Goal: Task Accomplishment & Management: Manage account settings

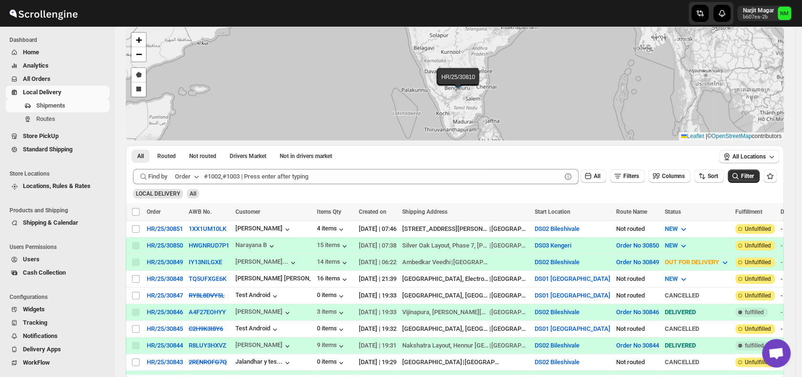
scroll to position [67, 0]
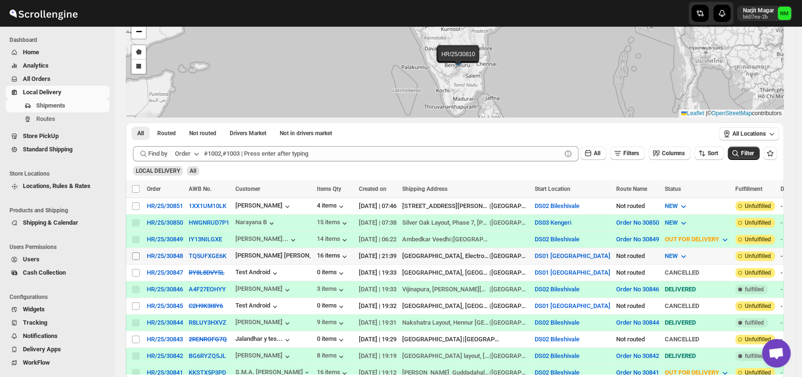
click at [132, 254] on input "Select shipment" at bounding box center [136, 256] width 8 height 8
checkbox input "true"
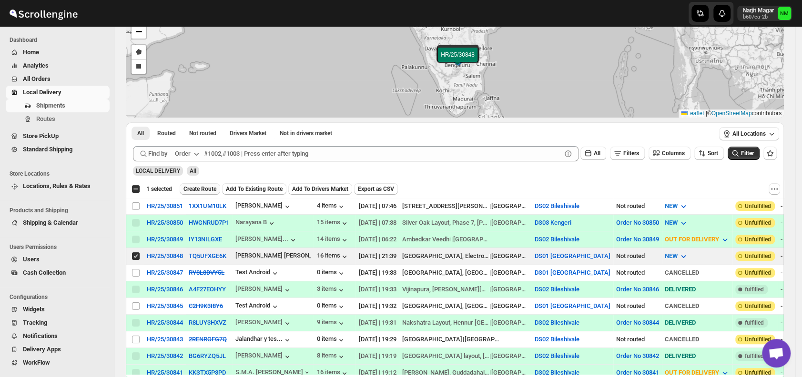
click at [194, 187] on span "Create Route" at bounding box center [199, 189] width 33 height 8
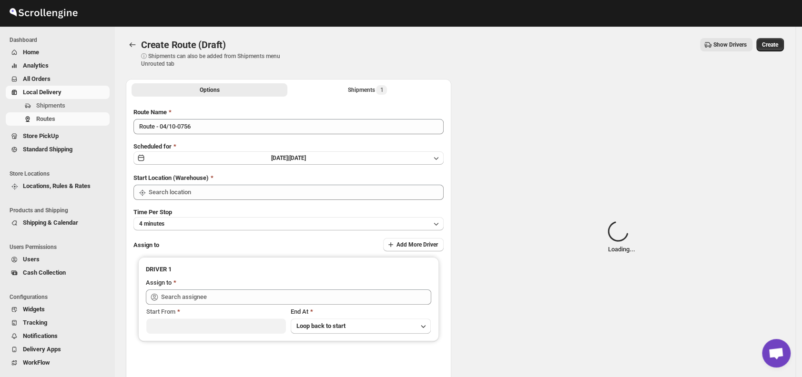
type input "DS01 [GEOGRAPHIC_DATA]"
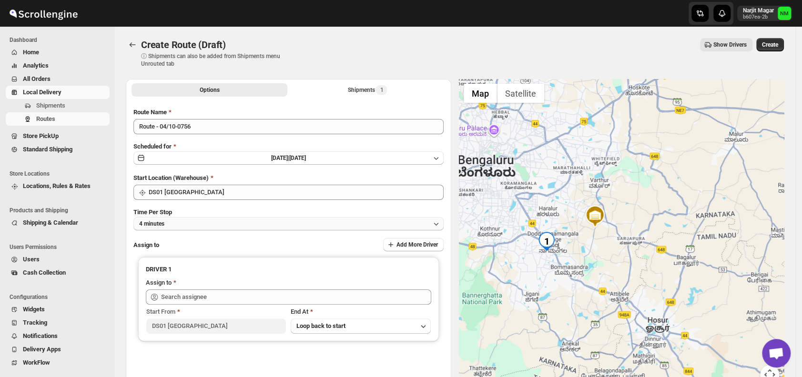
click at [271, 221] on button "4 minutes" at bounding box center [288, 223] width 310 height 13
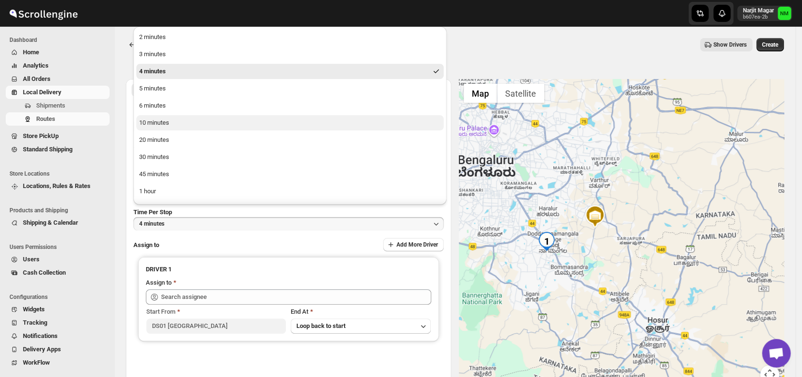
click at [158, 117] on button "10 minutes" at bounding box center [289, 122] width 307 height 15
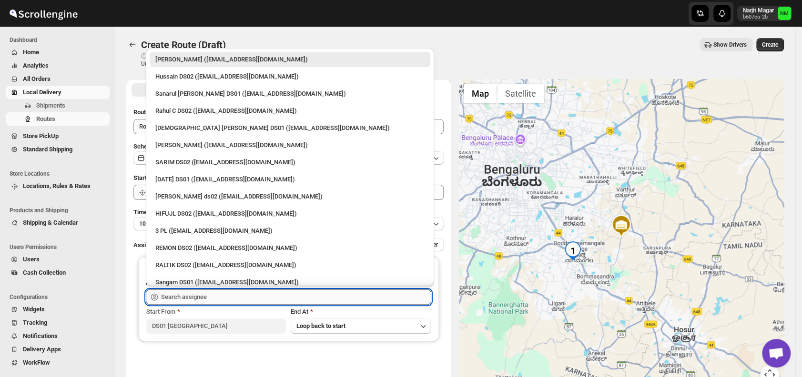
click at [228, 290] on input "text" at bounding box center [296, 297] width 270 height 15
click at [184, 127] on div "Islam Laskar DS01 (vixib74172@ikowat.com)" at bounding box center [289, 128] width 269 height 10
type input "Islam Laskar DS01 (vixib74172@ikowat.com)"
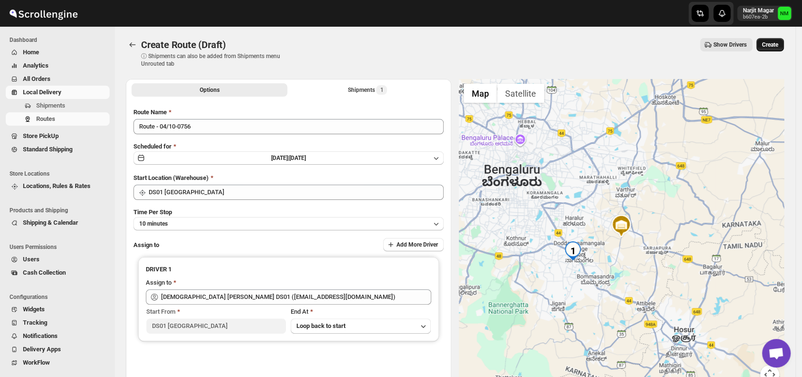
click at [773, 47] on span "Create" at bounding box center [770, 45] width 16 height 8
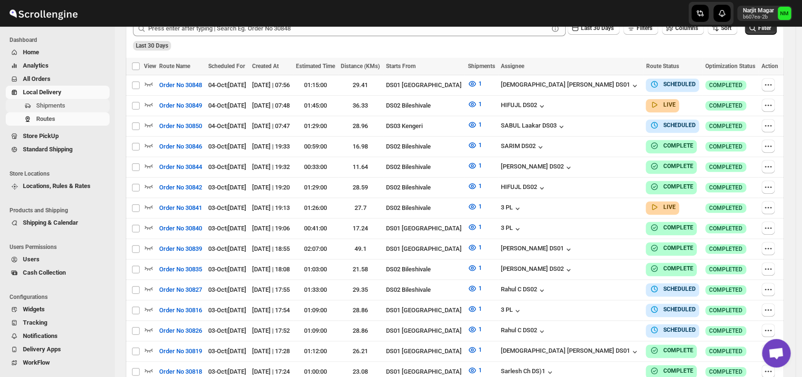
scroll to position [254, 0]
click at [51, 108] on span "Shipments" at bounding box center [50, 105] width 29 height 7
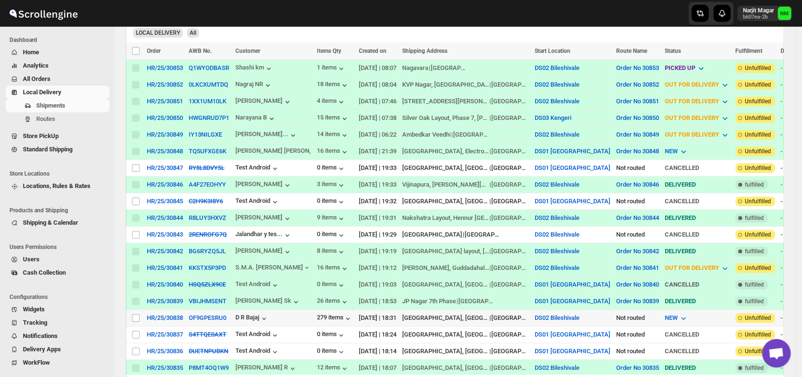
scroll to position [208, 0]
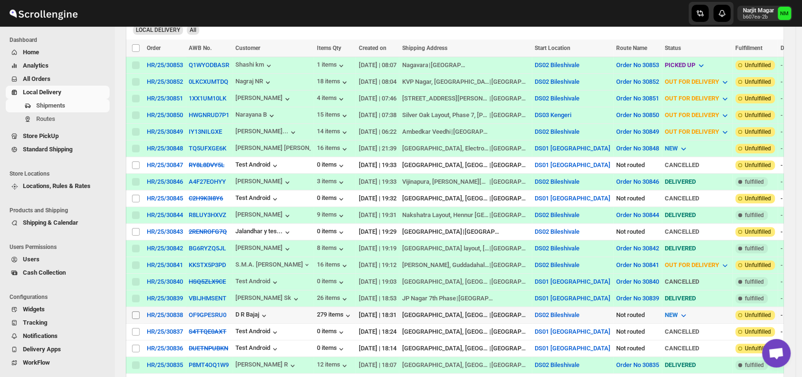
click at [134, 312] on input "Select shipment" at bounding box center [136, 316] width 8 height 8
checkbox input "true"
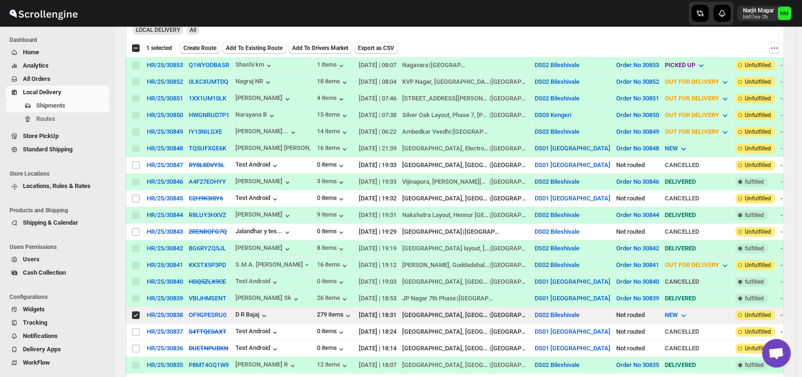
click at [205, 50] on span "Create Route" at bounding box center [199, 48] width 33 height 8
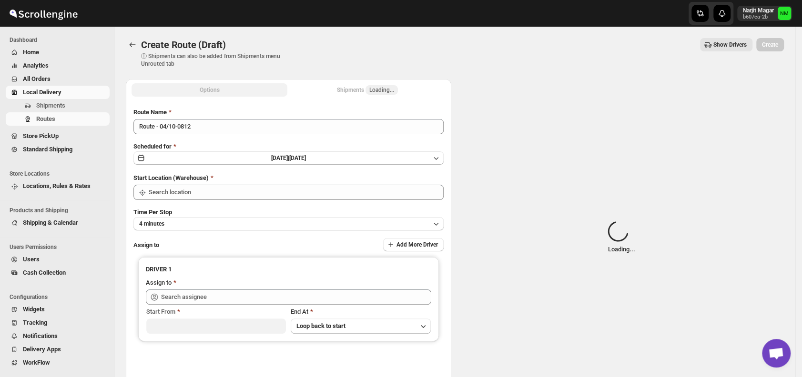
type input "DS02 Bileshivale"
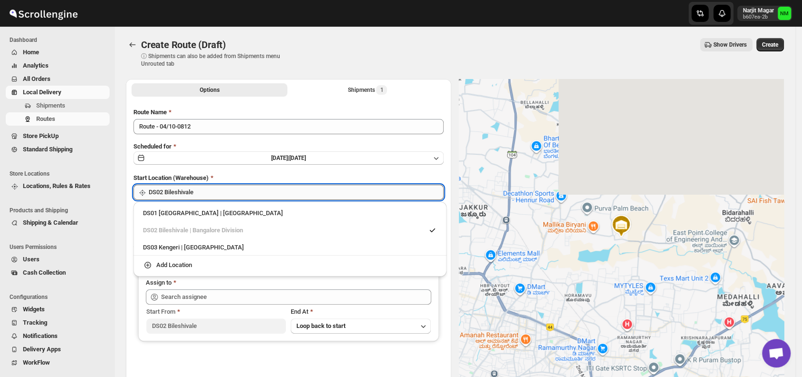
click at [245, 191] on input "DS02 Bileshivale" at bounding box center [296, 192] width 295 height 15
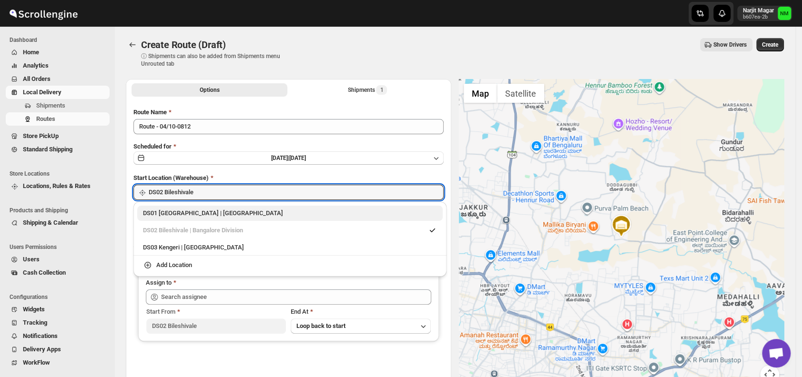
click at [151, 221] on div "DS01 Sarjapur | Bengaluru" at bounding box center [289, 213] width 305 height 15
type input "DS01 [GEOGRAPHIC_DATA]"
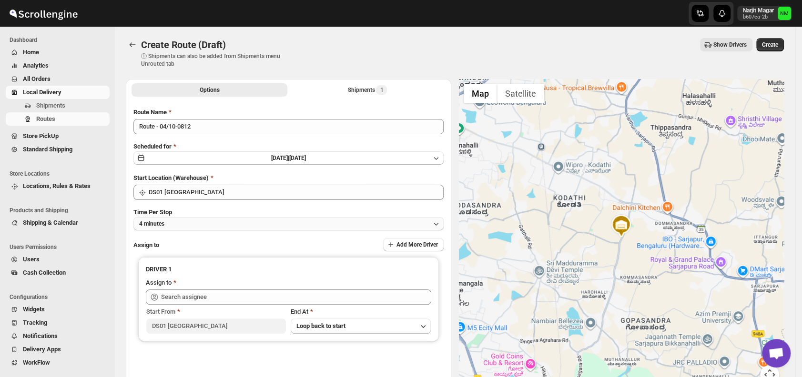
click at [227, 222] on button "4 minutes" at bounding box center [288, 223] width 310 height 13
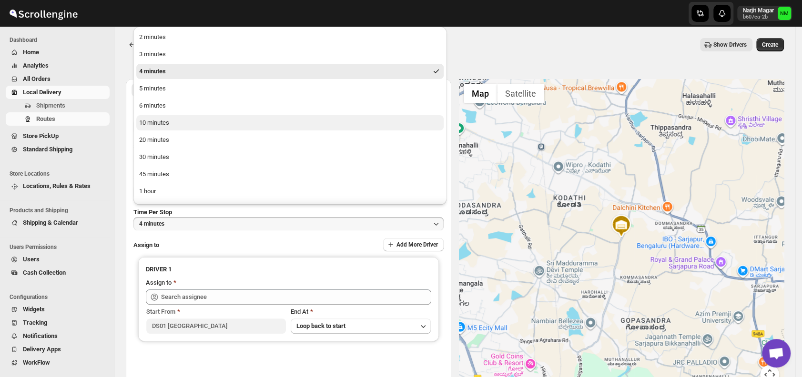
click at [151, 121] on div "10 minutes" at bounding box center [154, 123] width 30 height 10
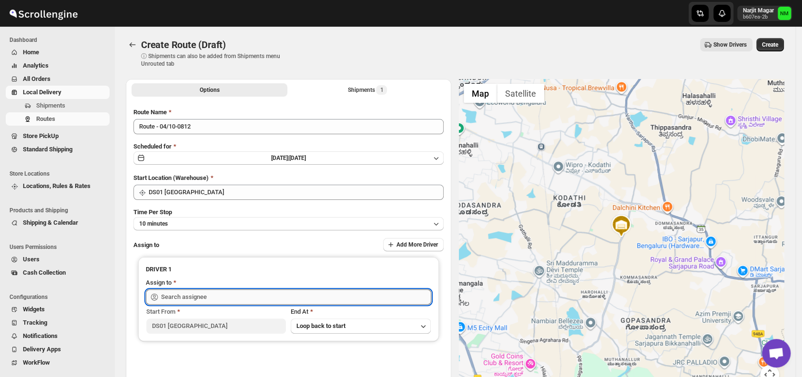
click at [237, 299] on input "text" at bounding box center [296, 297] width 270 height 15
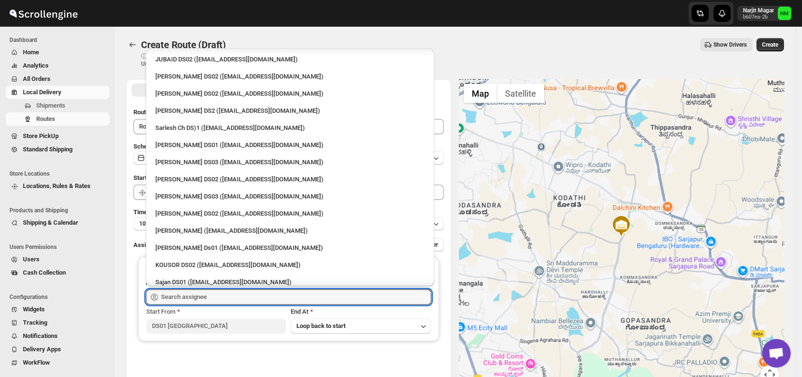
scroll to position [260, 0]
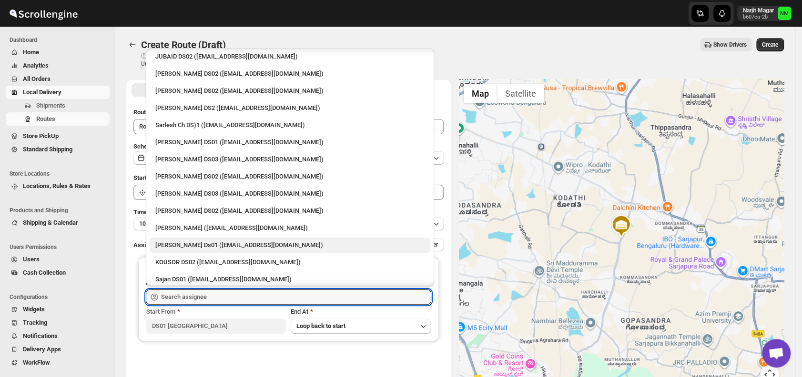
click at [206, 247] on div "Sourab Ghosh Ds01 (xadira4890@asimarif.com)" at bounding box center [289, 246] width 269 height 10
type input "Sourab Ghosh Ds01 (xadira4890@asimarif.com)"
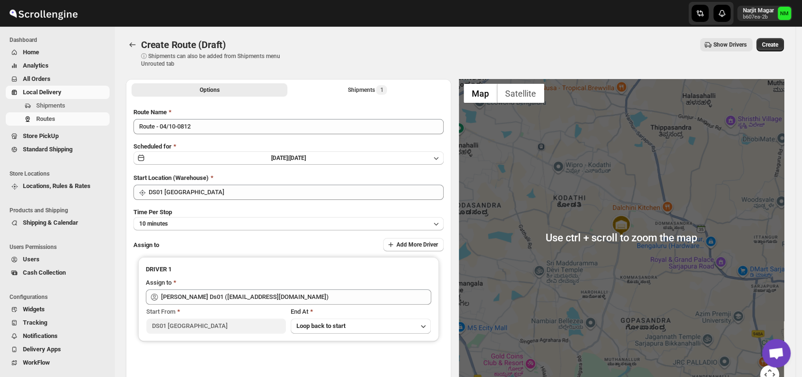
click at [775, 55] on div "Create Route (Draft) ⓘ Shipments can also be added from Shipments menu Unrouted…" at bounding box center [455, 53] width 658 height 30
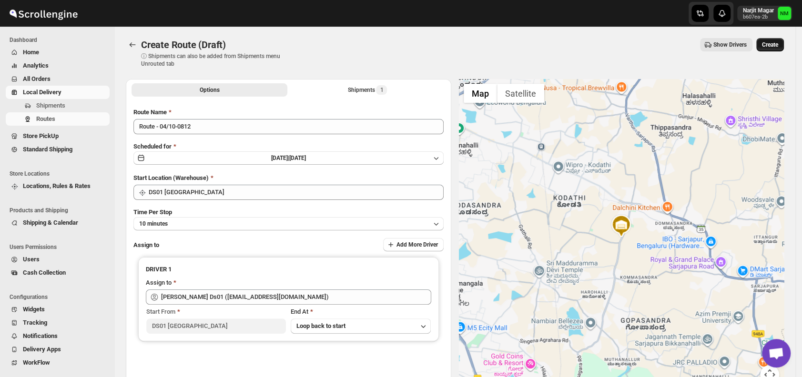
click at [775, 47] on span "Create" at bounding box center [770, 45] width 16 height 8
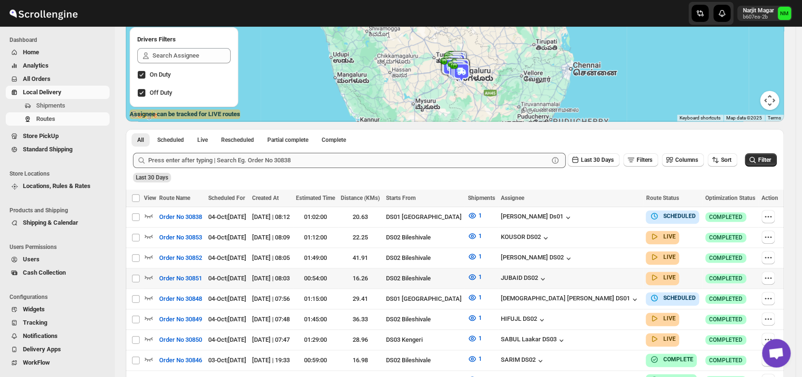
scroll to position [122, 0]
click at [771, 213] on icon "button" at bounding box center [768, 217] width 10 height 10
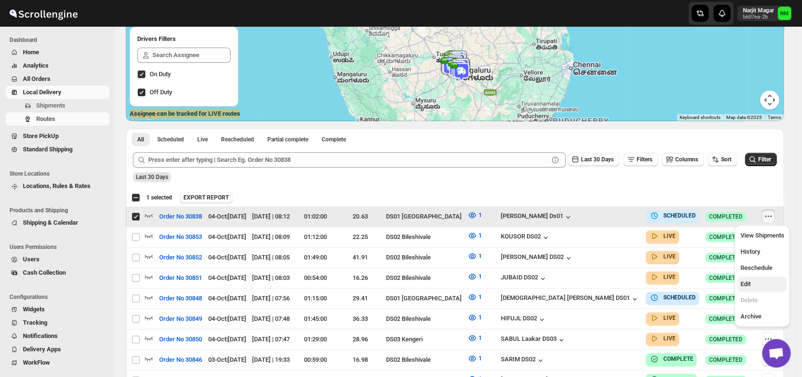
click at [756, 287] on span "Edit" at bounding box center [762, 285] width 44 height 10
checkbox input "false"
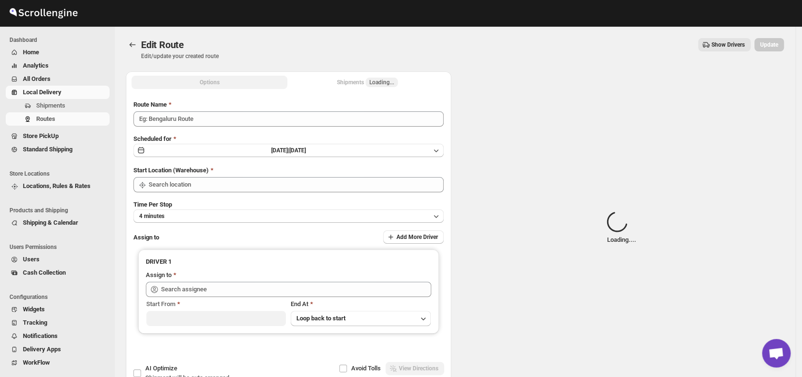
type input "Order No 30838"
type input "DS01 [GEOGRAPHIC_DATA]"
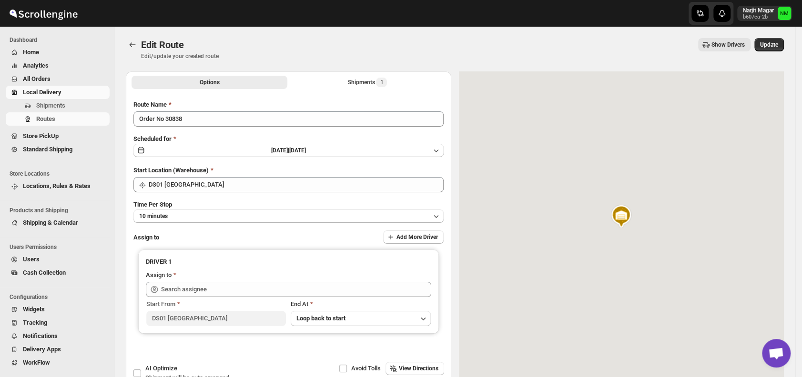
type input "[PERSON_NAME] Ds01 ([EMAIL_ADDRESS][DOMAIN_NAME])"
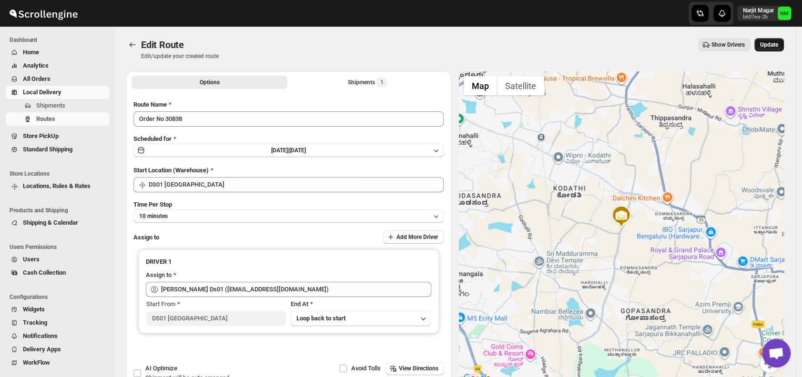
click at [766, 42] on span "Update" at bounding box center [769, 45] width 18 height 8
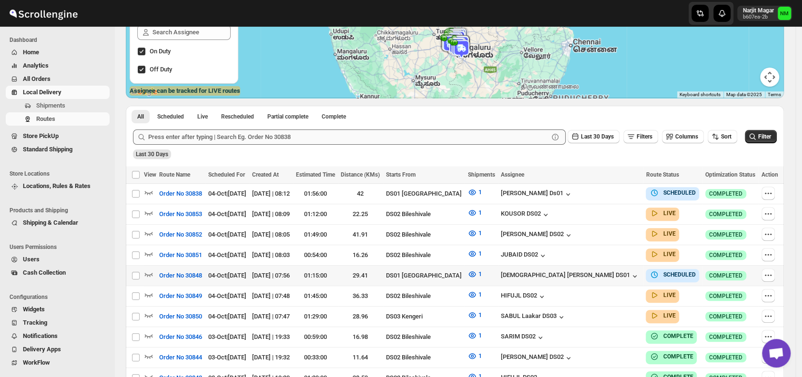
scroll to position [145, 0]
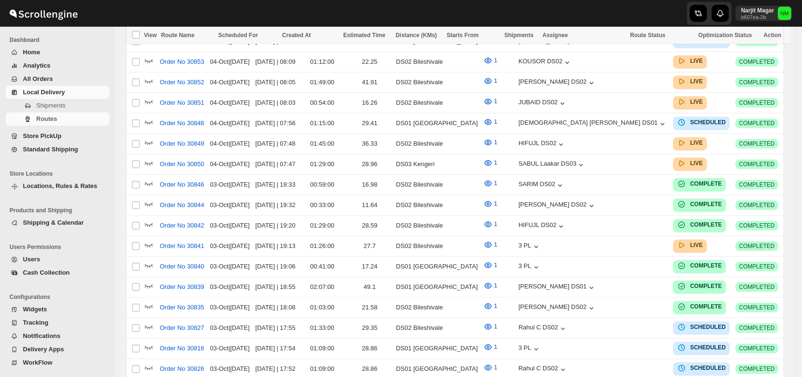
scroll to position [145, 0]
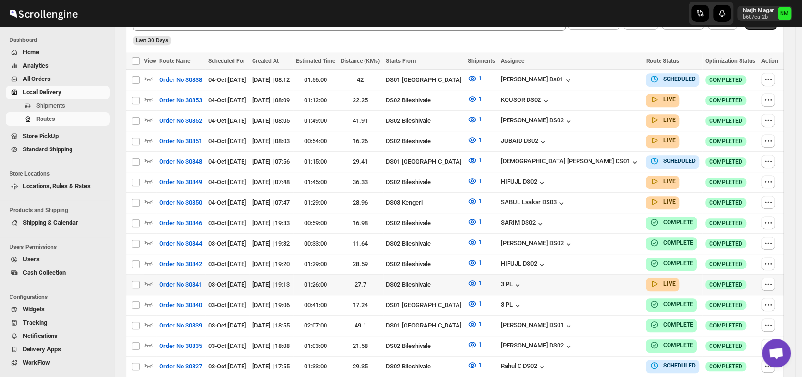
scroll to position [259, 0]
click at [62, 104] on span "Shipments" at bounding box center [50, 105] width 29 height 7
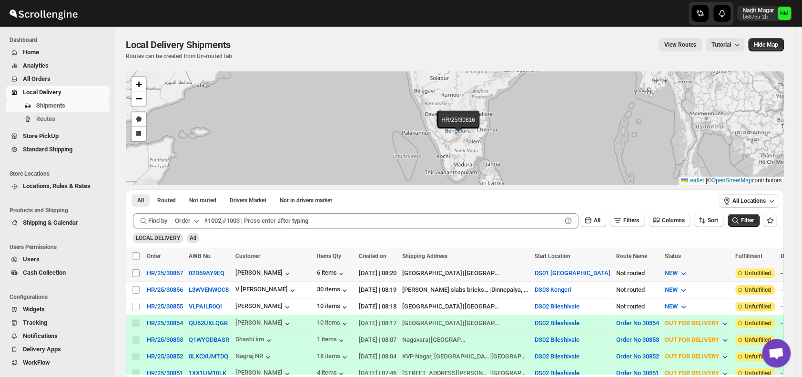
click at [137, 272] on input "Select shipment" at bounding box center [136, 274] width 8 height 8
checkbox input "true"
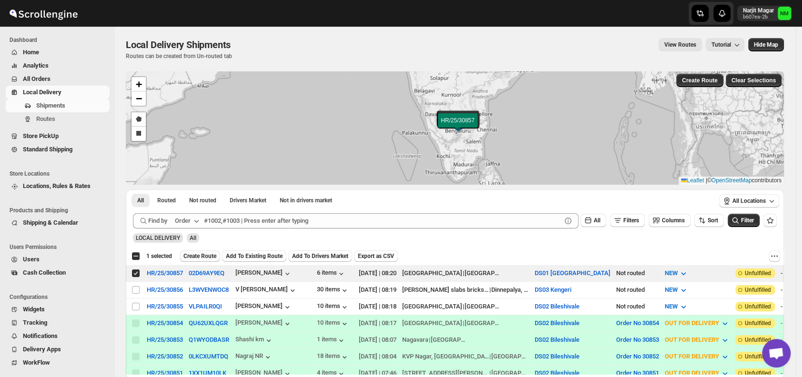
click at [191, 254] on span "Create Route" at bounding box center [199, 256] width 33 height 8
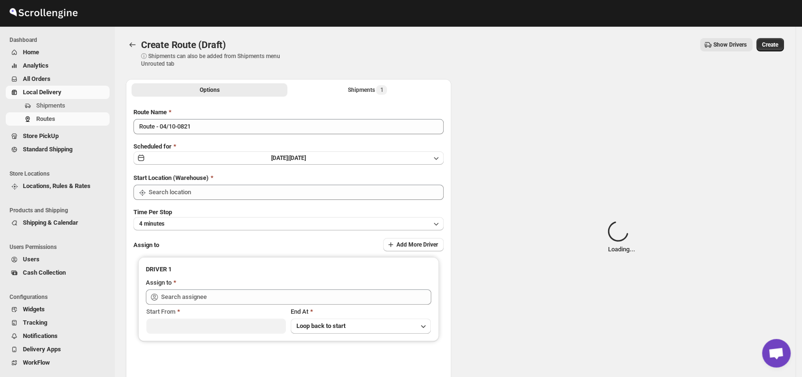
type input "DS01 [GEOGRAPHIC_DATA]"
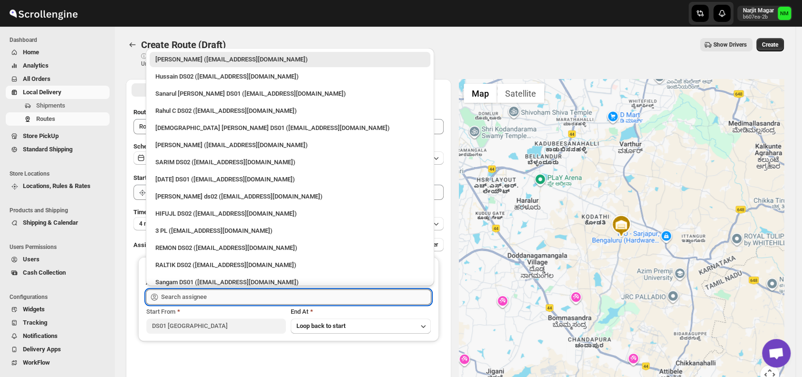
click at [228, 298] on input "text" at bounding box center [296, 297] width 270 height 15
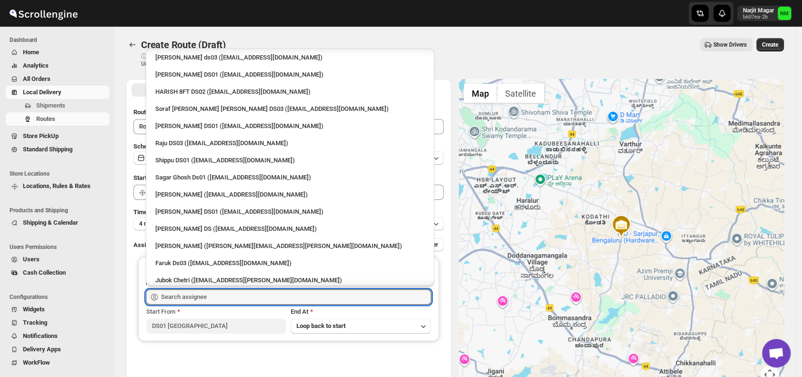
scroll to position [674, 0]
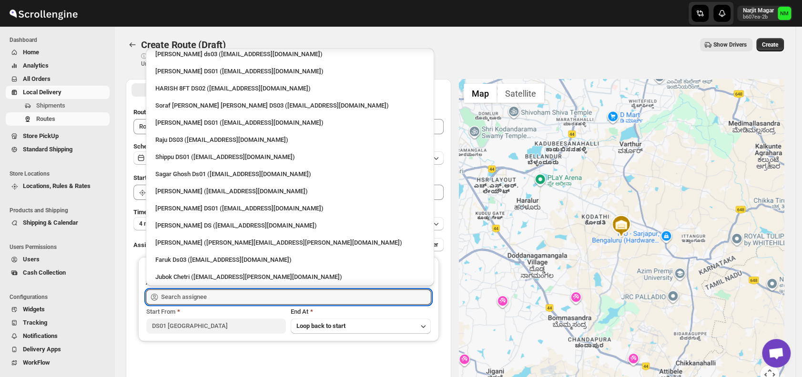
click at [191, 200] on li "Ashraf Ali DS01 (matice5369@anysilo.com)" at bounding box center [290, 207] width 288 height 17
type input "Ashraf Ali DS01 (matice5369@anysilo.com)"
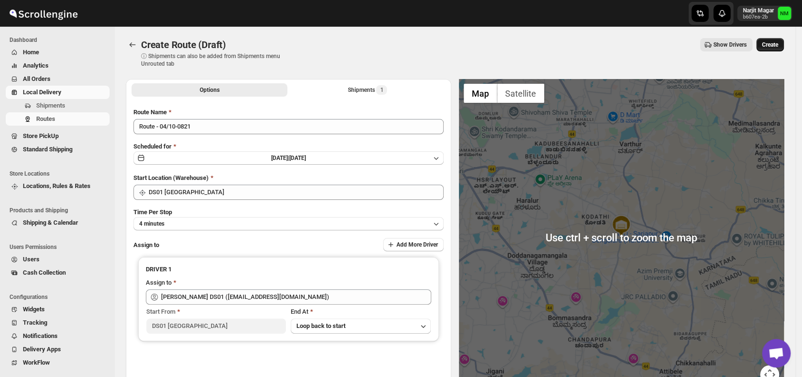
click at [778, 47] on span "Create" at bounding box center [770, 45] width 16 height 8
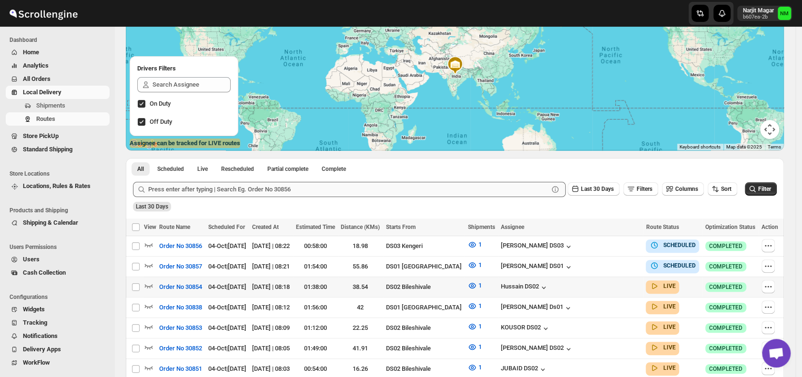
scroll to position [95, 0]
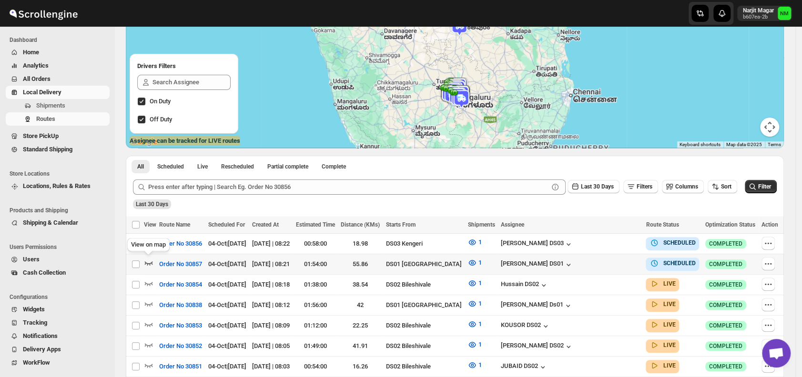
click at [146, 262] on icon "button" at bounding box center [149, 264] width 8 height 4
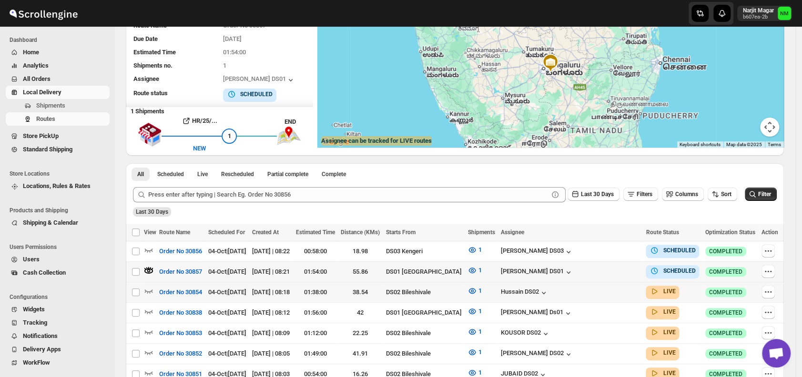
scroll to position [0, 0]
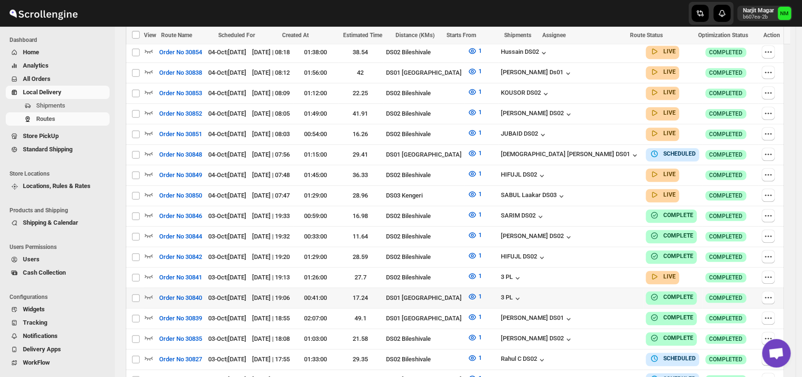
scroll to position [389, 0]
click at [60, 108] on span "Shipments" at bounding box center [50, 105] width 29 height 7
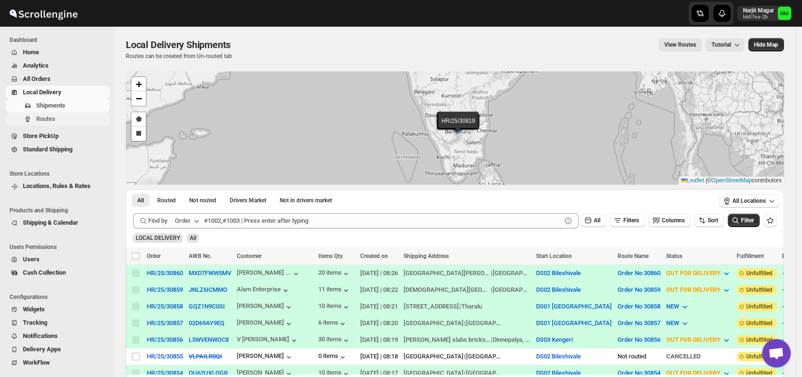
click at [57, 116] on span "Routes" at bounding box center [71, 119] width 71 height 10
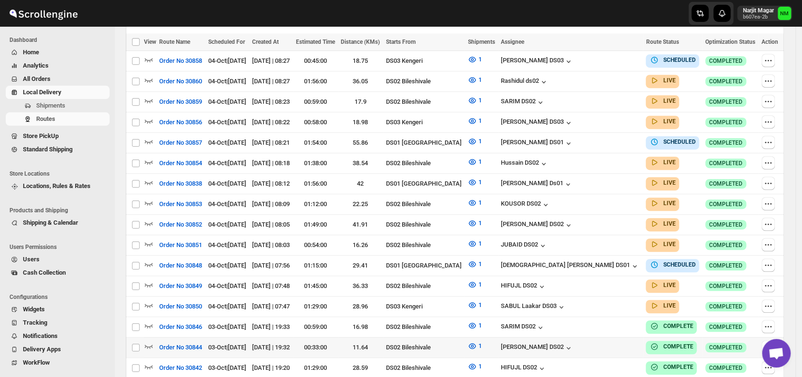
scroll to position [279, 0]
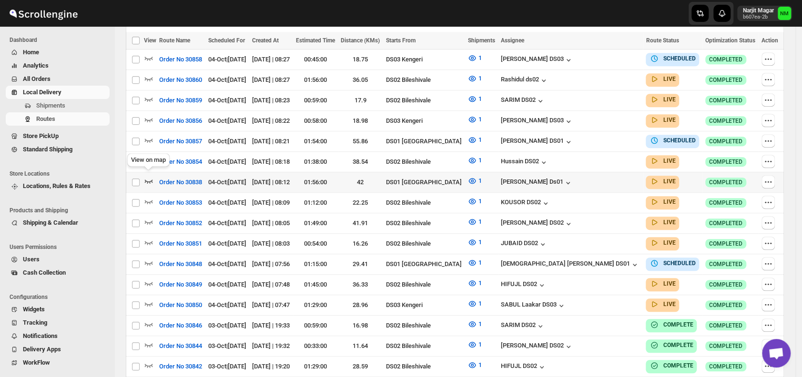
click at [149, 180] on icon "button" at bounding box center [149, 182] width 8 height 4
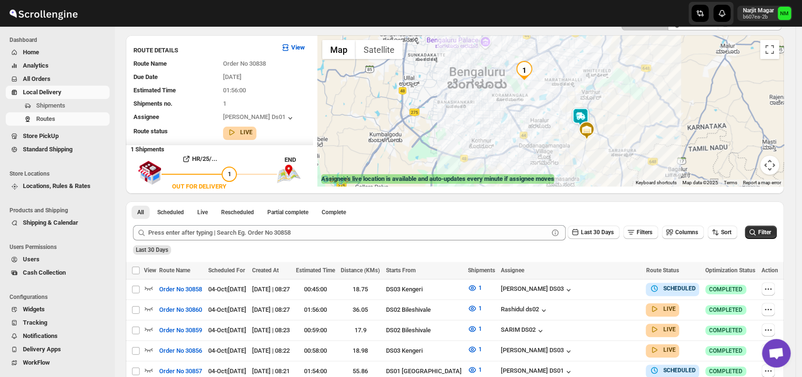
scroll to position [63, 0]
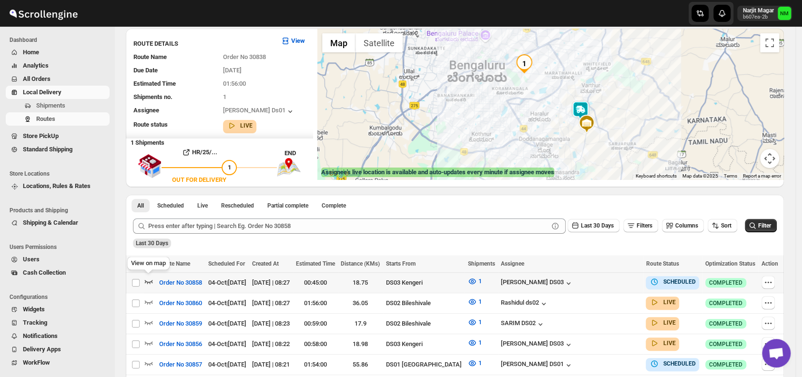
click at [148, 281] on icon "button" at bounding box center [149, 282] width 10 height 10
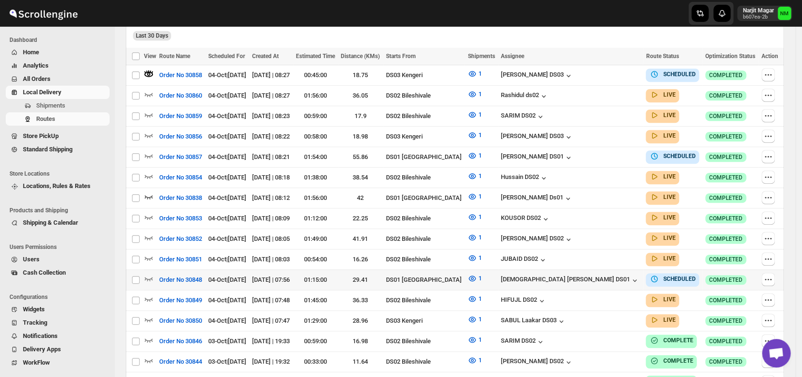
scroll to position [272, 0]
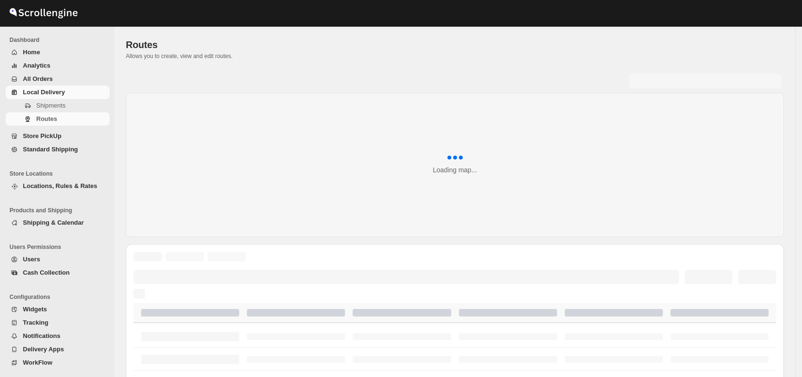
scroll to position [272, 0]
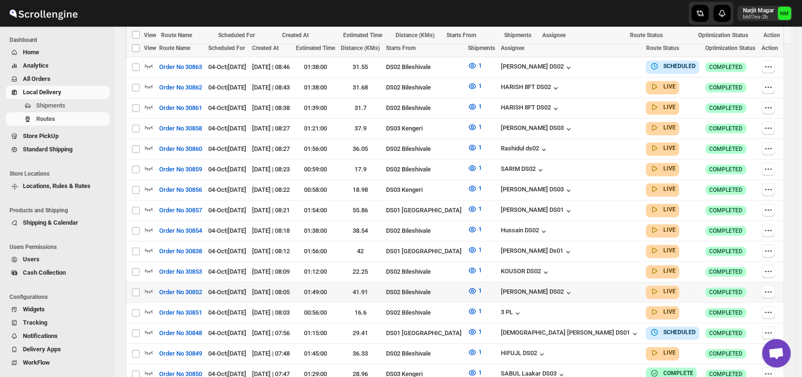
scroll to position [327, 0]
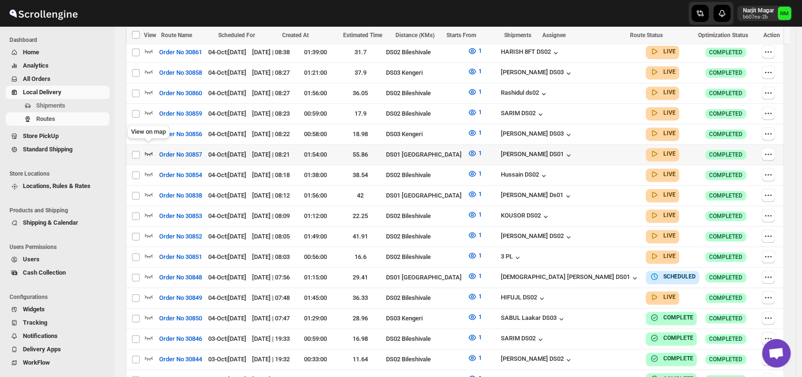
click at [151, 152] on icon "button" at bounding box center [149, 154] width 8 height 4
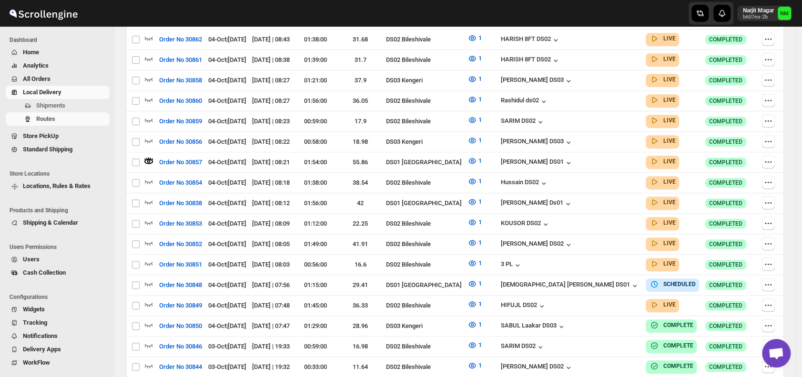
scroll to position [0, 0]
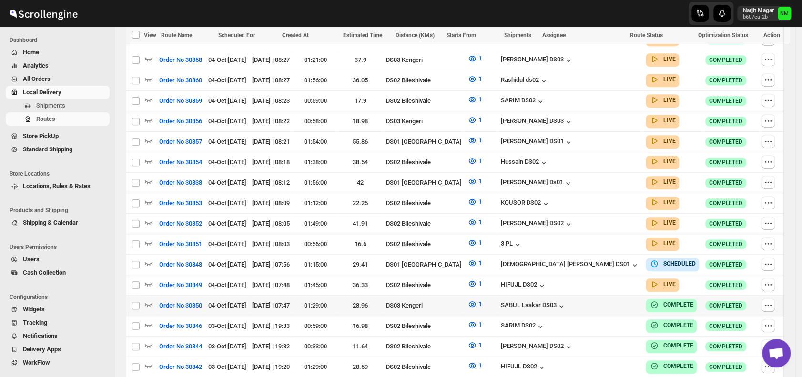
scroll to position [341, 0]
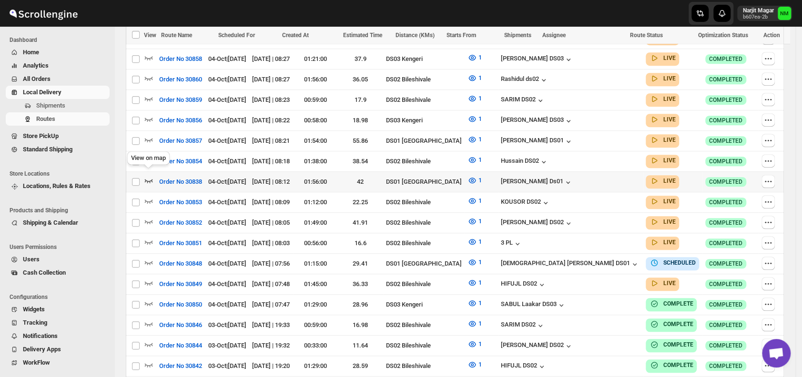
click at [149, 176] on icon "button" at bounding box center [149, 181] width 10 height 10
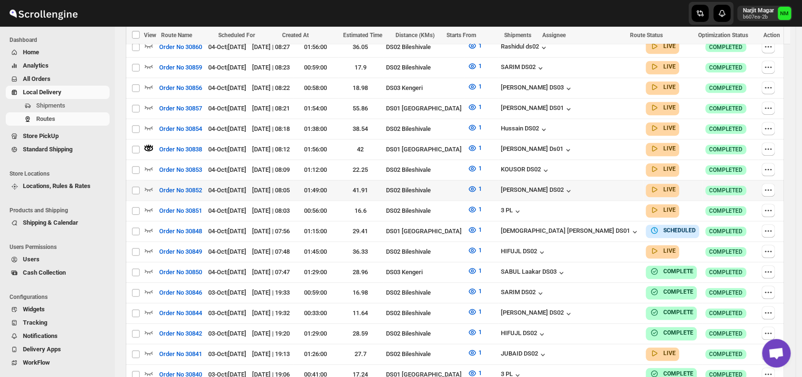
scroll to position [386, 0]
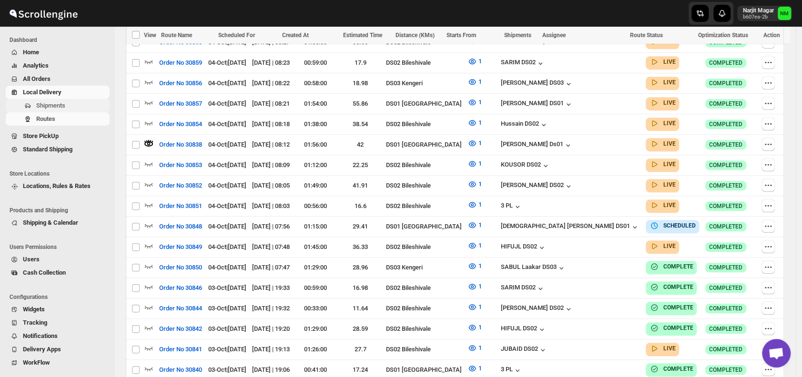
click at [50, 108] on span "Shipments" at bounding box center [50, 105] width 29 height 7
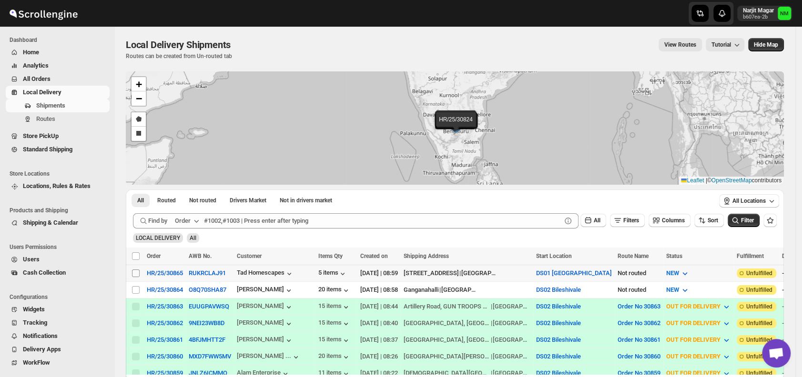
click at [137, 270] on input "Select shipment" at bounding box center [136, 274] width 8 height 8
checkbox input "true"
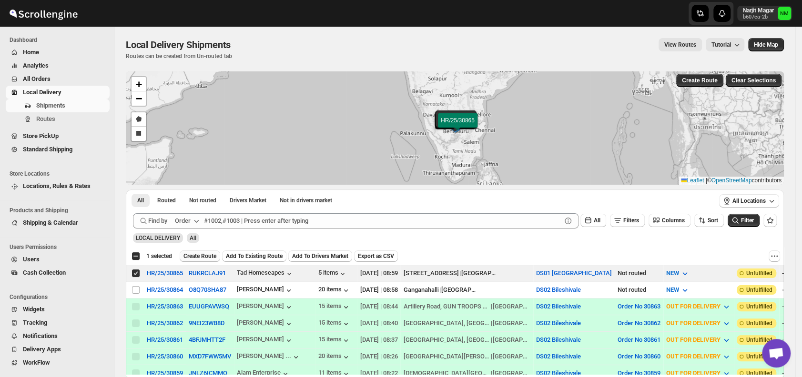
click at [204, 256] on span "Create Route" at bounding box center [199, 256] width 33 height 8
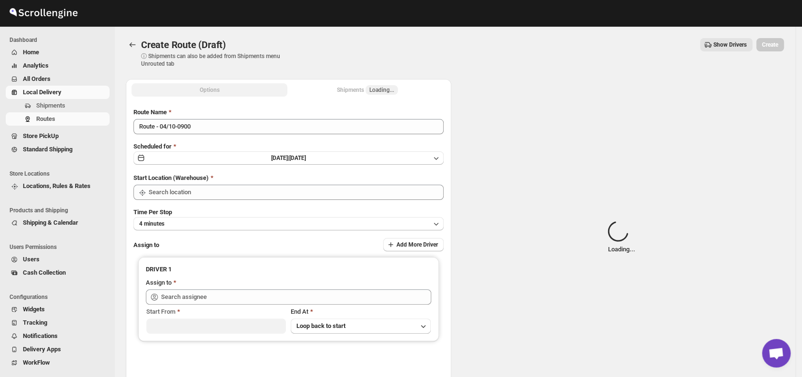
type input "DS01 [GEOGRAPHIC_DATA]"
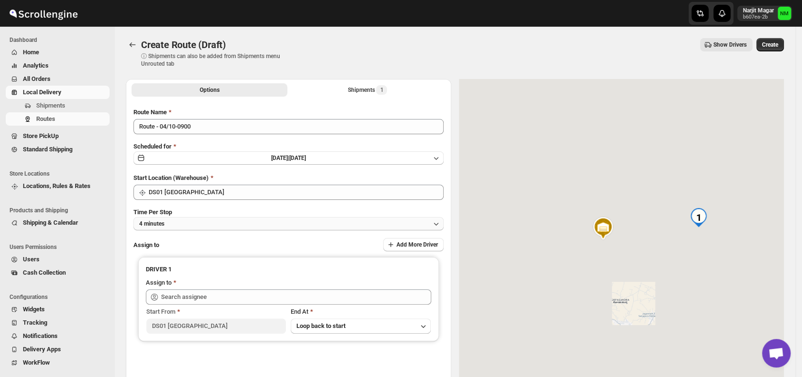
click at [196, 219] on button "4 minutes" at bounding box center [288, 223] width 310 height 13
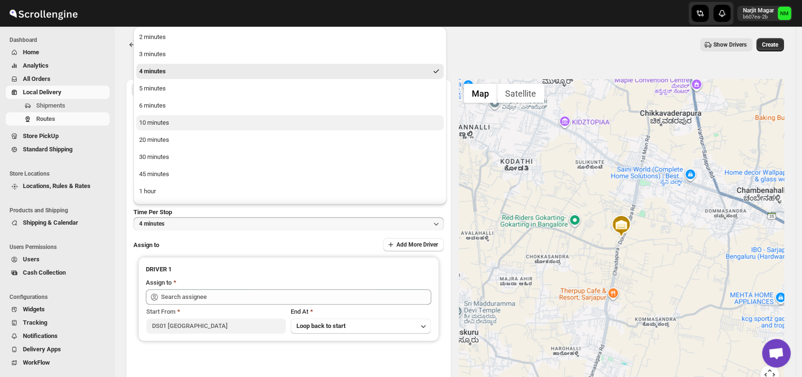
click at [167, 119] on div "10 minutes" at bounding box center [154, 123] width 30 height 10
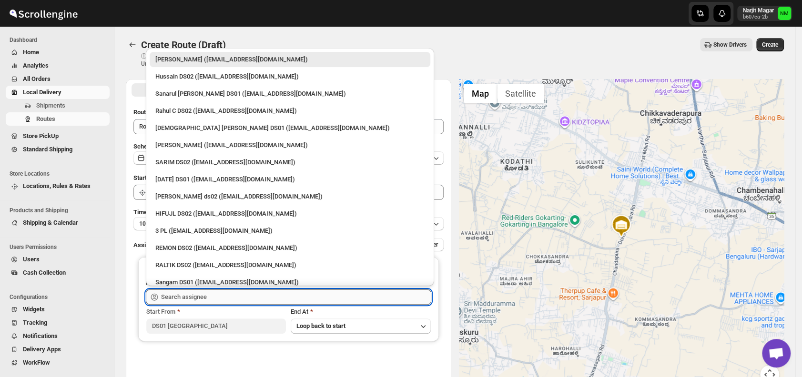
click at [208, 298] on input "text" at bounding box center [296, 297] width 270 height 15
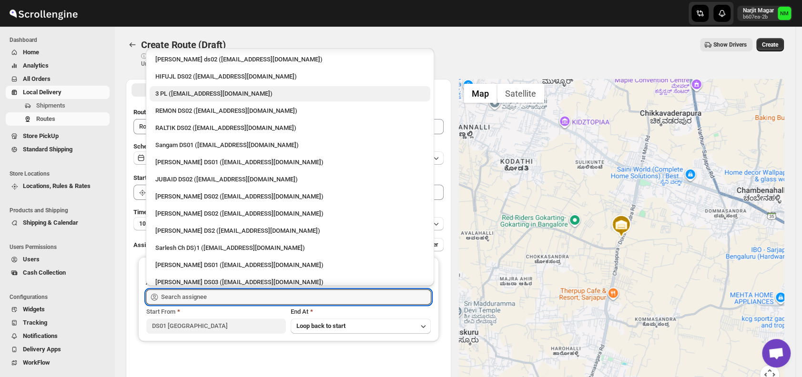
scroll to position [137, 0]
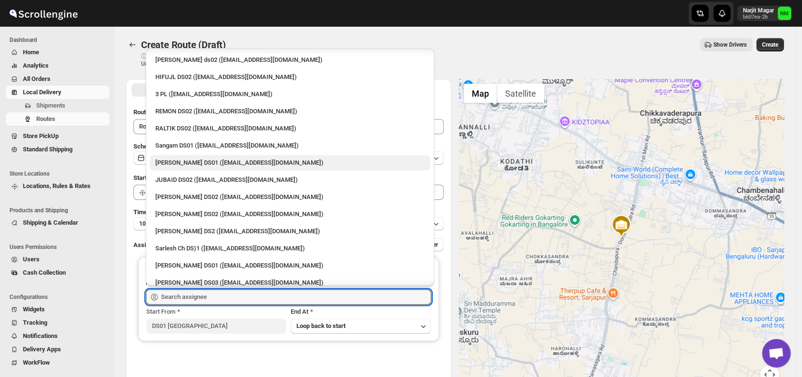
click at [195, 158] on div "[PERSON_NAME] DS01 ([EMAIL_ADDRESS][DOMAIN_NAME])" at bounding box center [289, 163] width 269 height 10
type input "[PERSON_NAME] DS01 ([EMAIL_ADDRESS][DOMAIN_NAME])"
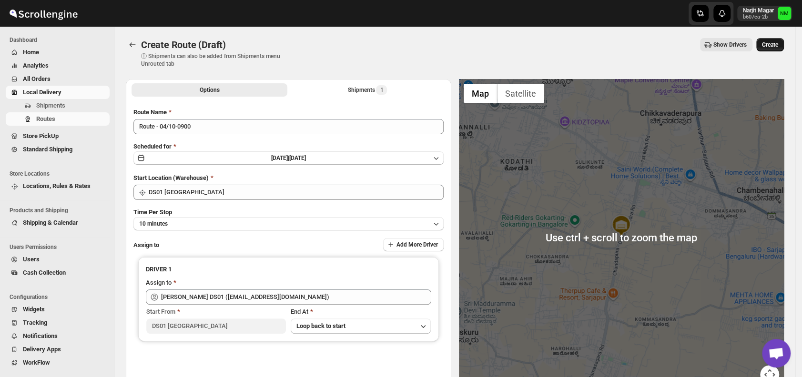
click at [784, 42] on button "Create" at bounding box center [770, 44] width 28 height 13
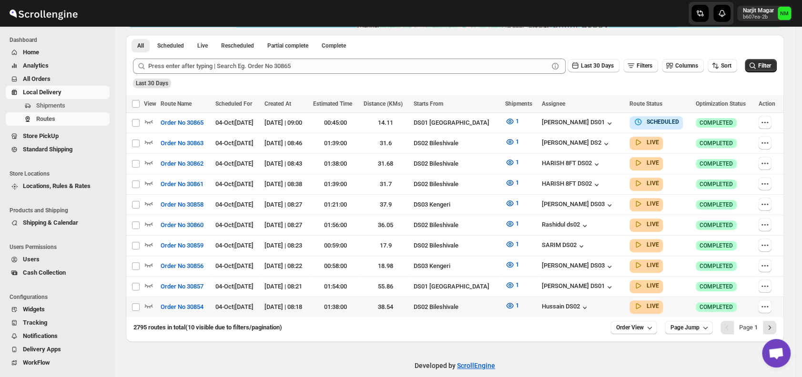
scroll to position [217, 0]
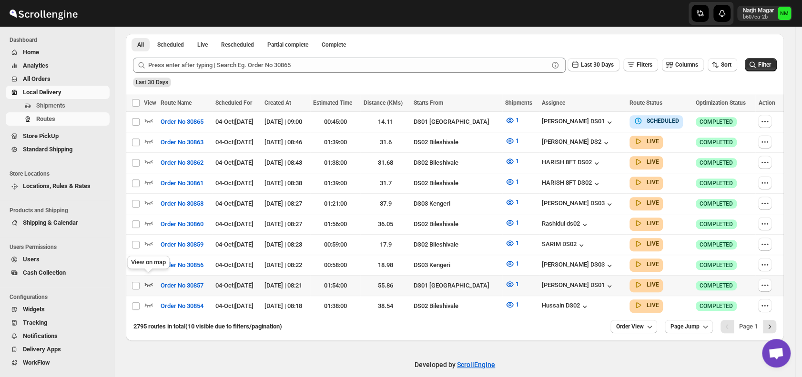
click at [148, 280] on icon "button" at bounding box center [149, 285] width 10 height 10
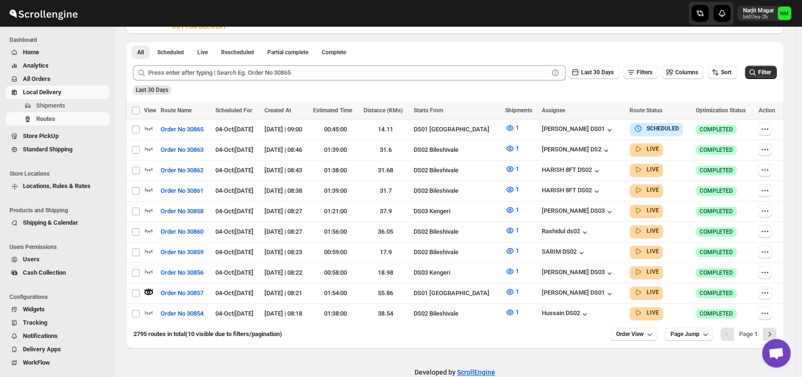
scroll to position [0, 0]
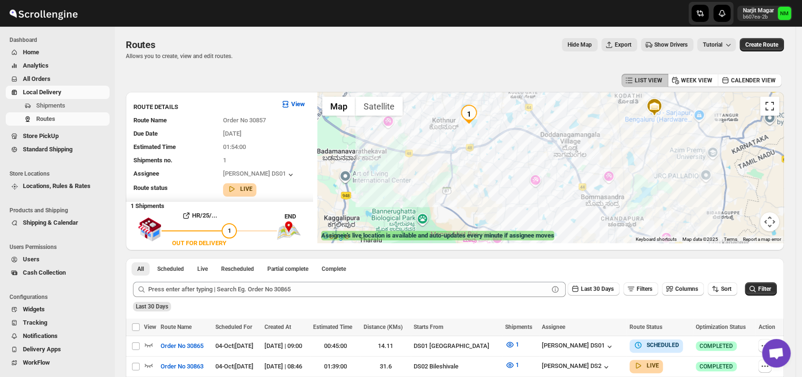
click at [769, 109] on button "Toggle fullscreen view" at bounding box center [769, 106] width 19 height 19
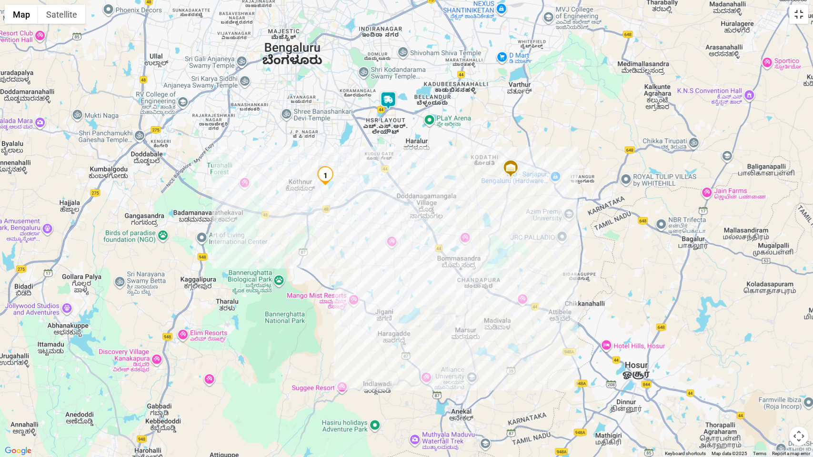
click at [794, 20] on button "Toggle fullscreen view" at bounding box center [798, 14] width 19 height 19
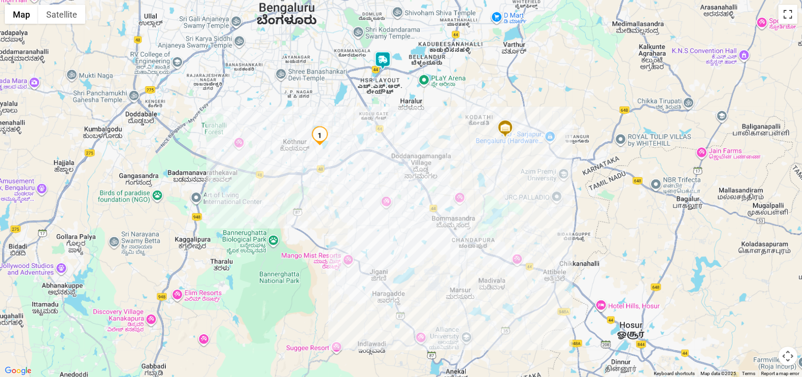
scroll to position [175, 0]
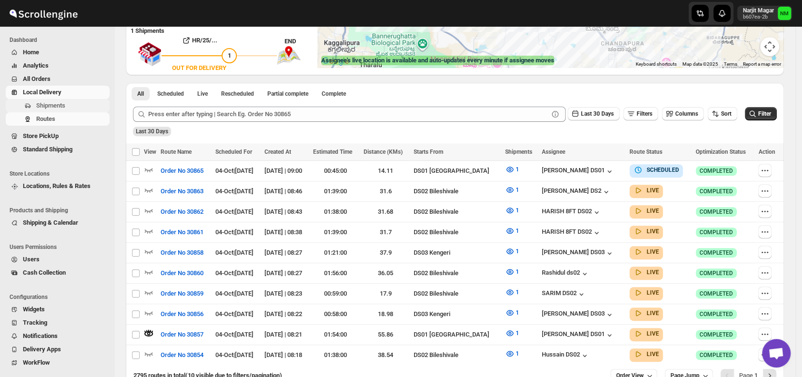
click at [82, 102] on span "Shipments" at bounding box center [71, 106] width 71 height 10
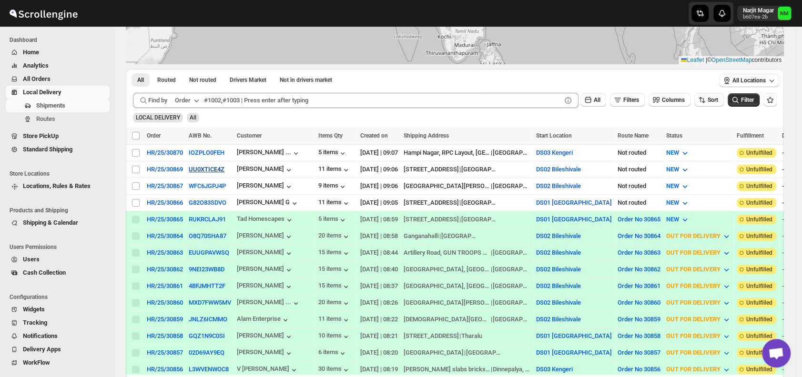
scroll to position [122, 0]
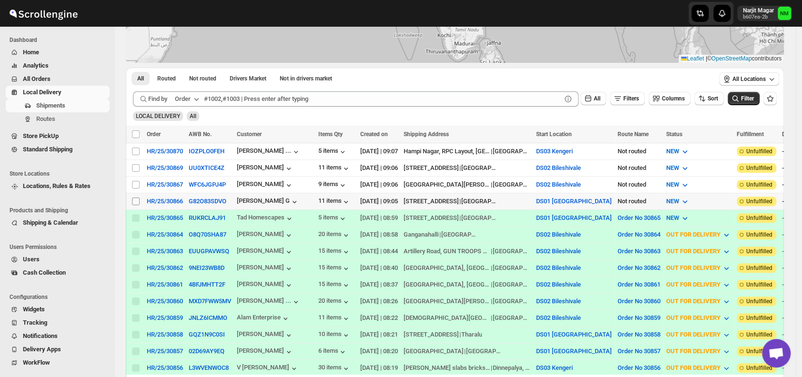
click at [136, 200] on input "Select shipment" at bounding box center [136, 202] width 8 height 8
checkbox input "true"
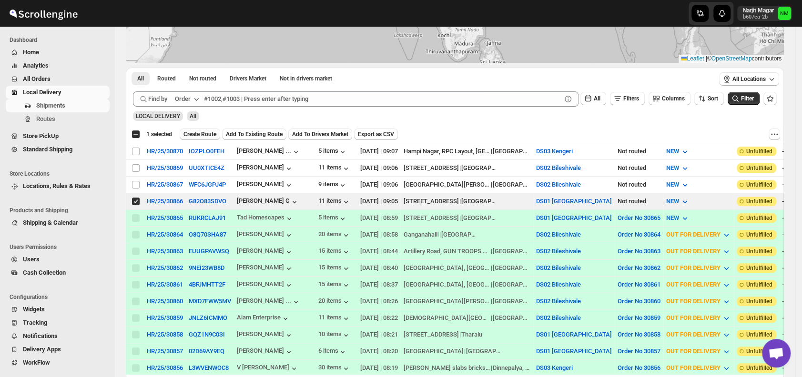
click at [191, 137] on span "Create Route" at bounding box center [199, 135] width 33 height 8
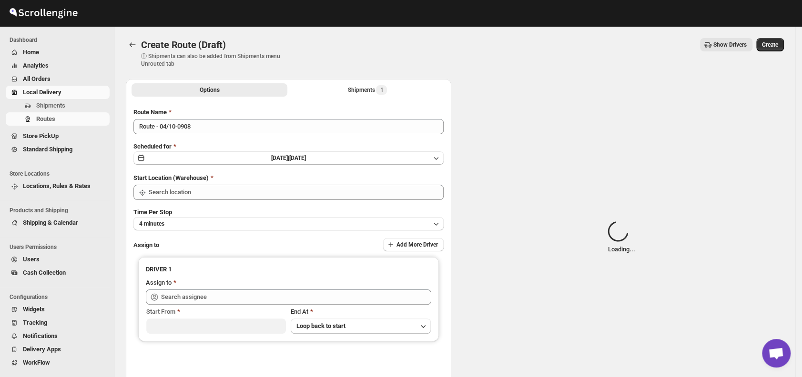
type input "DS01 [GEOGRAPHIC_DATA]"
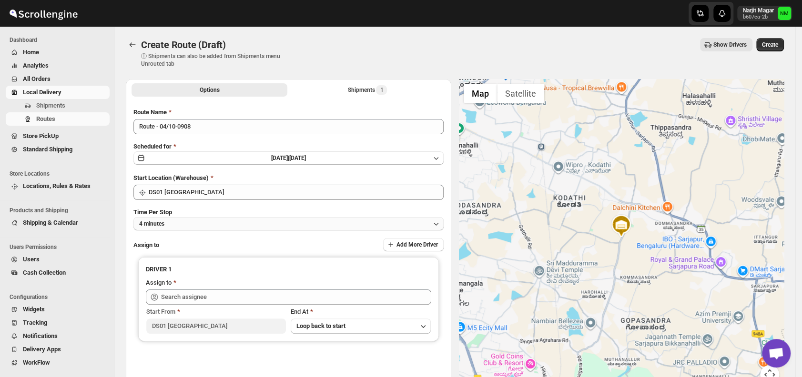
click at [241, 221] on button "4 minutes" at bounding box center [288, 223] width 310 height 13
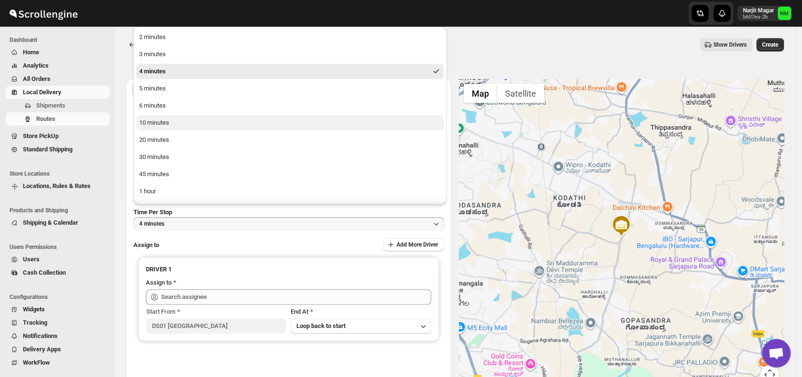
click at [173, 124] on button "10 minutes" at bounding box center [289, 122] width 307 height 15
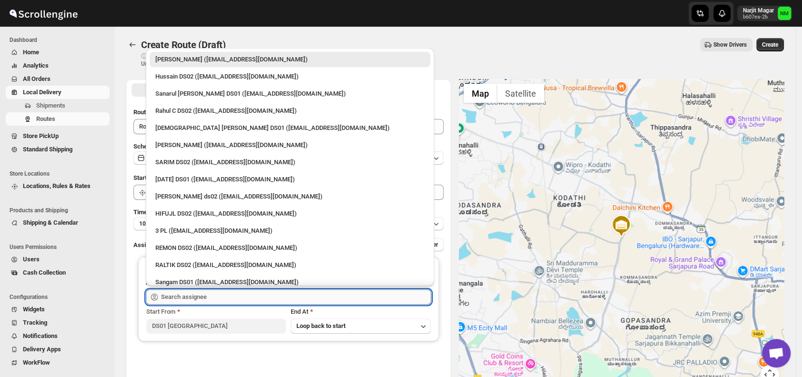
click at [225, 302] on input "text" at bounding box center [296, 297] width 270 height 15
click at [191, 130] on div "[DEMOGRAPHIC_DATA] [PERSON_NAME] DS01 ([EMAIL_ADDRESS][DOMAIN_NAME])" at bounding box center [289, 128] width 269 height 10
type input "[DEMOGRAPHIC_DATA] [PERSON_NAME] DS01 ([EMAIL_ADDRESS][DOMAIN_NAME])"
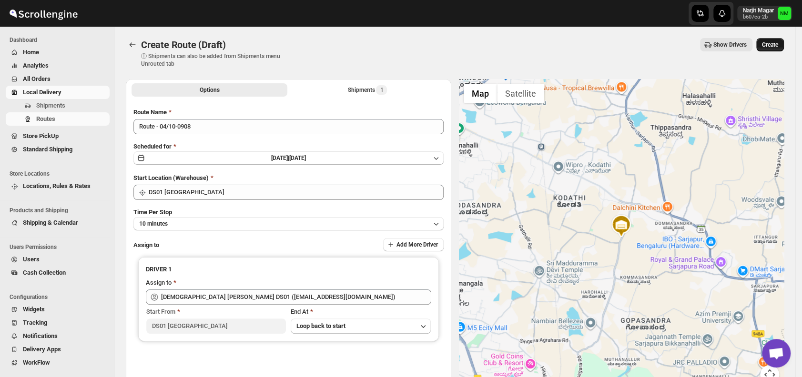
click at [776, 48] on span "Create" at bounding box center [770, 45] width 16 height 8
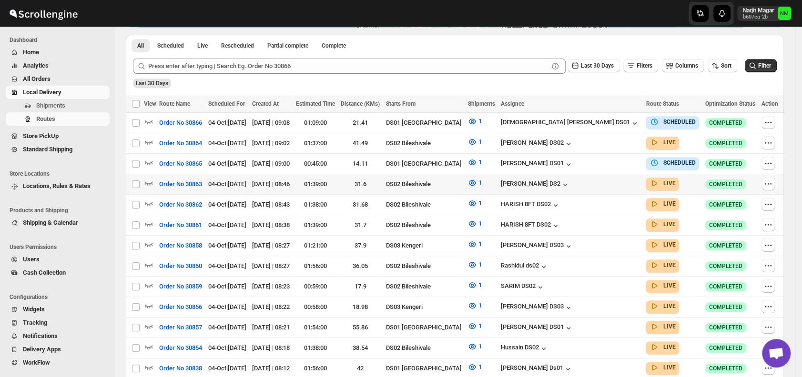
scroll to position [217, 0]
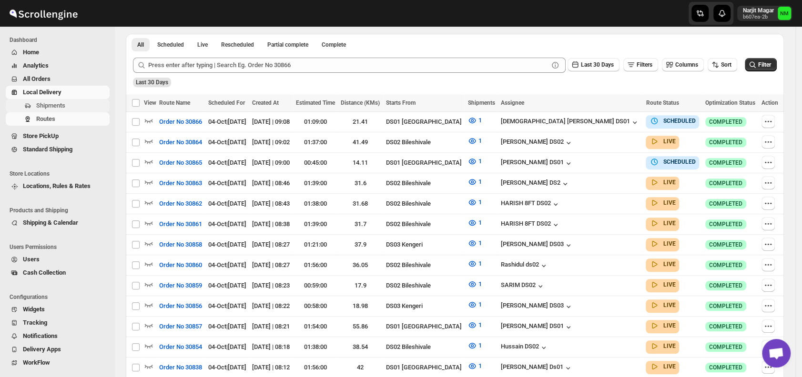
click at [63, 103] on span "Shipments" at bounding box center [50, 105] width 29 height 7
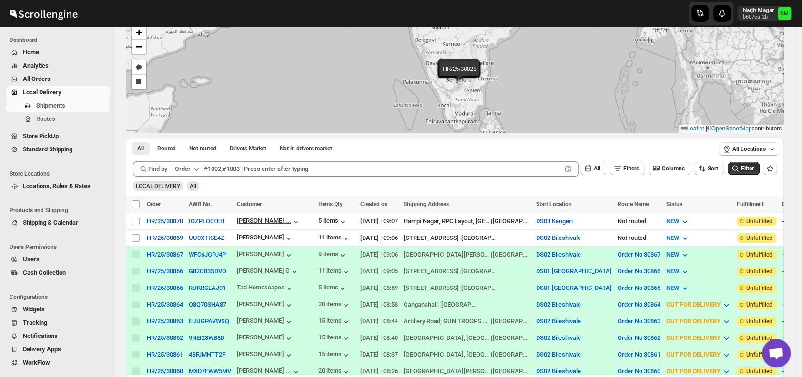
scroll to position [55, 0]
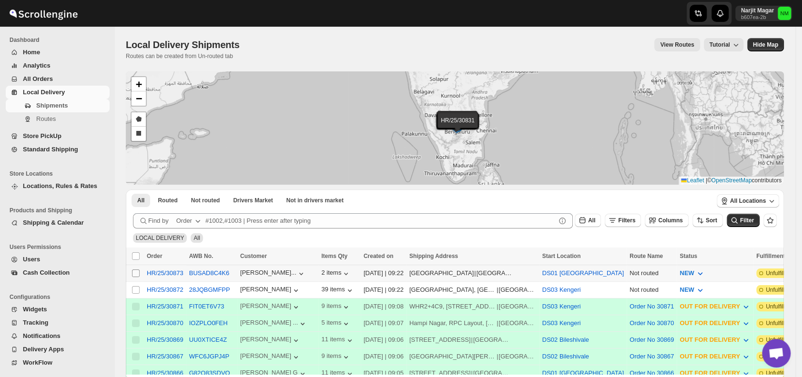
click at [133, 272] on input "Select shipment" at bounding box center [136, 274] width 8 height 8
checkbox input "true"
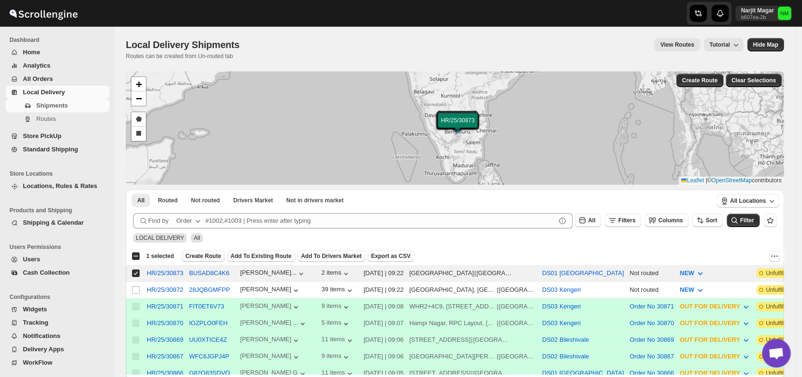
click at [199, 255] on span "Create Route" at bounding box center [203, 256] width 36 height 8
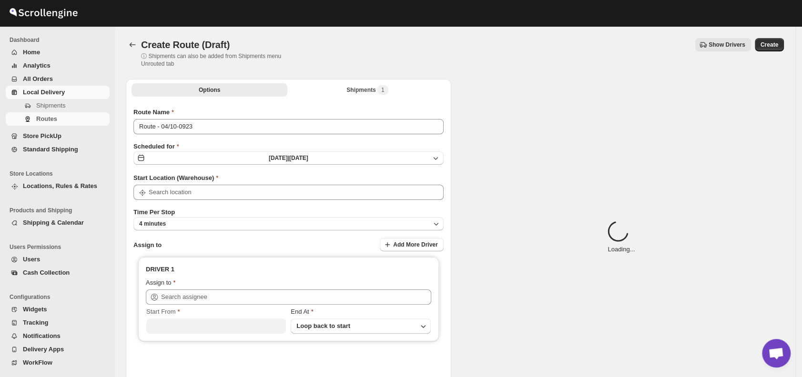
type input "DS01 [GEOGRAPHIC_DATA]"
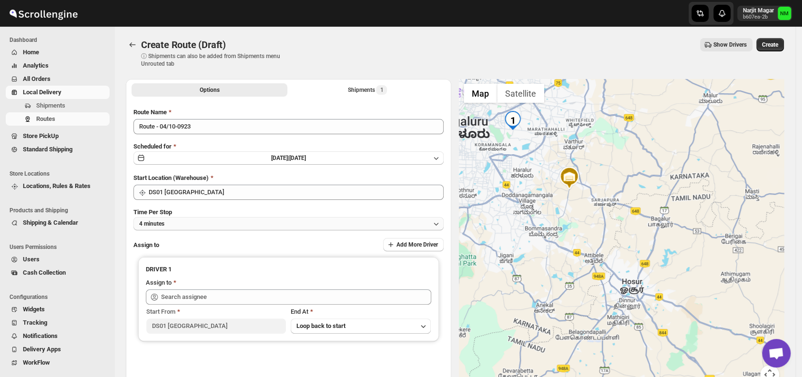
click at [186, 223] on button "4 minutes" at bounding box center [288, 223] width 310 height 13
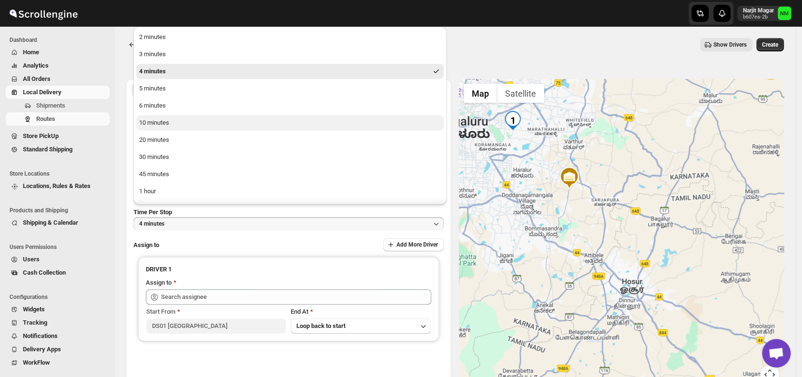
click at [160, 125] on div "10 minutes" at bounding box center [154, 123] width 30 height 10
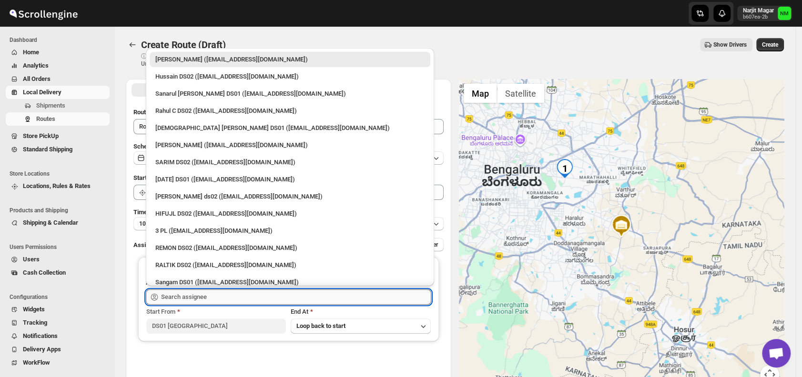
click at [217, 294] on input "text" at bounding box center [296, 297] width 270 height 15
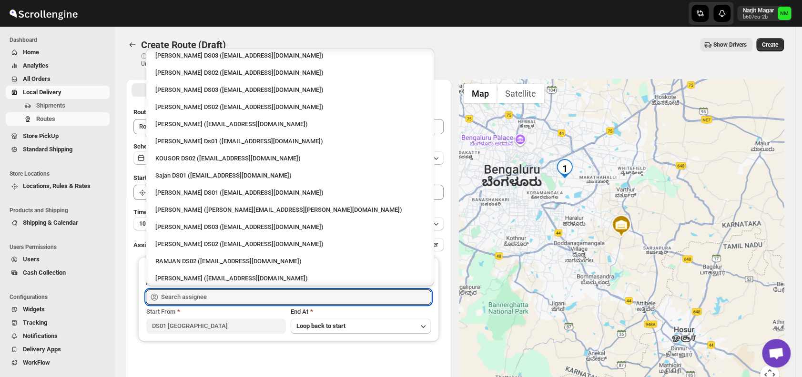
scroll to position [372, 0]
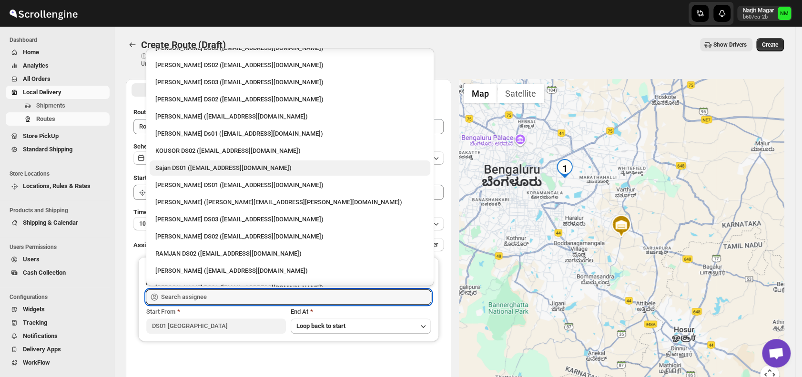
click at [173, 167] on div "Sajan DS01 ([EMAIL_ADDRESS][DOMAIN_NAME])" at bounding box center [289, 168] width 269 height 10
type input "Sajan DS01 ([EMAIL_ADDRESS][DOMAIN_NAME])"
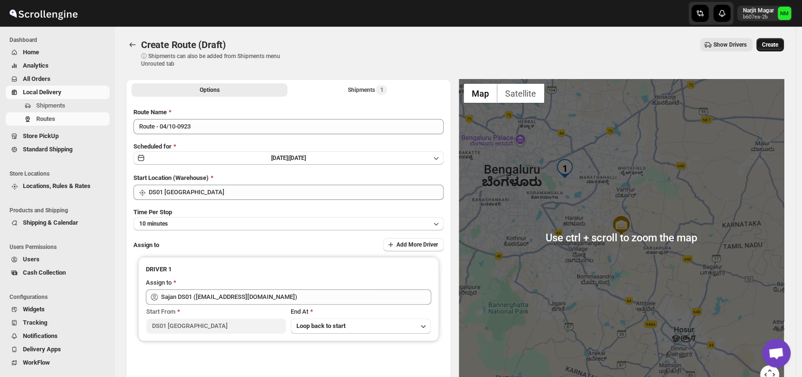
click at [768, 47] on span "Create" at bounding box center [770, 45] width 16 height 8
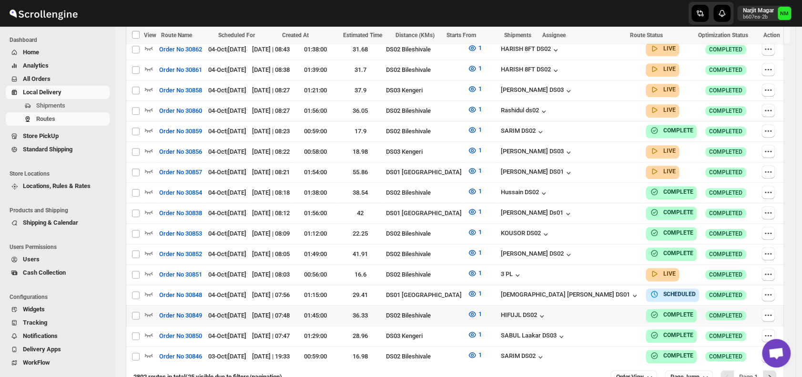
scroll to position [474, 0]
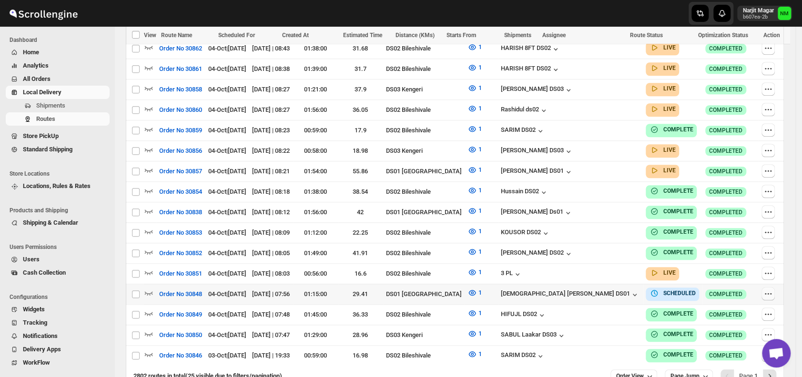
click at [773, 289] on icon "button" at bounding box center [768, 294] width 10 height 10
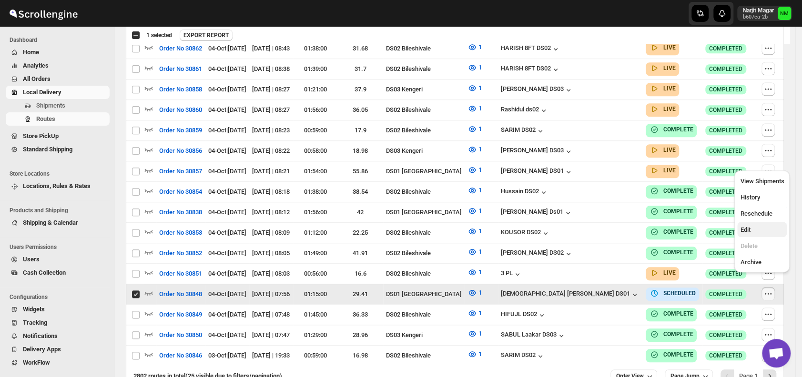
click at [748, 230] on span "Edit" at bounding box center [745, 229] width 10 height 7
checkbox input "false"
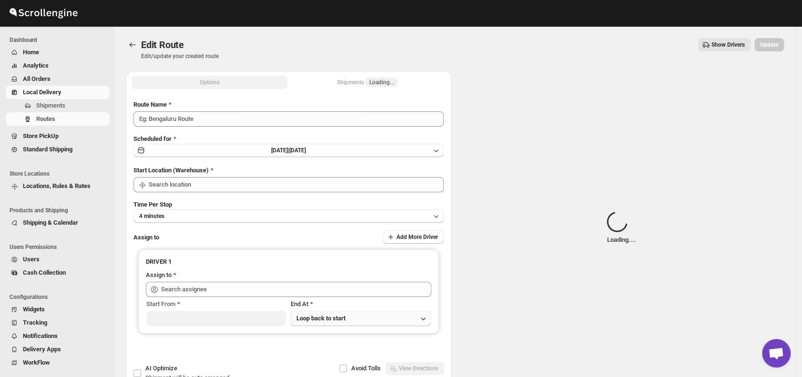
type input "Order No 30848"
type input "DS01 [GEOGRAPHIC_DATA]"
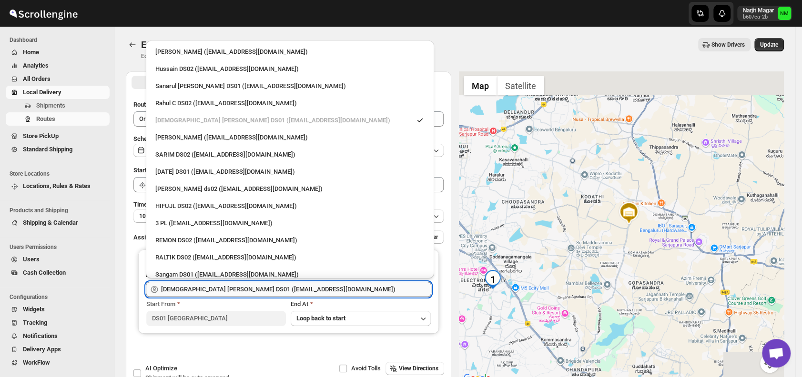
click at [286, 288] on input "[DEMOGRAPHIC_DATA] [PERSON_NAME] DS01 ([EMAIL_ADDRESS][DOMAIN_NAME])" at bounding box center [296, 289] width 270 height 15
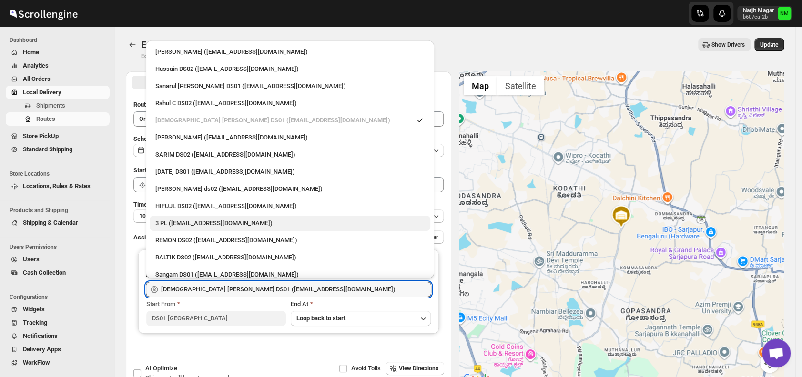
click at [260, 219] on div "3 PL (hello@home-run.co)" at bounding box center [289, 224] width 269 height 10
type input "3 PL (hello@home-run.co)"
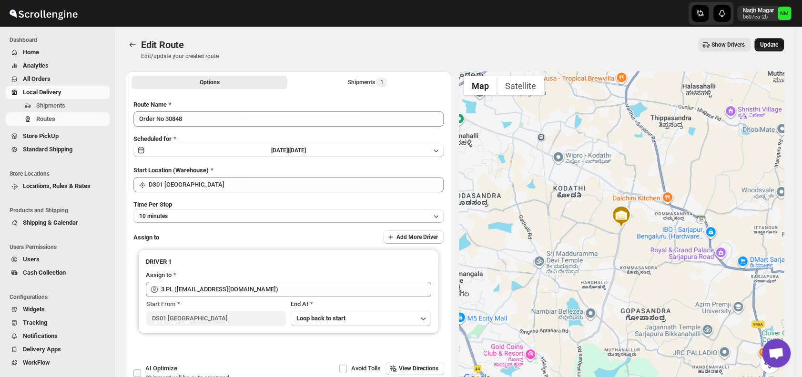
click at [773, 46] on span "Update" at bounding box center [769, 45] width 18 height 8
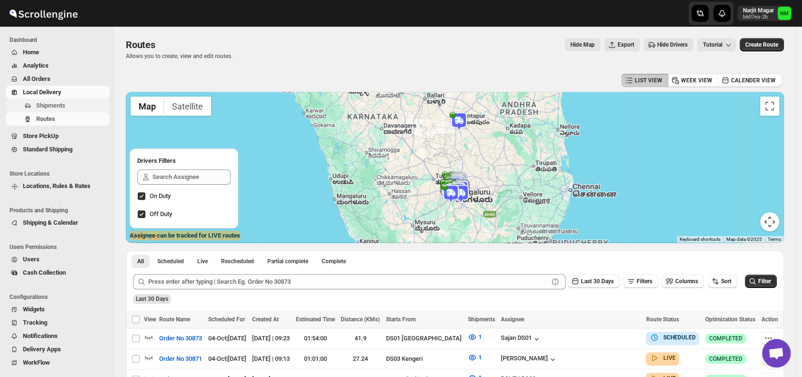
click at [55, 104] on span "Shipments" at bounding box center [50, 105] width 29 height 7
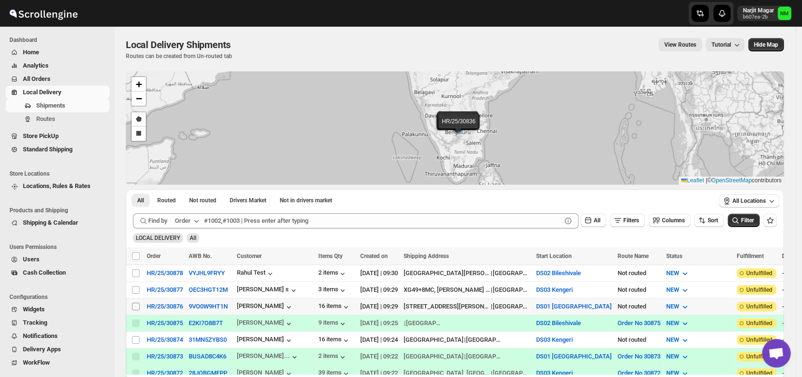
click at [135, 304] on input "Select shipment" at bounding box center [136, 307] width 8 height 8
checkbox input "true"
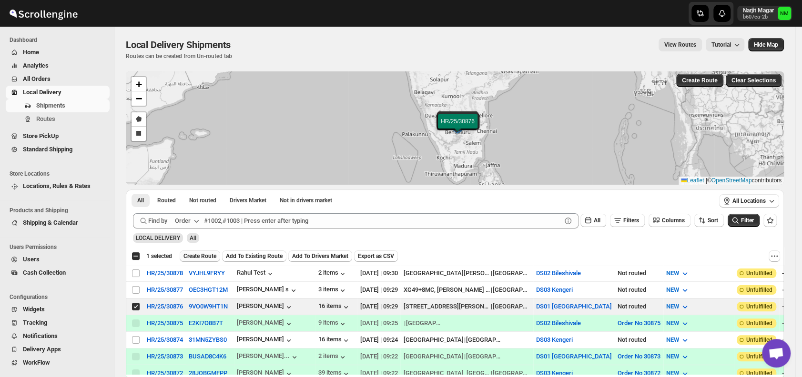
click at [198, 252] on span "Create Route" at bounding box center [199, 256] width 33 height 8
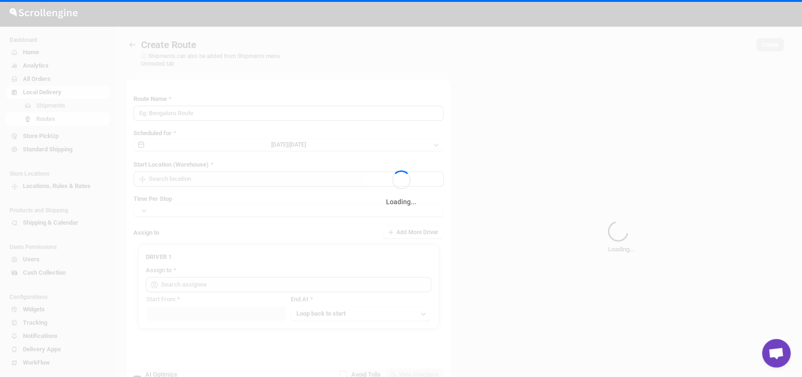
type input "Route - 04/10-0930"
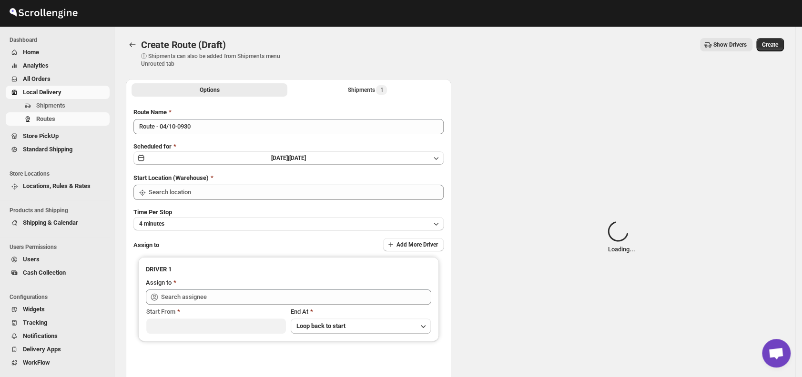
type input "DS01 [GEOGRAPHIC_DATA]"
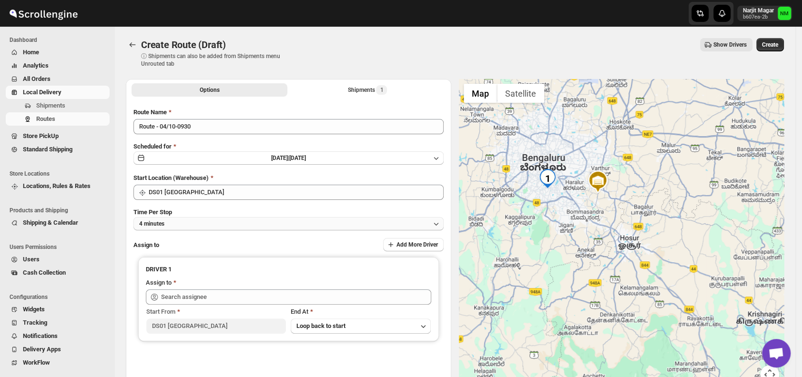
click at [214, 222] on button "4 minutes" at bounding box center [288, 223] width 310 height 13
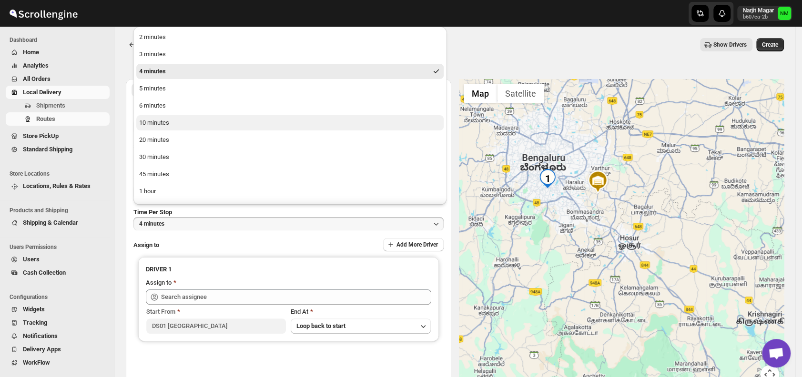
click at [161, 121] on div "10 minutes" at bounding box center [154, 123] width 30 height 10
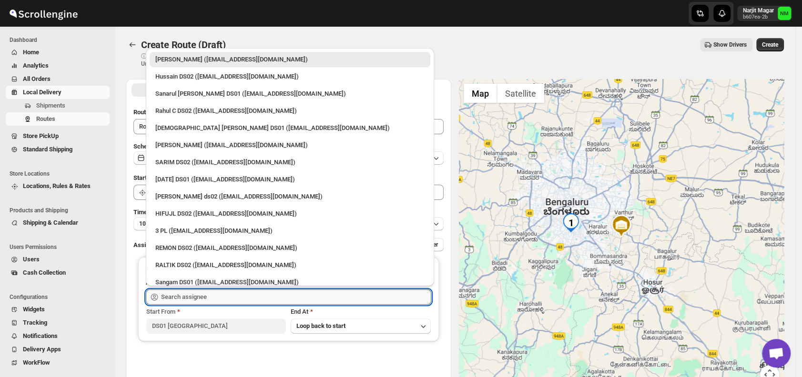
click at [213, 294] on input "text" at bounding box center [296, 297] width 270 height 15
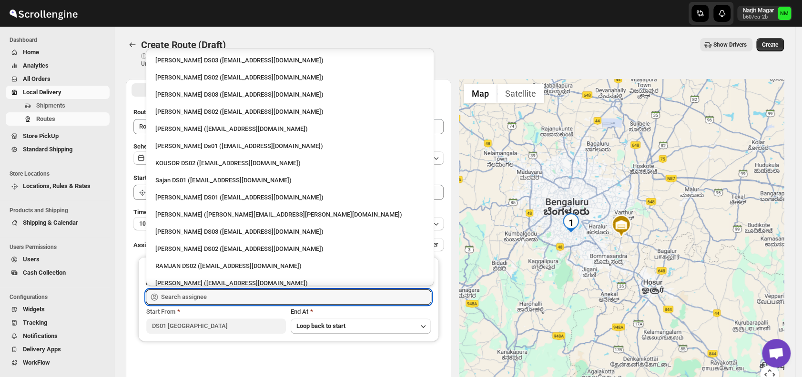
scroll to position [362, 0]
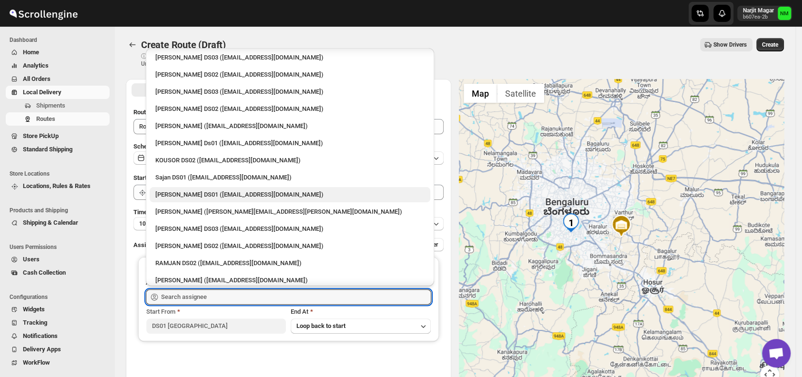
click at [172, 193] on div "[PERSON_NAME] DS01 ([EMAIL_ADDRESS][DOMAIN_NAME])" at bounding box center [289, 195] width 269 height 10
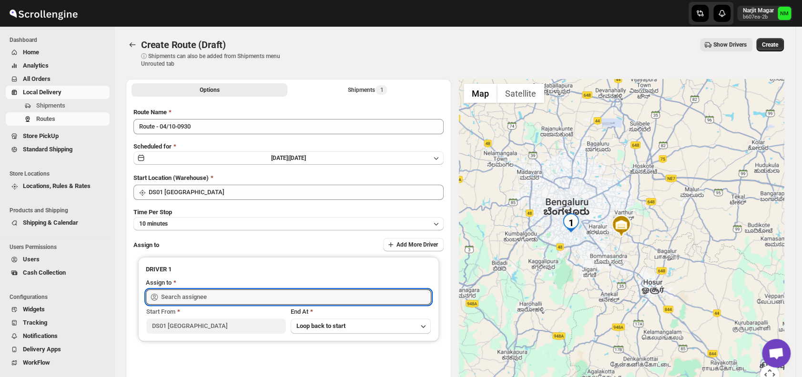
type input "[PERSON_NAME] DS01 ([EMAIL_ADDRESS][DOMAIN_NAME])"
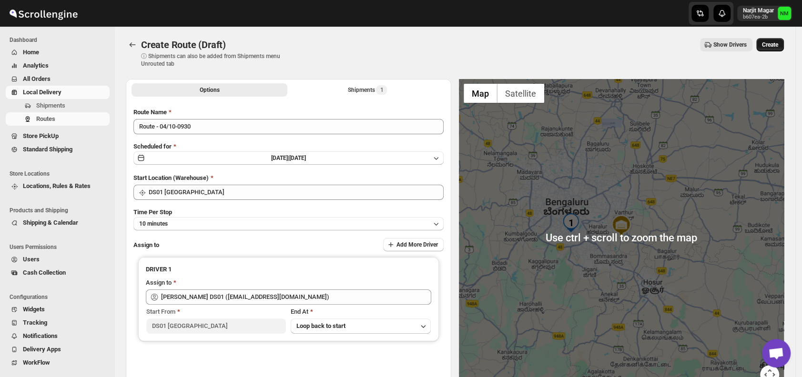
click at [778, 47] on span "Create" at bounding box center [770, 45] width 16 height 8
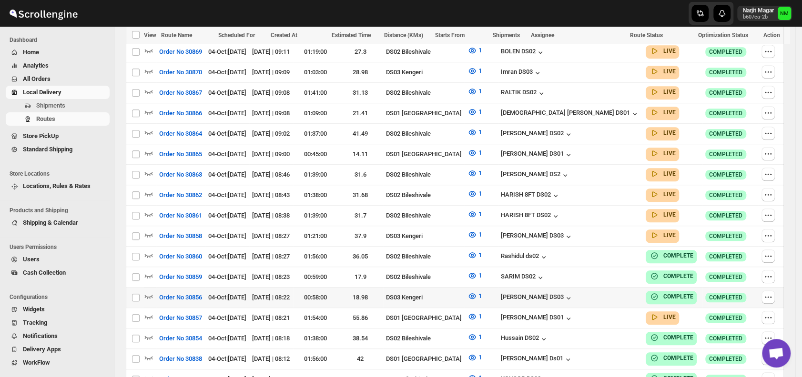
scroll to position [412, 0]
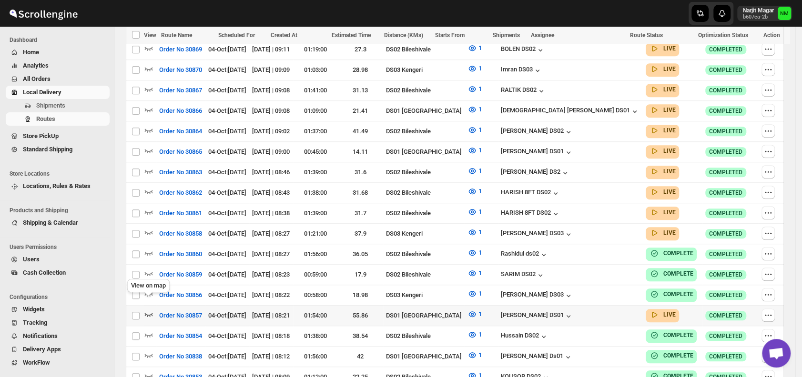
click at [149, 310] on icon "button" at bounding box center [149, 315] width 10 height 10
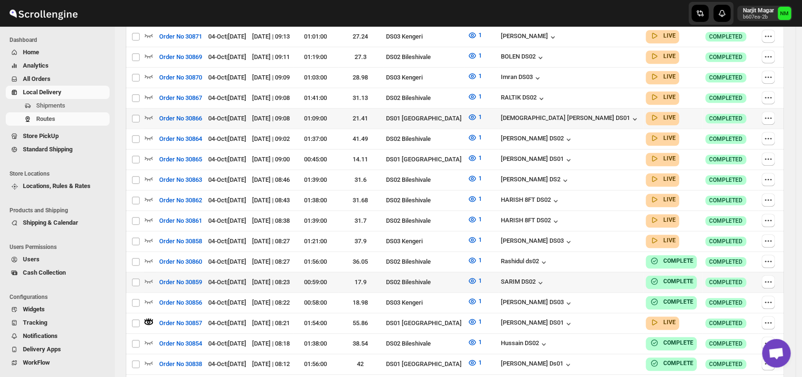
scroll to position [0, 0]
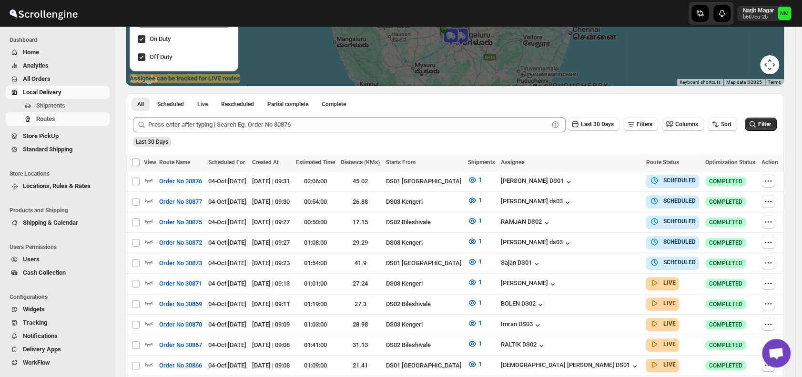
scroll to position [161, 0]
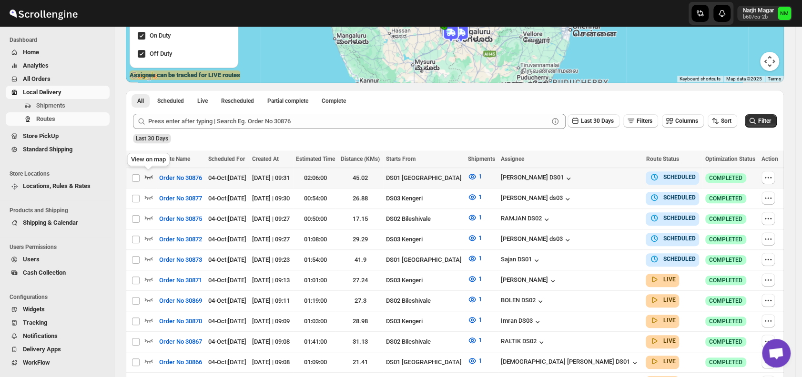
click at [149, 178] on icon "button" at bounding box center [149, 177] width 10 height 10
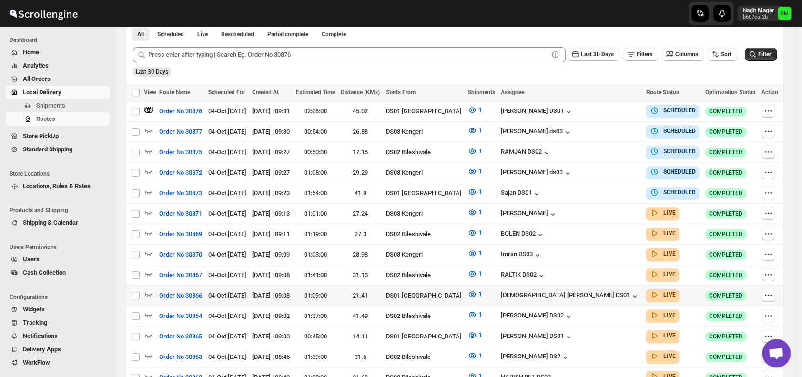
scroll to position [236, 0]
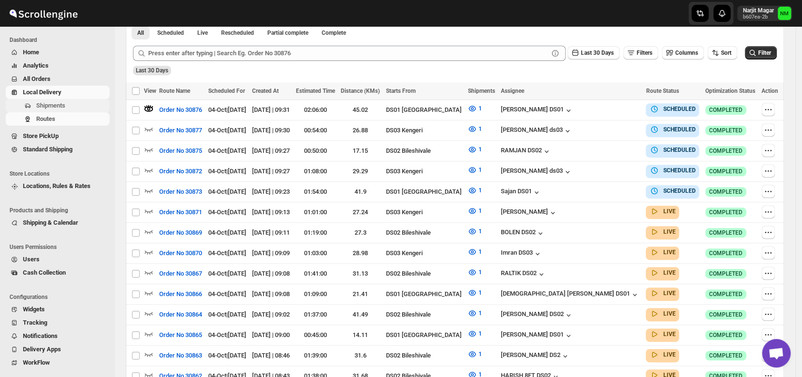
click at [50, 103] on span "Shipments" at bounding box center [50, 105] width 29 height 7
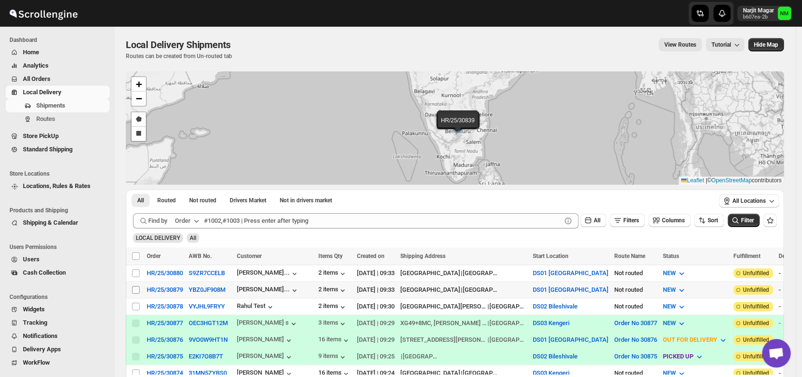
click at [137, 290] on input "Select shipment" at bounding box center [136, 290] width 8 height 8
checkbox input "true"
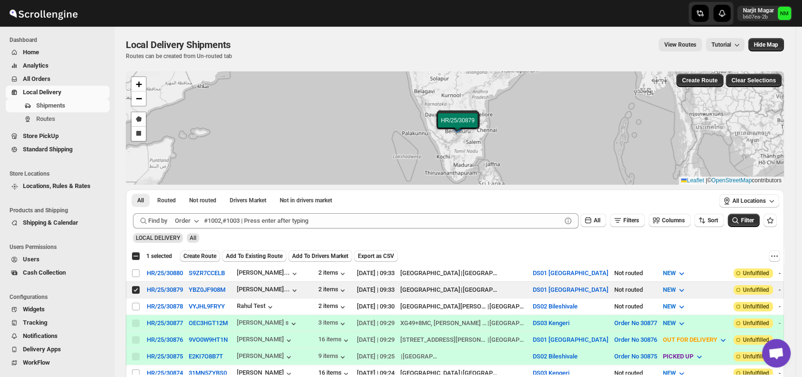
click at [194, 252] on span "Create Route" at bounding box center [199, 256] width 33 height 8
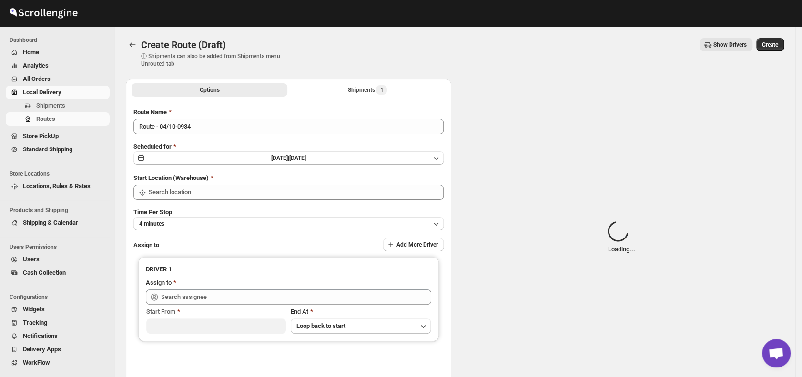
type input "DS01 [GEOGRAPHIC_DATA]"
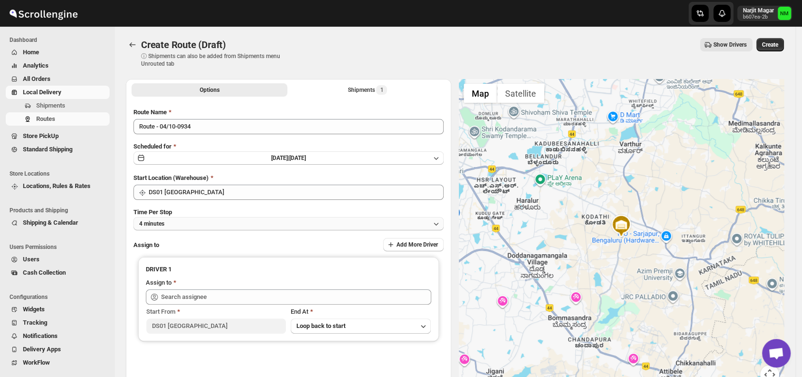
click at [247, 227] on button "4 minutes" at bounding box center [288, 223] width 310 height 13
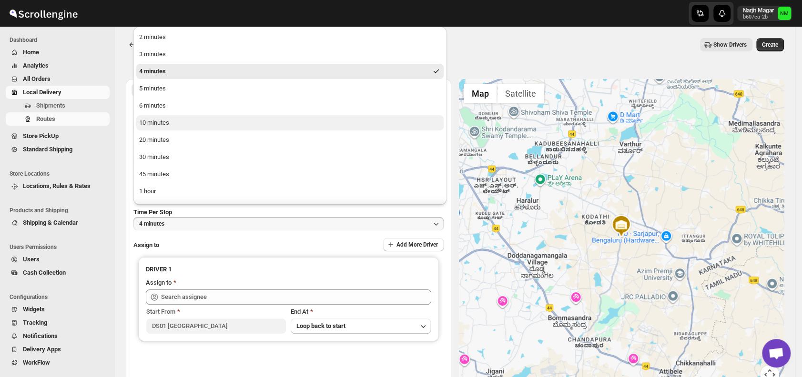
click at [185, 122] on button "10 minutes" at bounding box center [289, 122] width 307 height 15
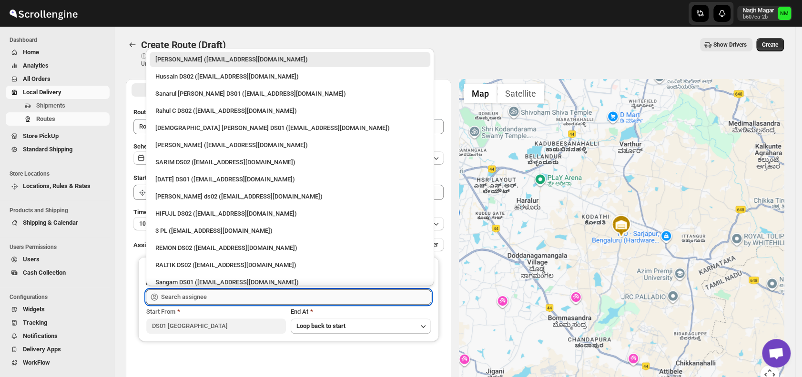
click at [209, 298] on input "text" at bounding box center [296, 297] width 270 height 15
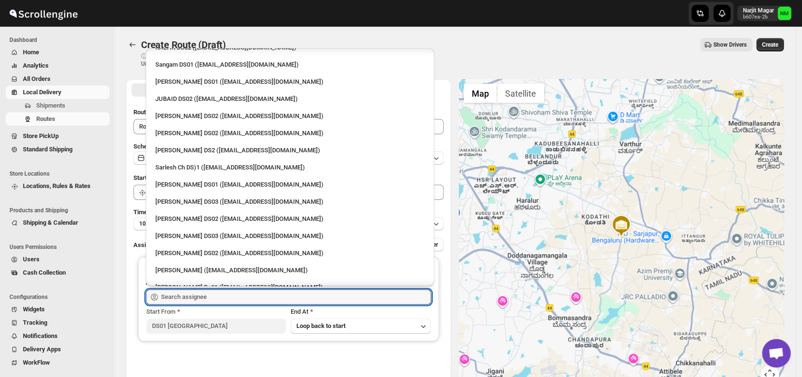
scroll to position [221, 0]
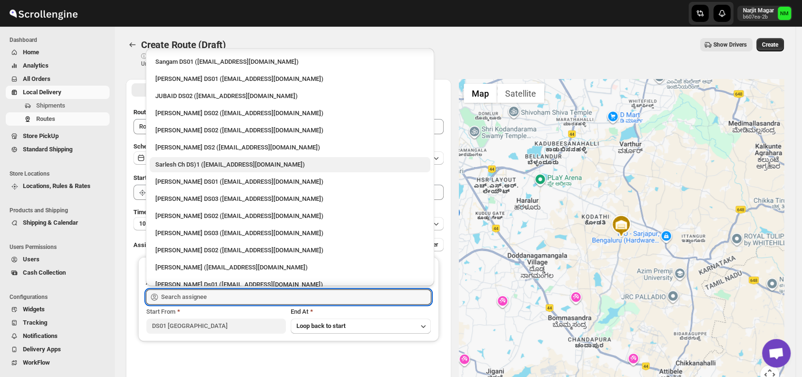
click at [182, 158] on div "Sarlesh Ch DS)1 ([EMAIL_ADDRESS][DOMAIN_NAME])" at bounding box center [290, 164] width 281 height 15
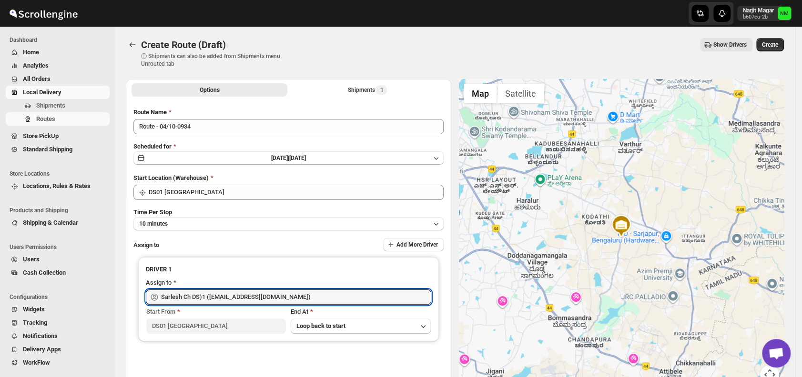
type input "Sarlesh Ch DS)1 ([EMAIL_ADDRESS][DOMAIN_NAME])"
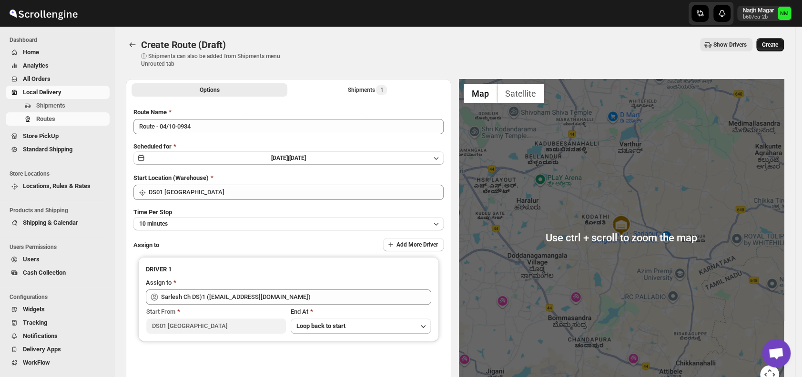
click at [776, 49] on button "Create" at bounding box center [770, 44] width 28 height 13
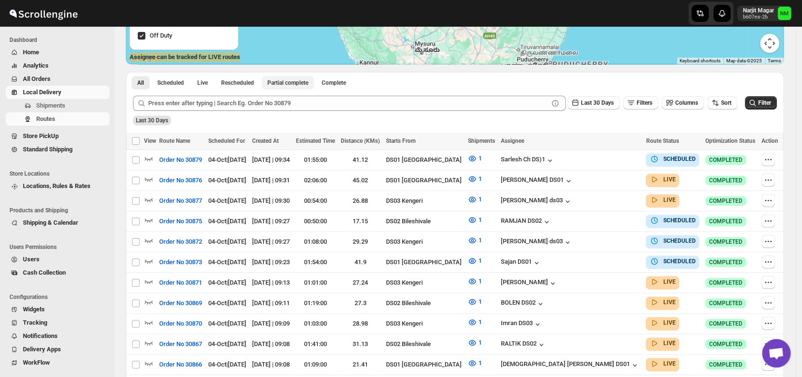
scroll to position [180, 0]
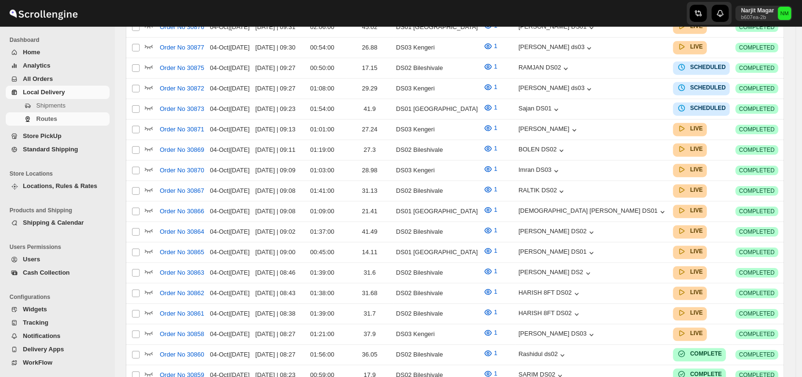
scroll to position [180, 0]
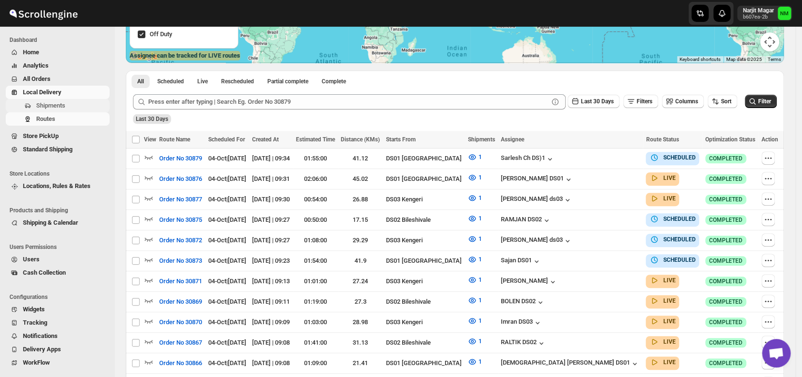
click at [57, 107] on span "Shipments" at bounding box center [50, 105] width 29 height 7
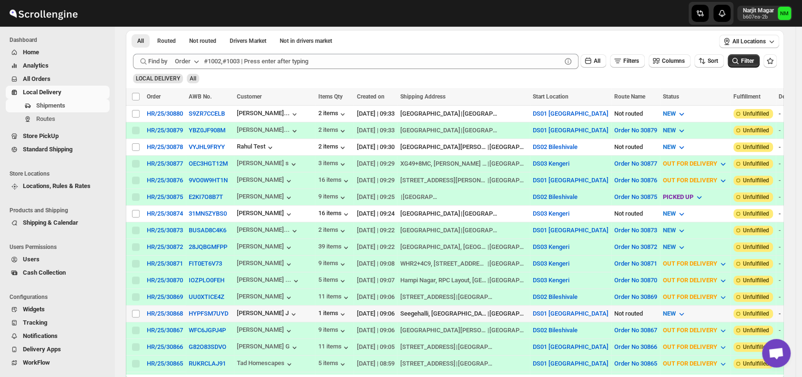
scroll to position [161, 0]
click at [134, 309] on input "Select shipment" at bounding box center [136, 313] width 8 height 8
checkbox input "true"
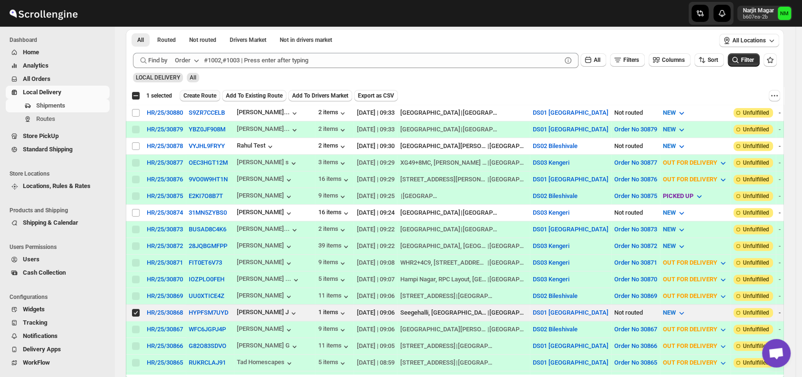
click at [206, 92] on span "Create Route" at bounding box center [199, 96] width 33 height 8
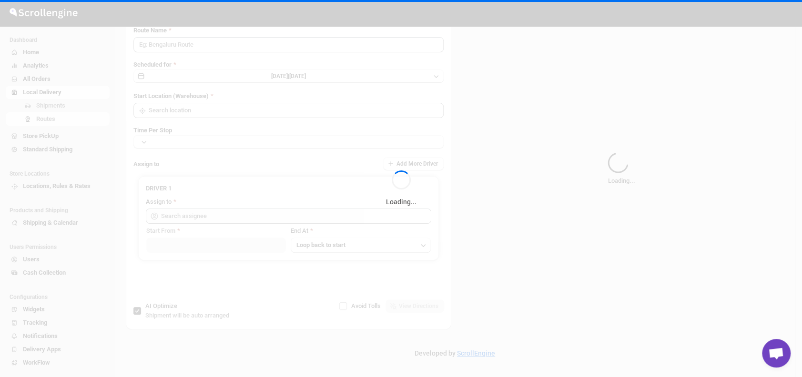
type input "Route - 04/10-0935"
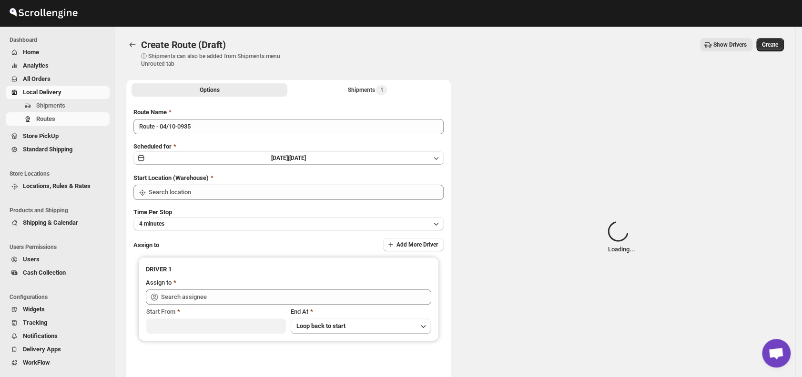
type input "DS01 [GEOGRAPHIC_DATA]"
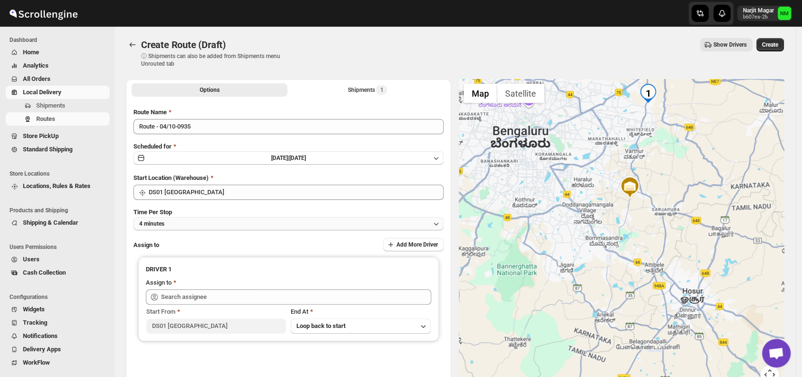
click at [197, 225] on button "4 minutes" at bounding box center [288, 223] width 310 height 13
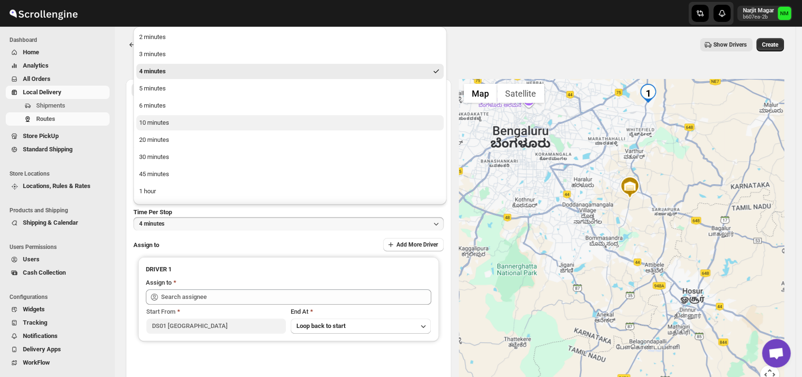
click at [153, 122] on div "10 minutes" at bounding box center [154, 123] width 30 height 10
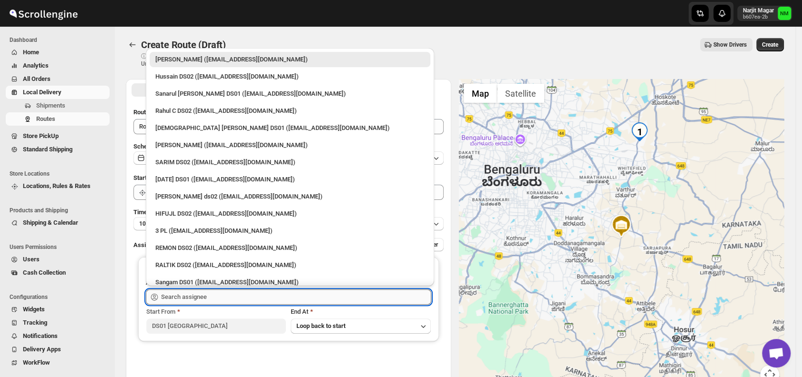
click at [230, 298] on input "text" at bounding box center [296, 297] width 270 height 15
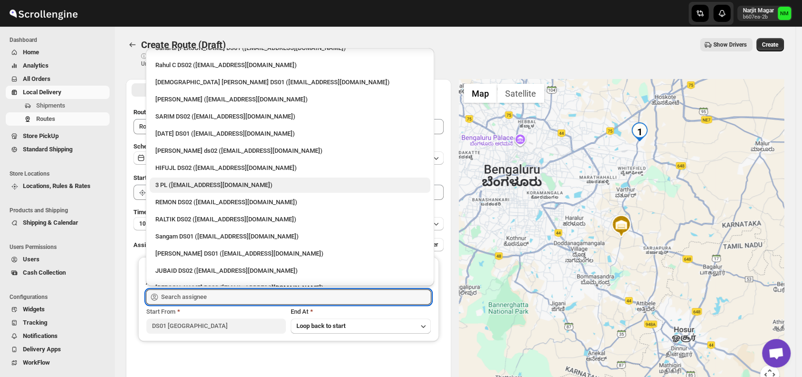
click at [176, 187] on div "3 PL ([EMAIL_ADDRESS][DOMAIN_NAME])" at bounding box center [289, 186] width 269 height 10
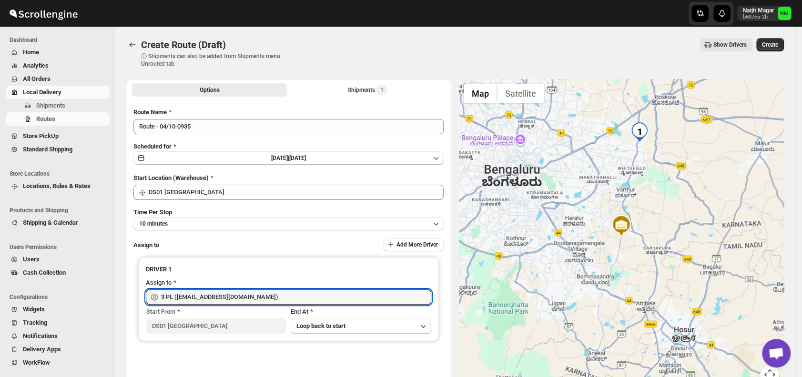
type input "3 PL ([EMAIL_ADDRESS][DOMAIN_NAME])"
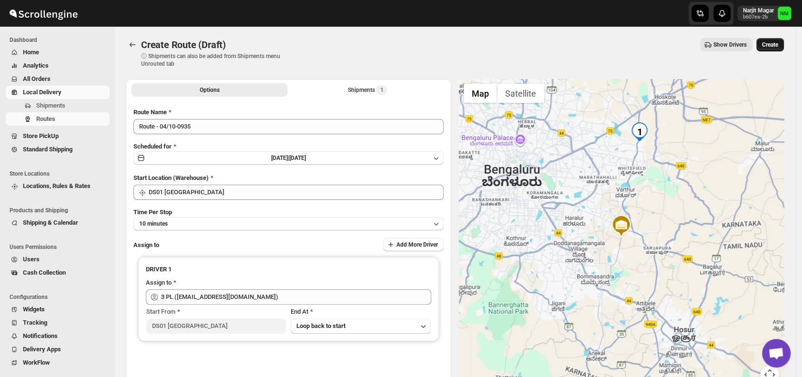
click at [771, 42] on span "Create" at bounding box center [770, 45] width 16 height 8
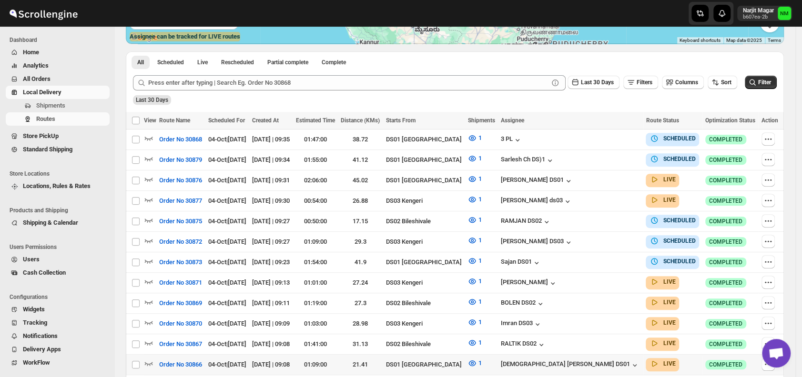
scroll to position [201, 0]
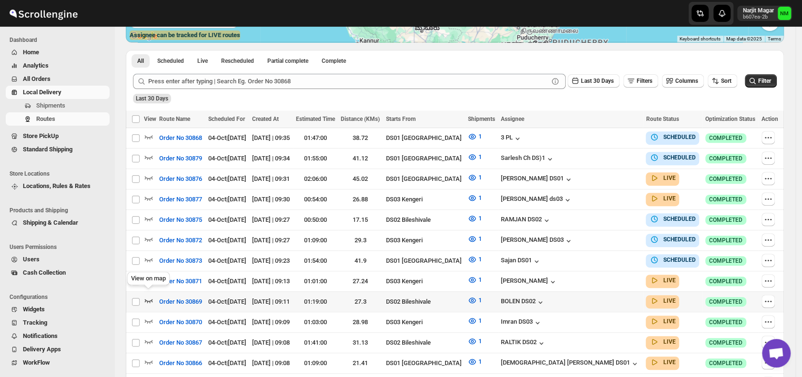
click at [151, 296] on icon "button" at bounding box center [149, 301] width 10 height 10
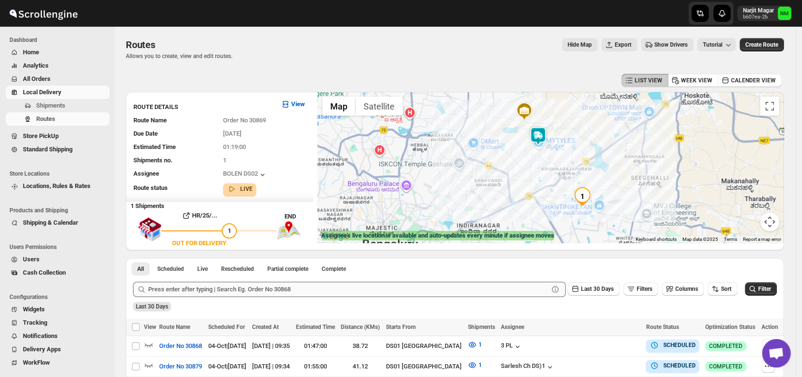
scroll to position [187, 0]
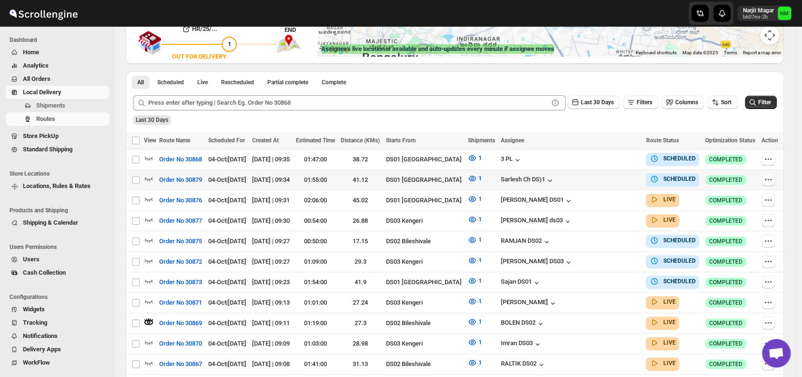
click at [768, 180] on icon "button" at bounding box center [768, 180] width 10 height 10
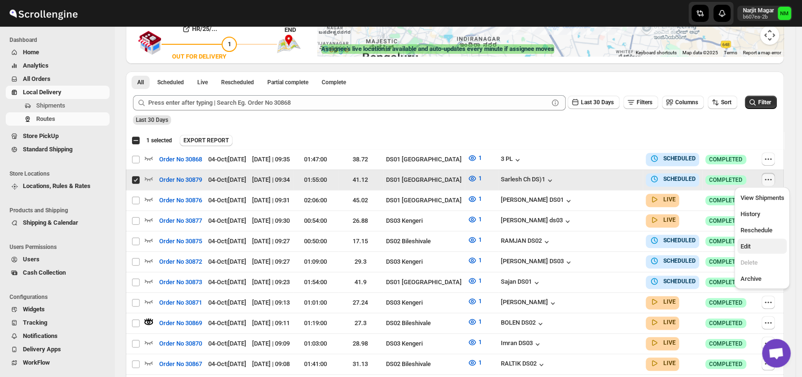
click at [747, 244] on span "Edit" at bounding box center [745, 246] width 10 height 7
checkbox input "false"
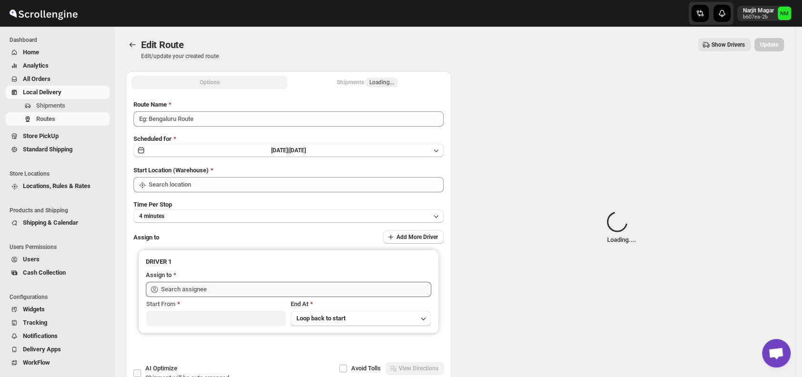
type input "Order No 30879"
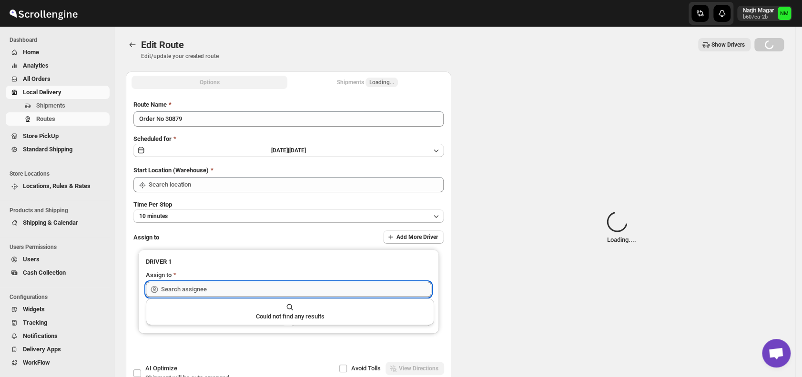
click at [298, 292] on input "text" at bounding box center [296, 289] width 270 height 15
type input "DS01 [GEOGRAPHIC_DATA]"
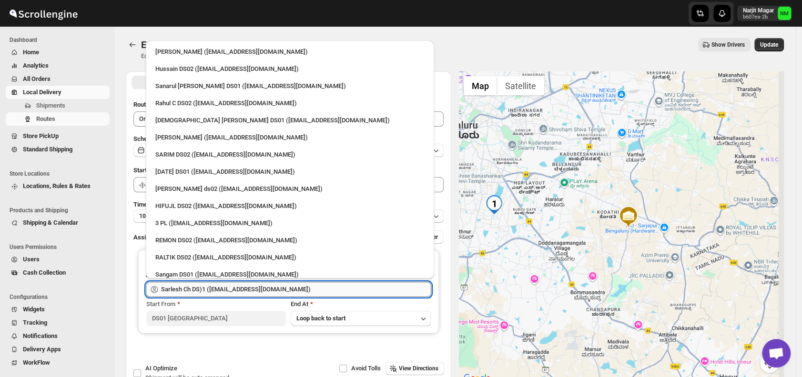
click at [298, 292] on input "Sarlesh Ch DS)1 (vinapi9521@jazipo.com)" at bounding box center [296, 289] width 270 height 15
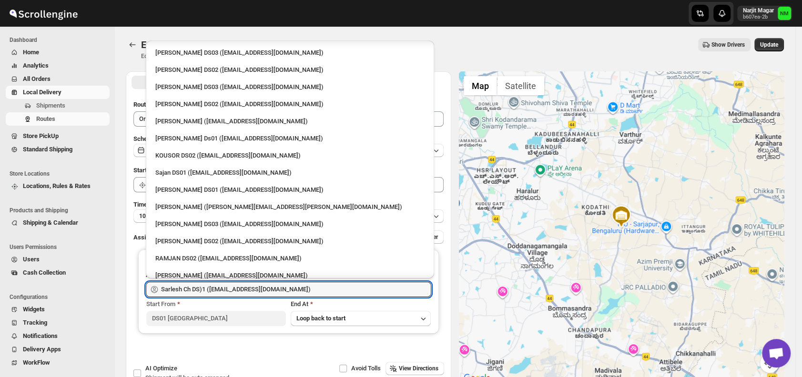
scroll to position [360, 0]
click at [220, 185] on div "Jubed DS01 (gedoc78193@dariolo.com)" at bounding box center [289, 189] width 269 height 10
type input "Jubed DS01 (gedoc78193@dariolo.com)"
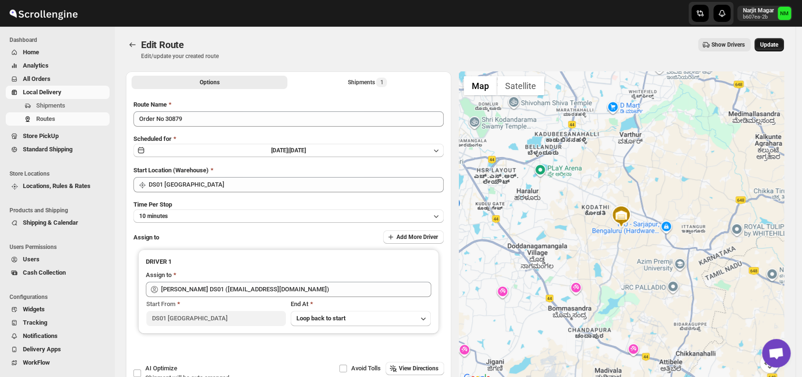
click at [768, 44] on span "Update" at bounding box center [769, 45] width 18 height 8
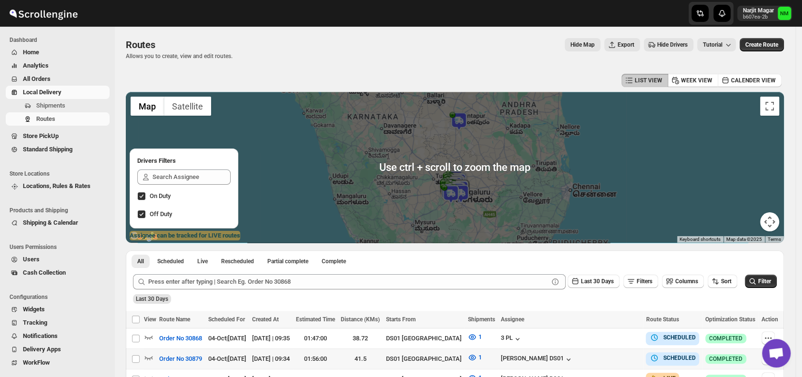
scroll to position [155, 0]
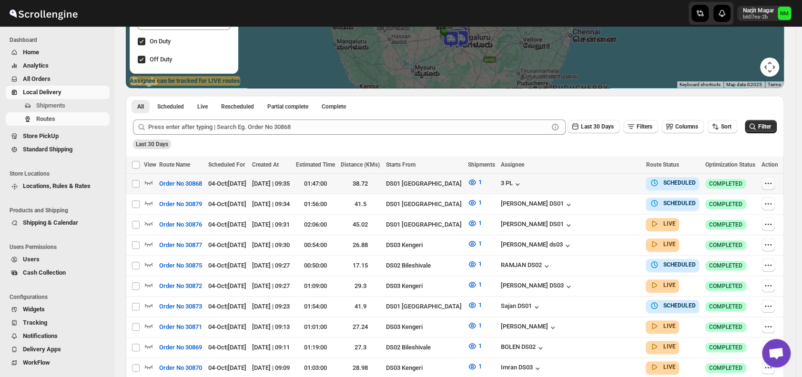
click at [767, 184] on icon "button" at bounding box center [768, 184] width 10 height 10
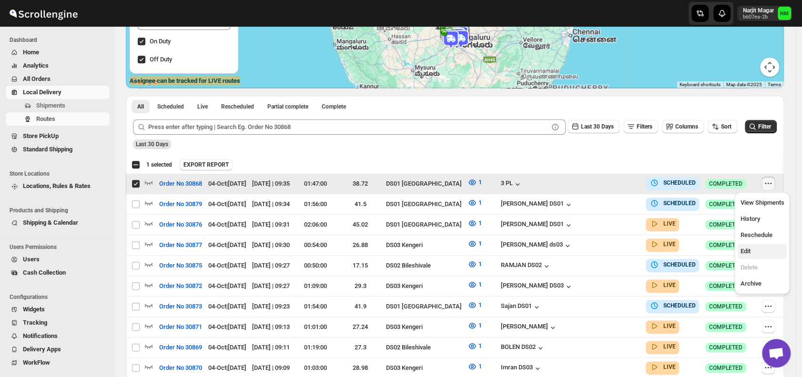
click at [755, 253] on span "Edit" at bounding box center [762, 252] width 44 height 10
checkbox input "false"
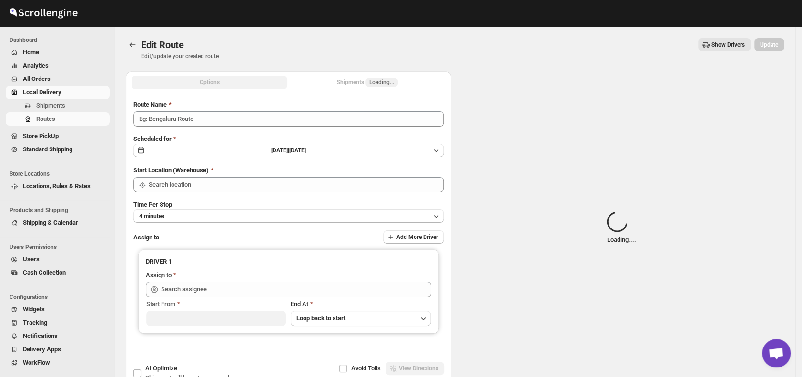
type input "Order No 30868"
type input "DS01 [GEOGRAPHIC_DATA]"
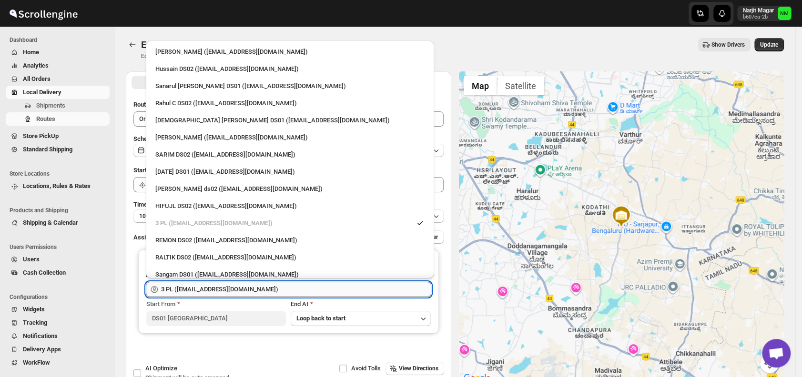
click at [267, 289] on input "3 PL (hello@home-run.co)" at bounding box center [296, 289] width 270 height 15
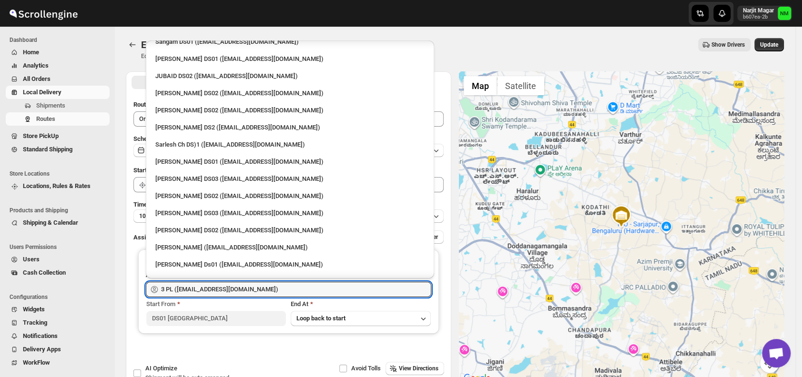
scroll to position [242, 0]
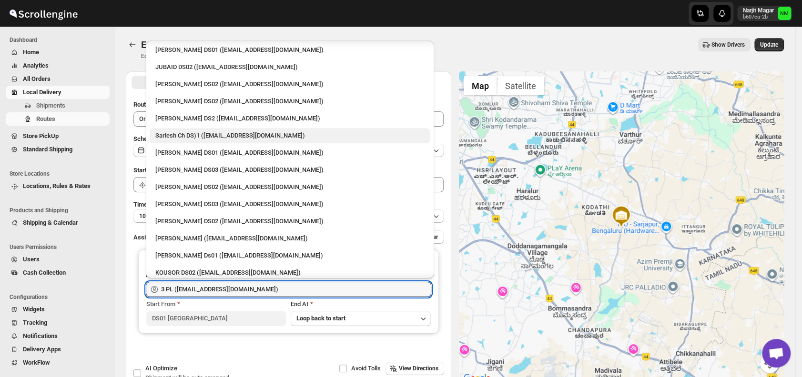
click at [193, 135] on div "Sarlesh Ch DS)1 (vinapi9521@jazipo.com)" at bounding box center [289, 136] width 269 height 10
type input "Sarlesh Ch DS)1 (vinapi9521@jazipo.com)"
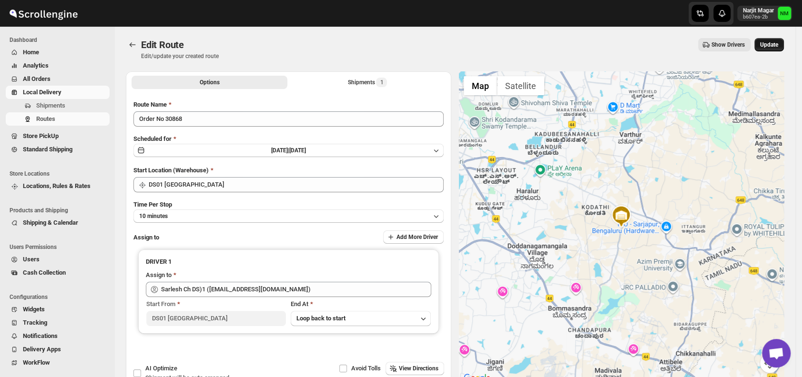
click at [784, 43] on button "Update" at bounding box center [769, 44] width 30 height 13
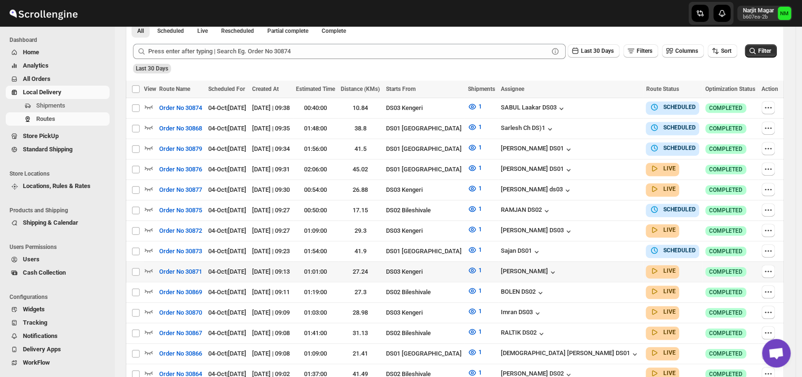
scroll to position [231, 0]
click at [61, 104] on span "Shipments" at bounding box center [50, 105] width 29 height 7
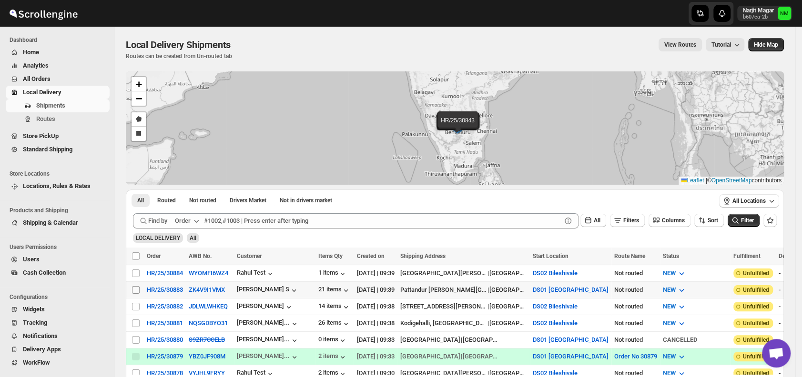
click at [136, 287] on input "Select shipment" at bounding box center [136, 290] width 8 height 8
checkbox input "true"
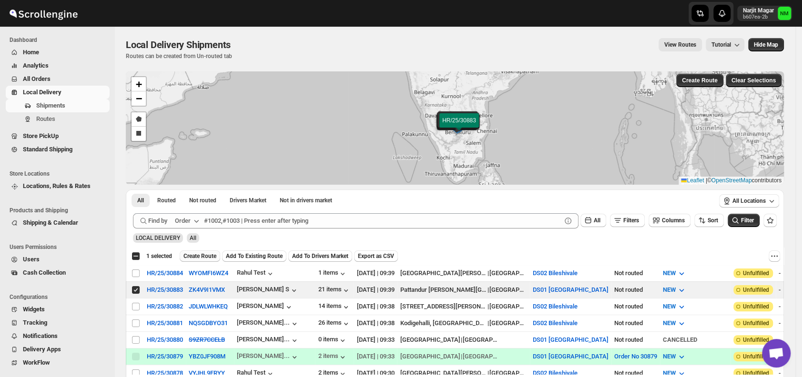
click at [194, 257] on span "Create Route" at bounding box center [199, 256] width 33 height 8
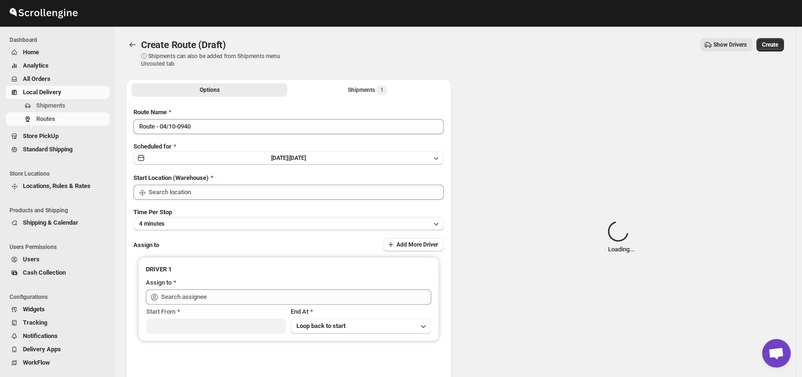
type input "DS01 [GEOGRAPHIC_DATA]"
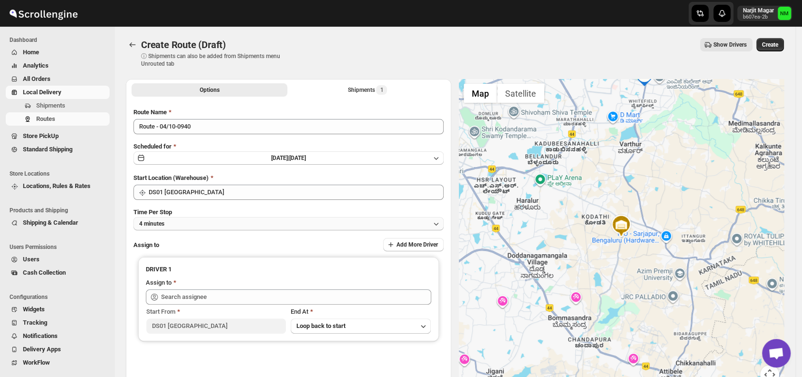
click at [205, 226] on button "4 minutes" at bounding box center [288, 223] width 310 height 13
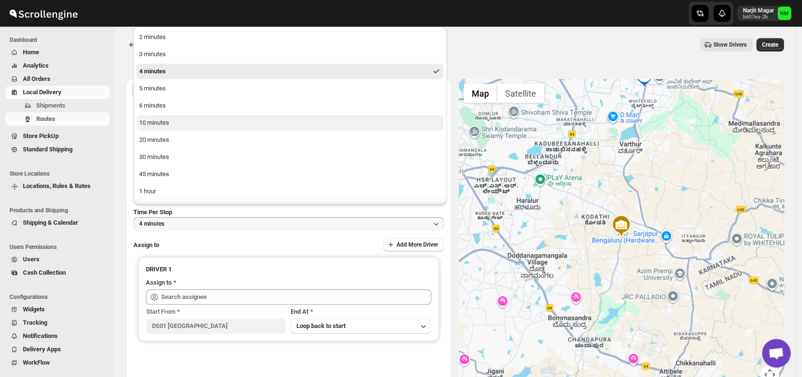
click at [171, 125] on button "10 minutes" at bounding box center [289, 122] width 307 height 15
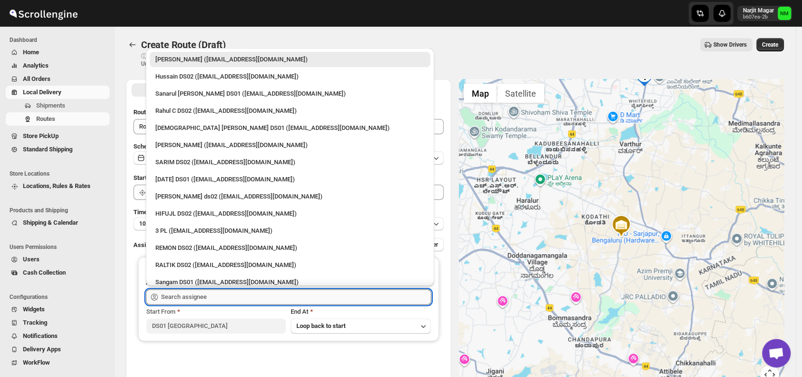
click at [240, 298] on input "text" at bounding box center [296, 297] width 270 height 15
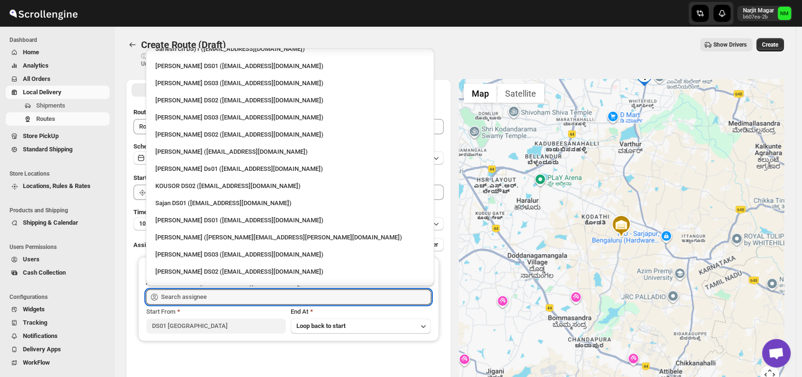
scroll to position [339, 0]
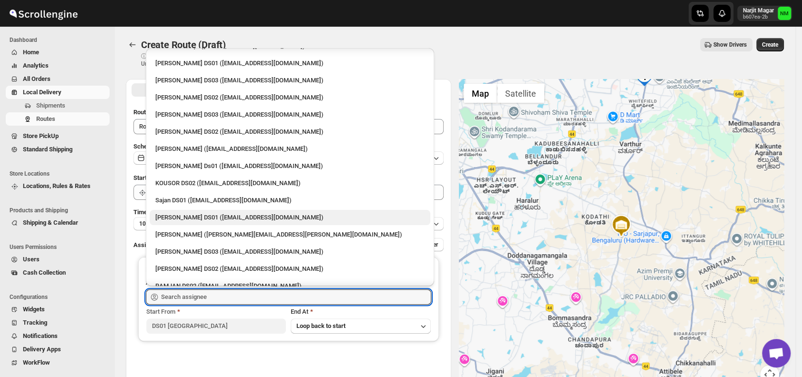
click at [192, 217] on div "Jubed DS01 (gedoc78193@dariolo.com)" at bounding box center [289, 218] width 269 height 10
type input "Jubed DS01 (gedoc78193@dariolo.com)"
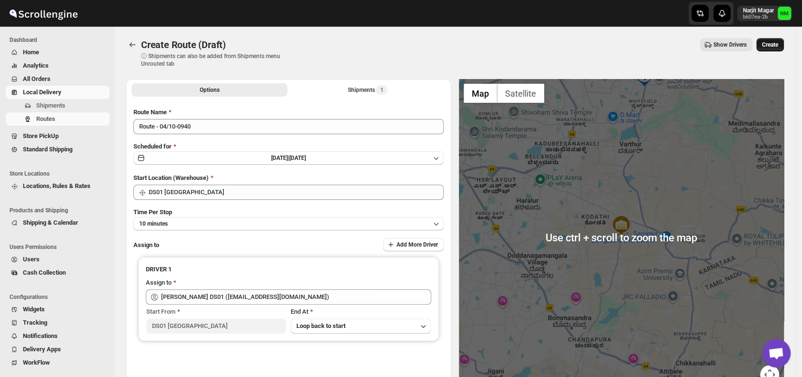
click at [778, 41] on span "Create" at bounding box center [770, 45] width 16 height 8
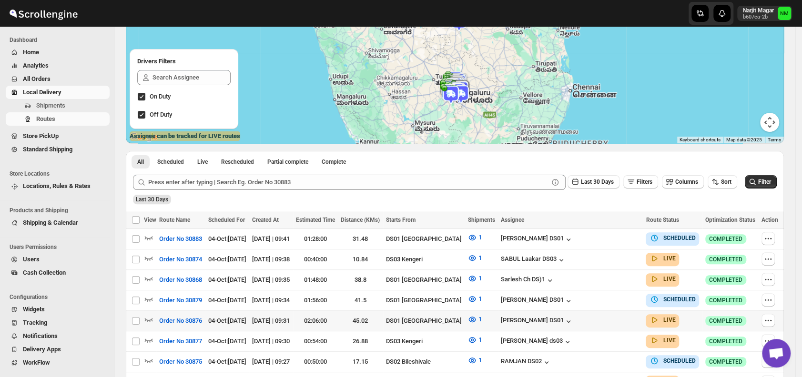
scroll to position [168, 0]
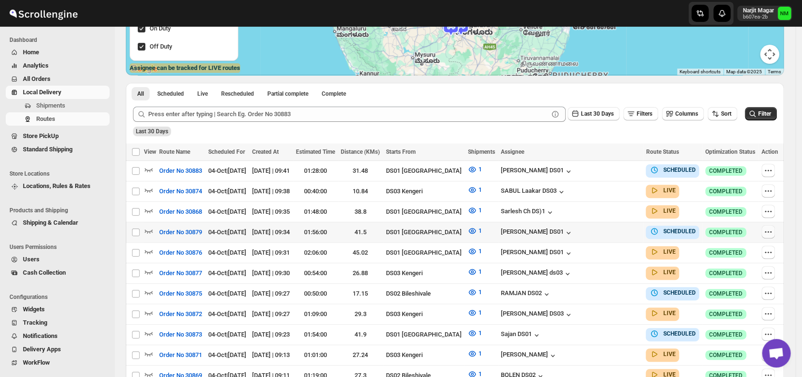
click at [768, 231] on icon "button" at bounding box center [767, 231] width 1 height 1
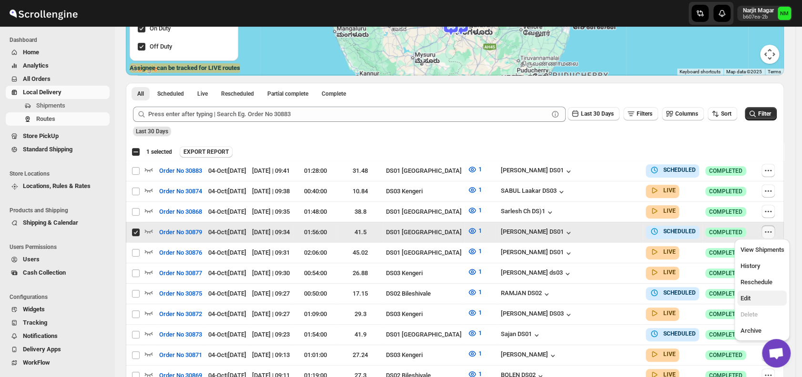
click at [747, 303] on span "Edit" at bounding box center [762, 299] width 44 height 10
checkbox input "false"
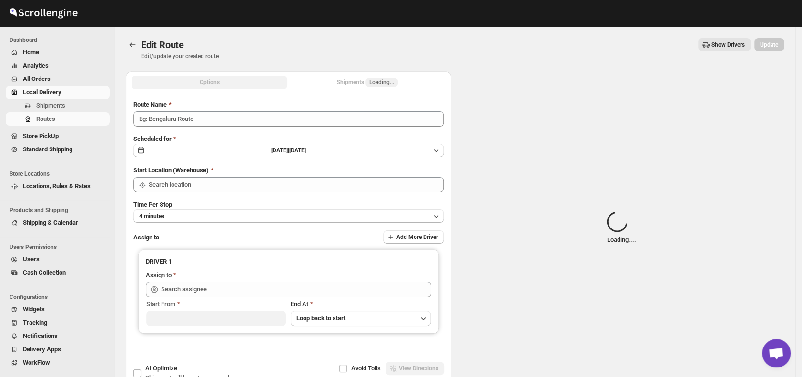
type input "Order No 30879"
type input "DS01 [GEOGRAPHIC_DATA]"
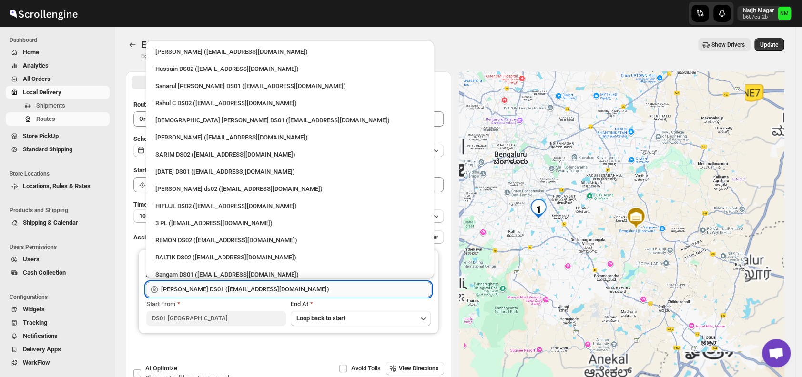
click at [233, 287] on input "[PERSON_NAME] DS01 ([EMAIL_ADDRESS][DOMAIN_NAME])" at bounding box center [296, 289] width 270 height 15
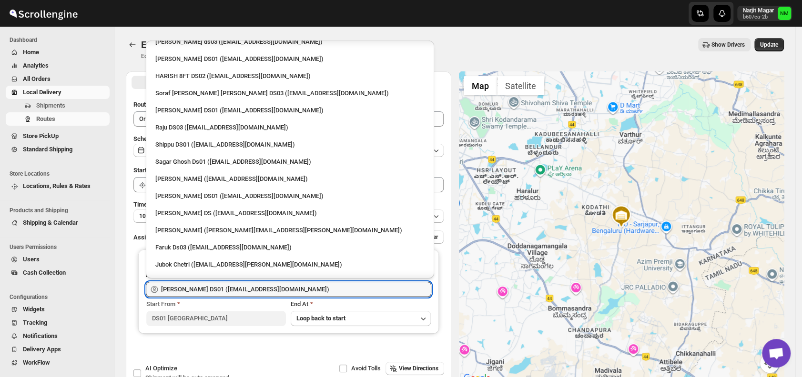
scroll to position [779, 0]
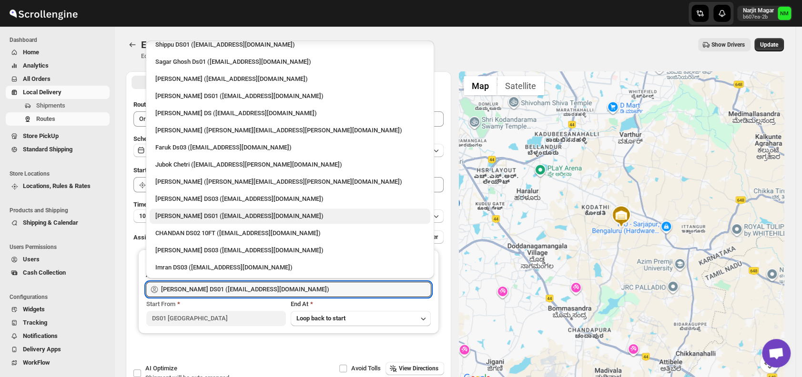
click at [188, 215] on div "[PERSON_NAME] DS01 ([EMAIL_ADDRESS][DOMAIN_NAME])" at bounding box center [289, 217] width 269 height 10
type input "[PERSON_NAME] DS01 ([EMAIL_ADDRESS][DOMAIN_NAME])"
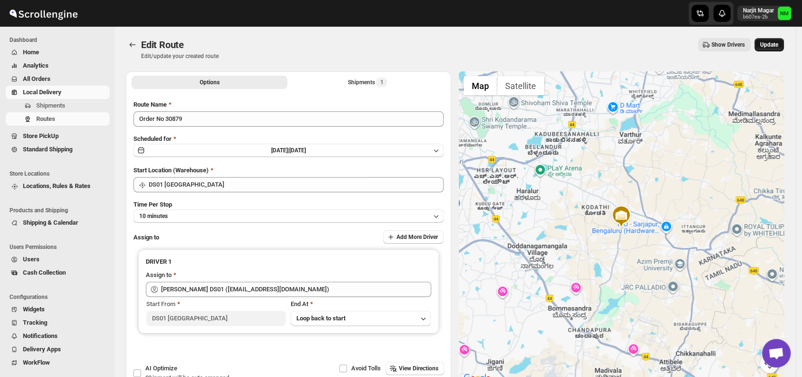
click at [781, 40] on button "Update" at bounding box center [769, 44] width 30 height 13
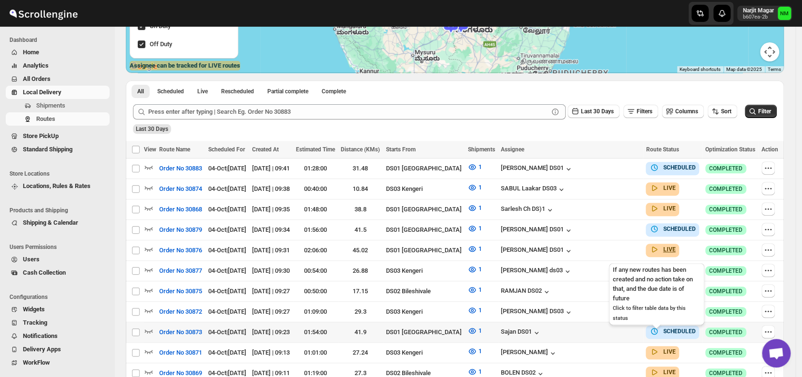
scroll to position [252, 0]
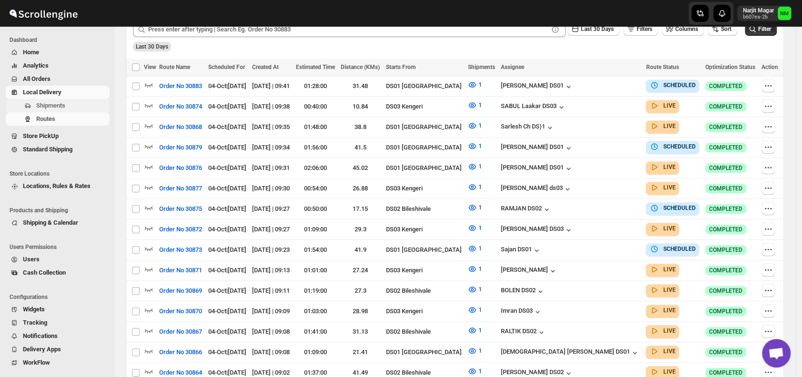
click at [61, 105] on span "Shipments" at bounding box center [50, 105] width 29 height 7
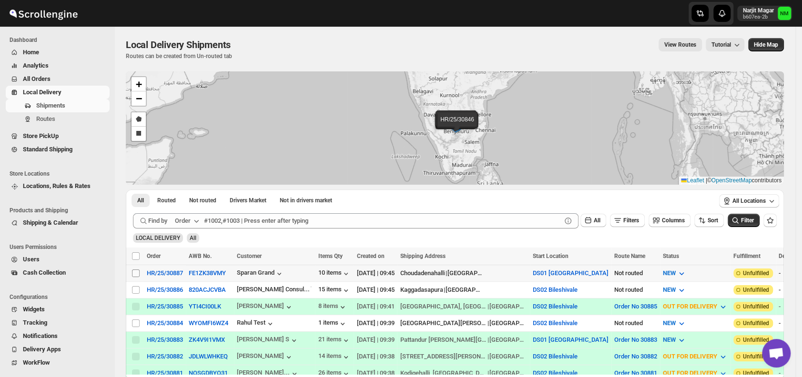
click at [134, 274] on input "Select shipment" at bounding box center [136, 274] width 8 height 8
checkbox input "true"
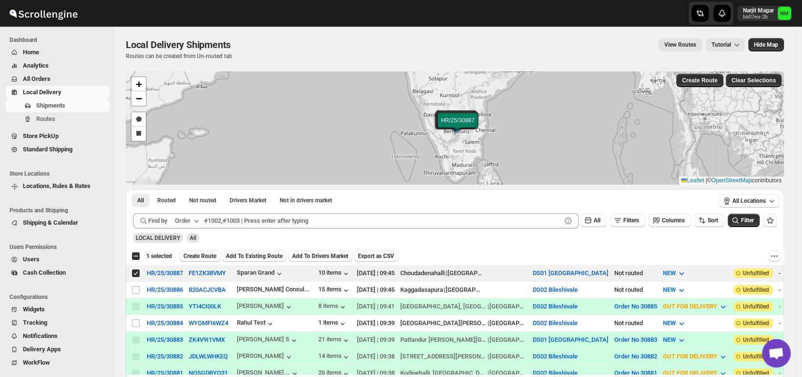
click at [198, 255] on span "Create Route" at bounding box center [199, 256] width 33 height 8
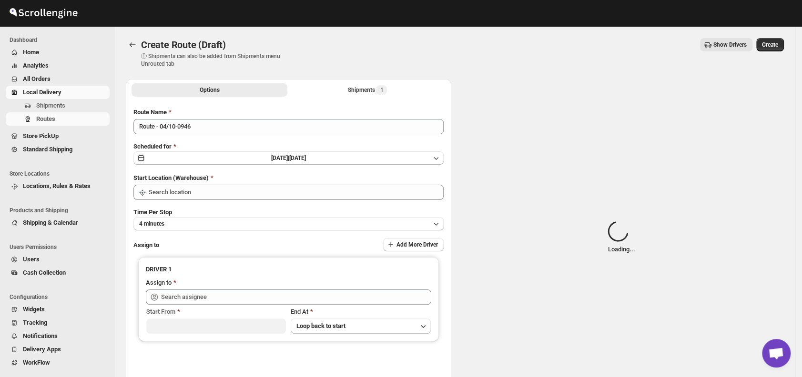
type input "DS01 [GEOGRAPHIC_DATA]"
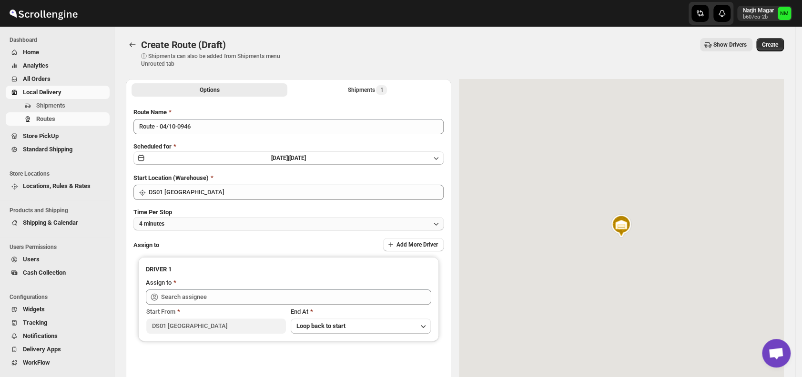
click at [206, 224] on button "4 minutes" at bounding box center [288, 223] width 310 height 13
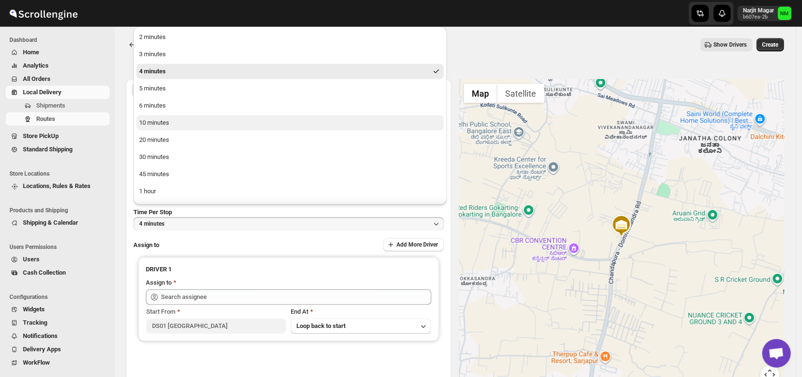
click at [176, 123] on button "10 minutes" at bounding box center [289, 122] width 307 height 15
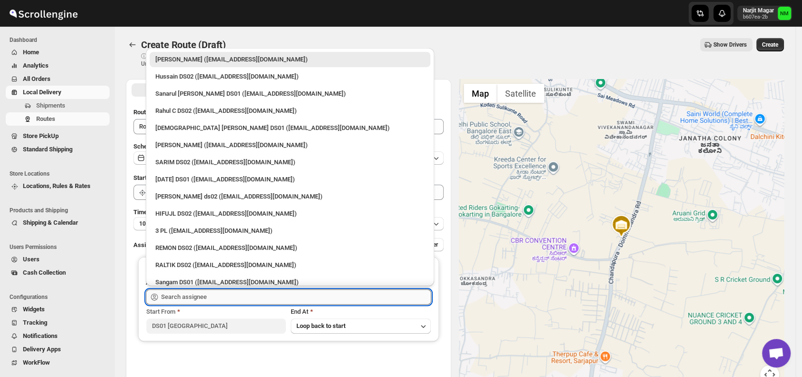
click at [224, 298] on input "text" at bounding box center [296, 297] width 270 height 15
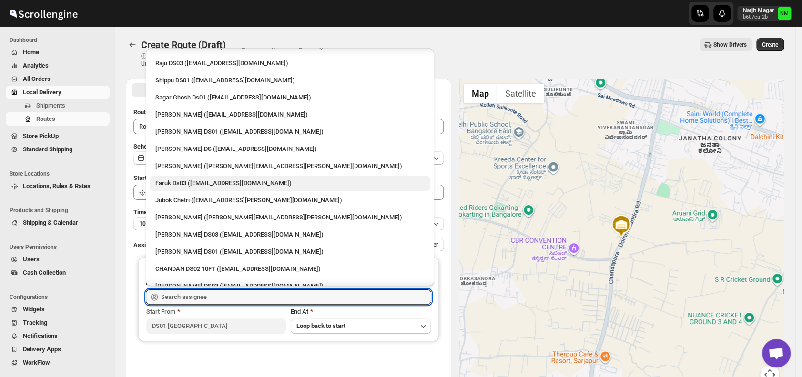
scroll to position [750, 0]
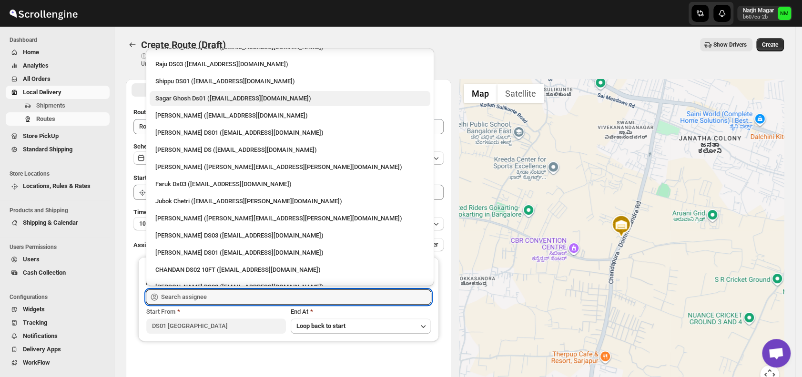
click at [184, 101] on div "Sagar Ghosh Ds01 ([EMAIL_ADDRESS][DOMAIN_NAME])" at bounding box center [289, 99] width 269 height 10
type input "Sagar Ghosh Ds01 ([EMAIL_ADDRESS][DOMAIN_NAME])"
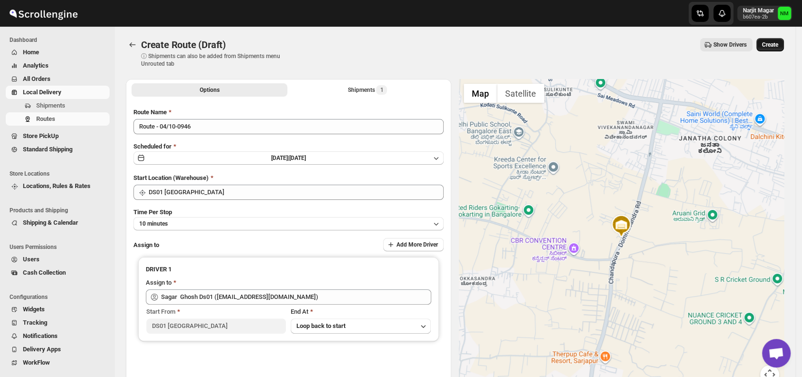
click at [773, 45] on span "Create" at bounding box center [770, 45] width 16 height 8
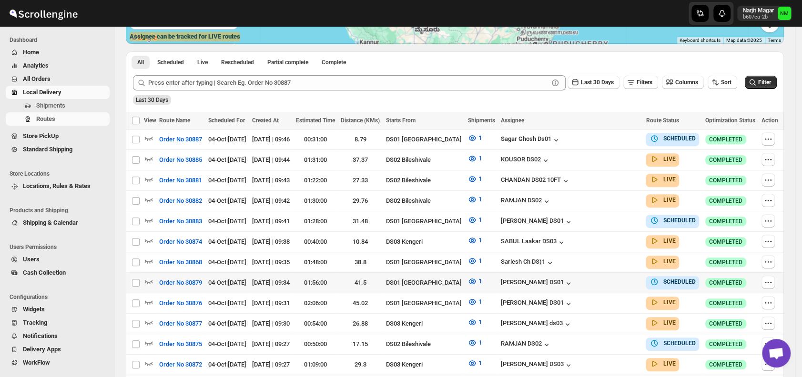
scroll to position [201, 0]
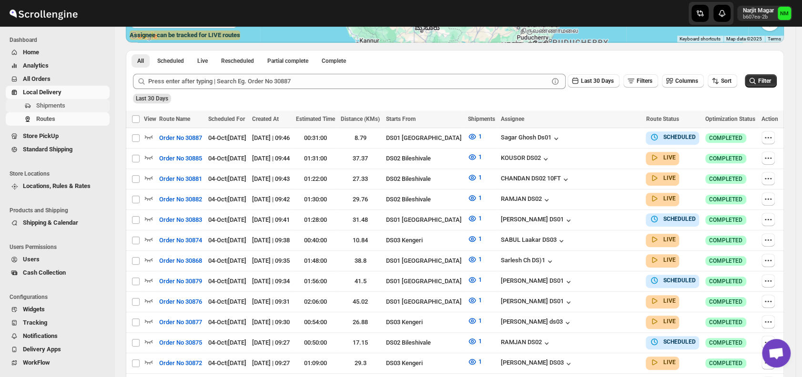
click at [61, 107] on span "Shipments" at bounding box center [50, 105] width 29 height 7
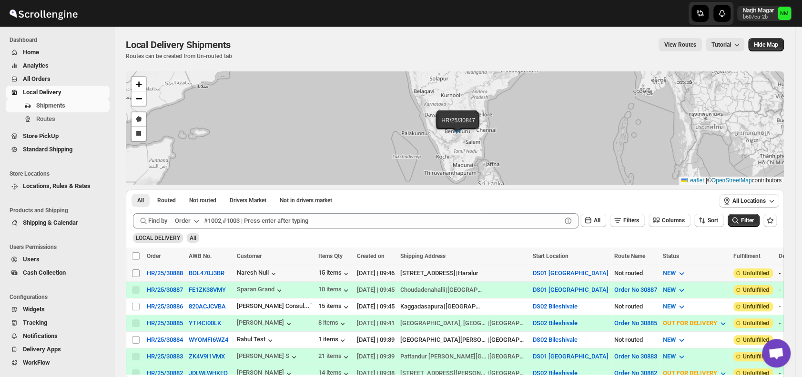
click at [134, 272] on input "Select shipment" at bounding box center [136, 274] width 8 height 8
checkbox input "true"
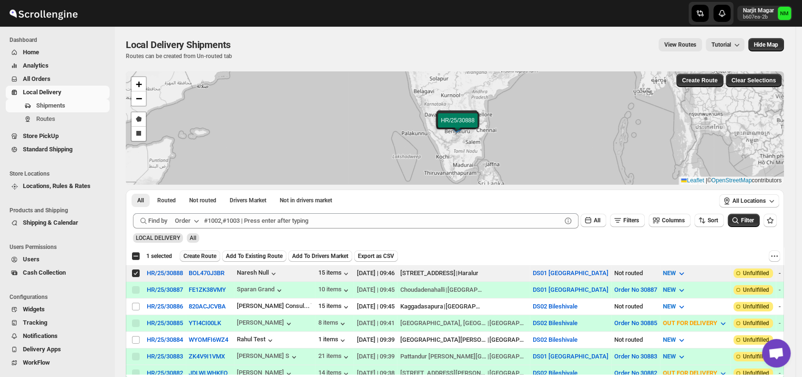
click at [192, 254] on span "Create Route" at bounding box center [199, 256] width 33 height 8
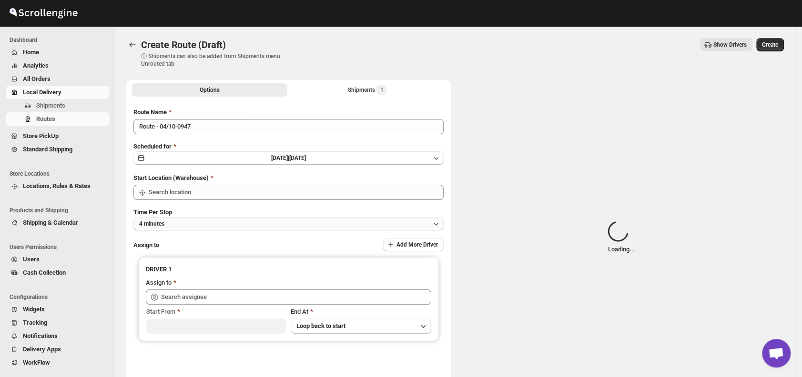
type input "DS01 [GEOGRAPHIC_DATA]"
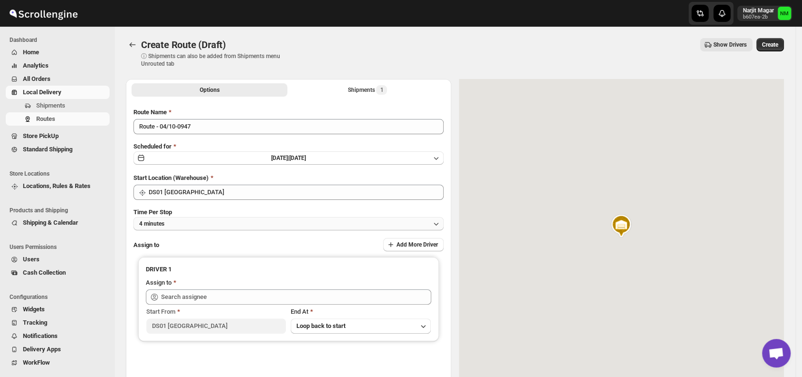
click at [210, 219] on button "4 minutes" at bounding box center [288, 223] width 310 height 13
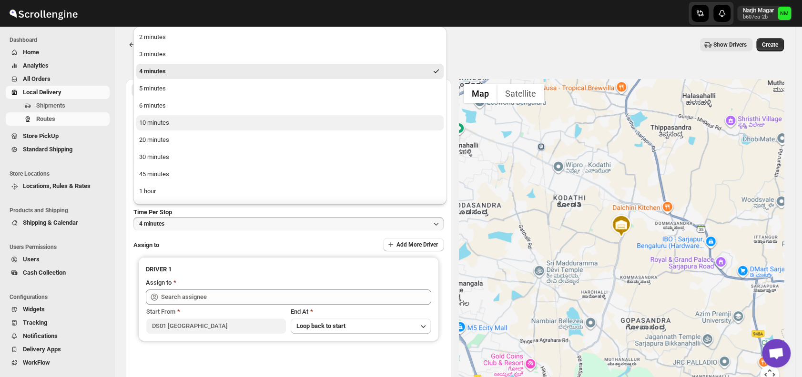
click at [169, 122] on div "10 minutes" at bounding box center [154, 123] width 30 height 10
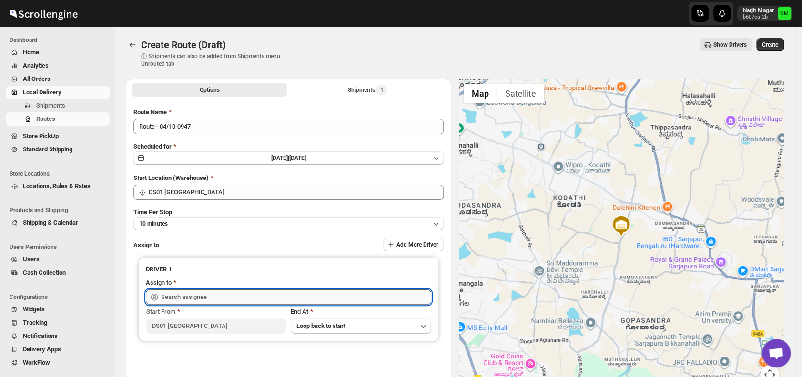
click at [222, 300] on input "text" at bounding box center [296, 297] width 270 height 15
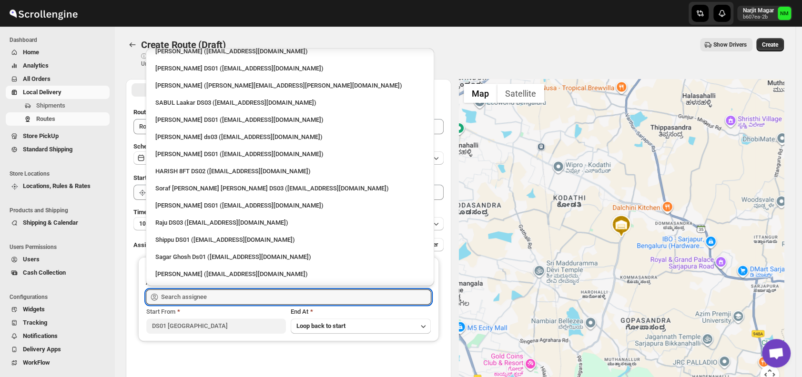
scroll to position [592, 0]
click at [222, 238] on div "Shippu DS01 ([EMAIL_ADDRESS][DOMAIN_NAME])" at bounding box center [289, 240] width 269 height 10
type input "Shippu DS01 ([EMAIL_ADDRESS][DOMAIN_NAME])"
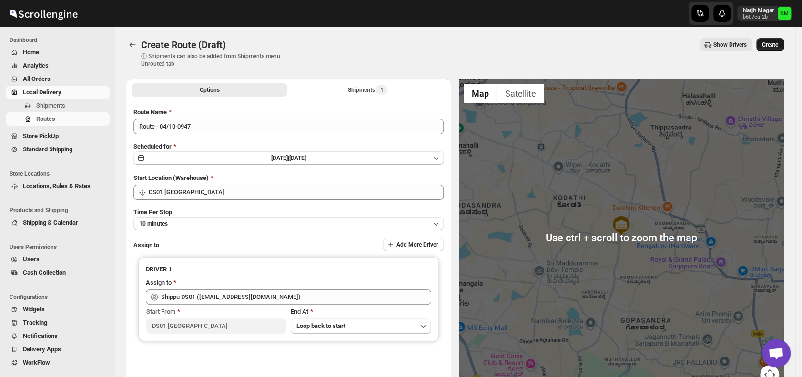
click at [774, 46] on span "Create" at bounding box center [770, 45] width 16 height 8
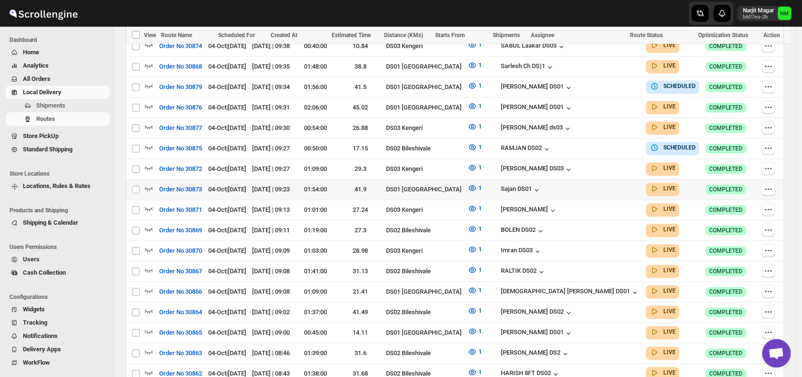
scroll to position [426, 0]
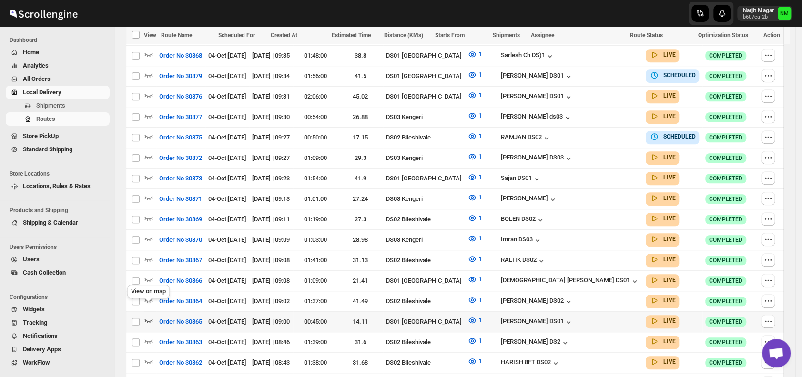
click at [146, 319] on icon "button" at bounding box center [149, 321] width 8 height 4
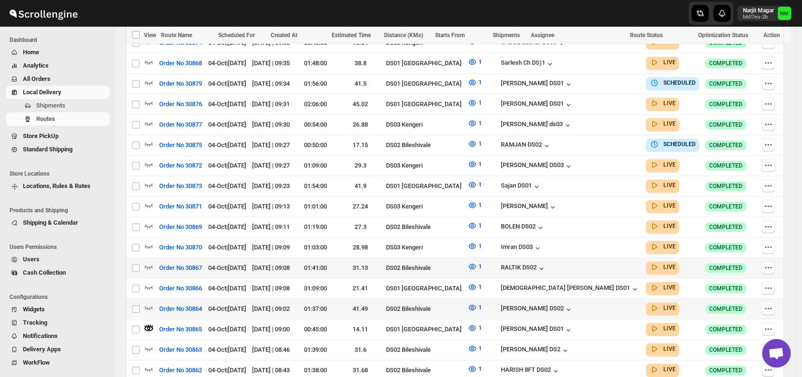
scroll to position [0, 0]
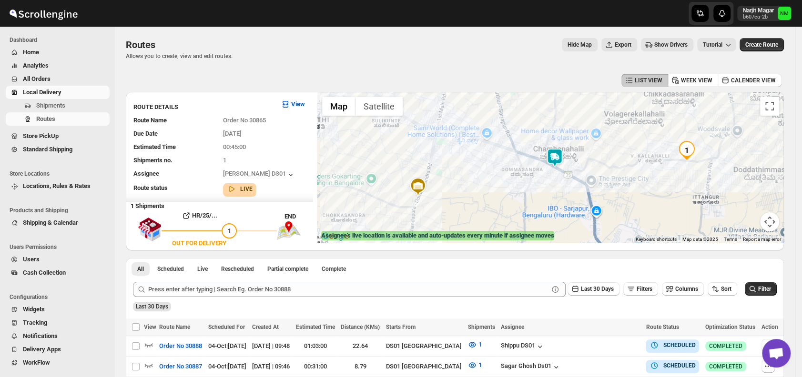
click at [557, 161] on img at bounding box center [554, 157] width 19 height 19
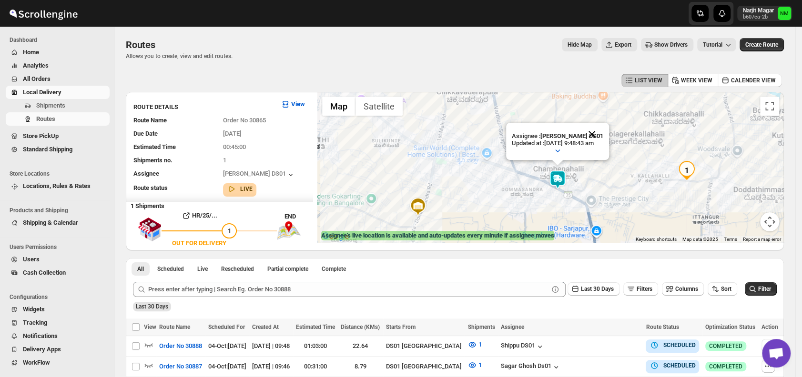
click at [603, 127] on button "Close" at bounding box center [591, 134] width 23 height 23
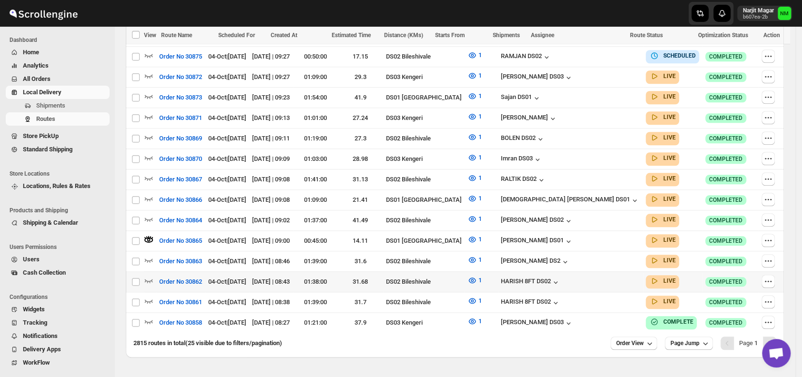
scroll to position [528, 0]
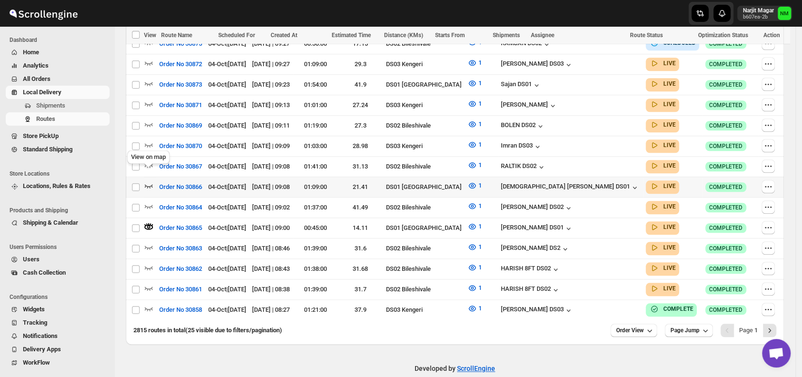
click at [150, 181] on icon "button" at bounding box center [149, 186] width 10 height 10
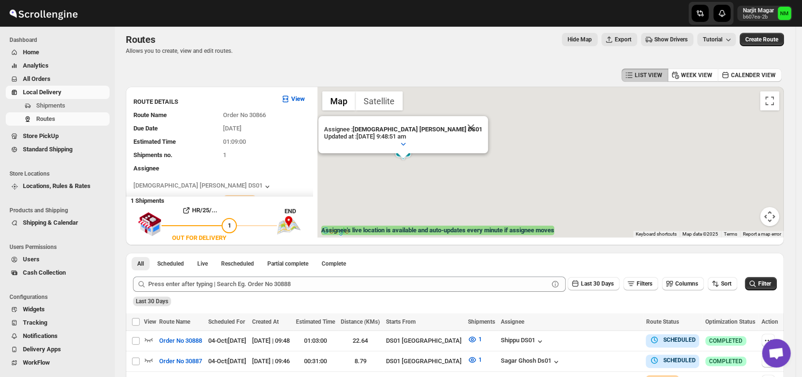
scroll to position [0, 0]
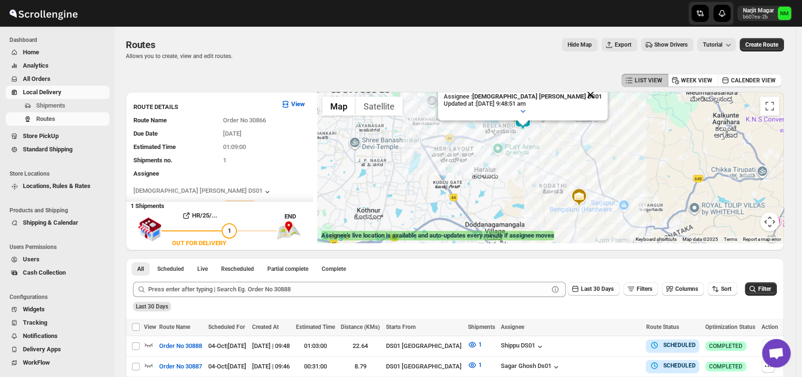
click at [579, 93] on button "Close" at bounding box center [590, 94] width 23 height 23
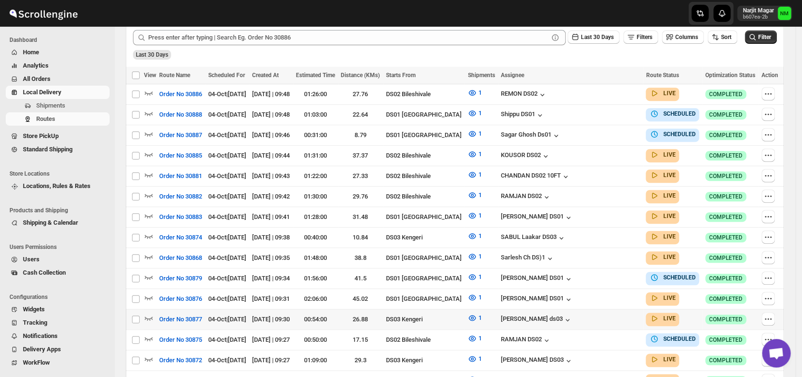
scroll to position [245, 0]
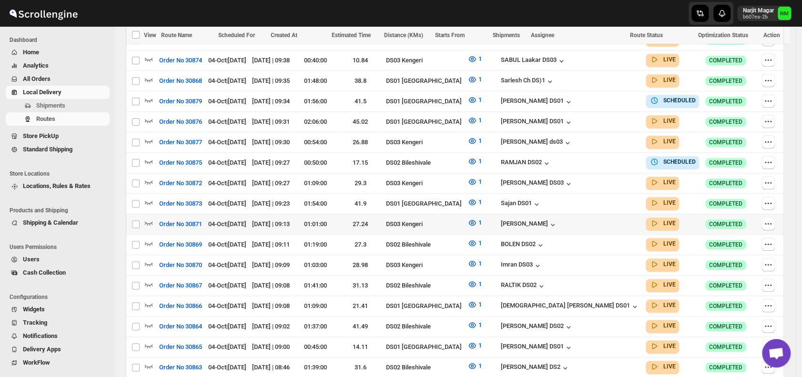
scroll to position [423, 0]
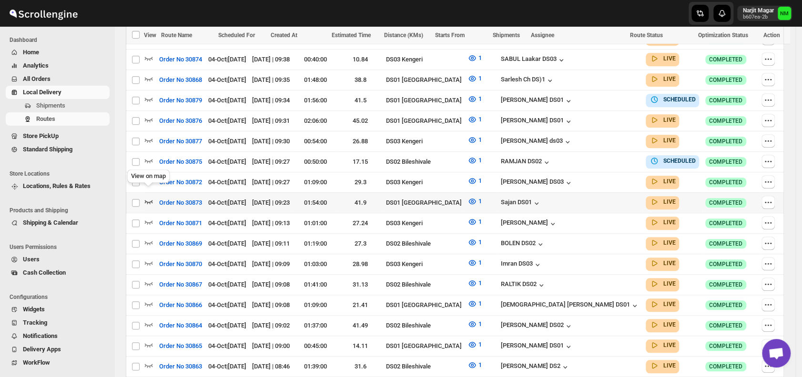
click at [148, 197] on icon "button" at bounding box center [149, 202] width 10 height 10
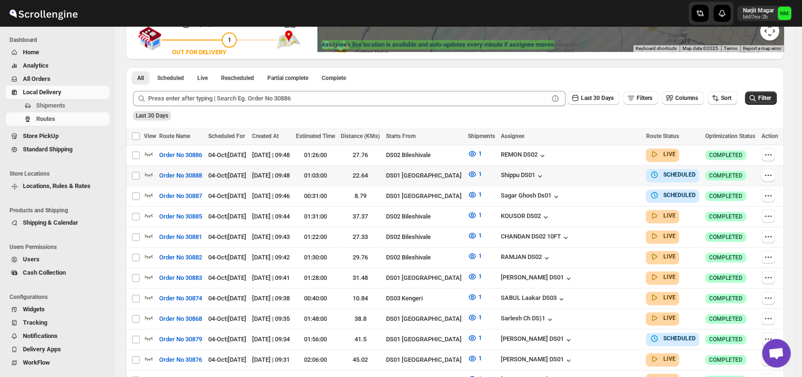
scroll to position [192, 0]
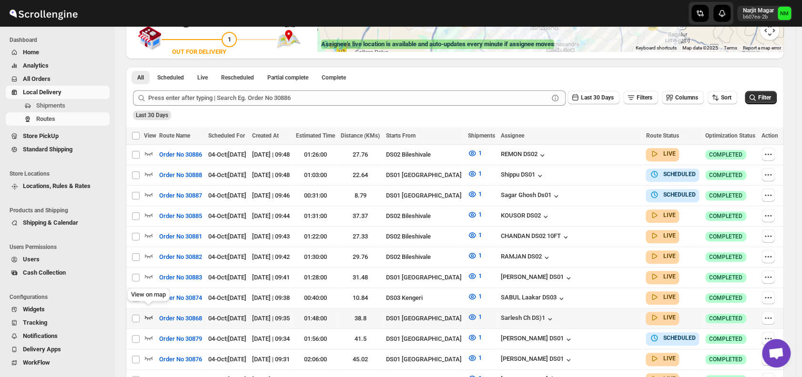
click at [149, 313] on icon "button" at bounding box center [149, 318] width 10 height 10
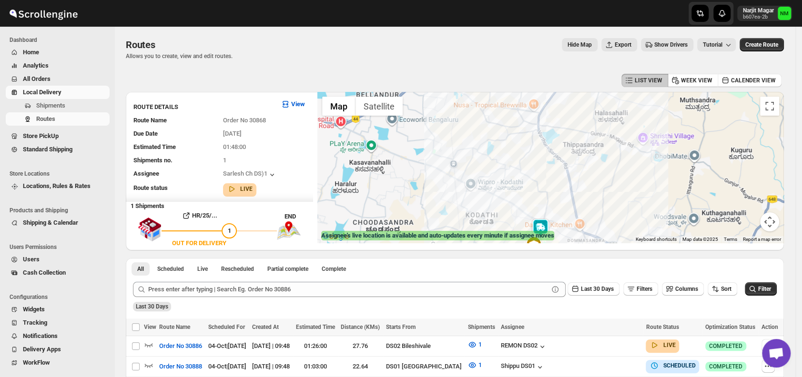
click at [544, 224] on img at bounding box center [540, 228] width 19 height 19
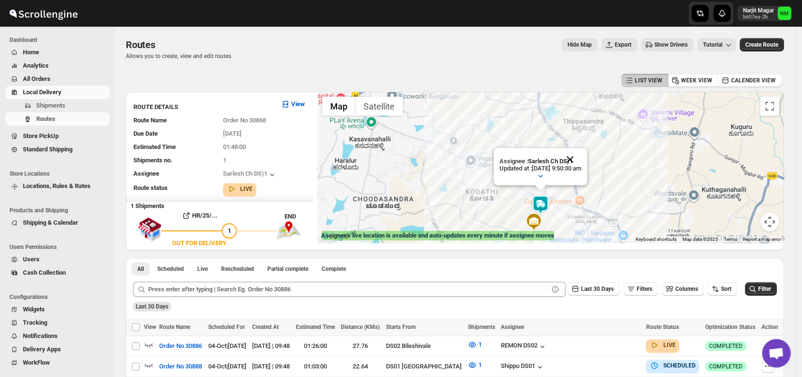
click at [581, 158] on button "Close" at bounding box center [569, 159] width 23 height 23
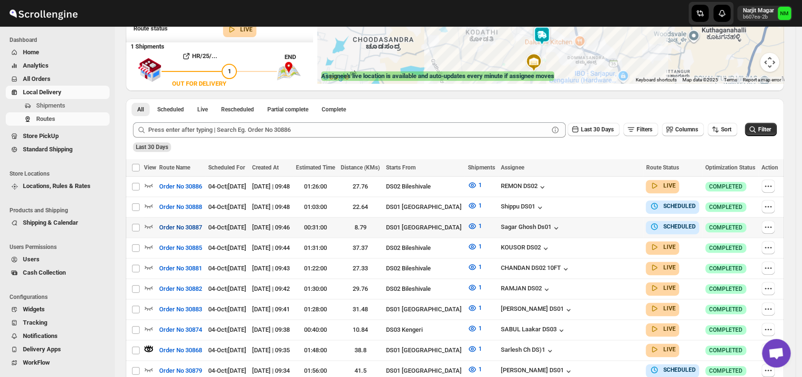
scroll to position [160, 0]
click at [149, 203] on icon "button" at bounding box center [149, 206] width 10 height 10
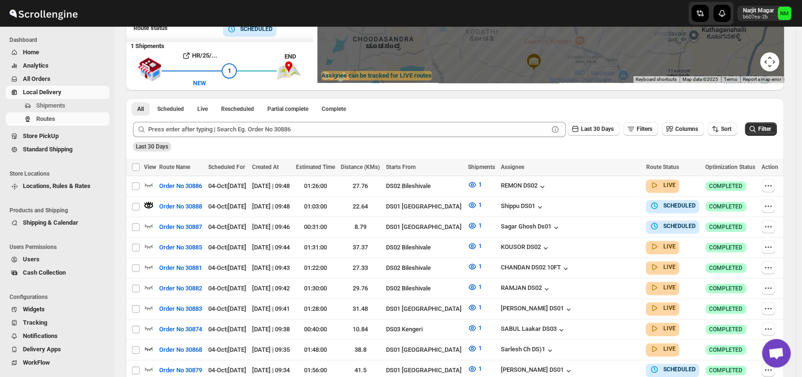
scroll to position [0, 0]
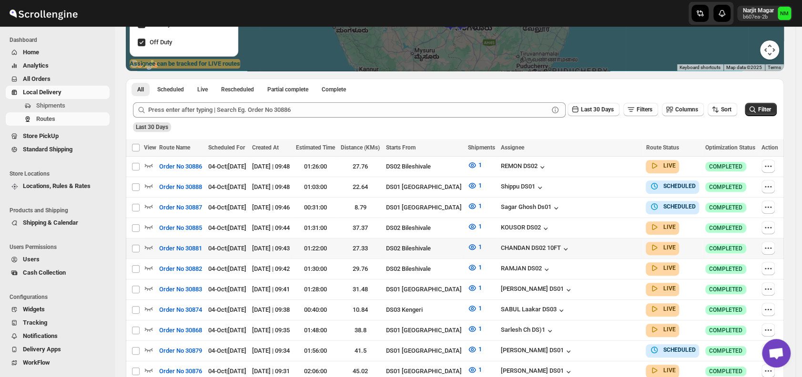
scroll to position [174, 0]
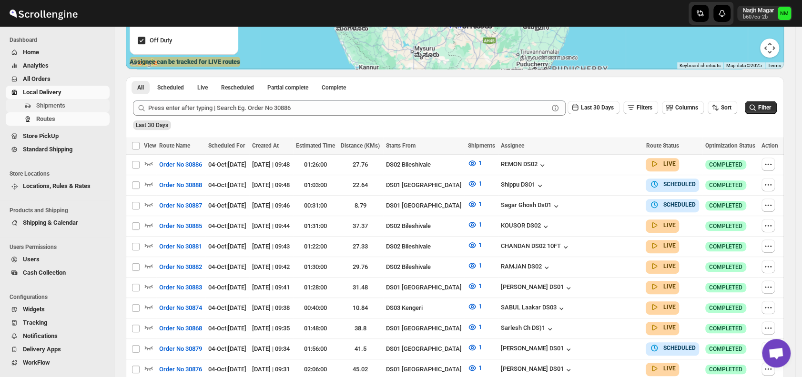
click at [44, 103] on span "Shipments" at bounding box center [50, 105] width 29 height 7
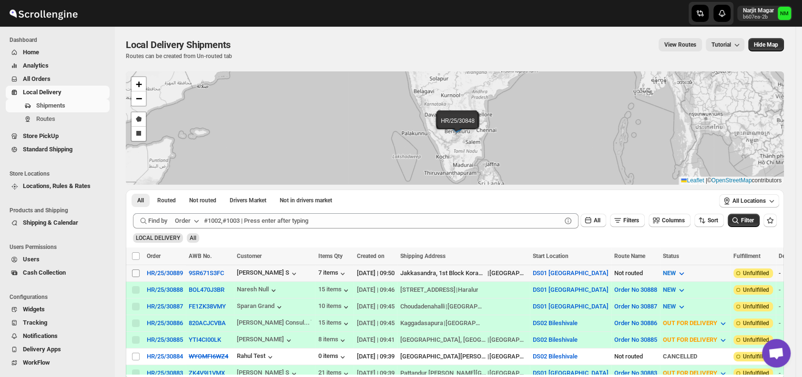
click at [134, 270] on input "Select shipment" at bounding box center [136, 274] width 8 height 8
checkbox input "true"
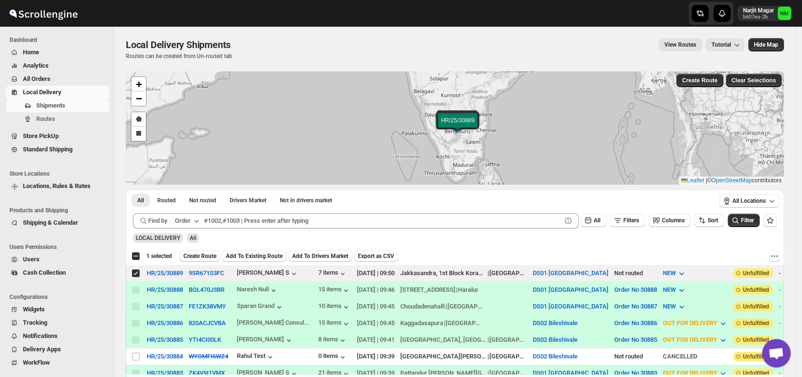
click at [197, 254] on span "Create Route" at bounding box center [199, 256] width 33 height 8
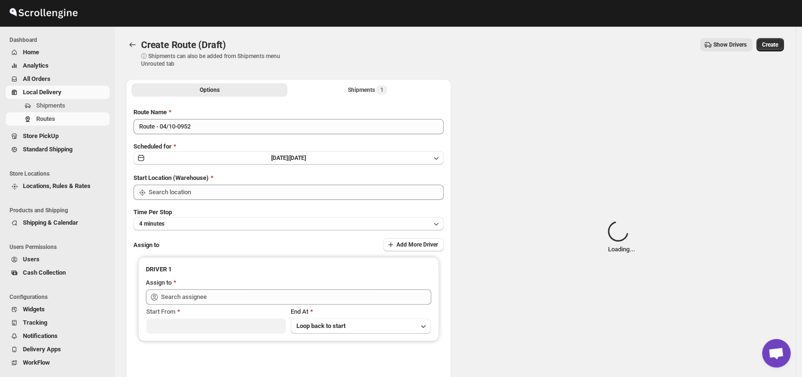
type input "DS01 [GEOGRAPHIC_DATA]"
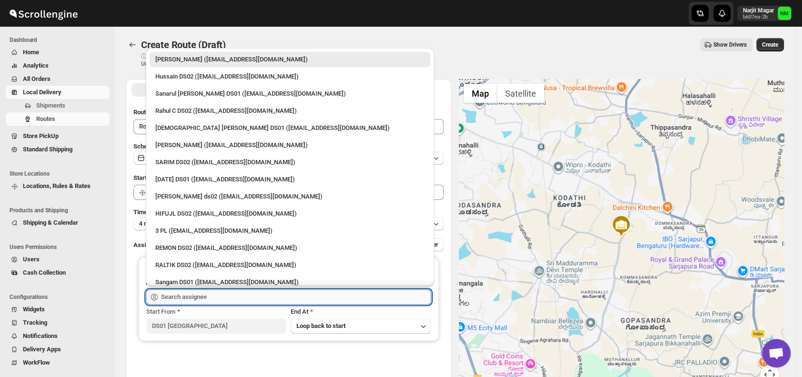
click at [221, 300] on input "text" at bounding box center [296, 297] width 270 height 15
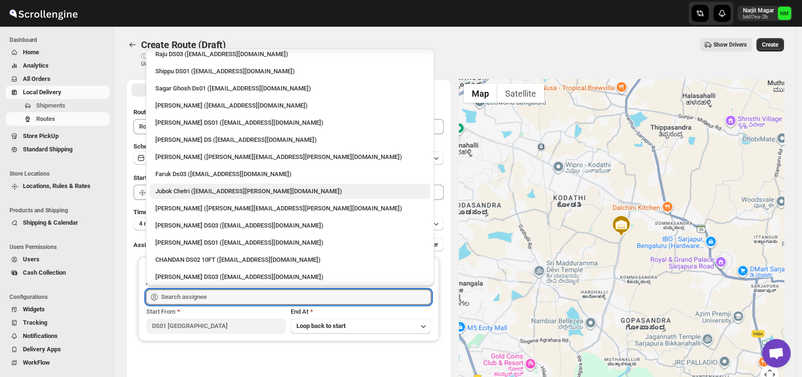
scroll to position [751, 0]
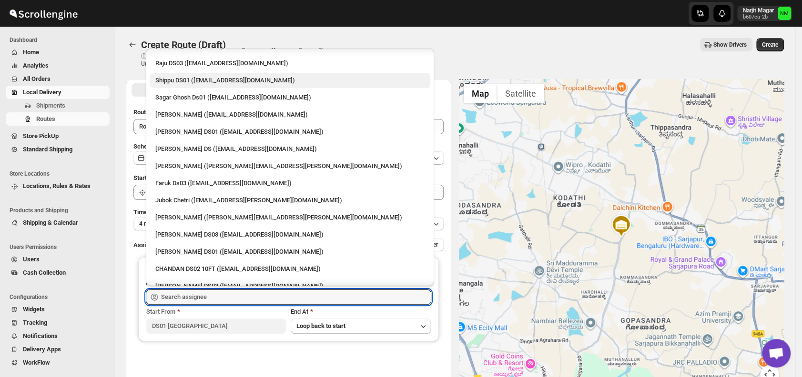
click at [181, 80] on div "Shippu DS01 (lahaye5487@certve.com)" at bounding box center [289, 81] width 269 height 10
type input "Shippu DS01 (lahaye5487@certve.com)"
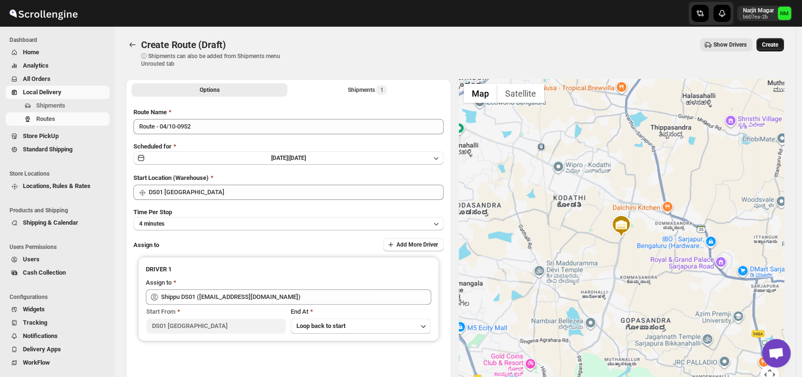
click at [776, 45] on span "Create" at bounding box center [770, 45] width 16 height 8
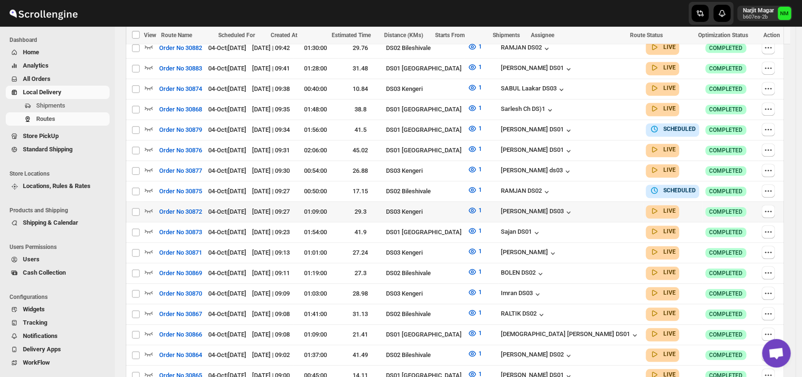
scroll to position [414, 0]
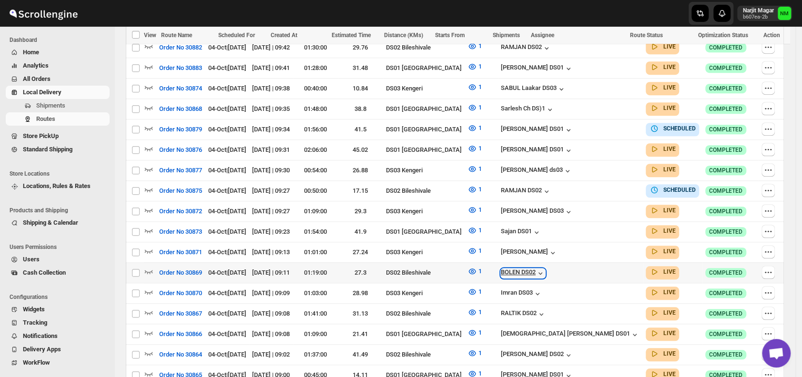
click at [545, 269] on icon "button" at bounding box center [540, 274] width 10 height 10
click at [148, 267] on icon "button" at bounding box center [149, 272] width 10 height 10
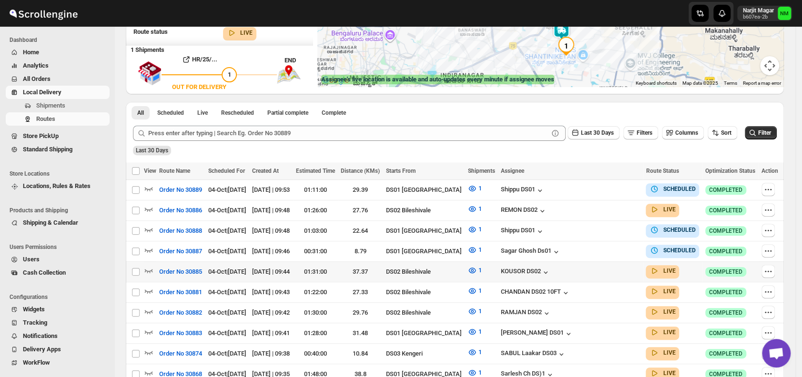
scroll to position [157, 0]
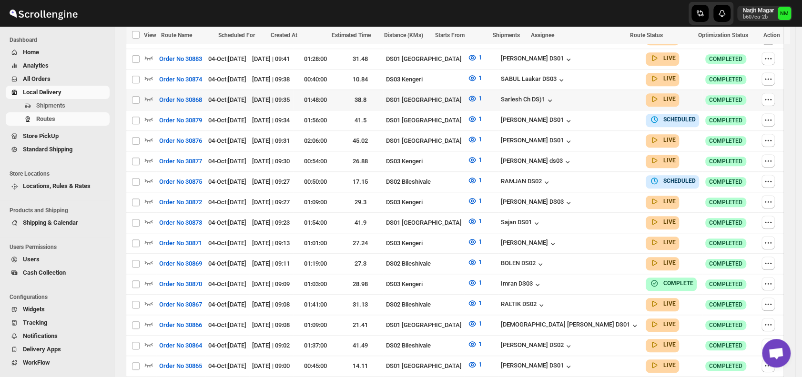
scroll to position [428, 0]
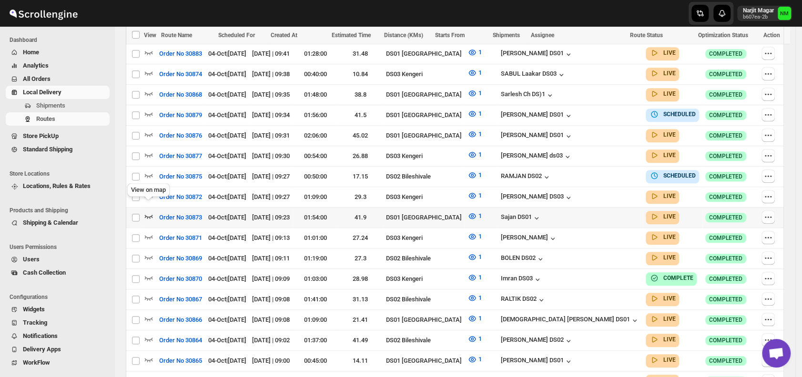
click at [145, 212] on icon "button" at bounding box center [149, 217] width 10 height 10
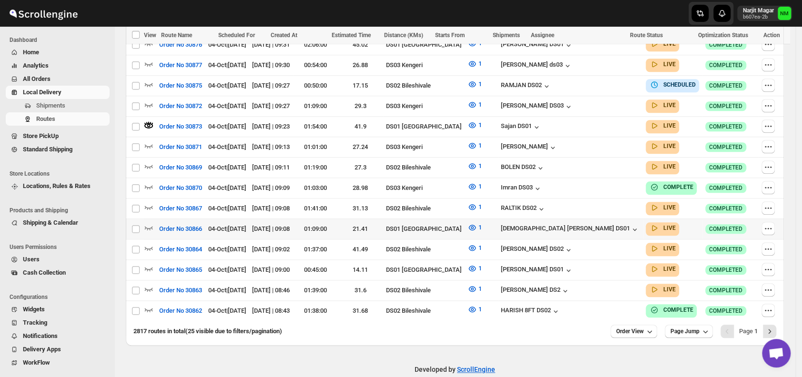
scroll to position [528, 0]
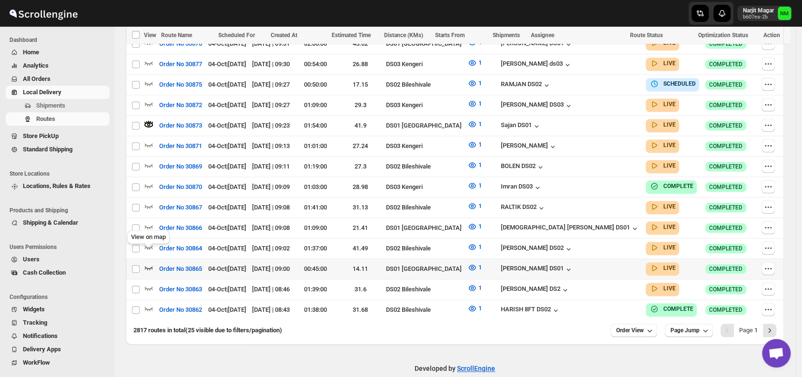
click at [150, 263] on icon "button" at bounding box center [149, 268] width 10 height 10
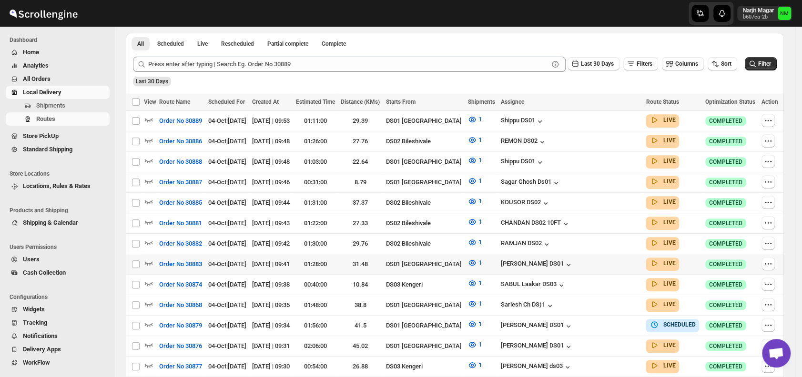
scroll to position [225, 0]
click at [41, 107] on span "Shipments" at bounding box center [50, 105] width 29 height 7
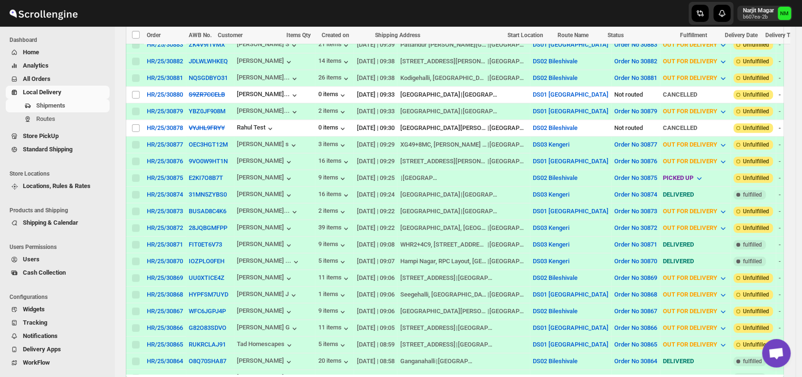
scroll to position [346, 0]
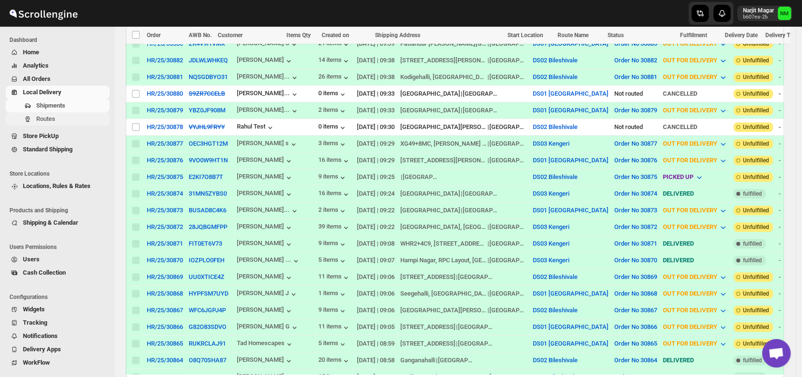
click at [36, 112] on button "Routes" at bounding box center [58, 118] width 104 height 13
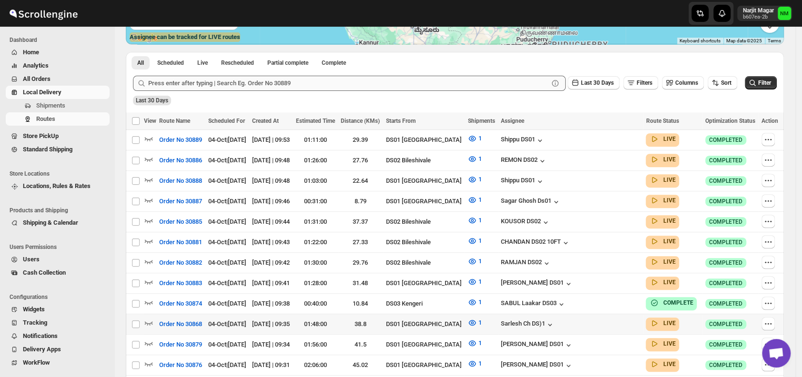
scroll to position [241, 0]
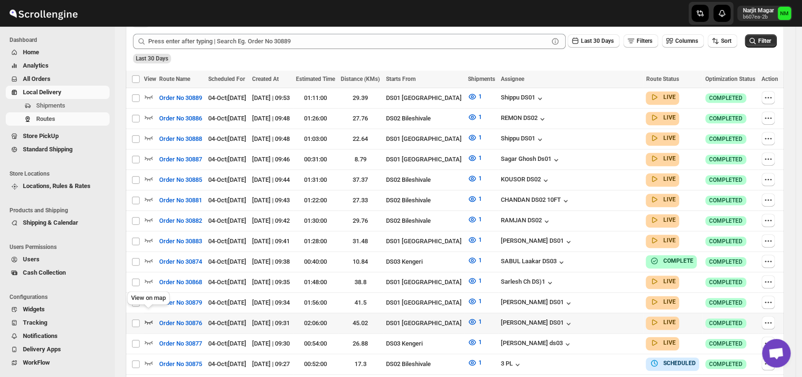
click at [149, 317] on icon "button" at bounding box center [149, 322] width 10 height 10
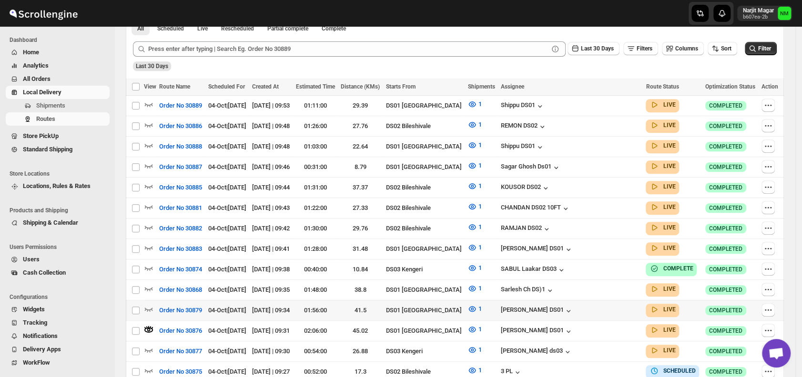
scroll to position [0, 0]
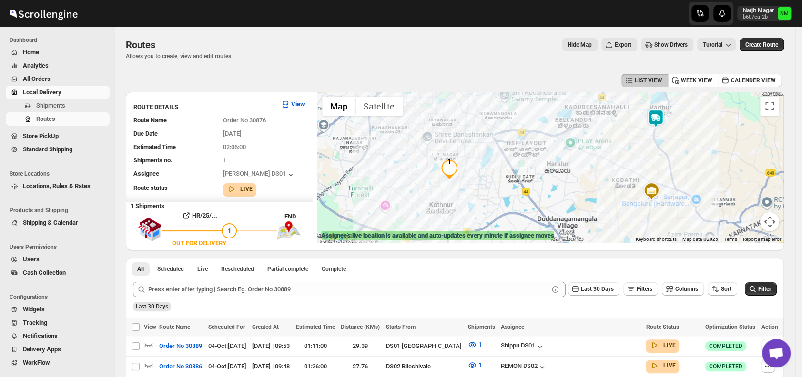
click at [663, 126] on img at bounding box center [655, 118] width 19 height 19
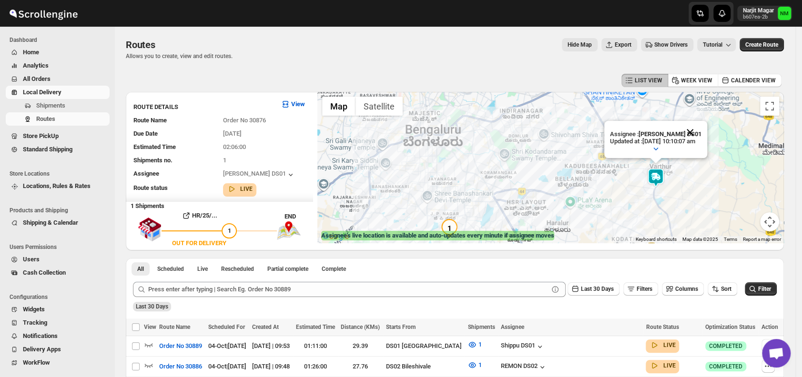
click at [697, 133] on button "Close" at bounding box center [689, 132] width 23 height 23
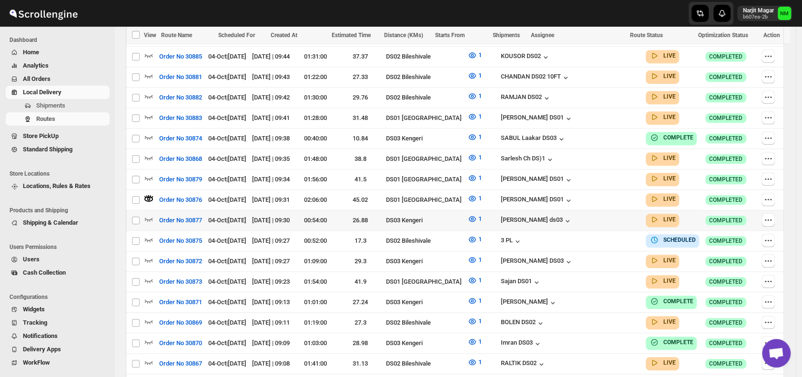
scroll to position [374, 0]
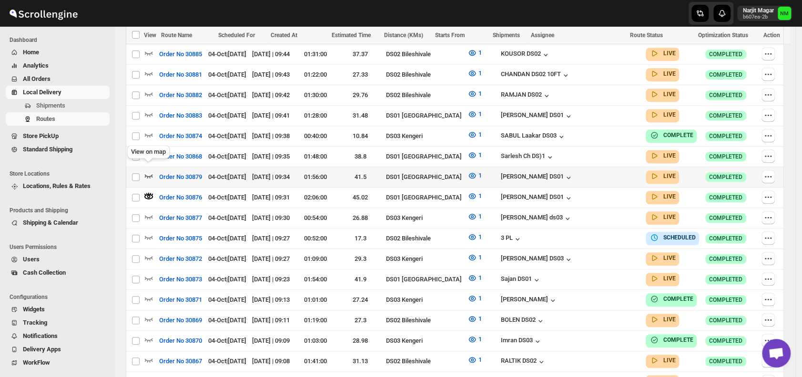
click at [150, 174] on icon "button" at bounding box center [149, 176] width 8 height 4
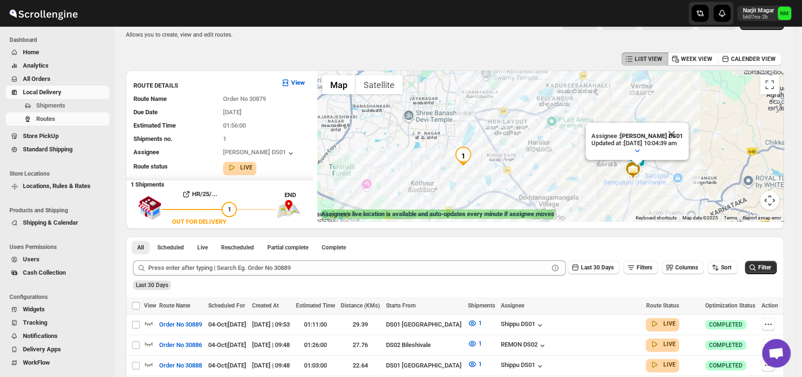
scroll to position [20, 0]
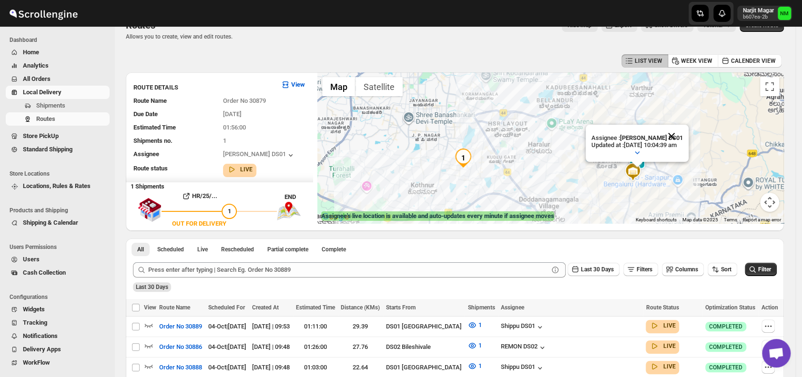
click at [683, 132] on button "Close" at bounding box center [671, 136] width 23 height 23
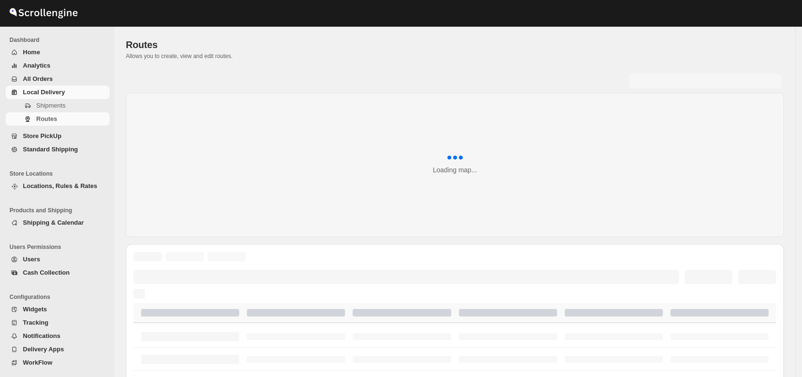
scroll to position [20, 0]
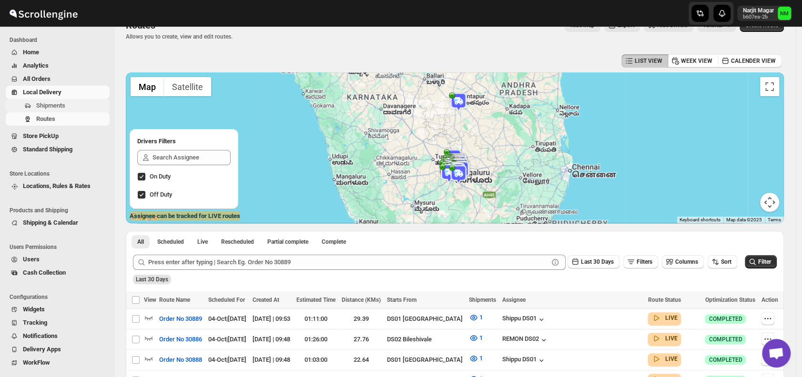
click at [80, 108] on span "Shipments" at bounding box center [71, 106] width 71 height 10
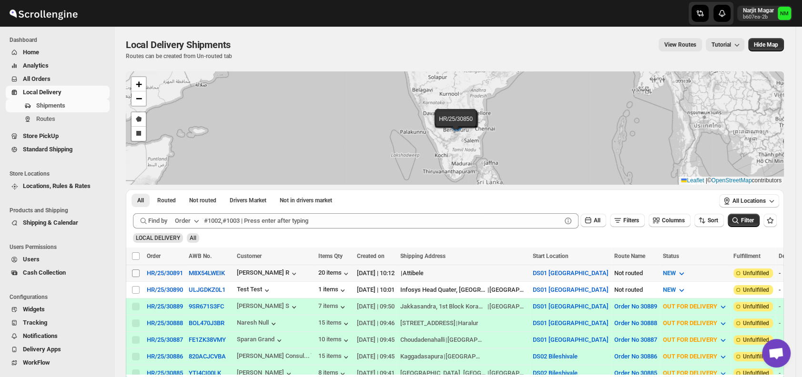
click at [133, 271] on input "Select shipment" at bounding box center [136, 274] width 8 height 8
checkbox input "true"
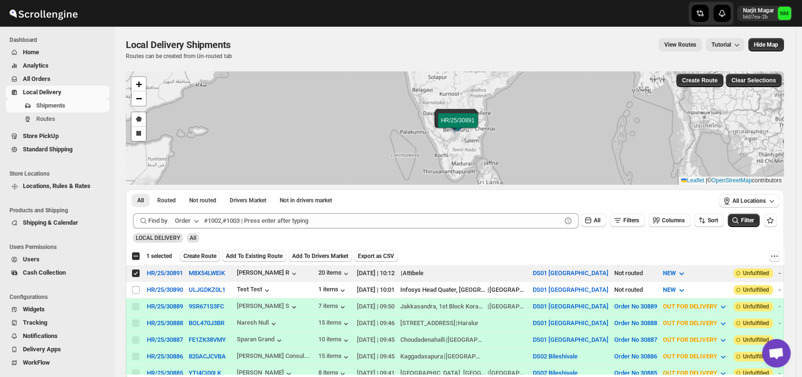
click at [202, 252] on span "Create Route" at bounding box center [199, 256] width 33 height 8
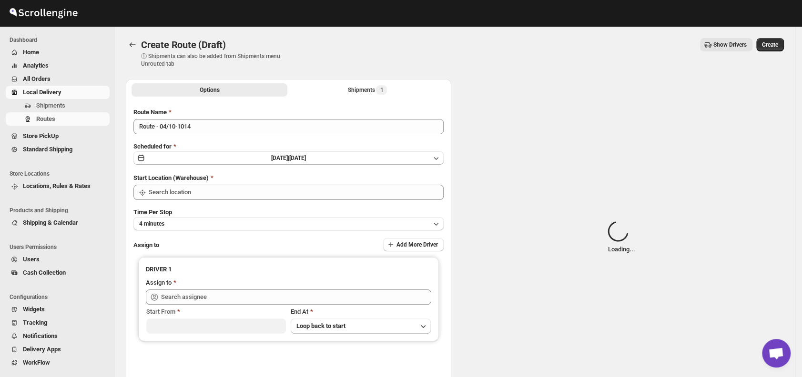
type input "DS01 [GEOGRAPHIC_DATA]"
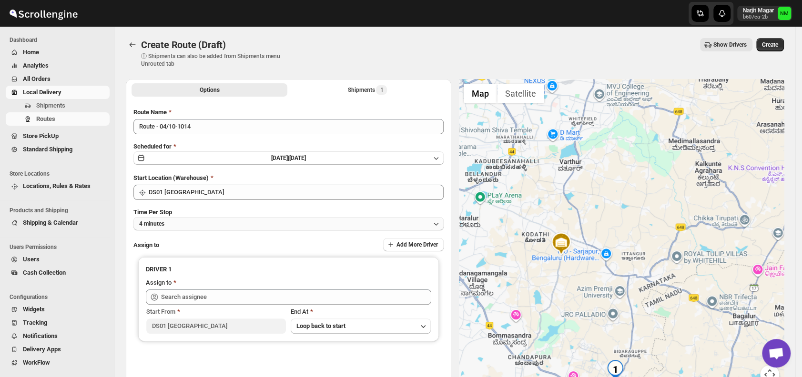
click at [229, 226] on button "4 minutes" at bounding box center [288, 223] width 310 height 13
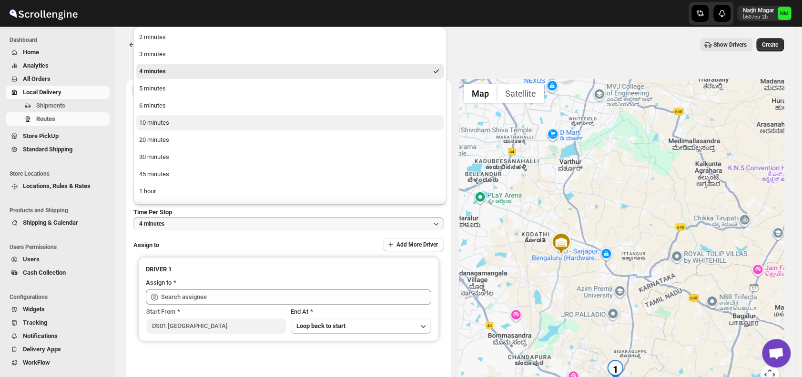
click at [172, 126] on button "10 minutes" at bounding box center [289, 122] width 307 height 15
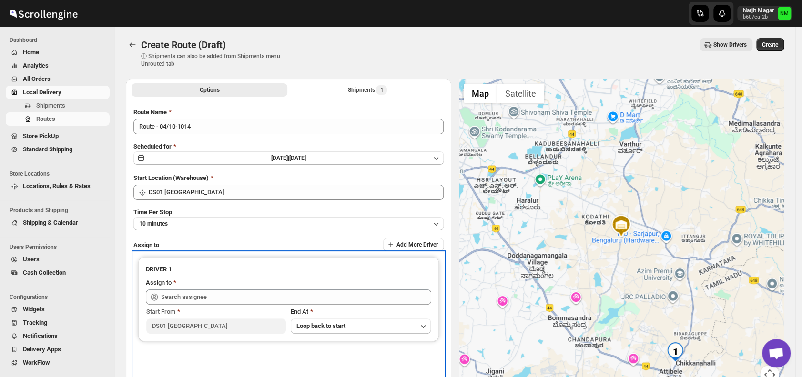
click at [229, 305] on div "Start From DS01 Sarjapur End At Loop back to start" at bounding box center [288, 319] width 285 height 29
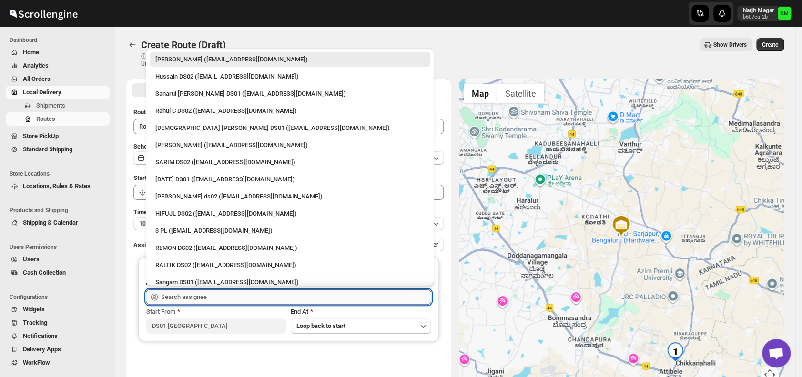
click at [227, 294] on input "text" at bounding box center [296, 297] width 270 height 15
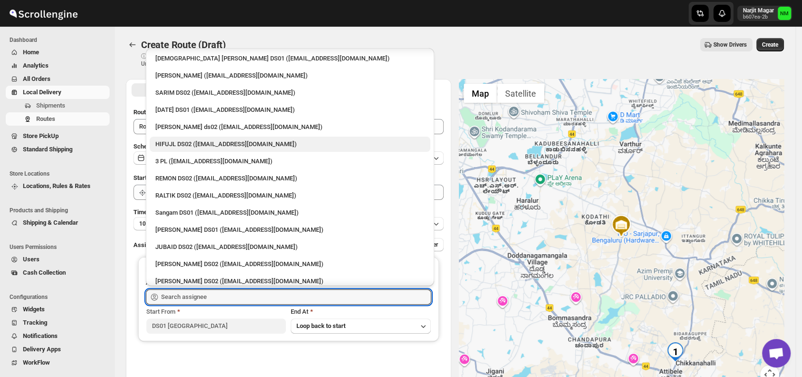
scroll to position [88, 0]
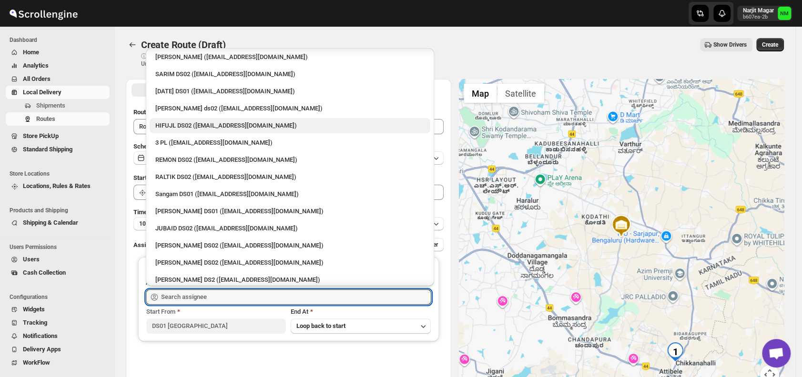
click at [228, 217] on div "Jahir Hussain DS01 (pegaya8076@excederm.com)" at bounding box center [290, 211] width 281 height 15
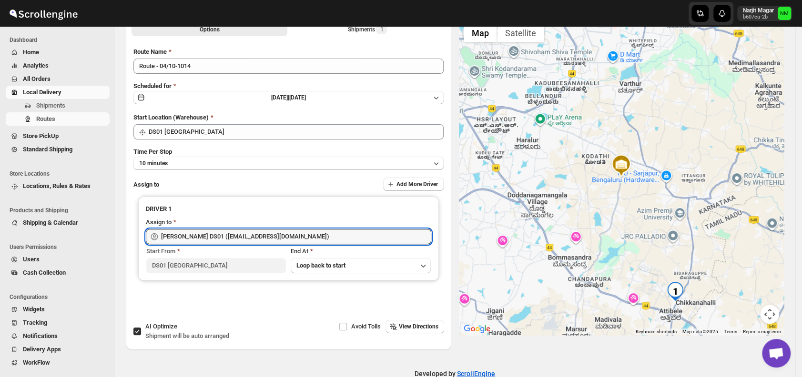
scroll to position [62, 0]
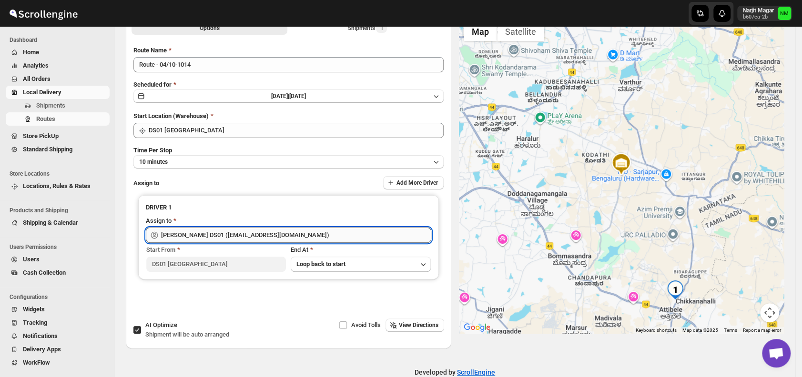
click at [321, 233] on input "Jahir Hussain DS01 (pegaya8076@excederm.com)" at bounding box center [296, 235] width 270 height 15
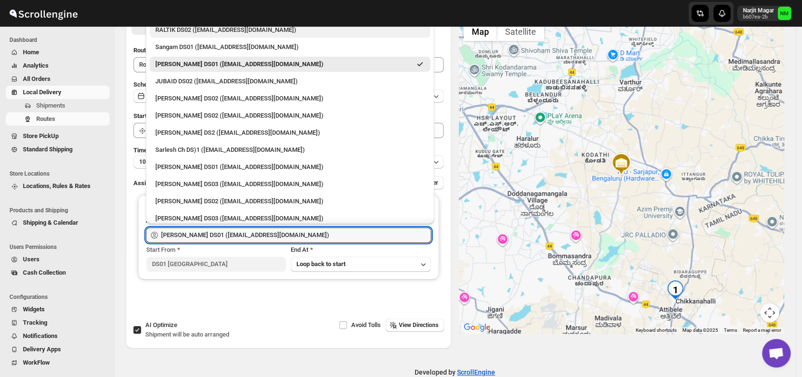
scroll to position [188, 0]
click at [210, 171] on div "Siraj Uddin DS01 (sopom53870@leabro.com)" at bounding box center [290, 166] width 281 height 15
type input "Siraj Uddin DS01 (sopom53870@leabro.com)"
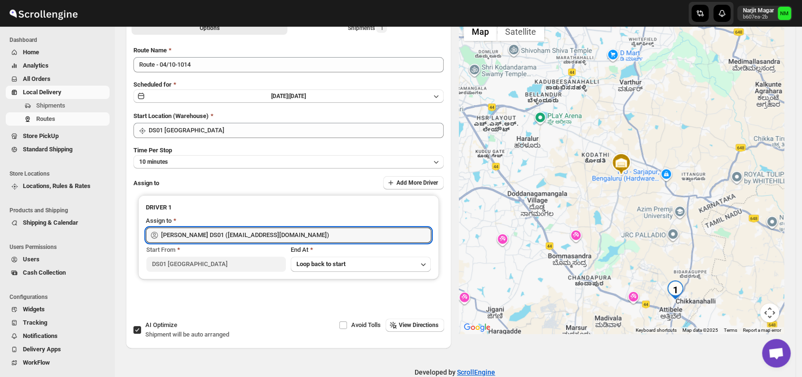
scroll to position [0, 0]
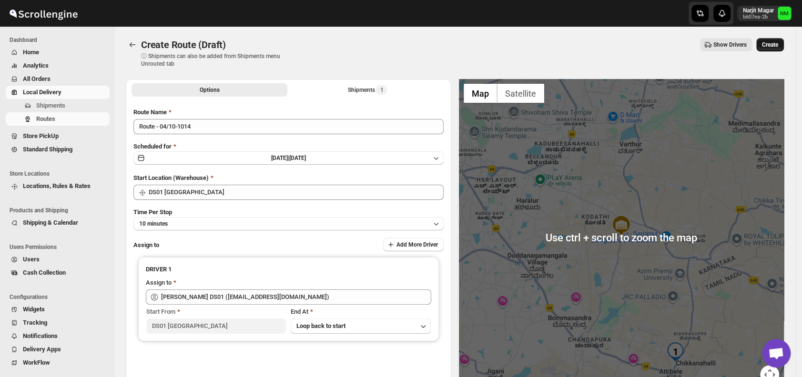
click at [777, 47] on span "Create" at bounding box center [770, 45] width 16 height 8
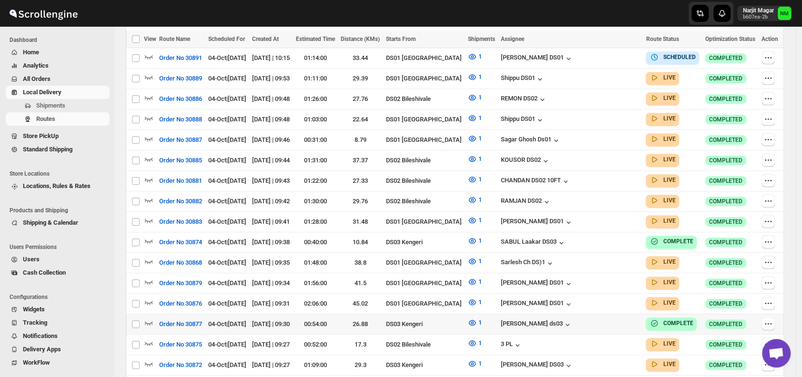
scroll to position [284, 0]
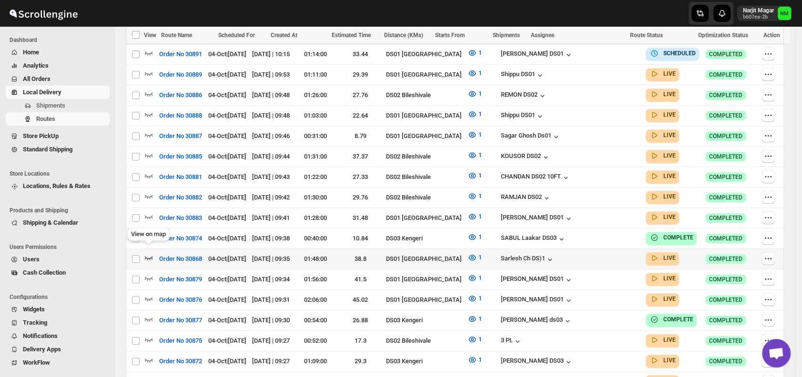
click at [149, 256] on icon "button" at bounding box center [149, 258] width 8 height 4
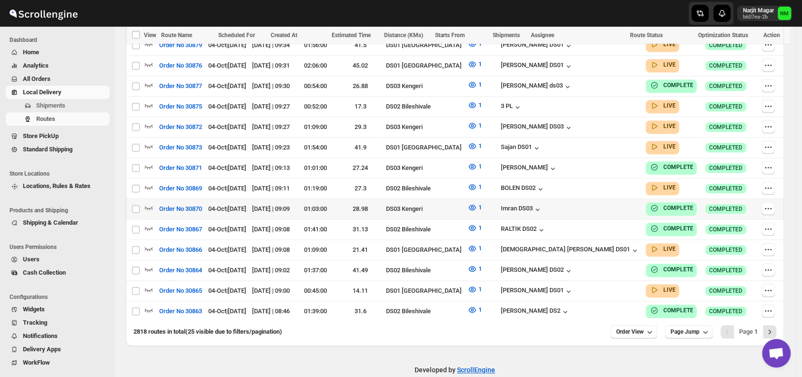
scroll to position [528, 0]
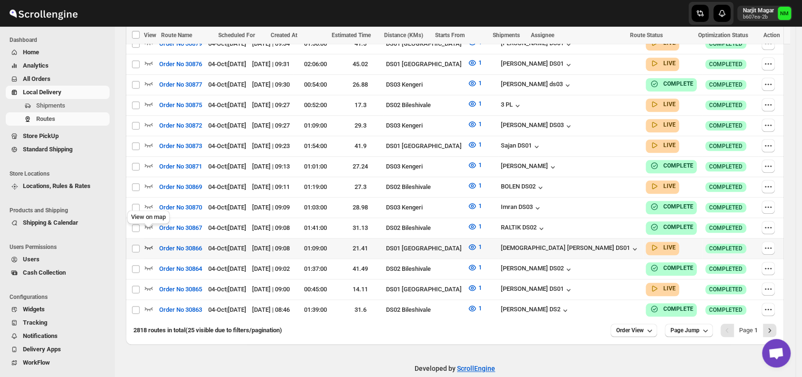
click at [147, 242] on icon "button" at bounding box center [149, 247] width 10 height 10
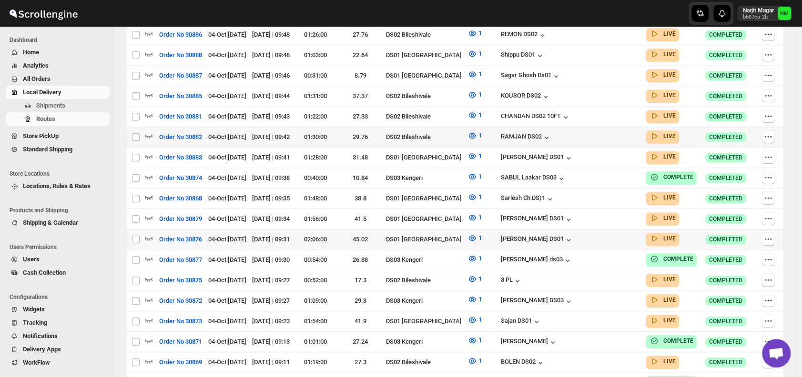
scroll to position [0, 0]
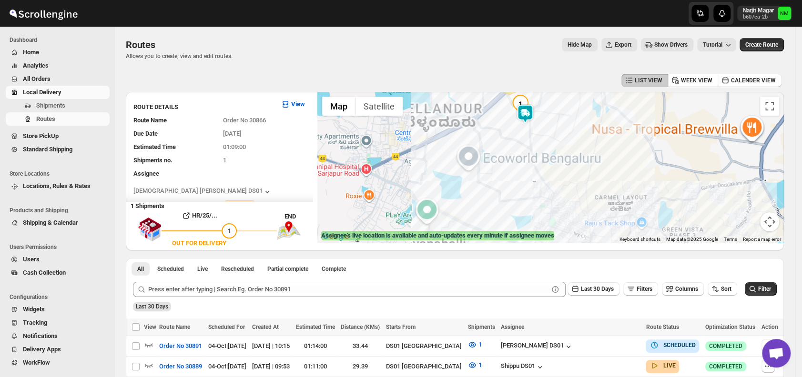
click at [535, 114] on img at bounding box center [524, 113] width 19 height 19
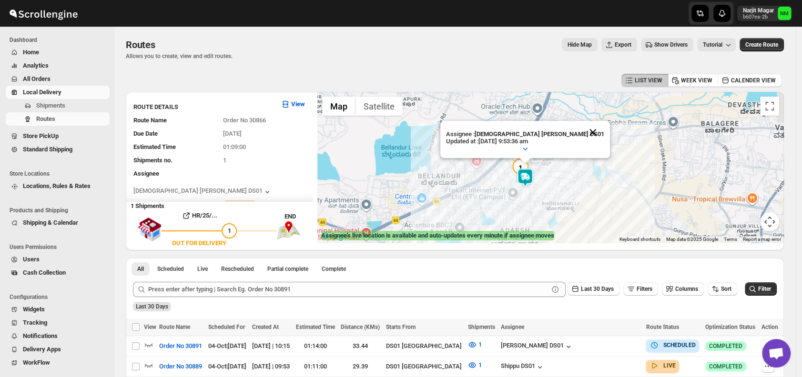
click at [581, 129] on button "Close" at bounding box center [592, 132] width 23 height 23
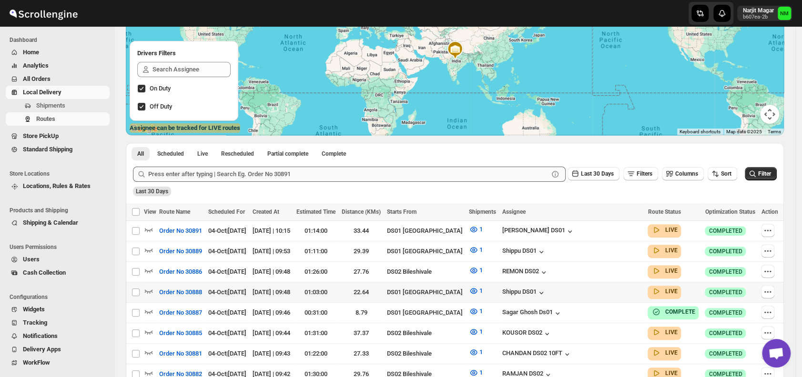
scroll to position [109, 0]
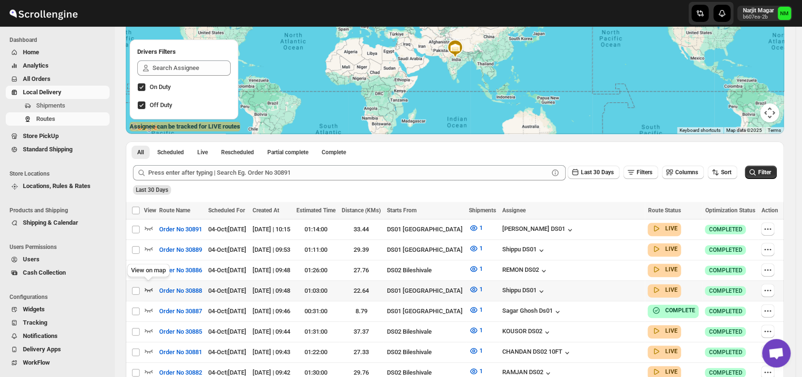
click at [151, 285] on icon "button" at bounding box center [149, 290] width 10 height 10
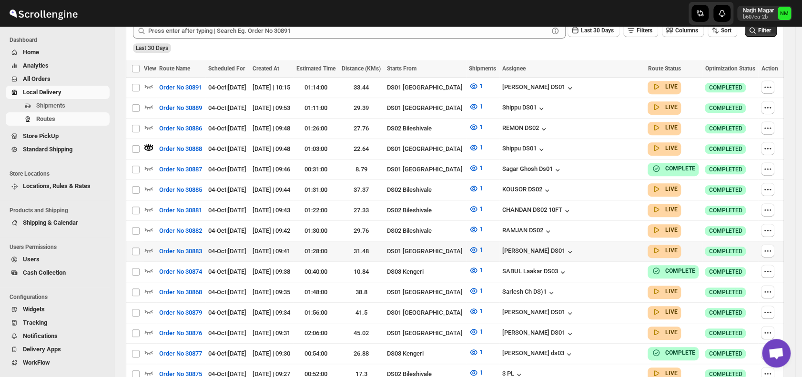
scroll to position [264, 0]
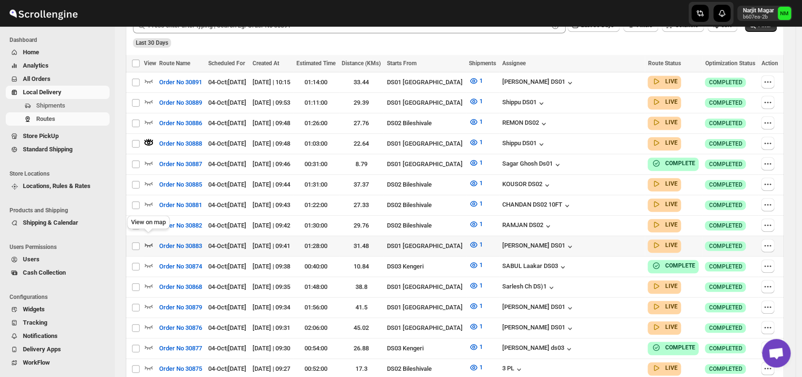
click at [145, 240] on icon "button" at bounding box center [149, 245] width 10 height 10
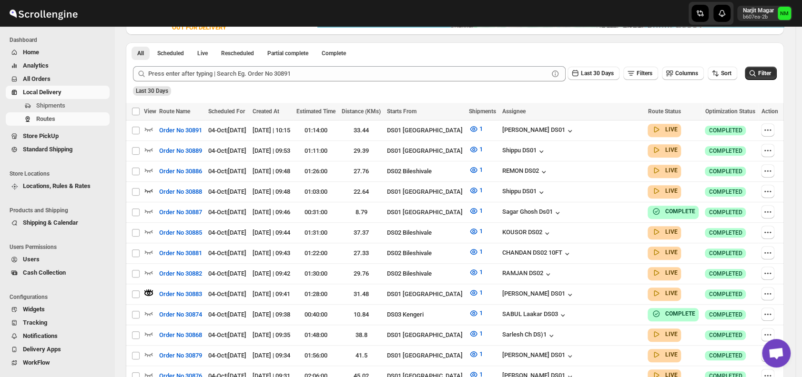
scroll to position [0, 0]
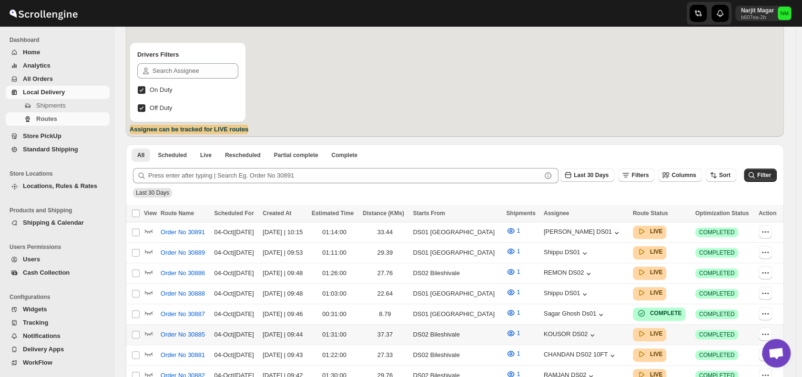
scroll to position [137, 0]
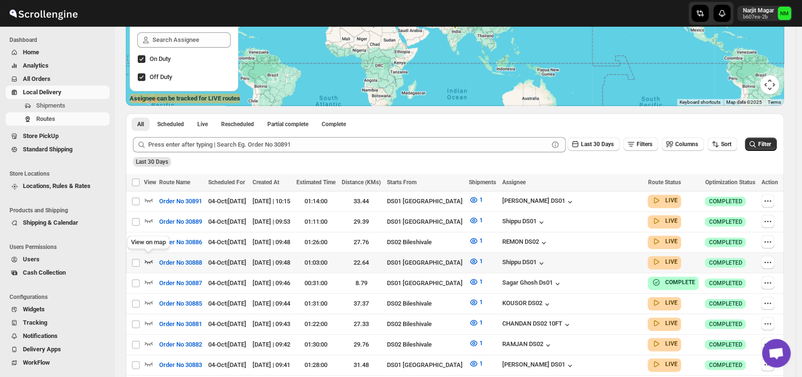
click at [147, 259] on icon "button" at bounding box center [149, 262] width 10 height 10
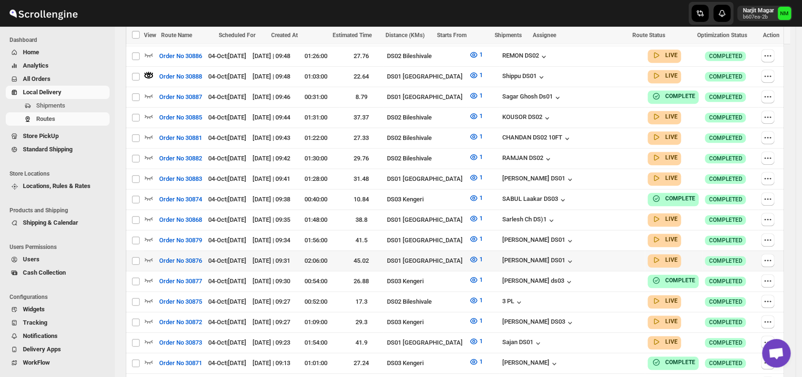
scroll to position [341, 0]
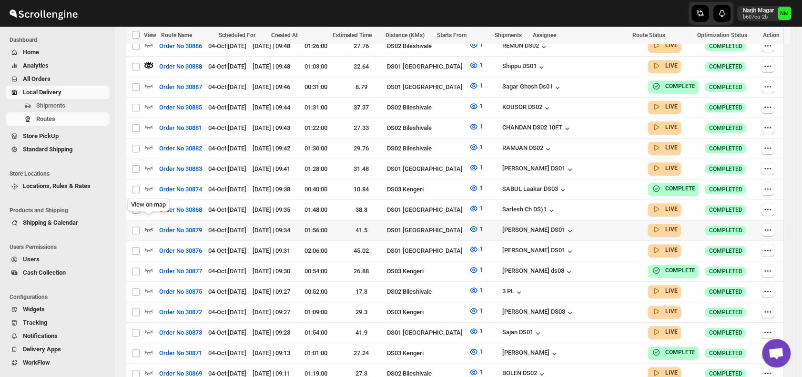
click at [151, 228] on icon "button" at bounding box center [149, 230] width 8 height 4
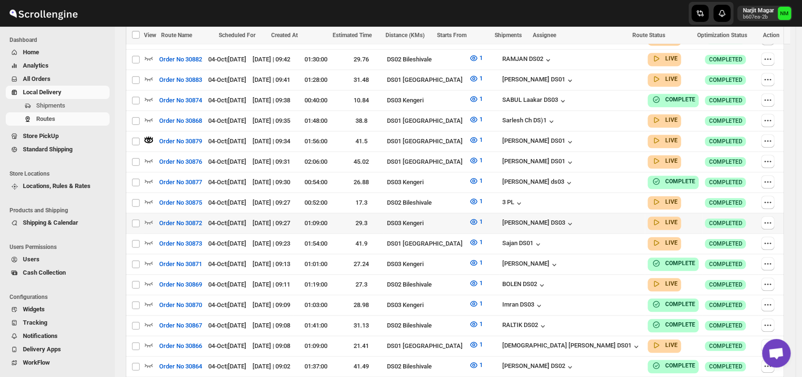
scroll to position [454, 0]
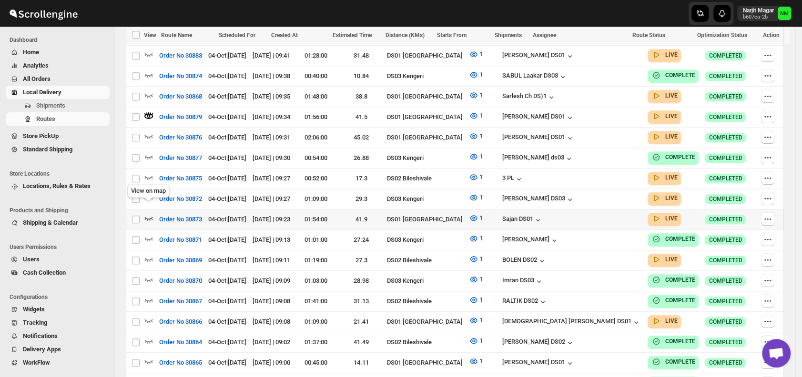
click at [146, 213] on icon "button" at bounding box center [149, 218] width 10 height 10
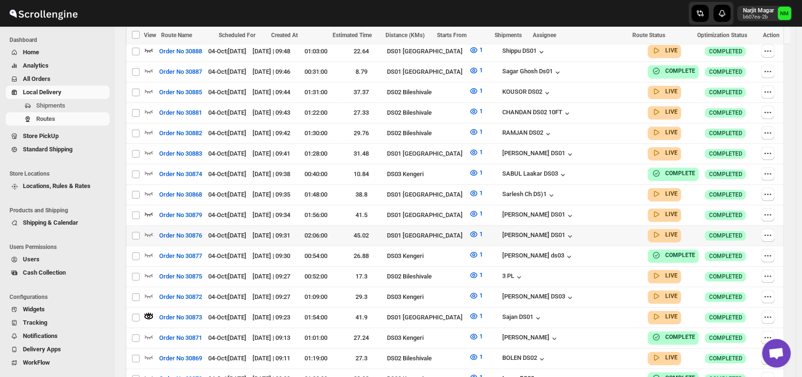
scroll to position [357, 0]
click at [147, 188] on icon "button" at bounding box center [149, 193] width 10 height 10
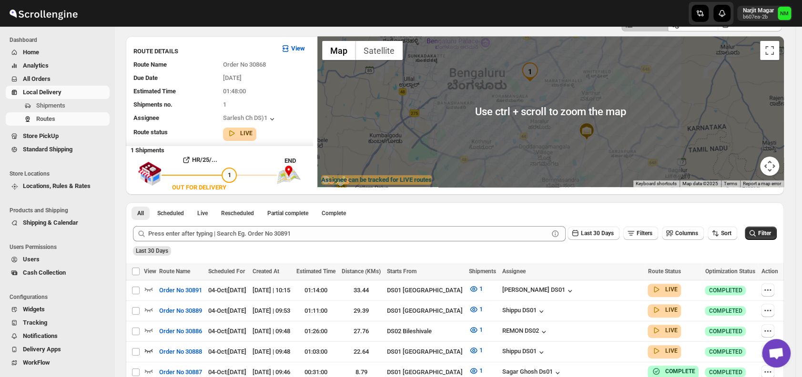
scroll to position [0, 0]
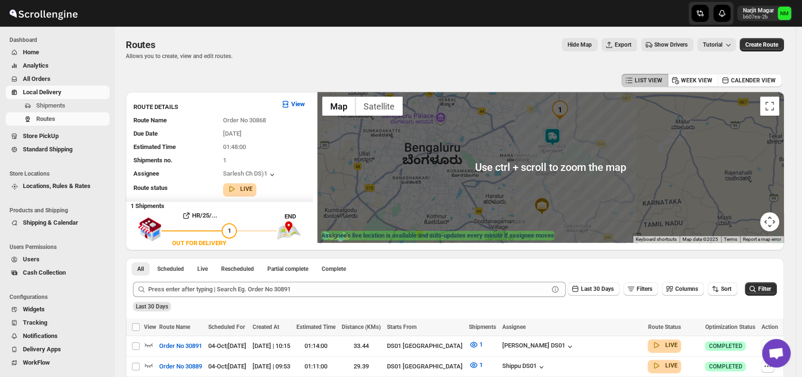
click at [551, 136] on img at bounding box center [552, 137] width 19 height 19
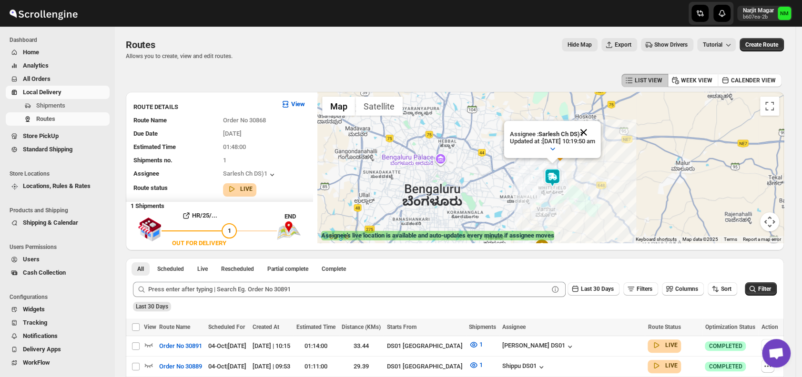
click at [595, 132] on button "Close" at bounding box center [583, 132] width 23 height 23
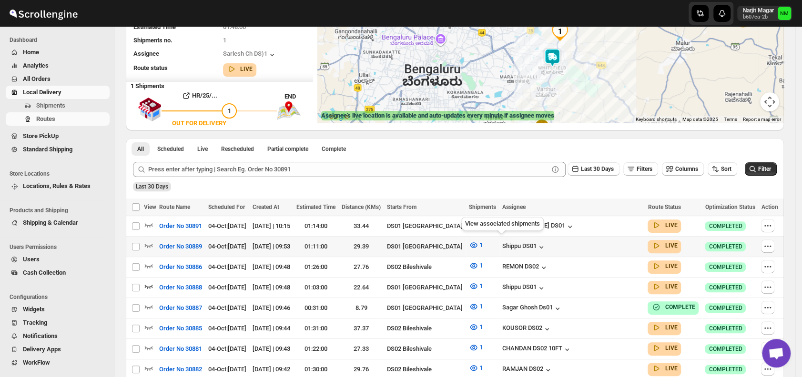
scroll to position [121, 0]
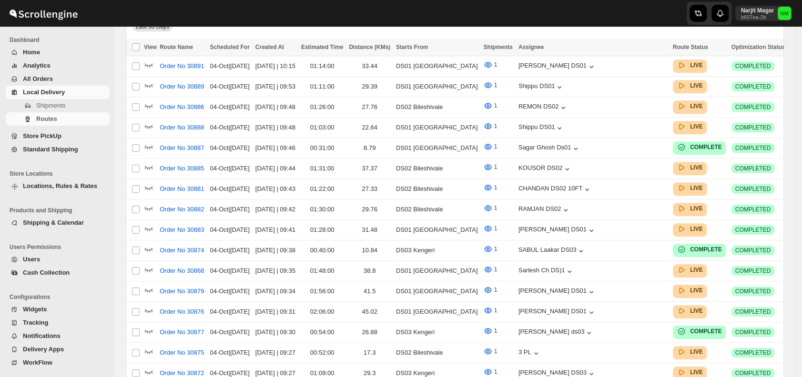
scroll to position [121, 0]
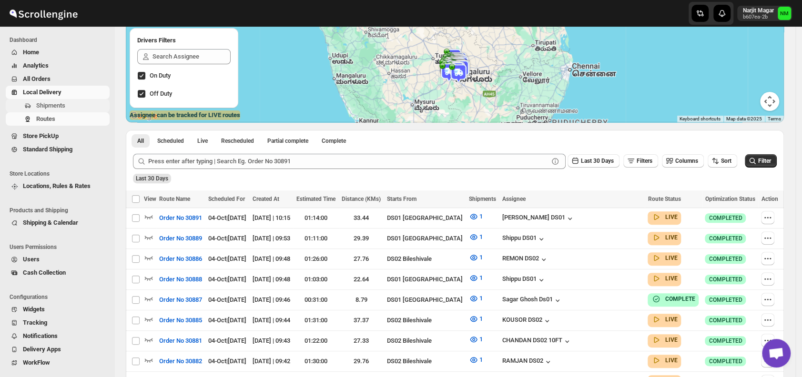
click at [80, 102] on span "Shipments" at bounding box center [71, 106] width 71 height 10
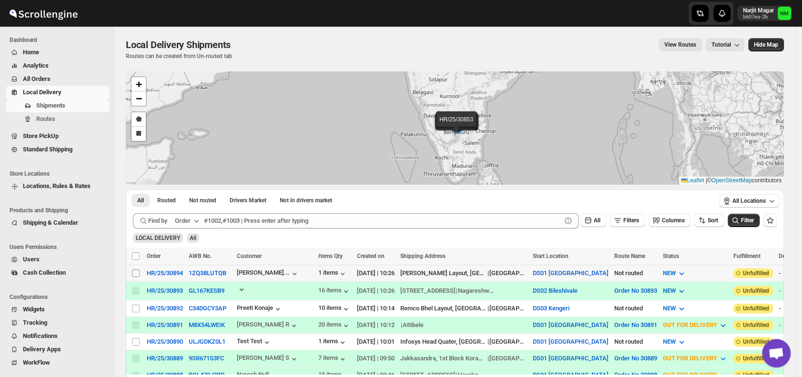
click at [137, 274] on input "Select shipment" at bounding box center [136, 274] width 8 height 8
checkbox input "true"
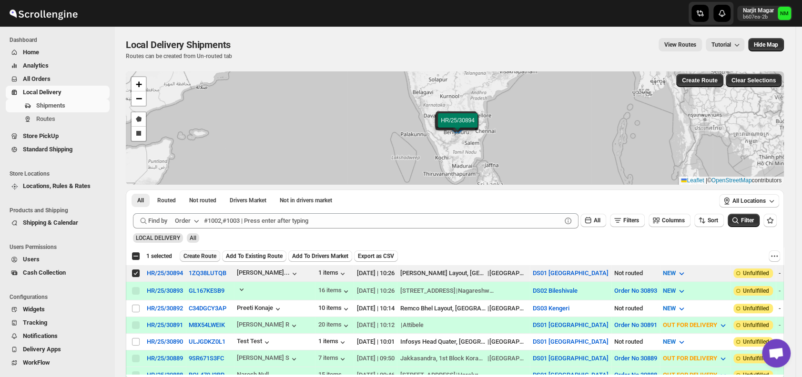
click at [195, 258] on span "Create Route" at bounding box center [199, 256] width 33 height 8
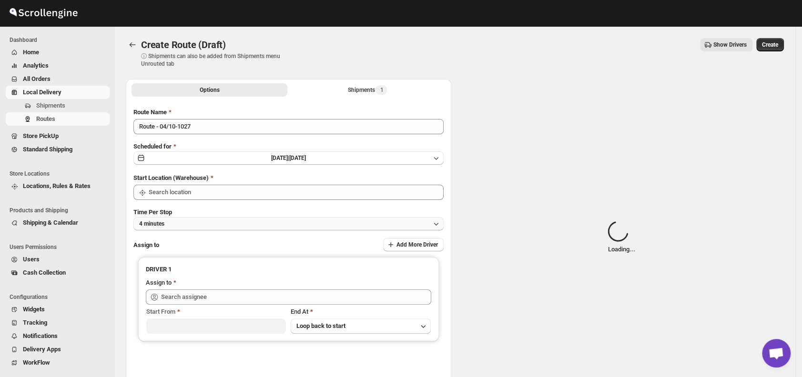
type input "DS01 [GEOGRAPHIC_DATA]"
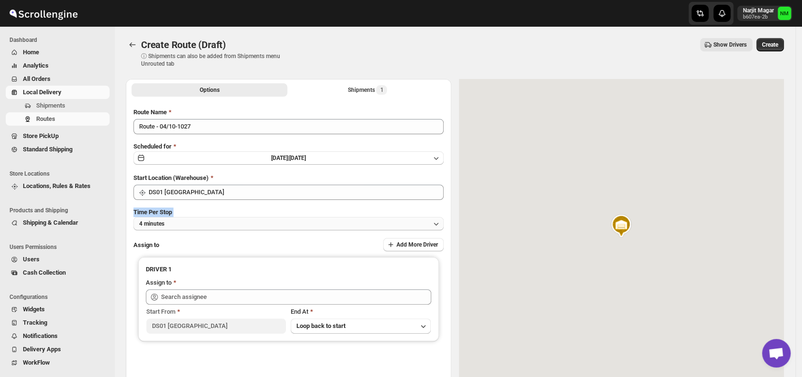
drag, startPoint x: 200, startPoint y: 211, endPoint x: 200, endPoint y: 225, distance: 14.3
click at [200, 225] on div "Time Per Stop 4 minutes" at bounding box center [288, 219] width 310 height 23
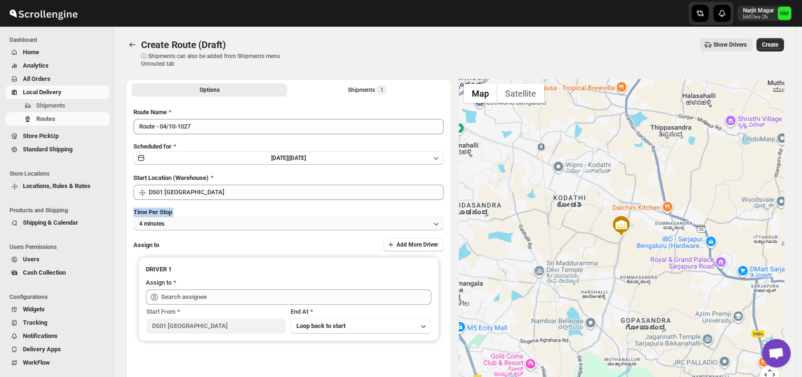
click at [200, 225] on button "4 minutes" at bounding box center [288, 223] width 310 height 13
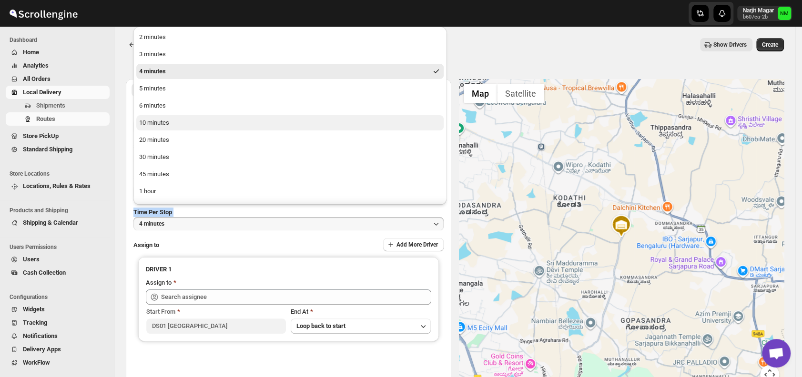
click at [177, 127] on button "10 minutes" at bounding box center [289, 122] width 307 height 15
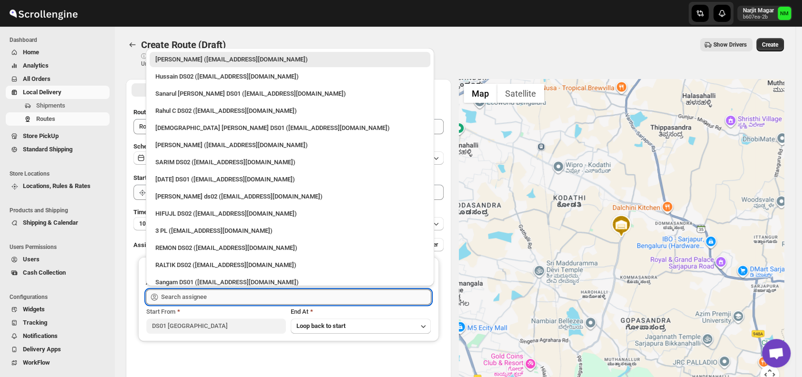
click at [238, 292] on input "text" at bounding box center [296, 297] width 270 height 15
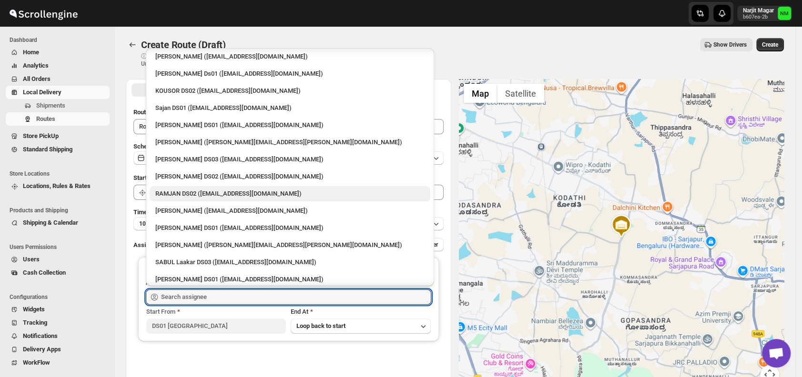
scroll to position [433, 0]
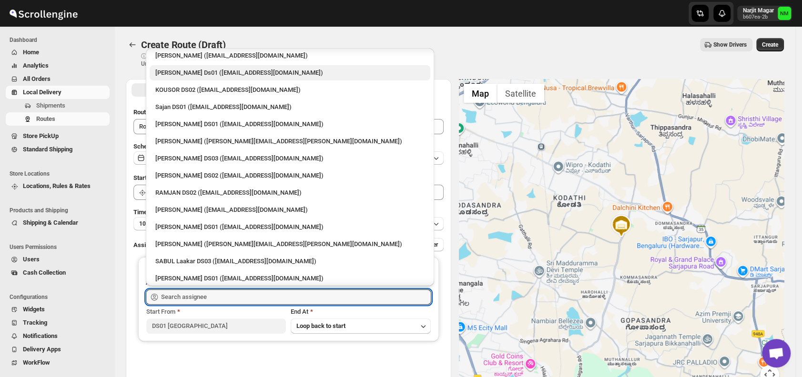
click at [203, 72] on div "[PERSON_NAME] Ds01 ([EMAIL_ADDRESS][DOMAIN_NAME])" at bounding box center [289, 73] width 269 height 10
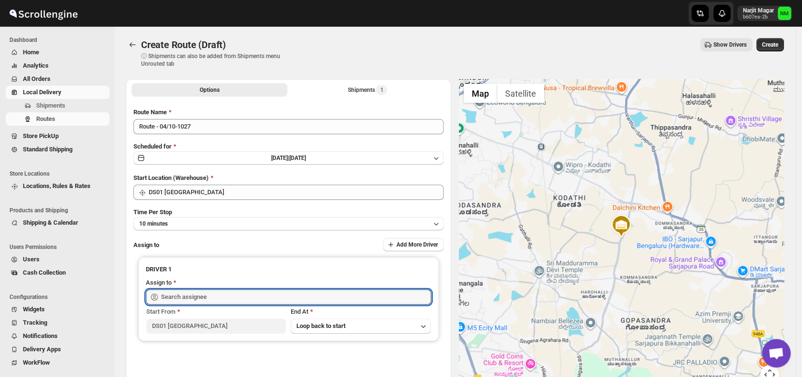
type input "[PERSON_NAME] Ds01 ([EMAIL_ADDRESS][DOMAIN_NAME])"
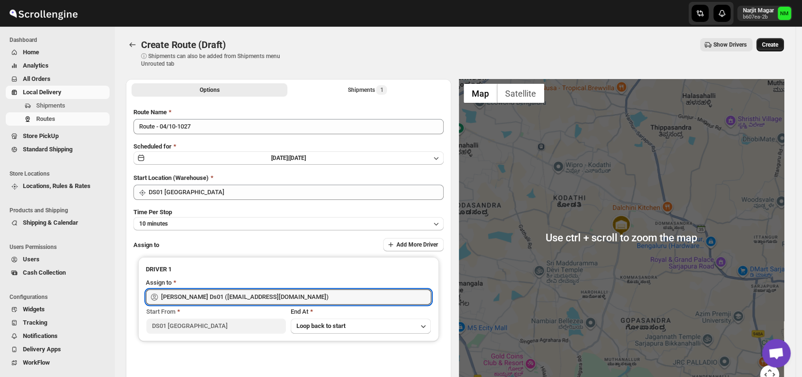
click at [784, 41] on button "Create" at bounding box center [770, 44] width 28 height 13
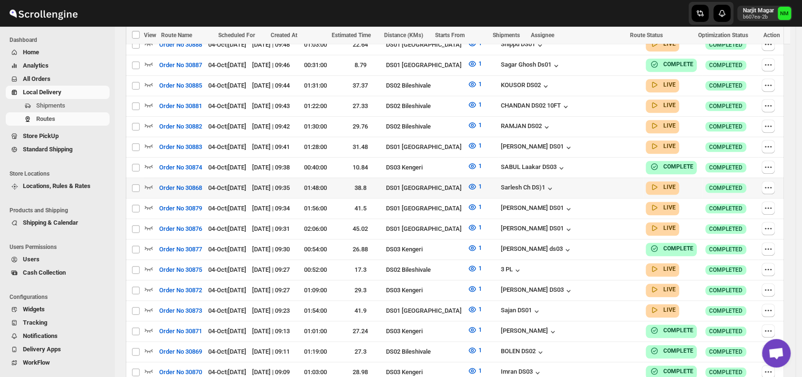
scroll to position [397, 0]
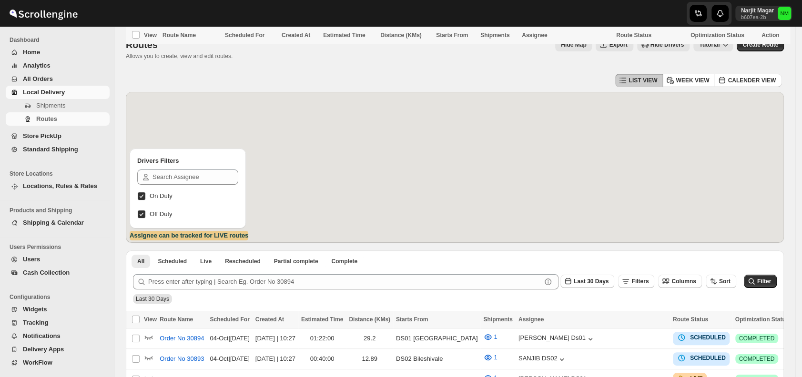
scroll to position [397, 0]
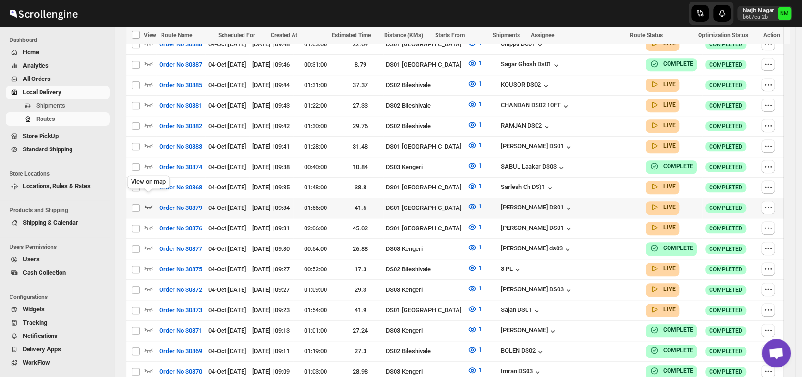
click at [149, 205] on icon "button" at bounding box center [149, 207] width 8 height 4
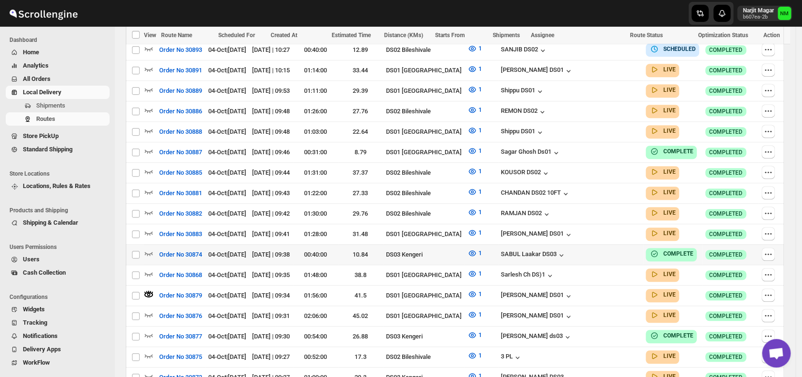
scroll to position [317, 0]
click at [149, 231] on icon "button" at bounding box center [149, 233] width 8 height 4
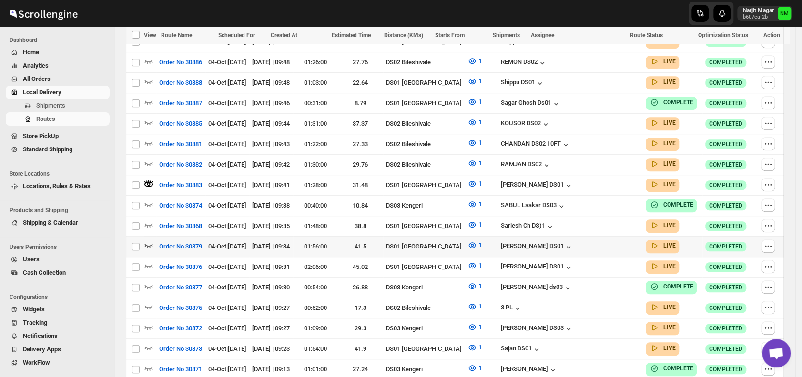
scroll to position [367, 0]
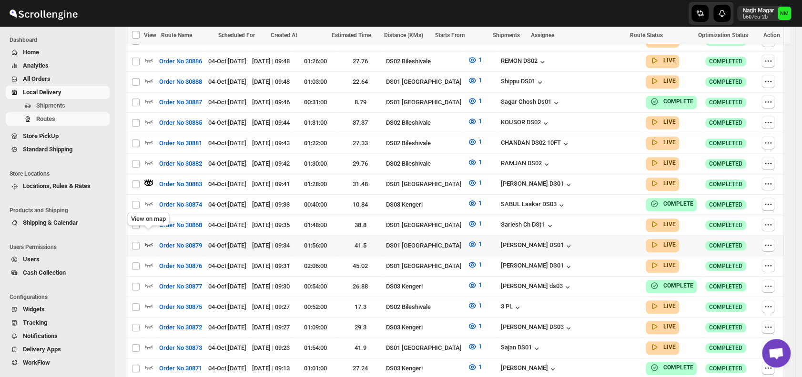
click at [151, 240] on icon "button" at bounding box center [149, 245] width 10 height 10
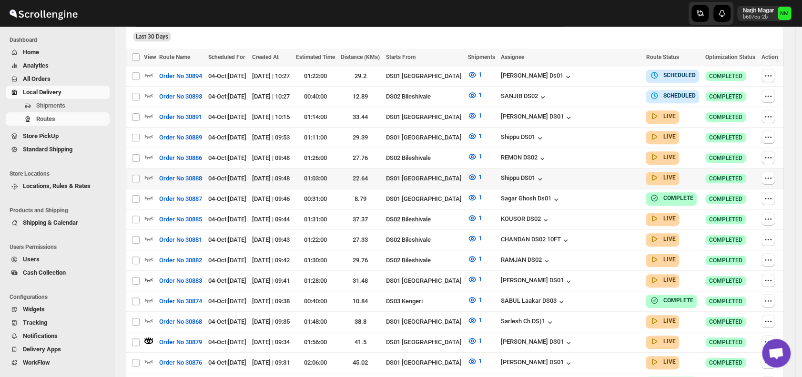
scroll to position [271, 0]
click at [148, 172] on icon "button" at bounding box center [149, 177] width 10 height 10
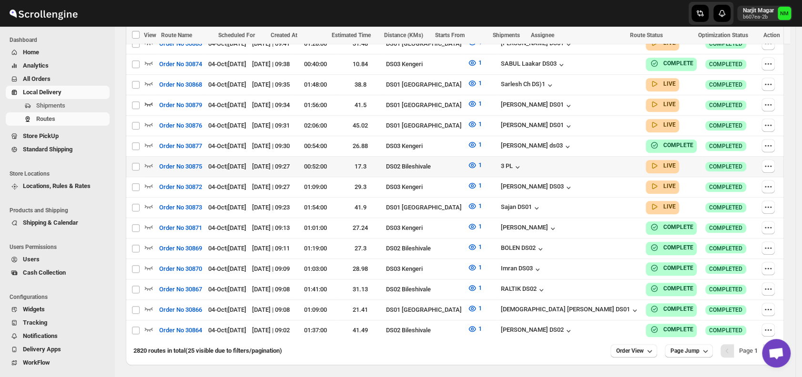
scroll to position [509, 0]
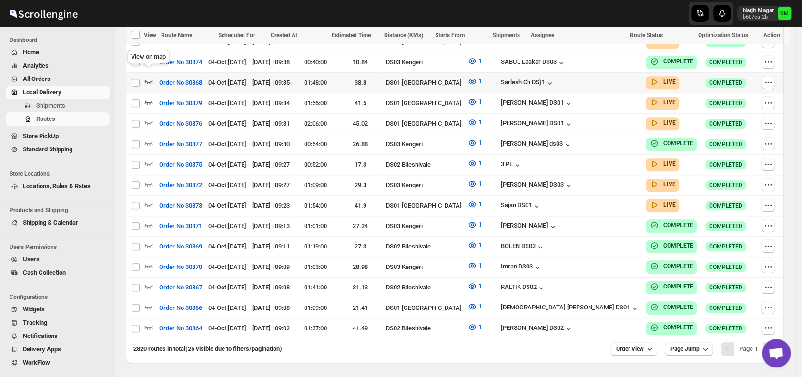
click at [147, 77] on icon "button" at bounding box center [149, 82] width 10 height 10
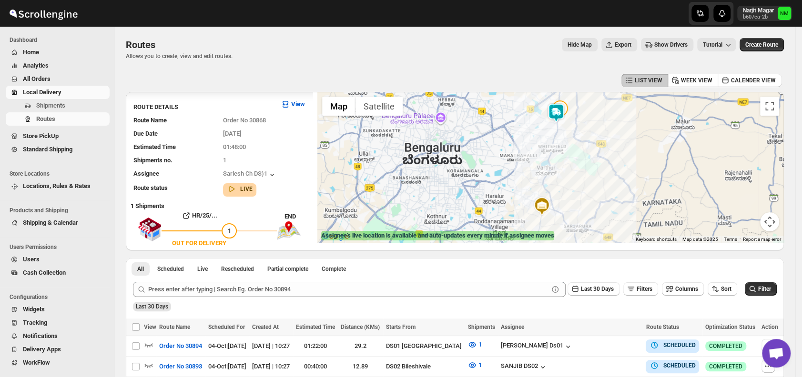
scroll to position [1, 0]
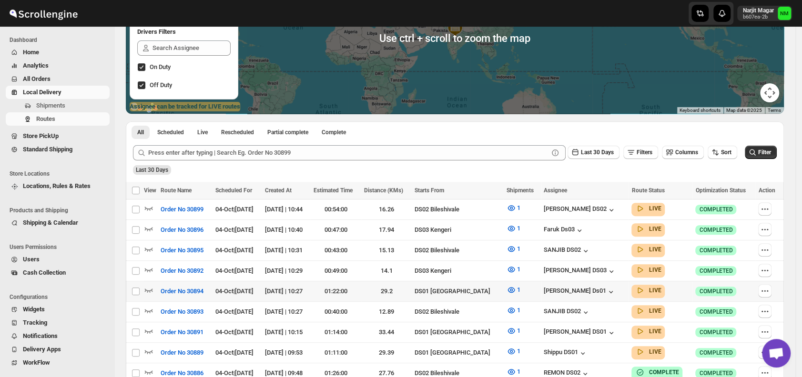
scroll to position [172, 0]
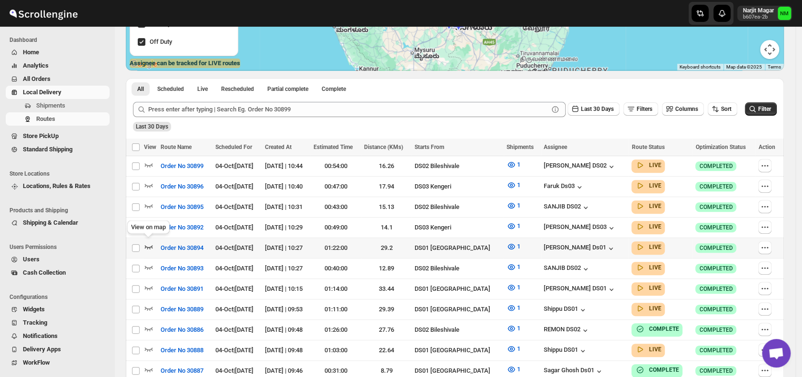
click at [148, 243] on icon "button" at bounding box center [149, 247] width 10 height 10
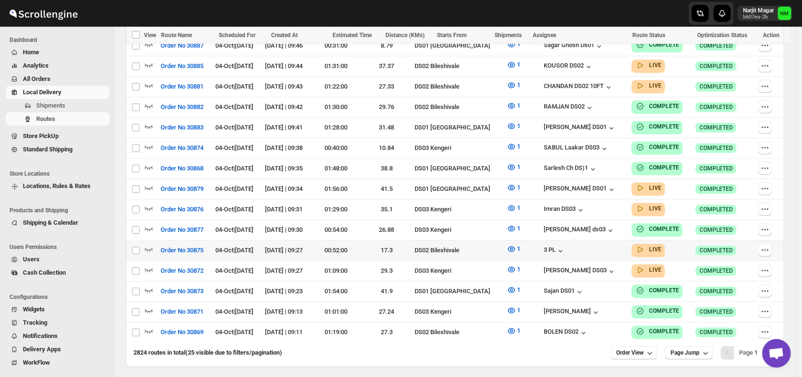
scroll to position [507, 0]
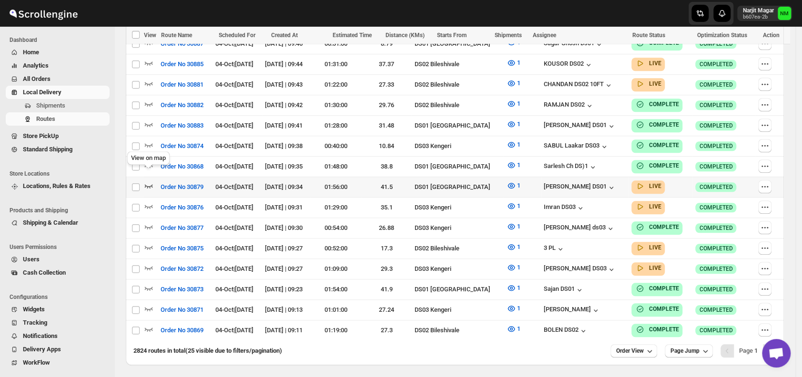
click at [148, 181] on icon "button" at bounding box center [149, 186] width 10 height 10
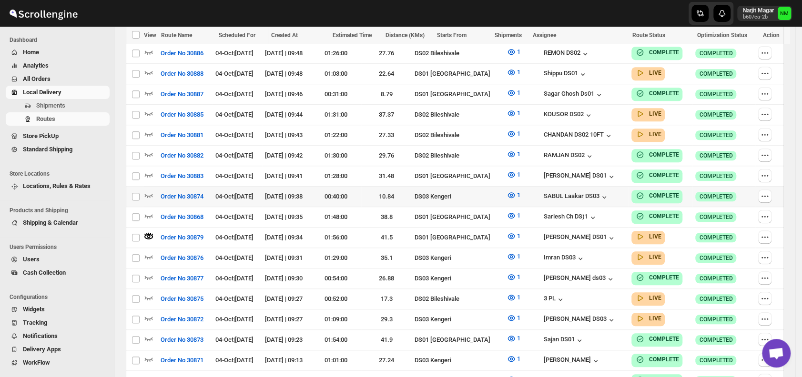
scroll to position [0, 0]
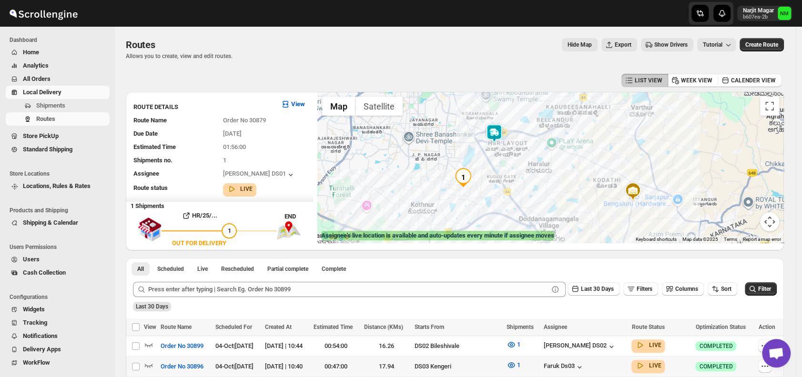
click at [504, 131] on img at bounding box center [493, 133] width 19 height 19
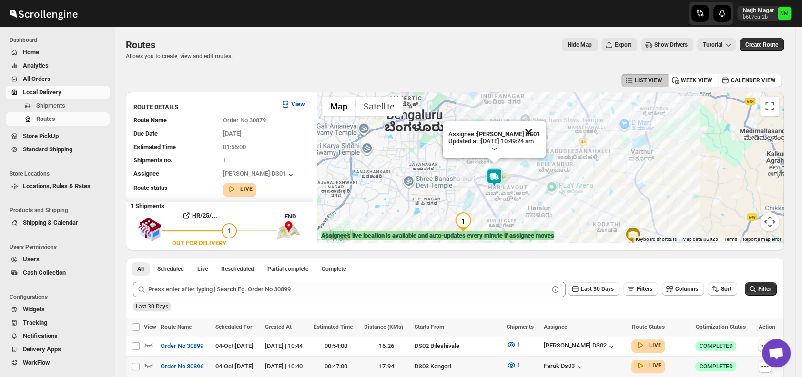
click at [540, 127] on button "Close" at bounding box center [528, 132] width 23 height 23
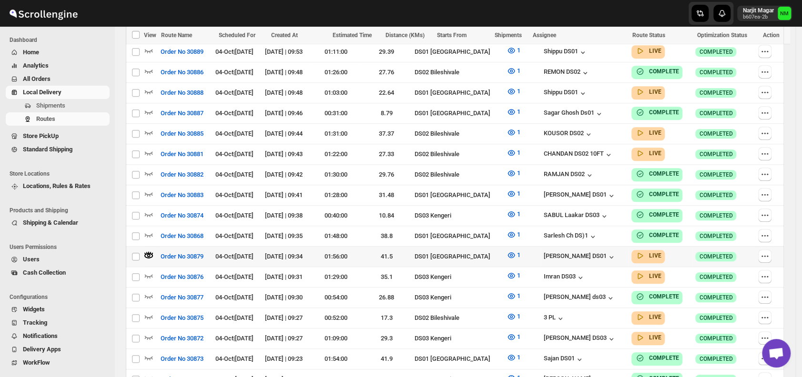
scroll to position [476, 0]
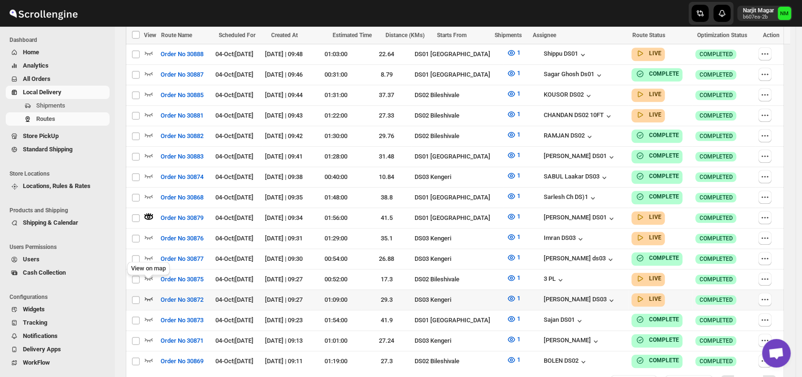
click at [152, 297] on icon "button" at bounding box center [149, 299] width 8 height 4
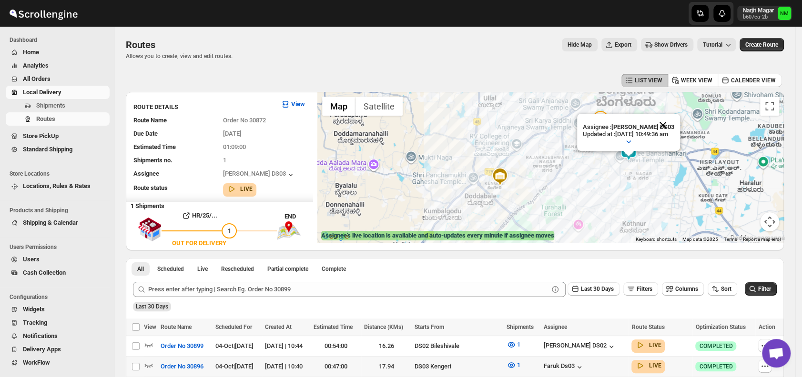
click at [674, 118] on button "Close" at bounding box center [662, 125] width 23 height 23
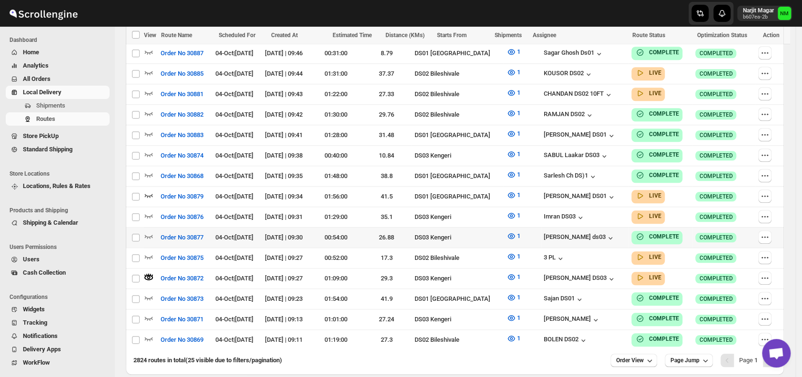
scroll to position [503, 0]
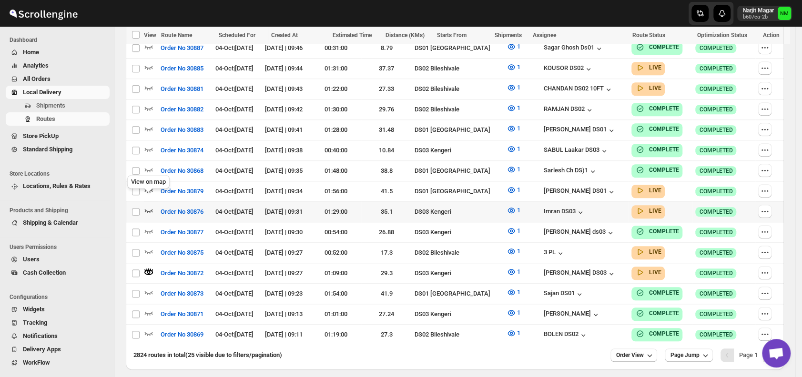
click at [150, 206] on icon "button" at bounding box center [149, 211] width 10 height 10
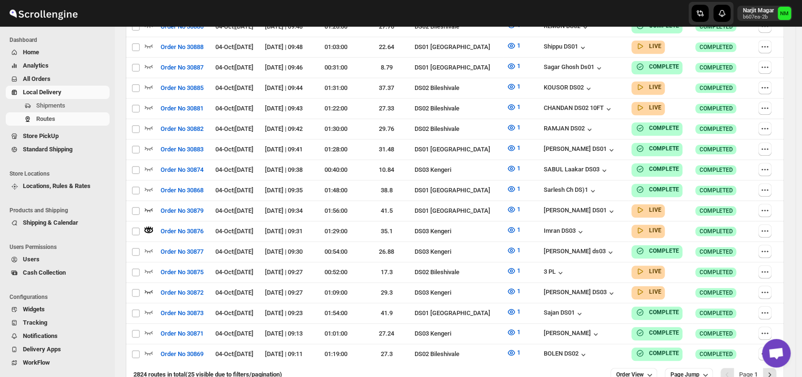
scroll to position [0, 0]
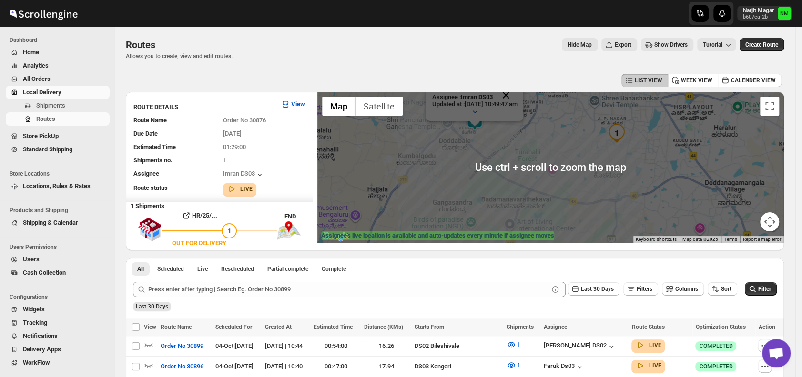
click at [517, 96] on button "Close" at bounding box center [505, 95] width 23 height 23
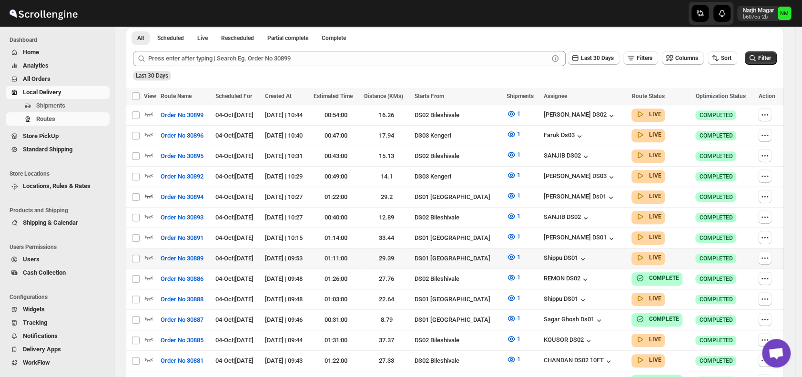
scroll to position [232, 0]
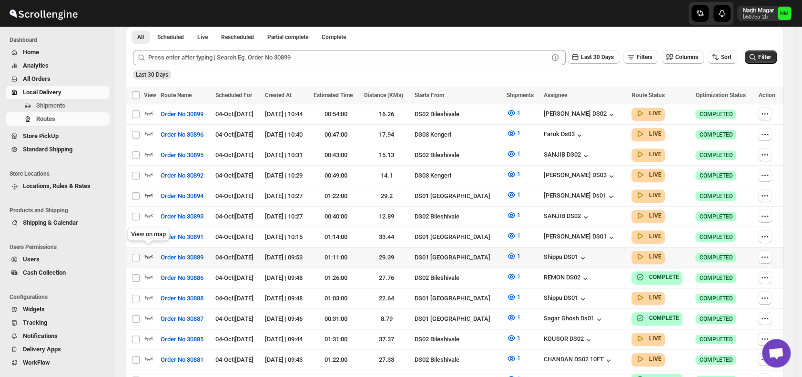
click at [147, 255] on icon "button" at bounding box center [149, 257] width 8 height 4
click at [149, 293] on icon "button" at bounding box center [149, 298] width 10 height 10
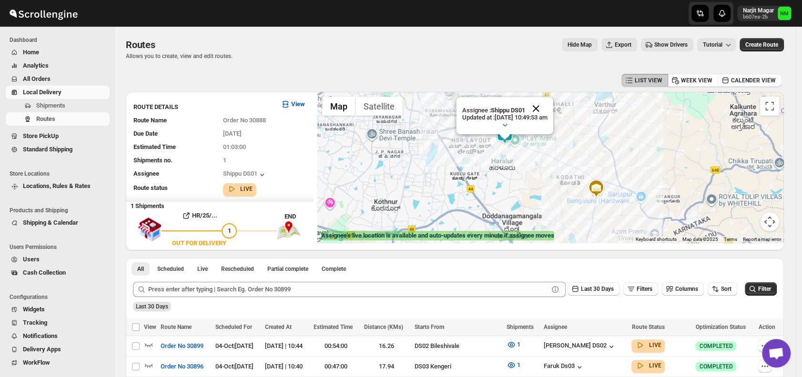
click at [547, 106] on button "Close" at bounding box center [536, 108] width 23 height 23
click at [48, 102] on span "Shipments" at bounding box center [50, 105] width 29 height 7
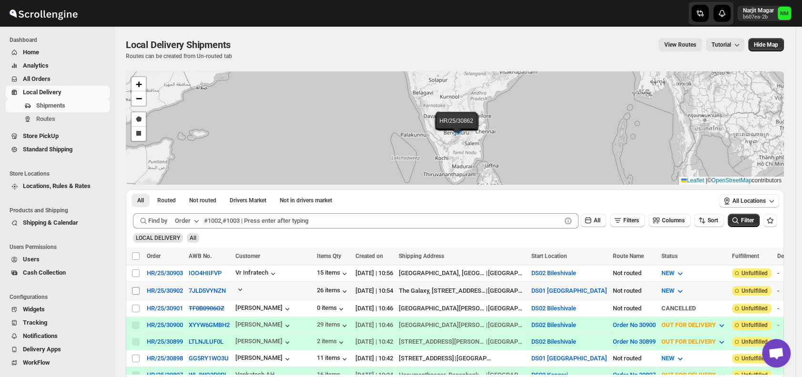
click at [135, 291] on input "Select shipment" at bounding box center [136, 291] width 8 height 8
checkbox input "true"
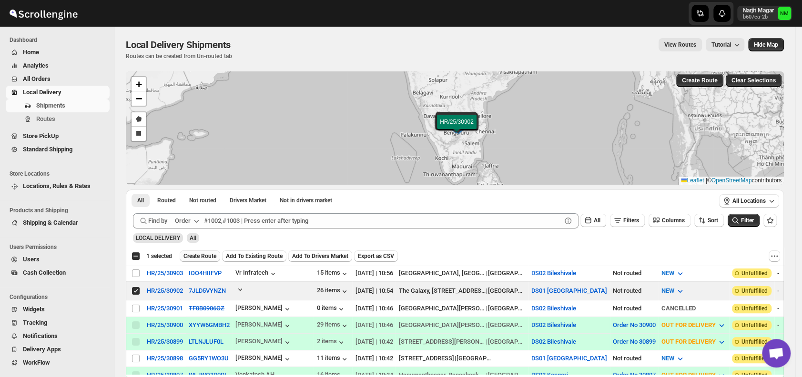
click at [202, 253] on span "Create Route" at bounding box center [199, 256] width 33 height 8
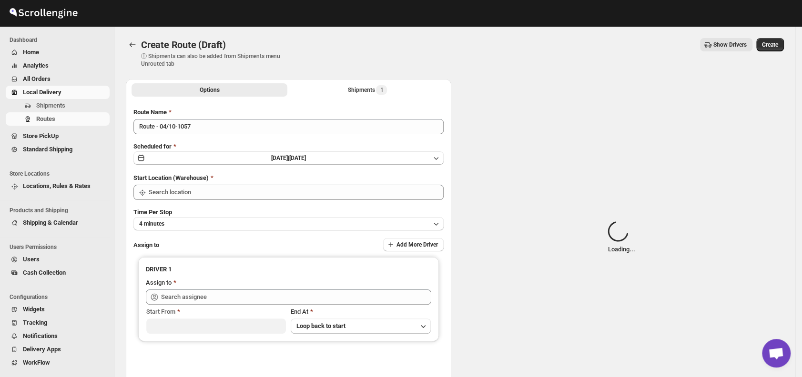
type input "DS01 [GEOGRAPHIC_DATA]"
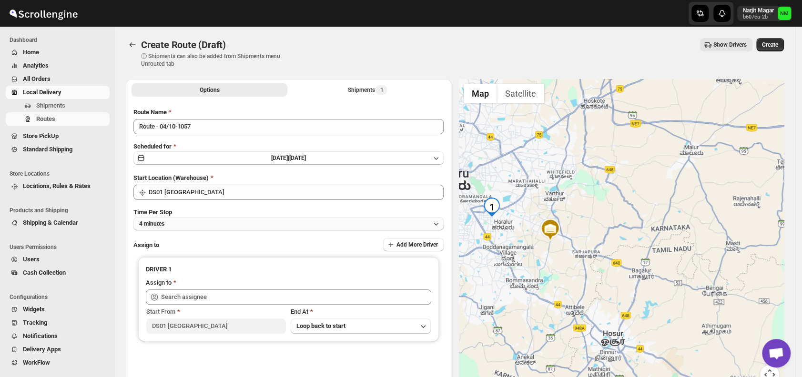
click at [198, 229] on button "4 minutes" at bounding box center [288, 223] width 310 height 13
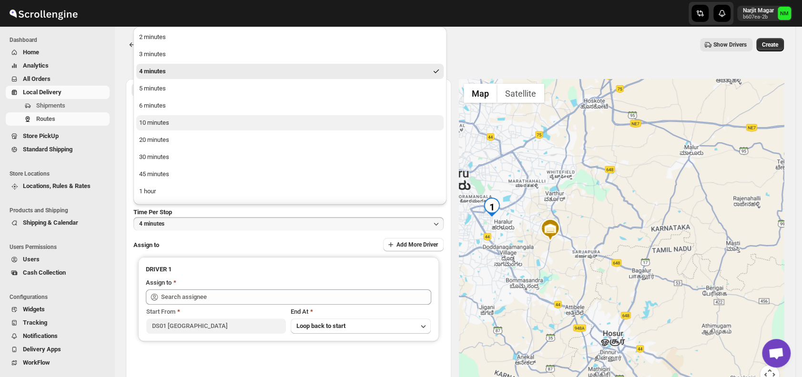
click at [163, 120] on div "10 minutes" at bounding box center [154, 123] width 30 height 10
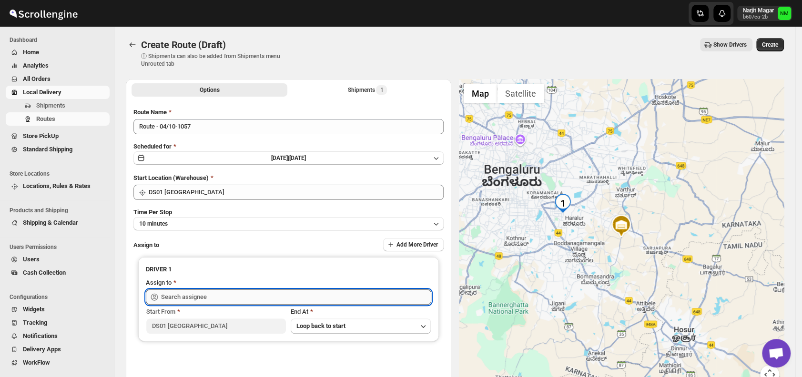
click at [216, 295] on input "text" at bounding box center [296, 297] width 270 height 15
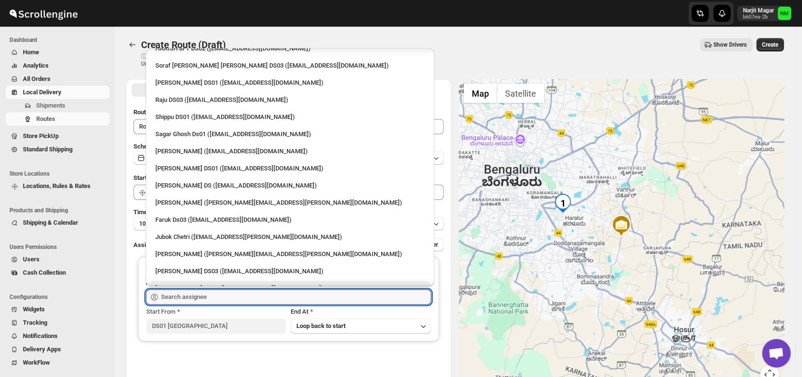
scroll to position [714, 0]
click at [198, 135] on div "Sagar Ghosh Ds01 ([EMAIL_ADDRESS][DOMAIN_NAME])" at bounding box center [289, 135] width 269 height 10
type input "Sagar Ghosh Ds01 ([EMAIL_ADDRESS][DOMAIN_NAME])"
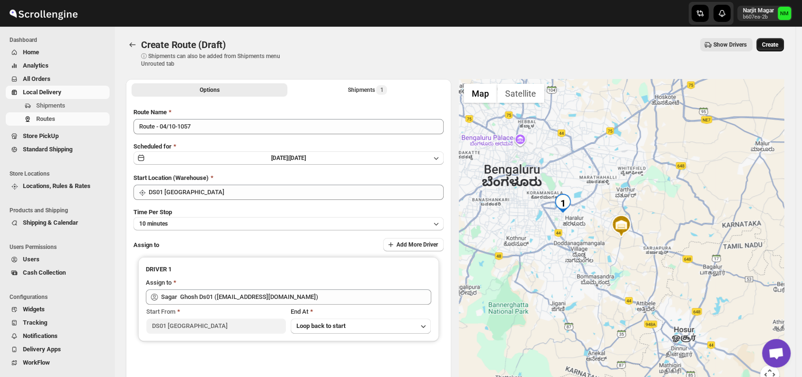
click at [782, 40] on button "Create" at bounding box center [770, 44] width 28 height 13
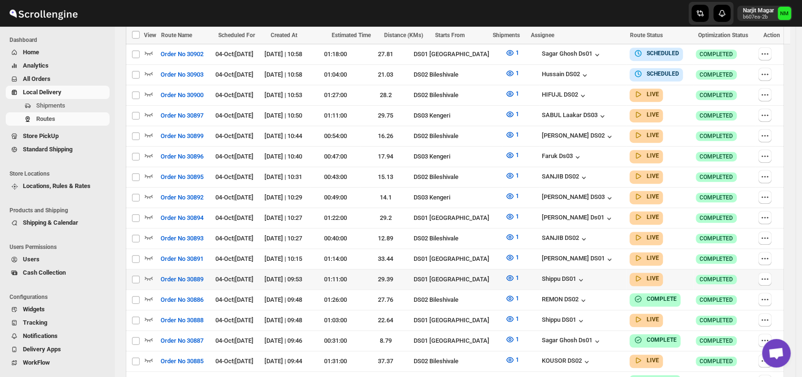
scroll to position [291, 0]
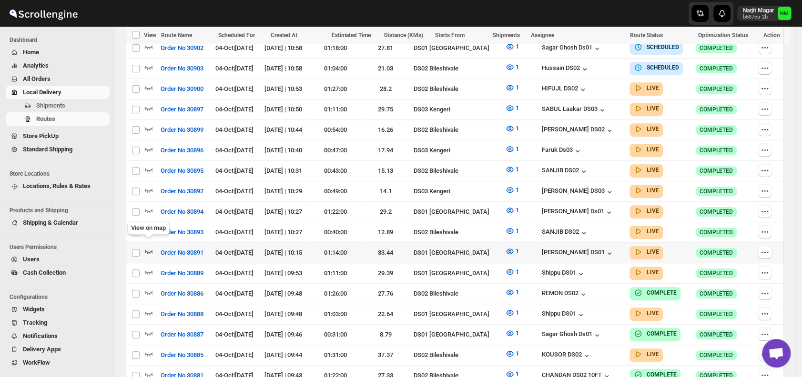
click at [150, 250] on icon "button" at bounding box center [149, 252] width 8 height 4
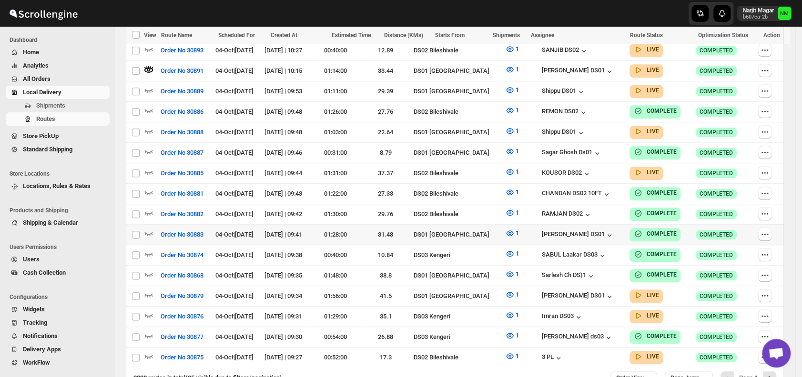
scroll to position [481, 0]
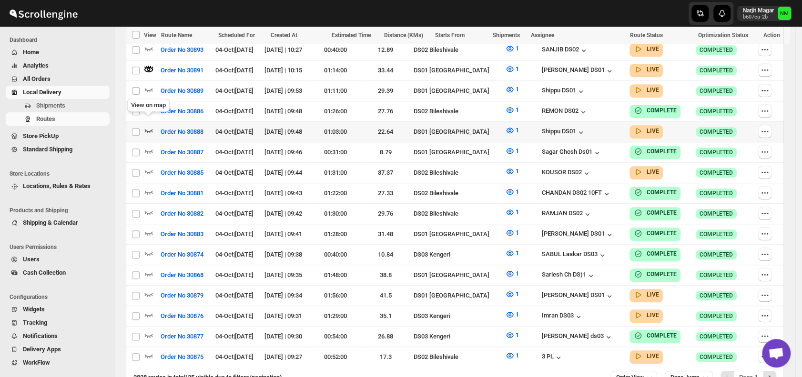
click at [146, 126] on icon "button" at bounding box center [149, 131] width 10 height 10
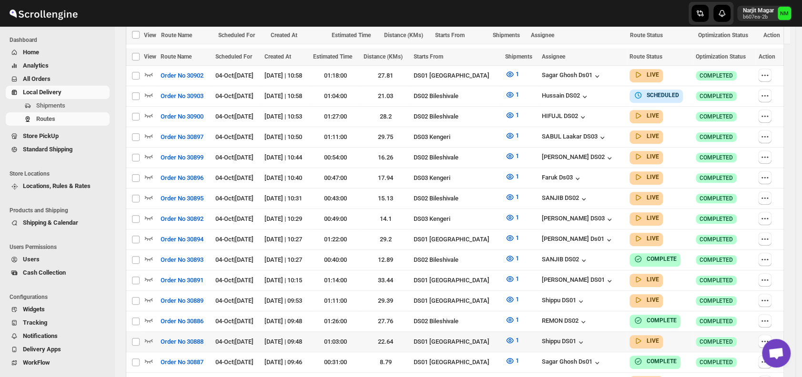
scroll to position [313, 0]
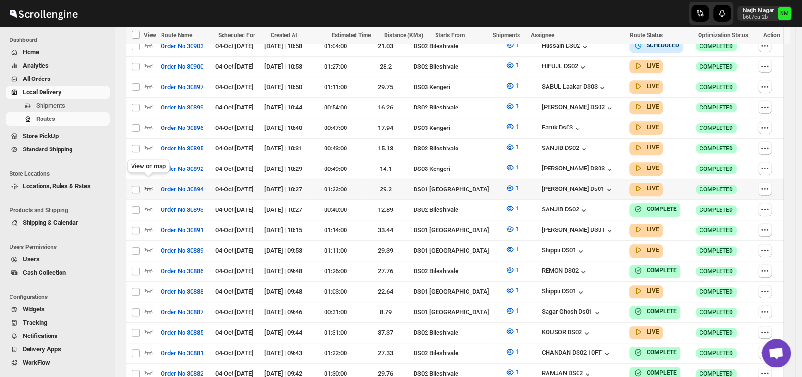
click at [149, 183] on icon "button" at bounding box center [149, 188] width 10 height 10
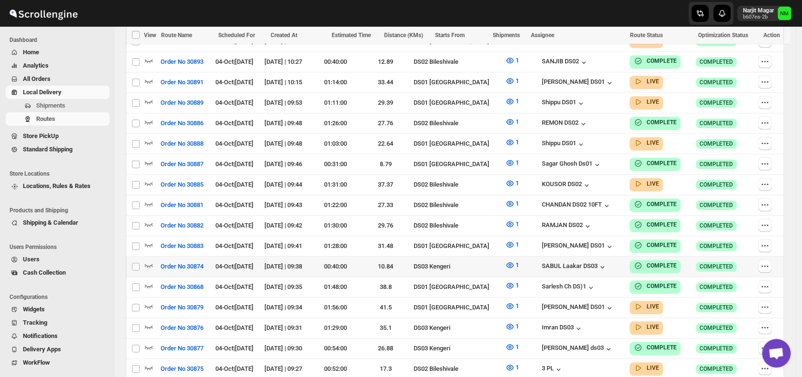
scroll to position [528, 0]
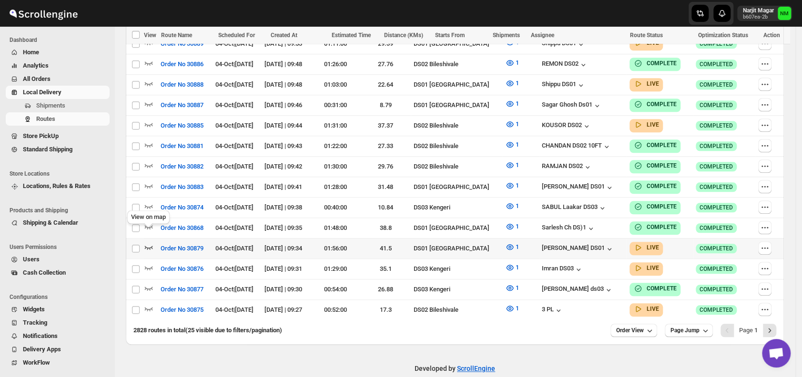
click at [149, 246] on icon "button" at bounding box center [149, 248] width 8 height 4
click at [51, 108] on span "Shipments" at bounding box center [50, 105] width 29 height 7
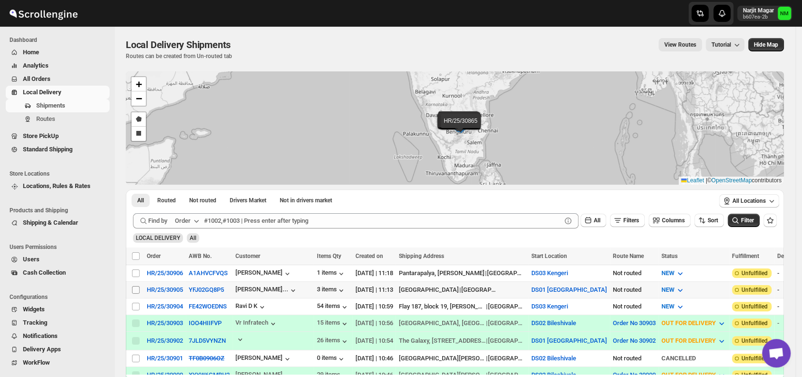
click at [137, 290] on input "Select shipment" at bounding box center [136, 290] width 8 height 8
checkbox input "true"
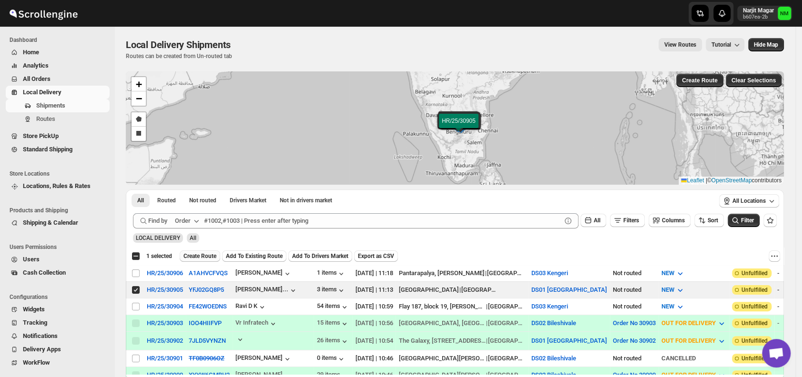
click at [198, 255] on span "Create Route" at bounding box center [199, 256] width 33 height 8
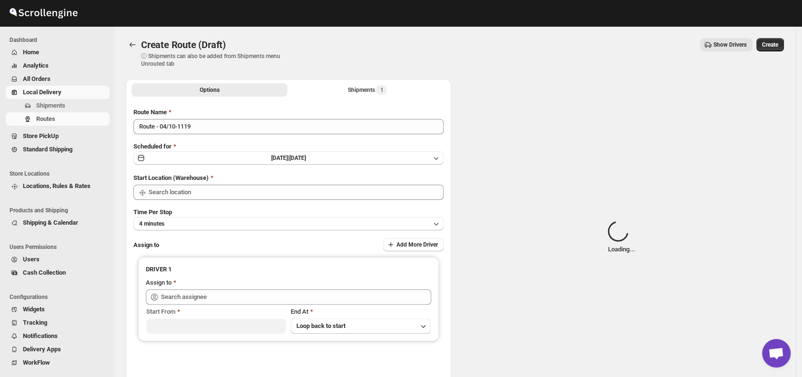
type input "DS01 [GEOGRAPHIC_DATA]"
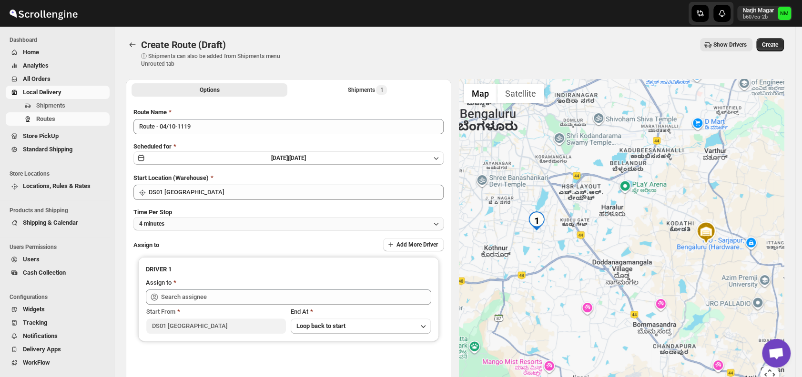
click at [202, 220] on button "4 minutes" at bounding box center [288, 223] width 310 height 13
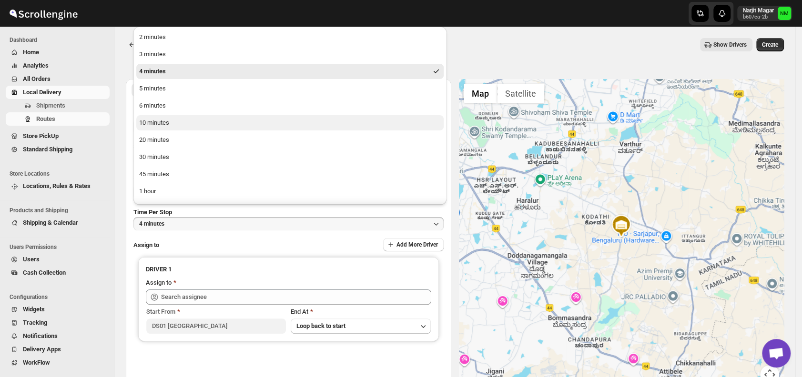
click at [158, 124] on div "10 minutes" at bounding box center [154, 123] width 30 height 10
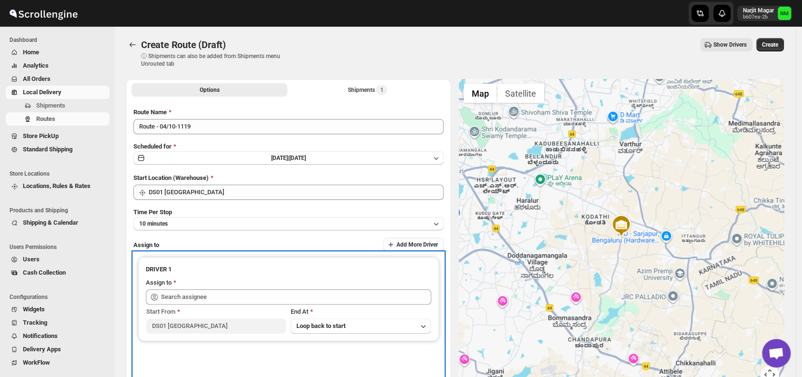
click at [230, 307] on div "Start From" at bounding box center [216, 312] width 140 height 10
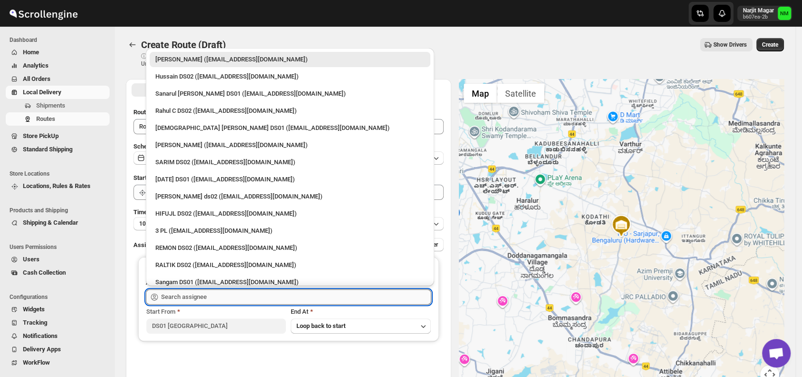
click at [229, 300] on input "text" at bounding box center [296, 297] width 270 height 15
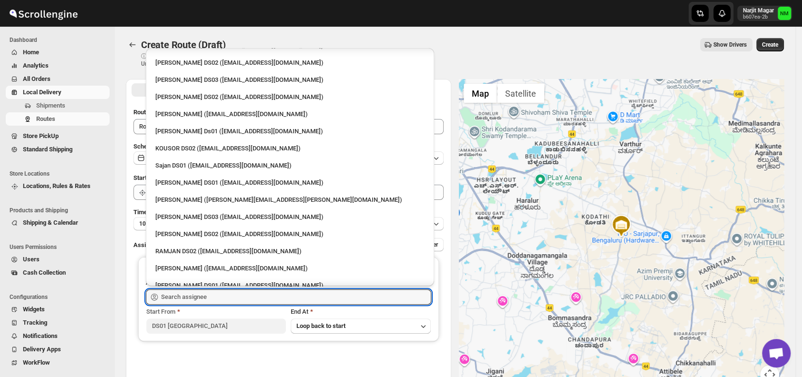
scroll to position [374, 0]
click at [176, 166] on div "Sajan DS01 ([EMAIL_ADDRESS][DOMAIN_NAME])" at bounding box center [289, 166] width 269 height 10
type input "Sajan DS01 ([EMAIL_ADDRESS][DOMAIN_NAME])"
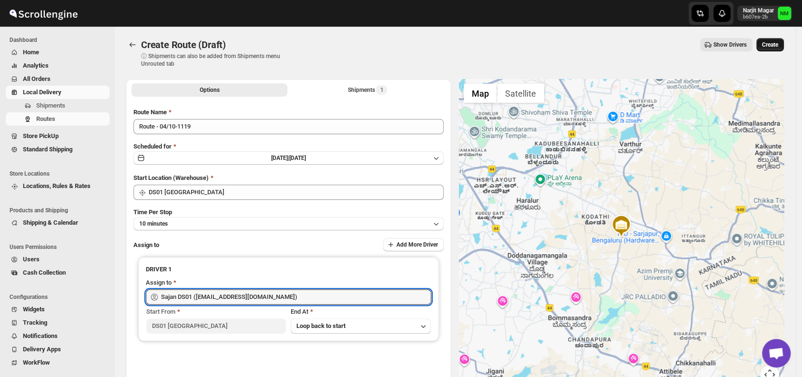
click at [778, 45] on span "Create" at bounding box center [770, 45] width 16 height 8
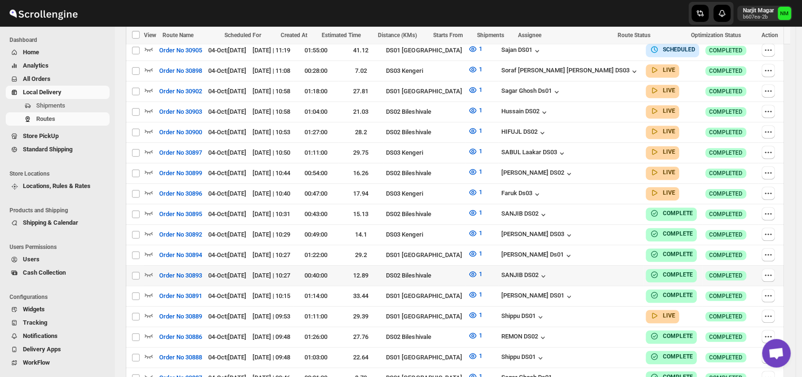
scroll to position [290, 0]
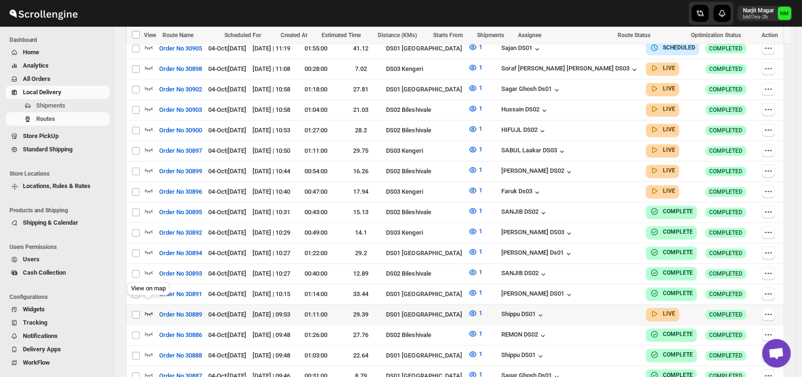
click at [146, 309] on icon "button" at bounding box center [149, 314] width 10 height 10
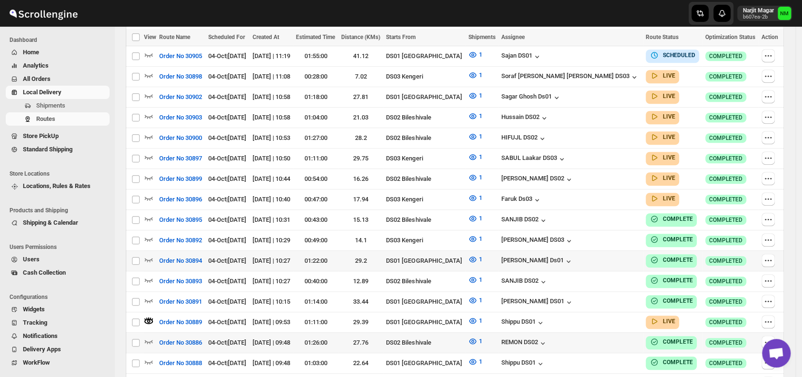
scroll to position [0, 0]
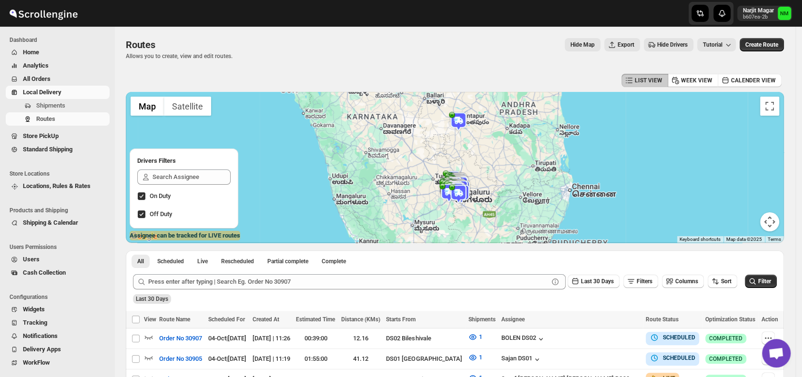
scroll to position [133, 0]
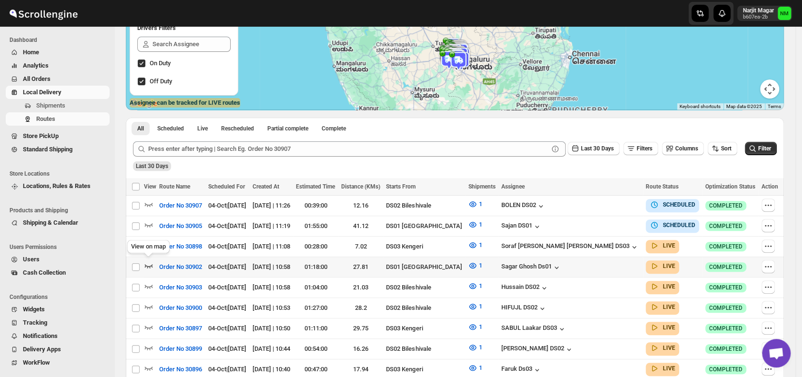
click at [146, 262] on icon "button" at bounding box center [149, 266] width 10 height 10
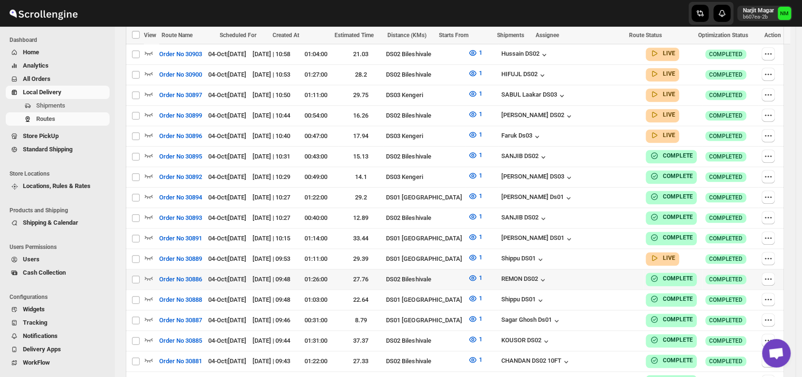
scroll to position [374, 0]
click at [47, 103] on span "Shipments" at bounding box center [50, 105] width 29 height 7
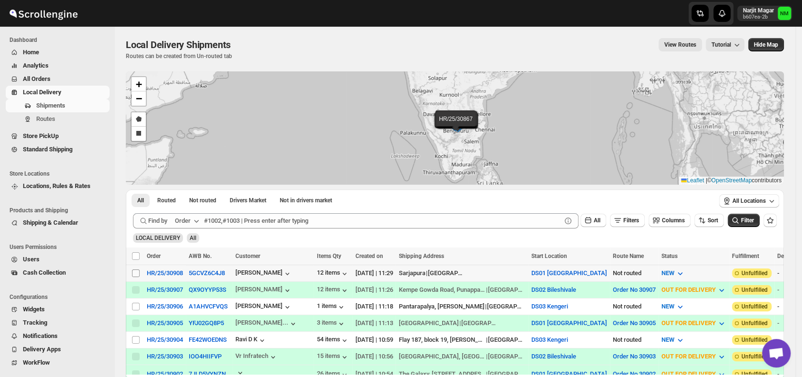
click at [135, 271] on input "Select shipment" at bounding box center [136, 274] width 8 height 8
checkbox input "true"
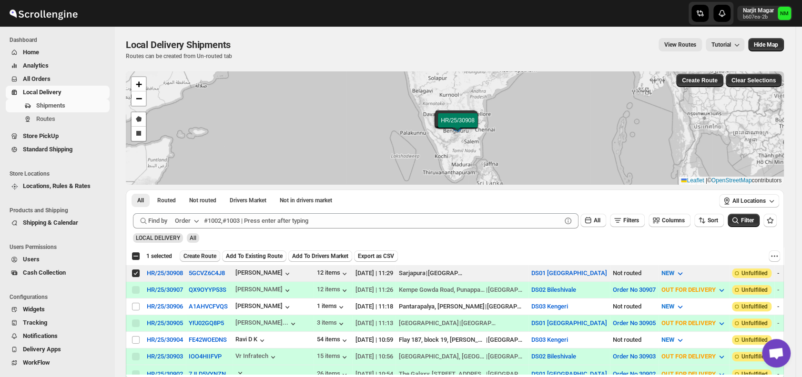
click at [196, 252] on span "Create Route" at bounding box center [199, 256] width 33 height 8
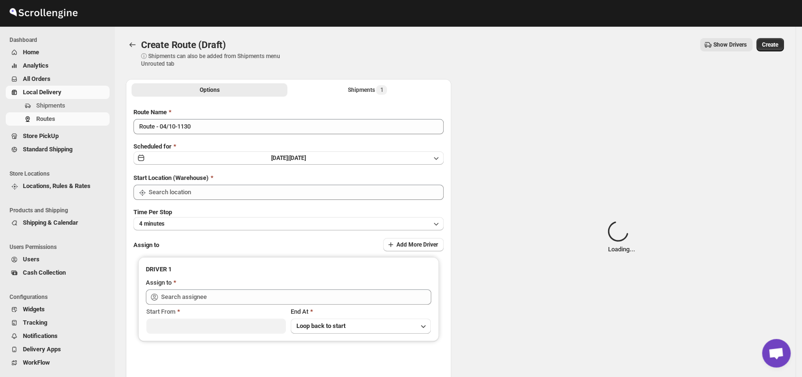
type input "DS01 [GEOGRAPHIC_DATA]"
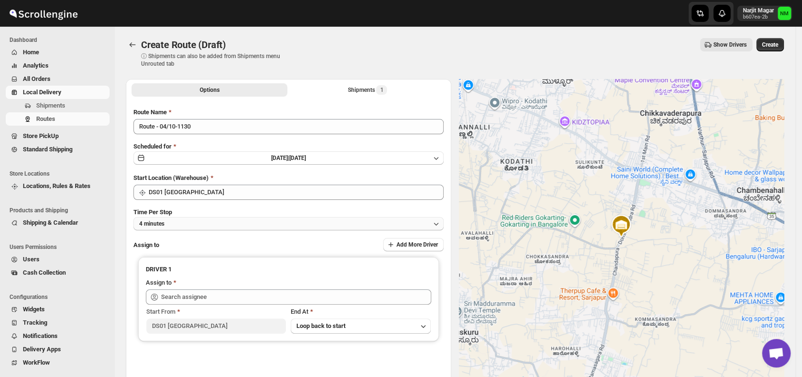
click at [200, 223] on button "4 minutes" at bounding box center [288, 223] width 310 height 13
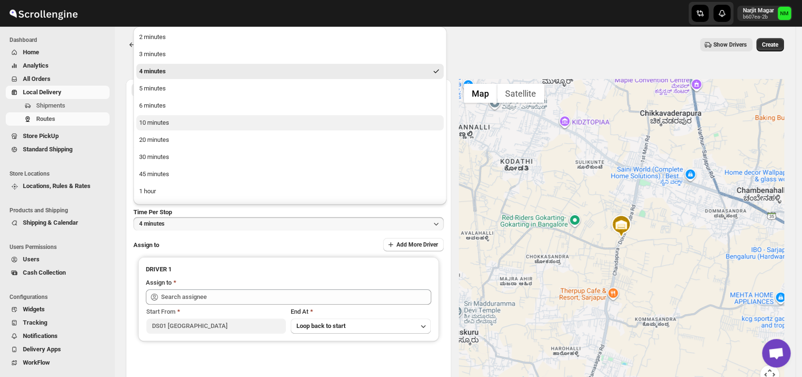
click at [164, 121] on div "10 minutes" at bounding box center [154, 123] width 30 height 10
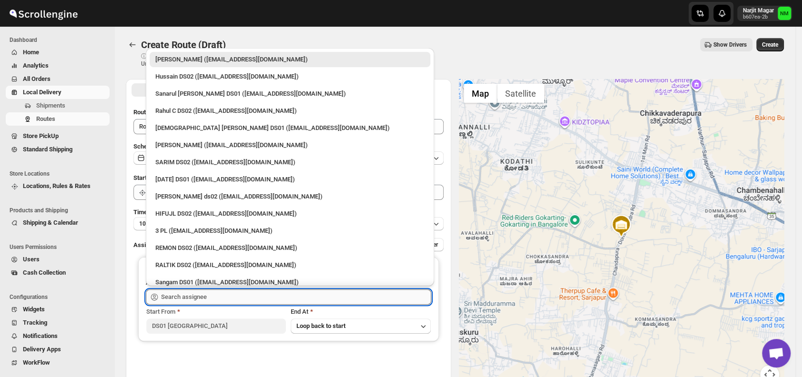
click at [228, 297] on input "text" at bounding box center [296, 297] width 270 height 15
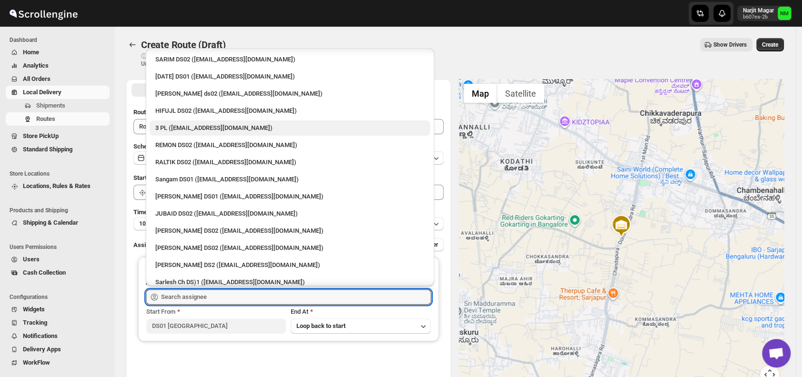
scroll to position [104, 0]
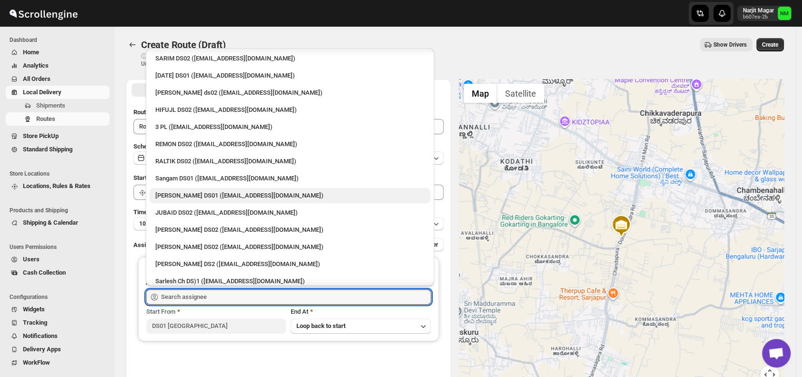
click at [182, 188] on div "[PERSON_NAME] DS01 ([EMAIL_ADDRESS][DOMAIN_NAME])" at bounding box center [290, 195] width 281 height 15
type input "[PERSON_NAME] DS01 ([EMAIL_ADDRESS][DOMAIN_NAME])"
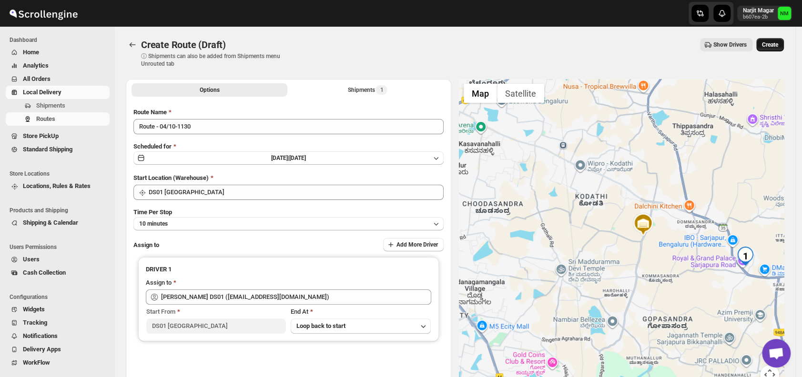
click at [774, 43] on span "Create" at bounding box center [770, 45] width 16 height 8
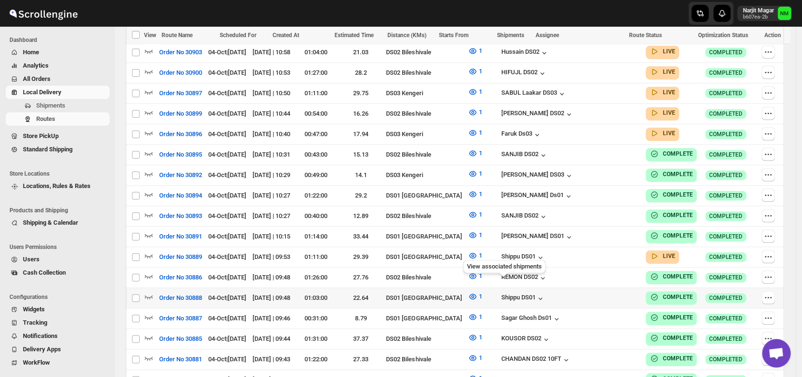
scroll to position [395, 0]
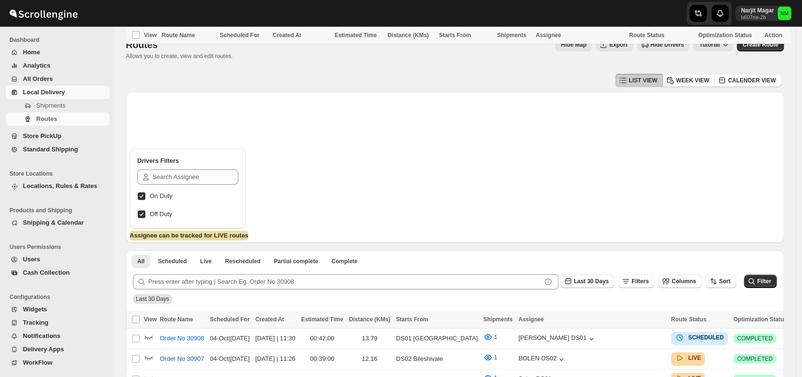
scroll to position [395, 0]
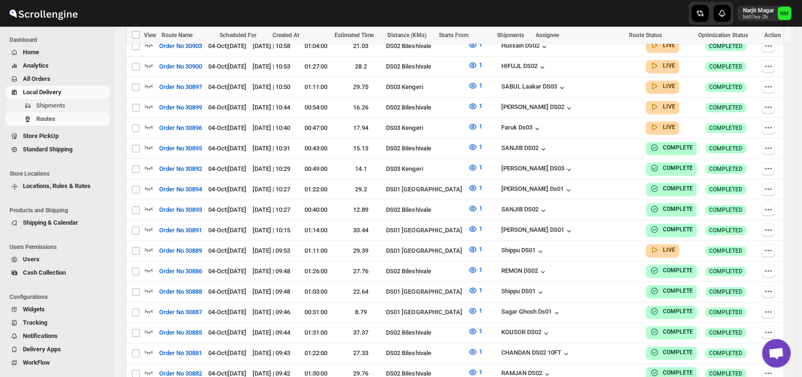
click at [81, 104] on span "Shipments" at bounding box center [71, 106] width 71 height 10
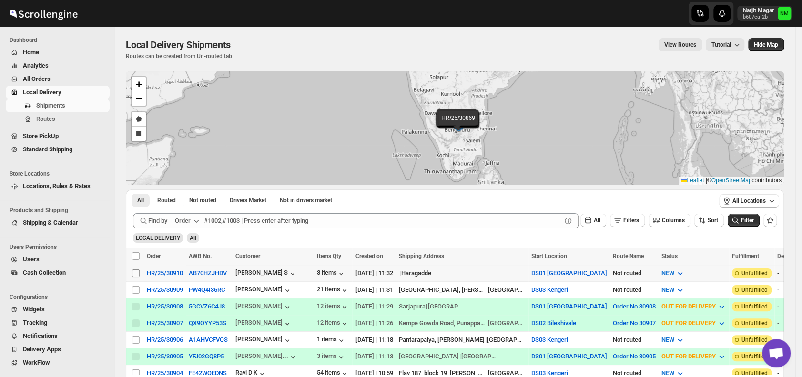
click at [135, 273] on input "Select shipment" at bounding box center [136, 274] width 8 height 8
checkbox input "true"
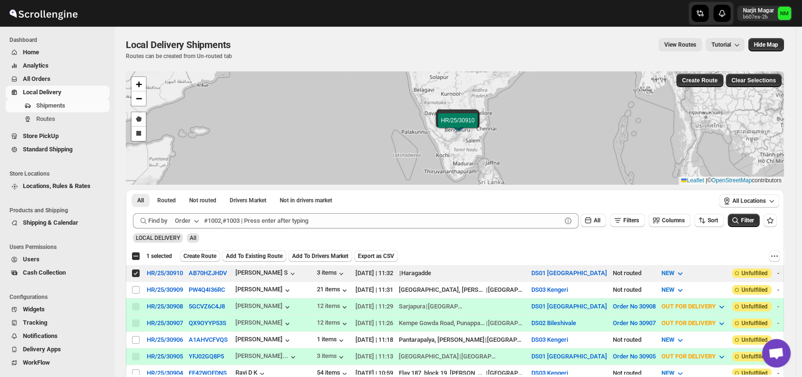
click at [202, 249] on div "Select all 9 shipments 1 selected Create Route Add To Existing Route Add To Dri…" at bounding box center [455, 256] width 658 height 17
click at [202, 253] on span "Create Route" at bounding box center [199, 256] width 33 height 8
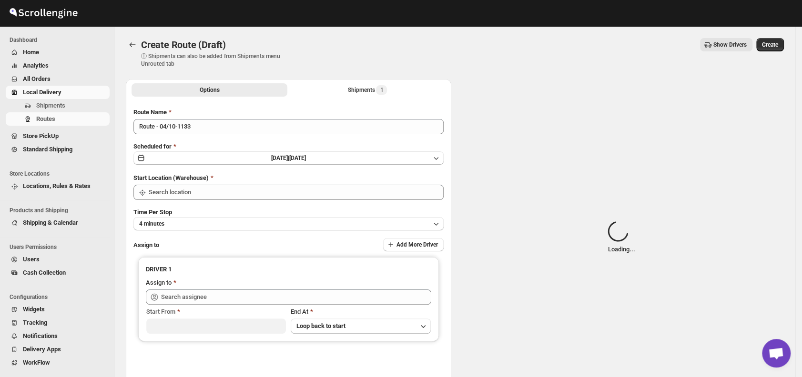
type input "DS01 [GEOGRAPHIC_DATA]"
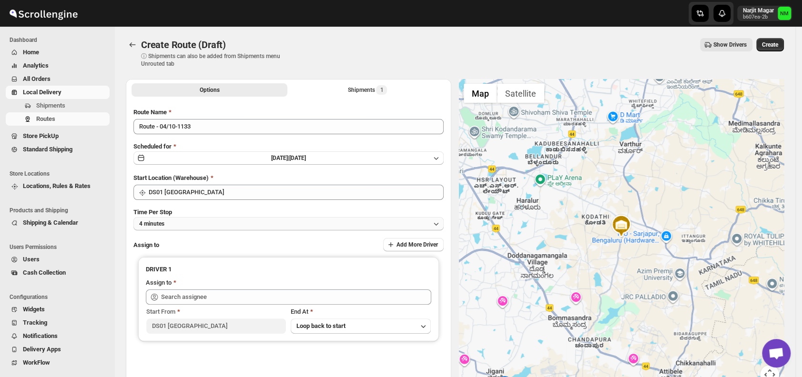
click at [198, 228] on button "4 minutes" at bounding box center [288, 223] width 310 height 13
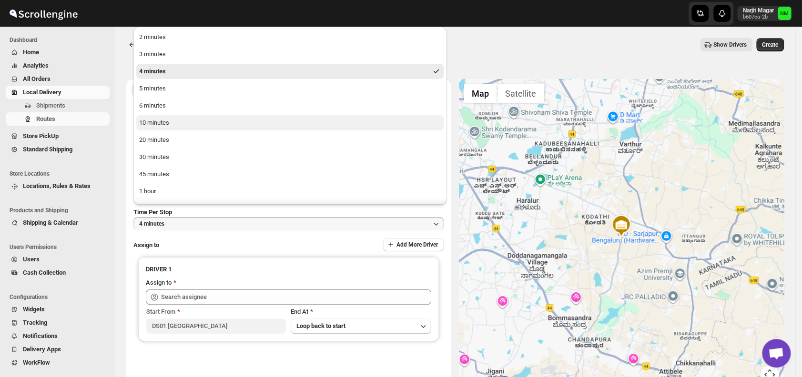
click at [155, 124] on div "10 minutes" at bounding box center [154, 123] width 30 height 10
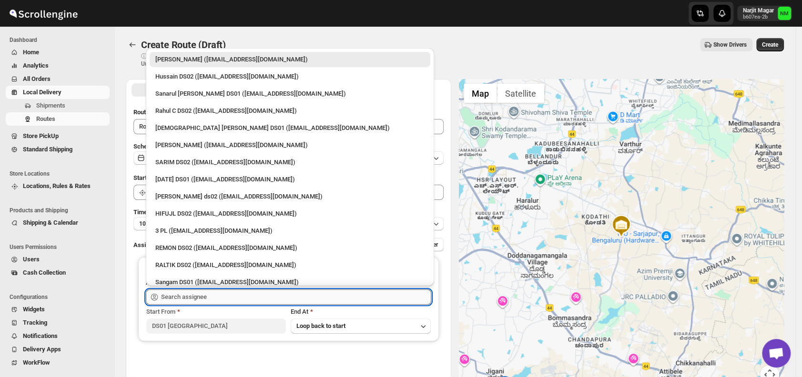
click at [214, 292] on input "text" at bounding box center [296, 297] width 270 height 15
click at [167, 125] on div "[DEMOGRAPHIC_DATA] [PERSON_NAME] DS01 ([EMAIL_ADDRESS][DOMAIN_NAME])" at bounding box center [289, 128] width 269 height 10
type input "[DEMOGRAPHIC_DATA] [PERSON_NAME] DS01 ([EMAIL_ADDRESS][DOMAIN_NAME])"
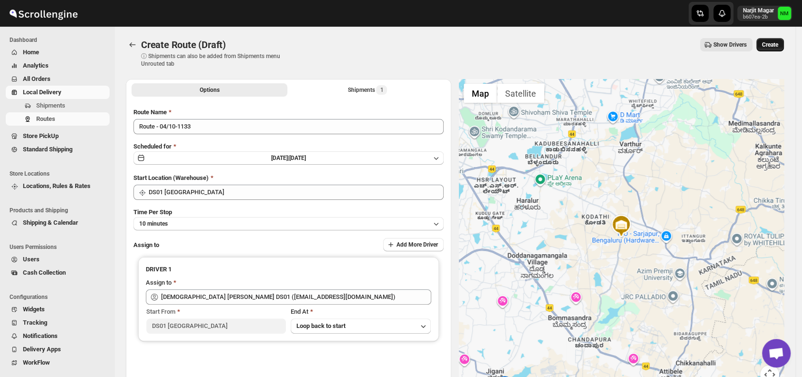
click at [778, 43] on span "Create" at bounding box center [770, 45] width 16 height 8
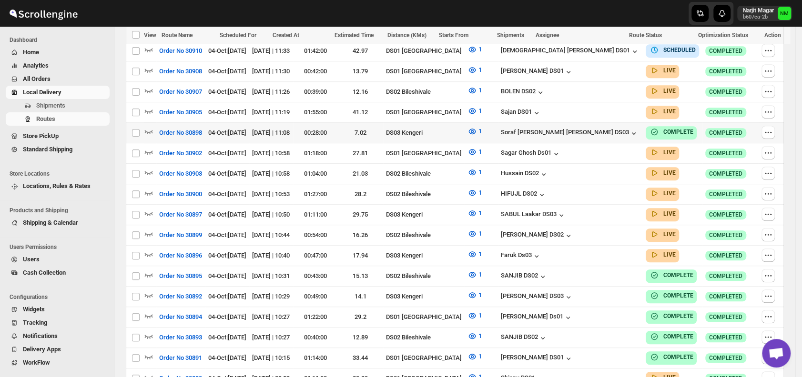
scroll to position [289, 0]
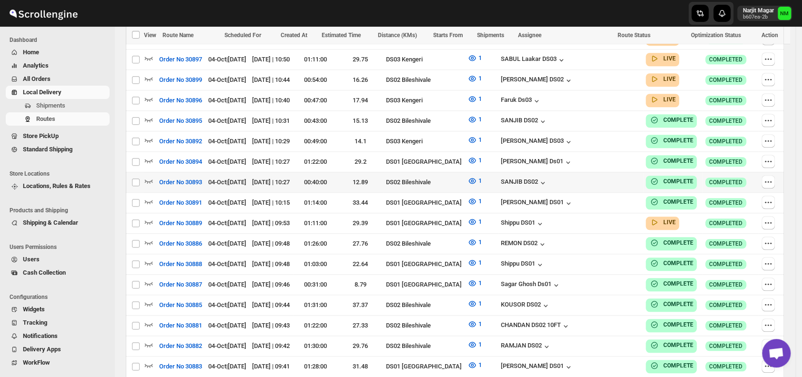
scroll to position [465, 0]
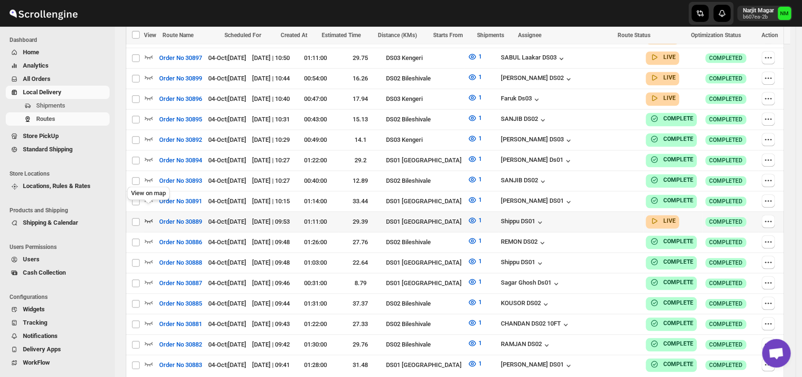
click at [152, 216] on icon "button" at bounding box center [149, 221] width 10 height 10
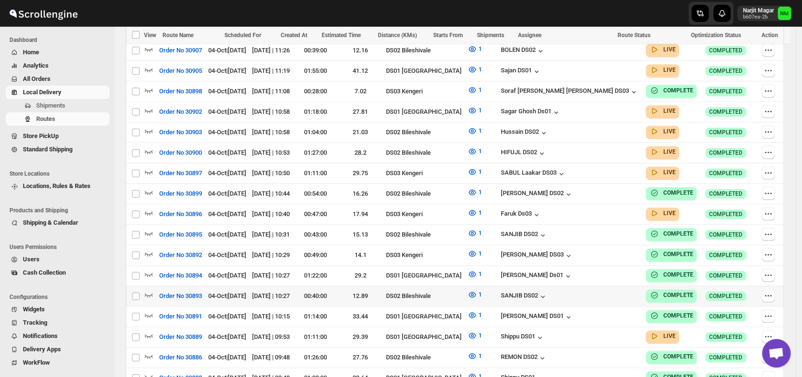
scroll to position [392, 0]
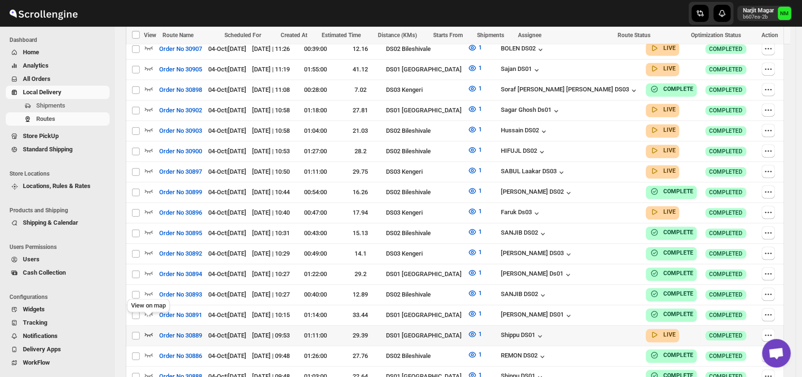
click at [149, 330] on icon "button" at bounding box center [149, 335] width 10 height 10
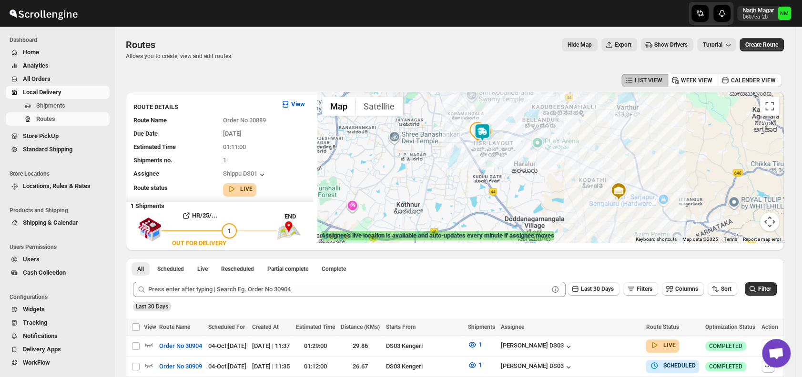
click at [490, 132] on img at bounding box center [482, 132] width 19 height 19
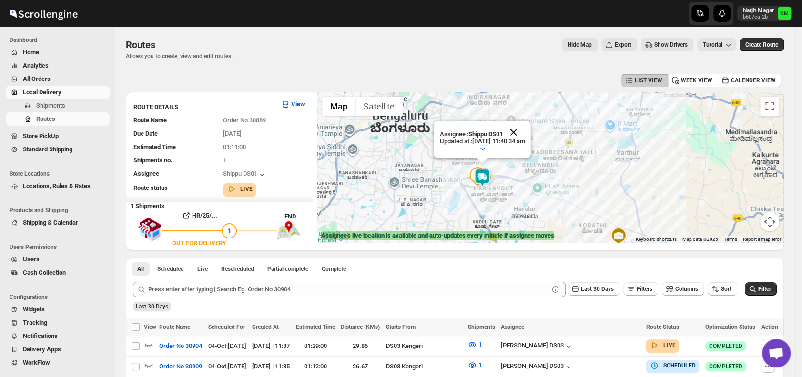
click at [525, 133] on button "Close" at bounding box center [513, 132] width 23 height 23
click at [57, 109] on span "Shipments" at bounding box center [50, 105] width 29 height 7
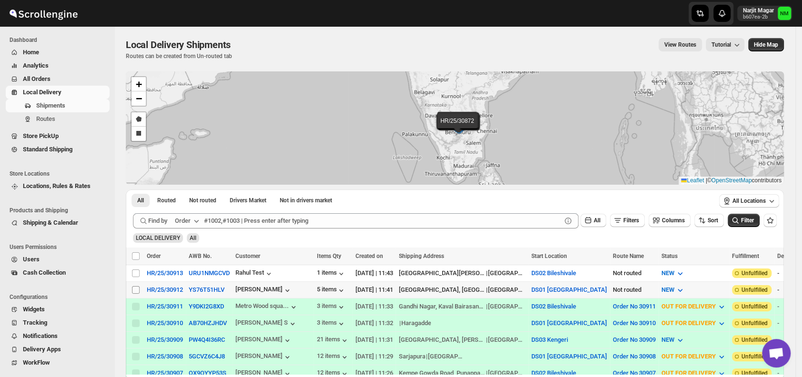
click at [136, 289] on input "Select shipment" at bounding box center [136, 290] width 8 height 8
checkbox input "true"
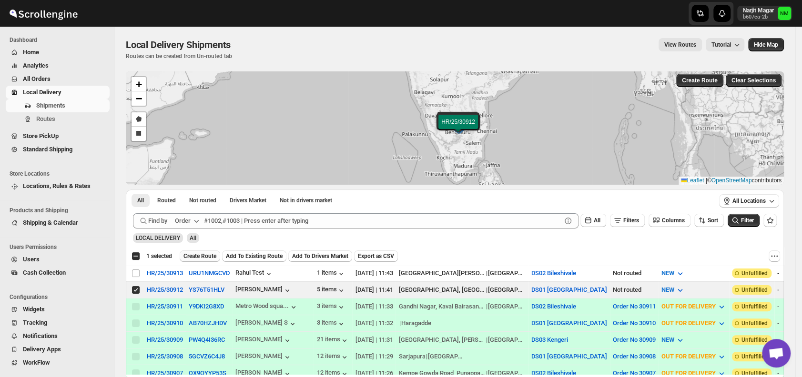
click at [191, 255] on span "Create Route" at bounding box center [199, 256] width 33 height 8
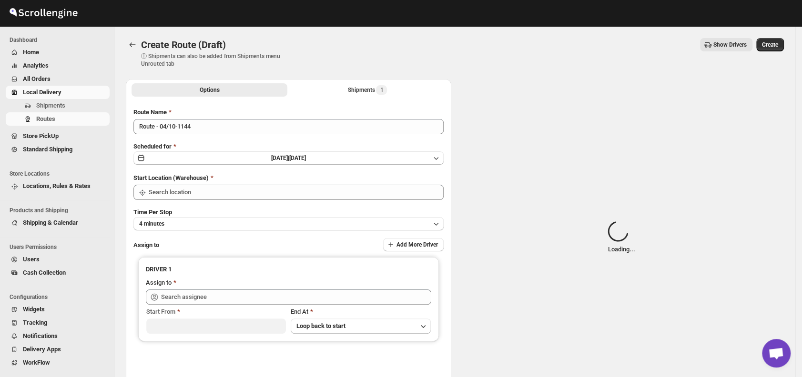
type input "DS01 [GEOGRAPHIC_DATA]"
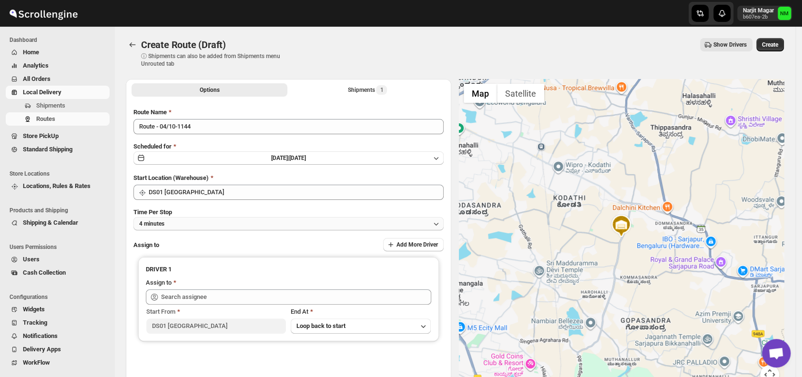
click at [206, 219] on button "4 minutes" at bounding box center [288, 223] width 310 height 13
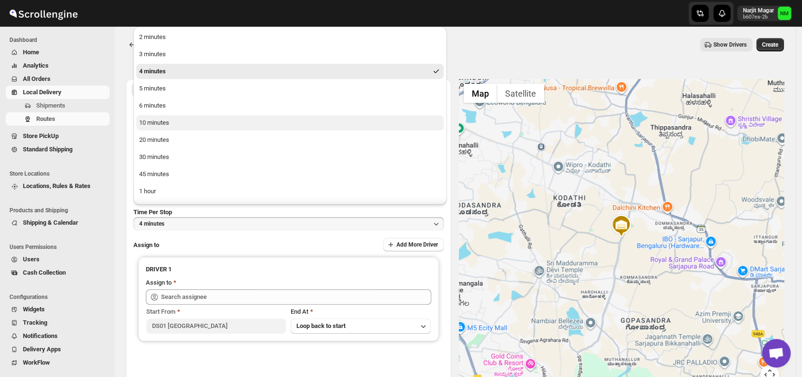
click at [161, 121] on div "10 minutes" at bounding box center [154, 123] width 30 height 10
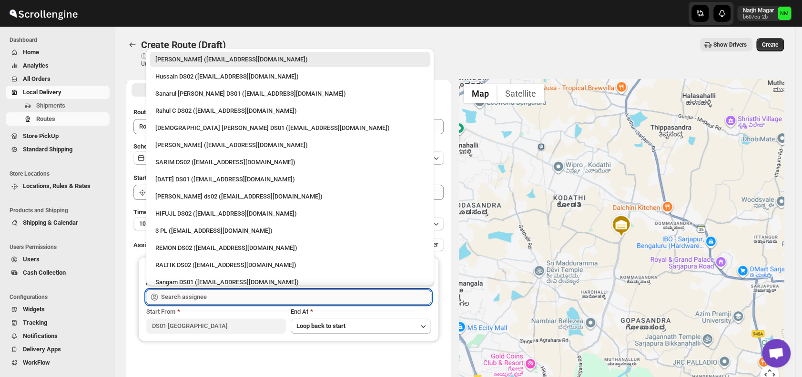
click at [236, 298] on input "text" at bounding box center [296, 297] width 270 height 15
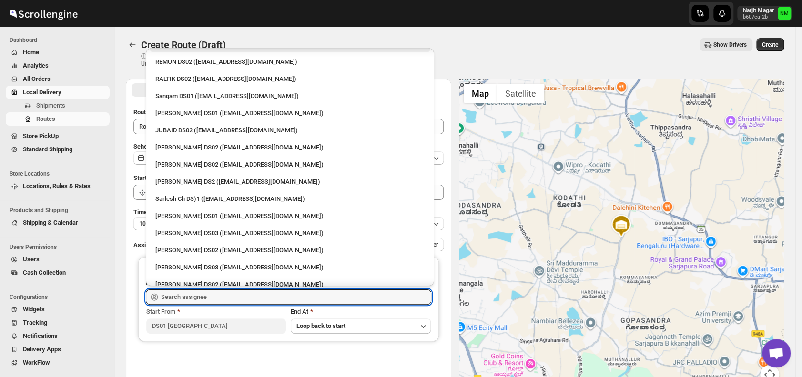
scroll to position [187, 0]
click at [177, 198] on div "Sarlesh Ch DS)1 ([EMAIL_ADDRESS][DOMAIN_NAME])" at bounding box center [289, 199] width 269 height 10
type input "Sarlesh Ch DS)1 ([EMAIL_ADDRESS][DOMAIN_NAME])"
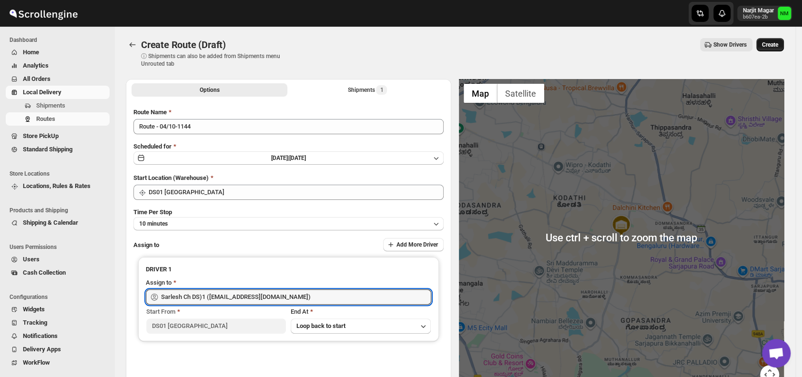
click at [778, 48] on span "Create" at bounding box center [770, 45] width 16 height 8
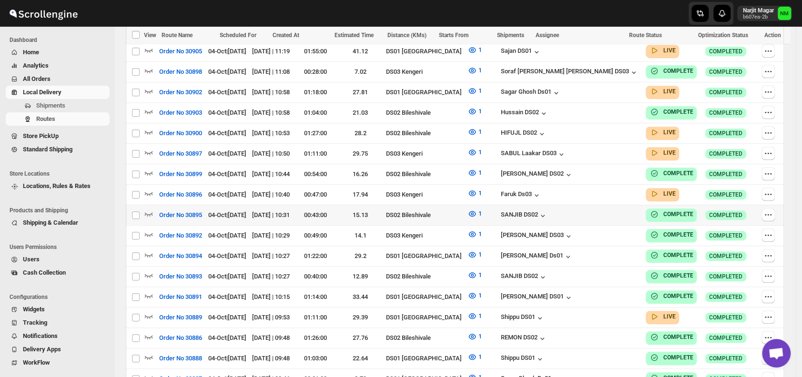
scroll to position [434, 0]
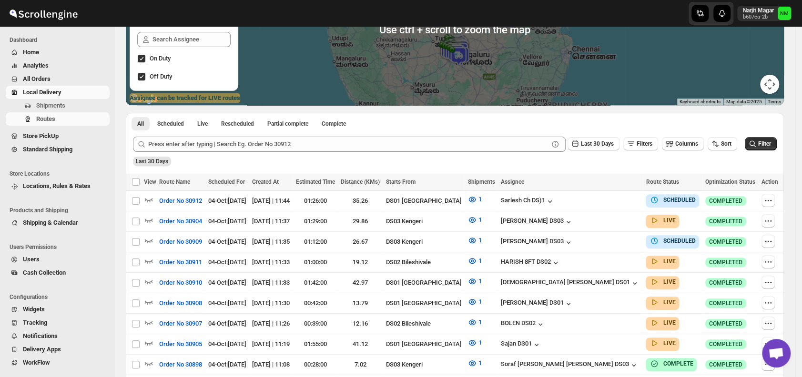
scroll to position [141, 0]
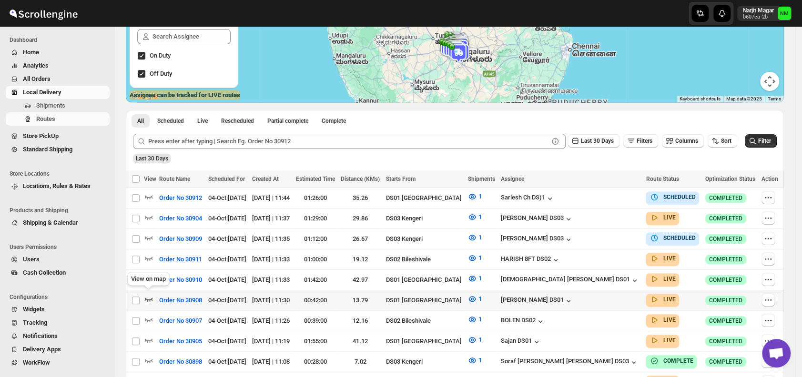
click at [148, 296] on icon "button" at bounding box center [149, 299] width 10 height 10
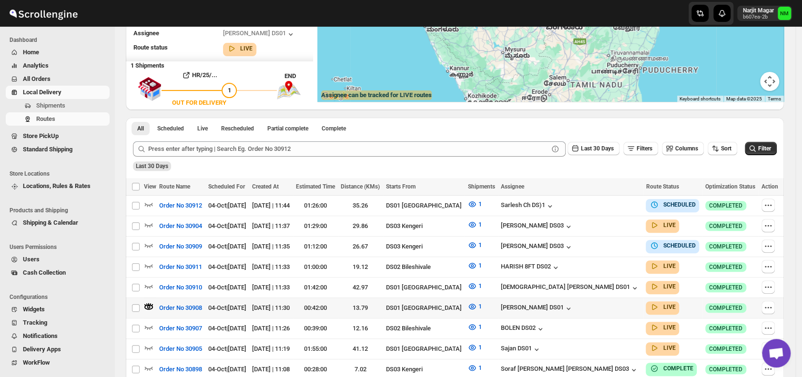
scroll to position [0, 0]
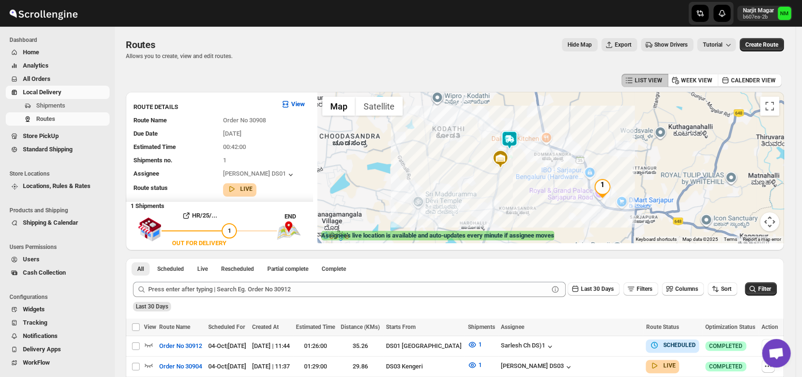
click at [512, 139] on img at bounding box center [509, 140] width 19 height 19
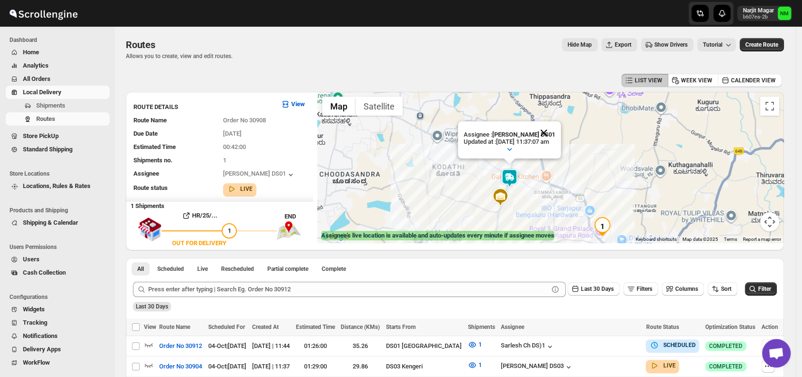
click at [555, 131] on button "Close" at bounding box center [543, 132] width 23 height 23
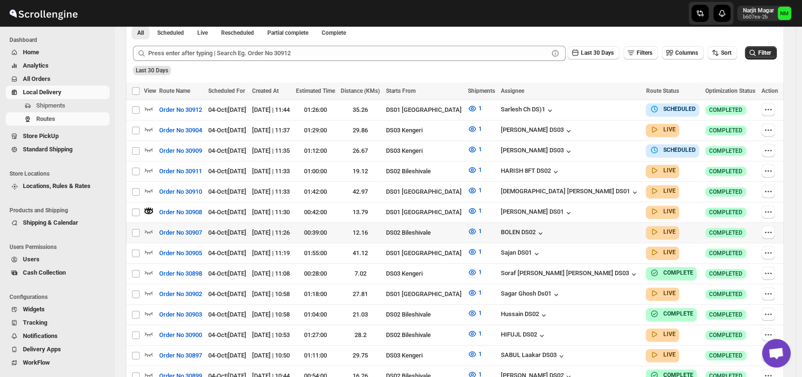
scroll to position [237, 0]
click at [766, 109] on icon "button" at bounding box center [768, 109] width 10 height 10
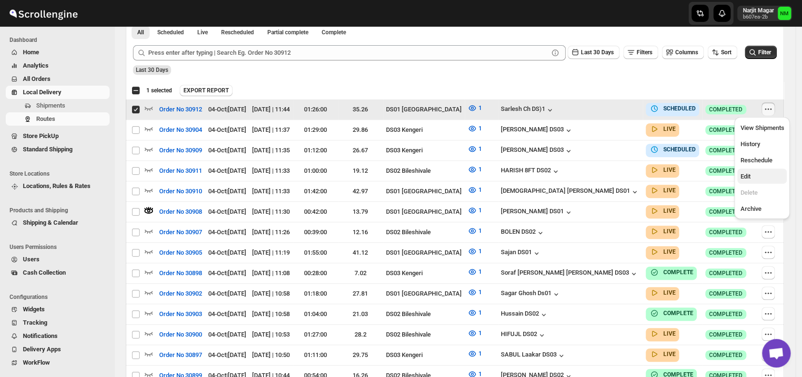
click at [754, 178] on span "Edit" at bounding box center [762, 177] width 44 height 10
checkbox input "false"
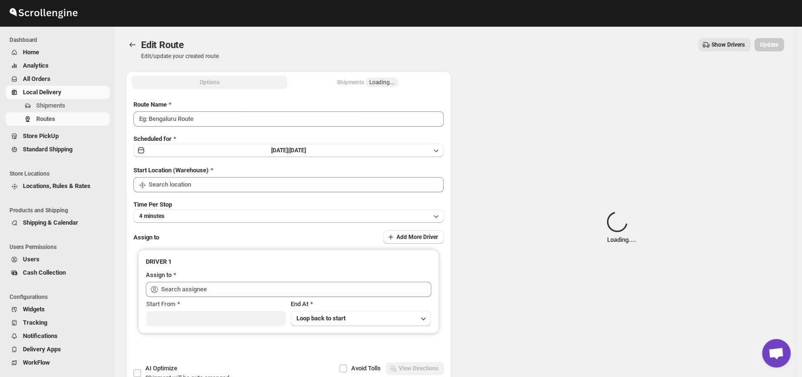
type input "Order No 30912"
type input "DS01 [GEOGRAPHIC_DATA]"
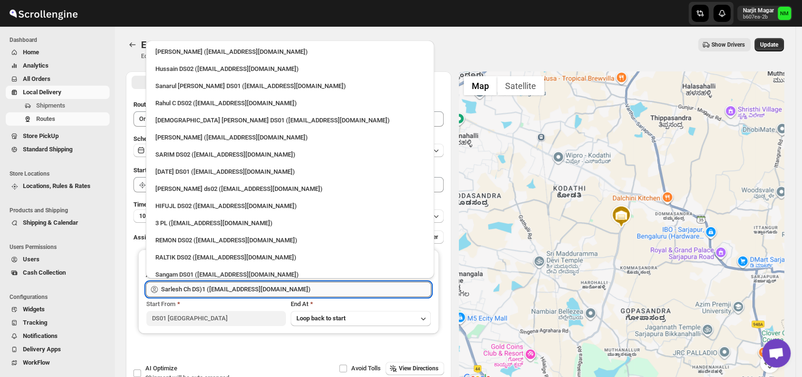
click at [315, 292] on input "Sarlesh Ch DS)1 ([EMAIL_ADDRESS][DOMAIN_NAME])" at bounding box center [296, 289] width 270 height 15
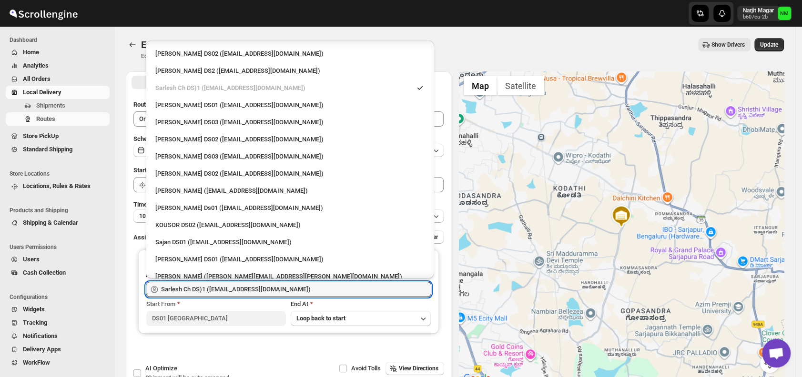
scroll to position [290, 0]
click at [219, 206] on div "[PERSON_NAME] Ds01 ([EMAIL_ADDRESS][DOMAIN_NAME])" at bounding box center [289, 208] width 269 height 10
type input "[PERSON_NAME] Ds01 ([EMAIL_ADDRESS][DOMAIN_NAME])"
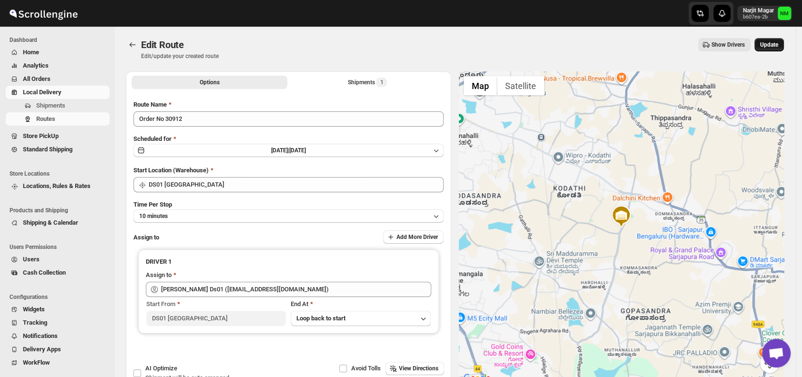
click at [778, 46] on span "Update" at bounding box center [769, 45] width 18 height 8
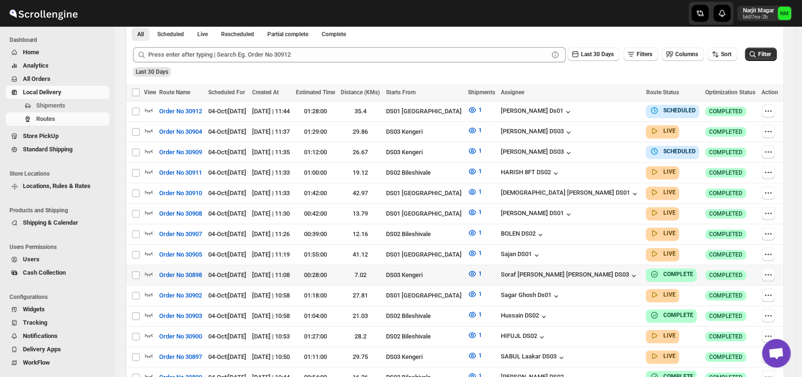
scroll to position [229, 0]
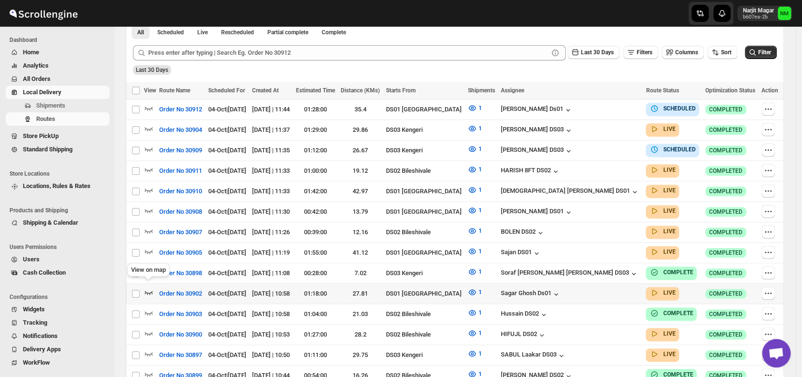
click at [148, 288] on icon "button" at bounding box center [149, 293] width 10 height 10
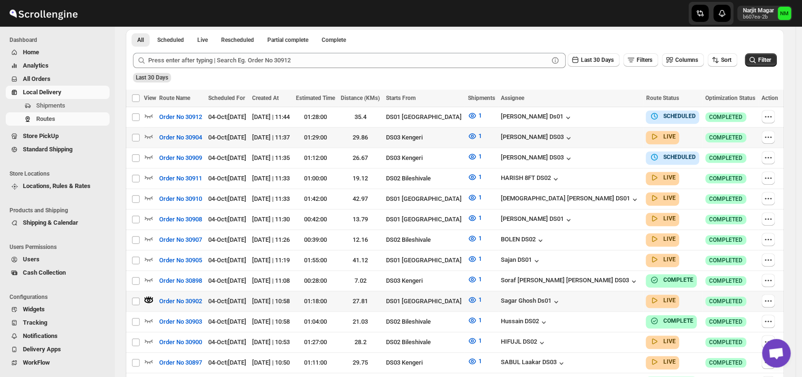
scroll to position [0, 0]
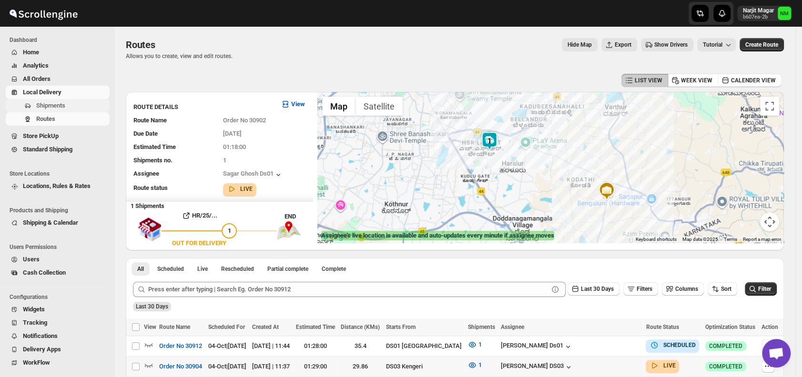
click at [71, 106] on span "Shipments" at bounding box center [71, 106] width 71 height 10
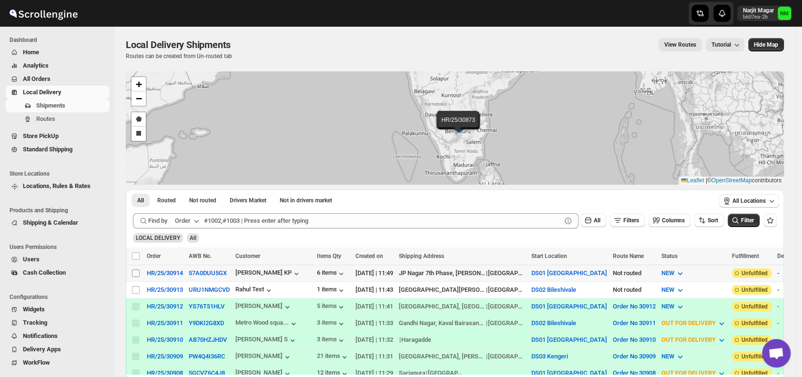
click at [138, 271] on input "Select shipment" at bounding box center [136, 274] width 8 height 8
checkbox input "true"
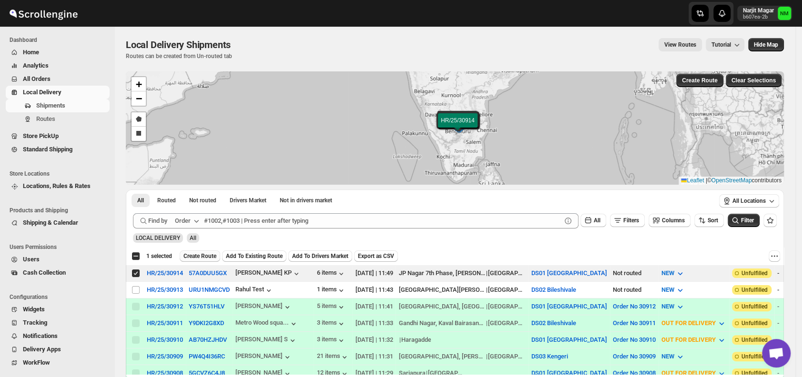
click at [191, 259] on button "Create Route" at bounding box center [200, 256] width 40 height 11
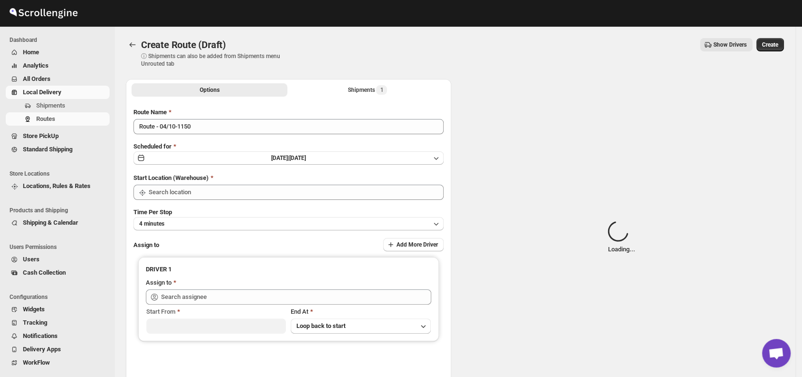
type input "DS01 [GEOGRAPHIC_DATA]"
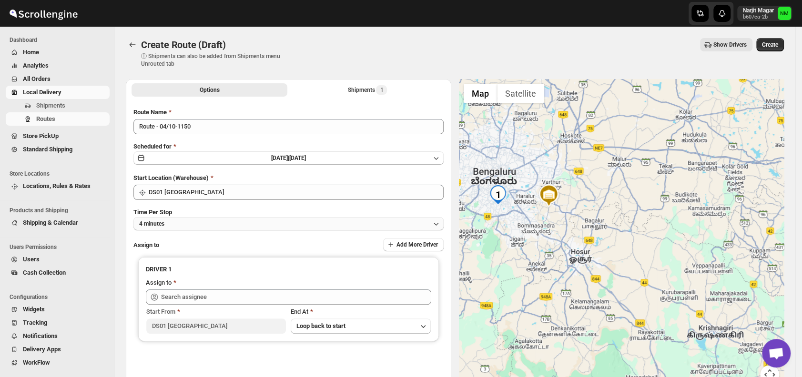
click at [223, 222] on button "4 minutes" at bounding box center [288, 223] width 310 height 13
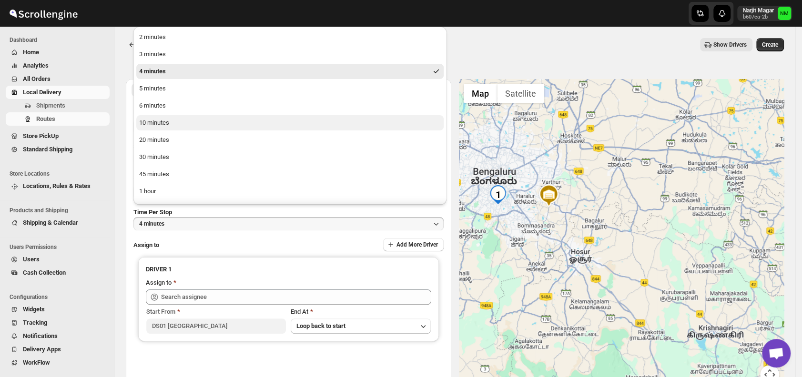
click at [154, 124] on div "10 minutes" at bounding box center [154, 123] width 30 height 10
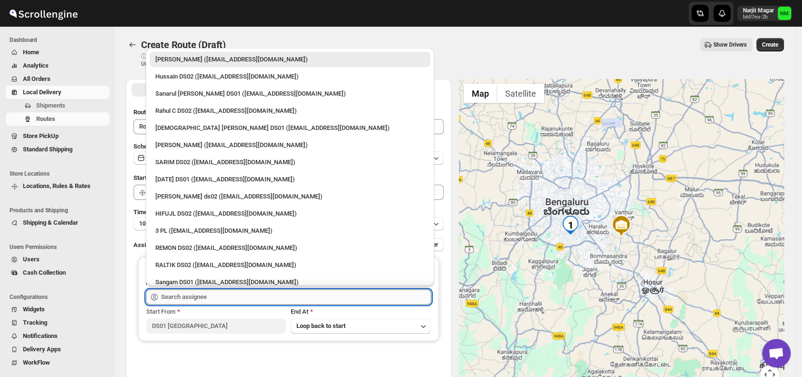
click at [205, 294] on input "text" at bounding box center [296, 297] width 270 height 15
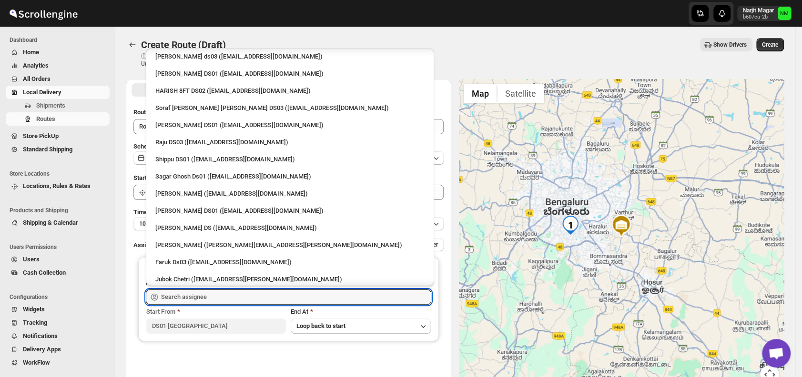
scroll to position [673, 0]
click at [186, 210] on div "Ashraf Ali DS01 (matice5369@anysilo.com)" at bounding box center [289, 210] width 269 height 10
type input "Ashraf Ali DS01 (matice5369@anysilo.com)"
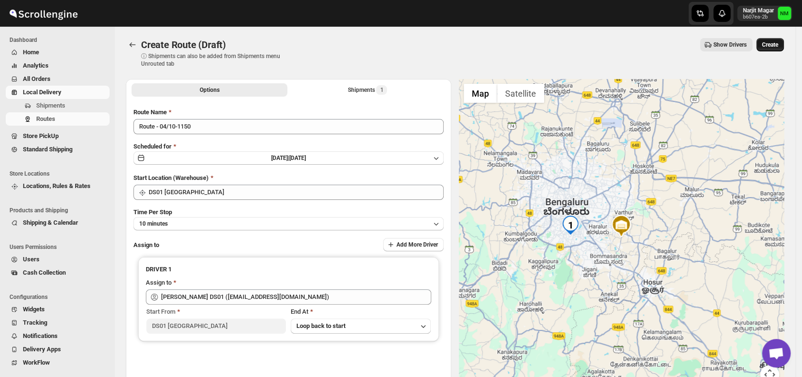
click at [775, 47] on span "Create" at bounding box center [770, 45] width 16 height 8
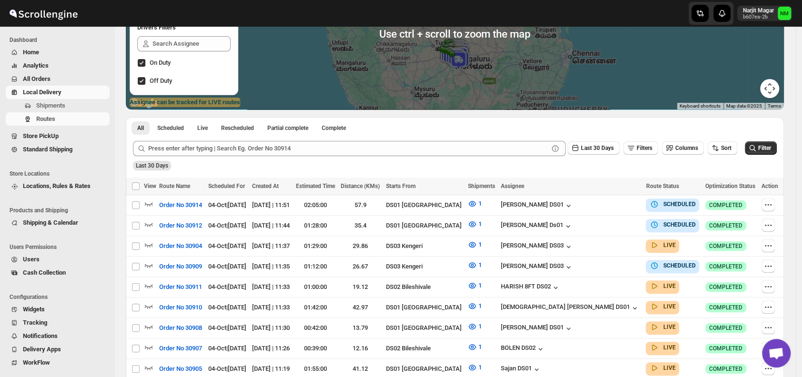
scroll to position [134, 0]
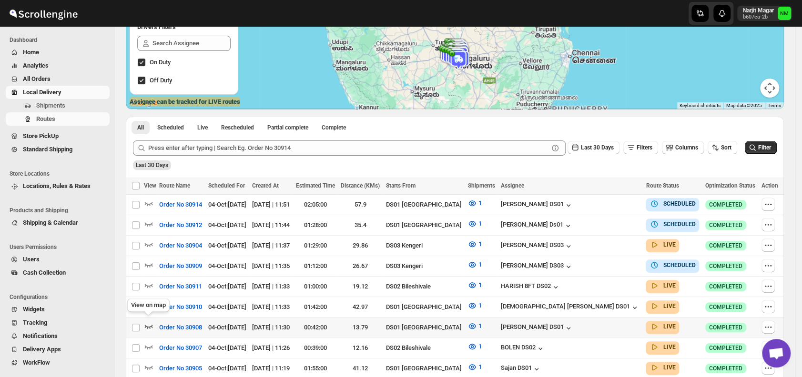
click at [150, 325] on icon "button" at bounding box center [149, 327] width 8 height 4
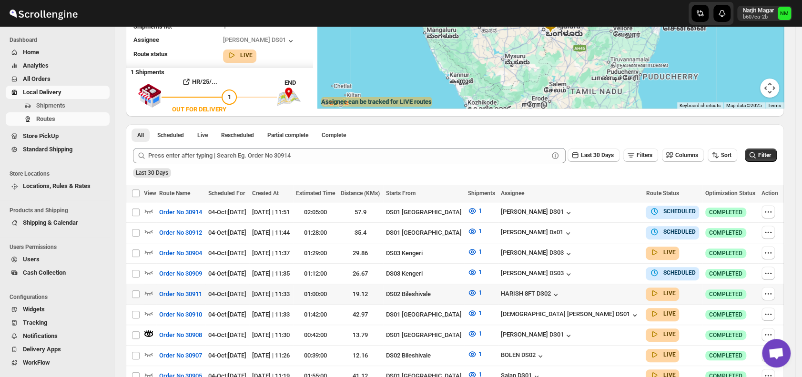
scroll to position [0, 0]
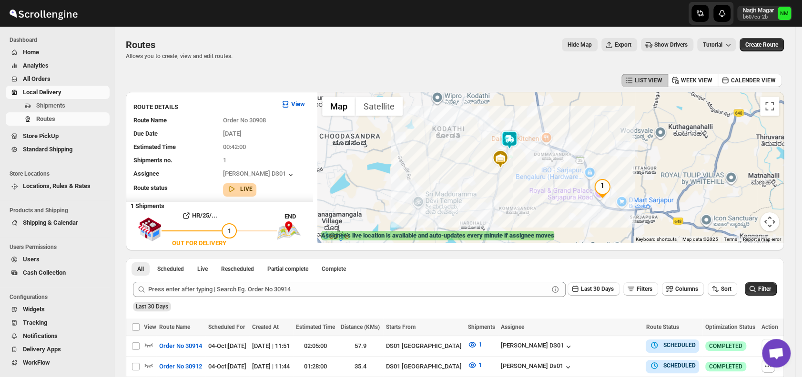
click at [511, 136] on img at bounding box center [509, 140] width 19 height 19
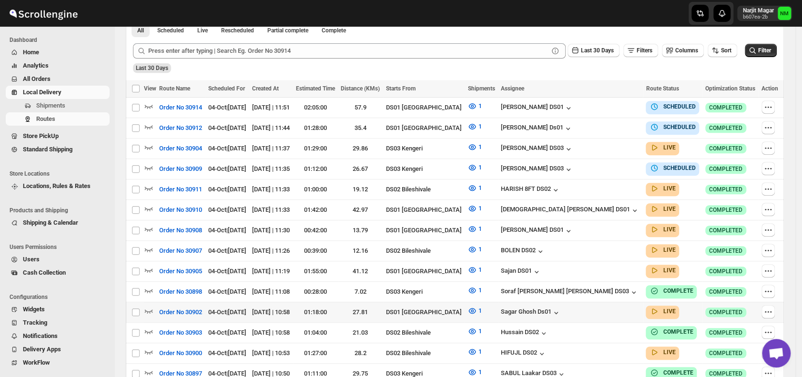
scroll to position [234, 0]
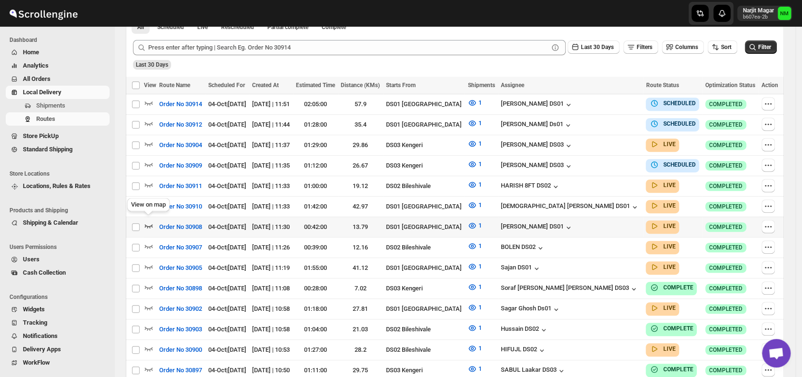
click at [153, 221] on icon "button" at bounding box center [149, 226] width 10 height 10
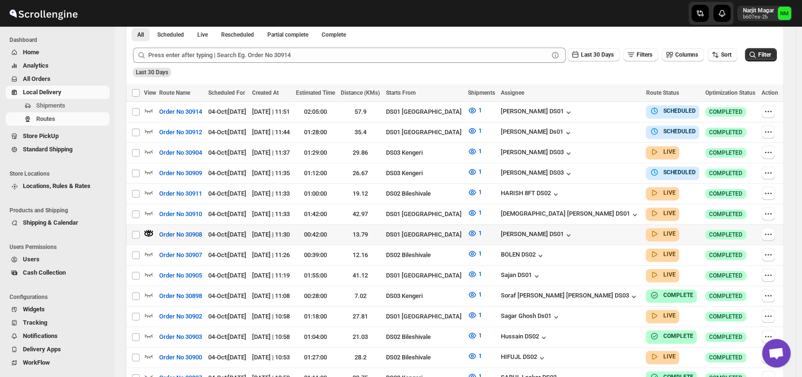
scroll to position [0, 0]
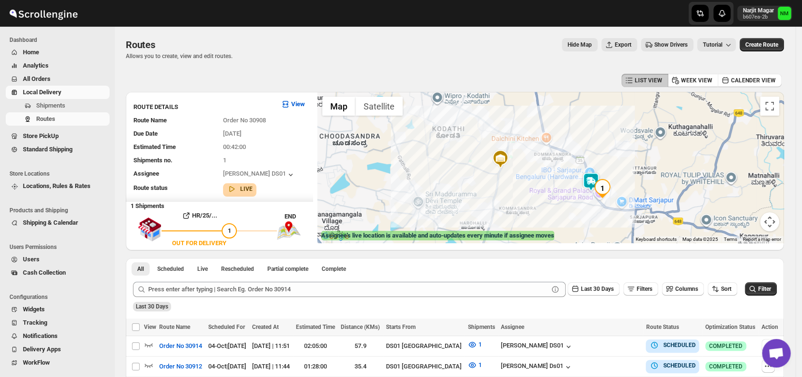
click at [594, 176] on img at bounding box center [590, 181] width 19 height 19
click at [636, 134] on button "Close" at bounding box center [625, 136] width 23 height 23
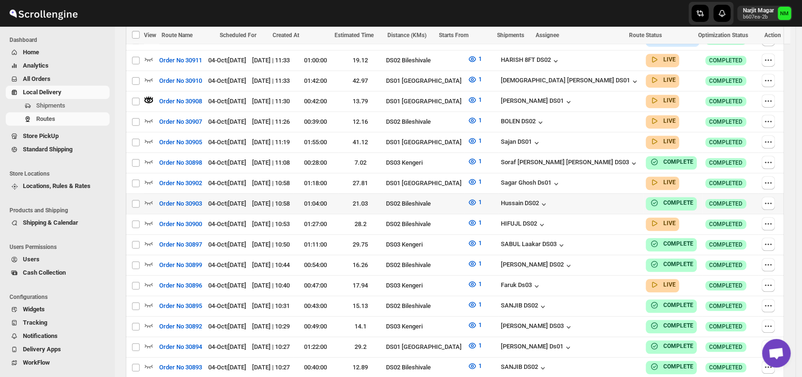
scroll to position [368, 0]
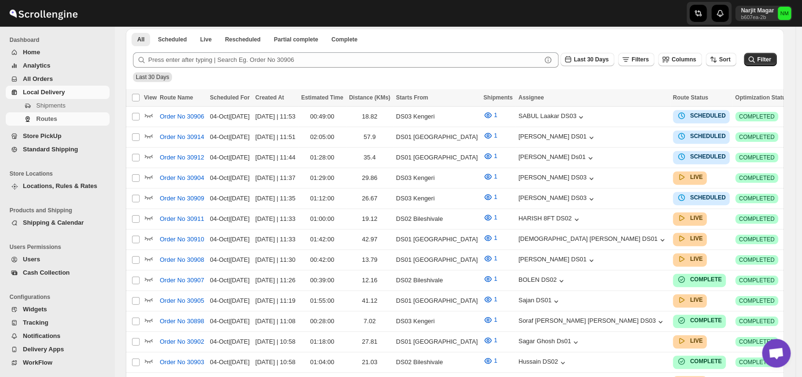
scroll to position [368, 0]
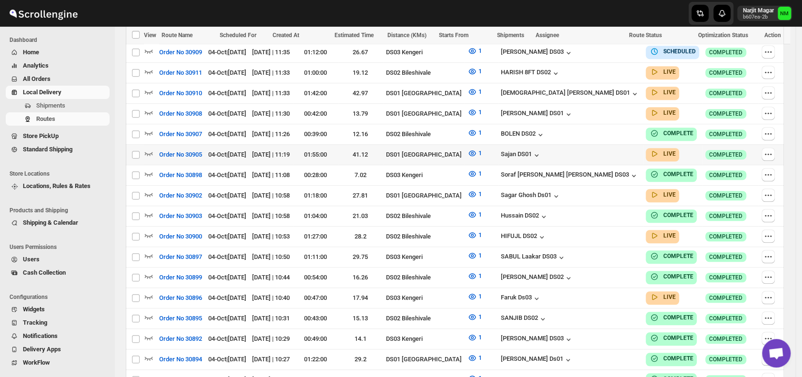
click at [154, 149] on div at bounding box center [150, 155] width 12 height 12
click at [149, 149] on icon "button" at bounding box center [149, 154] width 10 height 10
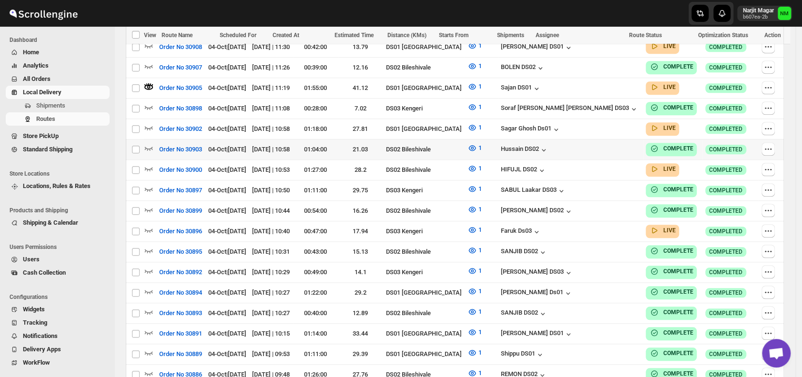
scroll to position [0, 0]
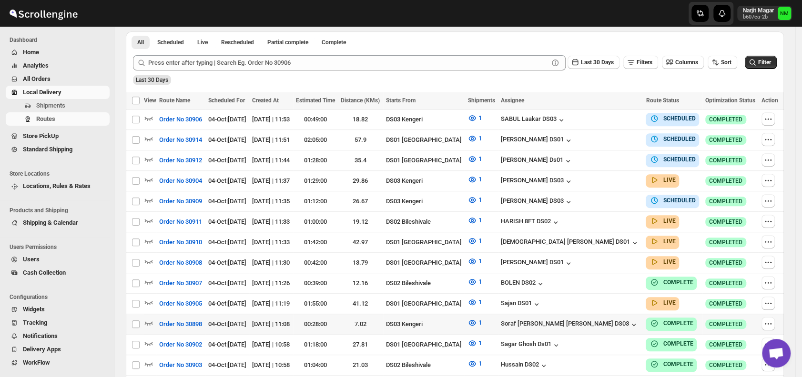
scroll to position [233, 0]
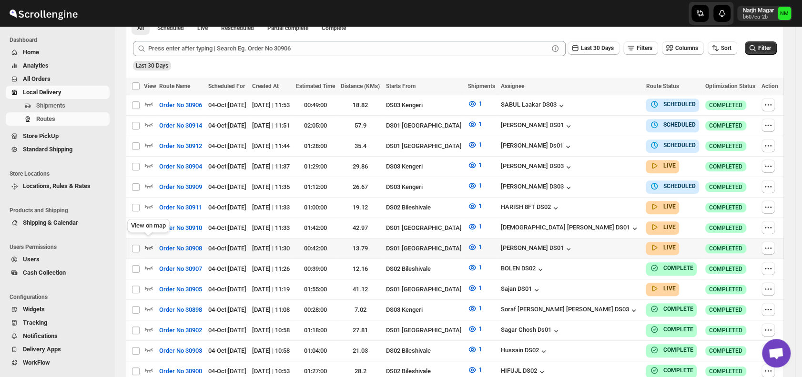
click at [149, 242] on icon "button" at bounding box center [149, 247] width 10 height 10
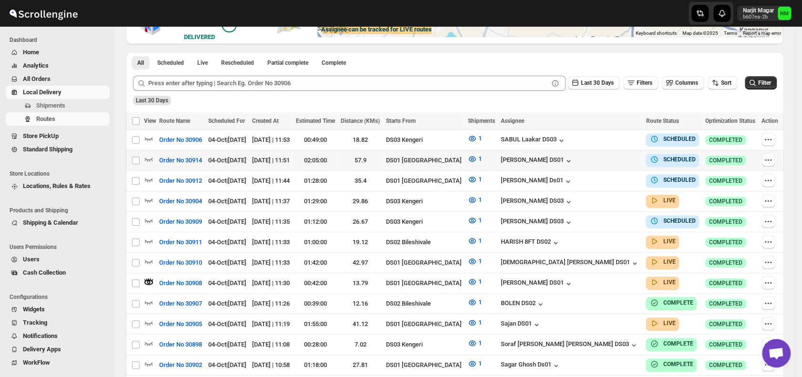
scroll to position [227, 0]
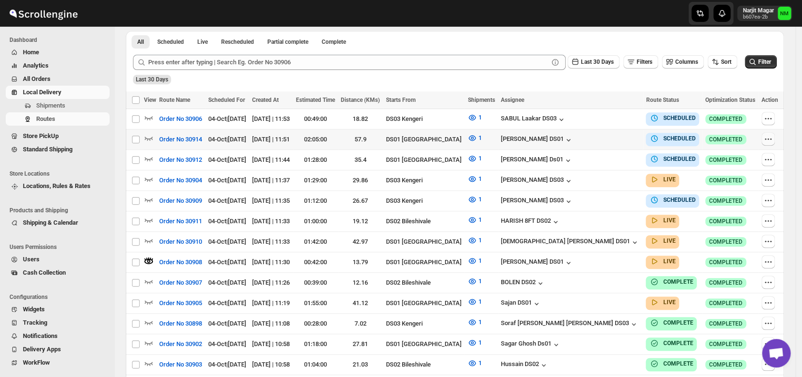
click at [766, 136] on icon "button" at bounding box center [768, 139] width 10 height 10
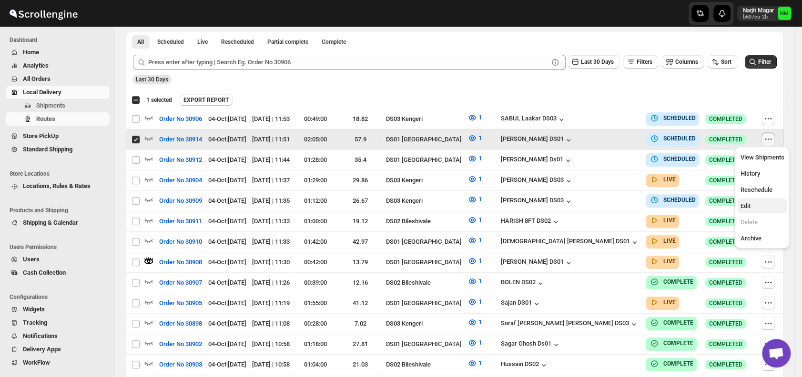
click at [753, 208] on span "Edit" at bounding box center [762, 207] width 44 height 10
checkbox input "false"
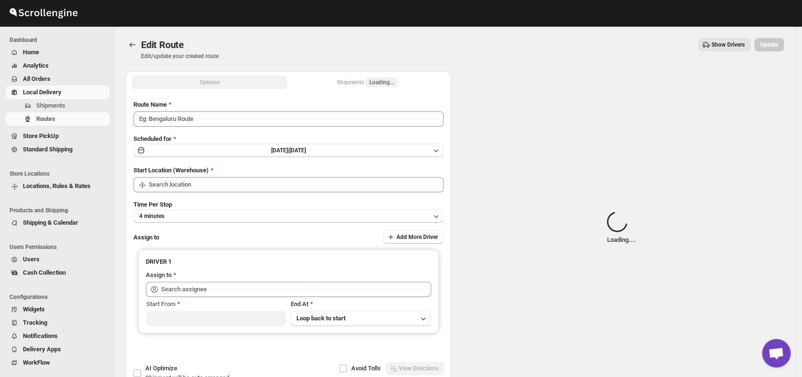
type input "Order No 30914"
type input "DS01 [GEOGRAPHIC_DATA]"
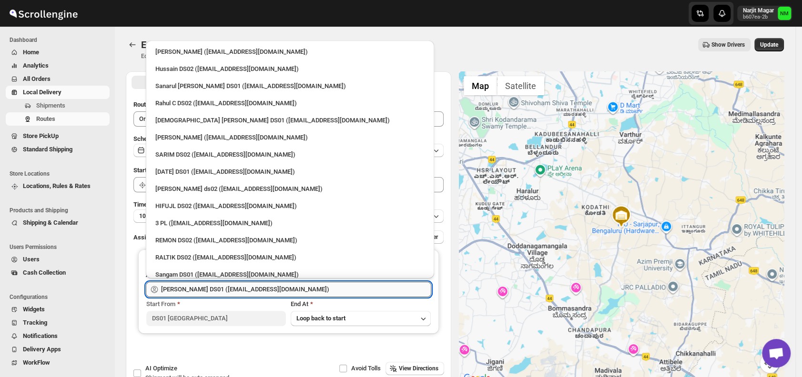
click at [289, 287] on input "Ashraf Ali DS01 (matice5369@anysilo.com)" at bounding box center [296, 289] width 270 height 15
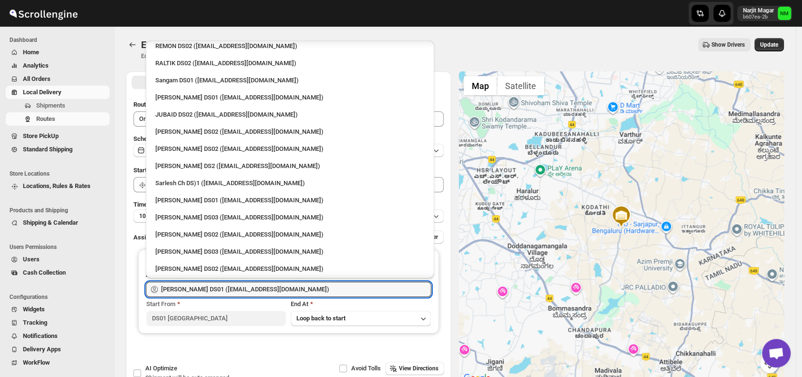
scroll to position [204, 0]
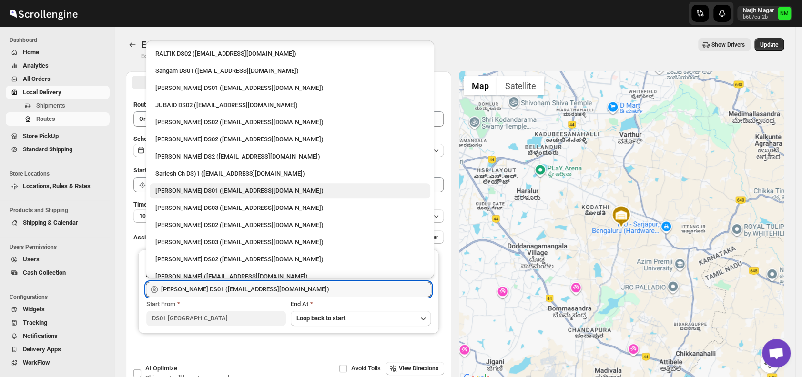
click at [201, 190] on div "Siraj Uddin DS01 (sopom53870@leabro.com)" at bounding box center [289, 191] width 269 height 10
type input "Siraj Uddin DS01 (sopom53870@leabro.com)"
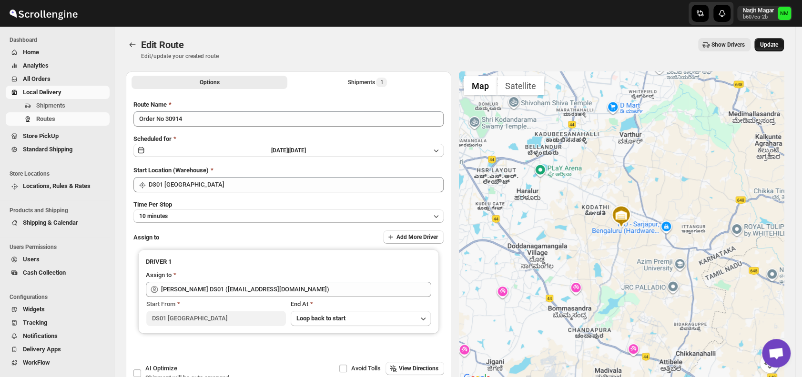
click at [770, 42] on span "Update" at bounding box center [769, 45] width 18 height 8
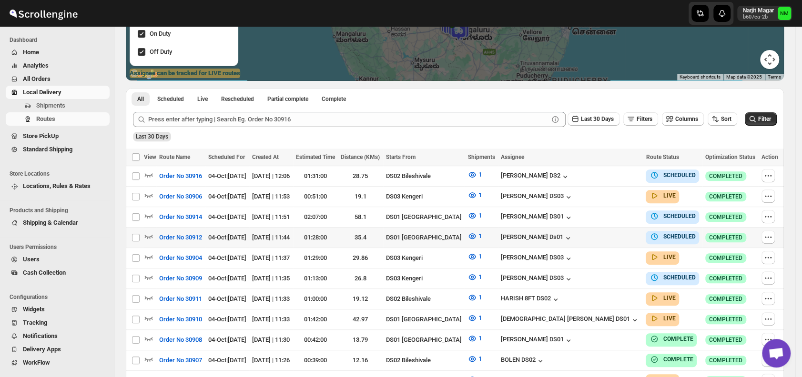
scroll to position [163, 0]
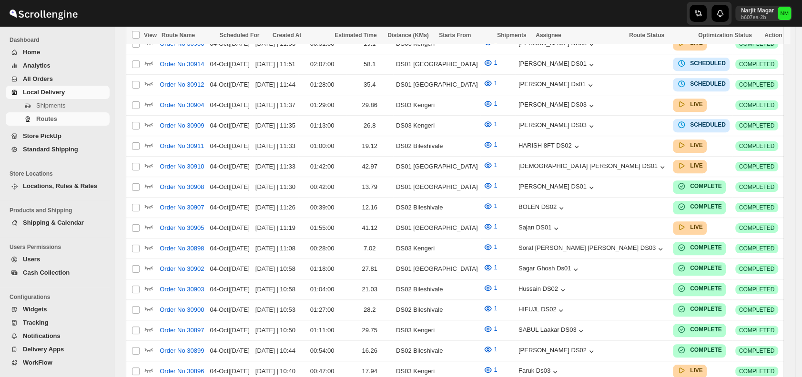
scroll to position [163, 0]
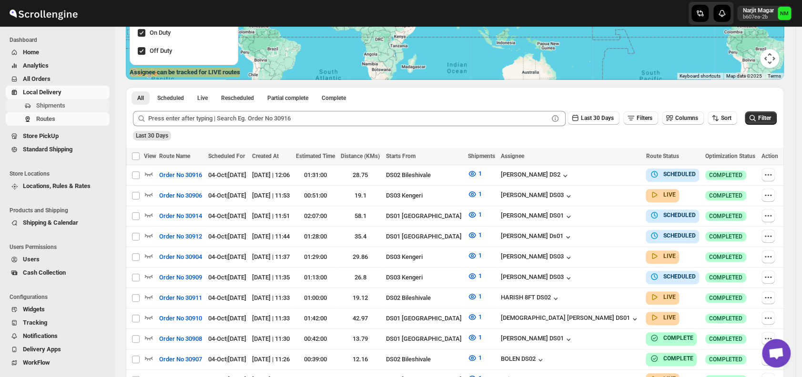
click at [45, 108] on span "Shipments" at bounding box center [50, 105] width 29 height 7
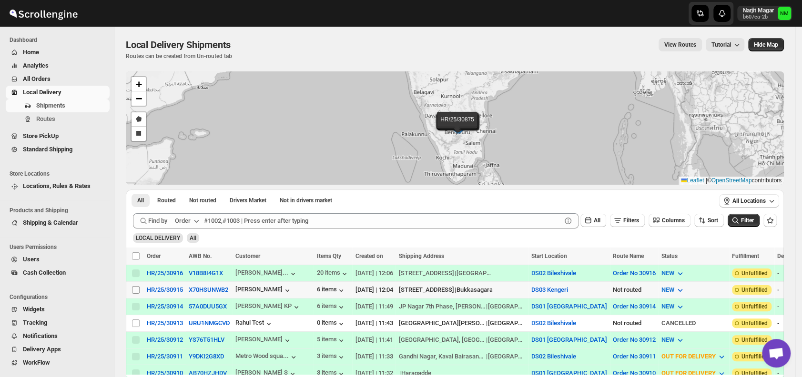
click at [135, 286] on input "Select shipment" at bounding box center [136, 290] width 8 height 8
checkbox input "true"
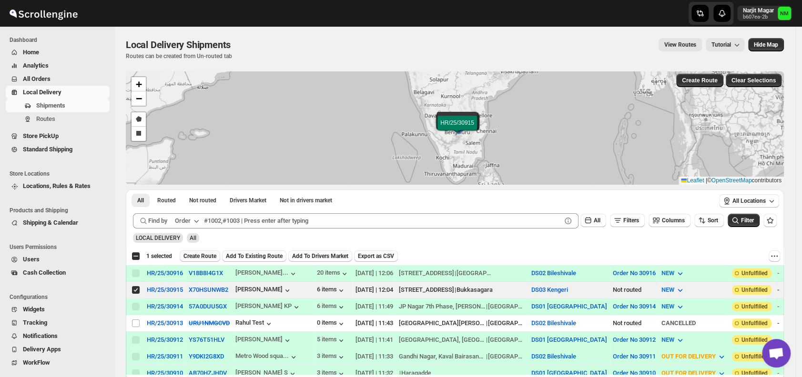
click at [195, 255] on span "Create Route" at bounding box center [199, 256] width 33 height 8
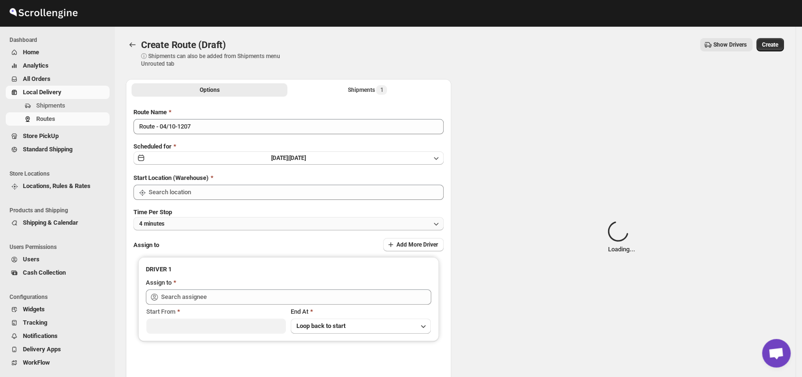
type input "DS03 Kengeri"
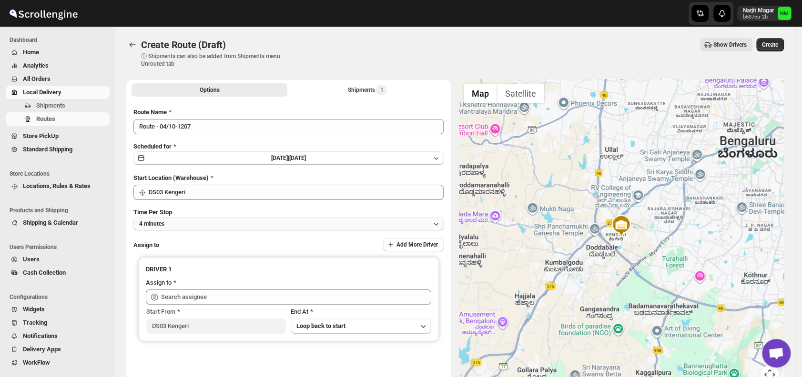
click at [219, 219] on button "4 minutes" at bounding box center [288, 223] width 310 height 13
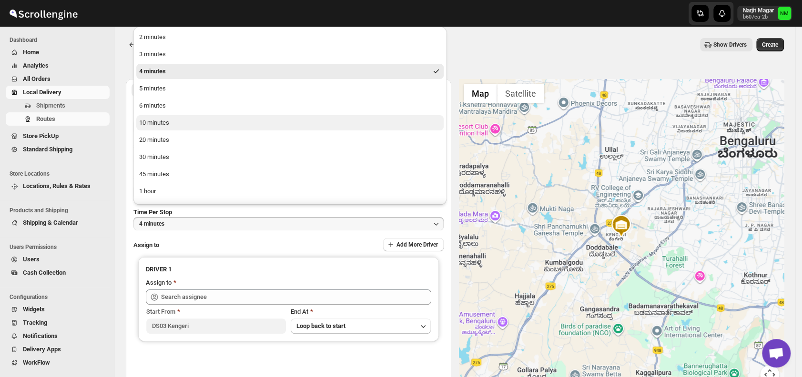
click at [174, 121] on button "10 minutes" at bounding box center [289, 122] width 307 height 15
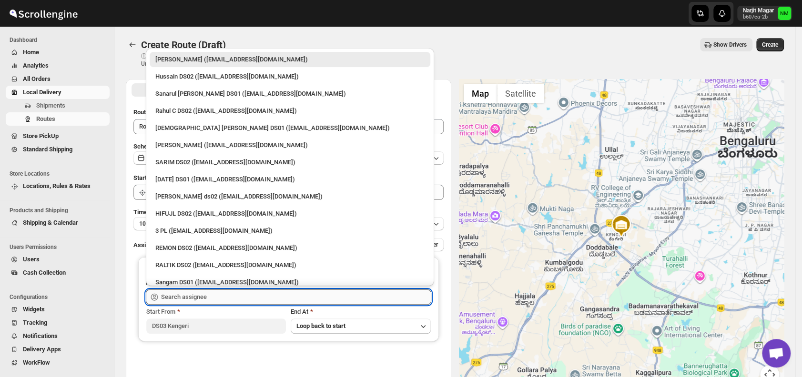
click at [210, 295] on input "text" at bounding box center [296, 297] width 270 height 15
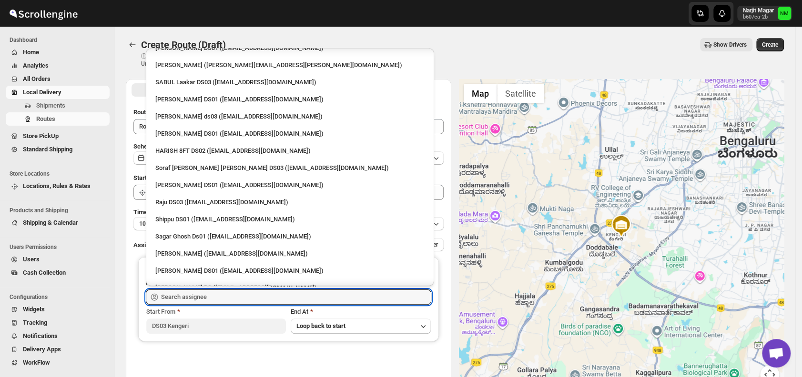
scroll to position [619, 0]
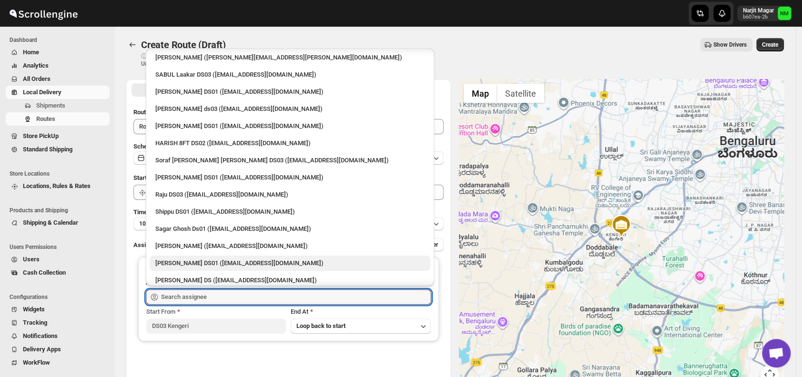
click at [162, 262] on div "Ashraf Ali DS01 (matice5369@anysilo.com)" at bounding box center [289, 264] width 269 height 10
type input "Ashraf Ali DS01 (matice5369@anysilo.com)"
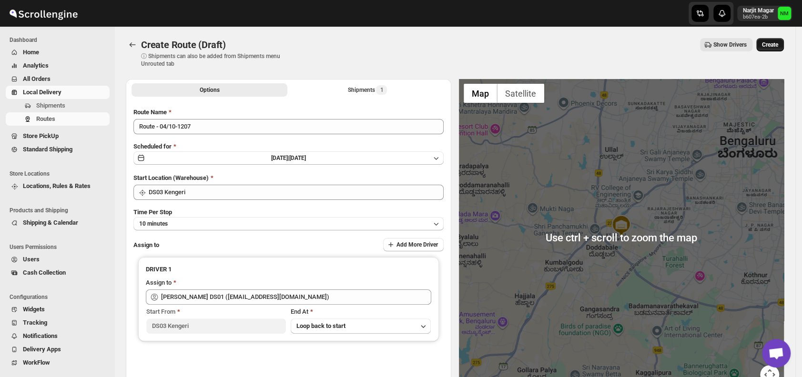
click at [777, 46] on span "Create" at bounding box center [770, 45] width 16 height 8
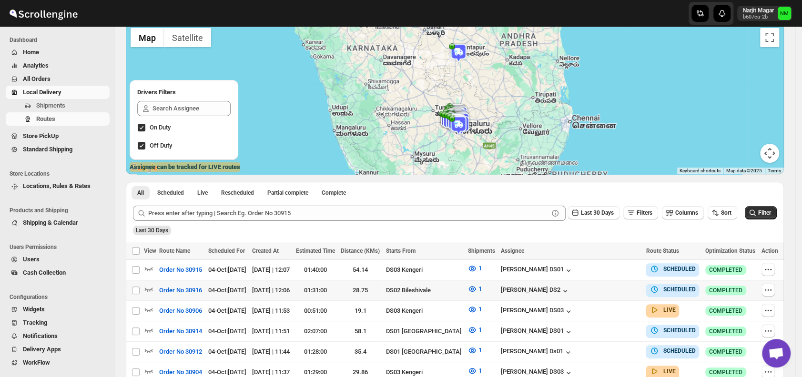
scroll to position [70, 0]
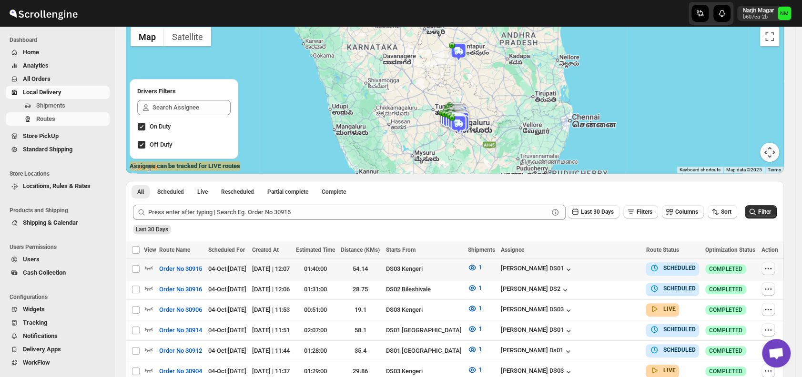
click at [768, 269] on icon "button" at bounding box center [768, 269] width 10 height 10
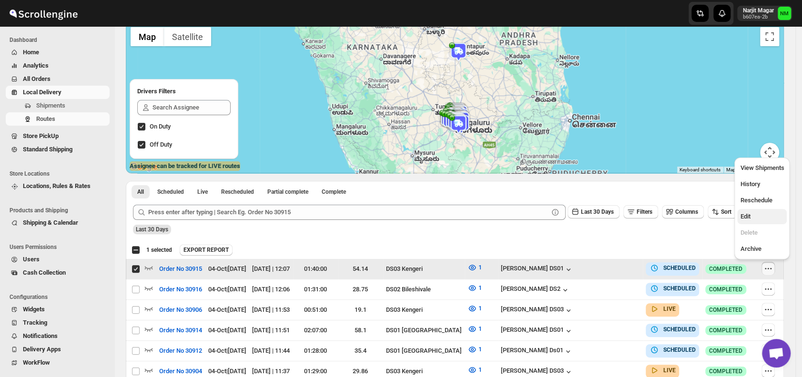
click at [747, 213] on span "Edit" at bounding box center [745, 216] width 10 height 7
checkbox input "false"
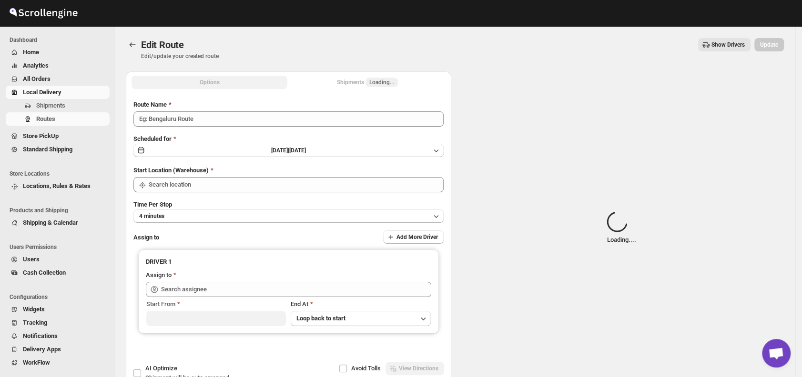
type input "Order No 30915"
type input "DS03 Kengeri"
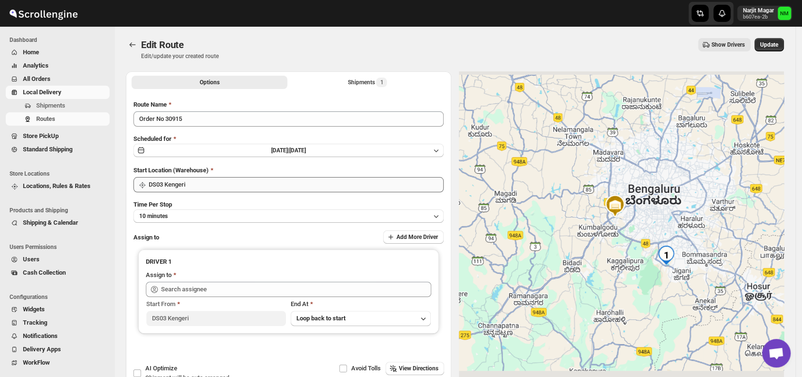
type input "Ashraf Ali DS01 (matice5369@anysilo.com)"
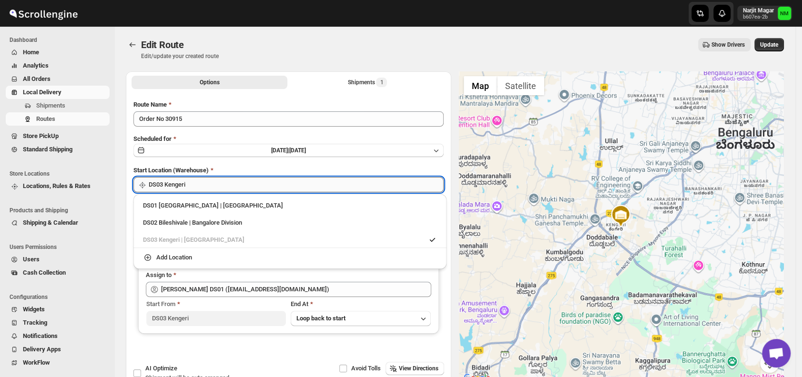
click at [280, 181] on input "DS03 Kengeri" at bounding box center [296, 184] width 295 height 15
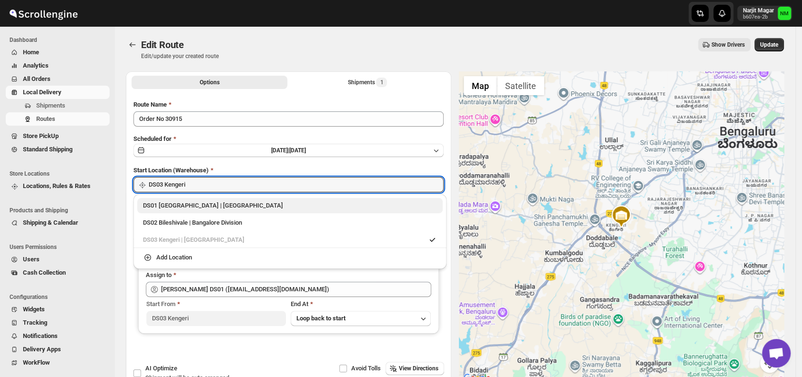
click at [163, 204] on div "DS01 Sarjapur | Bengaluru" at bounding box center [290, 206] width 294 height 10
type input "DS01 [GEOGRAPHIC_DATA]"
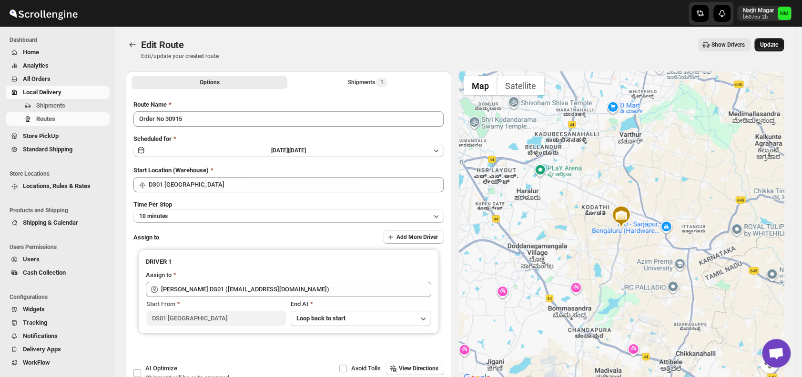
click at [770, 44] on span "Update" at bounding box center [769, 45] width 18 height 8
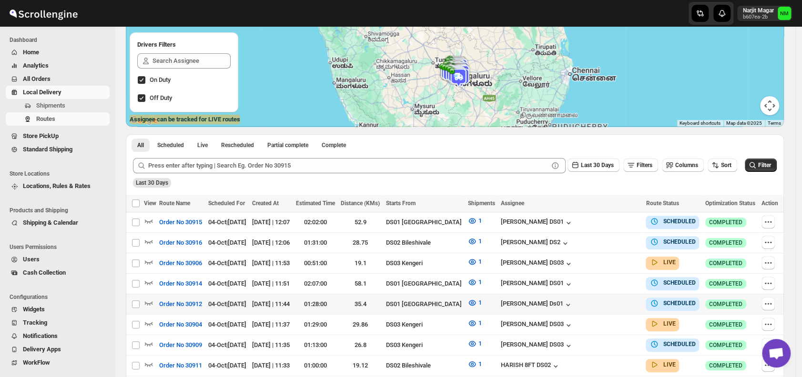
scroll to position [121, 0]
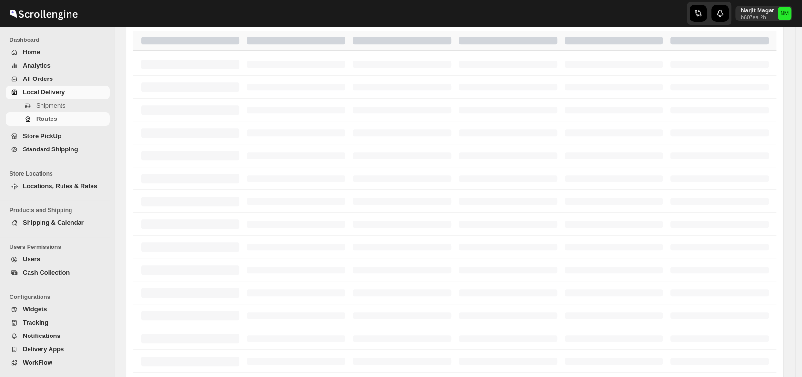
scroll to position [121, 0]
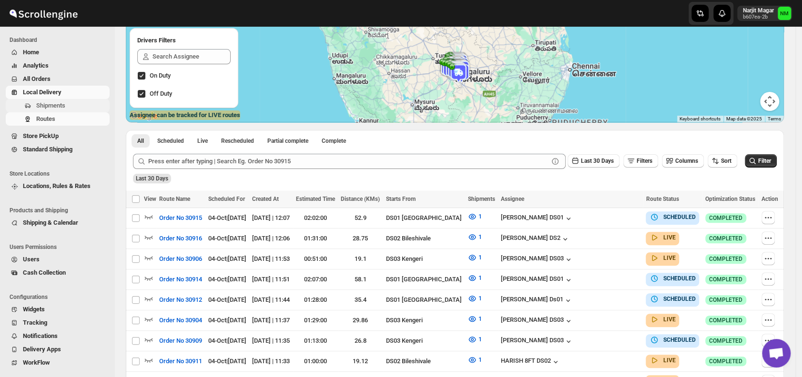
click at [71, 106] on span "Shipments" at bounding box center [71, 106] width 71 height 10
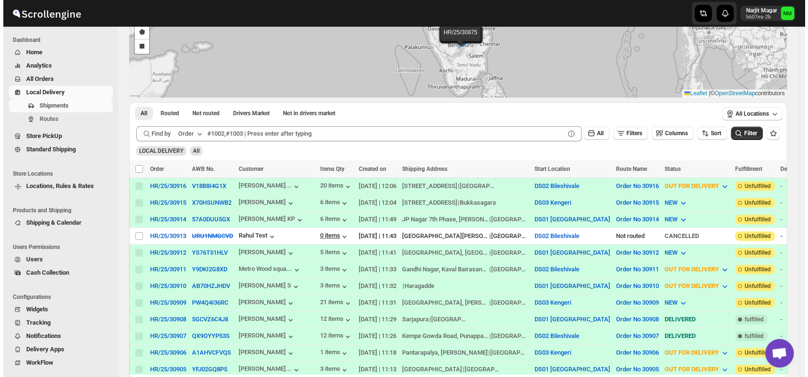
scroll to position [91, 0]
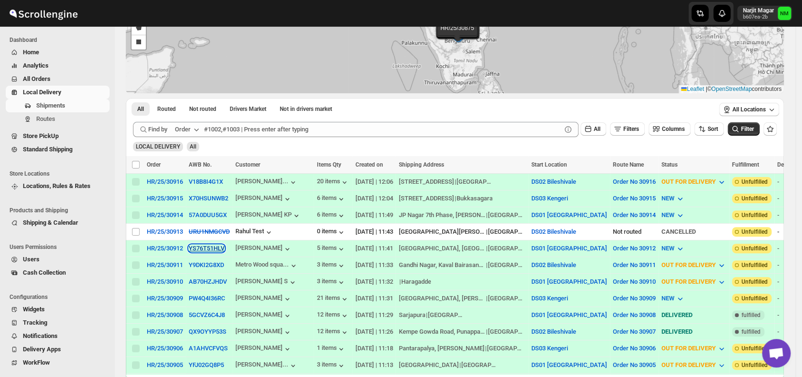
click at [196, 247] on button "YS76T51HLV" at bounding box center [207, 248] width 36 height 7
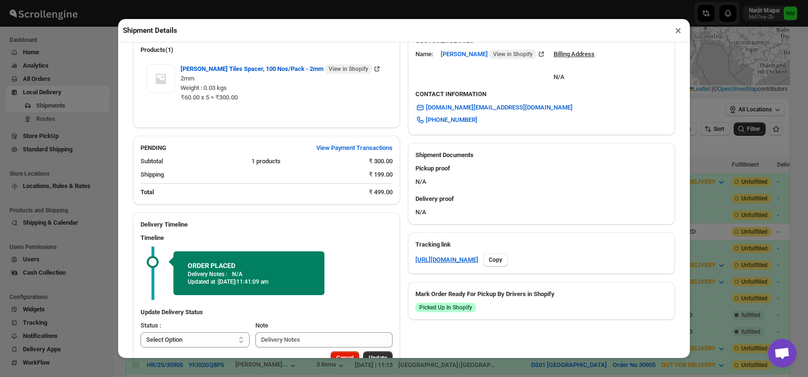
scroll to position [308, 0]
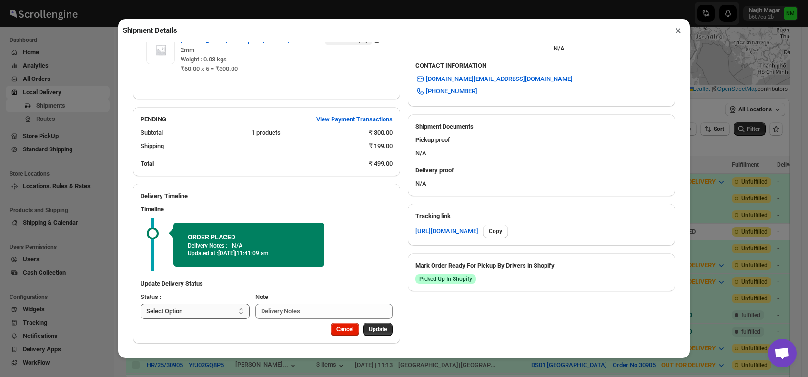
click at [219, 313] on select "Select Option PICKED UP OUT FOR DELIVERY RESCHEDULE DELIVERED CANCELLED" at bounding box center [195, 311] width 109 height 15
select select "PICKED_UP"
click at [141, 304] on select "Select Option PICKED UP OUT FOR DELIVERY RESCHEDULE DELIVERED CANCELLED" at bounding box center [195, 311] width 109 height 15
click at [360, 329] on span "Pick Products" at bounding box center [369, 330] width 36 height 8
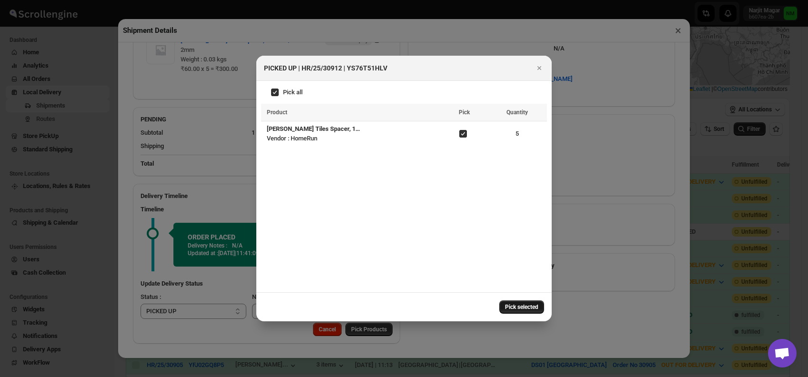
click at [522, 308] on span "Pick selected" at bounding box center [521, 307] width 33 height 8
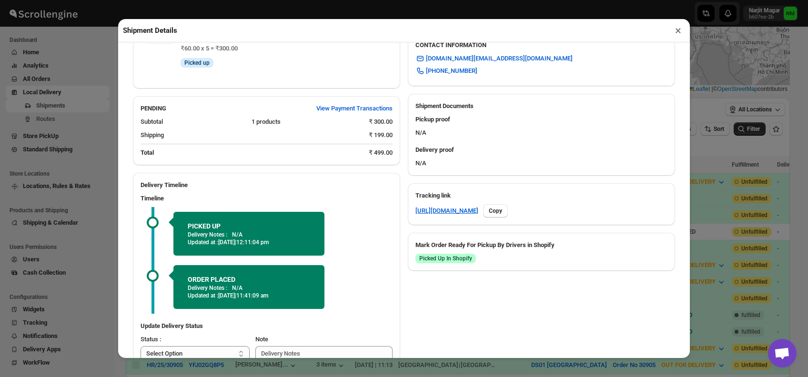
scroll to position [371, 0]
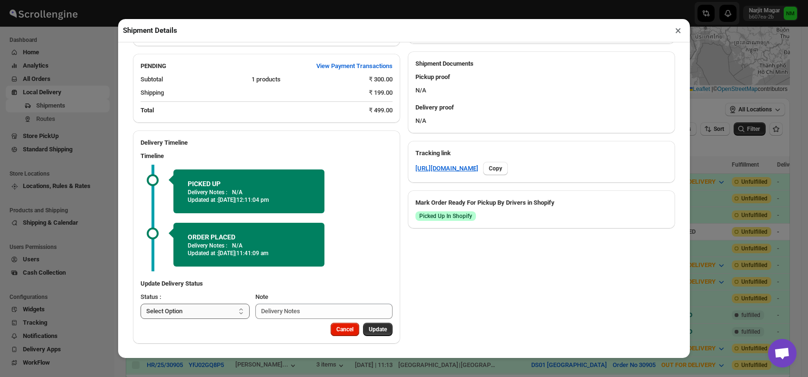
click at [228, 314] on select "Select Option PICKED UP OUT FOR DELIVERY RESCHEDULE DELIVERED CANCELLED" at bounding box center [195, 311] width 109 height 15
select select "OUT_FOR_DELIVERY"
click at [141, 304] on select "Select Option PICKED UP OUT FOR DELIVERY RESCHEDULE DELIVERED CANCELLED" at bounding box center [195, 311] width 109 height 15
click at [371, 331] on span "Update" at bounding box center [378, 330] width 18 height 8
select select
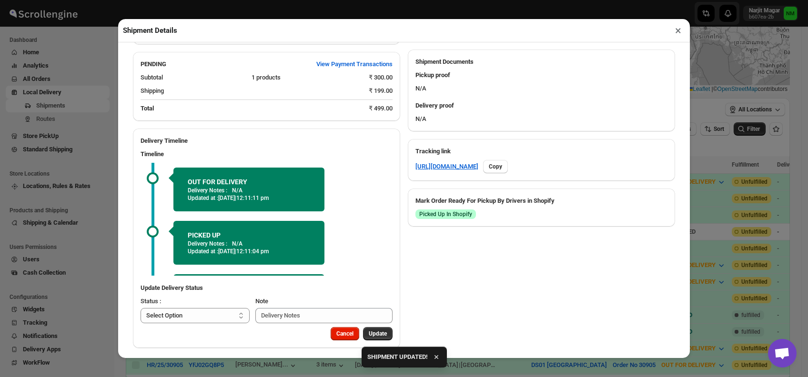
click at [676, 34] on button "×" at bounding box center [678, 30] width 14 height 13
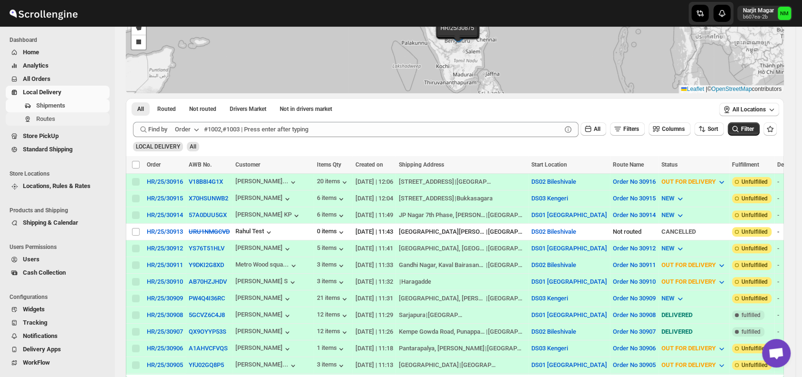
click at [57, 118] on span "Routes" at bounding box center [71, 119] width 71 height 10
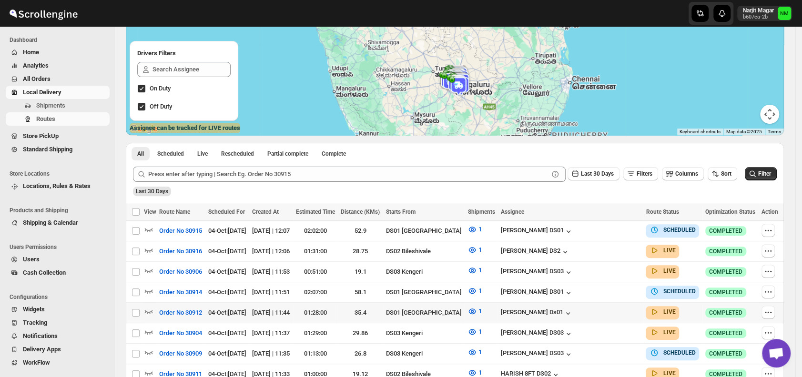
scroll to position [169, 0]
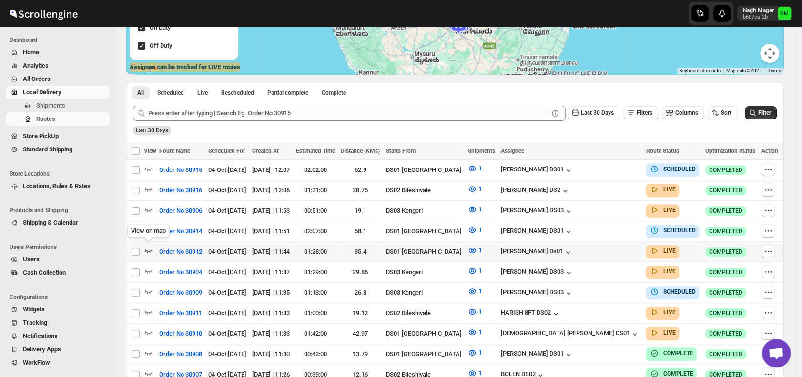
click at [151, 247] on icon "button" at bounding box center [149, 251] width 10 height 10
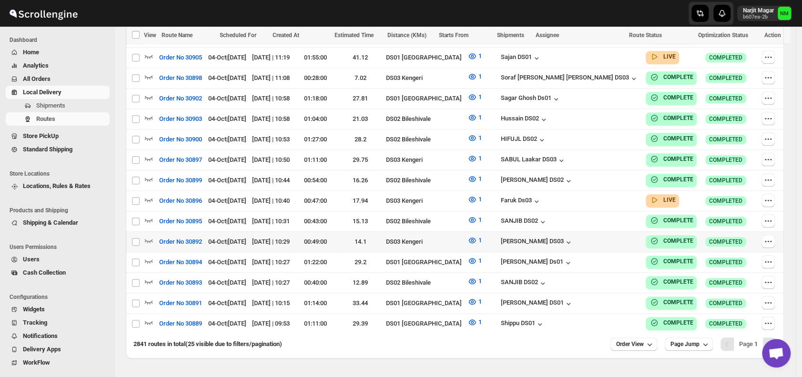
scroll to position [528, 0]
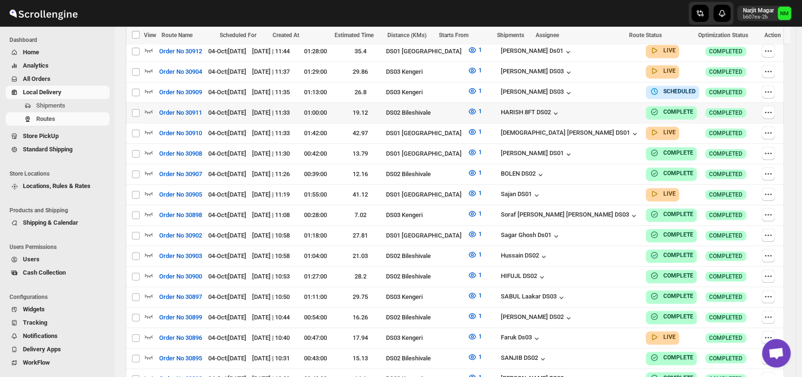
scroll to position [301, 0]
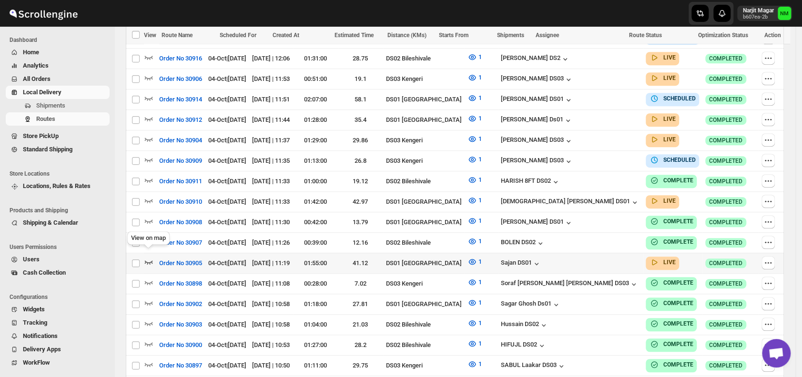
click at [151, 257] on icon "button" at bounding box center [149, 262] width 10 height 10
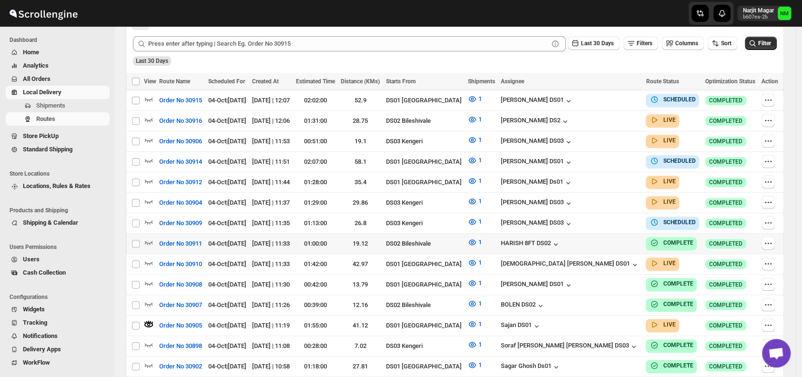
scroll to position [246, 0]
click at [148, 176] on icon "button" at bounding box center [149, 181] width 10 height 10
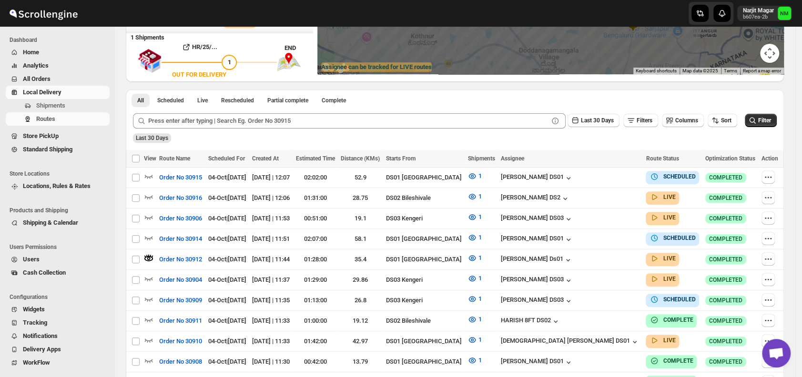
scroll to position [0, 0]
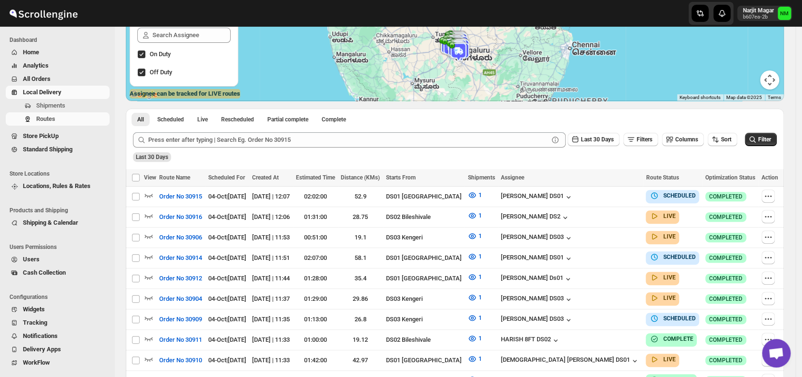
scroll to position [194, 0]
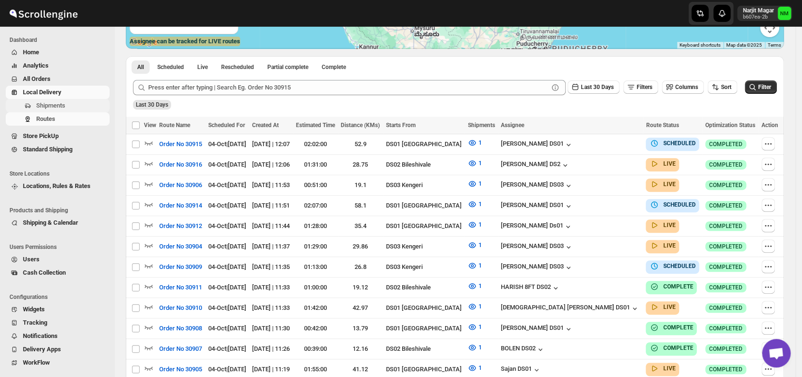
click at [58, 103] on span "Shipments" at bounding box center [50, 105] width 29 height 7
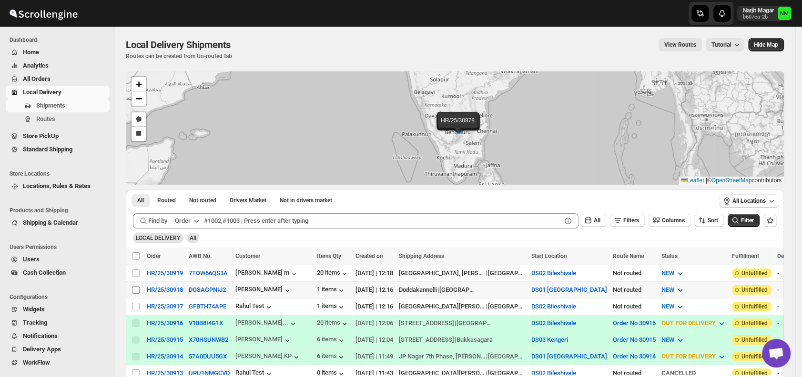
click at [134, 286] on input "Select shipment" at bounding box center [136, 290] width 8 height 8
checkbox input "true"
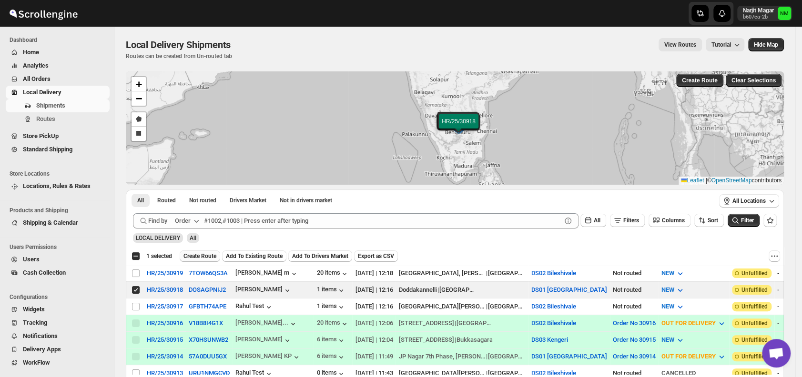
click at [204, 255] on span "Create Route" at bounding box center [199, 256] width 33 height 8
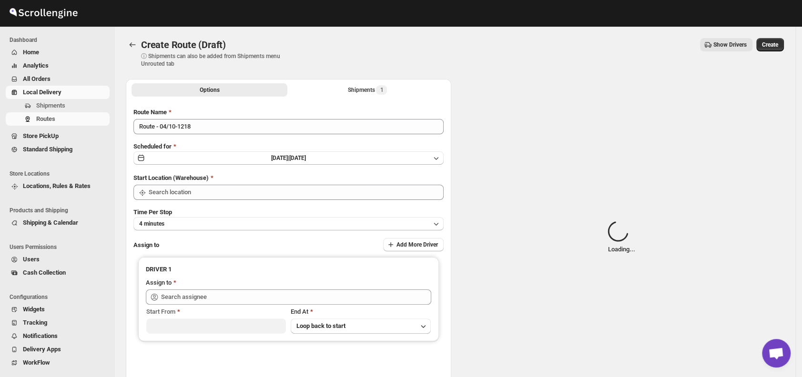
type input "DS01 [GEOGRAPHIC_DATA]"
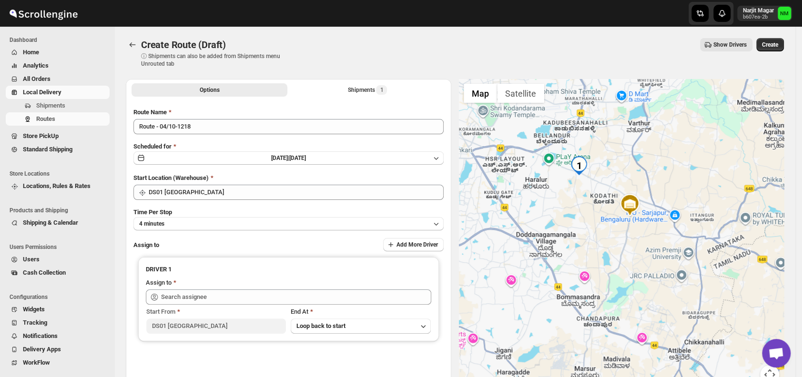
click at [210, 215] on div "Time Per Stop 4 minutes" at bounding box center [288, 219] width 310 height 23
click at [214, 222] on button "4 minutes" at bounding box center [288, 223] width 310 height 13
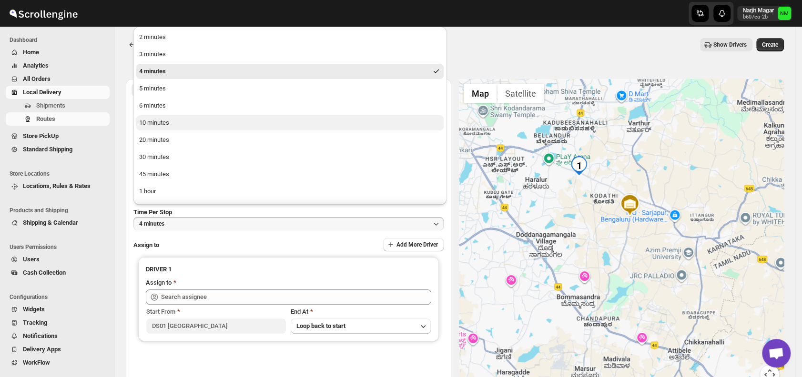
click at [173, 121] on button "10 minutes" at bounding box center [289, 122] width 307 height 15
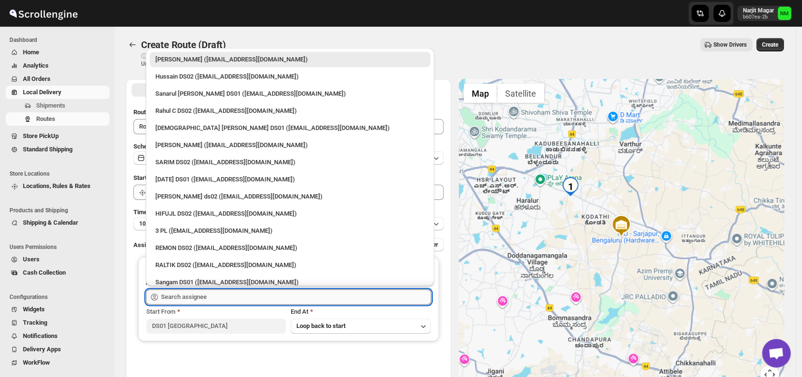
click at [233, 297] on input "text" at bounding box center [296, 297] width 270 height 15
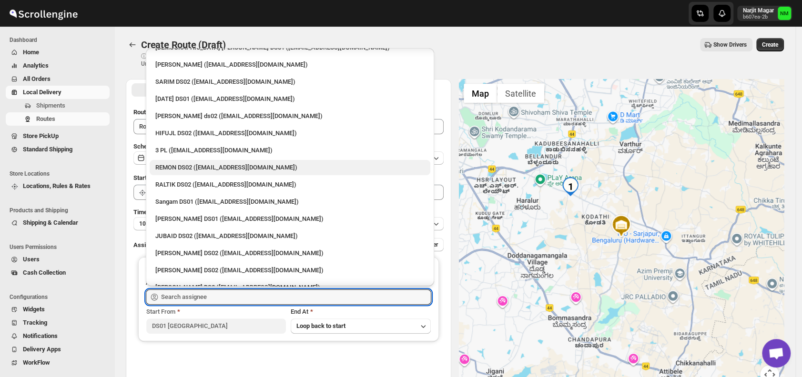
scroll to position [84, 0]
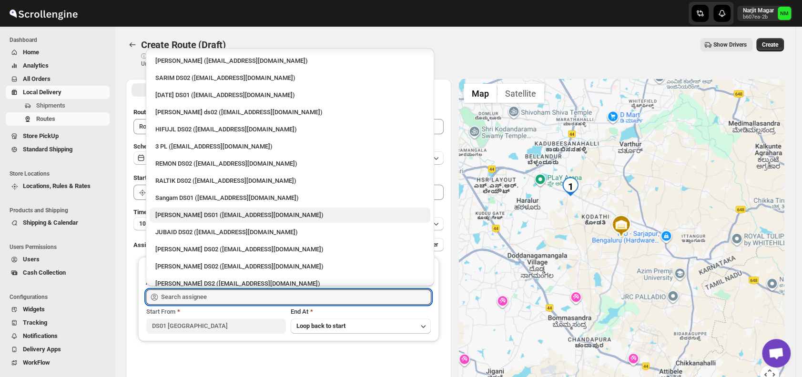
click at [168, 211] on div "[PERSON_NAME] DS01 ([EMAIL_ADDRESS][DOMAIN_NAME])" at bounding box center [289, 216] width 269 height 10
type input "[PERSON_NAME] DS01 ([EMAIL_ADDRESS][DOMAIN_NAME])"
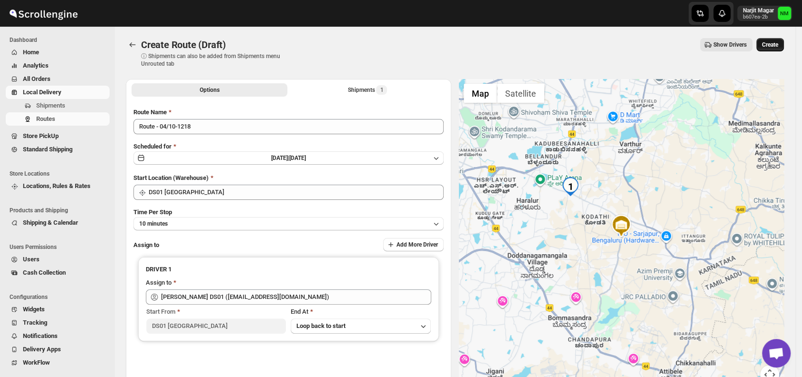
click at [777, 42] on span "Create" at bounding box center [770, 45] width 16 height 8
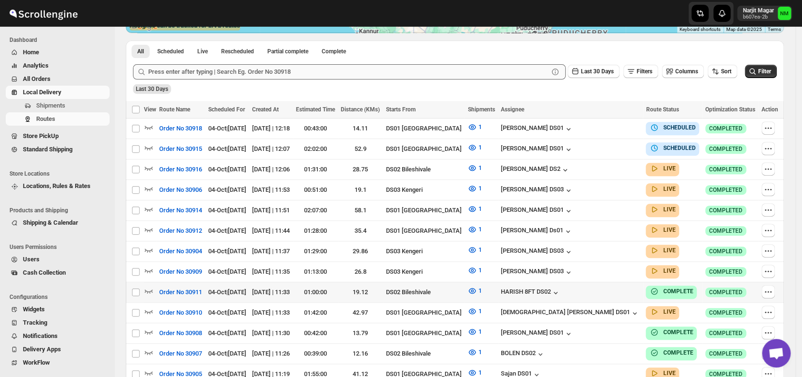
scroll to position [211, 0]
click at [148, 207] on icon "button" at bounding box center [149, 209] width 8 height 4
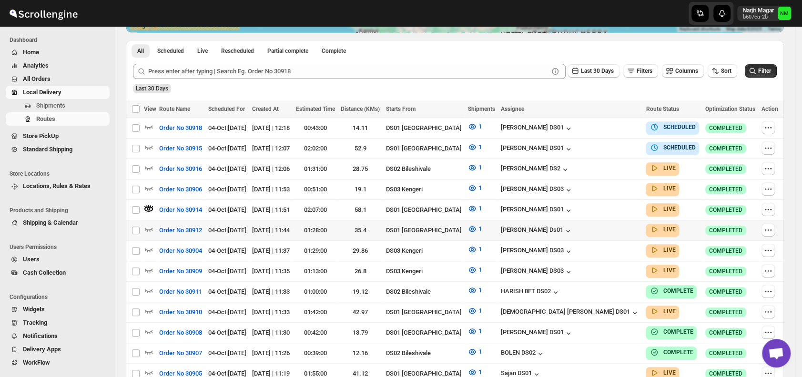
scroll to position [0, 0]
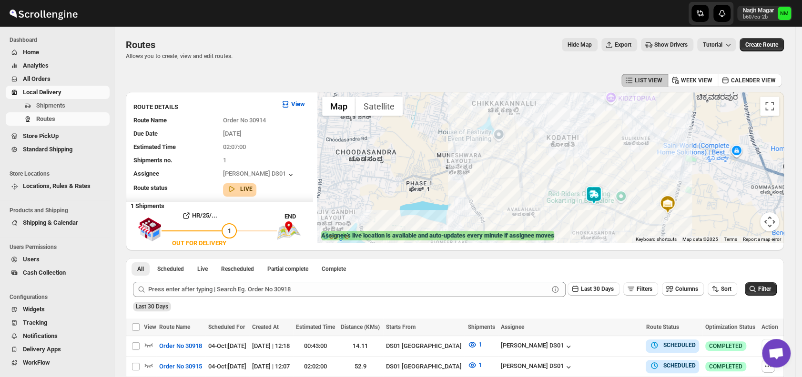
click at [599, 188] on img at bounding box center [593, 195] width 19 height 19
click at [639, 146] on button "Close" at bounding box center [627, 150] width 23 height 23
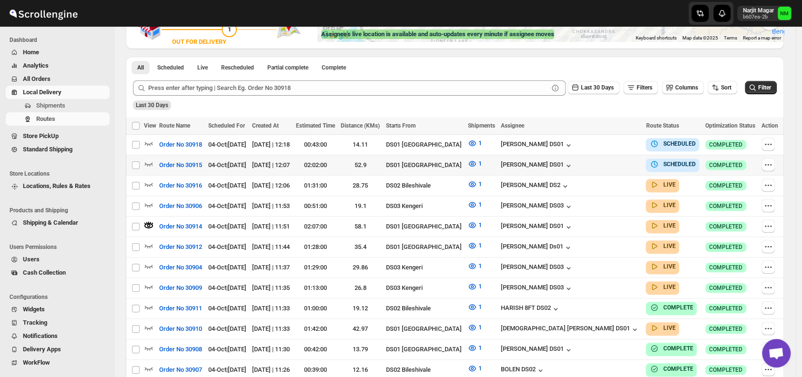
scroll to position [201, 0]
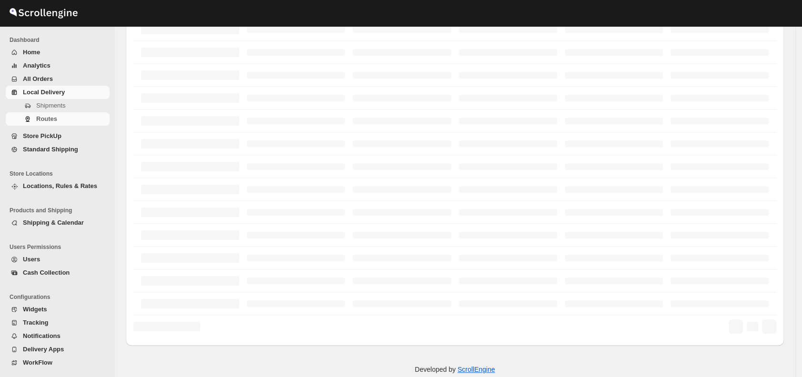
scroll to position [201, 0]
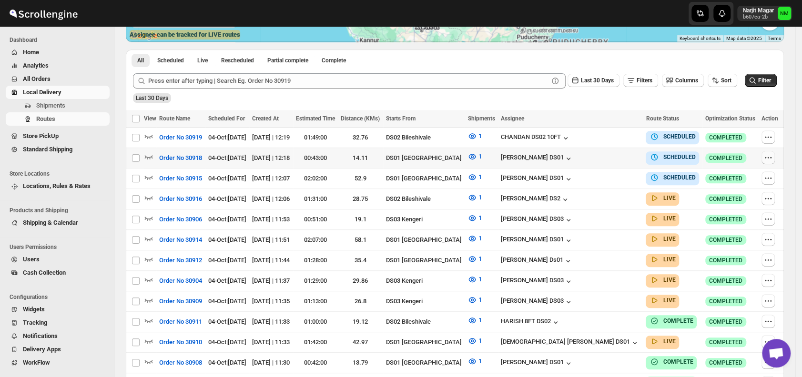
click at [766, 159] on icon "button" at bounding box center [768, 158] width 10 height 10
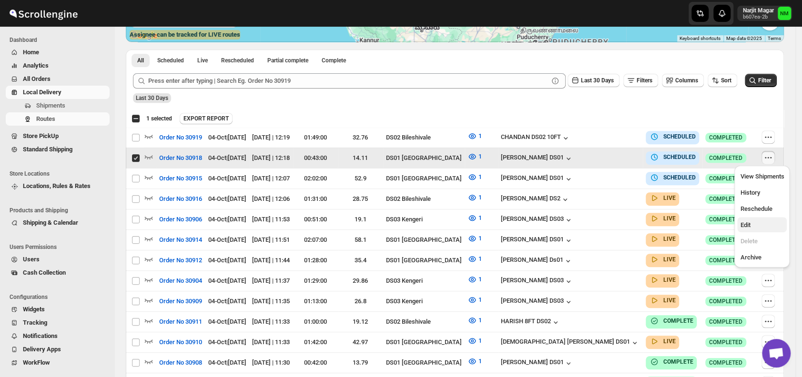
click at [760, 227] on span "Edit" at bounding box center [762, 226] width 44 height 10
checkbox input "false"
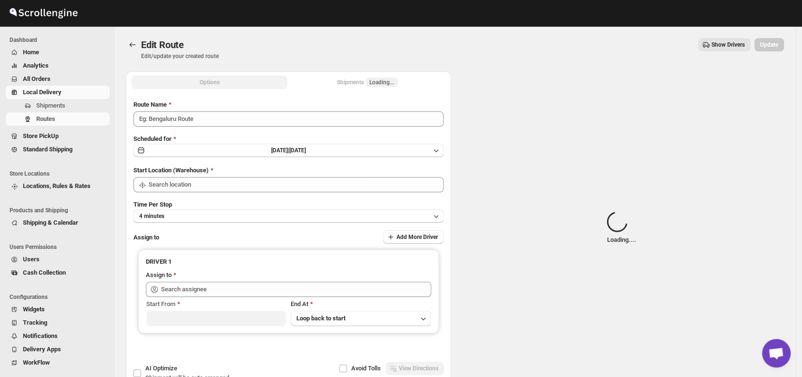
type input "Order No 30918"
type input "DS01 [GEOGRAPHIC_DATA]"
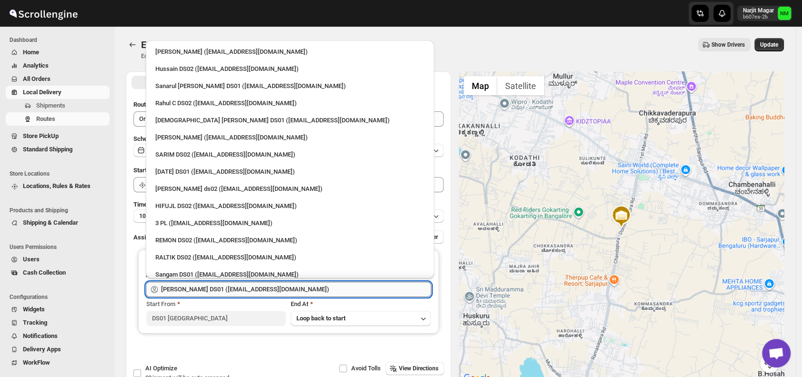
click at [328, 287] on input "[PERSON_NAME] DS01 ([EMAIL_ADDRESS][DOMAIN_NAME])" at bounding box center [296, 289] width 270 height 15
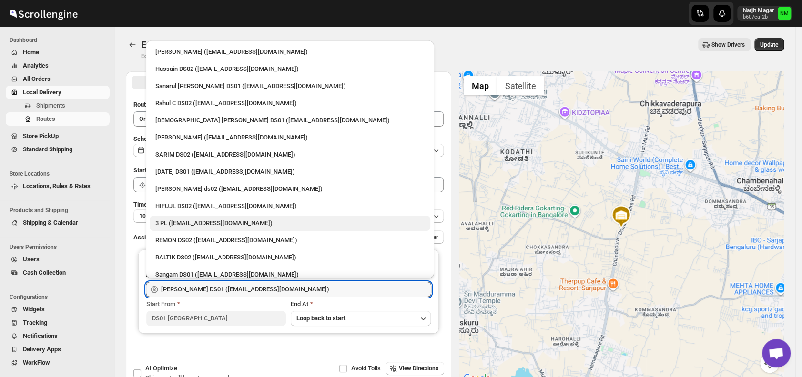
click at [242, 224] on div "3 PL ([EMAIL_ADDRESS][DOMAIN_NAME])" at bounding box center [289, 224] width 269 height 10
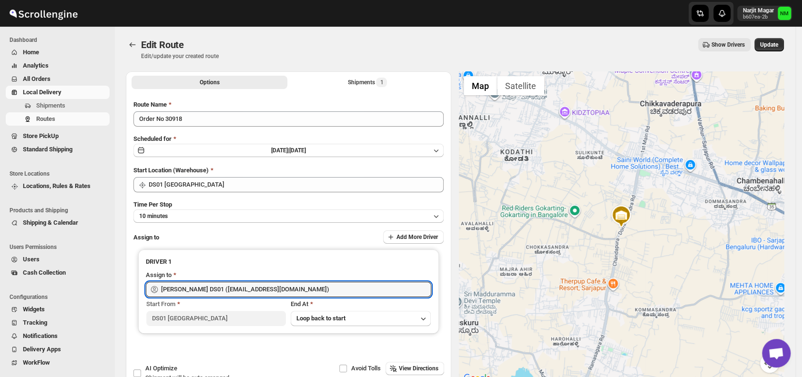
type input "3 PL ([EMAIL_ADDRESS][DOMAIN_NAME])"
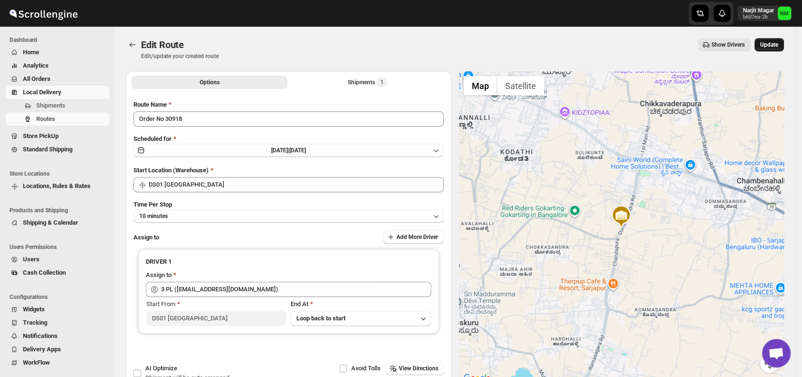
click at [774, 49] on button "Update" at bounding box center [769, 44] width 30 height 13
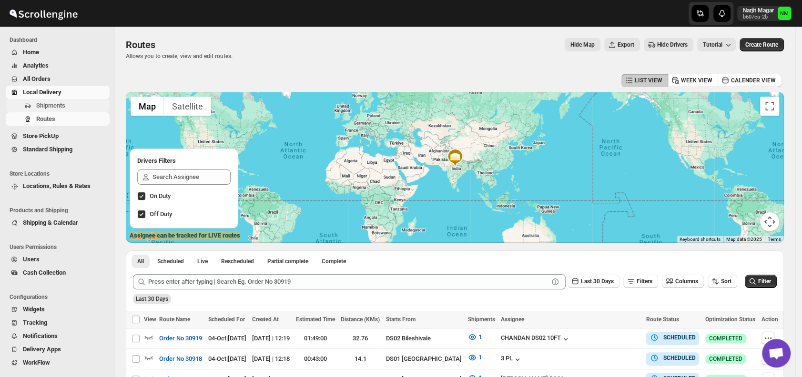
click at [66, 106] on span "Shipments" at bounding box center [71, 106] width 71 height 10
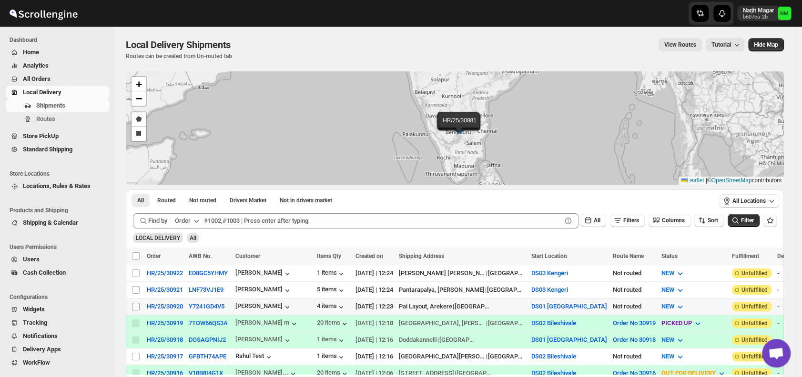
click at [133, 303] on input "Select shipment" at bounding box center [136, 307] width 8 height 8
checkbox input "true"
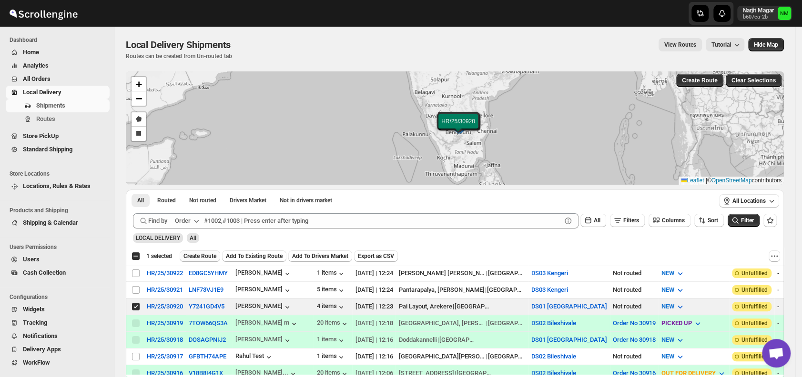
click at [205, 252] on span "Create Route" at bounding box center [199, 256] width 33 height 8
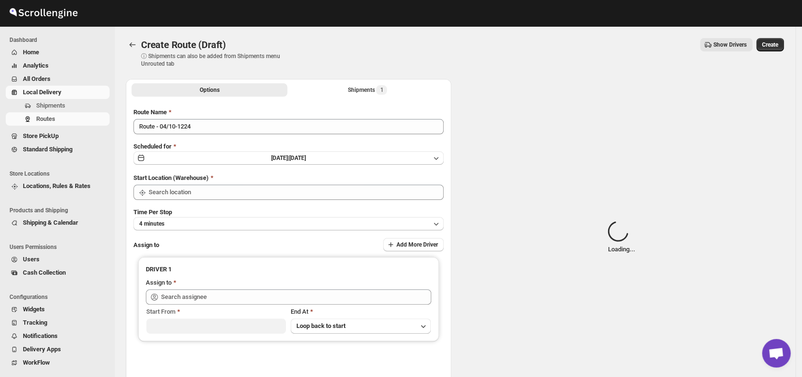
type input "DS01 [GEOGRAPHIC_DATA]"
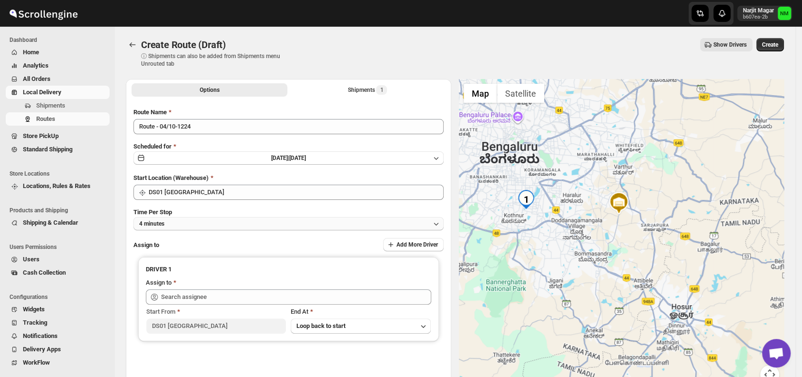
click at [207, 229] on button "4 minutes" at bounding box center [288, 223] width 310 height 13
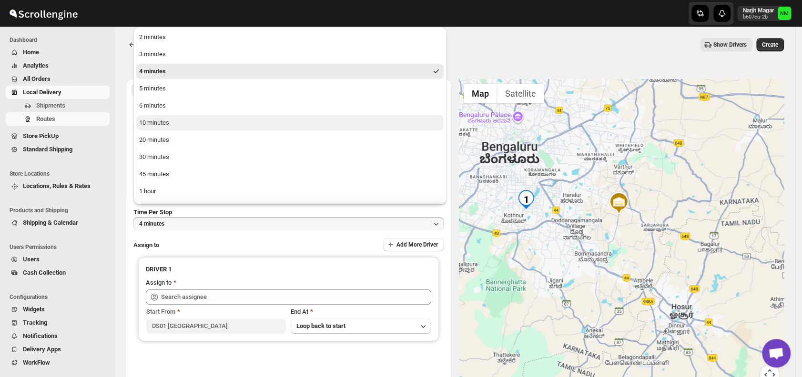
click at [151, 122] on div "10 minutes" at bounding box center [154, 123] width 30 height 10
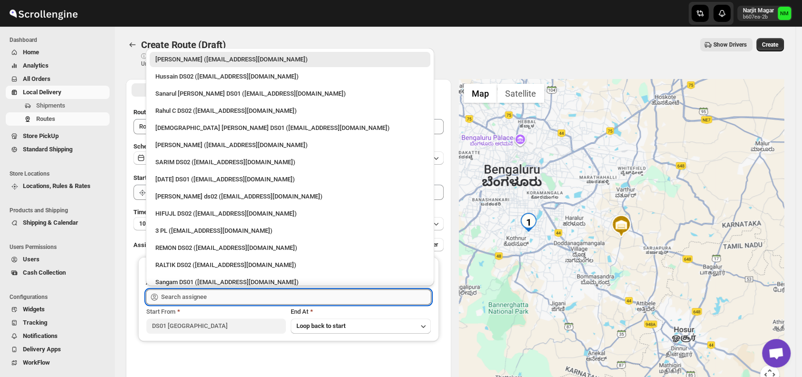
click at [214, 291] on input "text" at bounding box center [296, 297] width 270 height 15
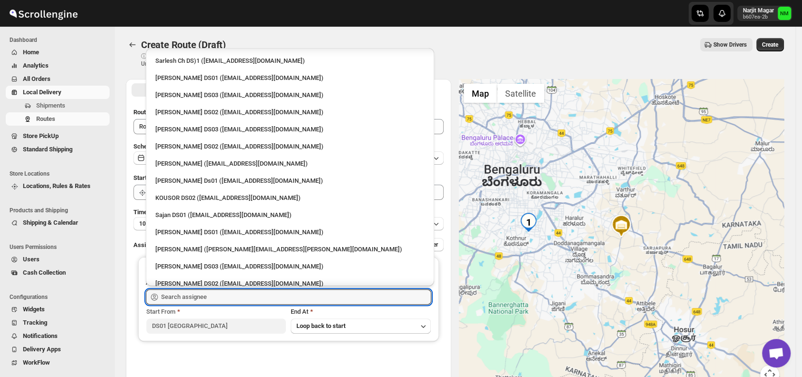
scroll to position [327, 0]
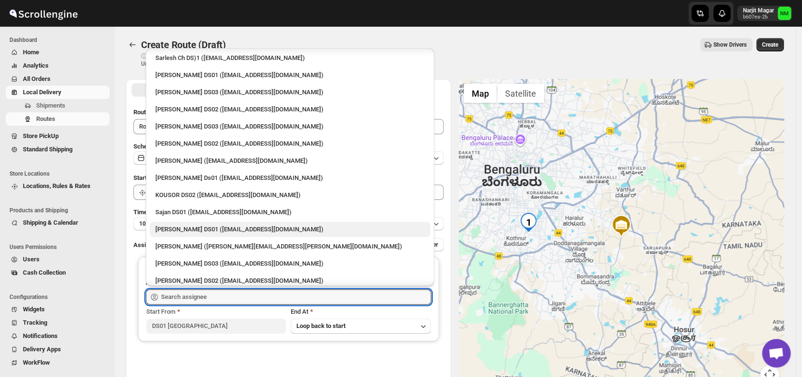
click at [164, 223] on div "[PERSON_NAME] DS01 ([EMAIL_ADDRESS][DOMAIN_NAME])" at bounding box center [290, 229] width 281 height 15
type input "[PERSON_NAME] DS01 ([EMAIL_ADDRESS][DOMAIN_NAME])"
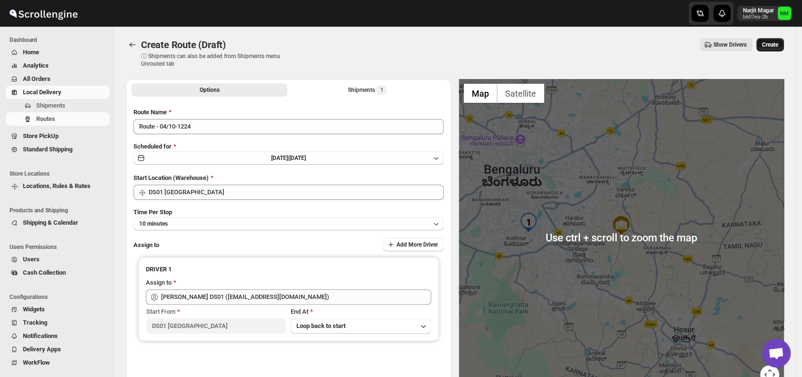
click at [778, 44] on span "Create" at bounding box center [770, 45] width 16 height 8
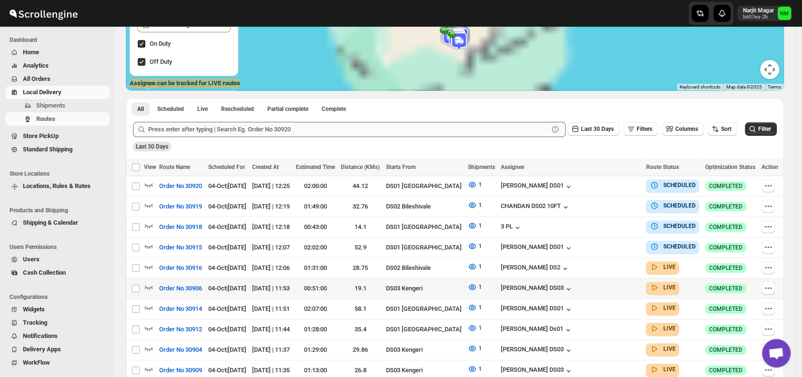
scroll to position [156, 0]
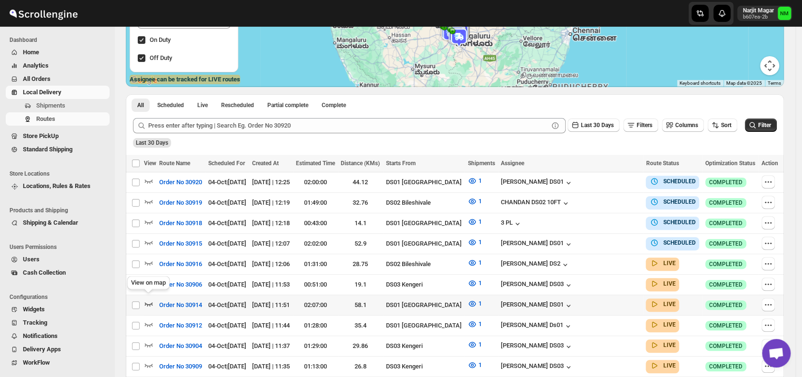
click at [149, 299] on icon "button" at bounding box center [149, 304] width 10 height 10
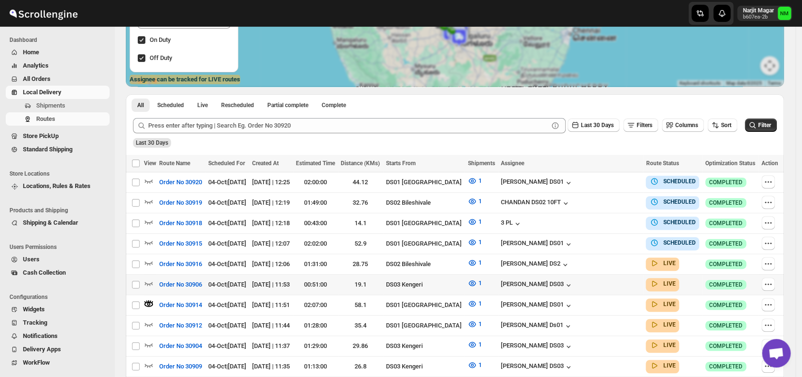
scroll to position [0, 0]
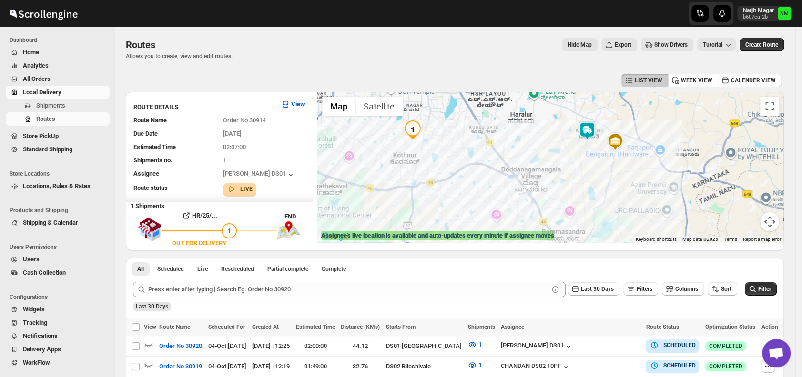
click at [592, 132] on img at bounding box center [586, 130] width 19 height 19
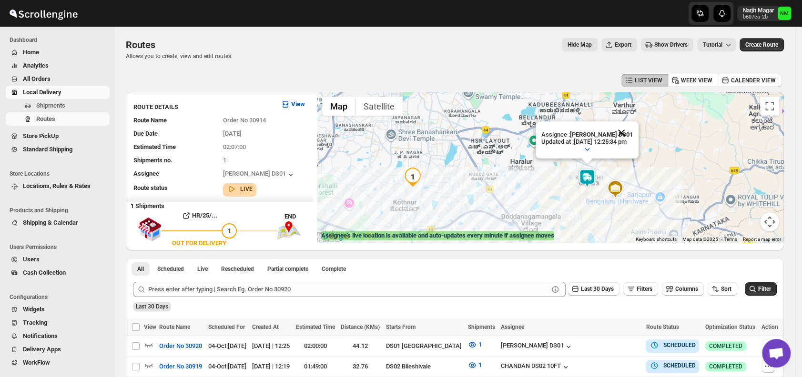
click at [633, 129] on button "Close" at bounding box center [621, 132] width 23 height 23
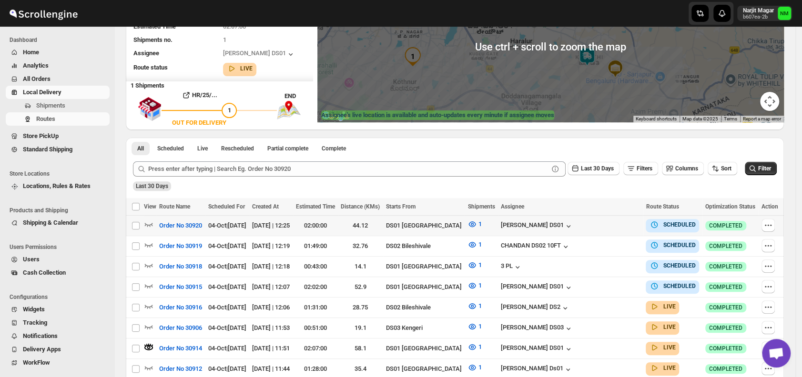
scroll to position [196, 0]
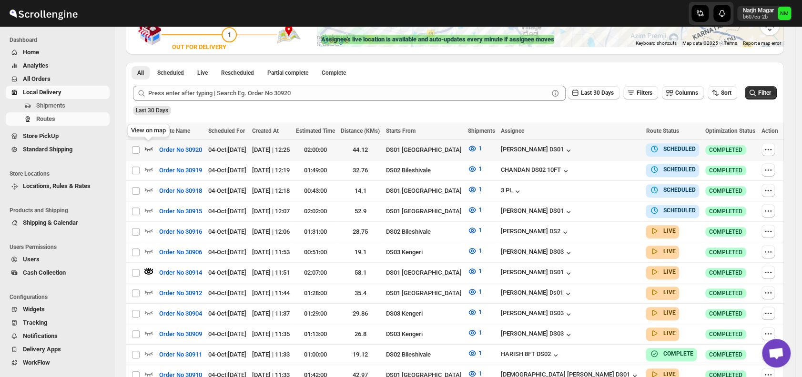
click at [148, 147] on icon "button" at bounding box center [149, 149] width 10 height 10
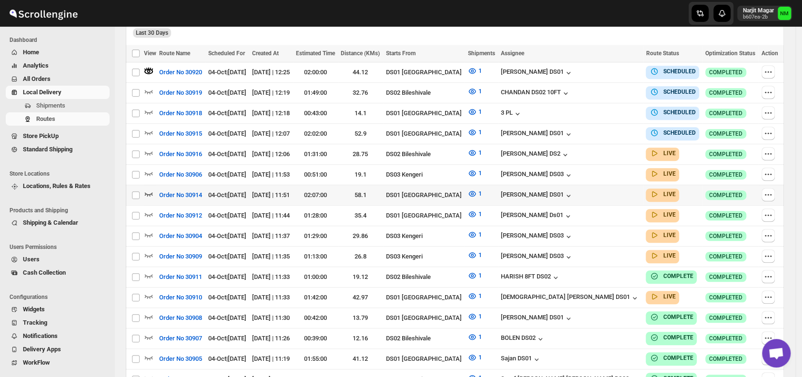
scroll to position [275, 0]
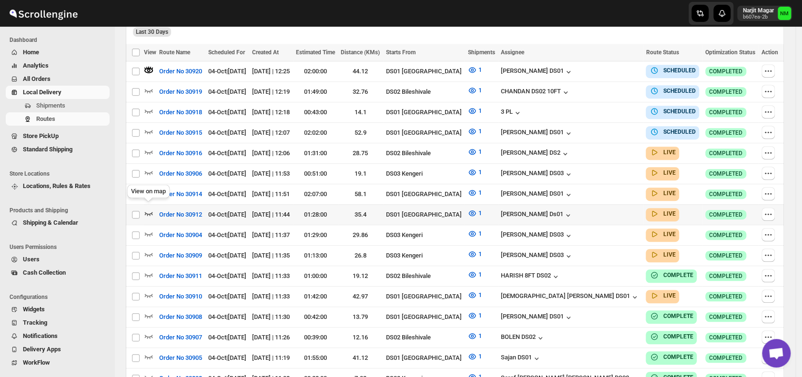
click at [147, 209] on icon "button" at bounding box center [149, 214] width 10 height 10
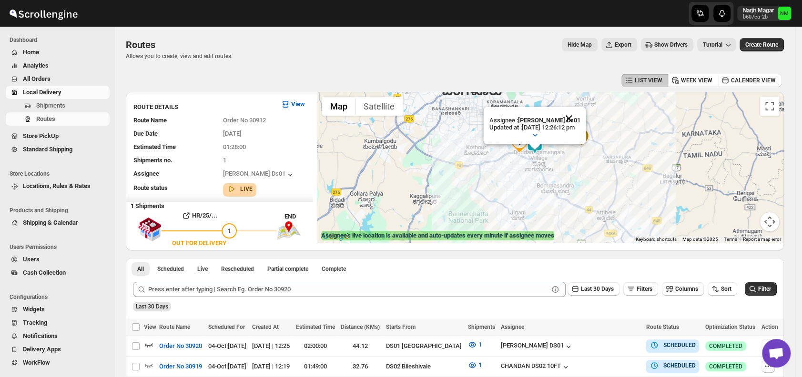
click at [580, 111] on button "Close" at bounding box center [568, 118] width 23 height 23
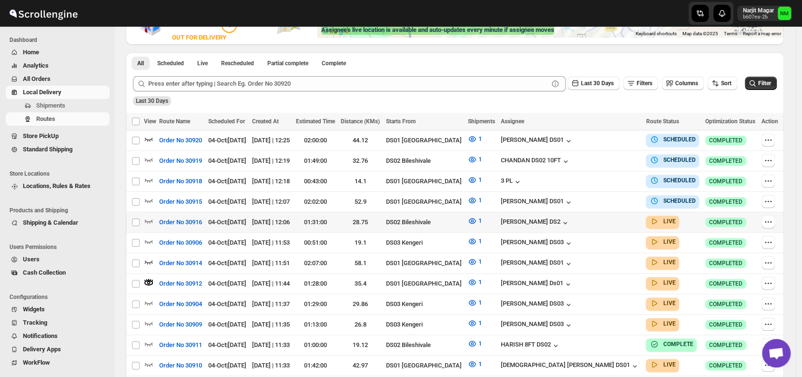
scroll to position [206, 0]
click at [150, 139] on icon "button" at bounding box center [149, 139] width 10 height 10
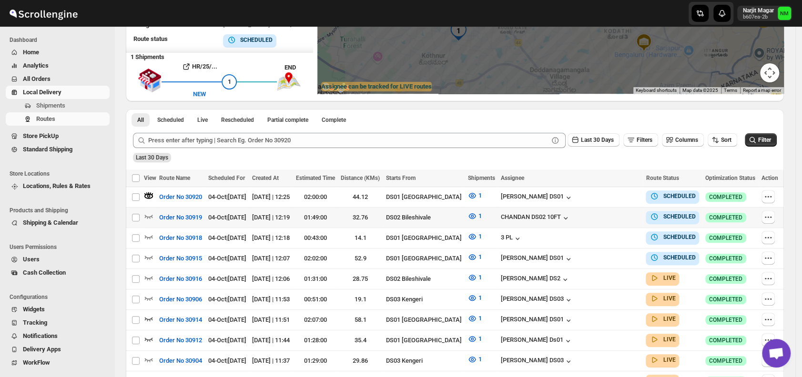
scroll to position [150, 0]
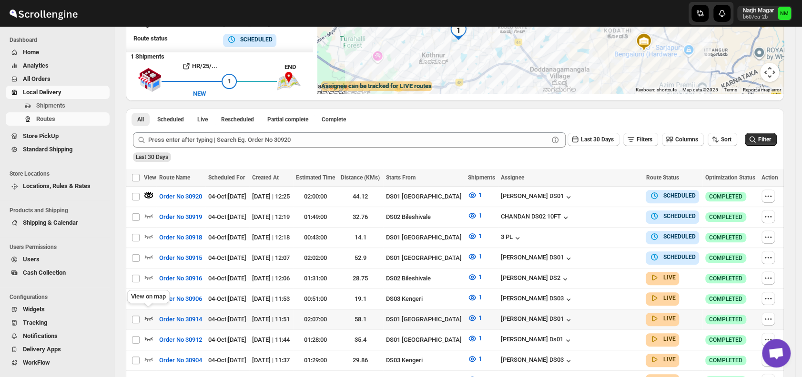
click at [148, 313] on icon "button" at bounding box center [149, 318] width 10 height 10
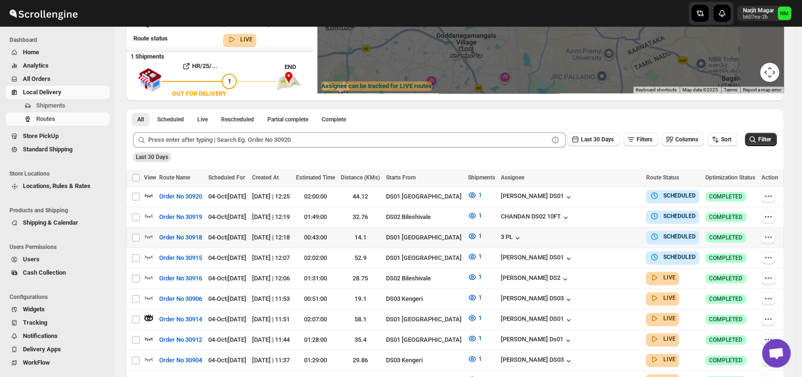
scroll to position [0, 0]
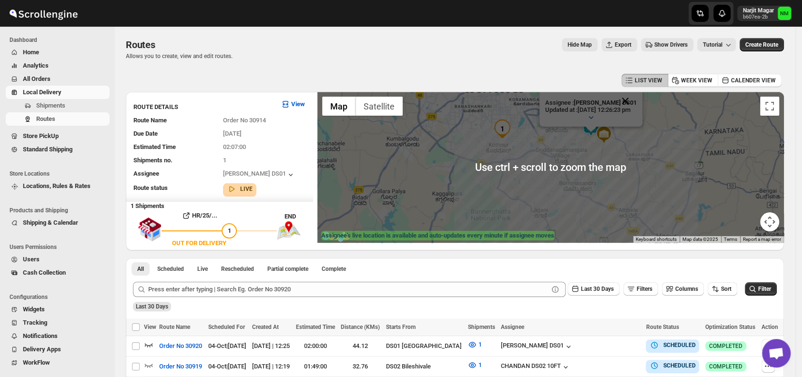
click at [636, 100] on button "Close" at bounding box center [625, 101] width 23 height 23
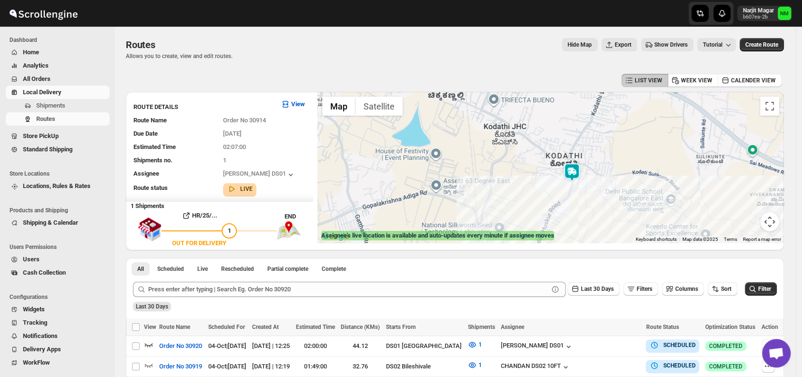
click at [575, 173] on img at bounding box center [571, 172] width 19 height 19
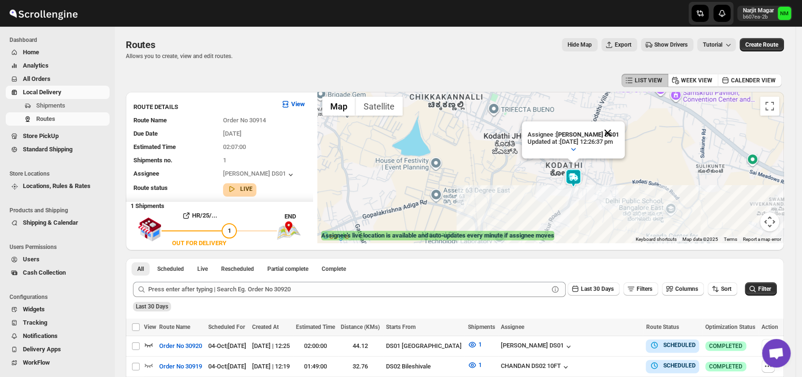
click at [619, 129] on button "Close" at bounding box center [607, 132] width 23 height 23
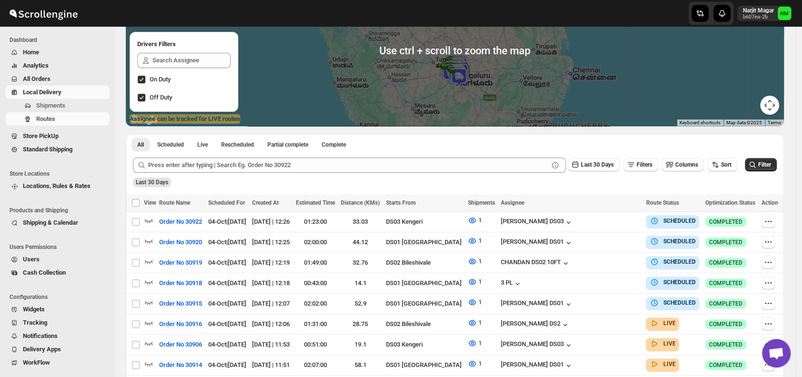
scroll to position [119, 0]
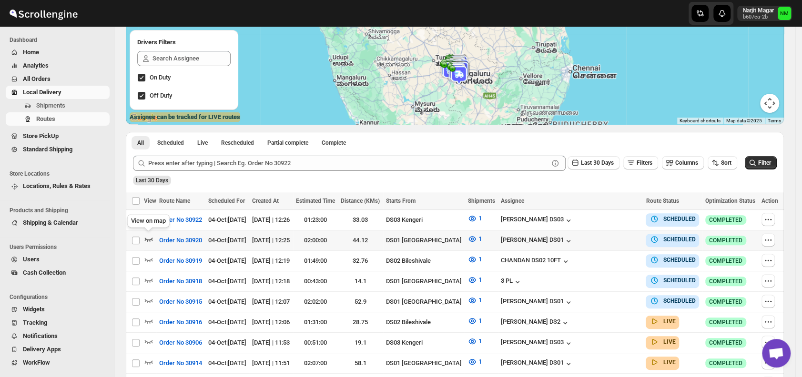
click at [150, 236] on icon "button" at bounding box center [149, 239] width 10 height 10
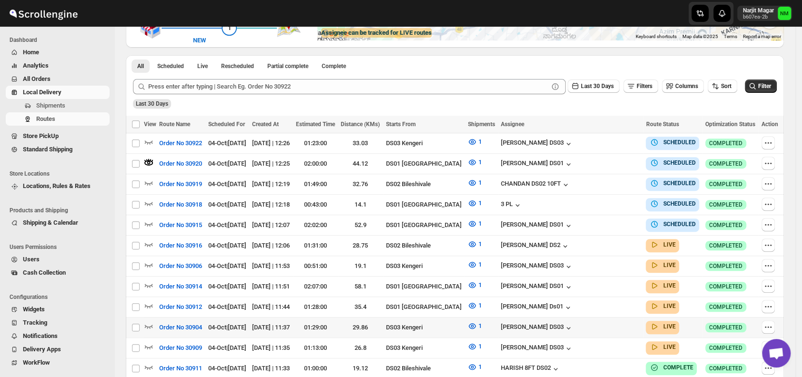
scroll to position [207, 0]
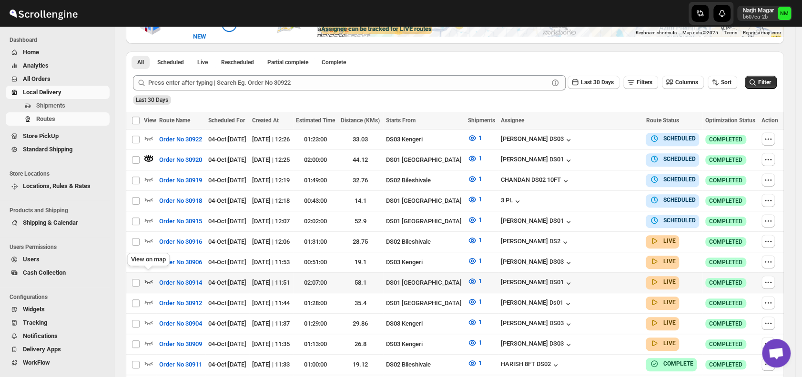
click at [149, 277] on icon "button" at bounding box center [149, 282] width 10 height 10
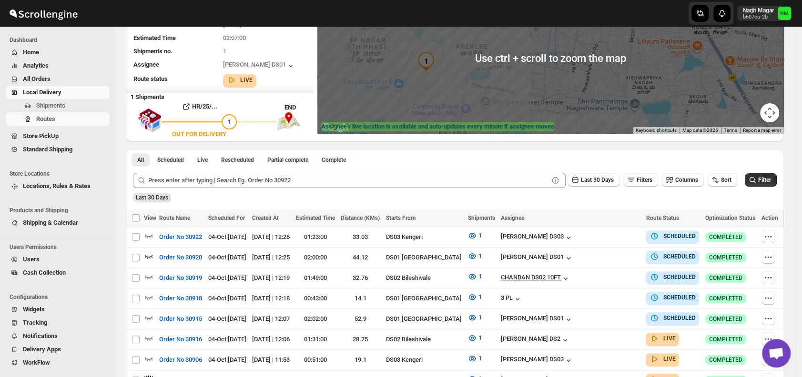
scroll to position [134, 0]
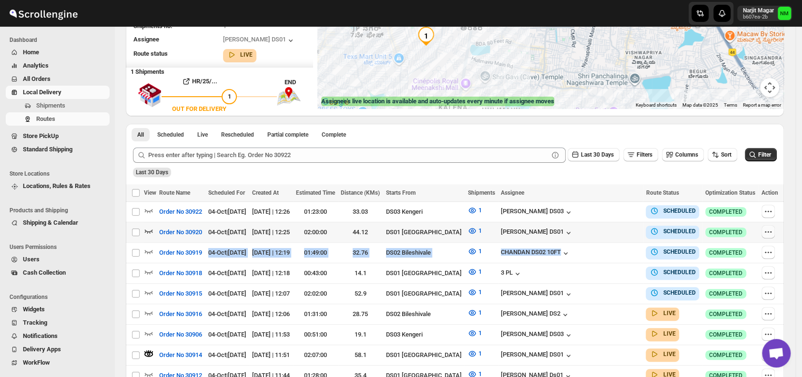
drag, startPoint x: 610, startPoint y: 242, endPoint x: 775, endPoint y: 232, distance: 165.1
click at [775, 232] on button "button" at bounding box center [767, 231] width 13 height 13
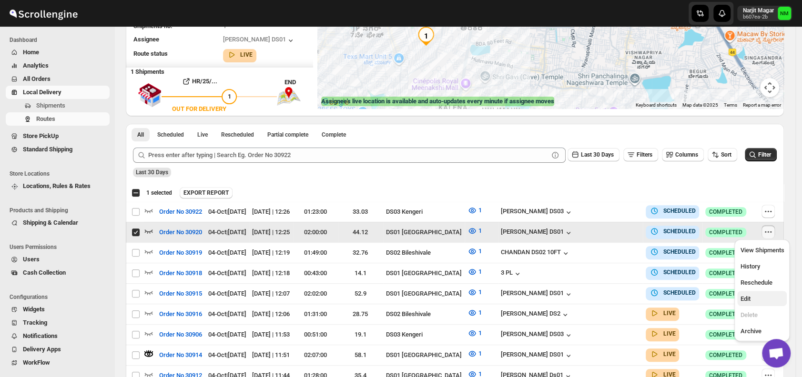
click at [754, 296] on span "Edit" at bounding box center [762, 299] width 44 height 10
checkbox input "false"
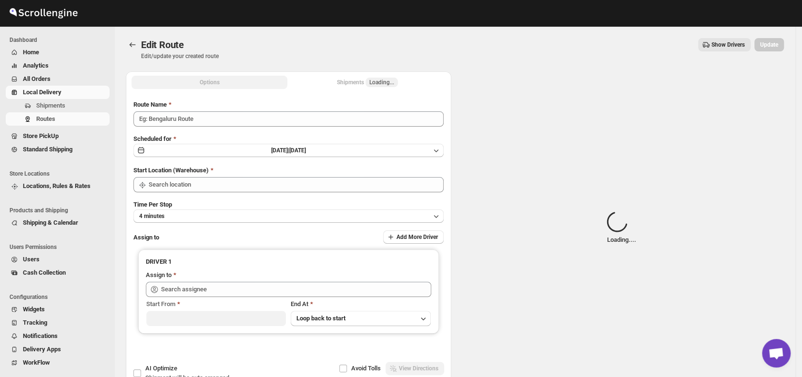
type input "Order No 30920"
type input "DS01 [GEOGRAPHIC_DATA]"
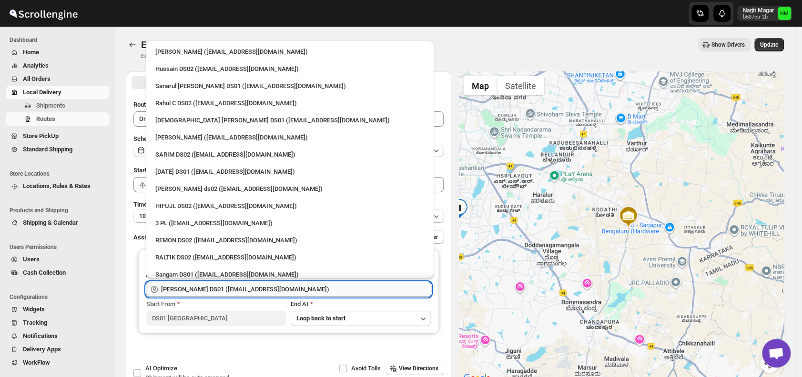
click at [297, 287] on input "[PERSON_NAME] DS01 ([EMAIL_ADDRESS][DOMAIN_NAME])" at bounding box center [296, 289] width 270 height 15
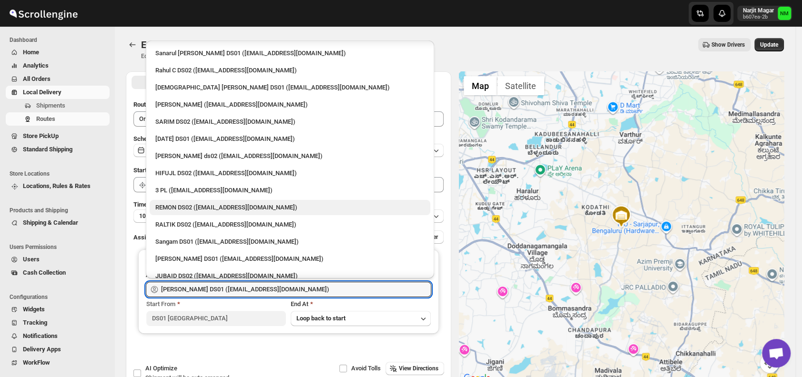
scroll to position [41, 0]
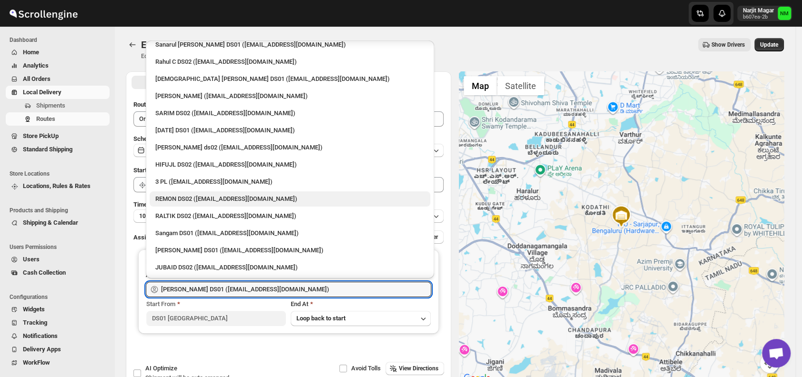
click at [284, 247] on div "[PERSON_NAME] DS01 ([EMAIL_ADDRESS][DOMAIN_NAME])" at bounding box center [289, 251] width 269 height 10
type input "[PERSON_NAME] DS01 ([EMAIL_ADDRESS][DOMAIN_NAME])"
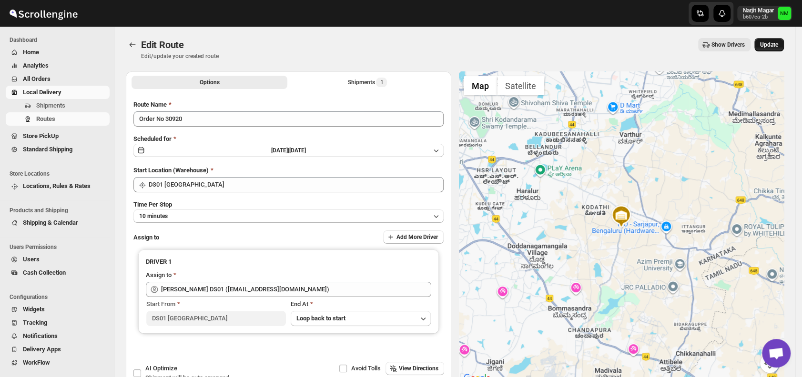
click at [770, 50] on button "Update" at bounding box center [769, 44] width 30 height 13
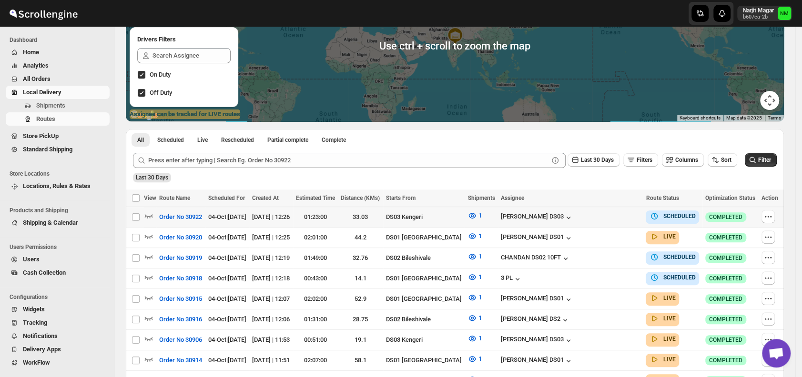
scroll to position [122, 0]
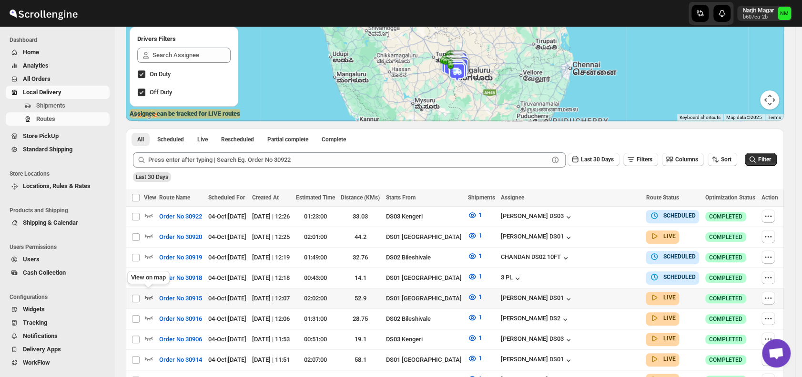
click at [147, 296] on icon "button" at bounding box center [149, 298] width 8 height 4
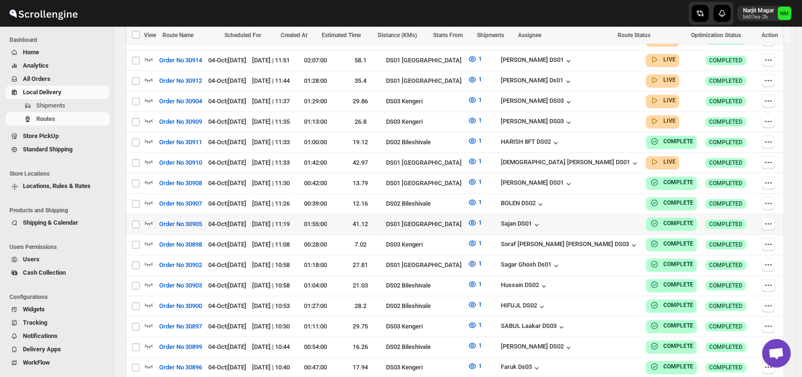
scroll to position [427, 0]
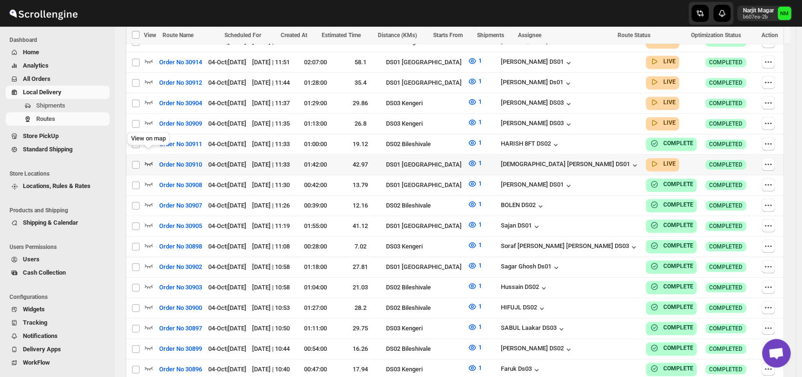
click at [147, 159] on icon "button" at bounding box center [149, 164] width 10 height 10
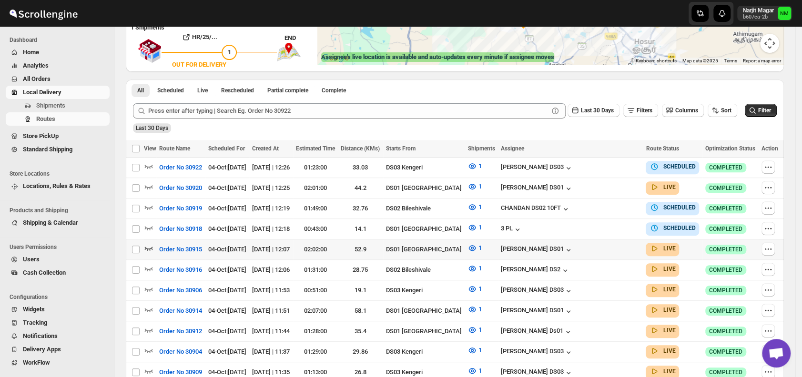
scroll to position [181, 0]
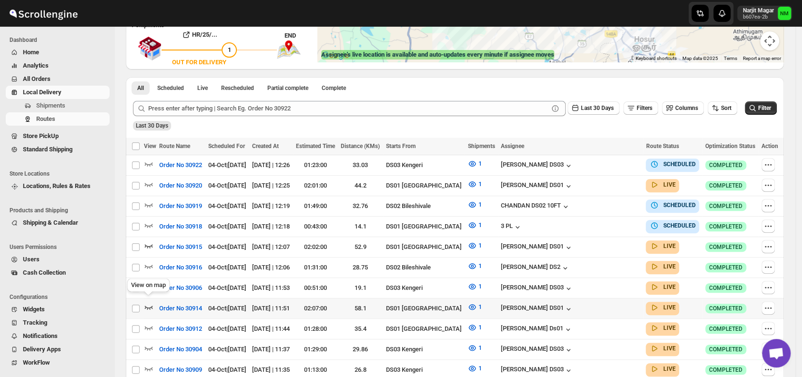
click at [150, 303] on icon "button" at bounding box center [149, 308] width 10 height 10
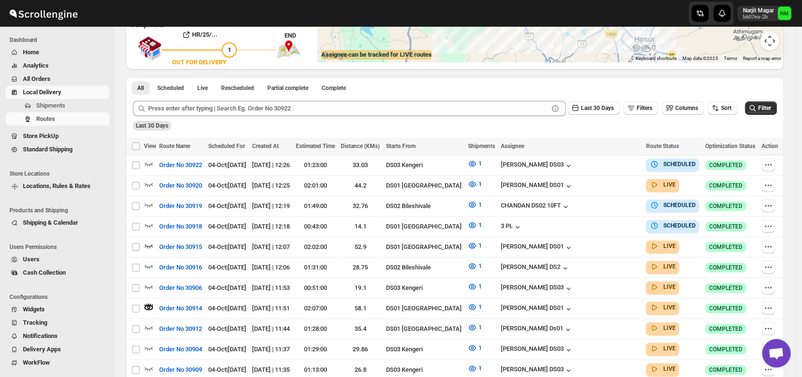
scroll to position [0, 0]
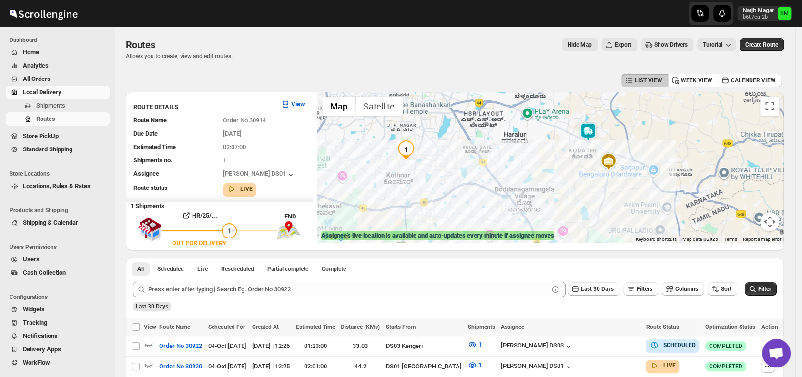
click at [595, 133] on img at bounding box center [587, 131] width 19 height 19
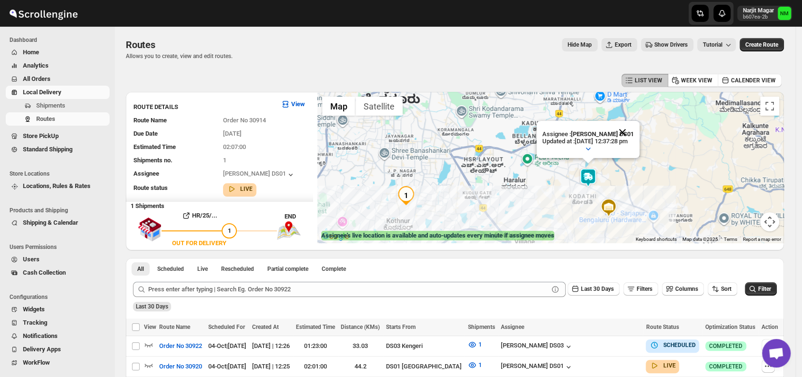
click at [634, 130] on button "Close" at bounding box center [622, 132] width 23 height 23
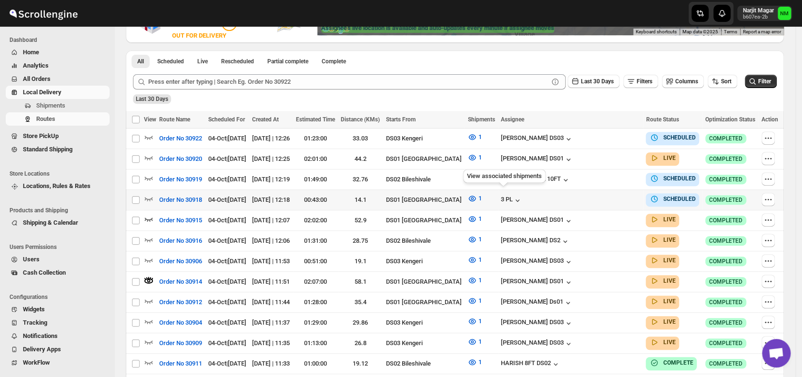
scroll to position [210, 0]
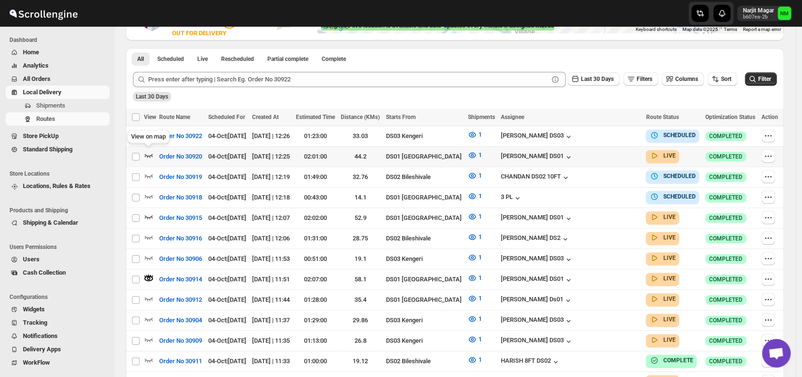
click at [151, 155] on icon "button" at bounding box center [149, 156] width 10 height 10
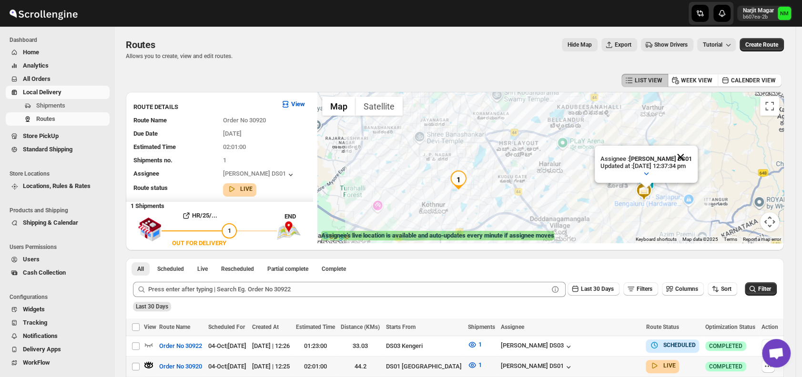
click at [692, 152] on button "Close" at bounding box center [680, 157] width 23 height 23
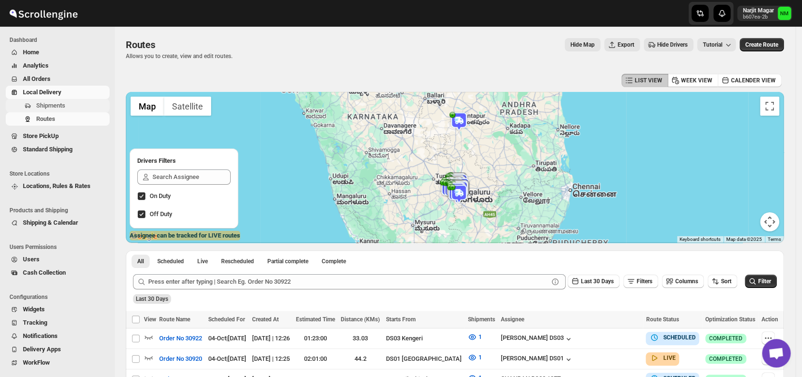
click at [64, 101] on span "Shipments" at bounding box center [71, 106] width 71 height 10
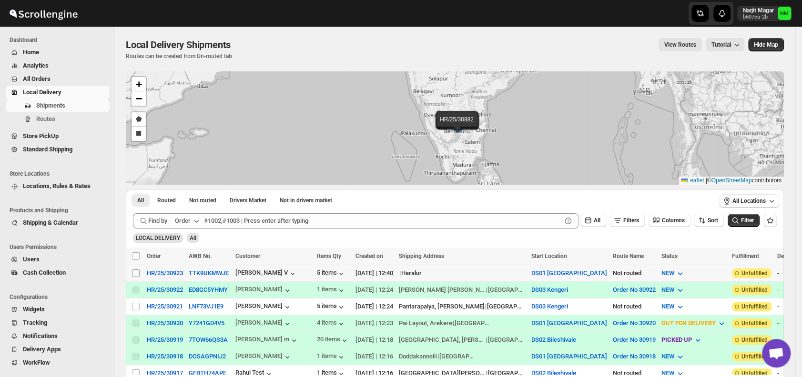
click at [134, 270] on input "Select shipment" at bounding box center [136, 274] width 8 height 8
checkbox input "true"
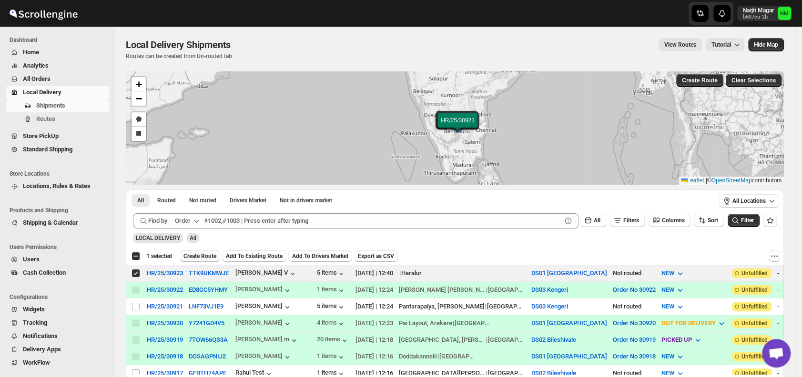
click at [194, 252] on span "Create Route" at bounding box center [199, 256] width 33 height 8
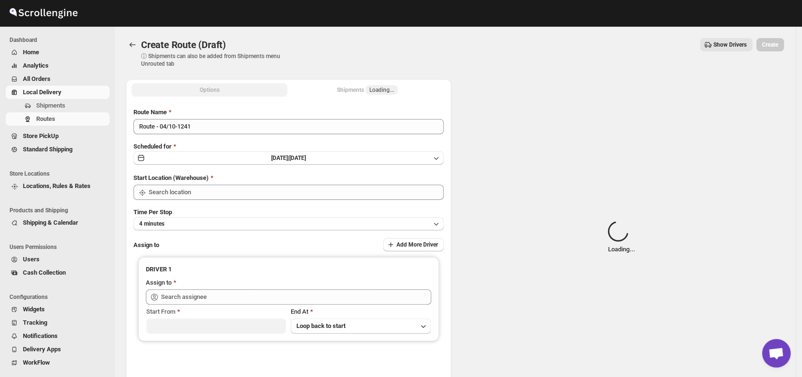
type input "DS01 [GEOGRAPHIC_DATA]"
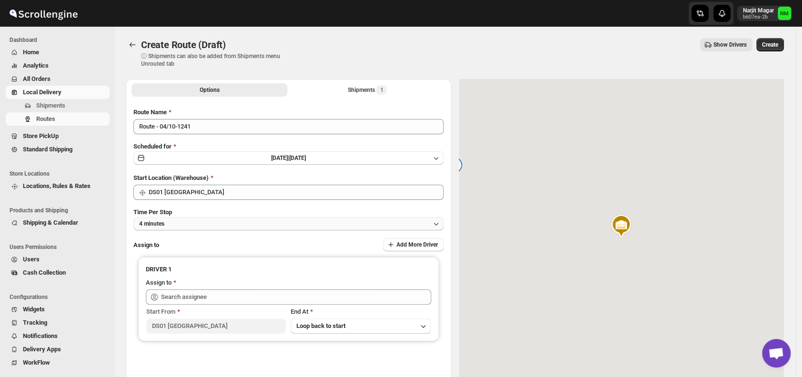
click at [191, 223] on button "4 minutes" at bounding box center [288, 223] width 310 height 13
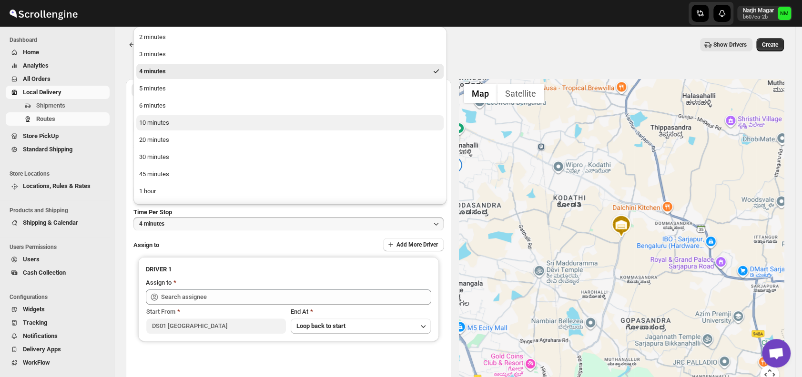
click at [164, 121] on div "10 minutes" at bounding box center [154, 123] width 30 height 10
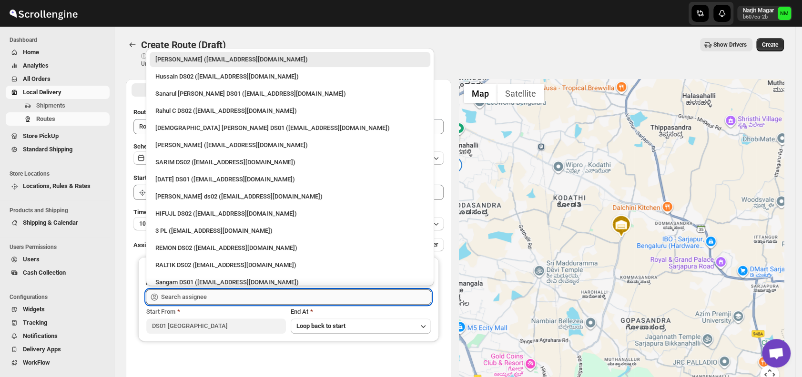
click at [257, 296] on input "text" at bounding box center [296, 297] width 270 height 15
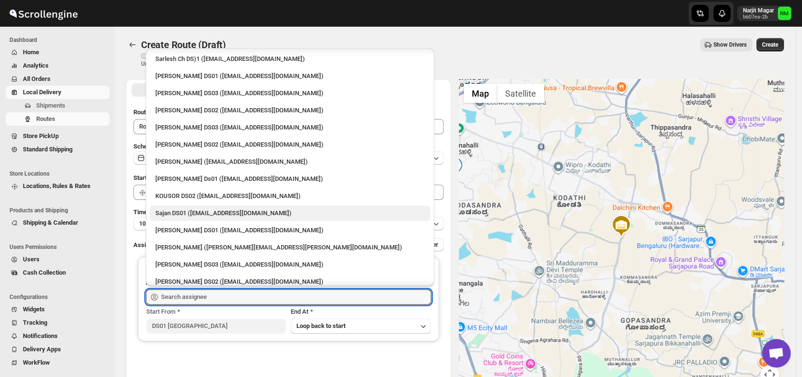
scroll to position [327, 0]
click at [190, 220] on div "Sajan DS01 ([EMAIL_ADDRESS][DOMAIN_NAME])" at bounding box center [290, 212] width 281 height 15
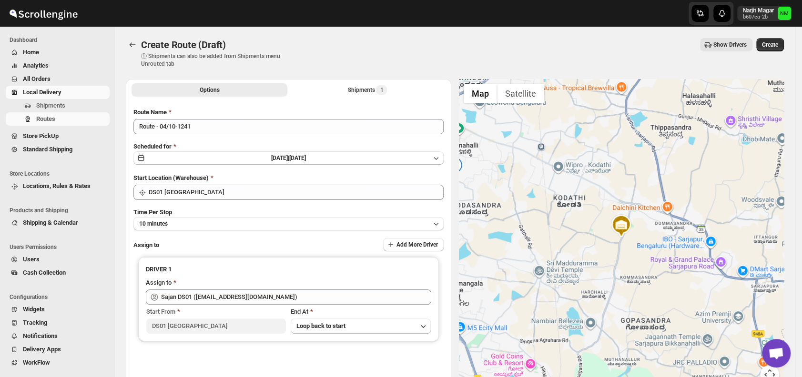
click at [190, 220] on button "10 minutes" at bounding box center [288, 223] width 310 height 13
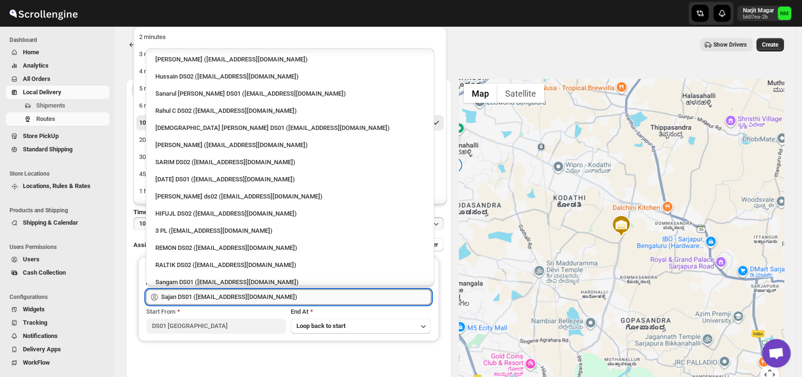
click at [286, 298] on input "Sajan DS01 ([EMAIL_ADDRESS][DOMAIN_NAME])" at bounding box center [296, 297] width 270 height 15
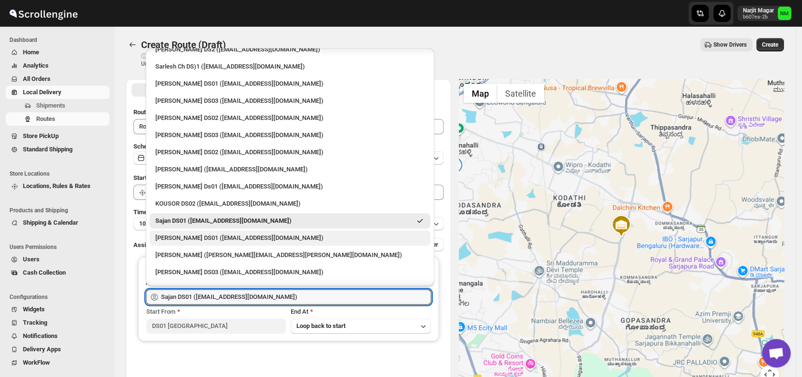
scroll to position [320, 0]
click at [206, 237] on div "[PERSON_NAME] DS01 ([EMAIL_ADDRESS][DOMAIN_NAME])" at bounding box center [289, 237] width 269 height 10
type input "[PERSON_NAME] DS01 ([EMAIL_ADDRESS][DOMAIN_NAME])"
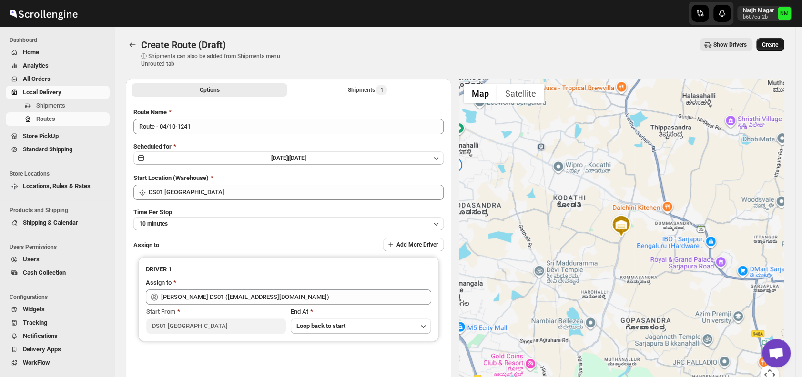
click at [769, 46] on span "Create" at bounding box center [770, 45] width 16 height 8
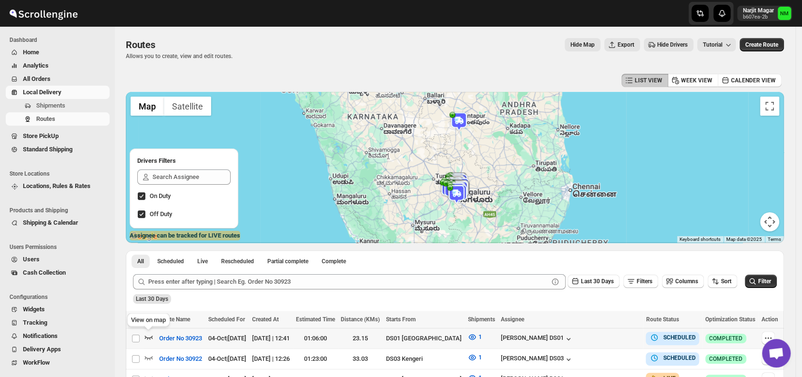
click at [147, 335] on icon "button" at bounding box center [149, 338] width 10 height 10
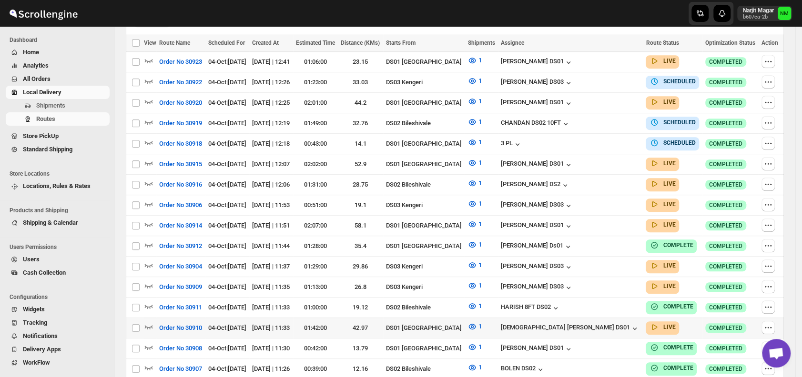
scroll to position [278, 0]
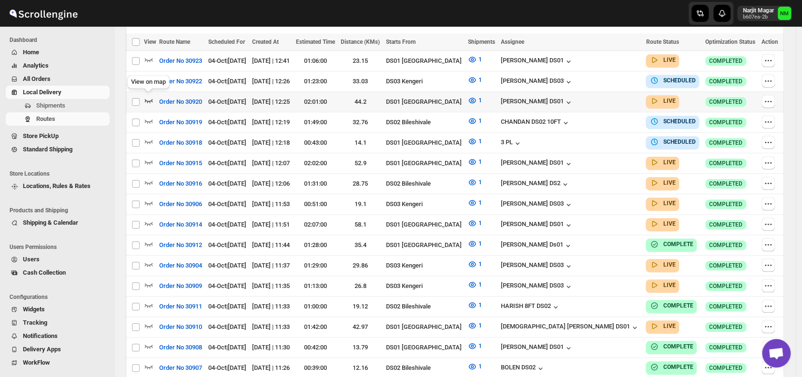
click at [150, 101] on icon "button" at bounding box center [149, 101] width 8 height 4
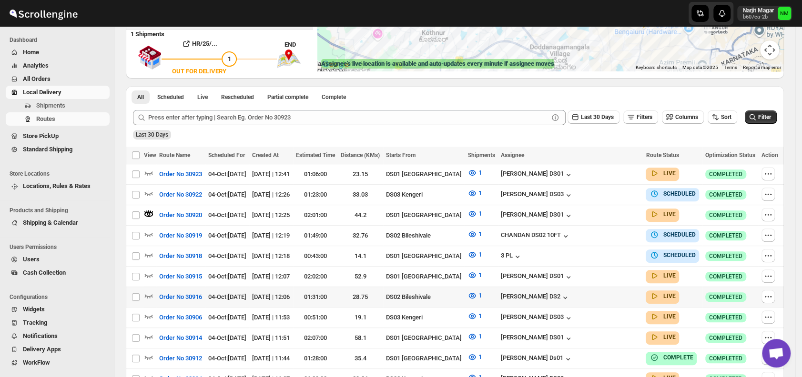
scroll to position [240, 0]
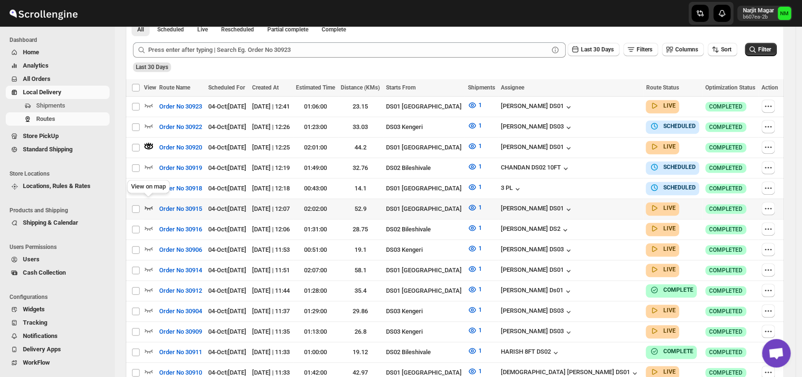
click at [153, 205] on icon "button" at bounding box center [149, 208] width 10 height 10
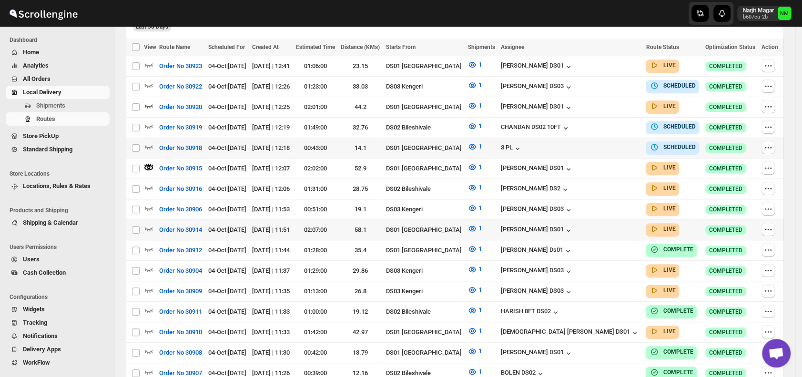
scroll to position [282, 0]
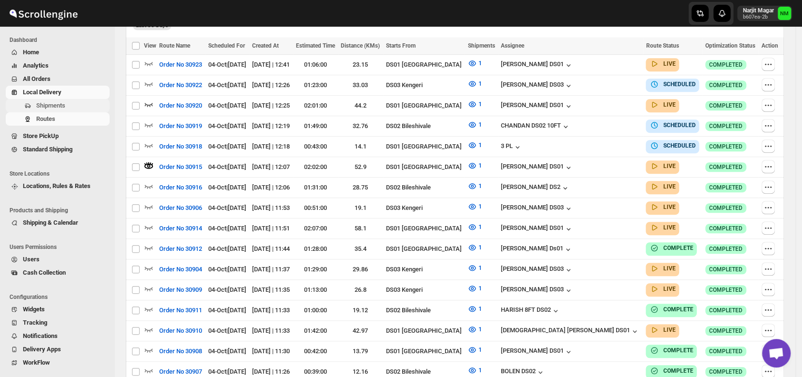
click at [61, 106] on span "Shipments" at bounding box center [50, 105] width 29 height 7
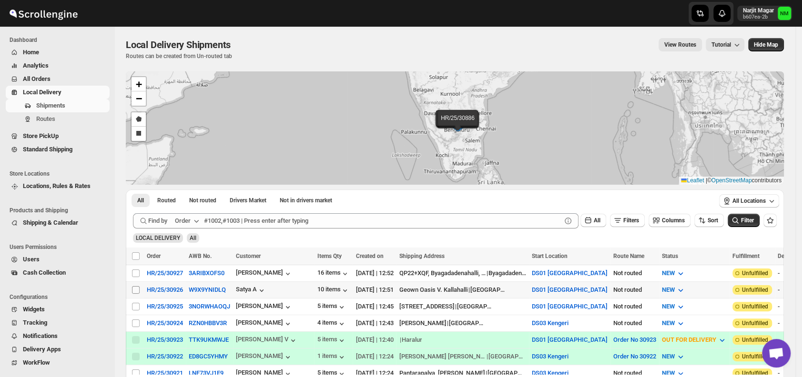
click at [133, 288] on input "Select shipment" at bounding box center [136, 290] width 8 height 8
checkbox input "true"
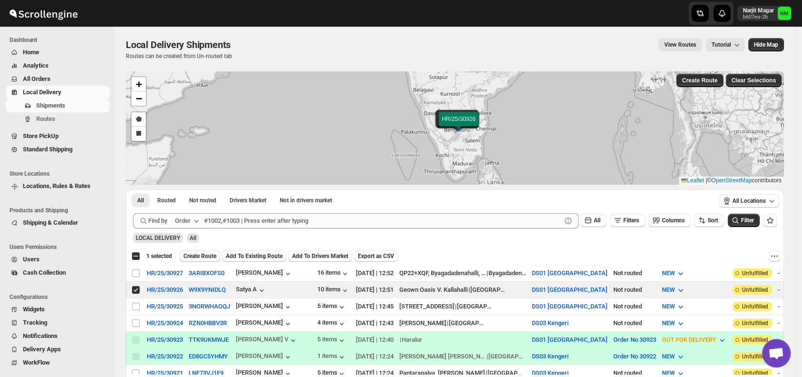
click at [189, 255] on span "Create Route" at bounding box center [199, 256] width 33 height 8
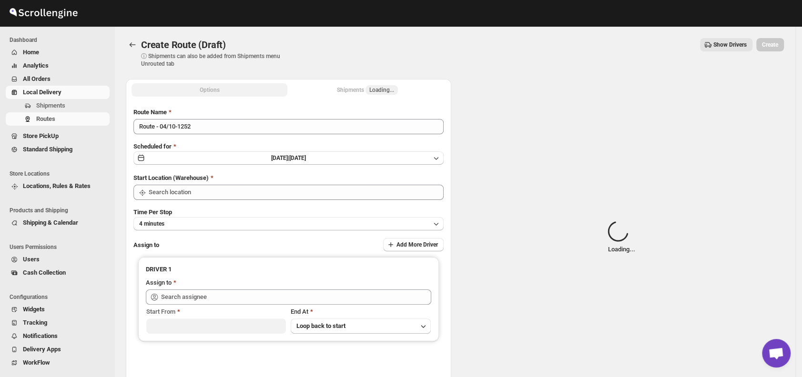
type input "DS01 [GEOGRAPHIC_DATA]"
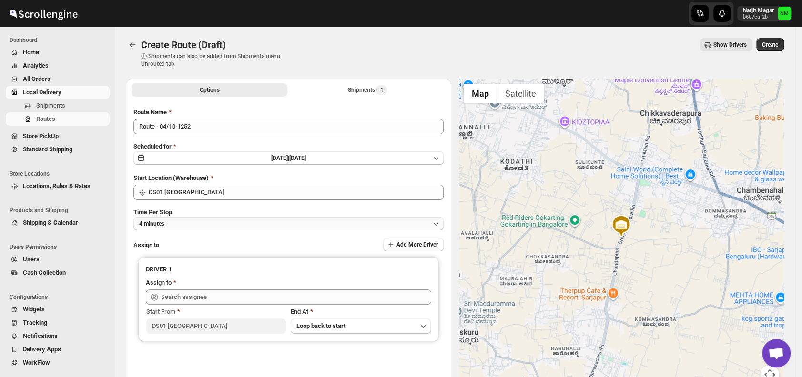
click at [202, 222] on button "4 minutes" at bounding box center [288, 223] width 310 height 13
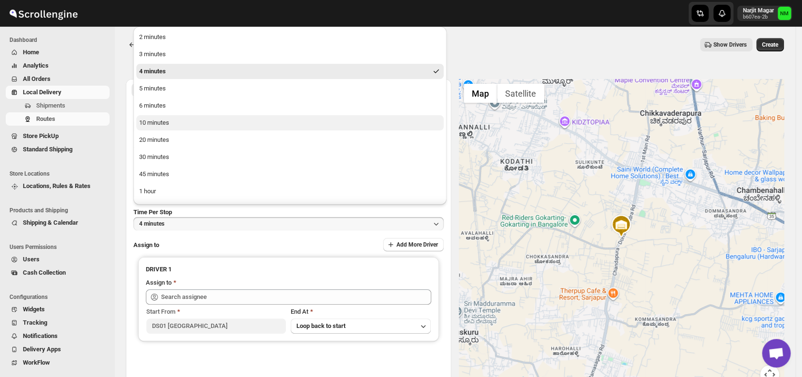
click at [163, 123] on div "10 minutes" at bounding box center [154, 123] width 30 height 10
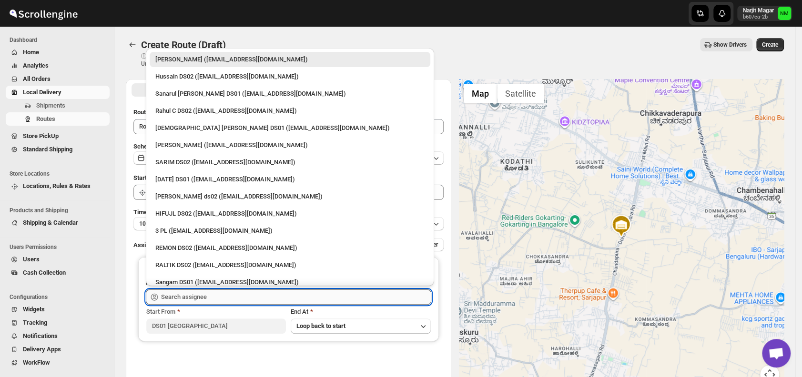
click at [218, 296] on input "text" at bounding box center [296, 297] width 270 height 15
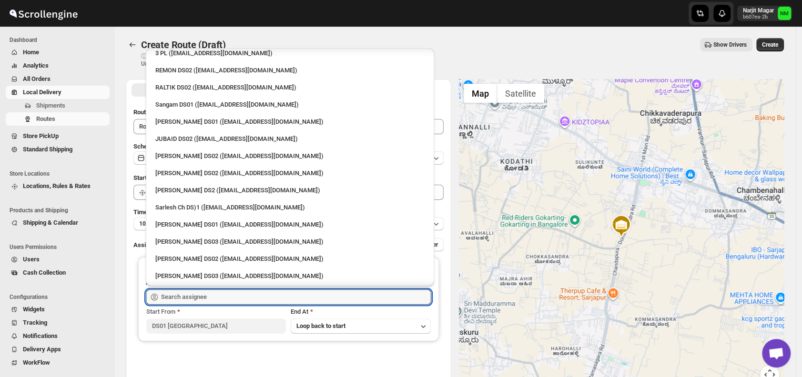
scroll to position [203, 0]
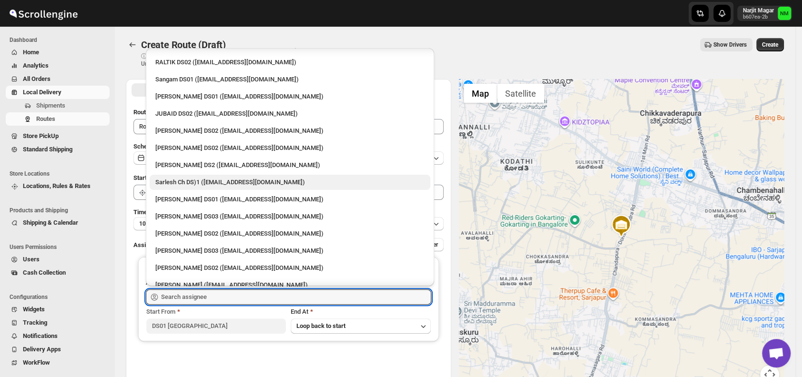
click at [168, 176] on div "Sarlesh Ch DS)1 ([EMAIL_ADDRESS][DOMAIN_NAME])" at bounding box center [290, 182] width 281 height 15
type input "Sarlesh Ch DS)1 ([EMAIL_ADDRESS][DOMAIN_NAME])"
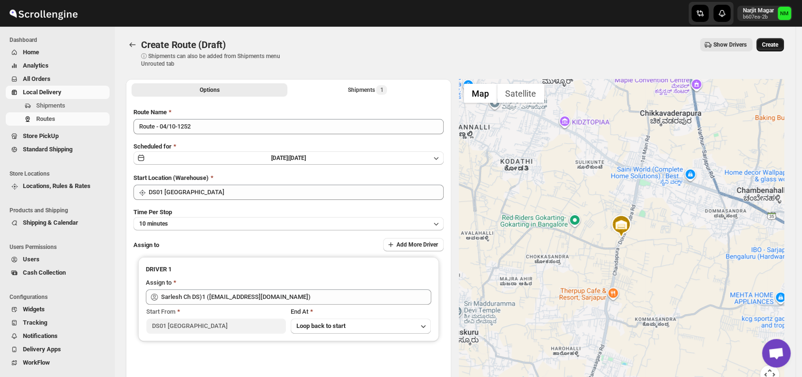
click at [777, 49] on button "Create" at bounding box center [770, 44] width 28 height 13
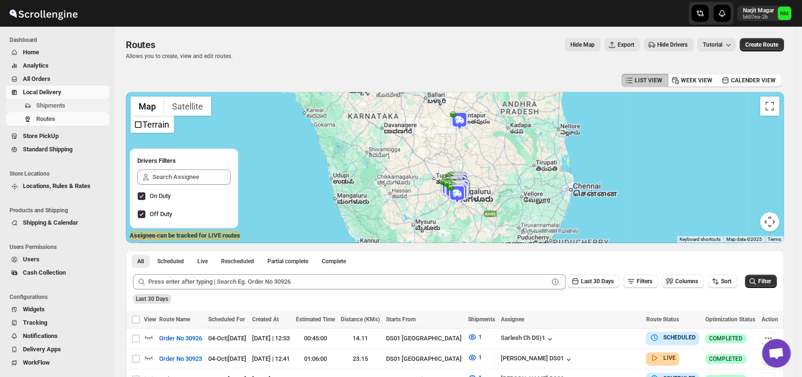
click at [58, 108] on span "Shipments" at bounding box center [50, 105] width 29 height 7
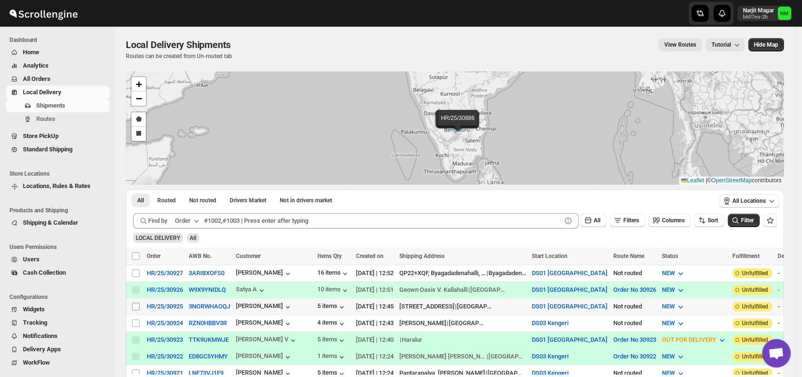
click at [136, 303] on input "Select shipment" at bounding box center [136, 307] width 8 height 8
checkbox input "true"
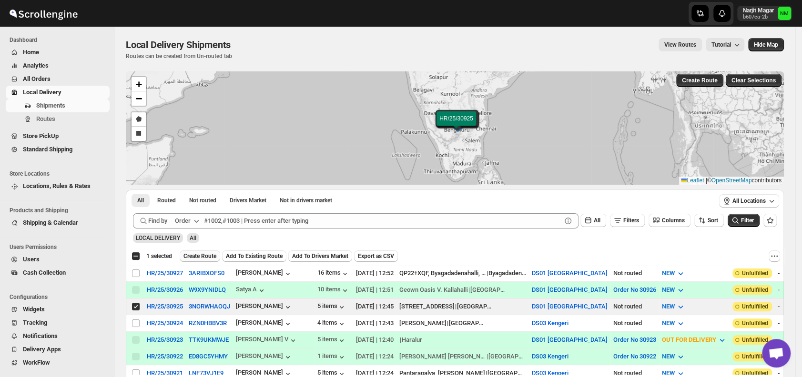
click at [193, 255] on span "Create Route" at bounding box center [199, 256] width 33 height 8
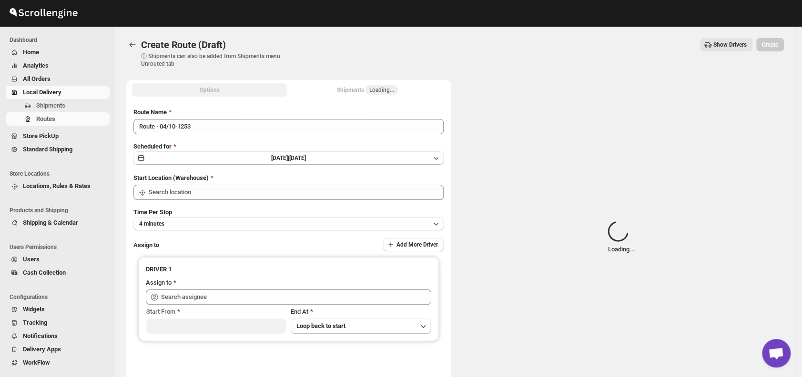
type input "DS01 [GEOGRAPHIC_DATA]"
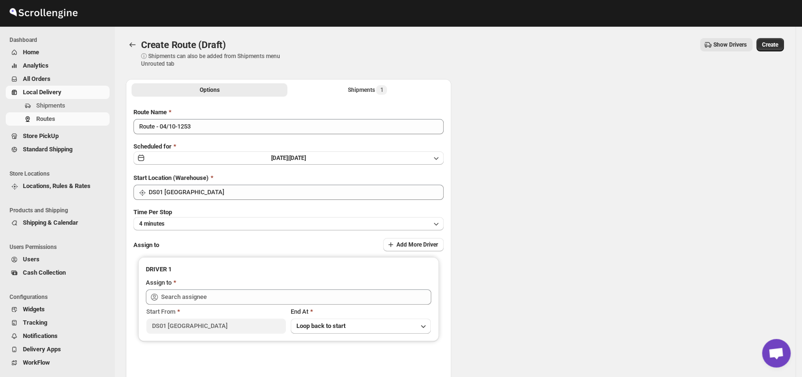
type input "DS01 [GEOGRAPHIC_DATA]"
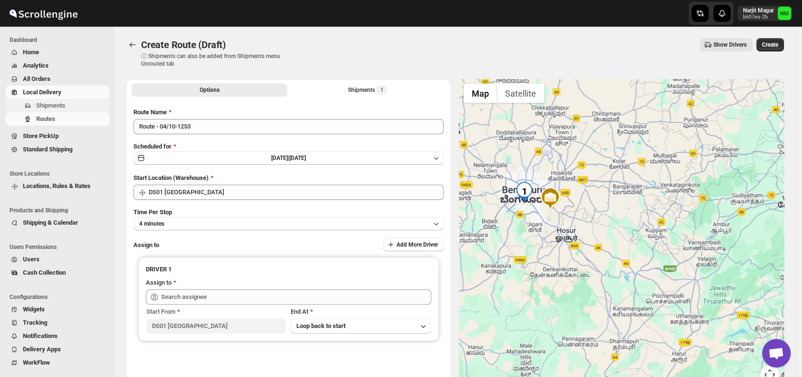
click at [75, 107] on span "Shipments" at bounding box center [71, 106] width 71 height 10
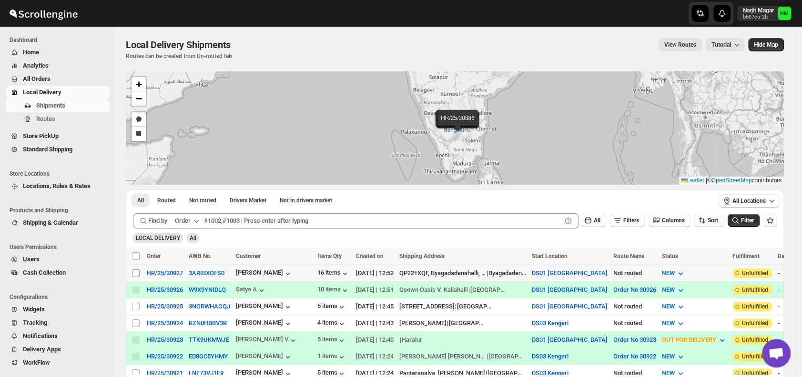
click at [137, 272] on input "Select shipment" at bounding box center [136, 274] width 8 height 8
checkbox input "true"
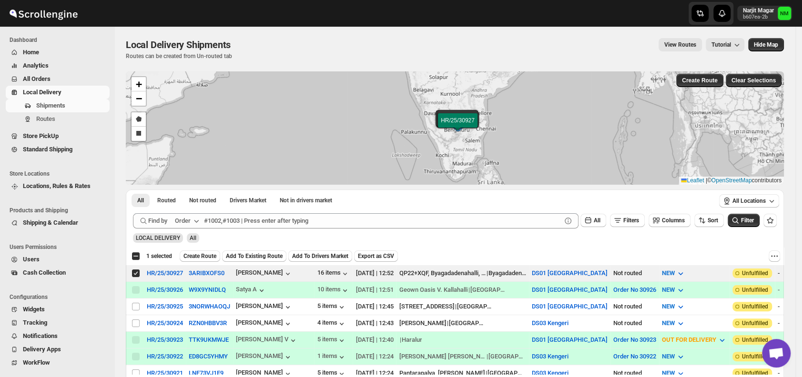
click at [203, 249] on div "Select all 8 shipments 1 selected Create Route Add To Existing Route Add To Dri…" at bounding box center [455, 256] width 658 height 17
click at [202, 251] on button "Create Route" at bounding box center [200, 256] width 40 height 11
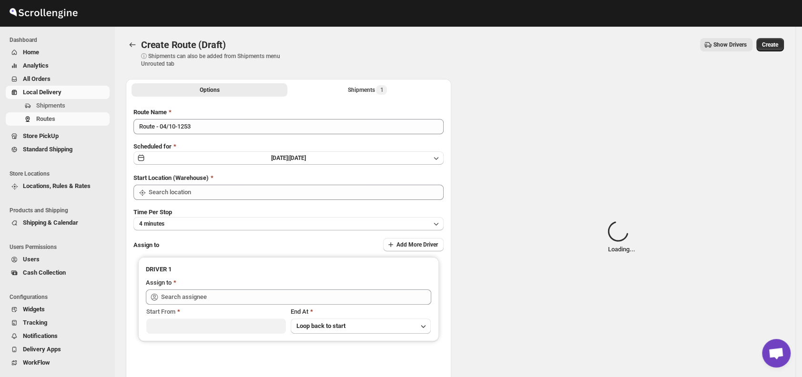
type input "DS01 [GEOGRAPHIC_DATA]"
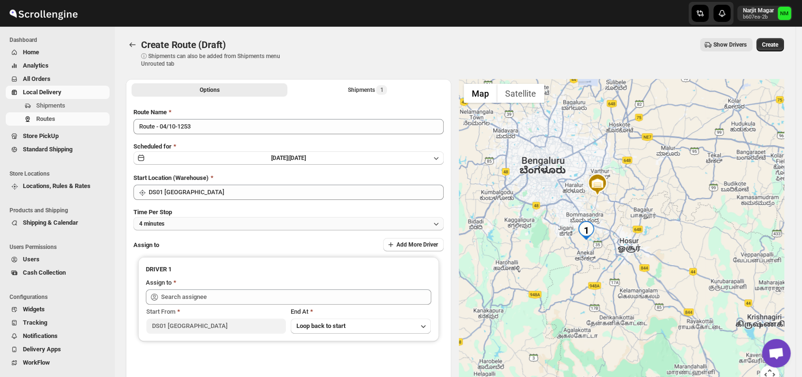
click at [225, 223] on button "4 minutes" at bounding box center [288, 223] width 310 height 13
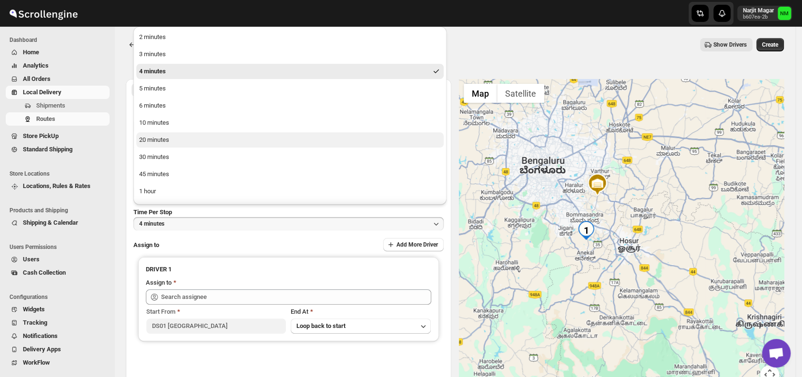
click at [176, 137] on button "20 minutes" at bounding box center [289, 139] width 307 height 15
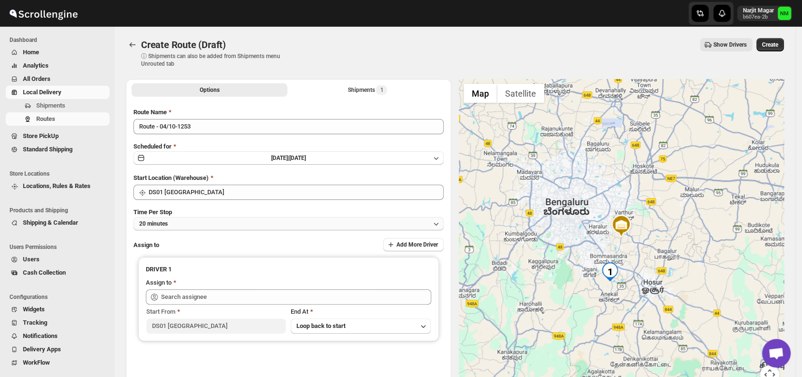
click at [183, 227] on button "20 minutes" at bounding box center [288, 223] width 310 height 13
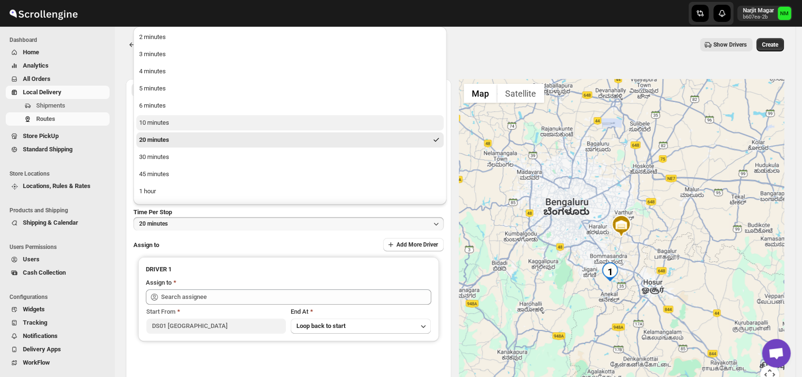
click at [156, 126] on div "10 minutes" at bounding box center [154, 123] width 30 height 10
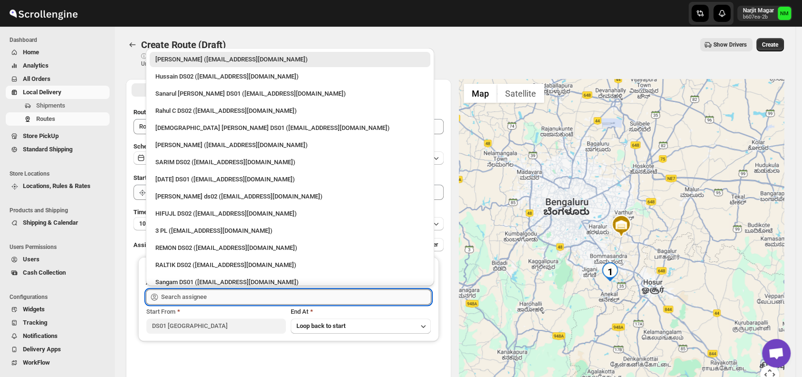
click at [231, 296] on input "text" at bounding box center [296, 297] width 270 height 15
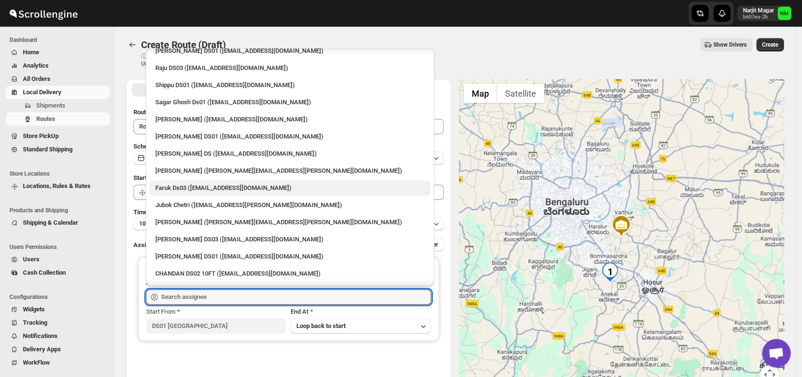
scroll to position [743, 0]
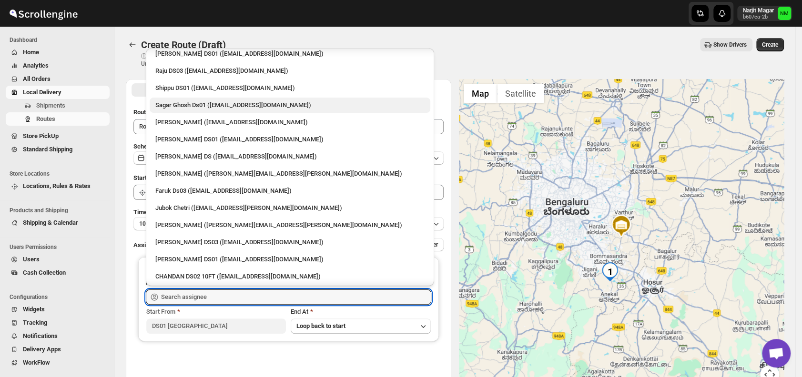
click at [169, 107] on div "Sagar Ghosh Ds01 (nenages934@ekuali.com)" at bounding box center [289, 106] width 269 height 10
type input "Sagar Ghosh Ds01 (nenages934@ekuali.com)"
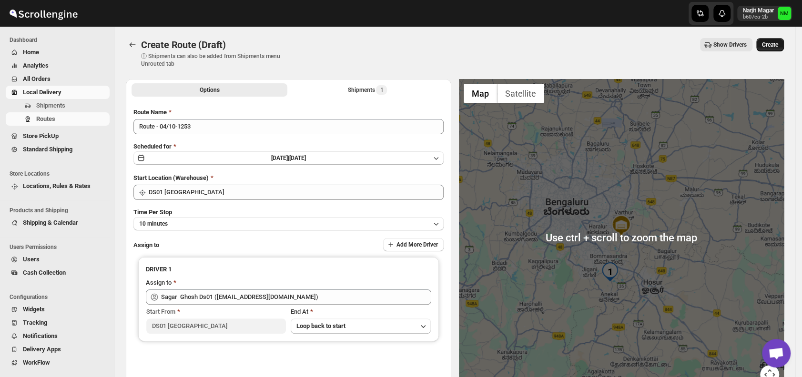
click at [776, 46] on span "Create" at bounding box center [770, 45] width 16 height 8
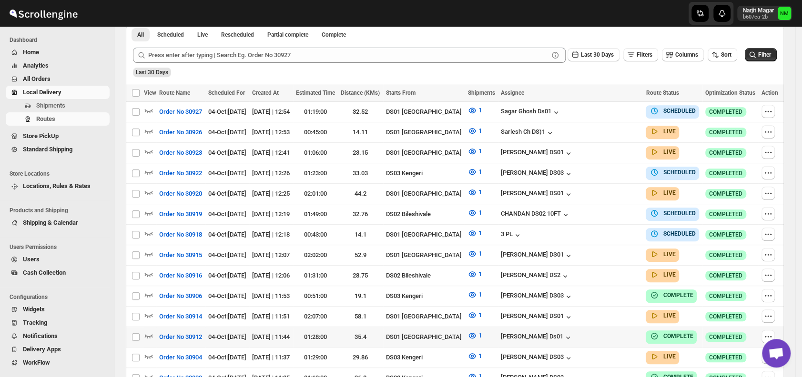
scroll to position [267, 0]
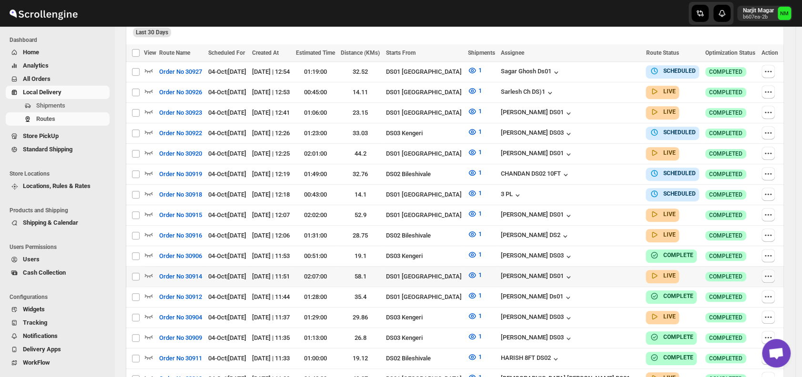
click at [765, 272] on icon "button" at bounding box center [768, 277] width 10 height 10
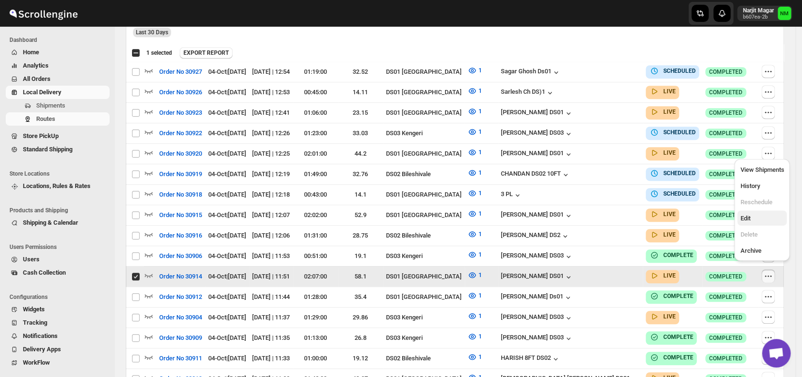
click at [747, 216] on span "Edit" at bounding box center [745, 218] width 10 height 7
checkbox input "false"
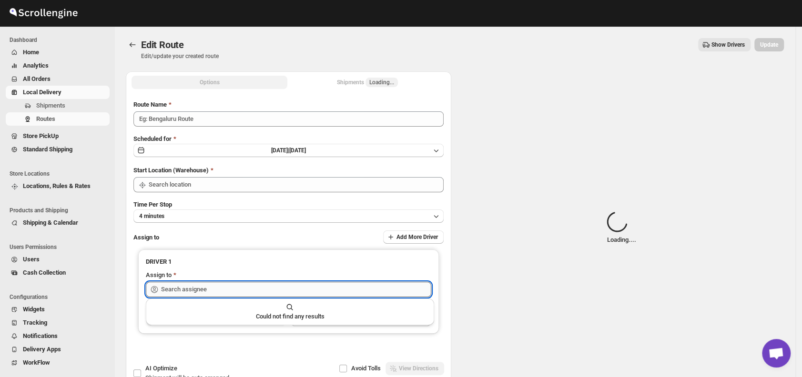
click at [285, 289] on input "text" at bounding box center [296, 289] width 270 height 15
type input "Order No 30914"
type input "DS01 [GEOGRAPHIC_DATA]"
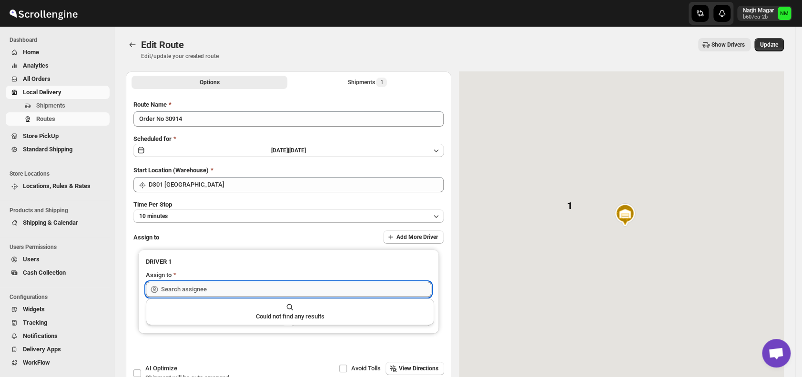
click at [285, 289] on input "text" at bounding box center [296, 289] width 270 height 15
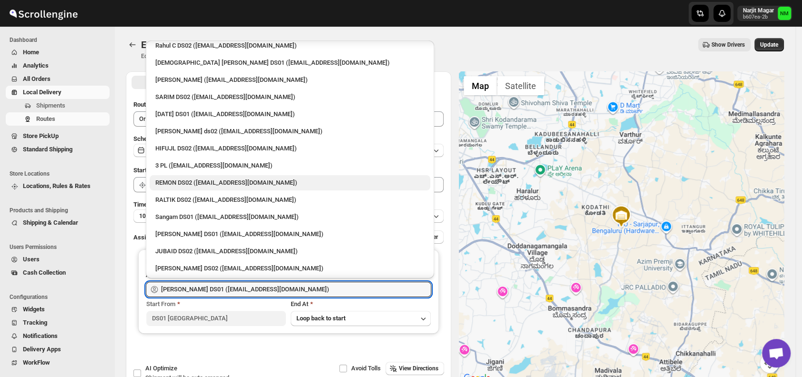
scroll to position [58, 0]
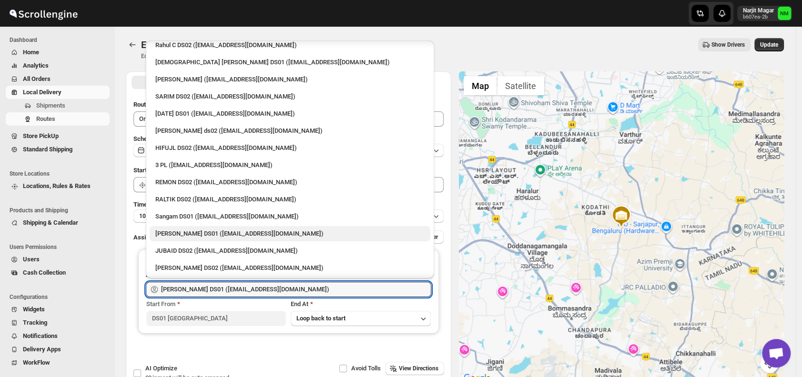
click at [193, 232] on div "Jahir Hussain DS01 (pegaya8076@excederm.com)" at bounding box center [289, 234] width 269 height 10
type input "Jahir Hussain DS01 (pegaya8076@excederm.com)"
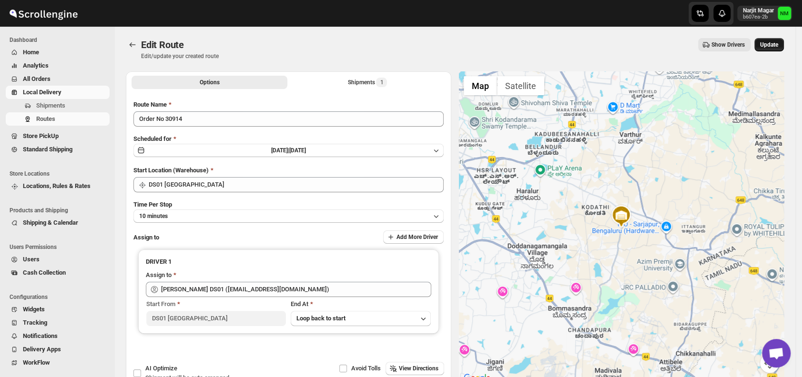
click at [767, 47] on span "Update" at bounding box center [769, 45] width 18 height 8
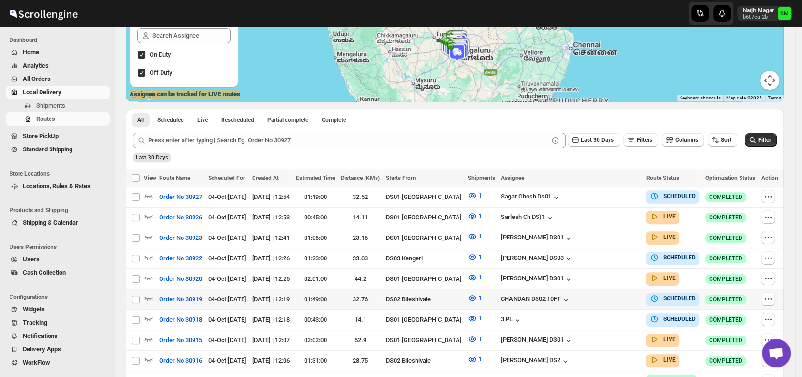
scroll to position [144, 0]
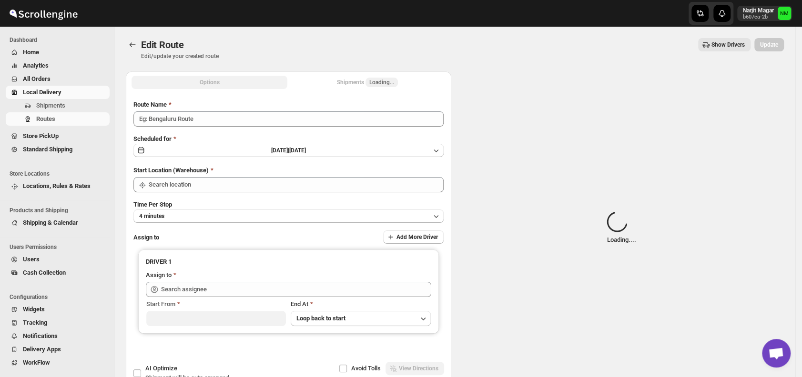
type input "Order No 30914"
type input "DS01 [GEOGRAPHIC_DATA]"
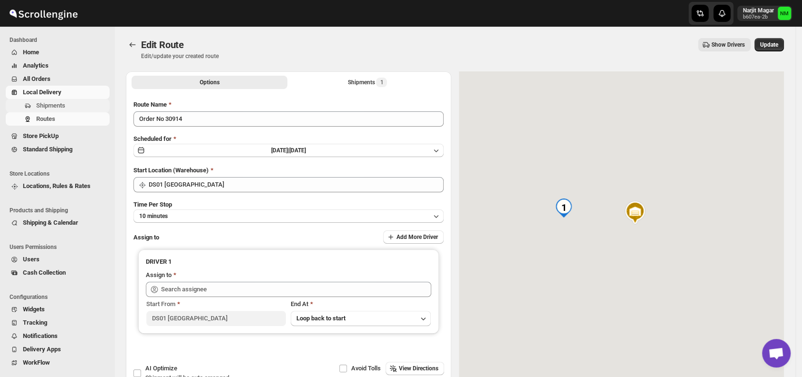
type input "[PERSON_NAME] DS01 ([EMAIL_ADDRESS][DOMAIN_NAME])"
click at [54, 104] on span "Shipments" at bounding box center [50, 105] width 29 height 7
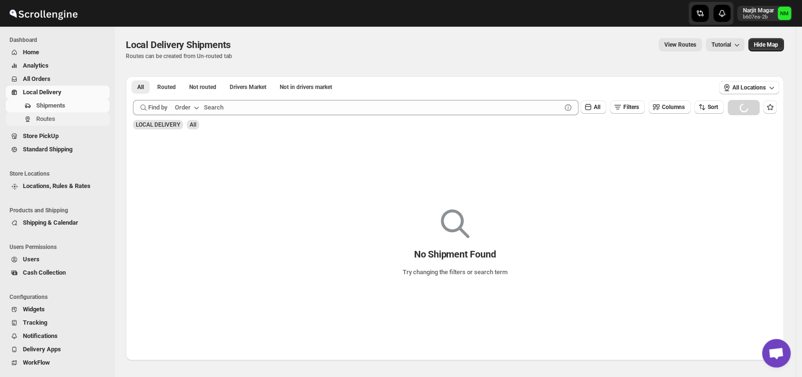
click at [57, 123] on span "Routes" at bounding box center [71, 119] width 71 height 10
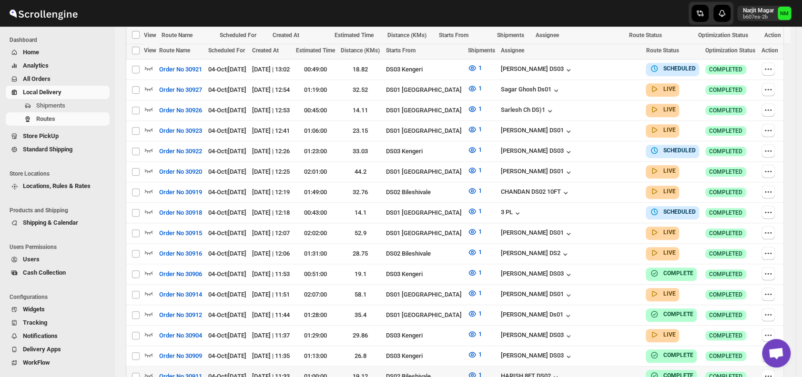
scroll to position [368, 0]
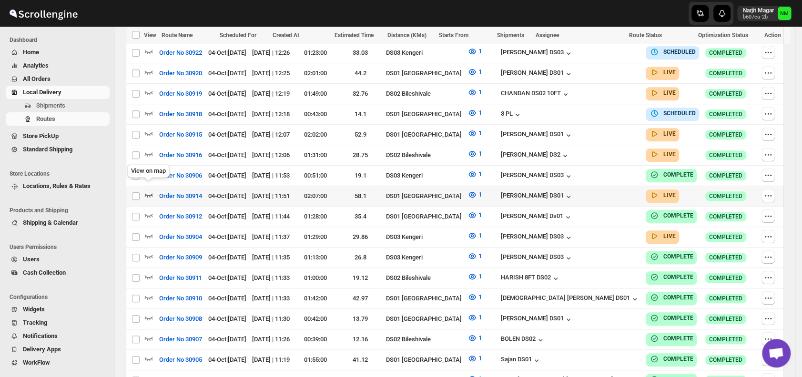
click at [152, 193] on icon "button" at bounding box center [149, 195] width 8 height 4
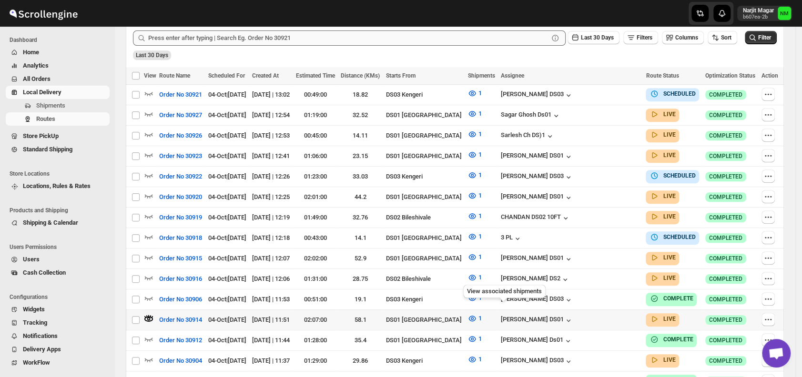
scroll to position [273, 0]
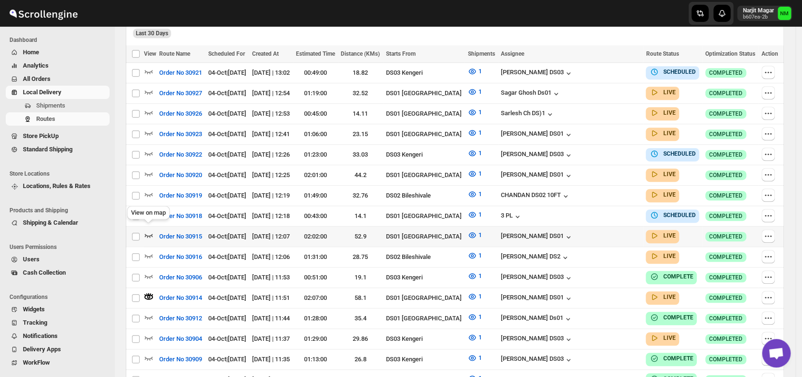
click at [148, 234] on icon "button" at bounding box center [149, 236] width 8 height 4
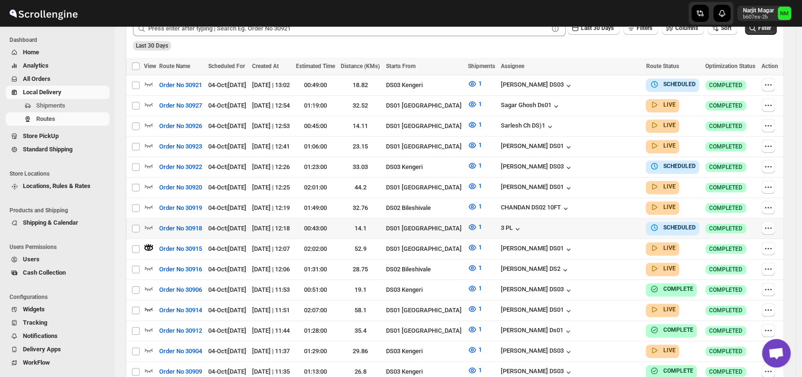
scroll to position [262, 0]
click at [151, 304] on icon "button" at bounding box center [149, 309] width 10 height 10
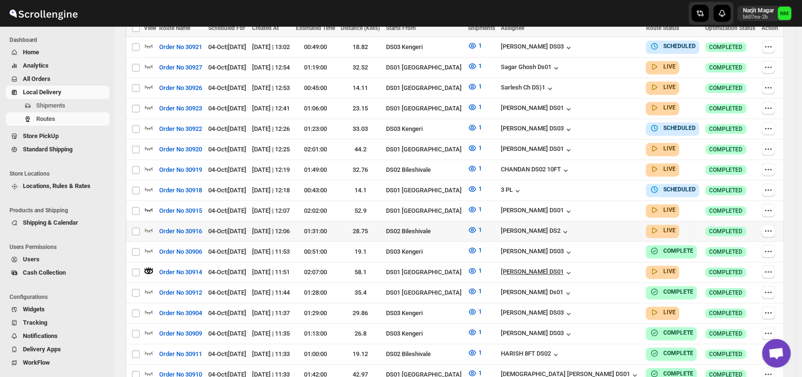
scroll to position [234, 0]
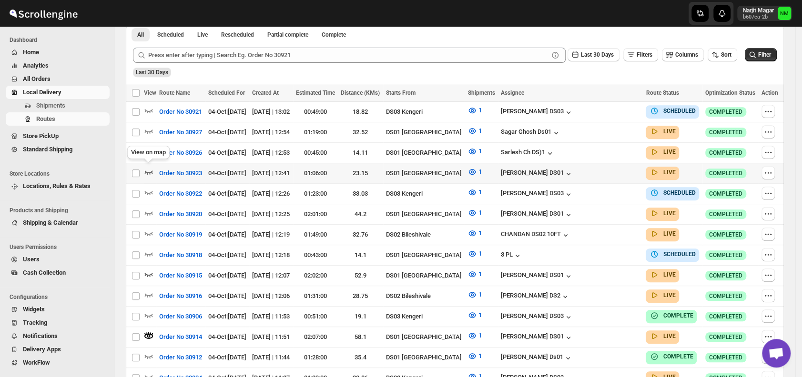
click at [147, 169] on icon "button" at bounding box center [149, 172] width 10 height 10
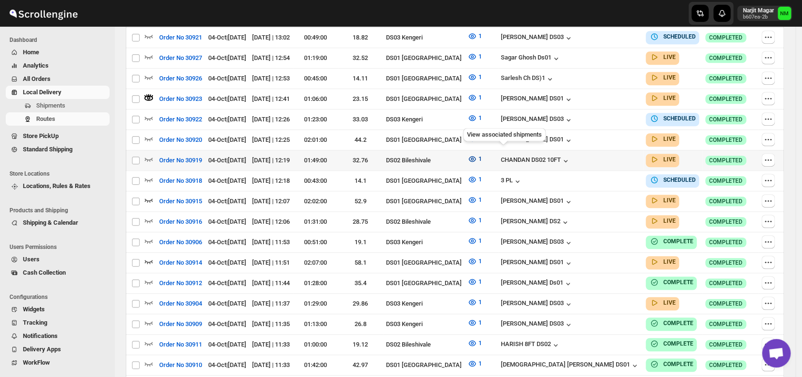
scroll to position [284, 0]
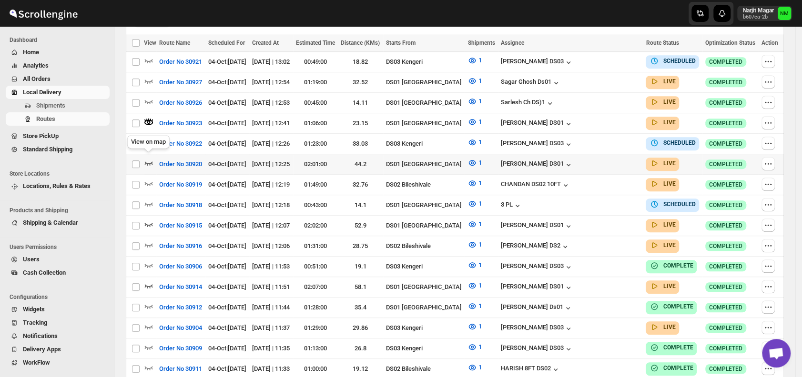
click at [147, 159] on icon "button" at bounding box center [149, 163] width 10 height 10
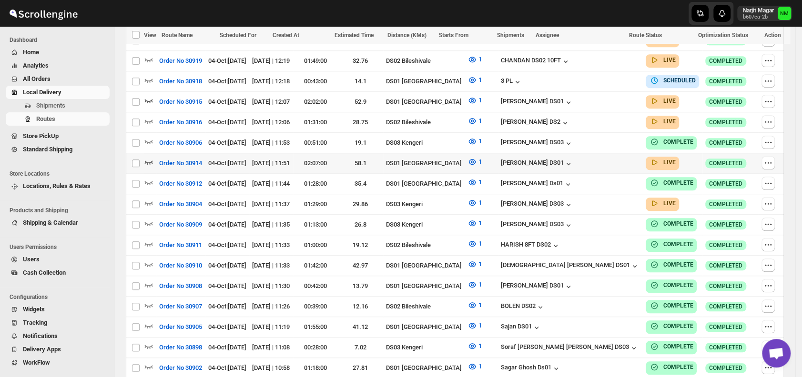
scroll to position [410, 0]
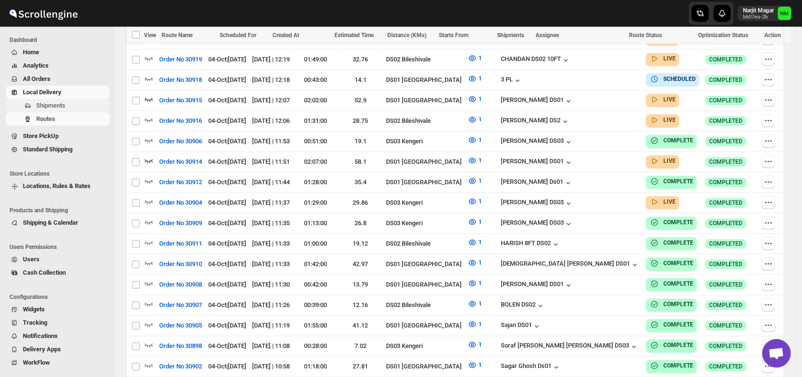
click at [61, 105] on span "Shipments" at bounding box center [50, 105] width 29 height 7
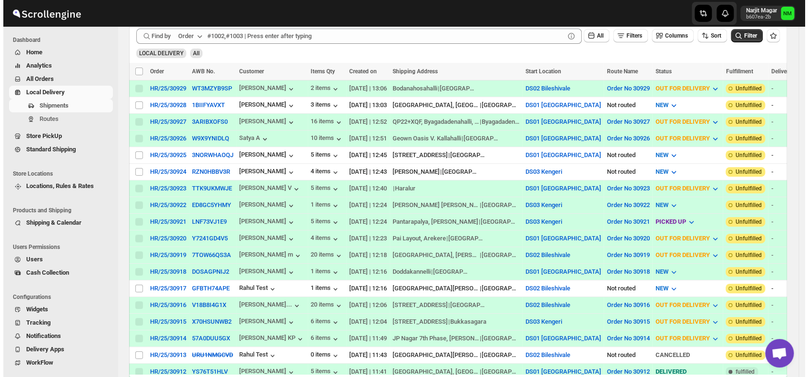
scroll to position [185, 0]
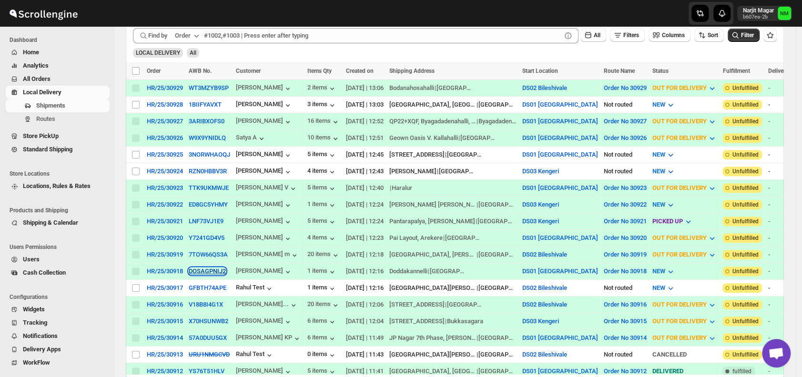
click at [204, 268] on button "DOSAGPNIJ2" at bounding box center [207, 271] width 37 height 7
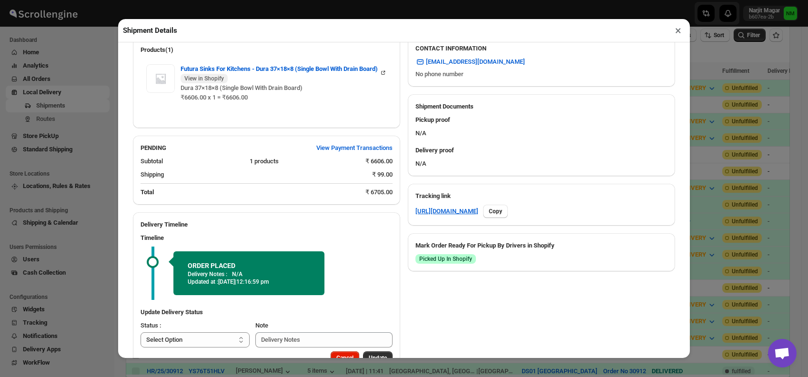
scroll to position [354, 0]
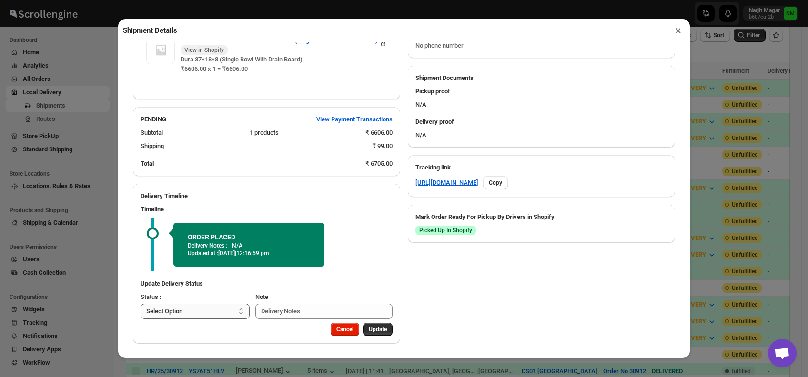
click at [220, 313] on select "Select Option PICKED UP OUT FOR DELIVERY RESCHEDULE DELIVERED CANCELLED" at bounding box center [195, 311] width 109 height 15
select select "PICKED_UP"
click at [141, 304] on select "Select Option PICKED UP OUT FOR DELIVERY RESCHEDULE DELIVERED CANCELLED" at bounding box center [195, 311] width 109 height 15
click at [364, 334] on button "Pick Products" at bounding box center [368, 329] width 47 height 13
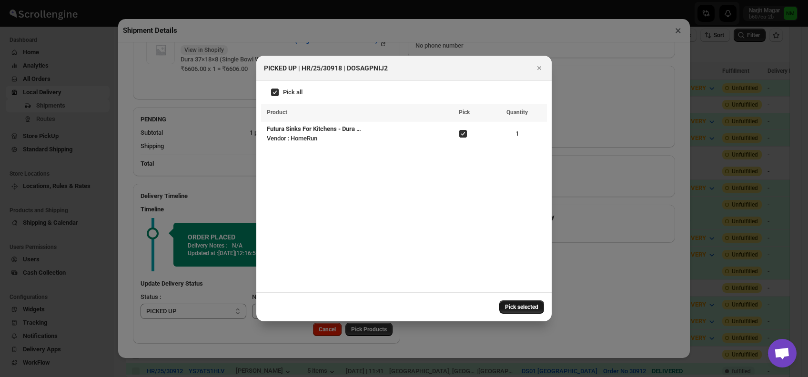
click at [513, 305] on span "Pick selected" at bounding box center [521, 307] width 33 height 8
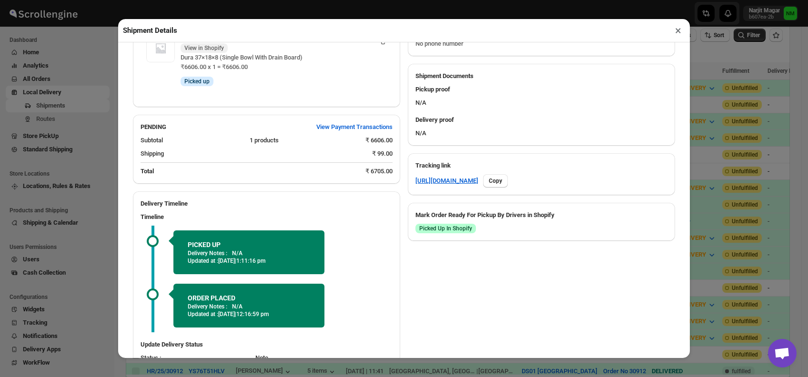
scroll to position [417, 0]
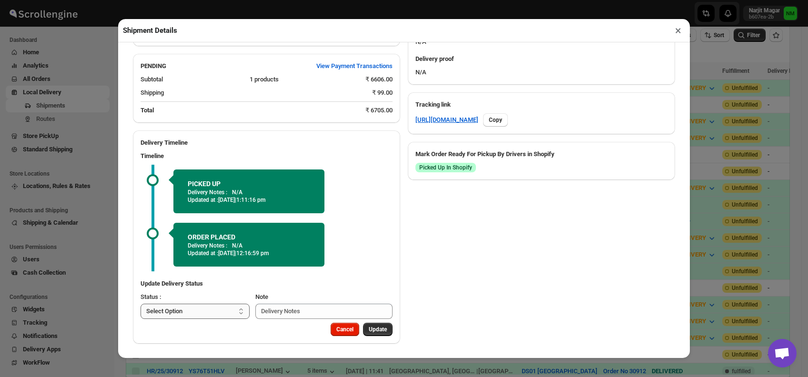
click at [208, 310] on select "Select Option PICKED UP OUT FOR DELIVERY RESCHEDULE DELIVERED CANCELLED" at bounding box center [195, 311] width 109 height 15
select select "OUT_FOR_DELIVERY"
click at [141, 304] on select "Select Option PICKED UP OUT FOR DELIVERY RESCHEDULE DELIVERED CANCELLED" at bounding box center [195, 311] width 109 height 15
click at [375, 328] on span "Update" at bounding box center [378, 330] width 18 height 8
select select
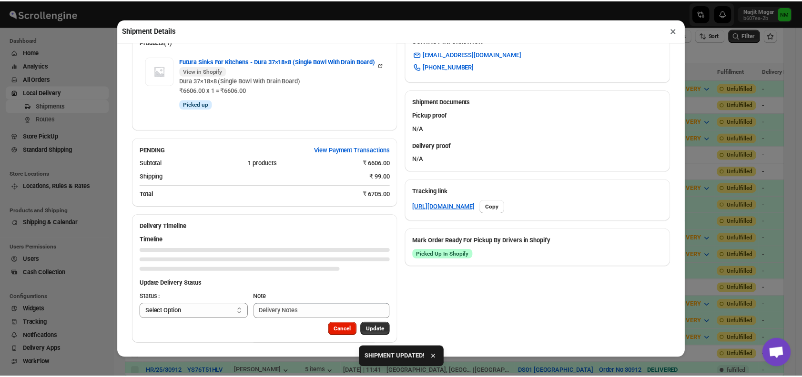
scroll to position [333, 0]
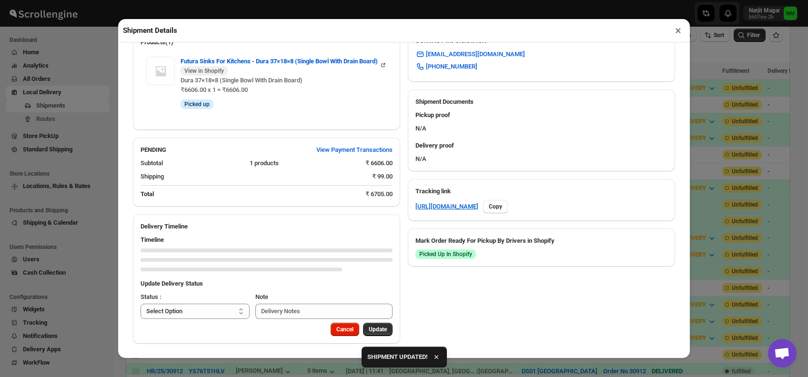
click at [677, 30] on button "×" at bounding box center [678, 30] width 14 height 13
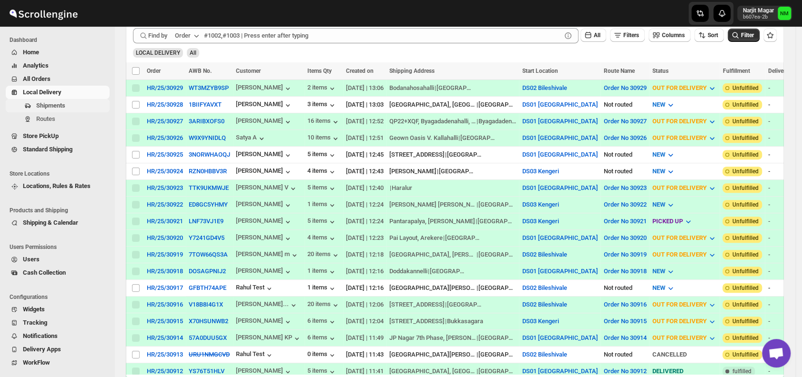
click at [67, 111] on button "Shipments" at bounding box center [58, 105] width 104 height 13
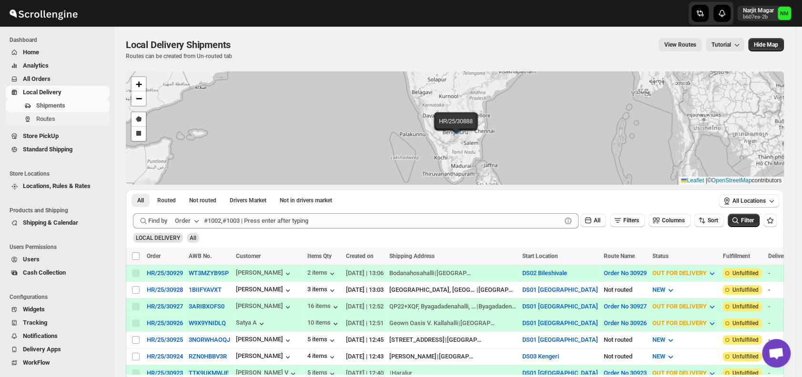
click at [55, 123] on span "Routes" at bounding box center [71, 119] width 71 height 10
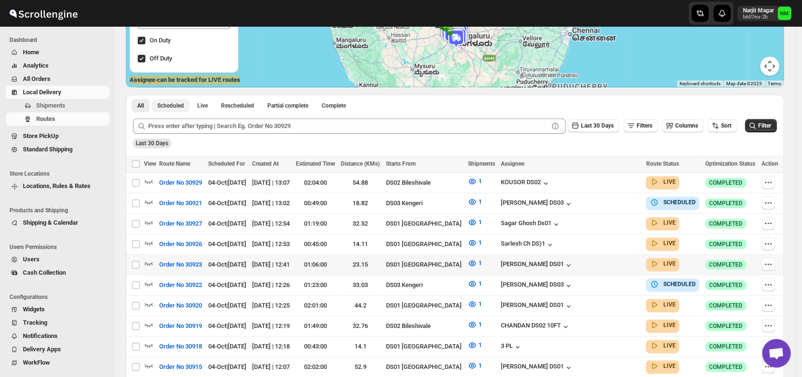
scroll to position [156, 0]
click at [149, 219] on icon "button" at bounding box center [149, 222] width 10 height 10
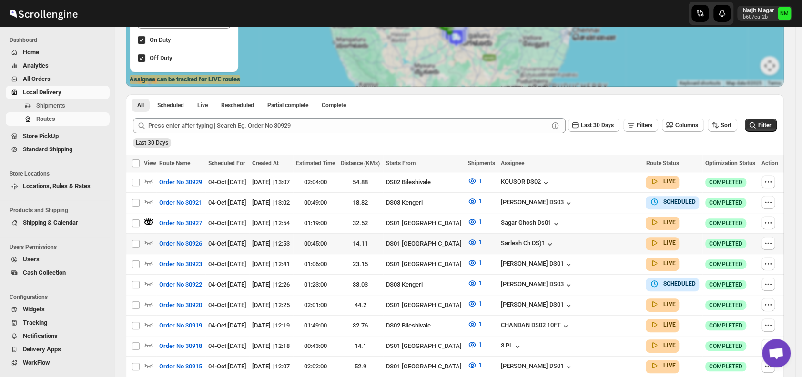
scroll to position [0, 0]
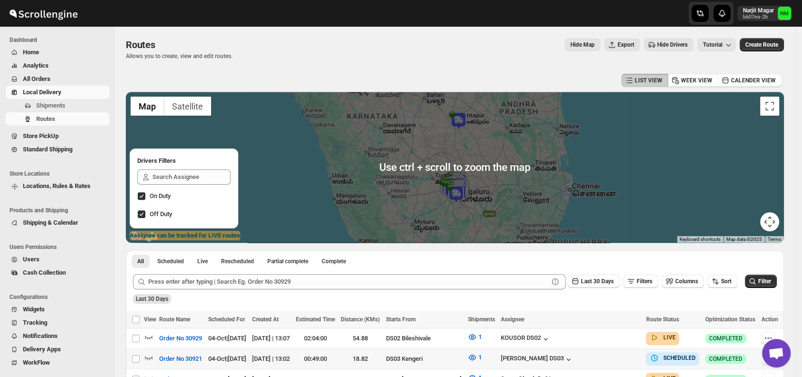
scroll to position [121, 0]
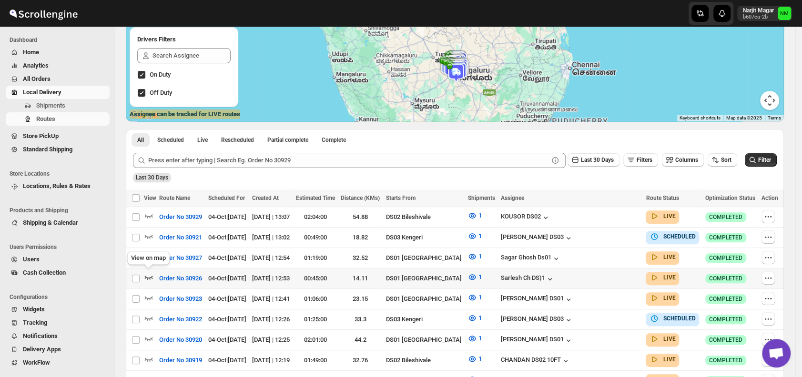
click at [149, 274] on icon "button" at bounding box center [149, 277] width 10 height 10
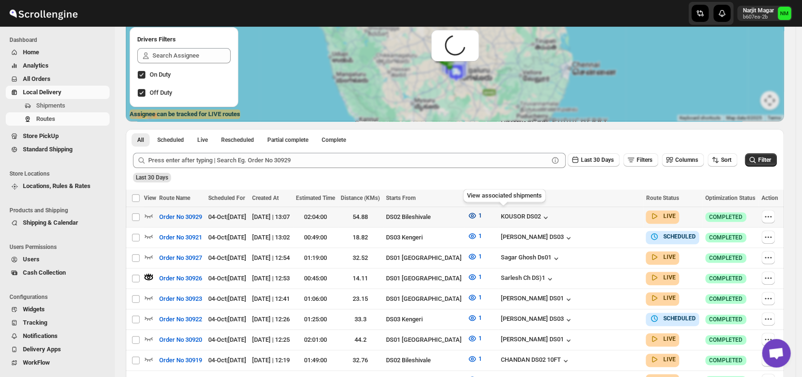
scroll to position [0, 0]
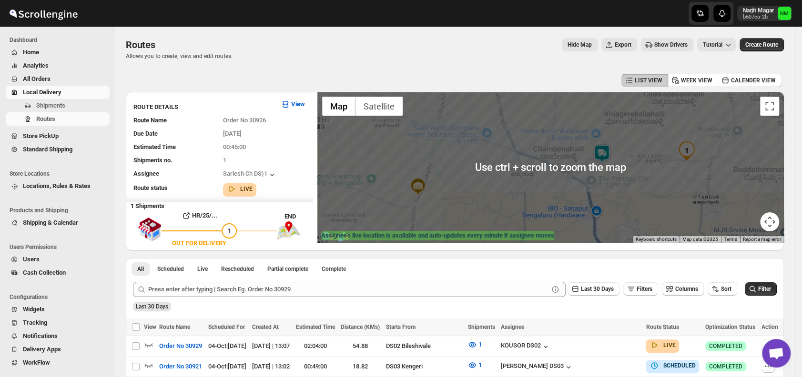
click at [605, 149] on img at bounding box center [601, 153] width 19 height 19
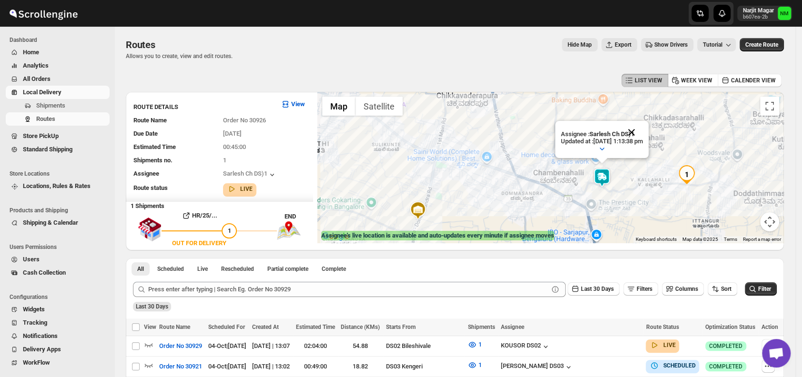
click at [643, 129] on button "Close" at bounding box center [631, 132] width 23 height 23
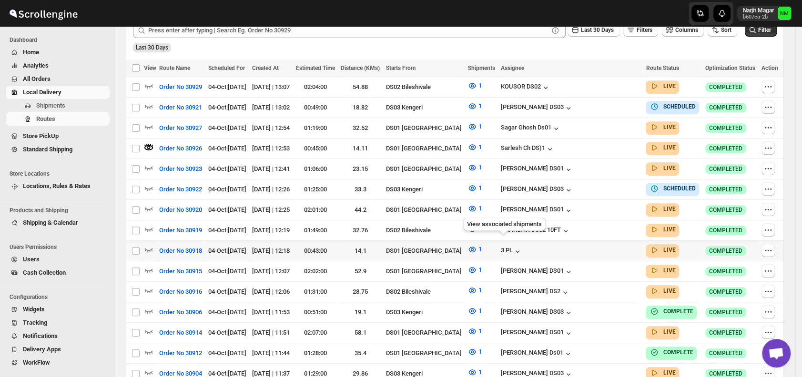
scroll to position [265, 0]
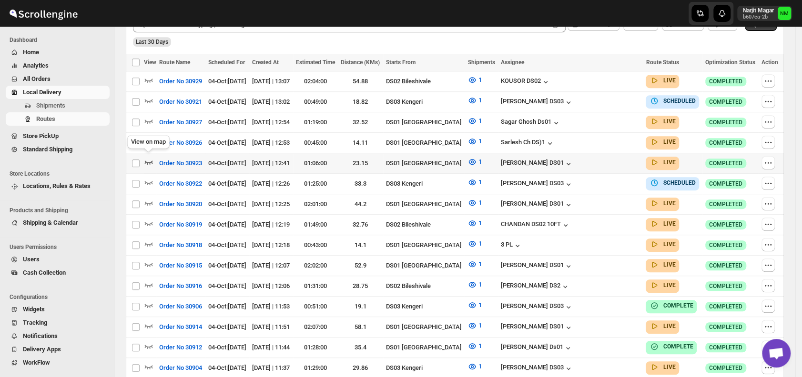
click at [151, 161] on icon "button" at bounding box center [149, 163] width 8 height 4
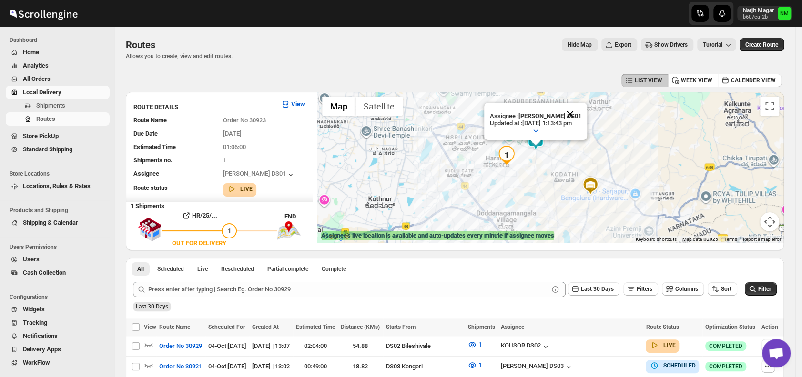
click at [581, 103] on button "Close" at bounding box center [569, 114] width 23 height 23
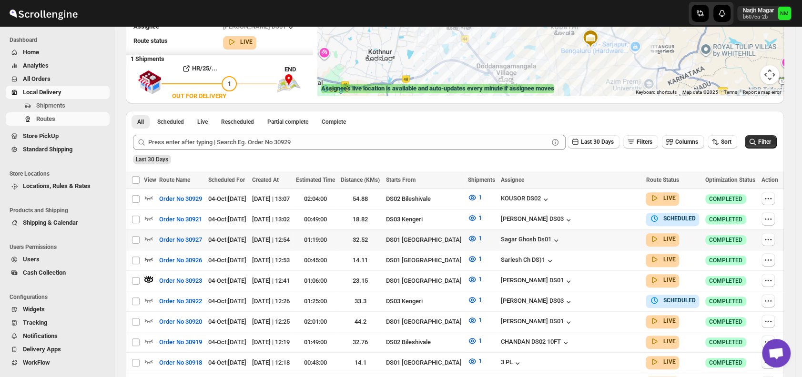
scroll to position [149, 0]
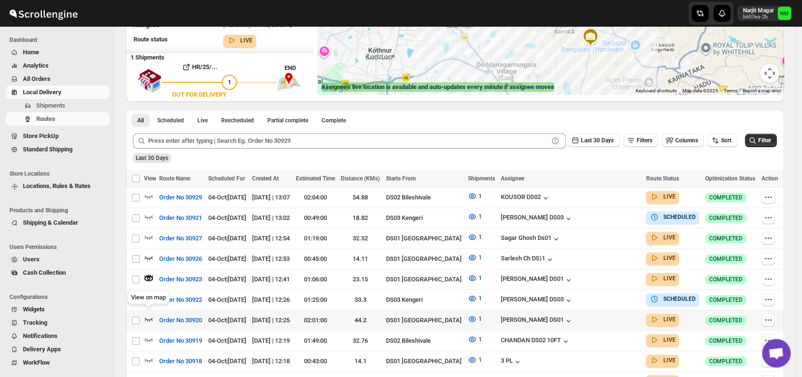
click at [147, 318] on icon "button" at bounding box center [149, 320] width 8 height 4
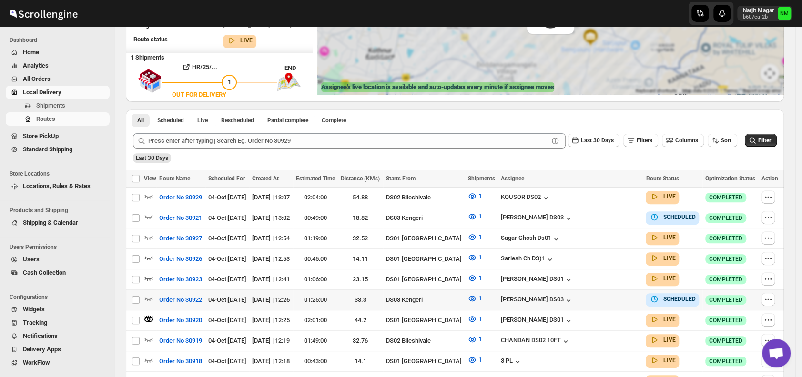
scroll to position [0, 0]
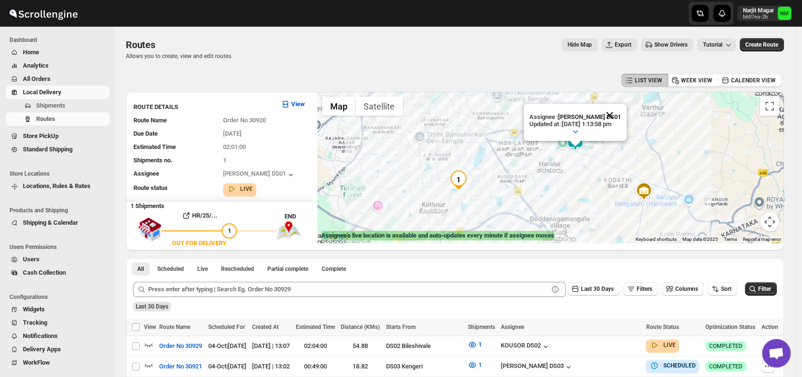
click at [621, 113] on button "Close" at bounding box center [609, 115] width 23 height 23
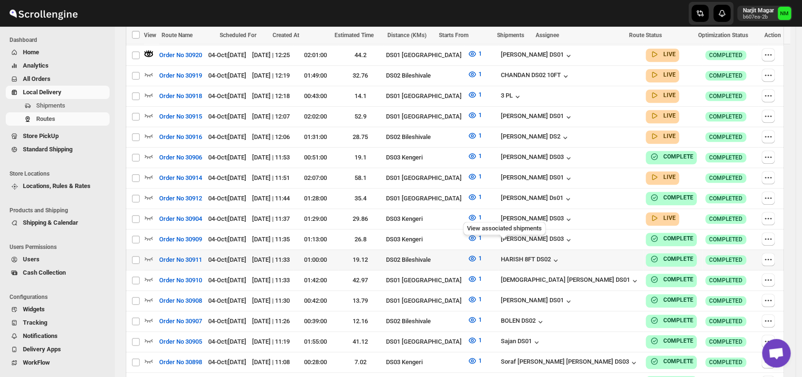
scroll to position [415, 0]
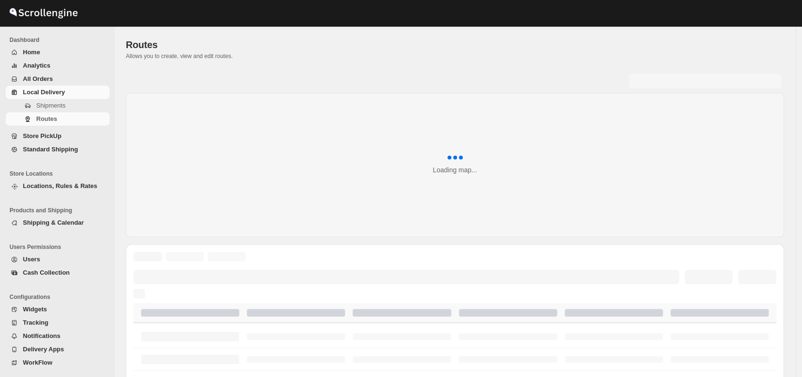
scroll to position [369, 0]
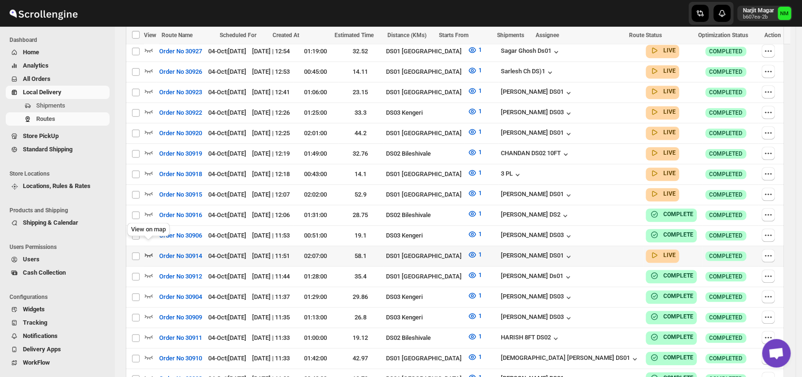
click at [148, 250] on icon "button" at bounding box center [149, 255] width 10 height 10
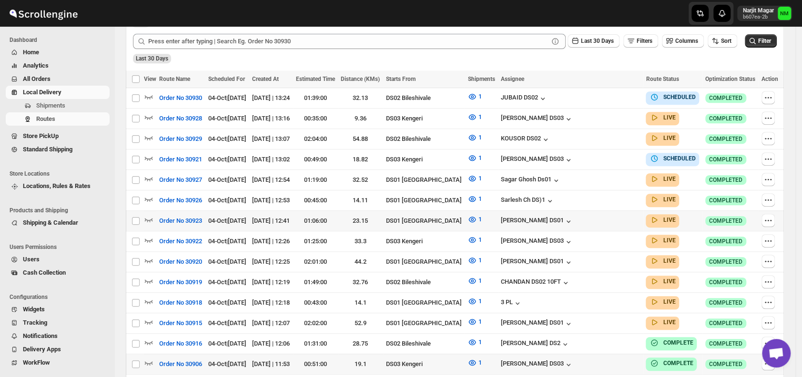
scroll to position [259, 0]
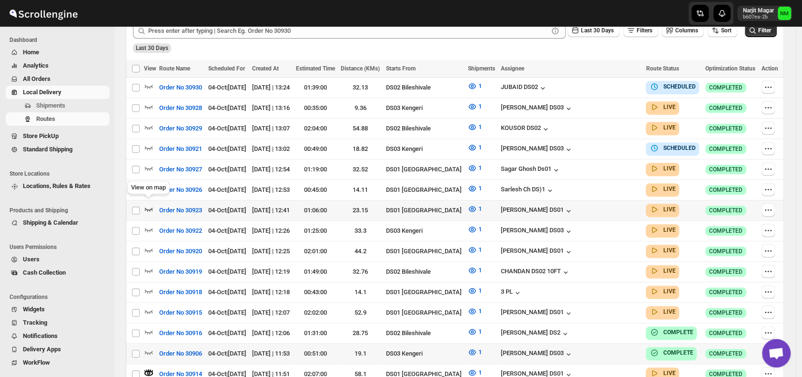
click at [152, 208] on icon "button" at bounding box center [149, 210] width 8 height 4
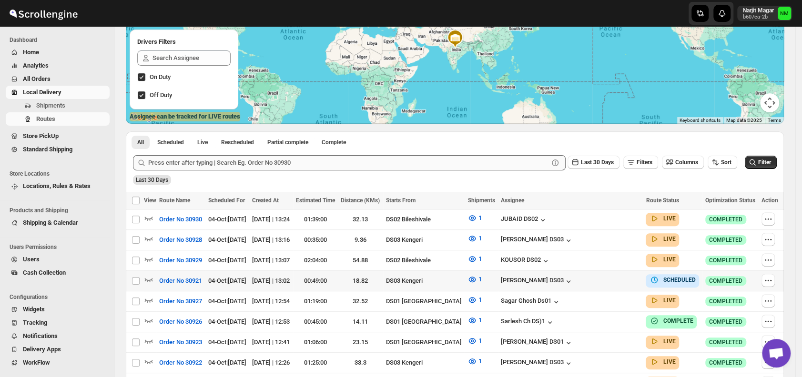
scroll to position [151, 0]
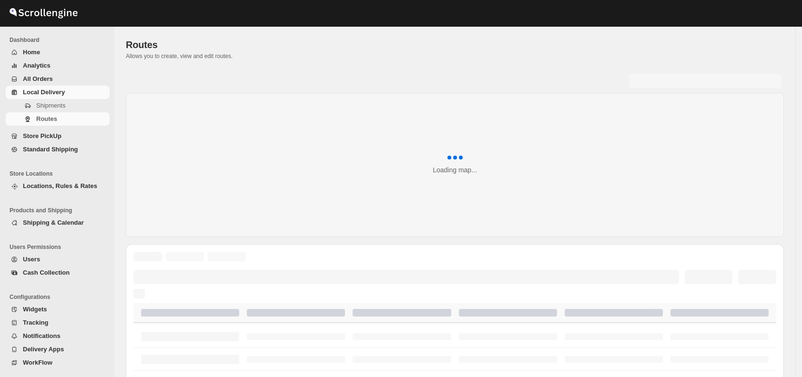
scroll to position [151, 0]
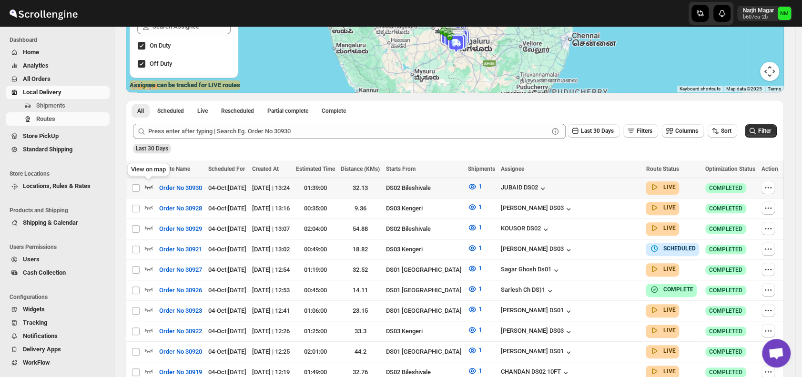
click at [149, 188] on icon "button" at bounding box center [149, 187] width 10 height 10
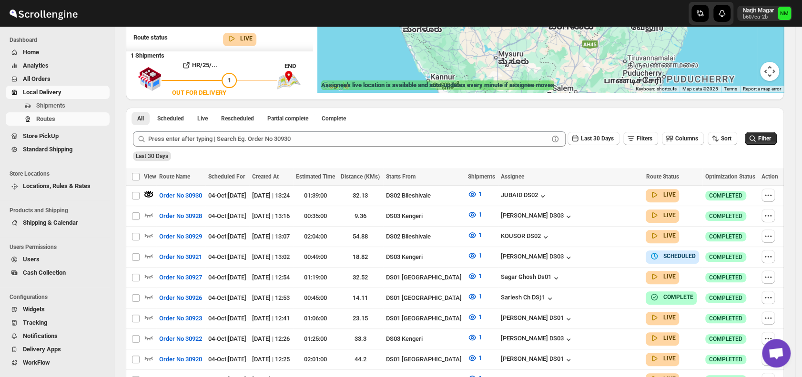
scroll to position [0, 0]
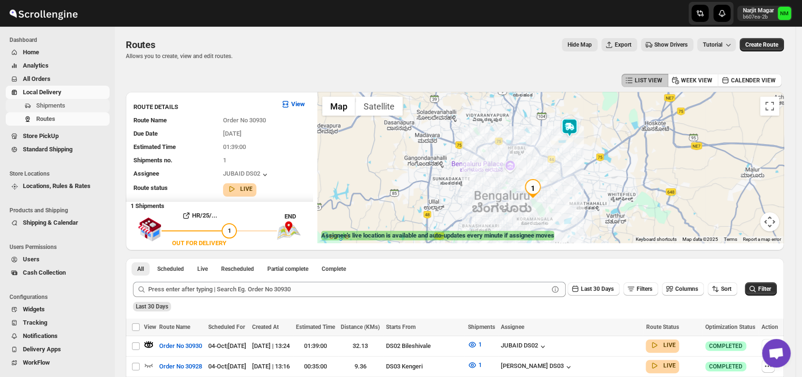
click at [60, 106] on span "Shipments" at bounding box center [50, 105] width 29 height 7
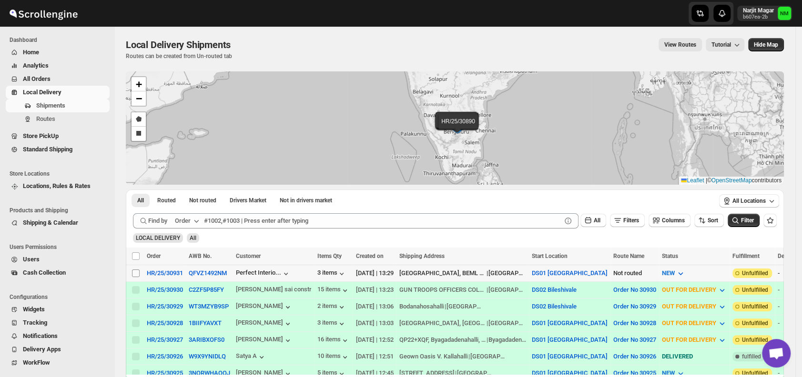
click at [136, 273] on input "Select shipment" at bounding box center [136, 274] width 8 height 8
checkbox input "true"
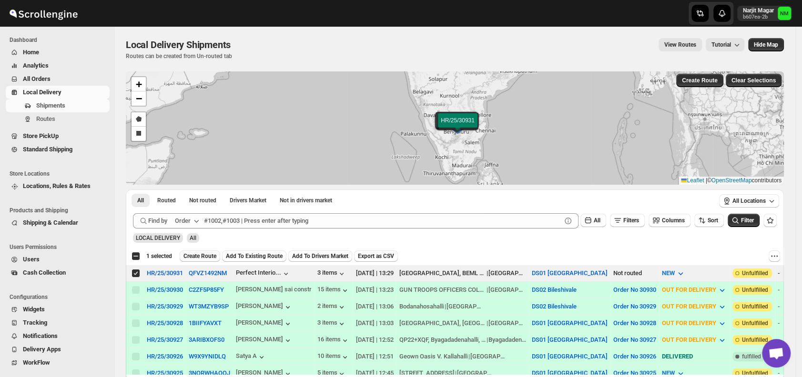
click at [202, 255] on span "Create Route" at bounding box center [199, 256] width 33 height 8
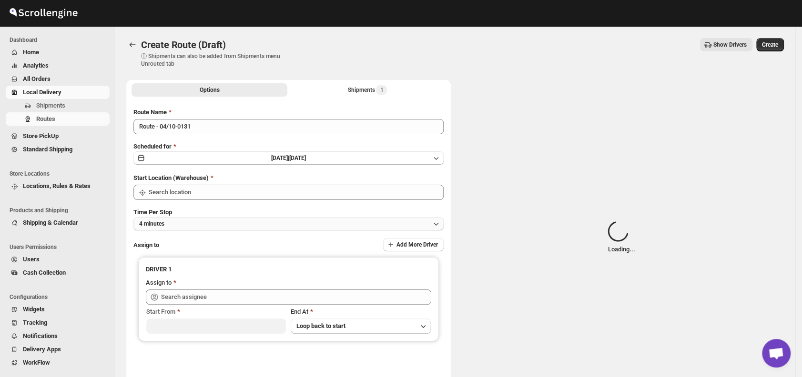
type input "DS01 [GEOGRAPHIC_DATA]"
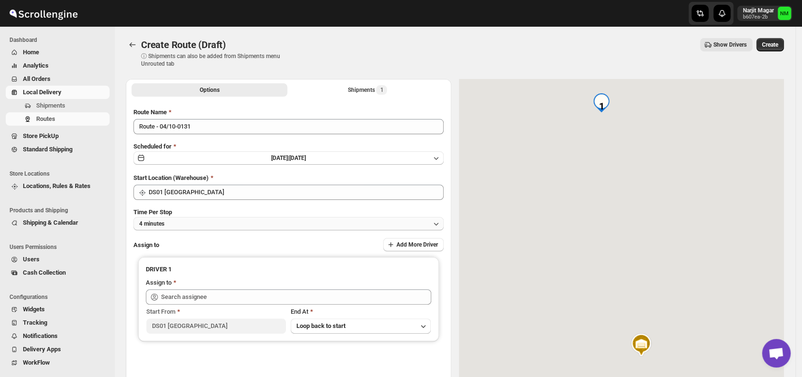
click at [224, 222] on button "4 minutes" at bounding box center [288, 223] width 310 height 13
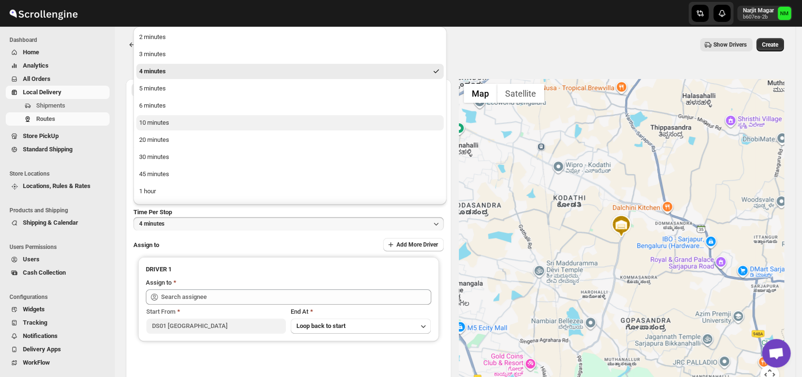
click at [173, 118] on button "10 minutes" at bounding box center [289, 122] width 307 height 15
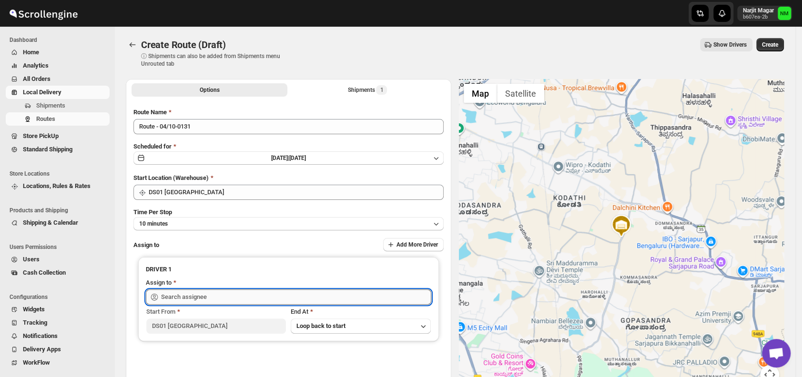
click at [236, 294] on input "text" at bounding box center [296, 297] width 270 height 15
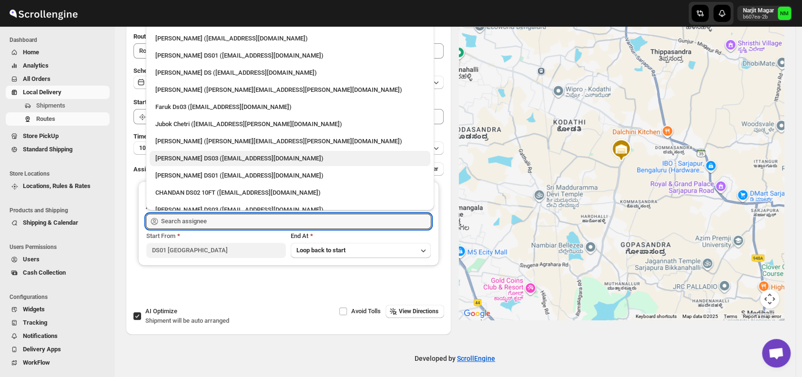
scroll to position [807, 0]
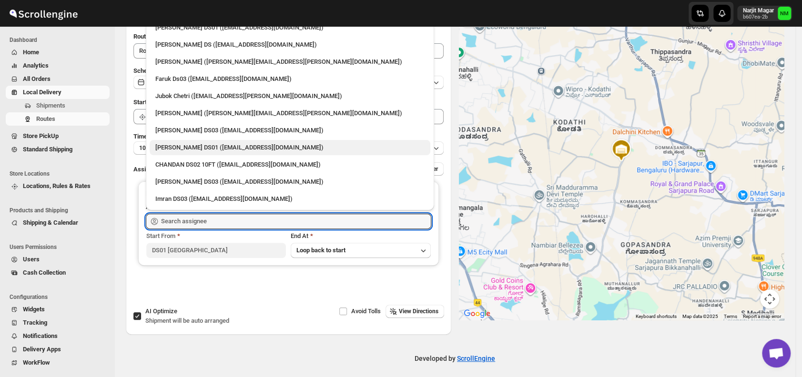
click at [200, 148] on div "Muktar Laskar DS01 (tawite4383@auslank.com)" at bounding box center [289, 148] width 269 height 10
type input "Muktar Laskar DS01 (tawite4383@auslank.com)"
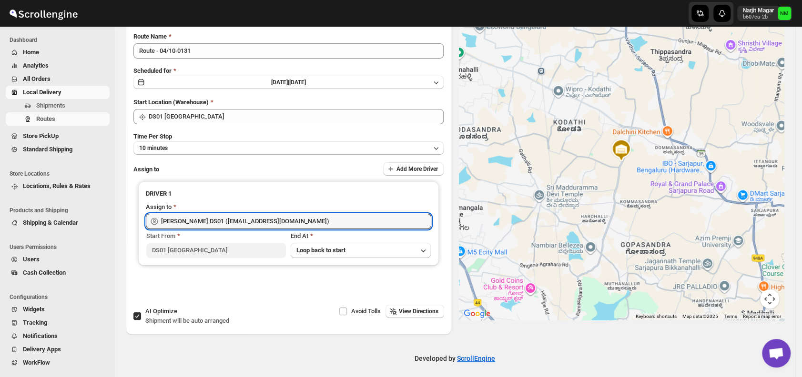
scroll to position [0, 0]
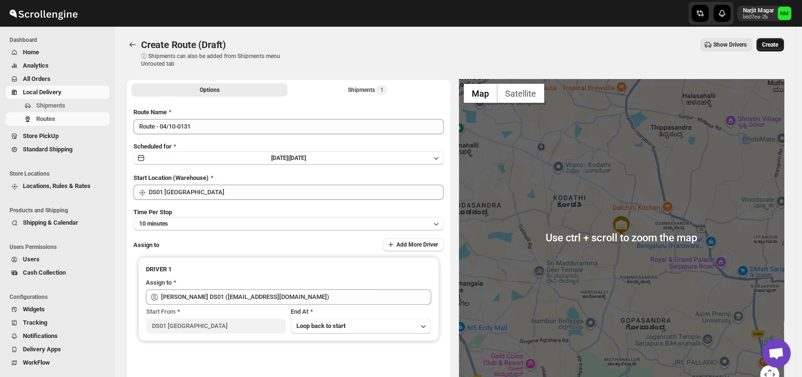
click at [774, 43] on span "Create" at bounding box center [770, 45] width 16 height 8
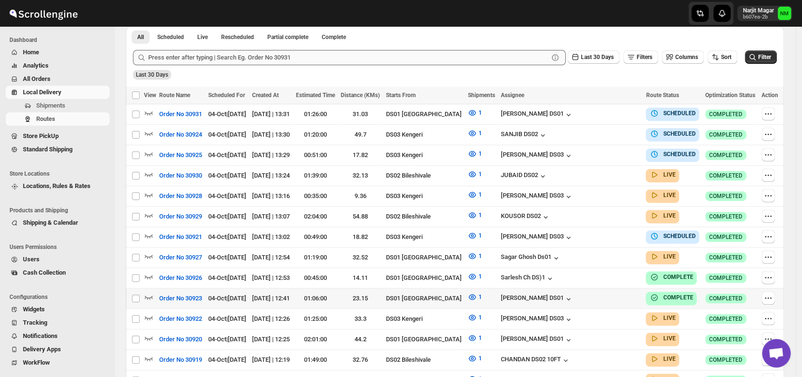
scroll to position [245, 0]
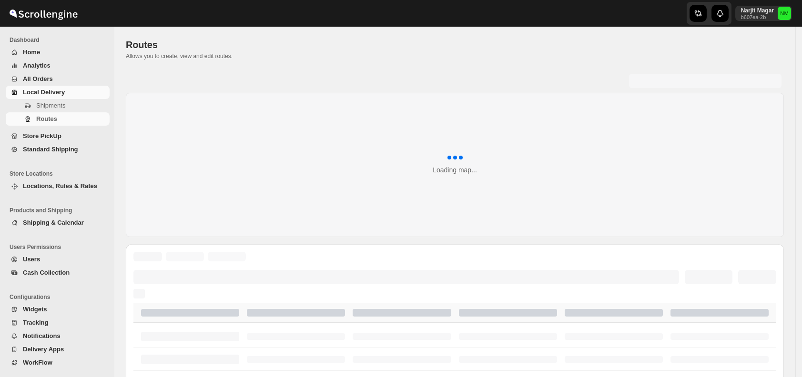
scroll to position [245, 0]
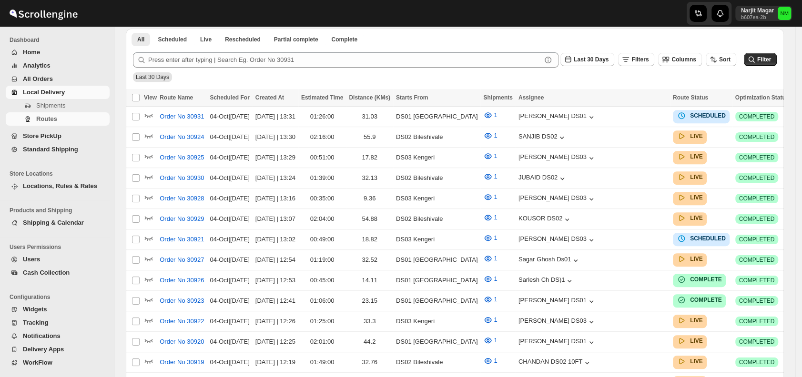
scroll to position [245, 0]
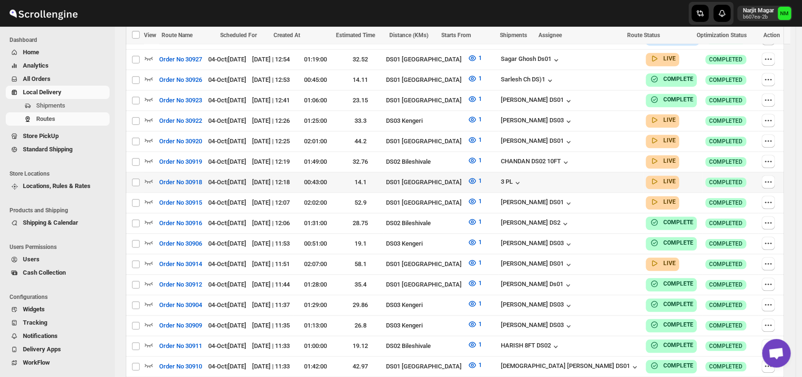
scroll to position [425, 0]
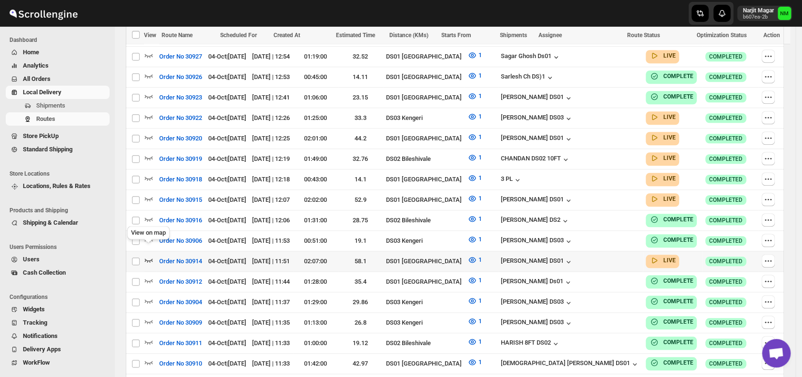
click at [148, 255] on icon "button" at bounding box center [149, 260] width 10 height 10
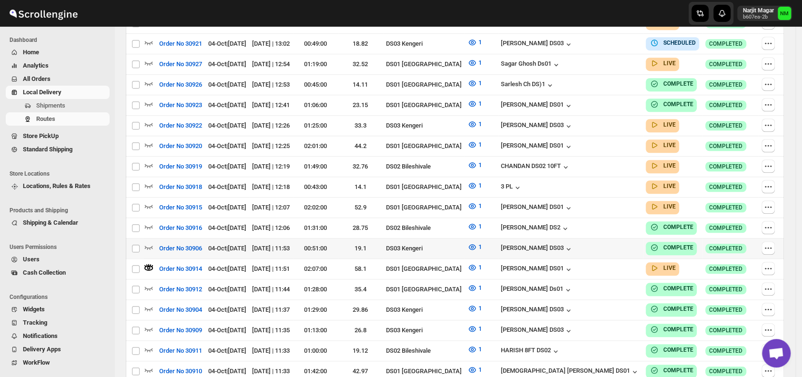
scroll to position [7, 0]
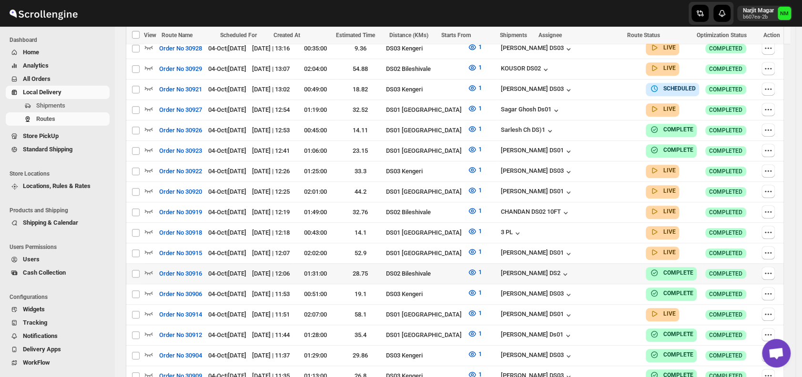
scroll to position [373, 0]
click at [149, 250] on icon "button" at bounding box center [149, 252] width 8 height 4
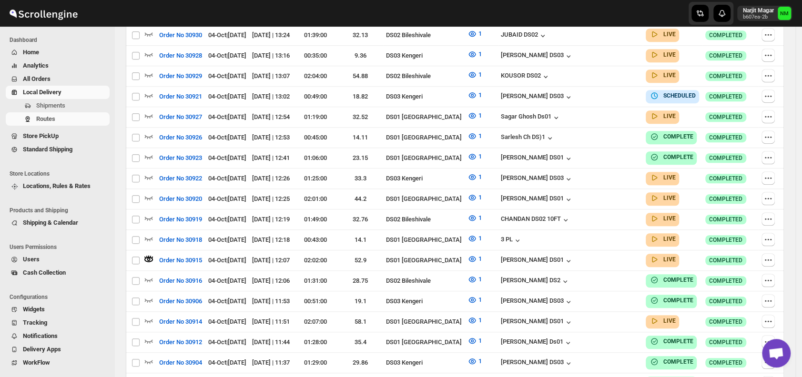
scroll to position [0, 0]
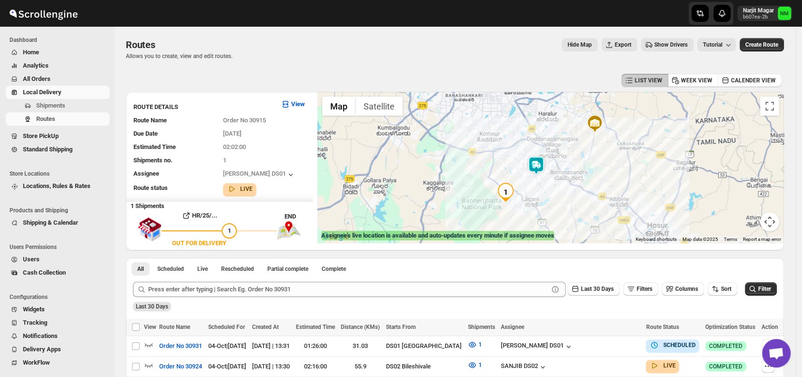
click at [540, 163] on img at bounding box center [535, 165] width 19 height 19
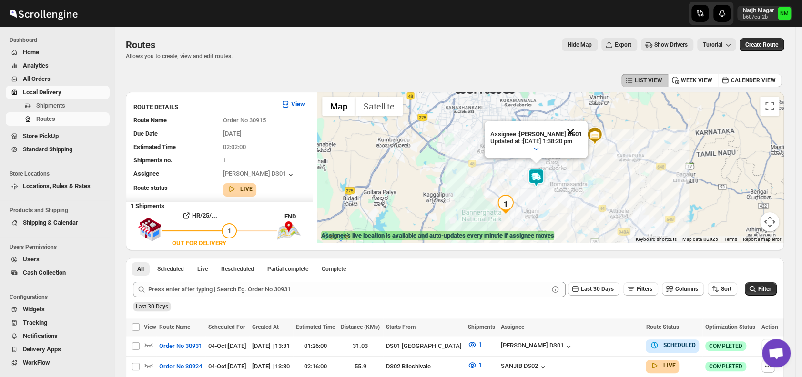
click at [582, 130] on button "Close" at bounding box center [570, 132] width 23 height 23
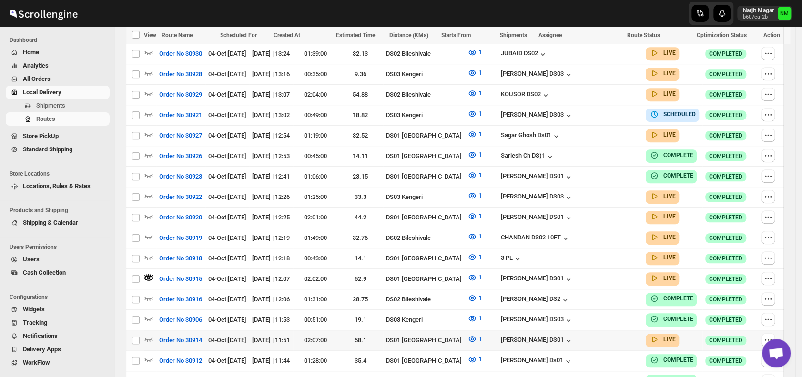
scroll to position [361, 0]
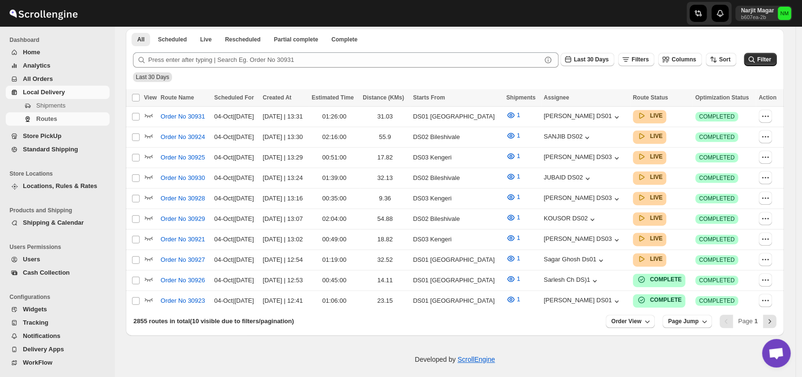
scroll to position [361, 0]
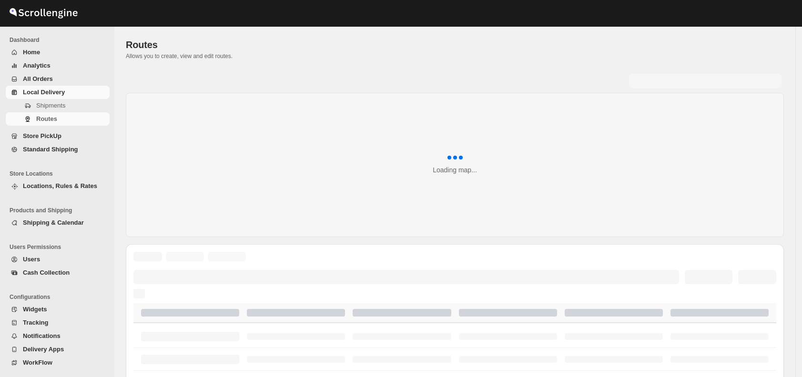
scroll to position [361, 0]
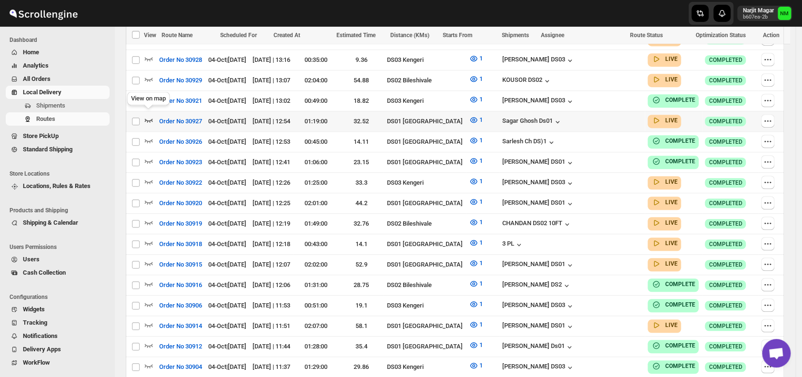
click at [148, 115] on icon "button" at bounding box center [149, 120] width 10 height 10
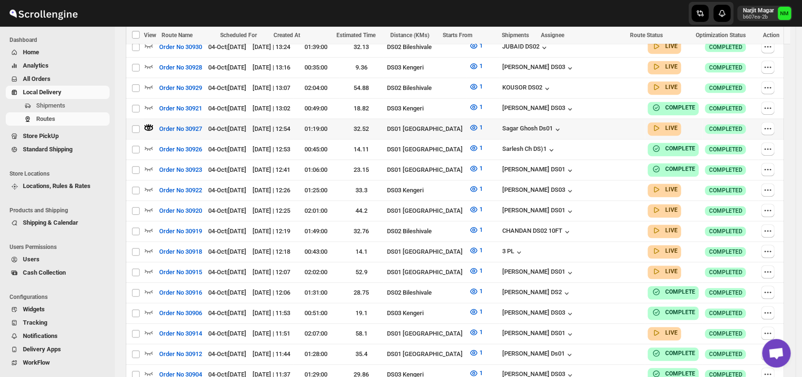
scroll to position [4, 0]
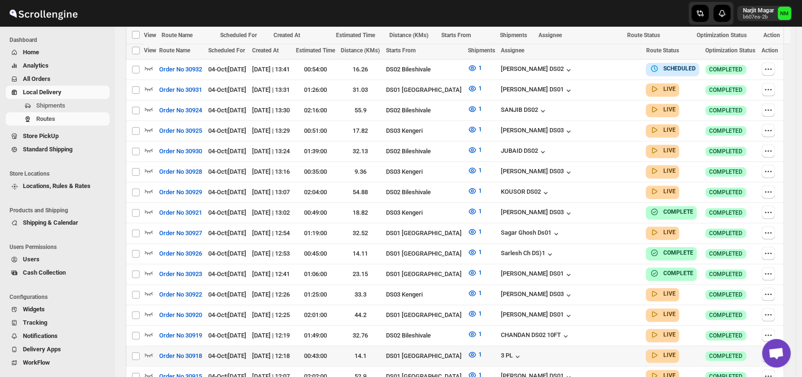
scroll to position [368, 0]
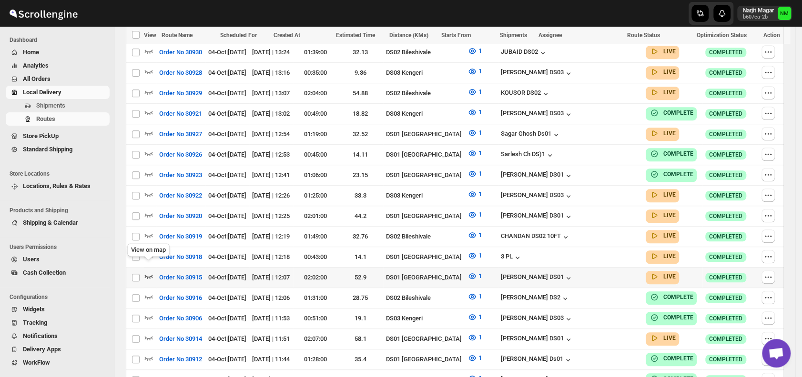
click at [150, 272] on icon "button" at bounding box center [149, 277] width 10 height 10
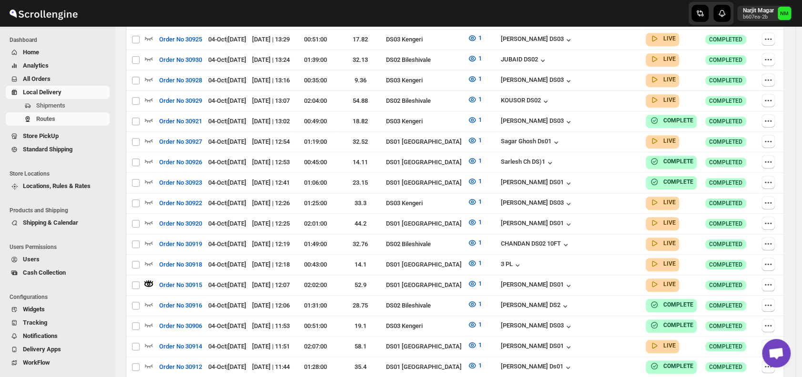
scroll to position [7, 0]
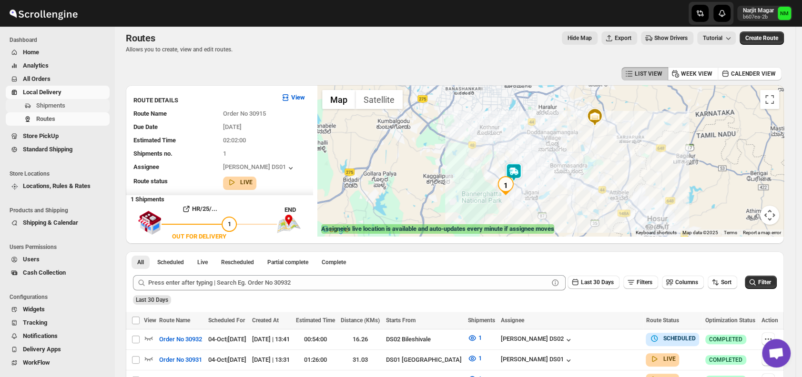
click at [56, 103] on span "Shipments" at bounding box center [50, 105] width 29 height 7
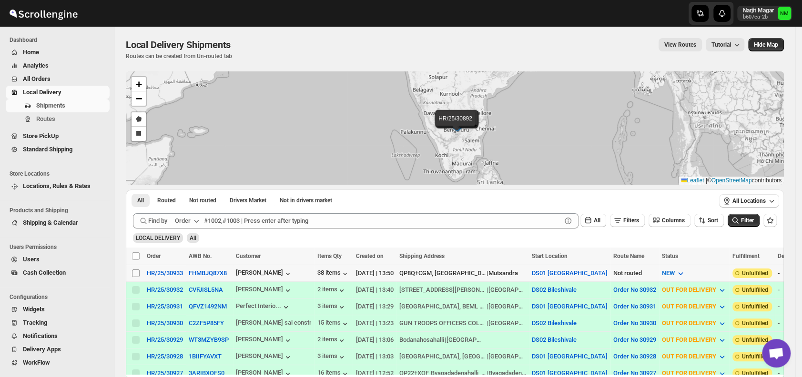
click at [135, 272] on input "Select shipment" at bounding box center [136, 274] width 8 height 8
checkbox input "true"
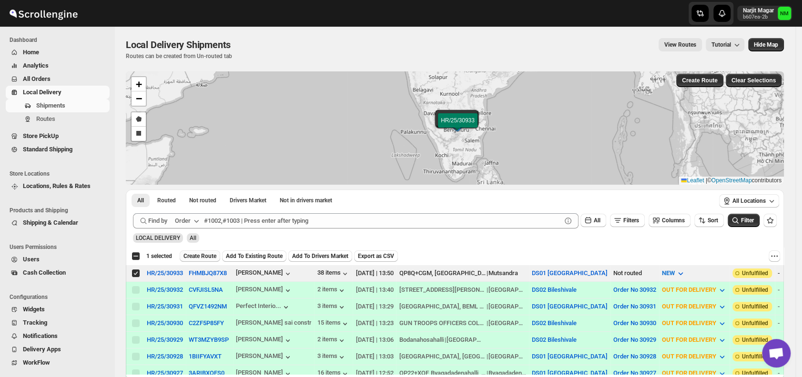
click at [201, 256] on span "Create Route" at bounding box center [199, 256] width 33 height 8
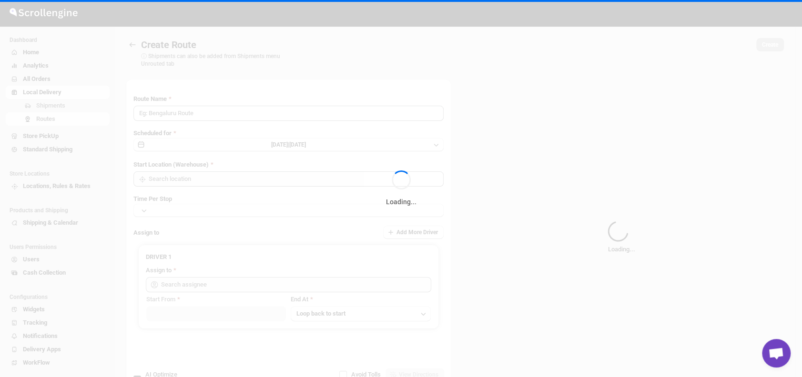
type input "Route - 04/10-0151"
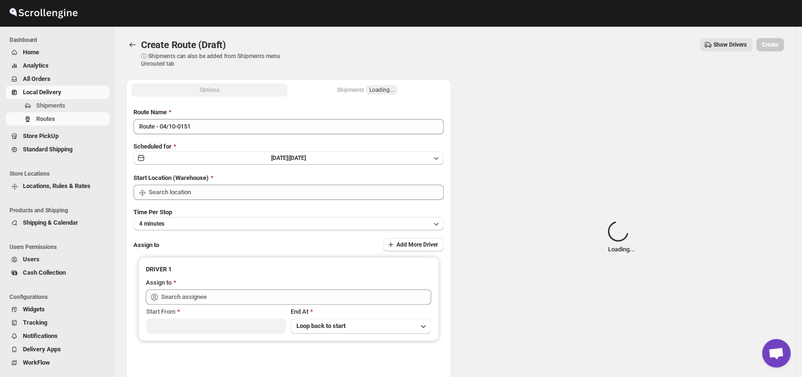
type input "DS01 [GEOGRAPHIC_DATA]"
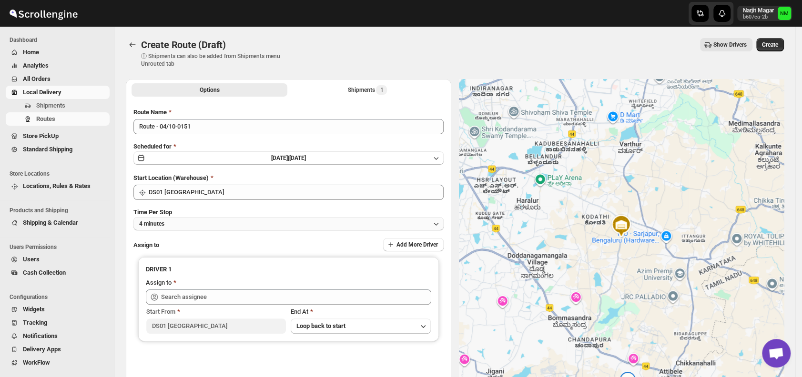
click at [200, 225] on button "4 minutes" at bounding box center [288, 223] width 310 height 13
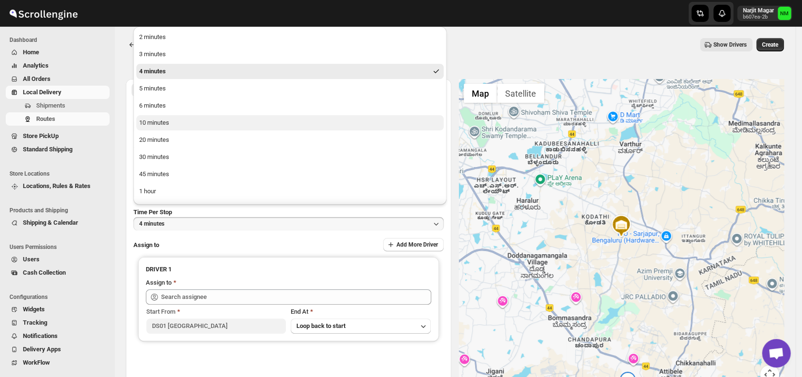
click at [158, 122] on div "10 minutes" at bounding box center [154, 123] width 30 height 10
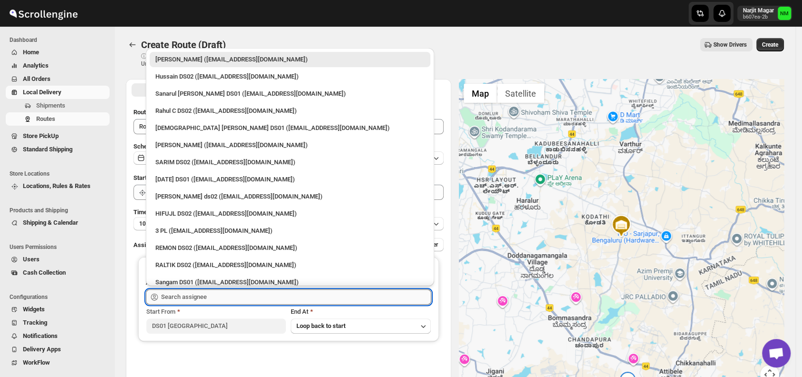
click at [230, 300] on input "text" at bounding box center [296, 297] width 270 height 15
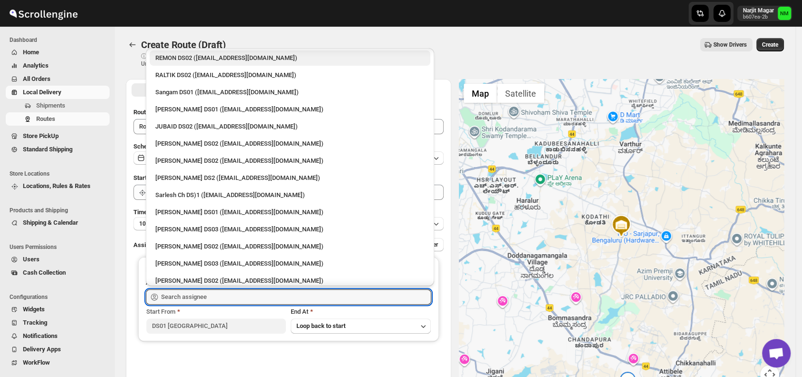
scroll to position [191, 0]
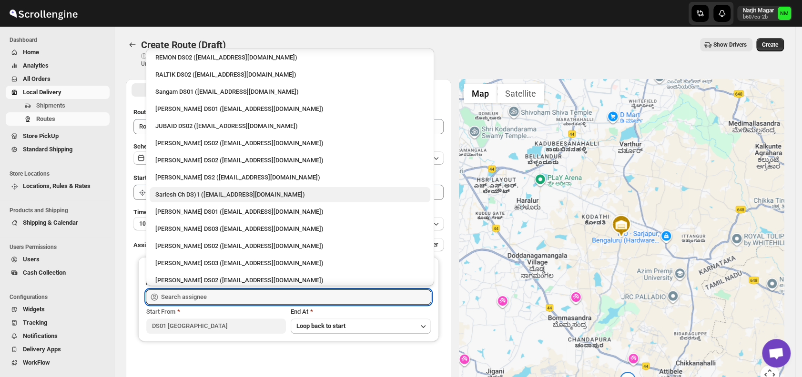
click at [170, 194] on div "Sarlesh Ch DS)1 ([EMAIL_ADDRESS][DOMAIN_NAME])" at bounding box center [289, 195] width 269 height 10
type input "Sarlesh Ch DS)1 ([EMAIL_ADDRESS][DOMAIN_NAME])"
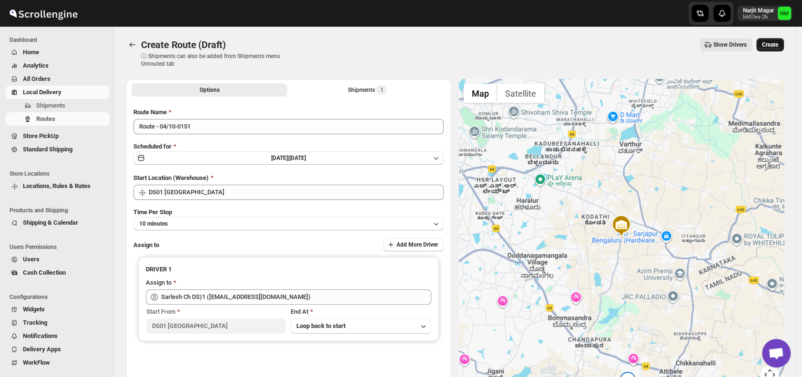
click at [778, 42] on span "Create" at bounding box center [770, 45] width 16 height 8
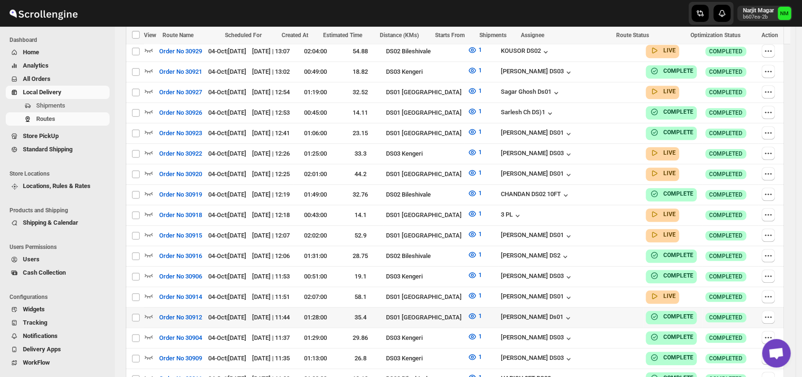
scroll to position [445, 0]
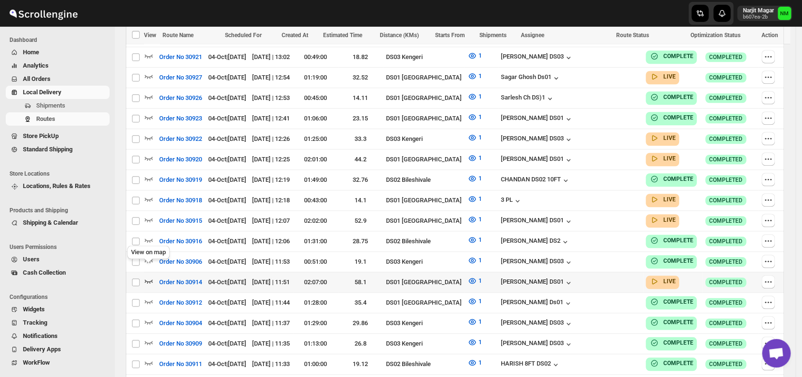
click at [145, 280] on icon "button" at bounding box center [149, 282] width 8 height 4
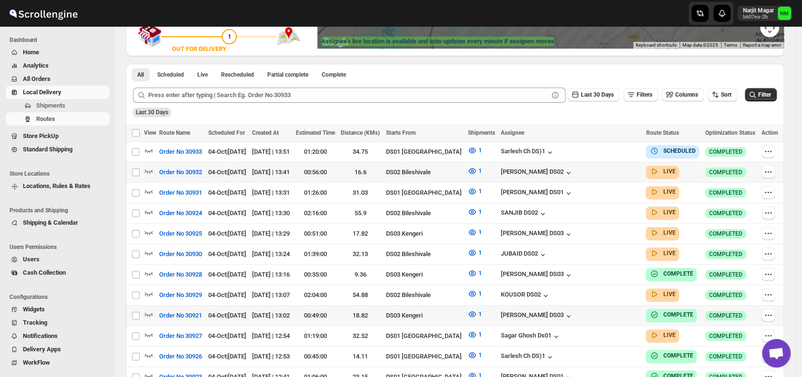
scroll to position [207, 0]
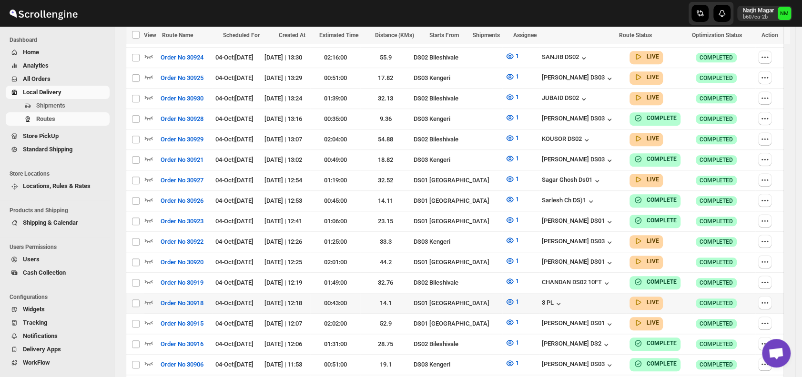
scroll to position [363, 0]
click at [144, 256] on icon "button" at bounding box center [149, 261] width 10 height 10
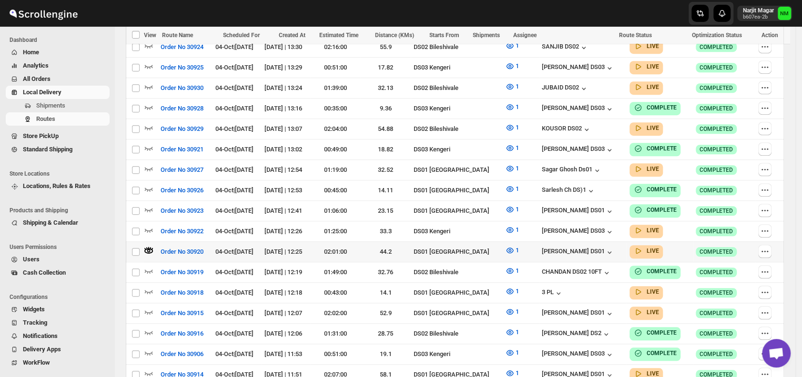
scroll to position [394, 0]
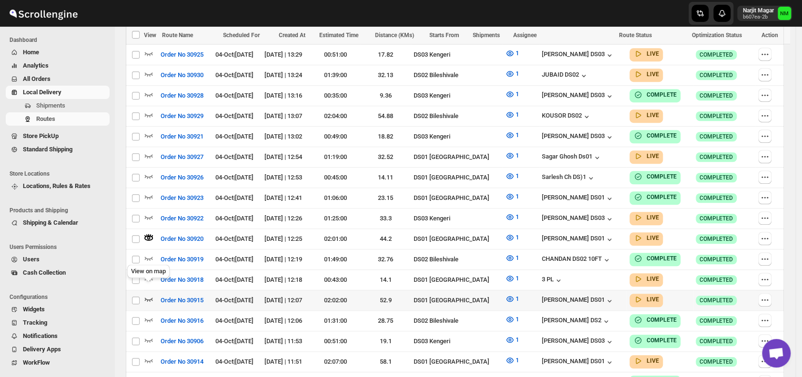
click at [152, 294] on icon "button" at bounding box center [149, 299] width 10 height 10
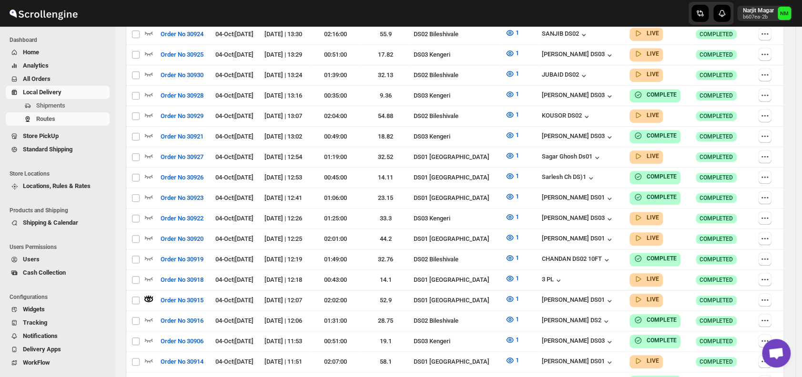
scroll to position [0, 0]
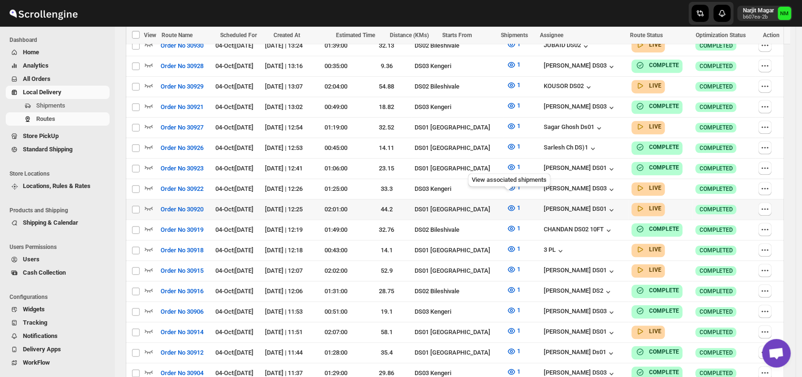
scroll to position [416, 0]
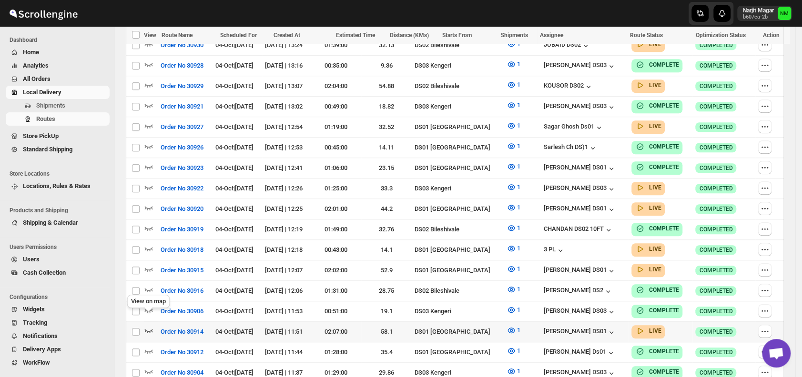
click at [149, 326] on icon "button" at bounding box center [149, 331] width 10 height 10
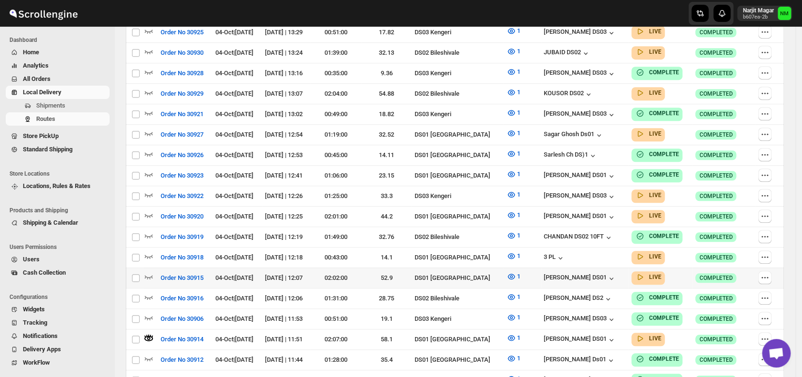
scroll to position [0, 0]
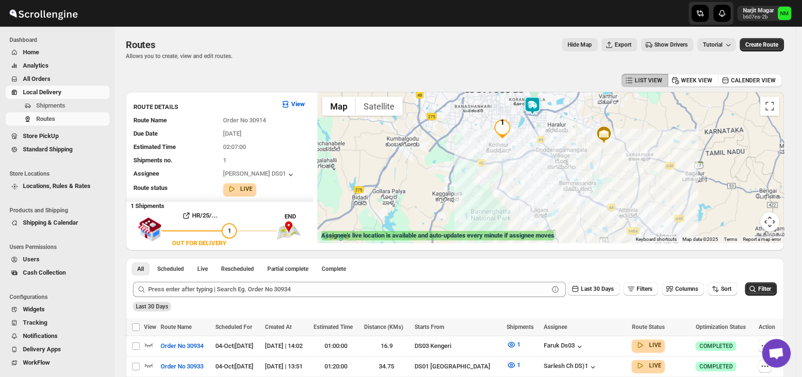
click at [535, 111] on img at bounding box center [532, 105] width 19 height 19
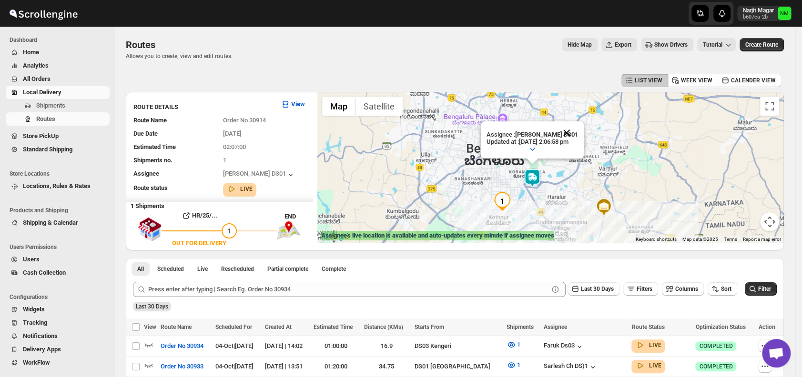
click at [577, 133] on button "Close" at bounding box center [566, 132] width 23 height 23
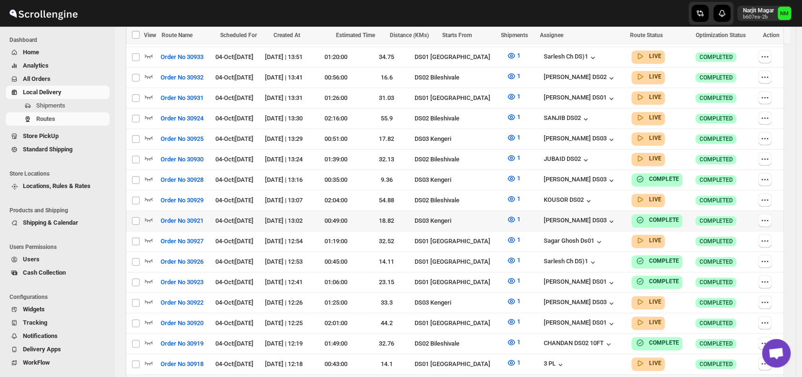
scroll to position [311, 0]
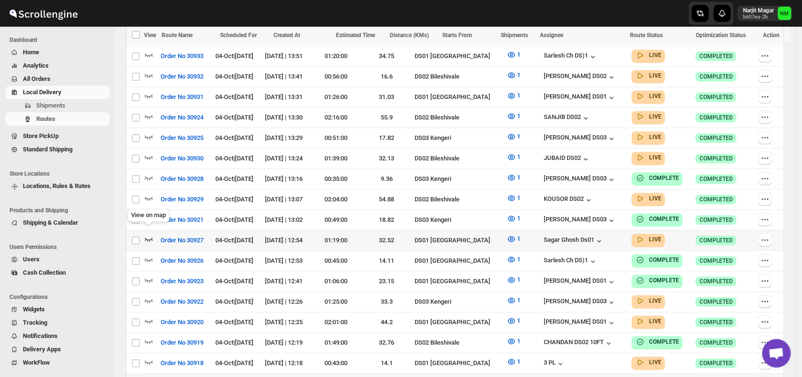
click at [151, 238] on icon "button" at bounding box center [149, 240] width 8 height 4
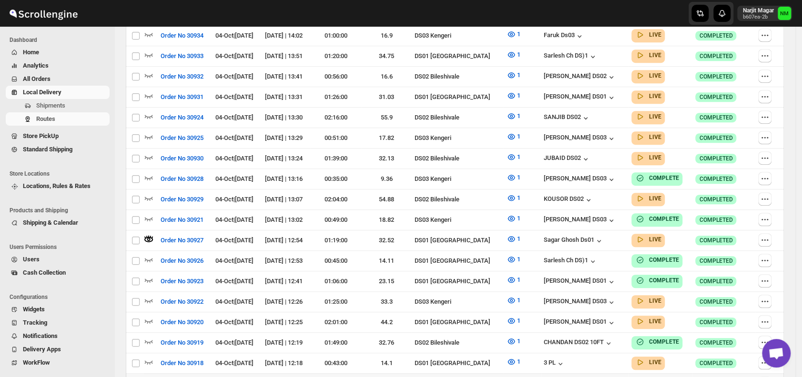
scroll to position [0, 0]
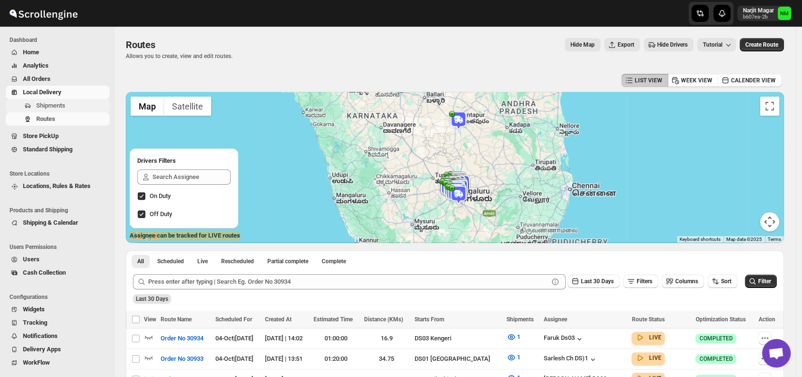
click at [75, 107] on span "Shipments" at bounding box center [71, 106] width 71 height 10
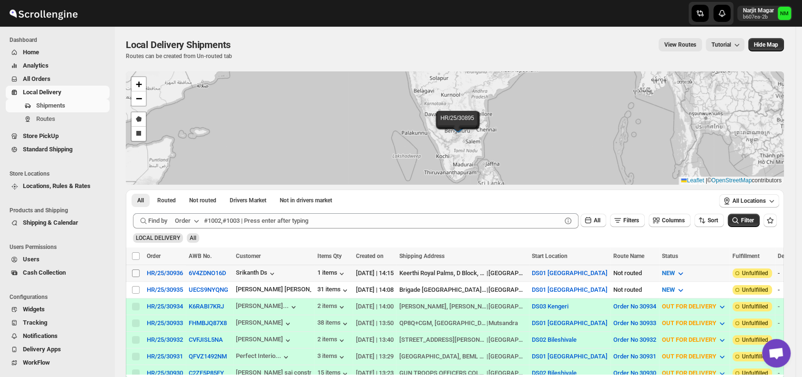
click at [135, 273] on input "Select shipment" at bounding box center [136, 274] width 8 height 8
checkbox input "true"
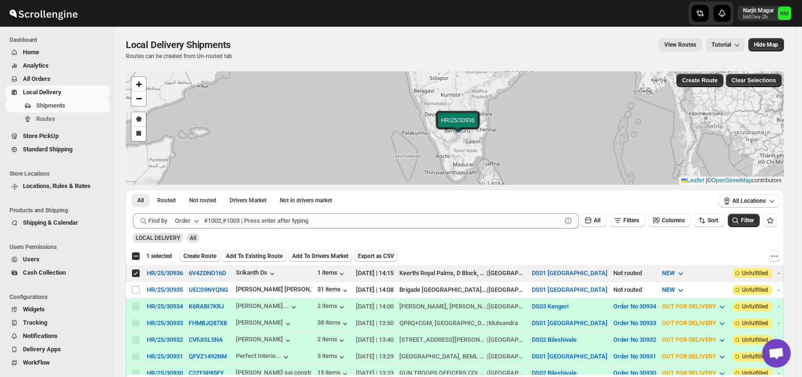
click at [194, 257] on span "Create Route" at bounding box center [199, 256] width 33 height 8
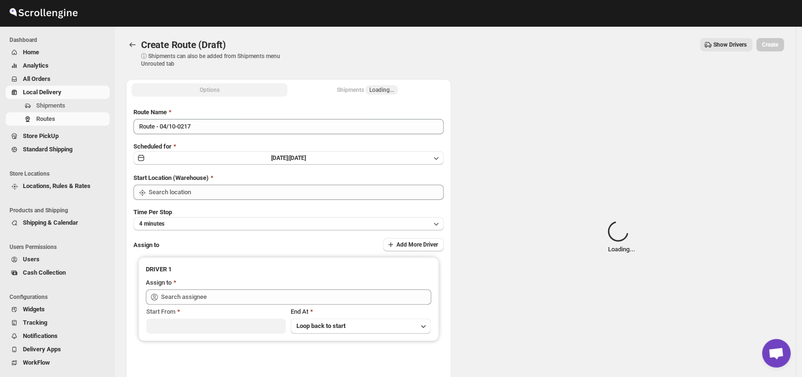
type input "DS01 [GEOGRAPHIC_DATA]"
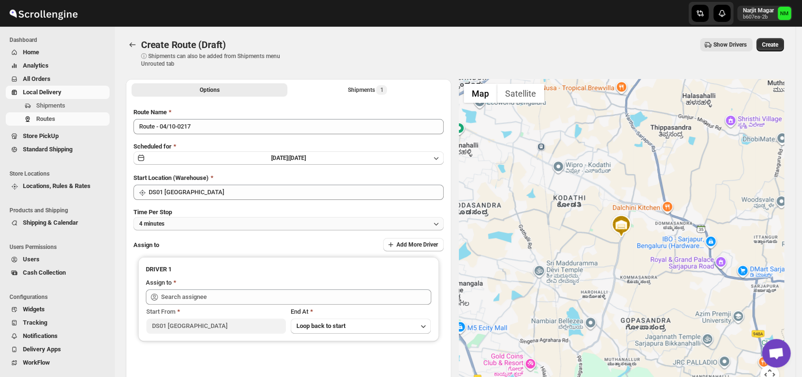
click at [223, 223] on button "4 minutes" at bounding box center [288, 223] width 310 height 13
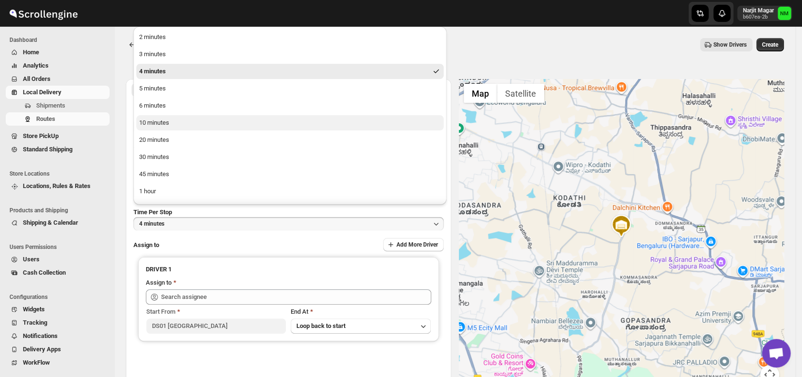
click at [165, 128] on button "10 minutes" at bounding box center [289, 122] width 307 height 15
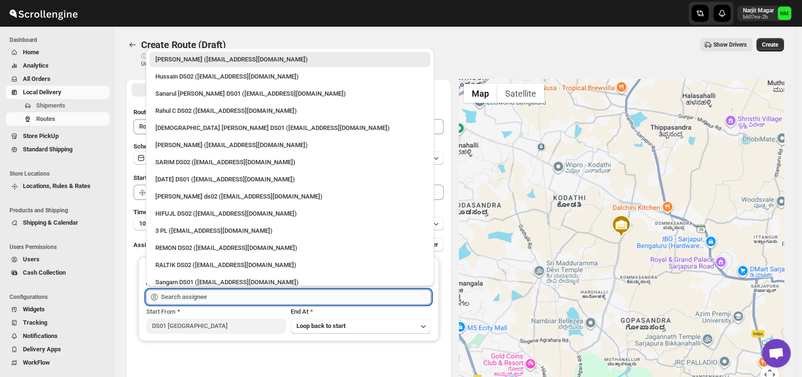
click at [234, 294] on input "text" at bounding box center [296, 297] width 270 height 15
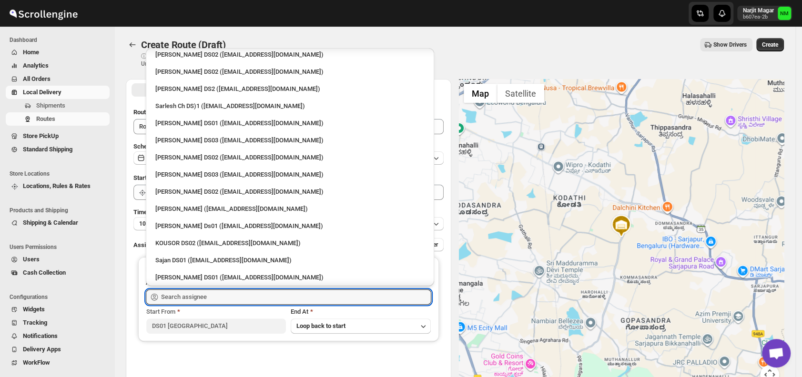
scroll to position [282, 0]
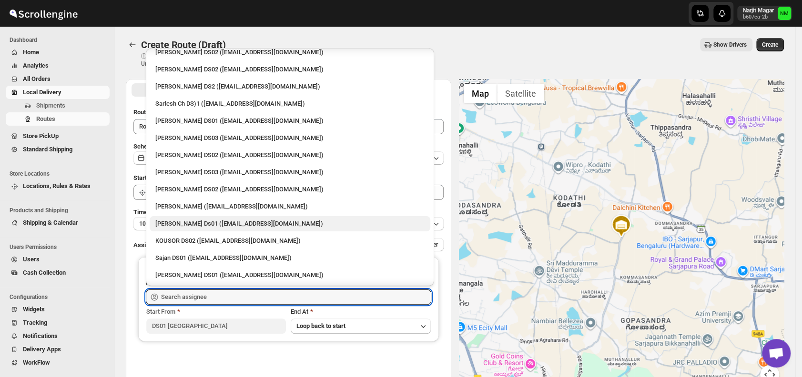
click at [183, 223] on div "[PERSON_NAME] Ds01 ([EMAIL_ADDRESS][DOMAIN_NAME])" at bounding box center [289, 224] width 269 height 10
type input "[PERSON_NAME] Ds01 ([EMAIL_ADDRESS][DOMAIN_NAME])"
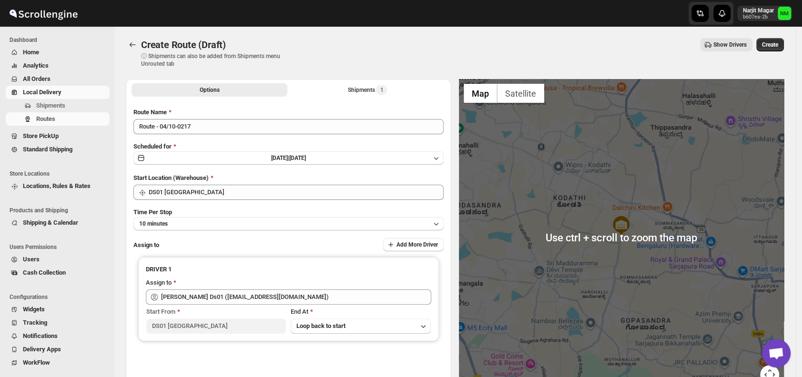
click at [775, 52] on div "Create Route (Draft) ⓘ Shipments can also be added from Shipments menu Unrouted…" at bounding box center [455, 53] width 658 height 30
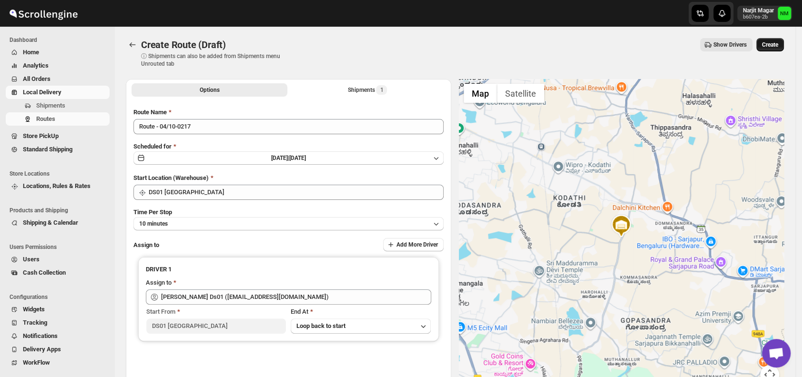
click at [778, 42] on span "Create" at bounding box center [770, 45] width 16 height 8
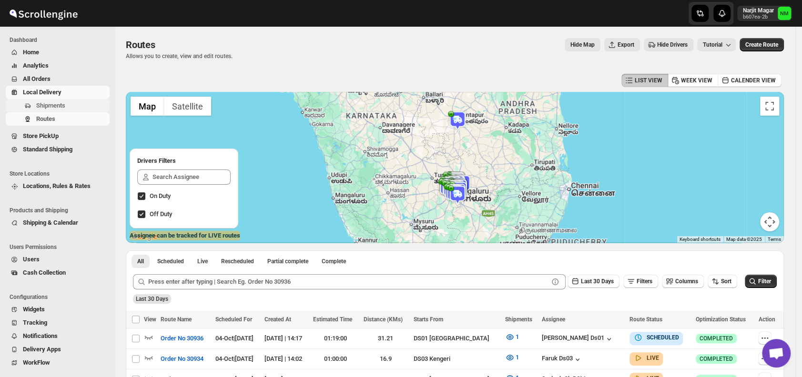
click at [69, 104] on span "Shipments" at bounding box center [71, 106] width 71 height 10
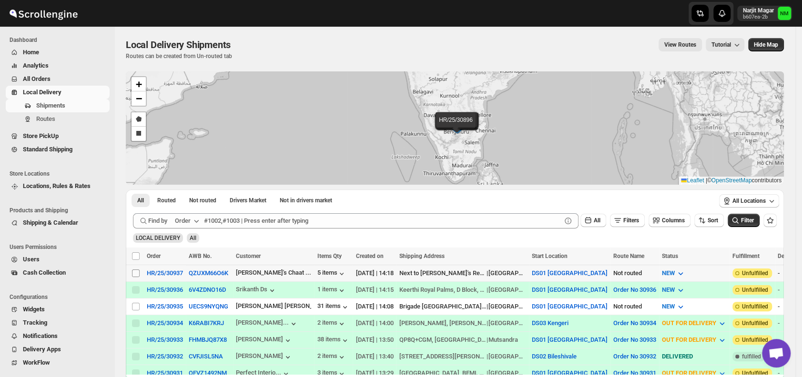
click at [137, 272] on input "Select shipment" at bounding box center [136, 274] width 8 height 8
checkbox input "true"
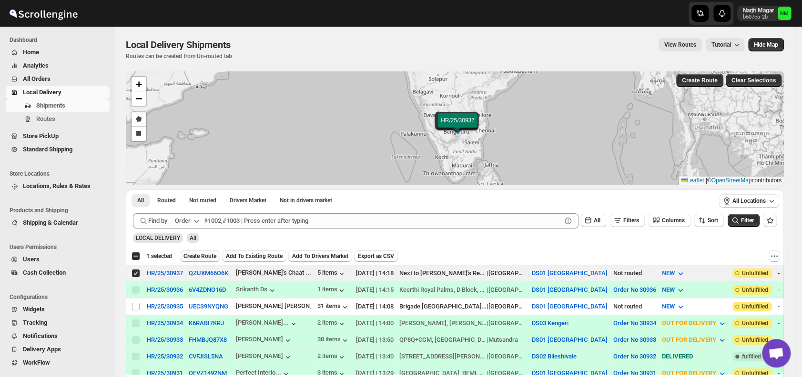
click at [192, 256] on span "Create Route" at bounding box center [199, 256] width 33 height 8
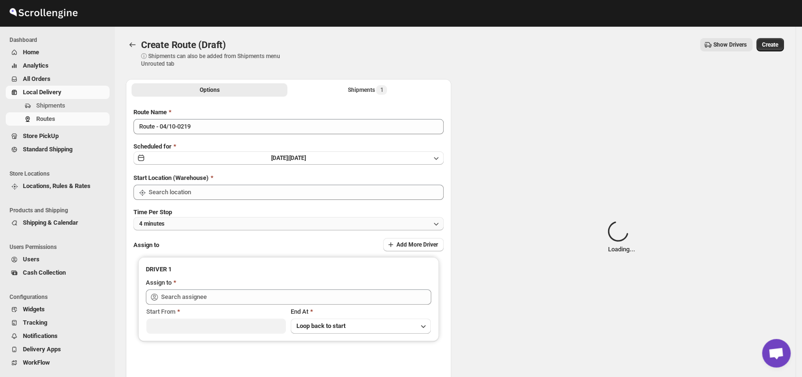
type input "DS01 [GEOGRAPHIC_DATA]"
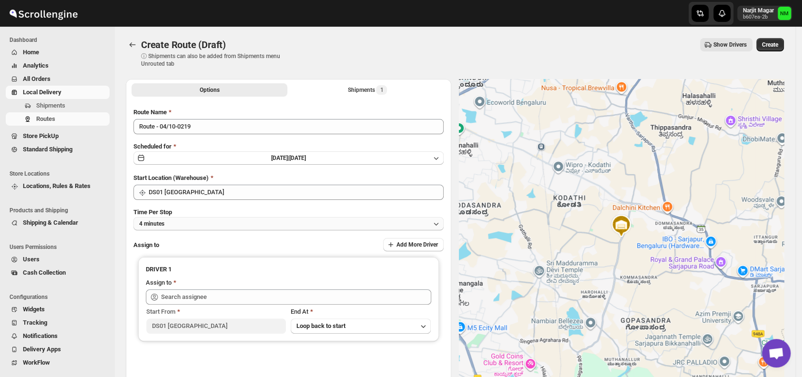
click at [201, 222] on button "4 minutes" at bounding box center [288, 223] width 310 height 13
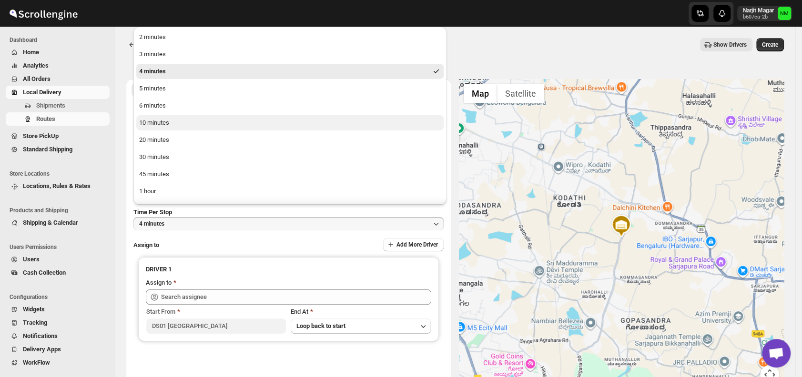
click at [172, 124] on button "10 minutes" at bounding box center [289, 122] width 307 height 15
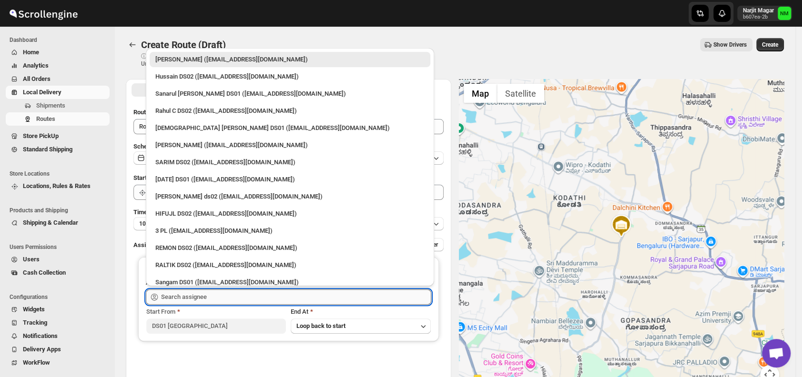
click at [213, 299] on input "text" at bounding box center [296, 297] width 270 height 15
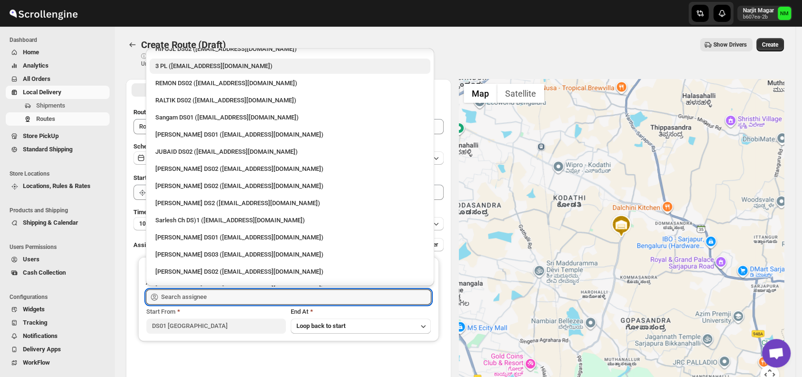
scroll to position [178, 0]
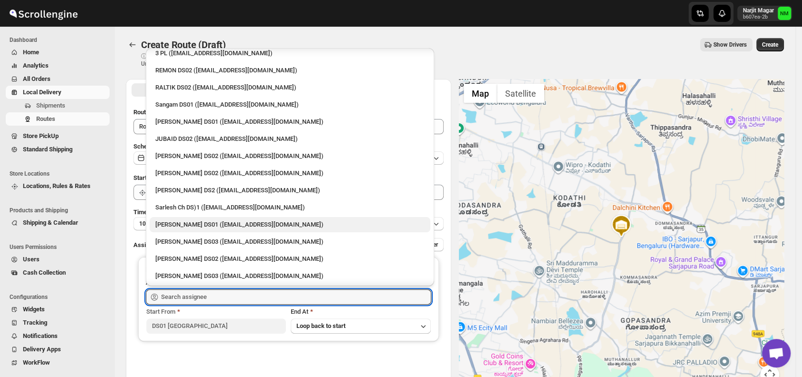
click at [176, 225] on div "Siraj Uddin DS01 (sopom53870@leabro.com)" at bounding box center [289, 225] width 269 height 10
type input "Siraj Uddin DS01 (sopom53870@leabro.com)"
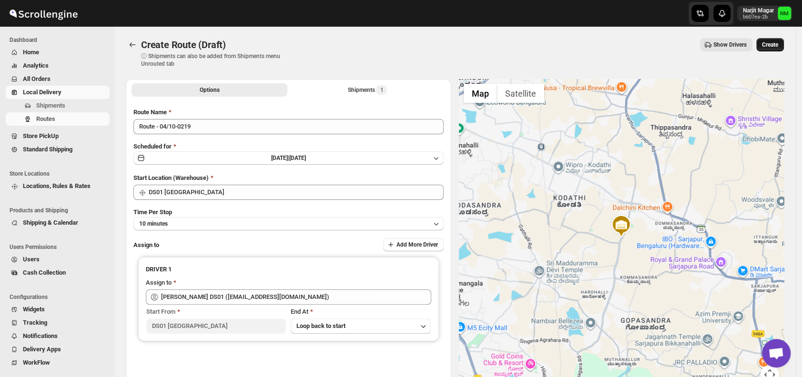
click at [767, 48] on span "Create" at bounding box center [770, 45] width 16 height 8
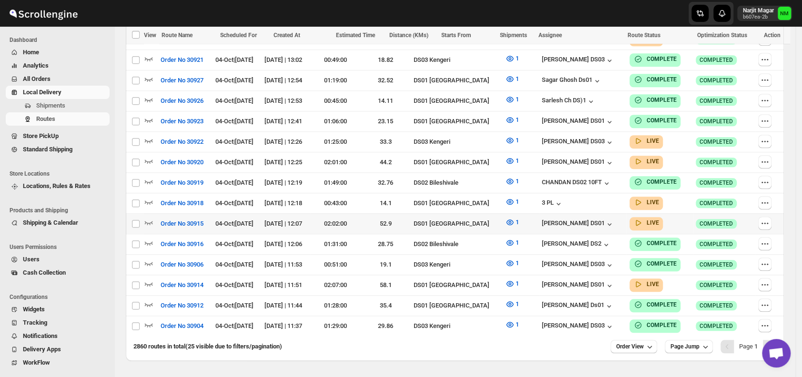
scroll to position [521, 0]
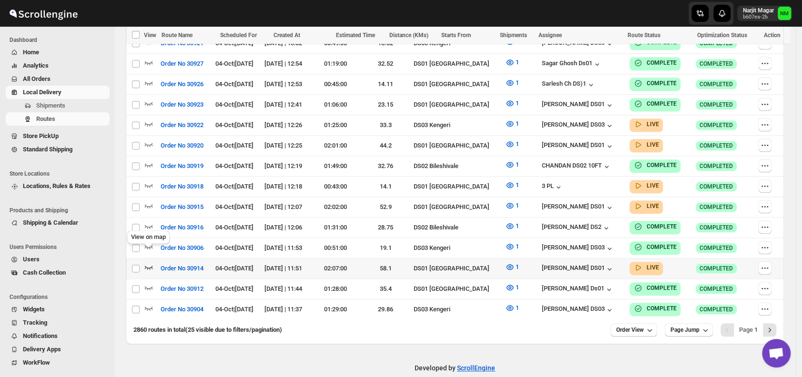
click at [148, 262] on icon "button" at bounding box center [149, 267] width 10 height 10
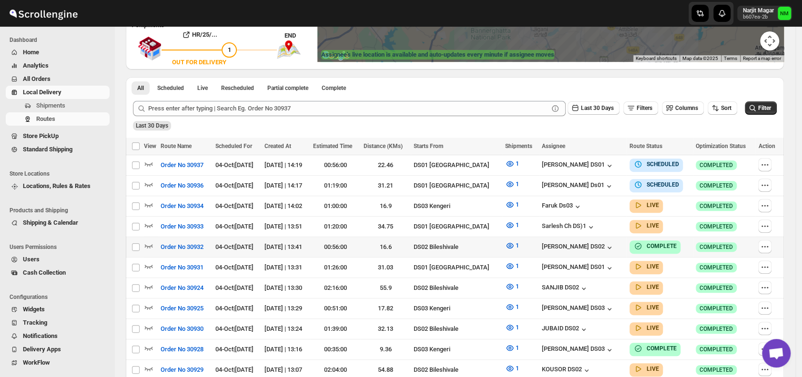
scroll to position [189, 0]
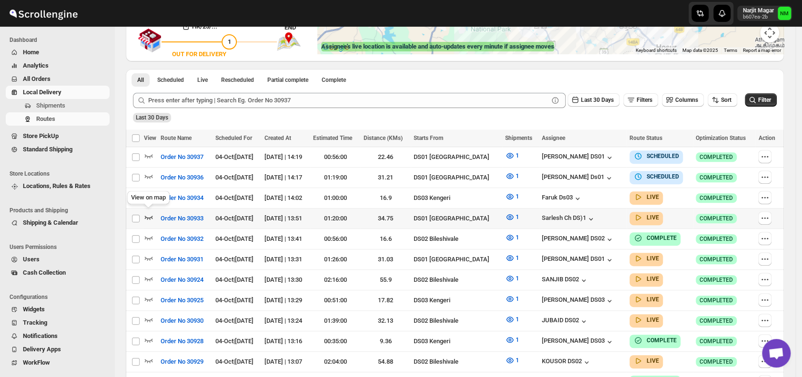
click at [145, 216] on icon "button" at bounding box center [149, 218] width 8 height 4
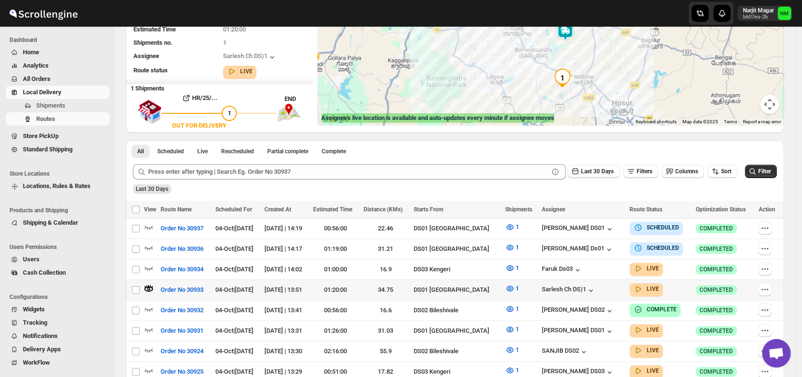
scroll to position [208, 0]
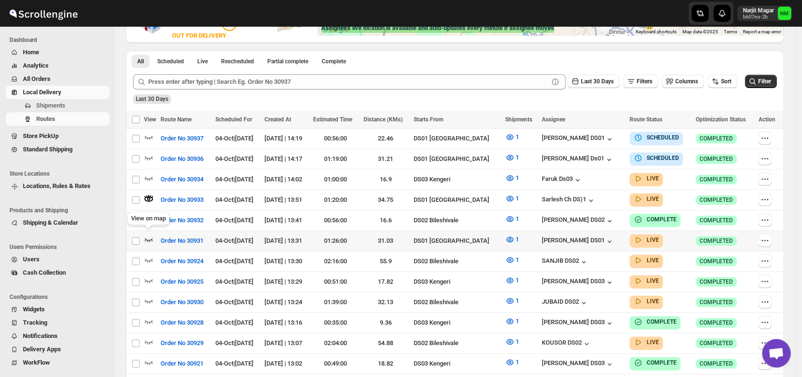
click at [147, 238] on icon "button" at bounding box center [149, 240] width 8 height 4
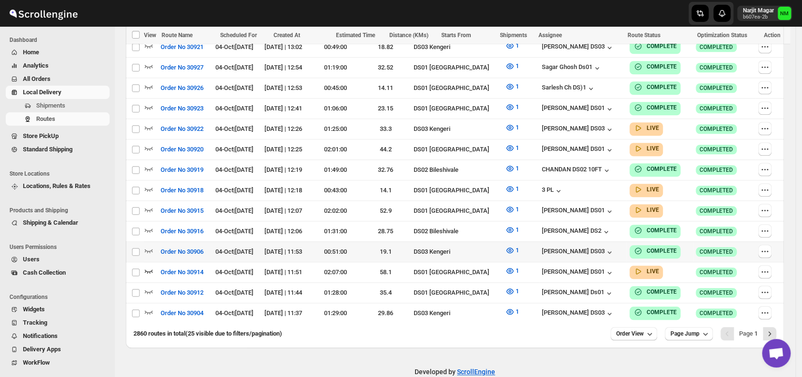
scroll to position [528, 0]
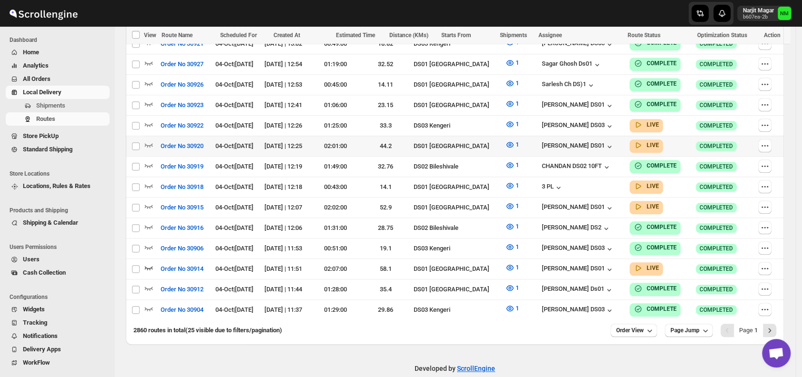
click at [154, 140] on div at bounding box center [151, 146] width 14 height 12
click at [145, 140] on icon "button" at bounding box center [149, 145] width 10 height 10
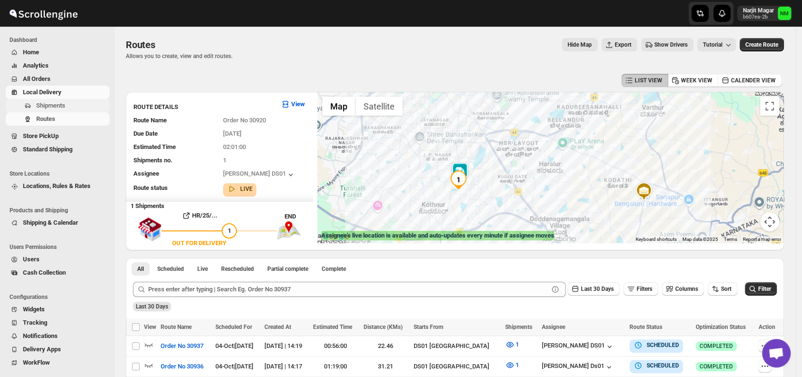
click at [50, 106] on span "Shipments" at bounding box center [50, 105] width 29 height 7
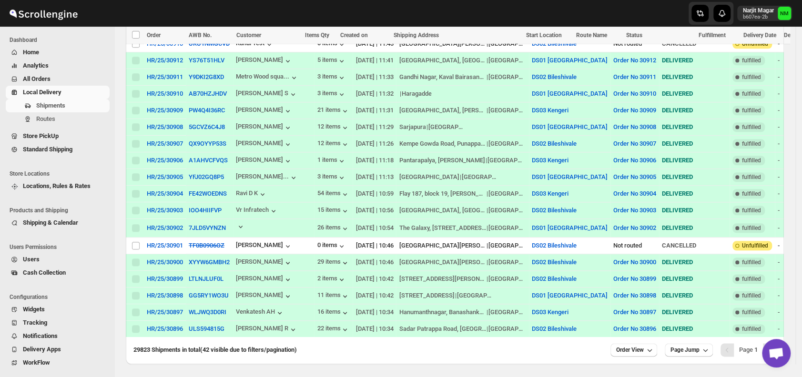
scroll to position [643, 0]
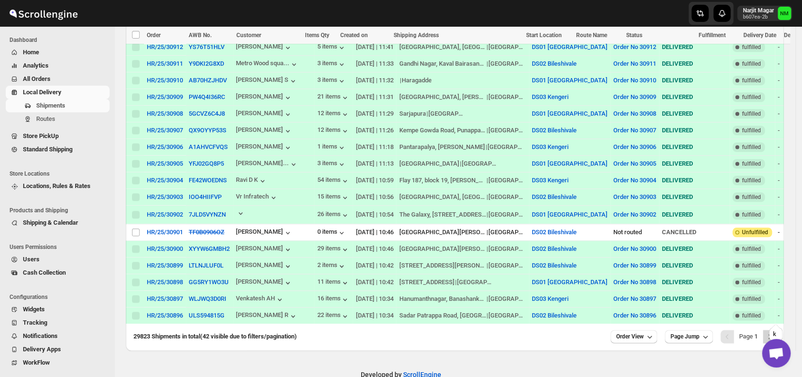
click at [773, 332] on icon "Next" at bounding box center [770, 337] width 10 height 10
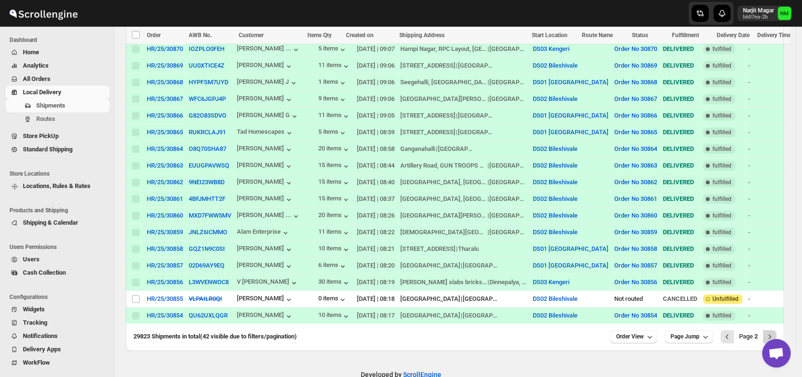
scroll to position [0, 0]
click at [732, 332] on icon "Previous" at bounding box center [727, 337] width 10 height 10
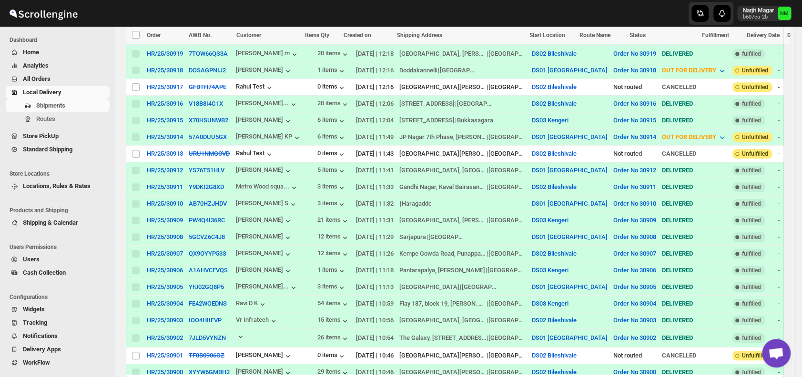
scroll to position [518, 0]
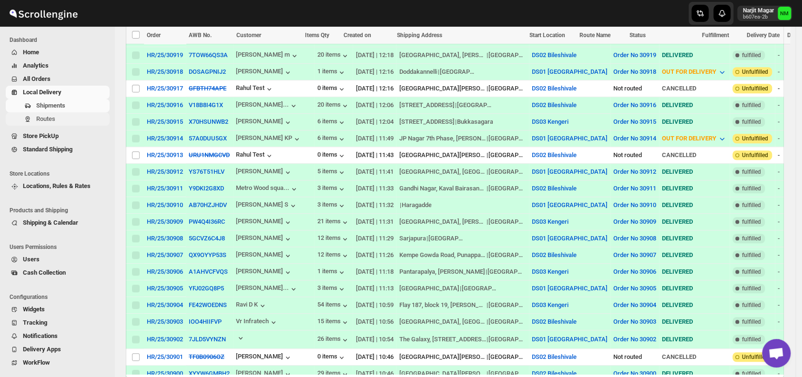
click at [62, 120] on span "Routes" at bounding box center [71, 119] width 71 height 10
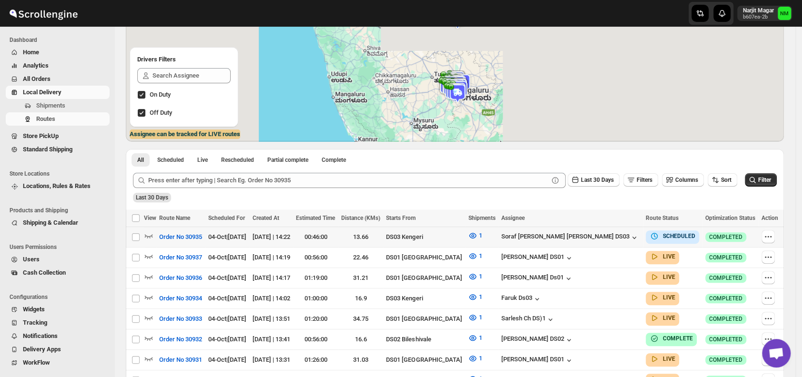
scroll to position [110, 0]
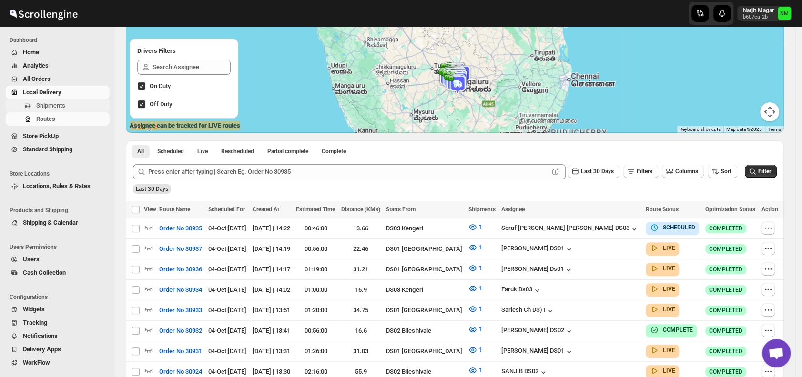
click at [67, 105] on span "Shipments" at bounding box center [71, 106] width 71 height 10
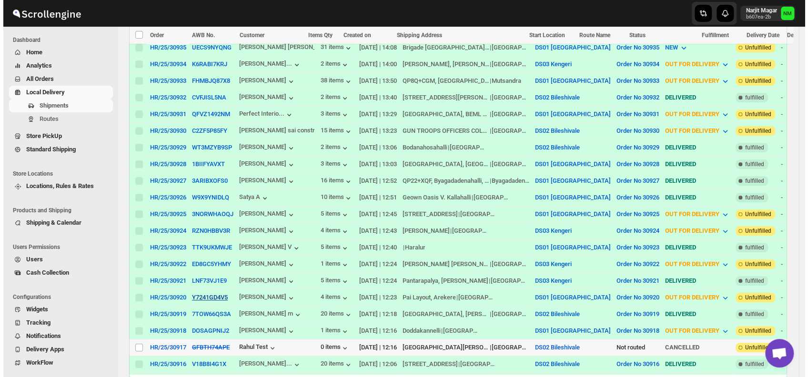
scroll to position [260, 0]
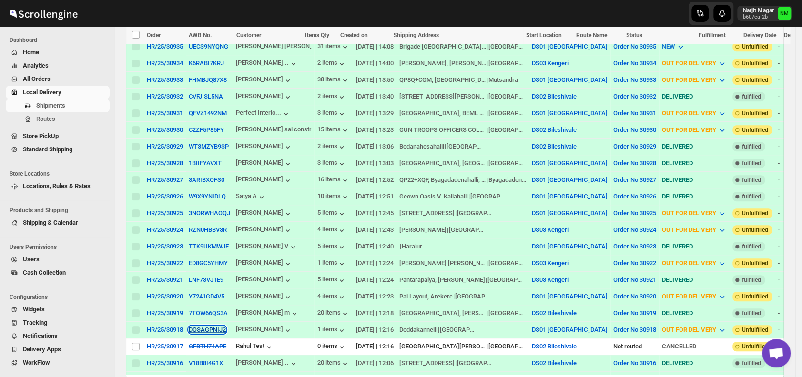
click at [205, 326] on button "DOSAGPNIJ2" at bounding box center [207, 329] width 37 height 7
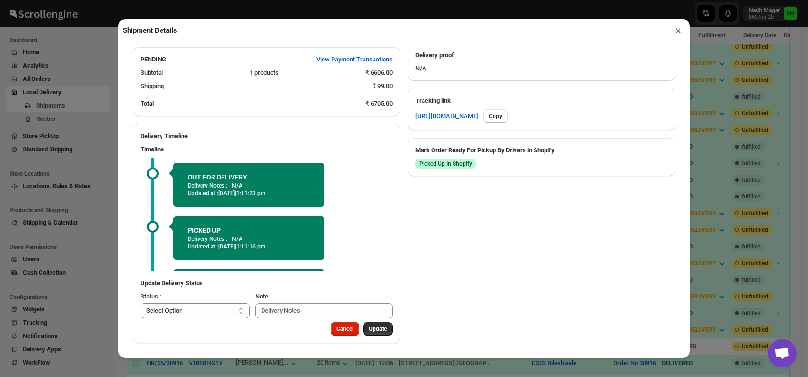
scroll to position [47, 0]
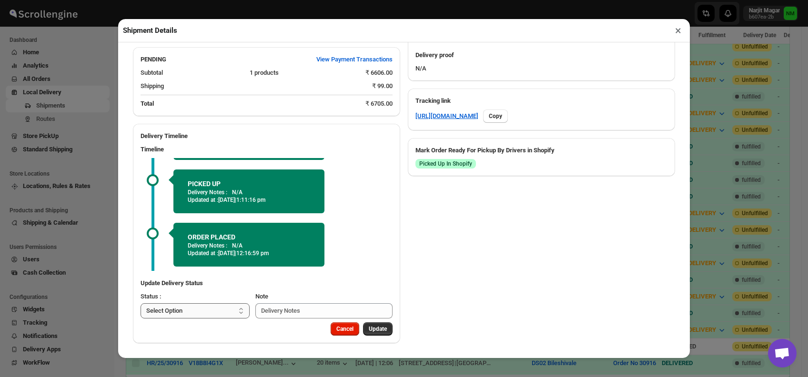
click at [195, 310] on select "Select Option PICKED UP OUT FOR DELIVERY RESCHEDULE DELIVERED CANCELLED" at bounding box center [195, 310] width 109 height 15
select select "DELIVERED"
click at [141, 303] on select "Select Option PICKED UP OUT FOR DELIVERY RESCHEDULE DELIVERED CANCELLED" at bounding box center [195, 310] width 109 height 15
click at [373, 328] on span "Update" at bounding box center [378, 329] width 18 height 8
select select
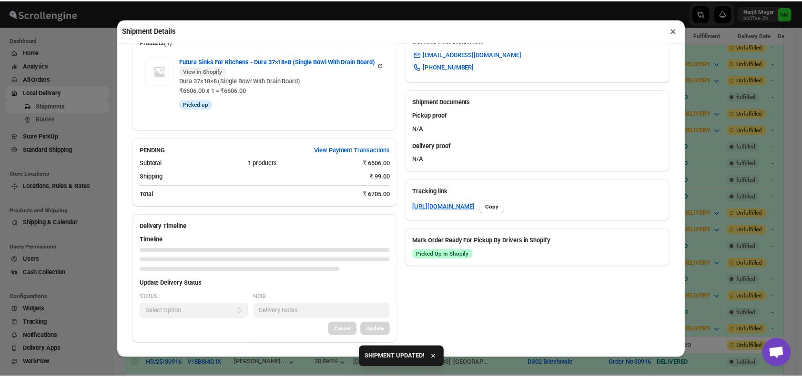
scroll to position [323, 0]
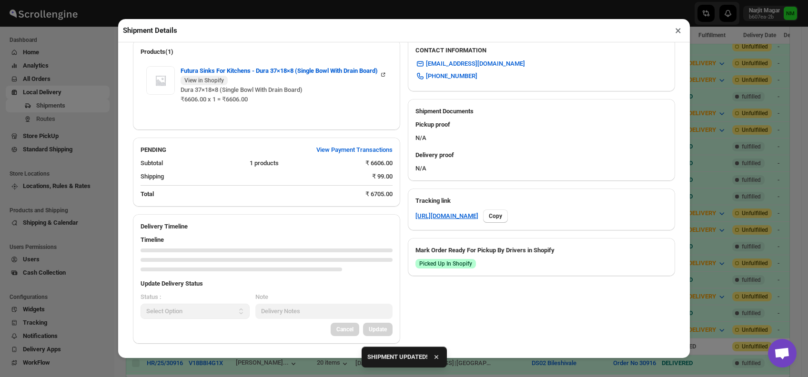
click at [677, 31] on button "×" at bounding box center [678, 30] width 14 height 13
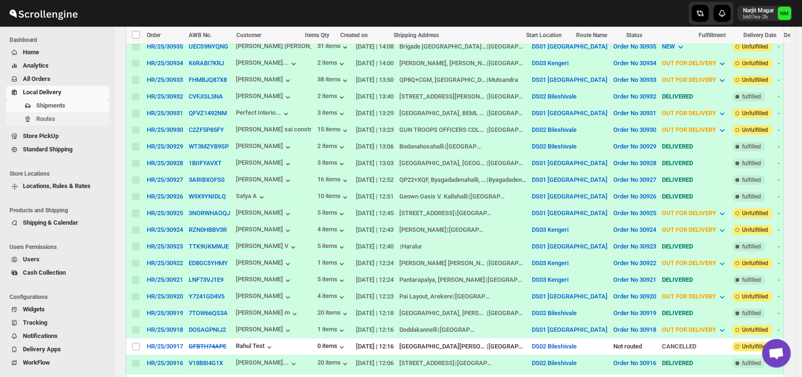
click at [45, 119] on span "Routes" at bounding box center [45, 118] width 19 height 7
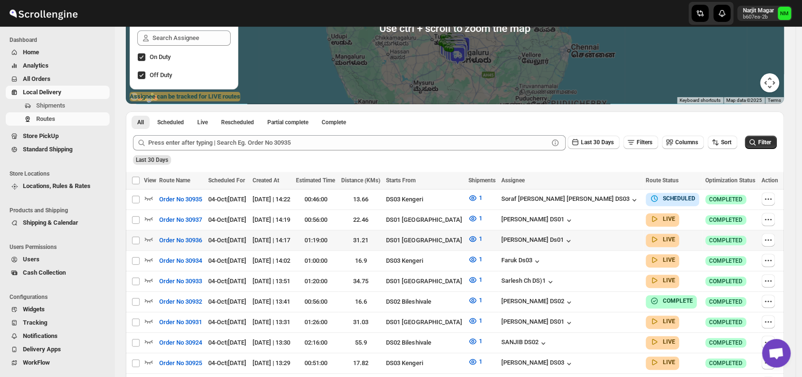
scroll to position [151, 0]
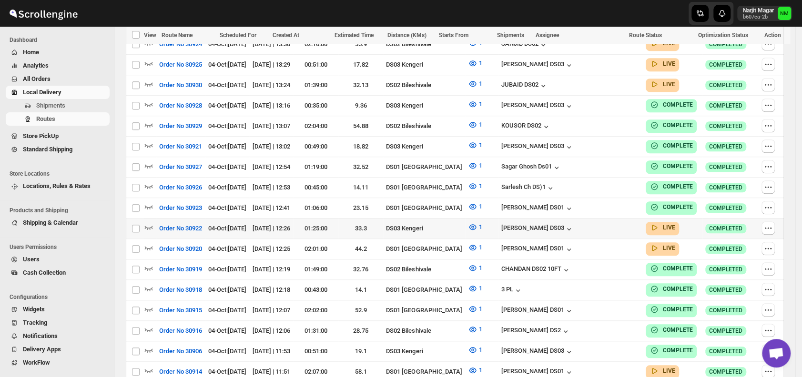
scroll to position [444, 0]
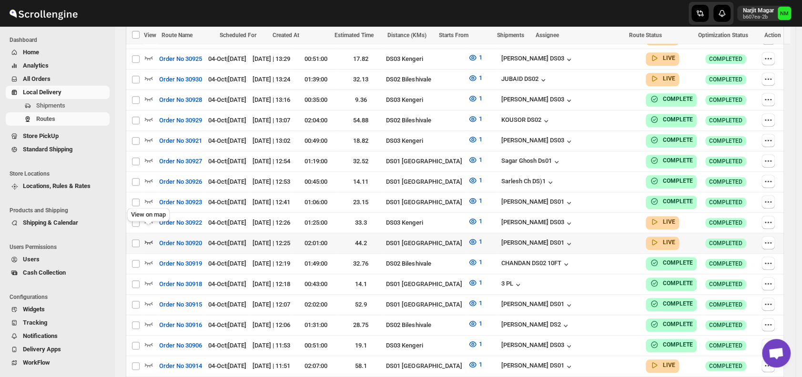
click at [148, 237] on icon "button" at bounding box center [149, 242] width 10 height 10
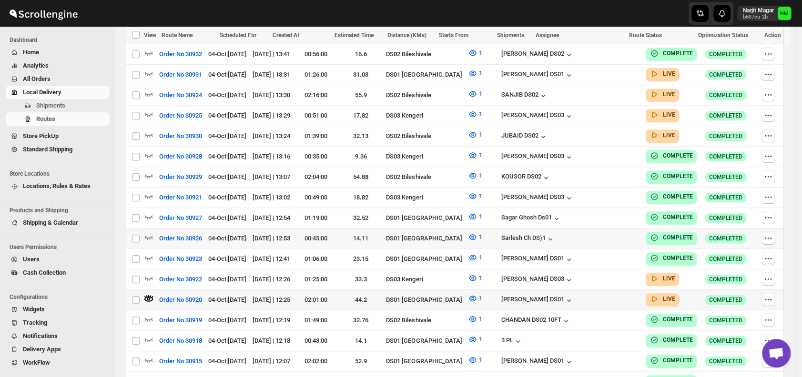
scroll to position [528, 0]
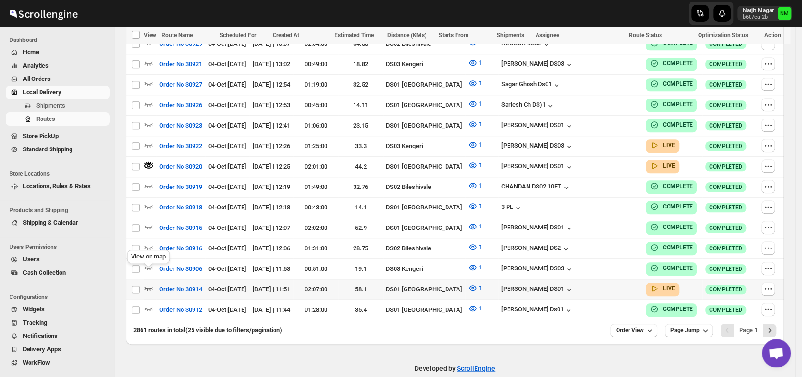
click at [149, 283] on icon "button" at bounding box center [149, 288] width 10 height 10
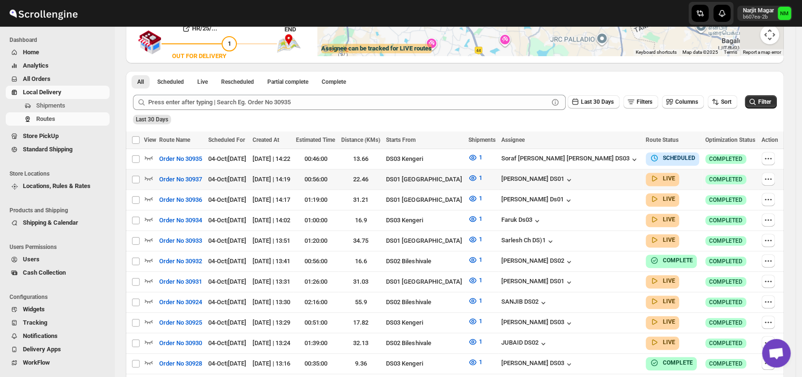
scroll to position [0, 0]
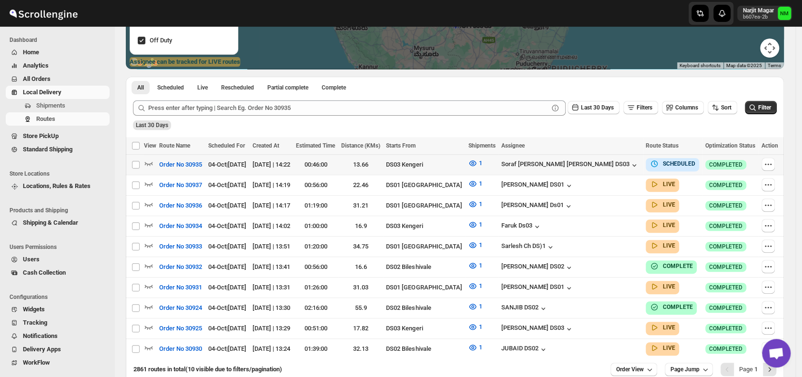
scroll to position [175, 0]
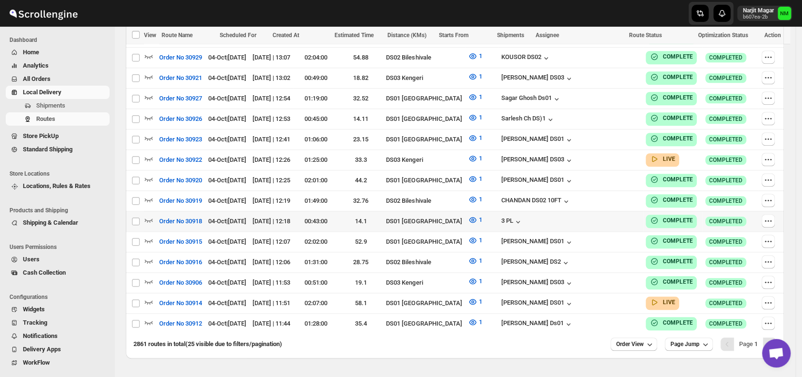
scroll to position [508, 0]
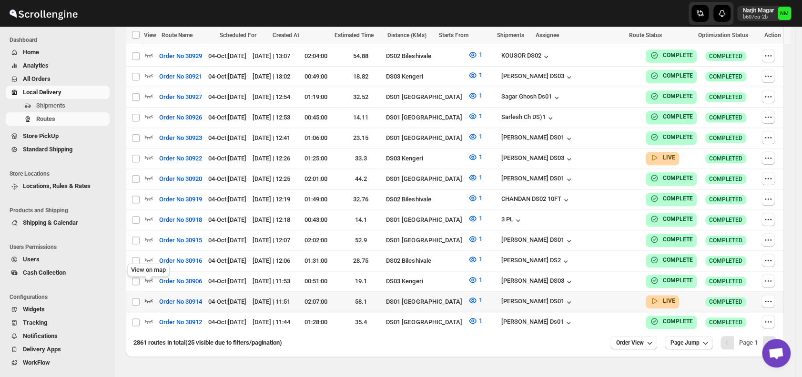
click at [148, 296] on icon "button" at bounding box center [149, 301] width 10 height 10
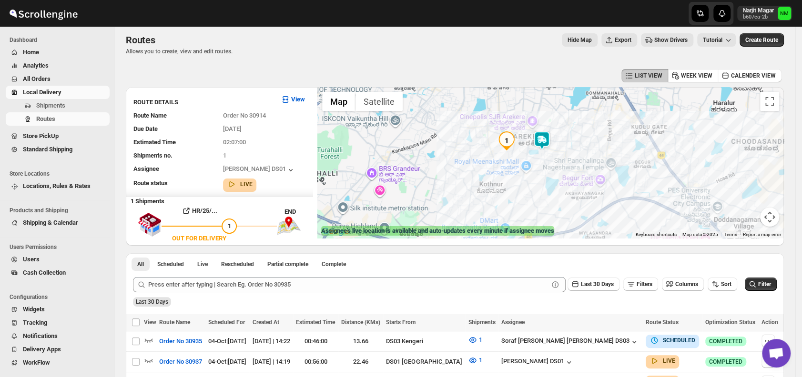
scroll to position [169, 0]
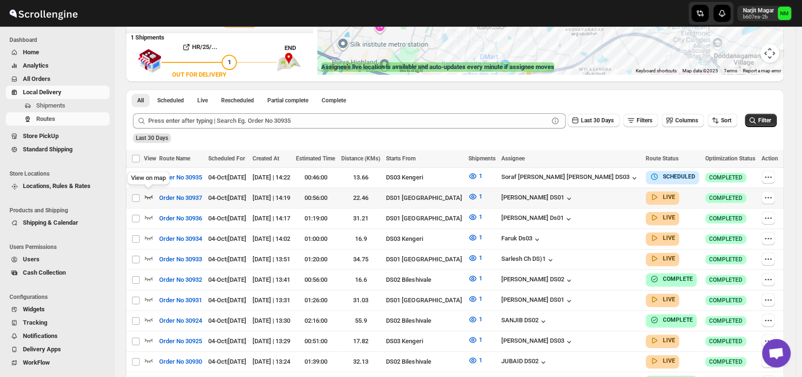
click at [146, 192] on icon "button" at bounding box center [149, 197] width 10 height 10
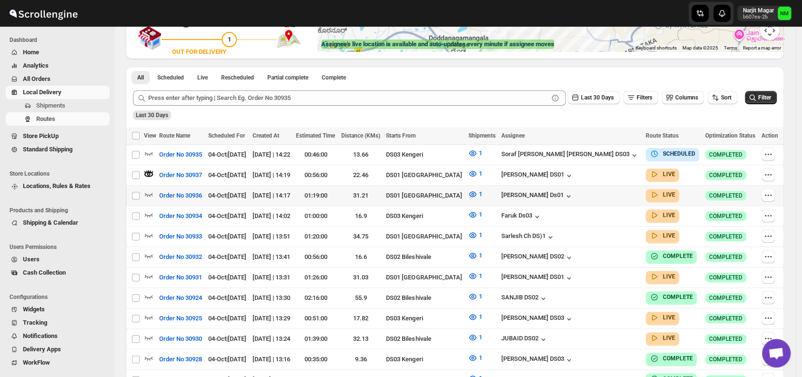
scroll to position [0, 0]
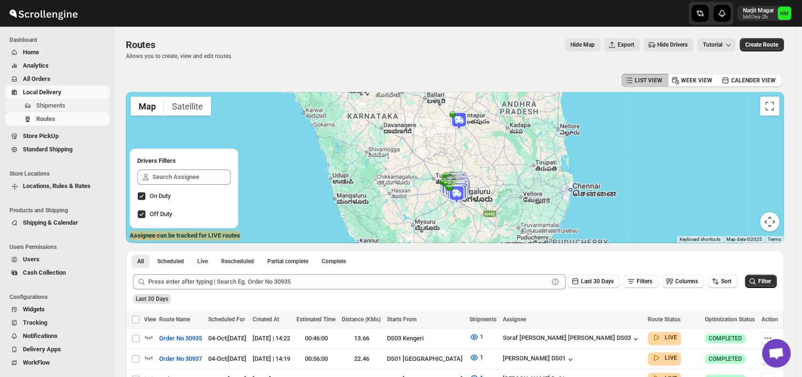
click at [55, 109] on span "Shipments" at bounding box center [50, 105] width 29 height 7
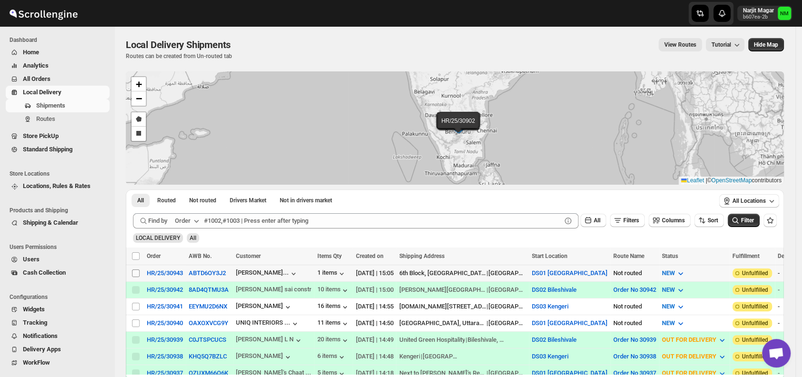
click at [137, 272] on input "Select shipment" at bounding box center [136, 274] width 8 height 8
checkbox input "true"
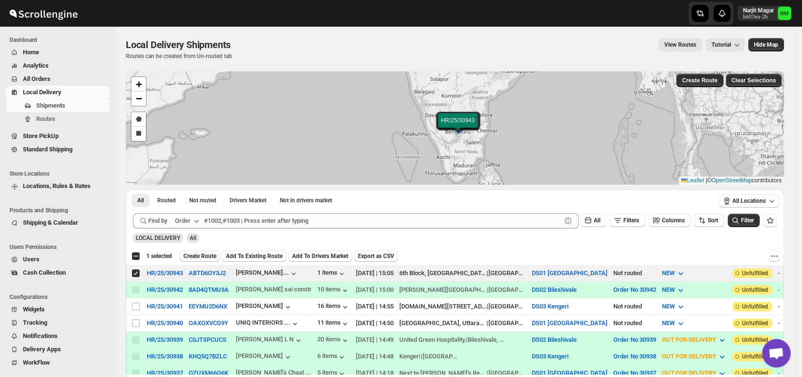
click at [197, 255] on span "Create Route" at bounding box center [199, 256] width 33 height 8
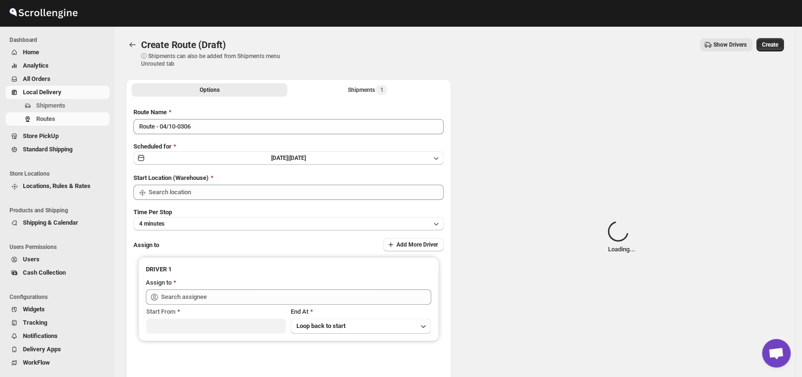
type input "DS01 [GEOGRAPHIC_DATA]"
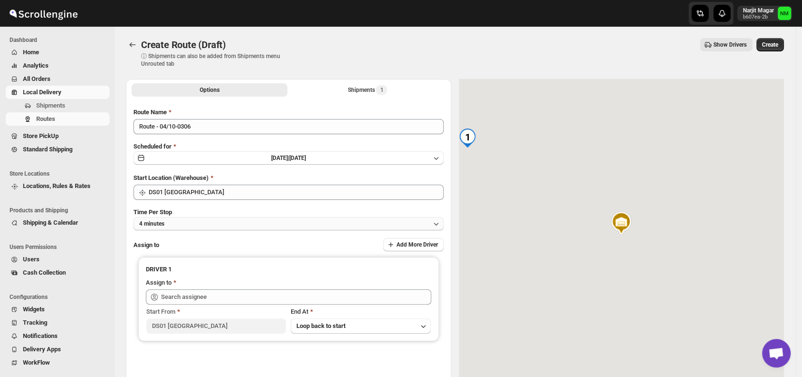
click at [217, 227] on button "4 minutes" at bounding box center [288, 223] width 310 height 13
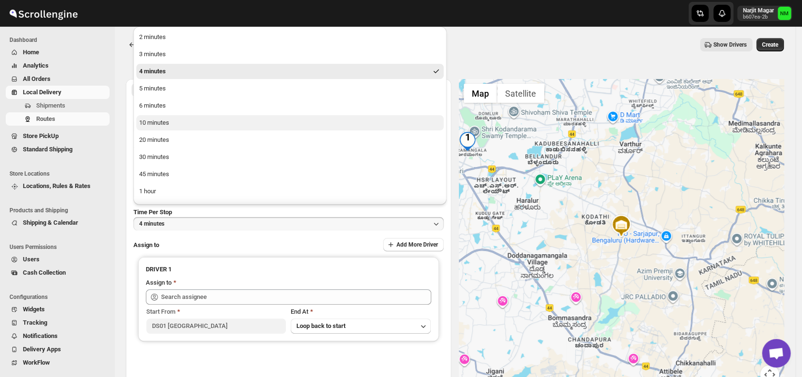
click at [170, 128] on button "10 minutes" at bounding box center [289, 122] width 307 height 15
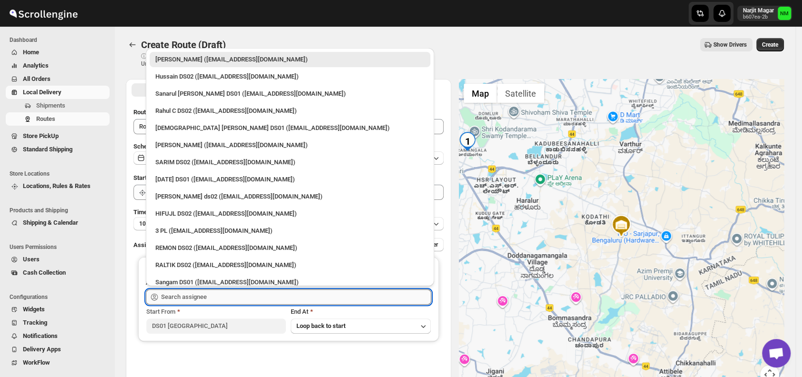
click at [219, 294] on input "text" at bounding box center [296, 297] width 270 height 15
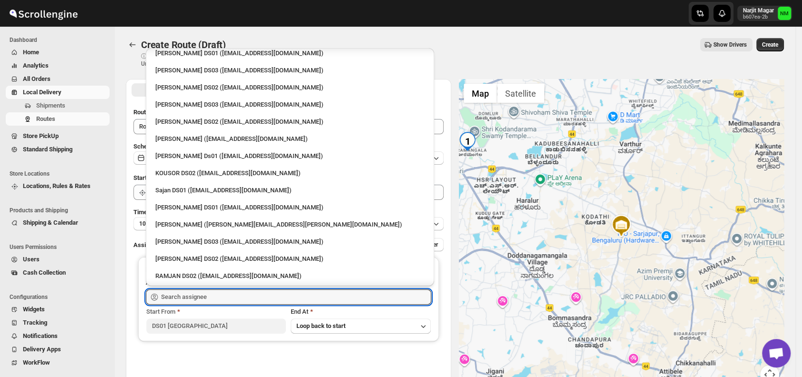
scroll to position [351, 0]
click at [171, 191] on div "Sajan DS01 ([EMAIL_ADDRESS][DOMAIN_NAME])" at bounding box center [289, 189] width 269 height 10
type input "Sajan DS01 ([EMAIL_ADDRESS][DOMAIN_NAME])"
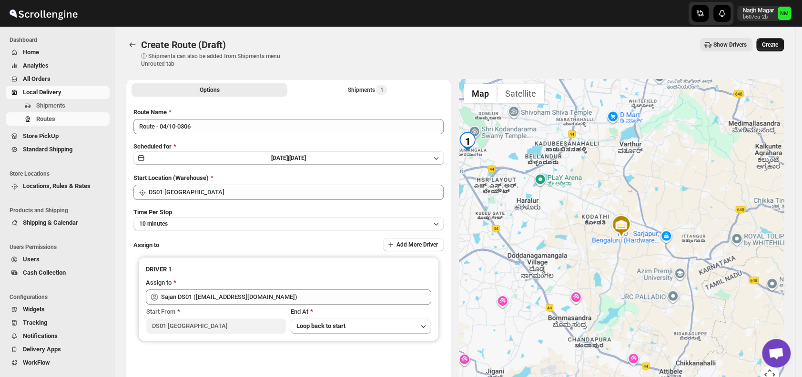
click at [771, 45] on span "Create" at bounding box center [770, 45] width 16 height 8
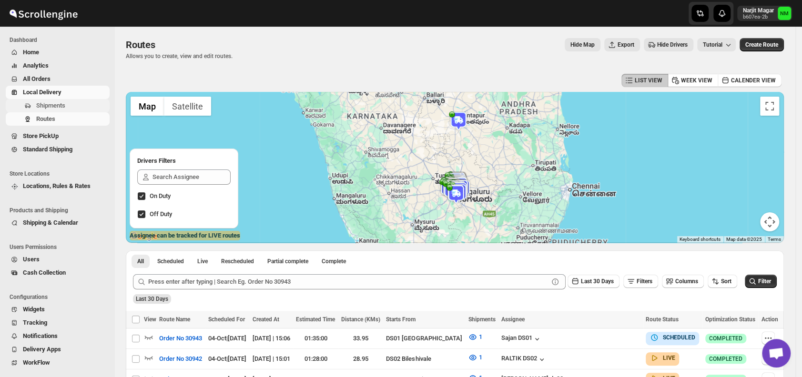
click at [51, 101] on span "Shipments" at bounding box center [71, 106] width 71 height 10
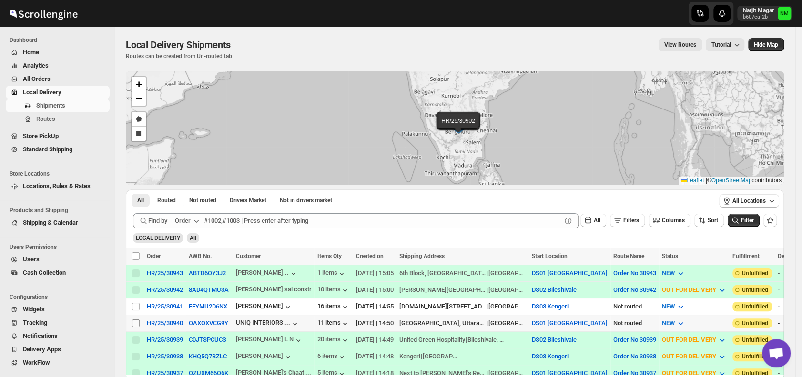
click at [137, 322] on input "Select shipment" at bounding box center [136, 324] width 8 height 8
checkbox input "true"
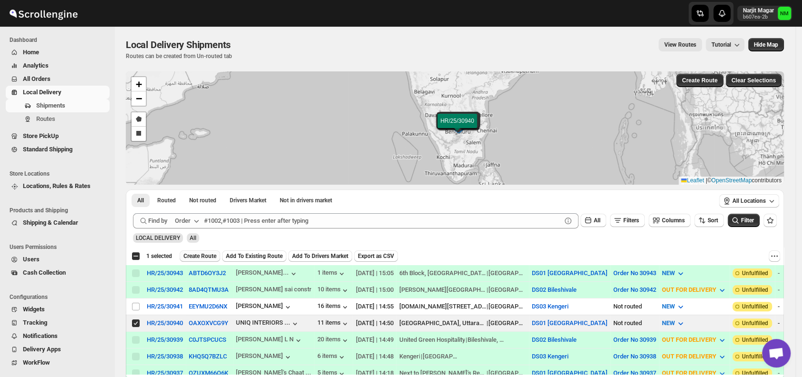
click at [194, 253] on span "Create Route" at bounding box center [199, 256] width 33 height 8
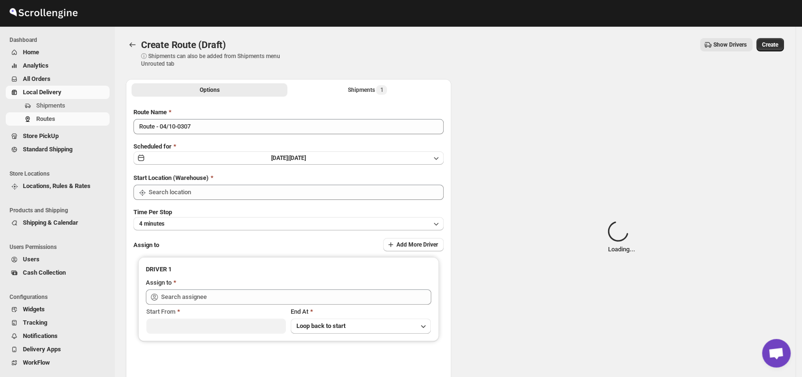
type input "DS01 [GEOGRAPHIC_DATA]"
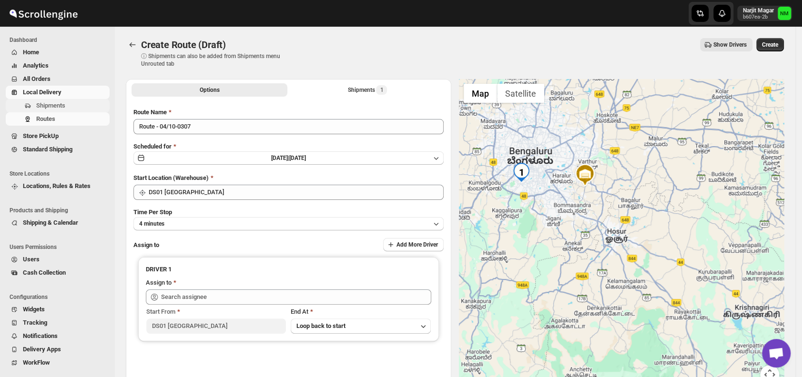
click at [42, 105] on span "Shipments" at bounding box center [50, 105] width 29 height 7
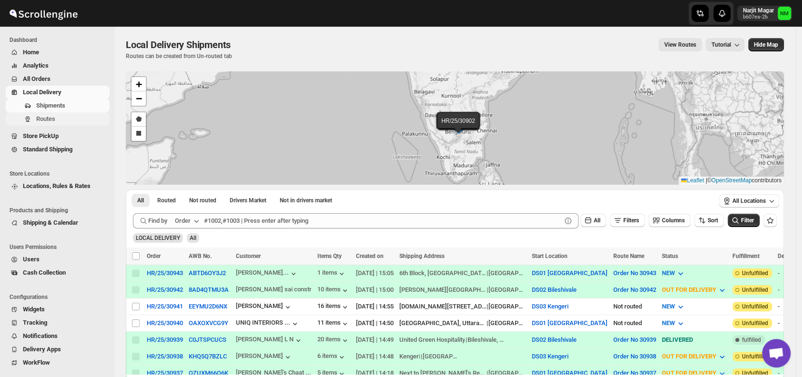
click at [50, 119] on span "Routes" at bounding box center [45, 118] width 19 height 7
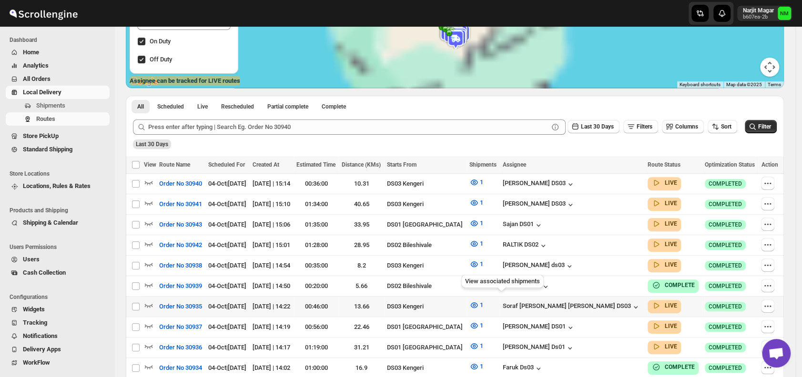
scroll to position [156, 0]
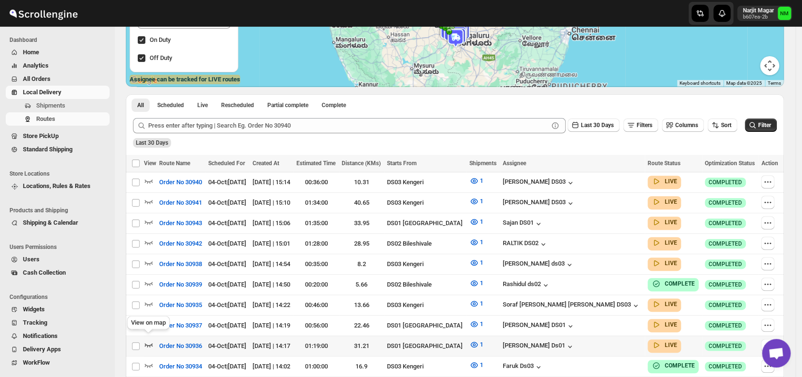
click at [151, 343] on icon "button" at bounding box center [149, 345] width 8 height 4
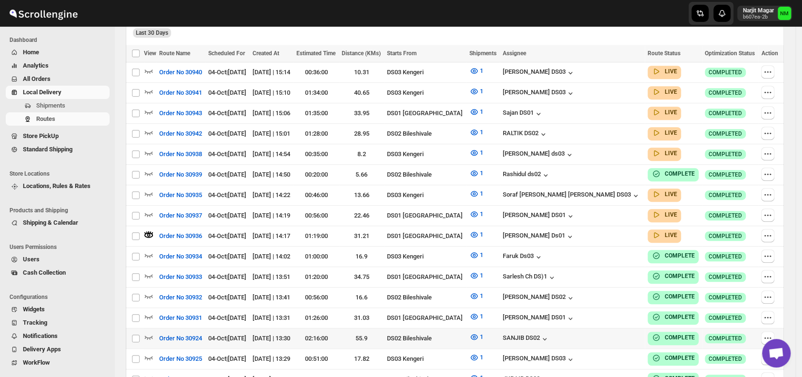
scroll to position [274, 0]
click at [151, 209] on icon "button" at bounding box center [149, 214] width 10 height 10
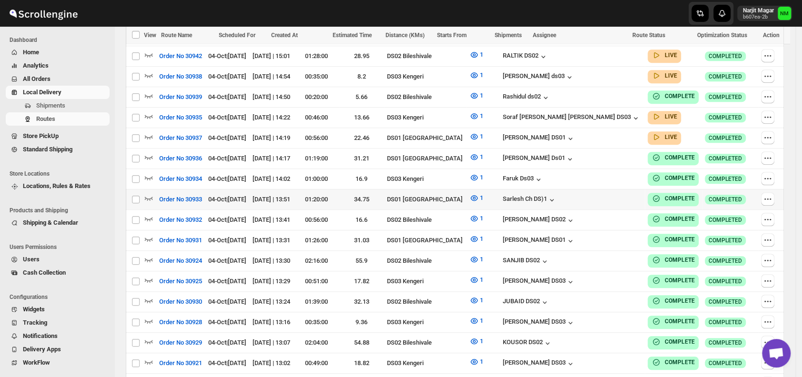
scroll to position [260, 0]
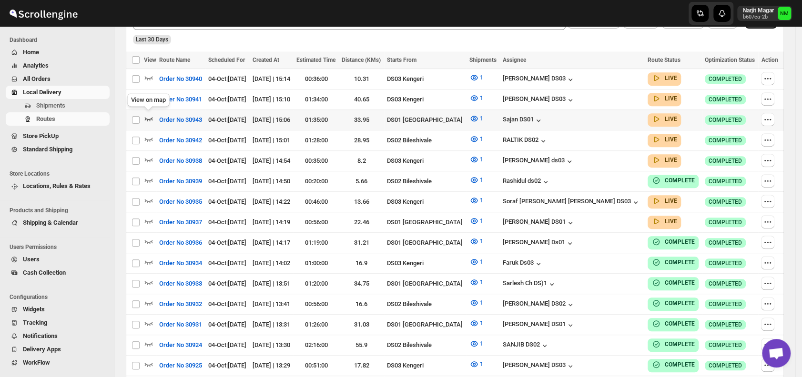
click at [150, 115] on icon "button" at bounding box center [149, 119] width 10 height 10
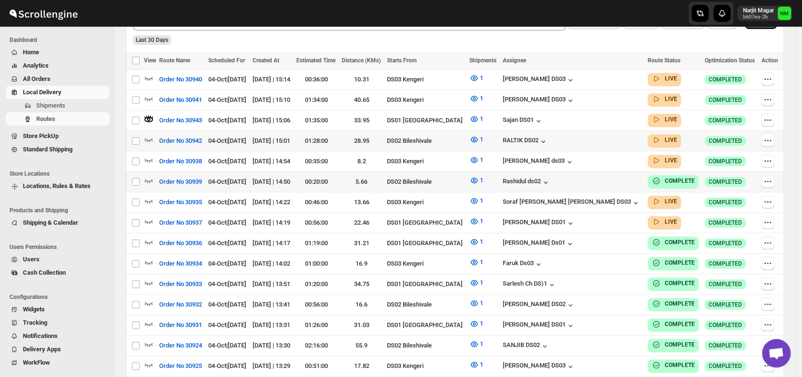
scroll to position [0, 0]
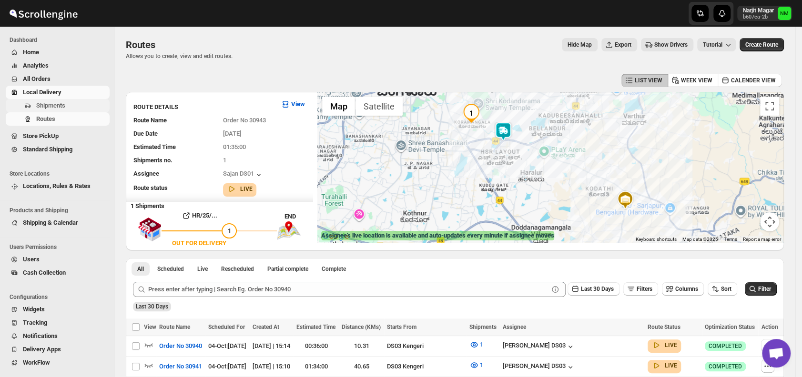
click at [61, 109] on span "Shipments" at bounding box center [50, 105] width 29 height 7
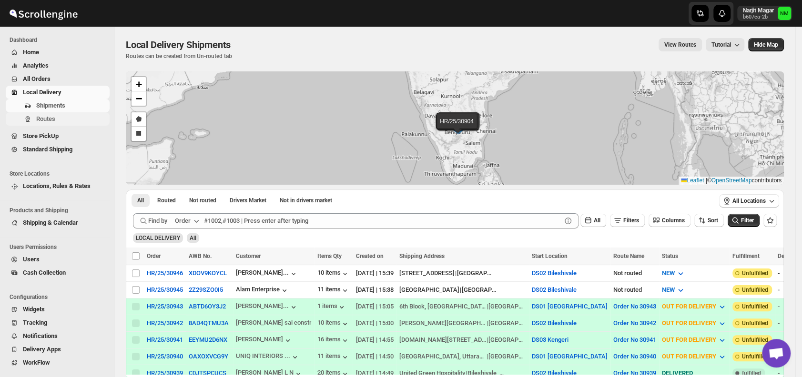
click at [59, 119] on span "Routes" at bounding box center [71, 119] width 71 height 10
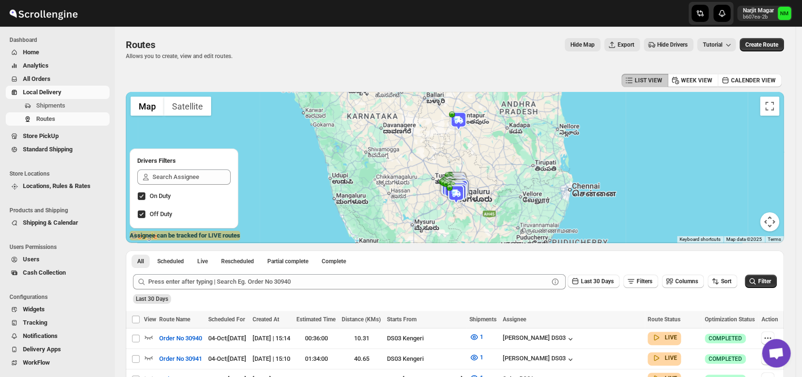
scroll to position [74, 0]
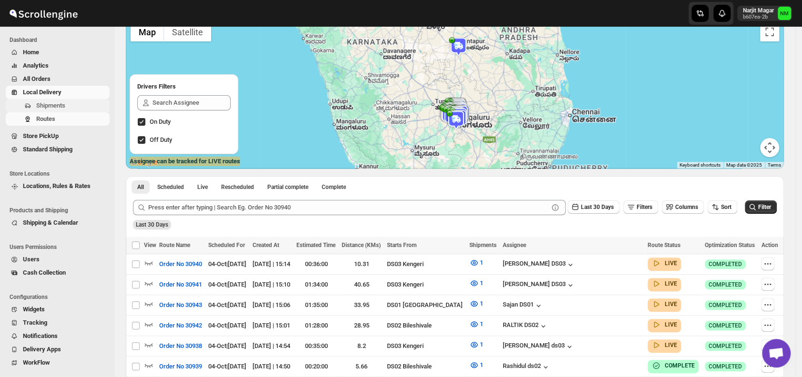
click at [60, 105] on span "Shipments" at bounding box center [50, 105] width 29 height 7
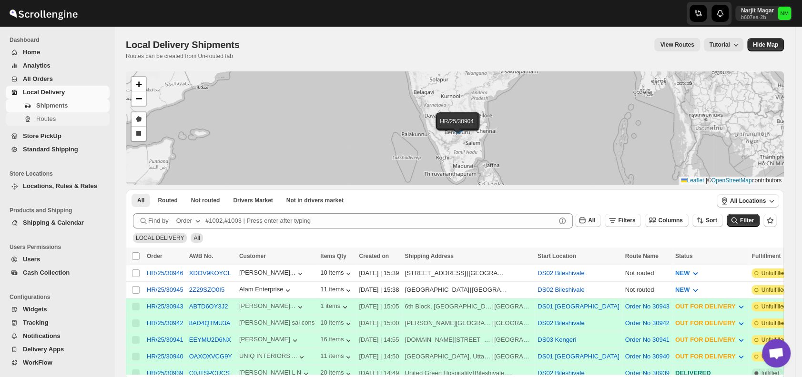
click at [61, 115] on span "Routes" at bounding box center [71, 119] width 71 height 10
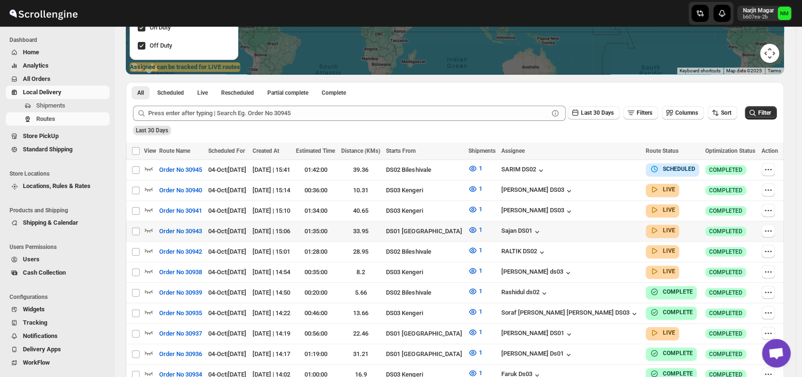
scroll to position [171, 0]
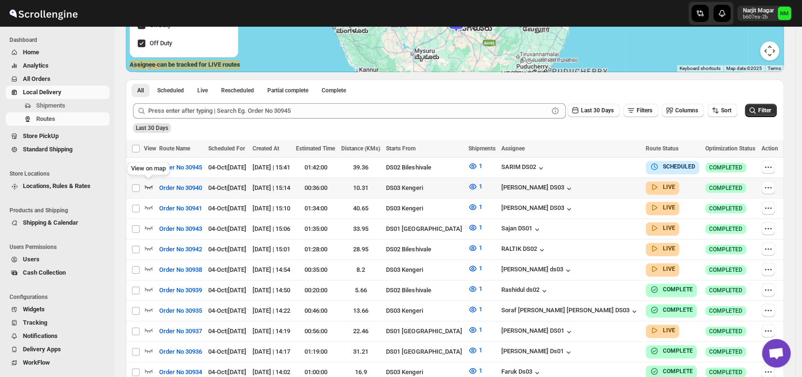
click at [146, 185] on icon "button" at bounding box center [149, 187] width 10 height 10
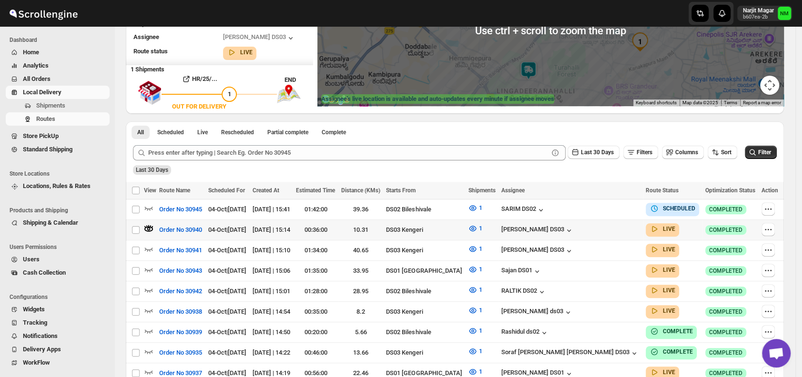
scroll to position [137, 0]
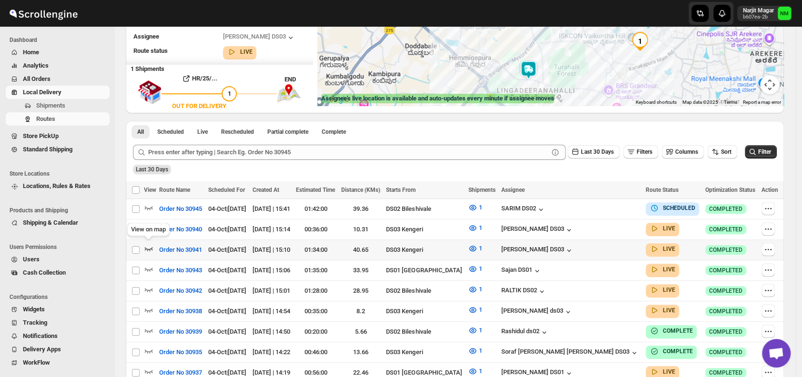
click at [147, 247] on icon "button" at bounding box center [149, 249] width 8 height 4
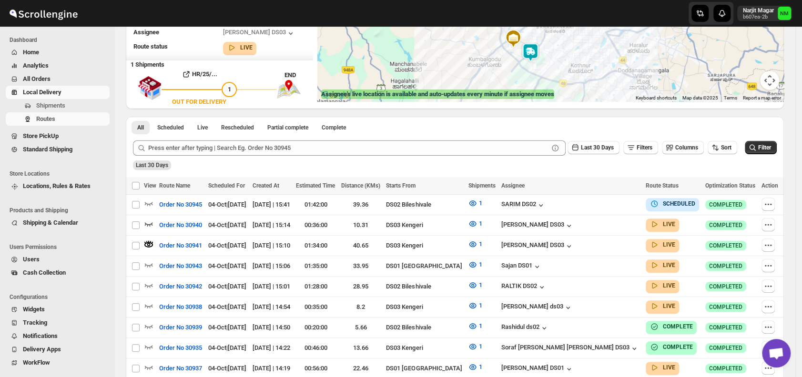
scroll to position [0, 0]
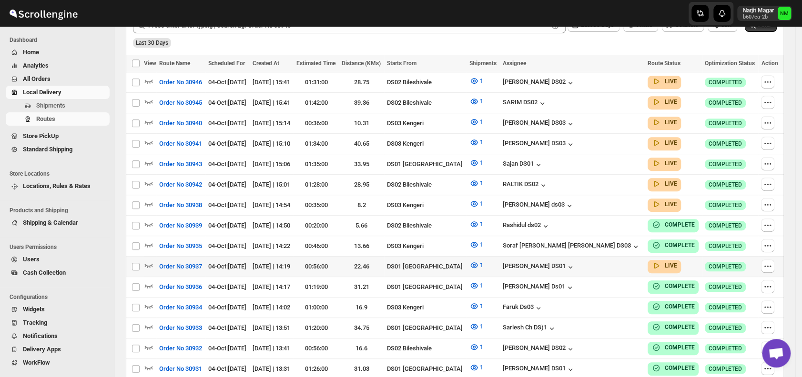
scroll to position [257, 0]
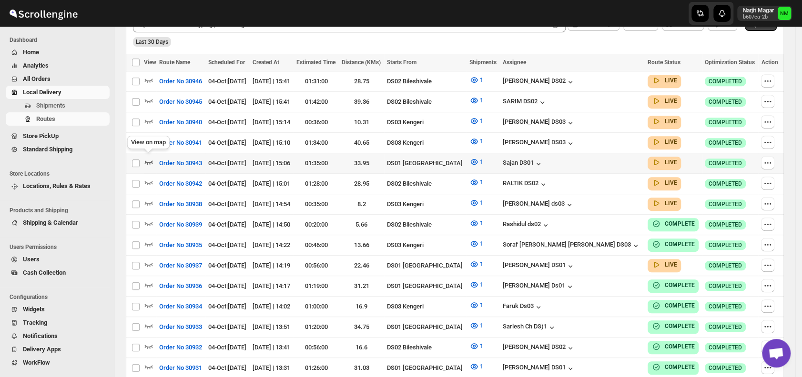
click at [149, 159] on icon "button" at bounding box center [149, 162] width 10 height 10
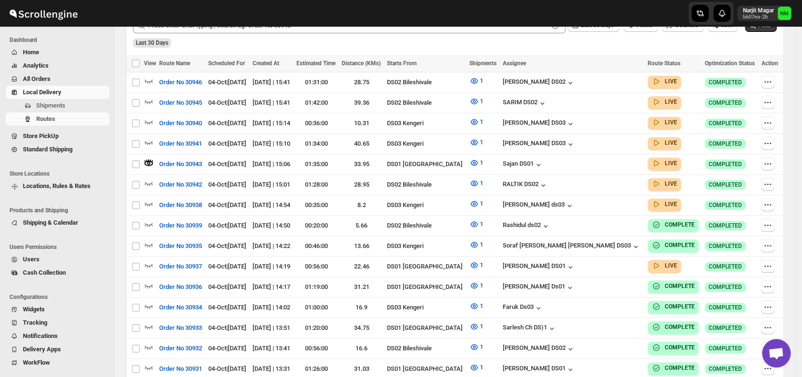
scroll to position [0, 0]
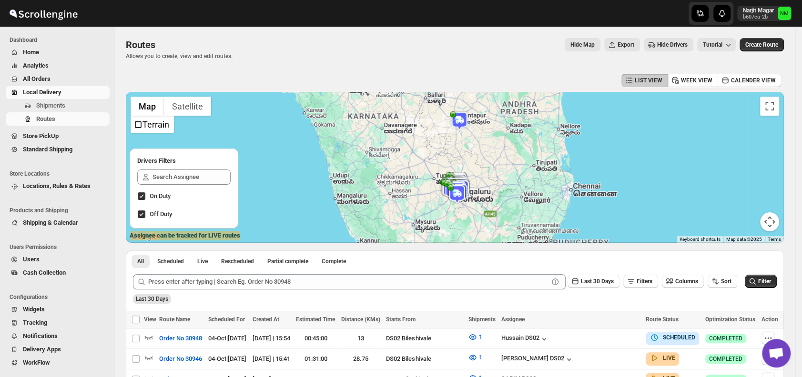
scroll to position [114, 0]
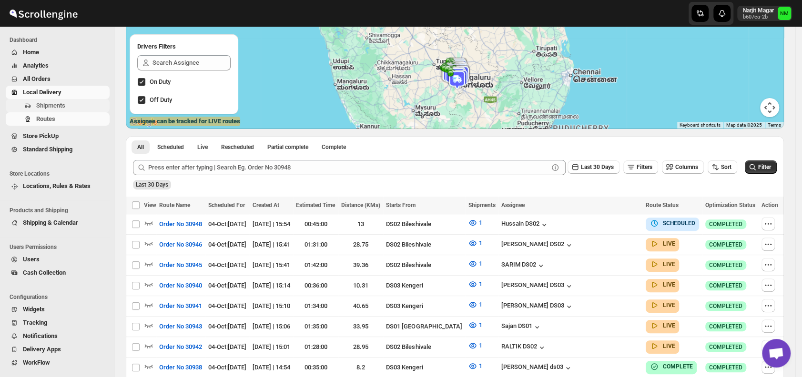
click at [71, 102] on span "Shipments" at bounding box center [71, 106] width 71 height 10
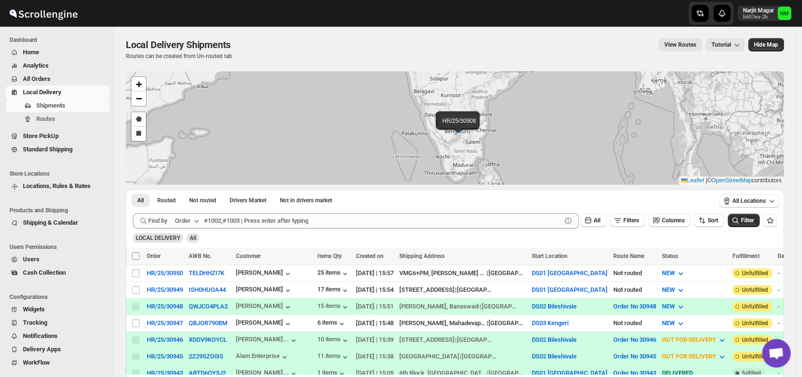
click at [133, 256] on input "Select all shipments" at bounding box center [136, 256] width 8 height 8
checkbox input "true"
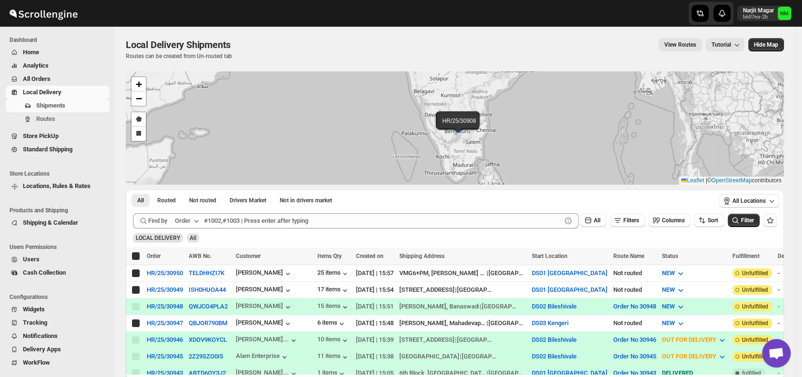
checkbox input "true"
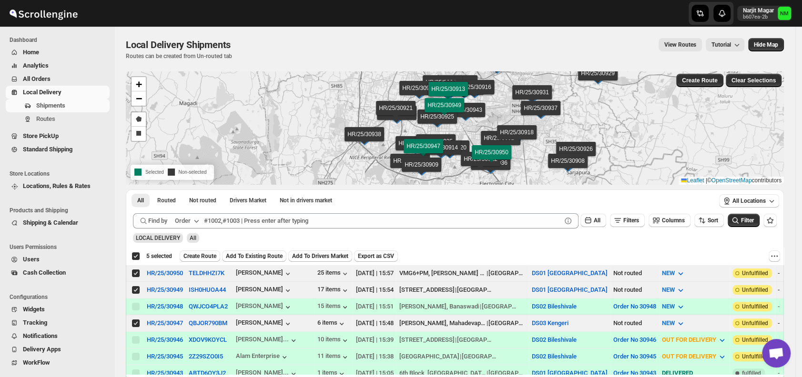
click at [133, 256] on div "Deselect all 5 shipments 5 selected" at bounding box center [151, 256] width 40 height 9
checkbox input "false"
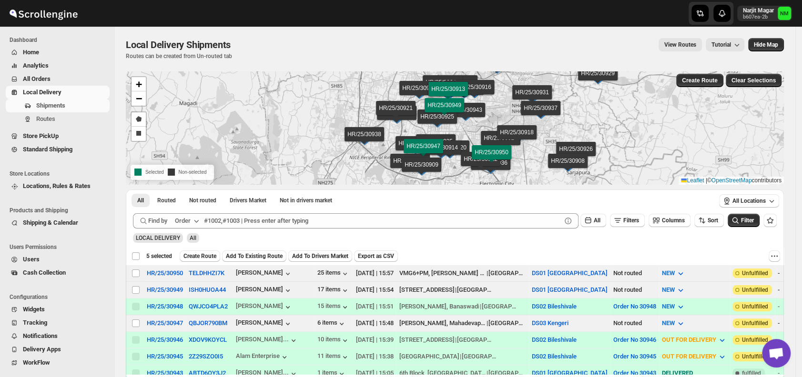
checkbox input "false"
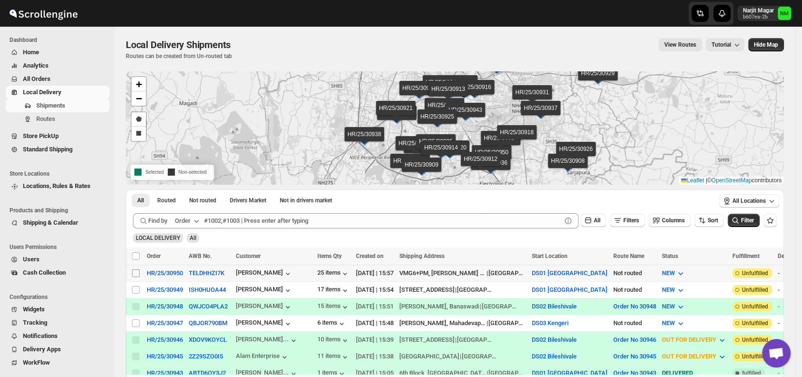
click at [134, 271] on input "Select shipment" at bounding box center [136, 274] width 8 height 8
checkbox input "true"
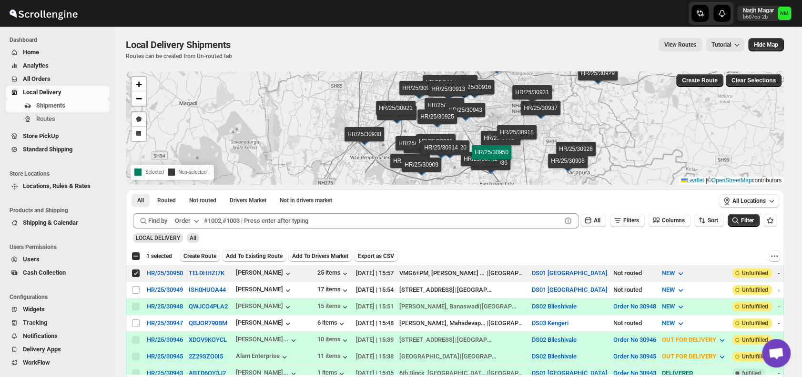
click at [191, 256] on span "Create Route" at bounding box center [199, 256] width 33 height 8
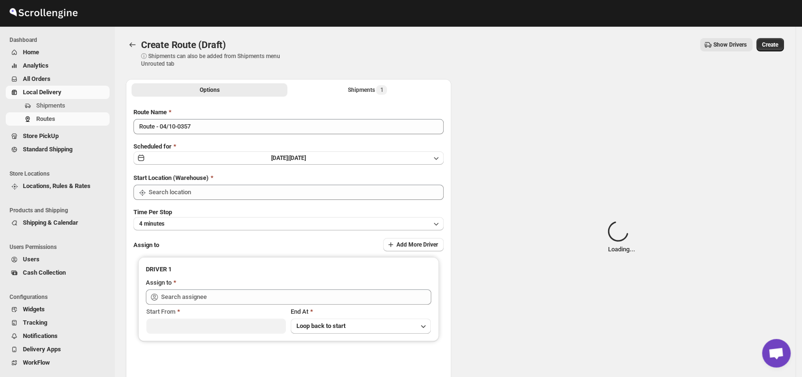
type input "DS01 [GEOGRAPHIC_DATA]"
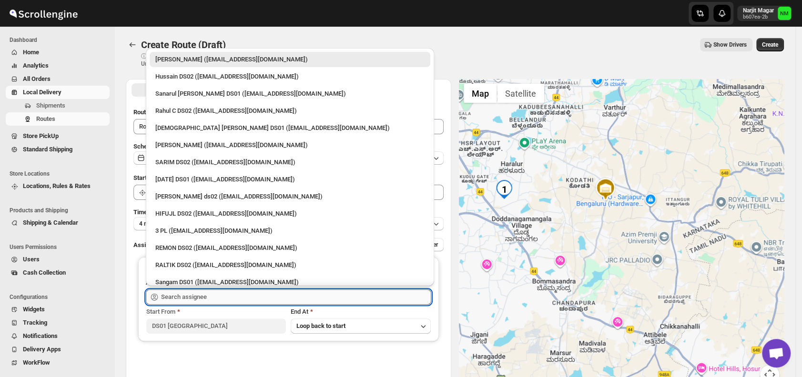
click at [232, 298] on input "text" at bounding box center [296, 297] width 270 height 15
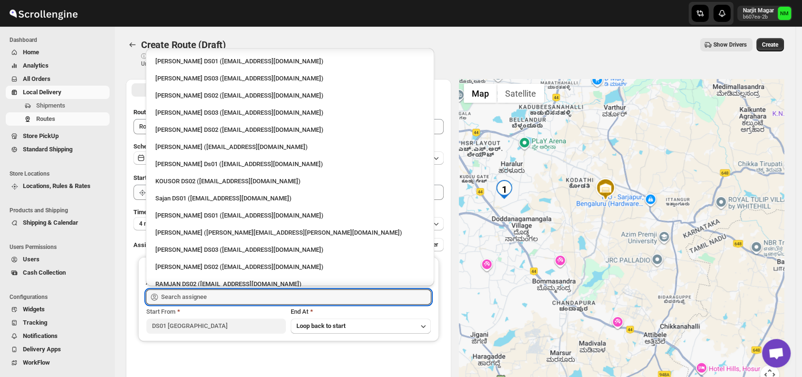
scroll to position [342, 0]
click at [204, 212] on div "Jubed DS01 (gedoc78193@dariolo.com)" at bounding box center [289, 216] width 269 height 10
type input "[PERSON_NAME] DS01 ([EMAIL_ADDRESS][DOMAIN_NAME])"
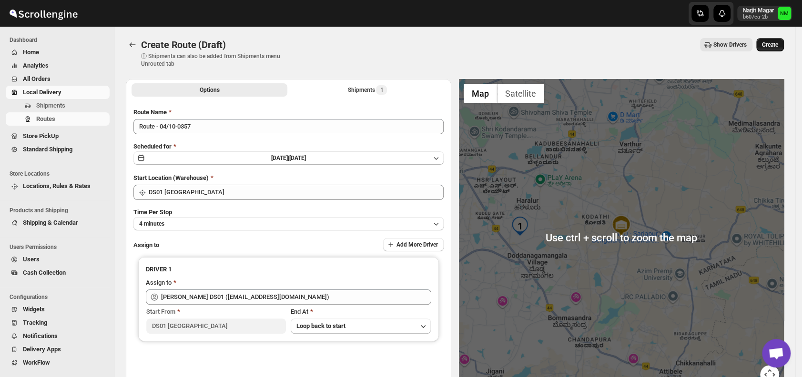
click at [771, 43] on span "Create" at bounding box center [770, 45] width 16 height 8
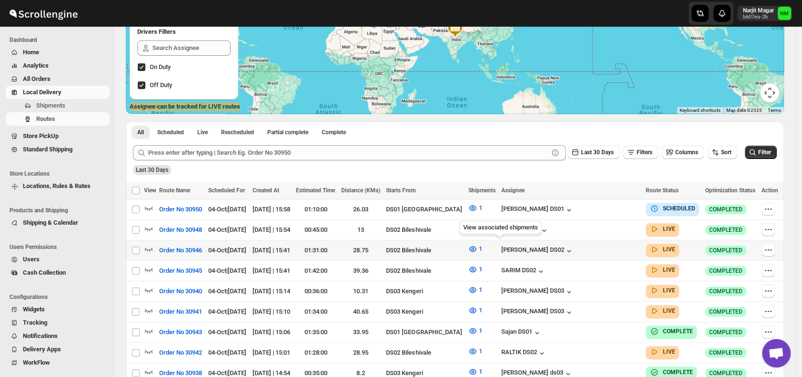
scroll to position [130, 0]
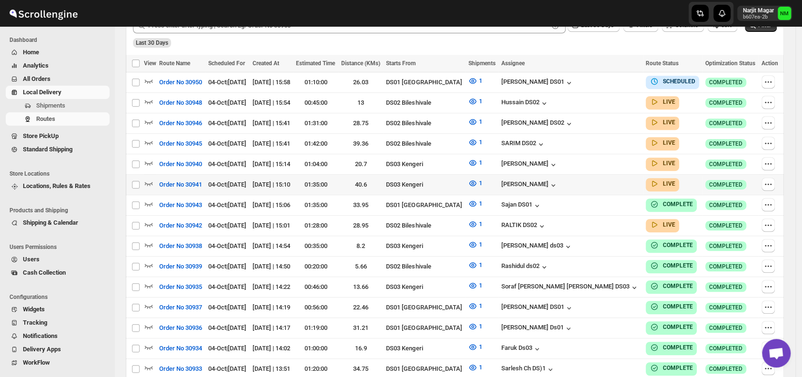
scroll to position [258, 0]
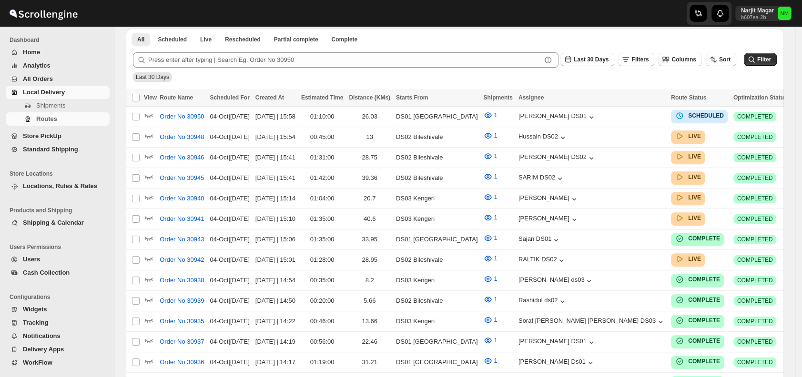
scroll to position [258, 0]
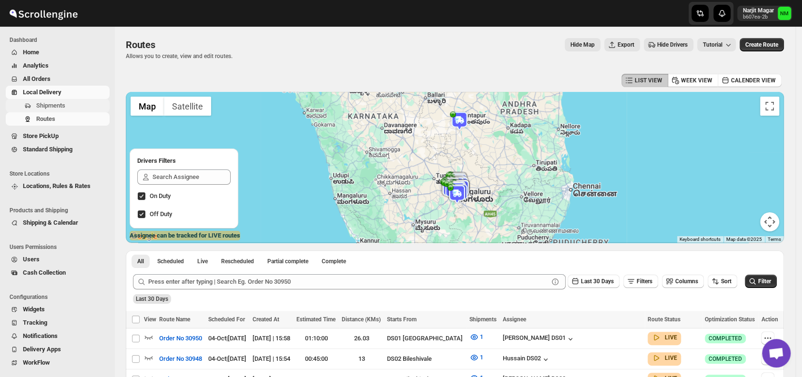
click at [65, 107] on span "Shipments" at bounding box center [71, 106] width 71 height 10
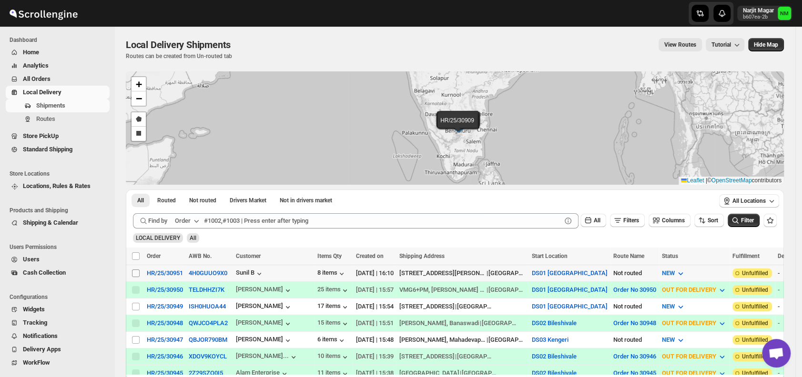
click at [134, 271] on input "Select shipment" at bounding box center [136, 274] width 8 height 8
checkbox input "true"
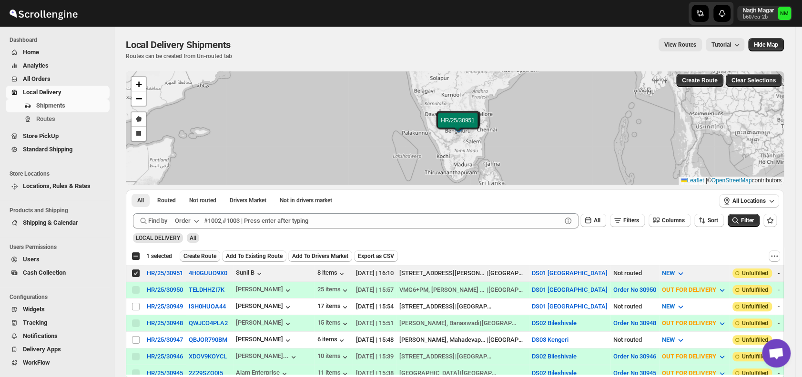
click at [190, 257] on span "Create Route" at bounding box center [199, 256] width 33 height 8
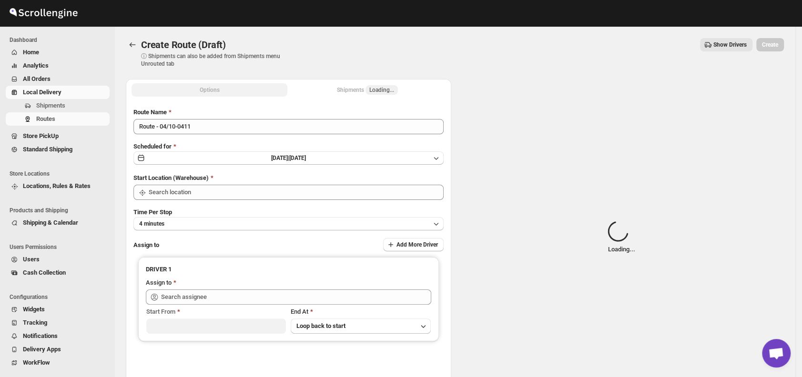
type input "DS01 [GEOGRAPHIC_DATA]"
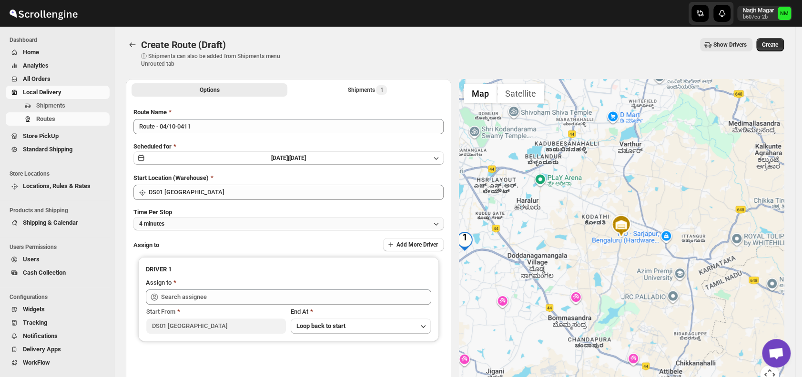
click at [199, 227] on button "4 minutes" at bounding box center [288, 223] width 310 height 13
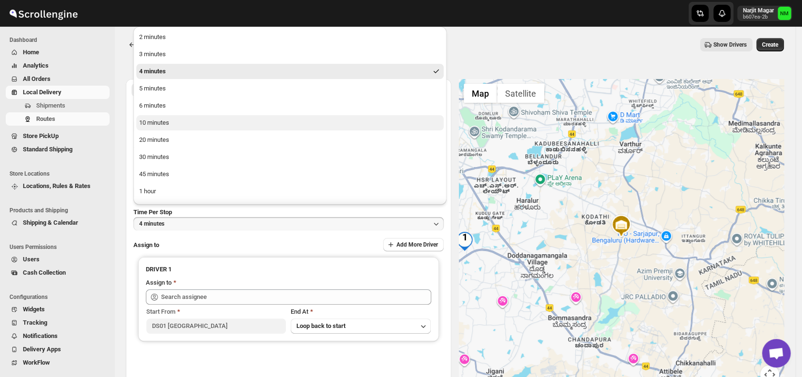
click at [159, 122] on div "10 minutes" at bounding box center [154, 123] width 30 height 10
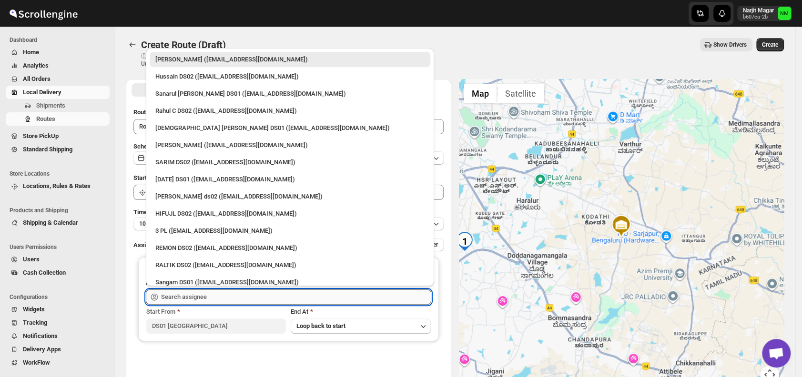
click at [213, 293] on input "text" at bounding box center [296, 297] width 270 height 15
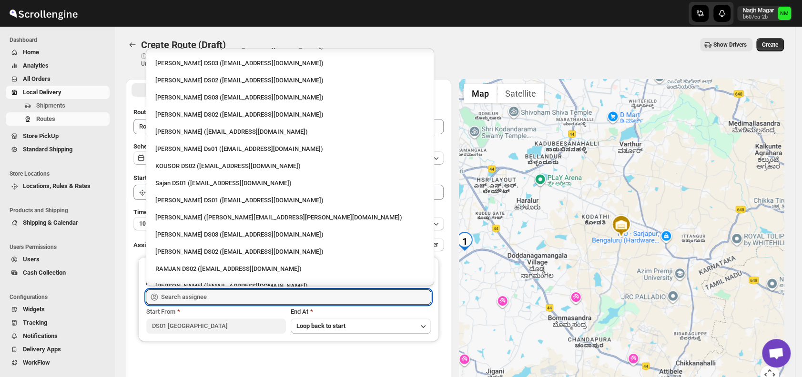
scroll to position [359, 0]
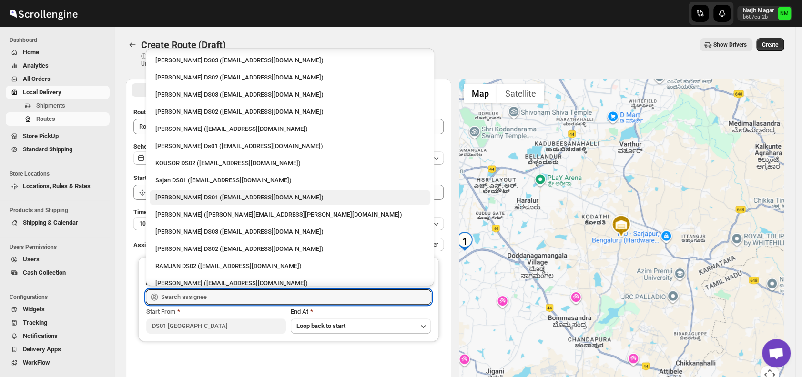
click at [185, 198] on div "Jubed DS01 (gedoc78193@dariolo.com)" at bounding box center [289, 198] width 269 height 10
type input "Jubed DS01 (gedoc78193@dariolo.com)"
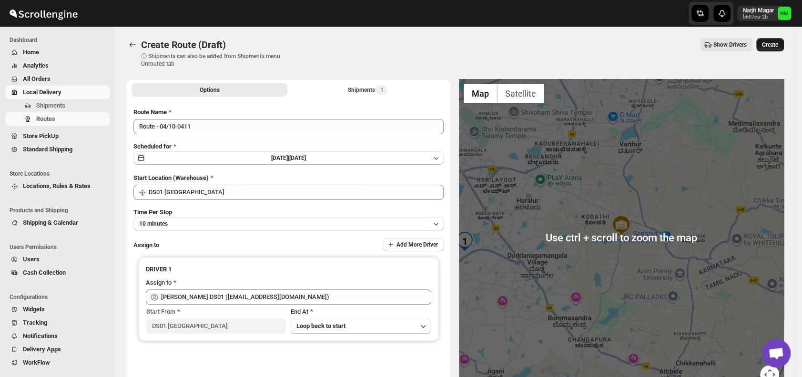
click at [777, 48] on span "Create" at bounding box center [770, 45] width 16 height 8
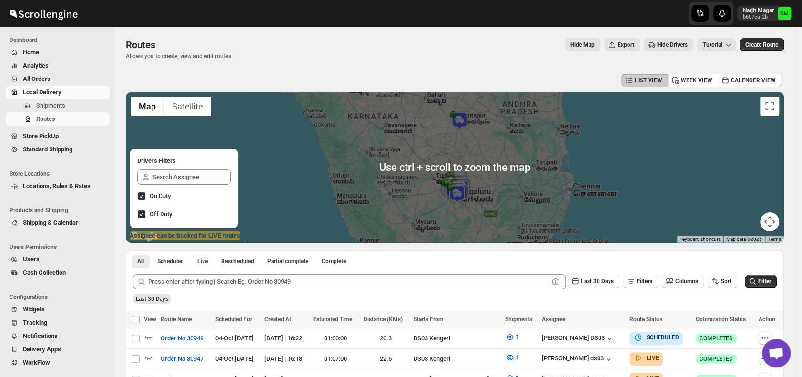
scroll to position [137, 0]
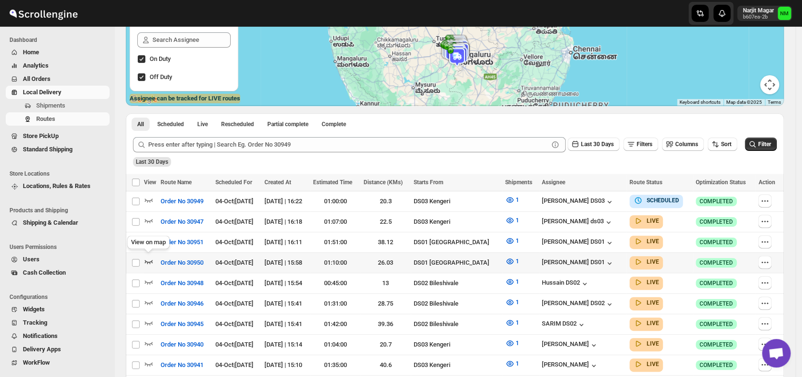
click at [151, 259] on icon "button" at bounding box center [149, 262] width 10 height 10
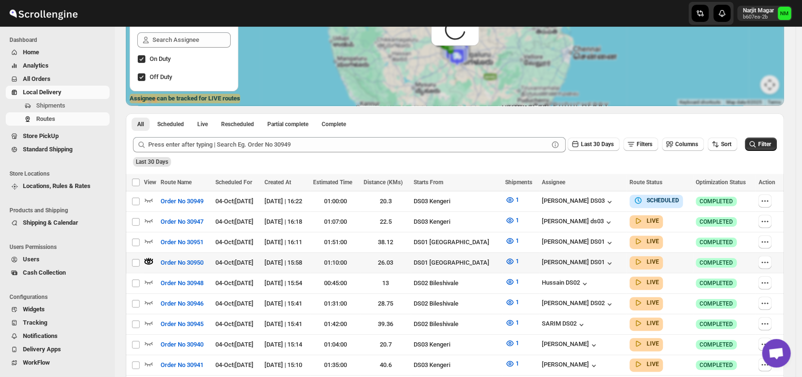
scroll to position [0, 0]
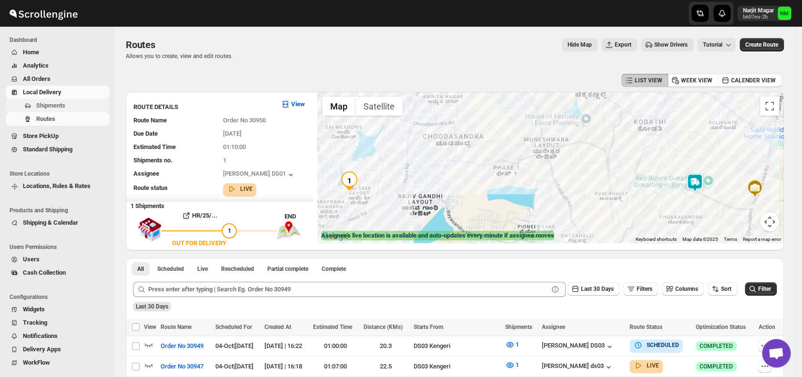
click at [43, 109] on span "Shipments" at bounding box center [50, 105] width 29 height 7
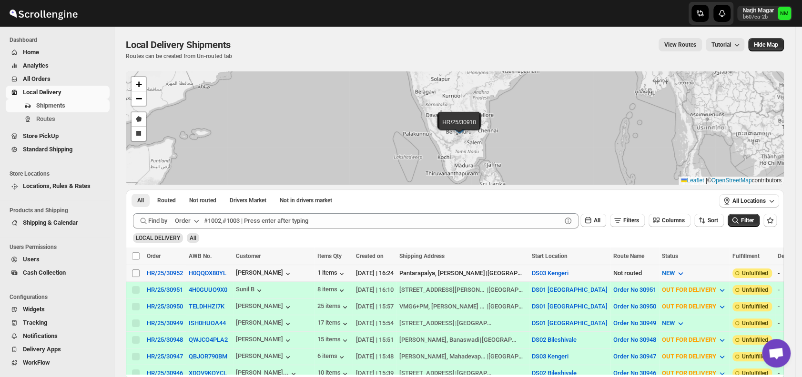
click at [137, 272] on input "Select shipment" at bounding box center [136, 274] width 8 height 8
checkbox input "true"
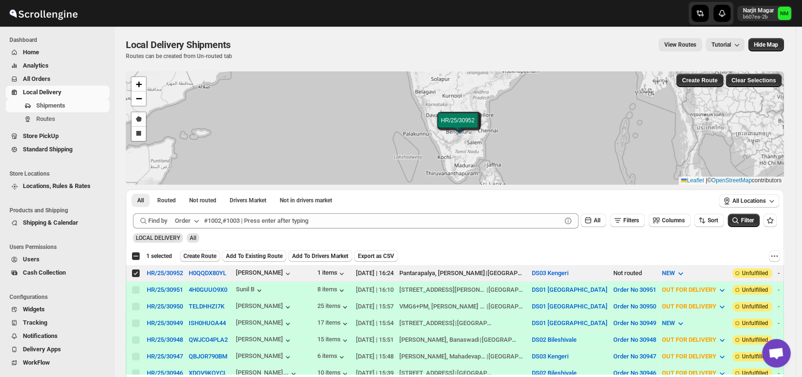
click at [194, 255] on span "Create Route" at bounding box center [199, 256] width 33 height 8
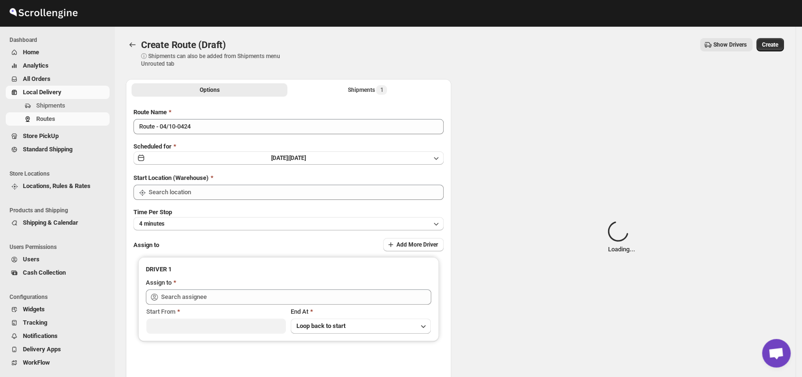
type input "DS03 Kengeri"
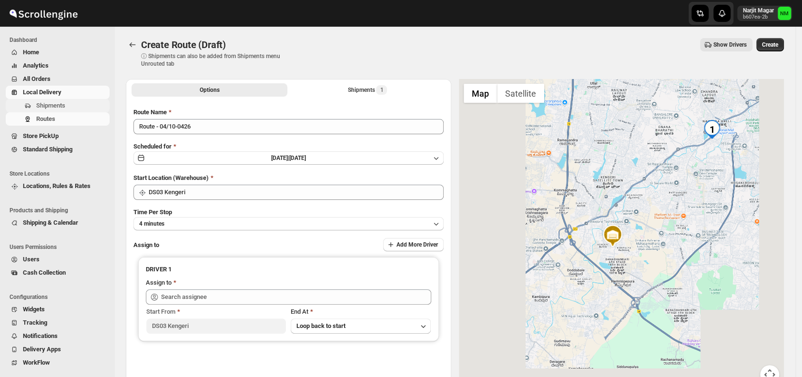
click at [55, 105] on span "Shipments" at bounding box center [50, 105] width 29 height 7
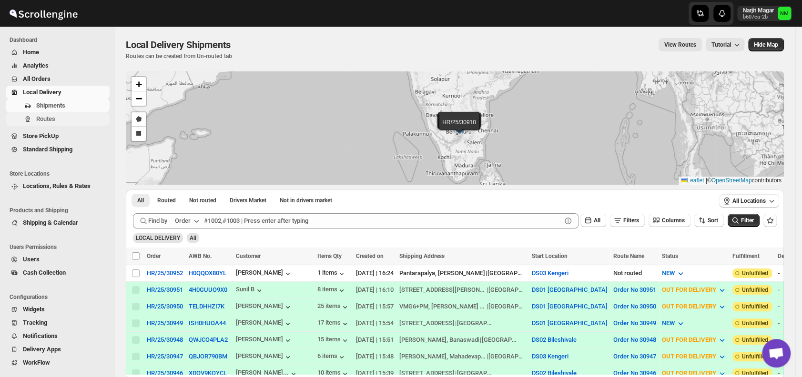
click at [57, 122] on span "Routes" at bounding box center [71, 119] width 71 height 10
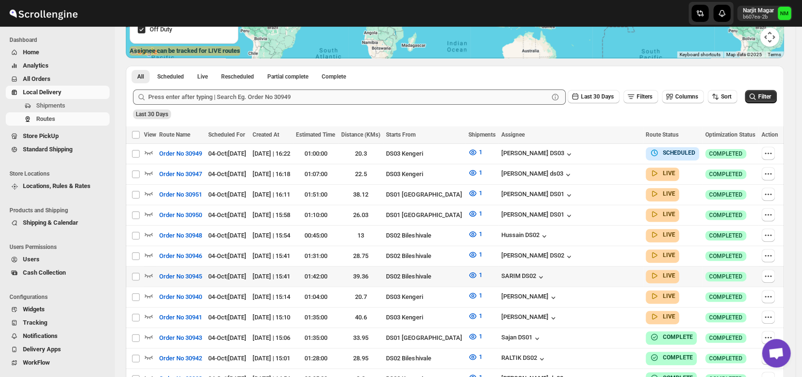
scroll to position [185, 0]
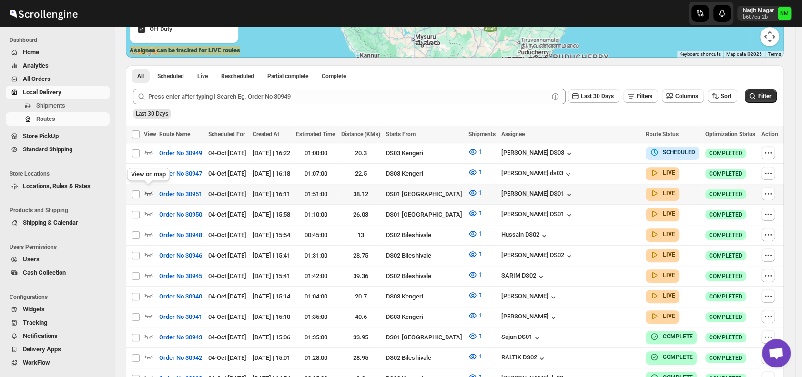
click at [152, 191] on icon "button" at bounding box center [149, 193] width 10 height 10
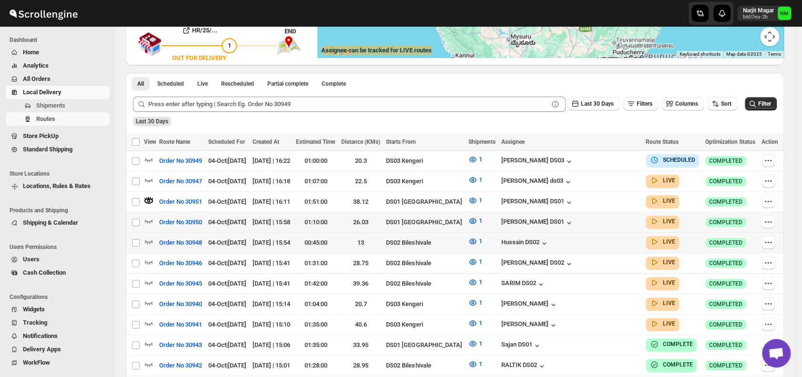
scroll to position [0, 0]
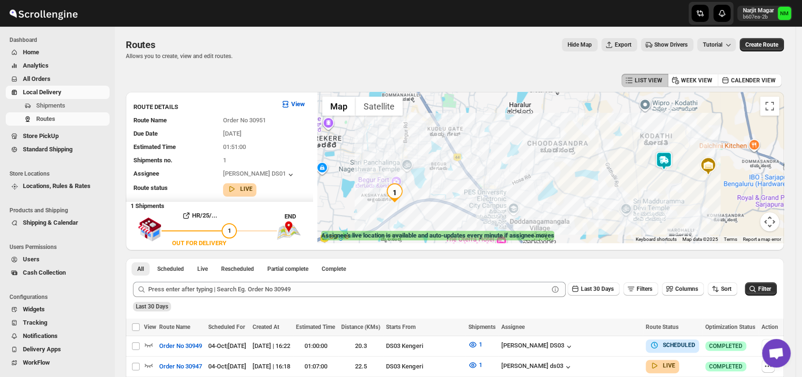
click at [666, 167] on img at bounding box center [663, 160] width 19 height 19
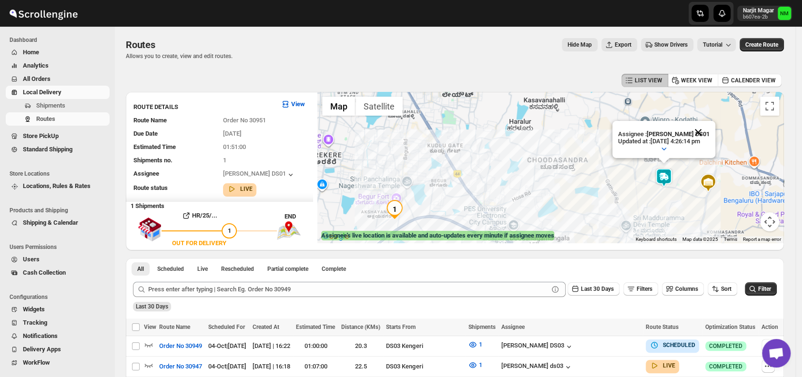
click at [708, 129] on button "Close" at bounding box center [697, 132] width 23 height 23
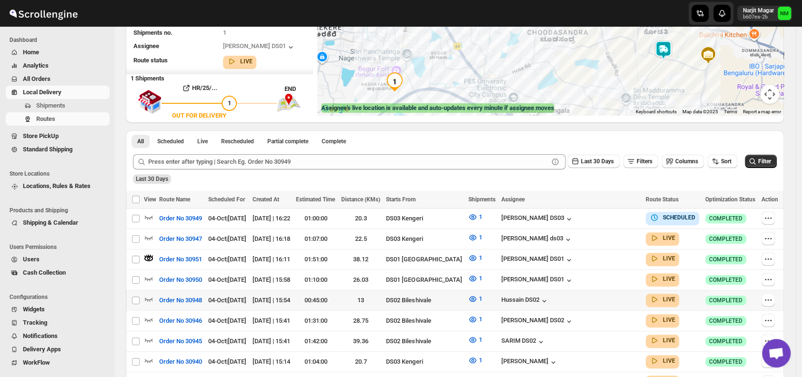
scroll to position [128, 0]
click at [151, 274] on icon "button" at bounding box center [149, 278] width 10 height 10
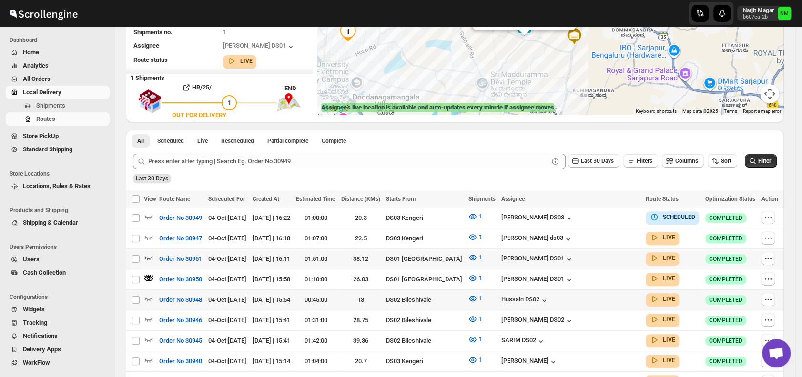
scroll to position [0, 0]
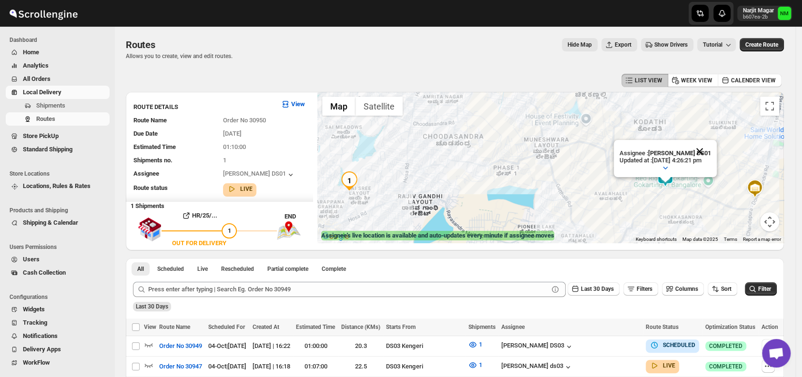
click at [710, 144] on button "Close" at bounding box center [699, 151] width 23 height 23
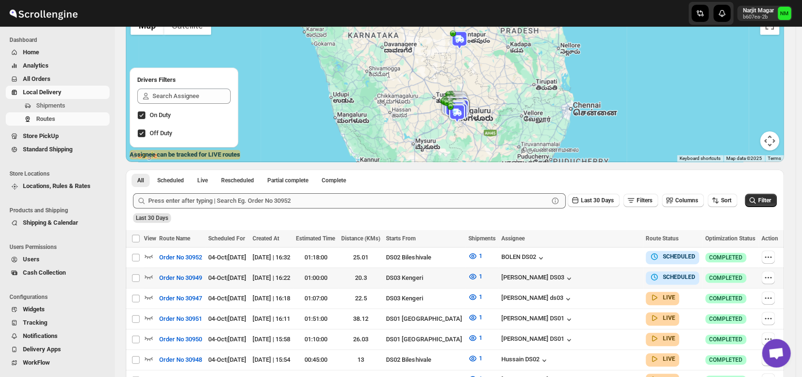
scroll to position [84, 0]
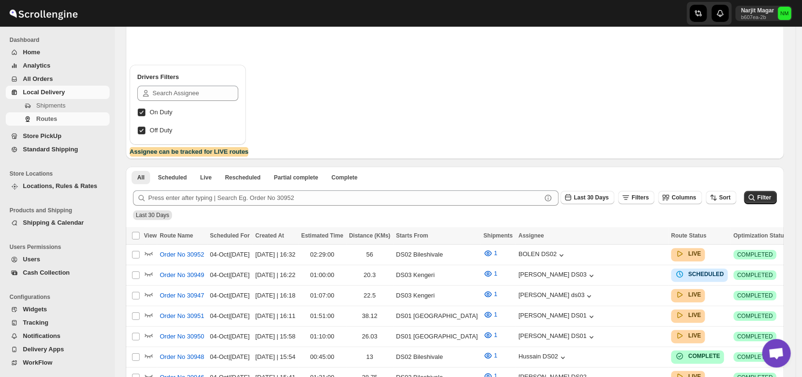
scroll to position [49, 0]
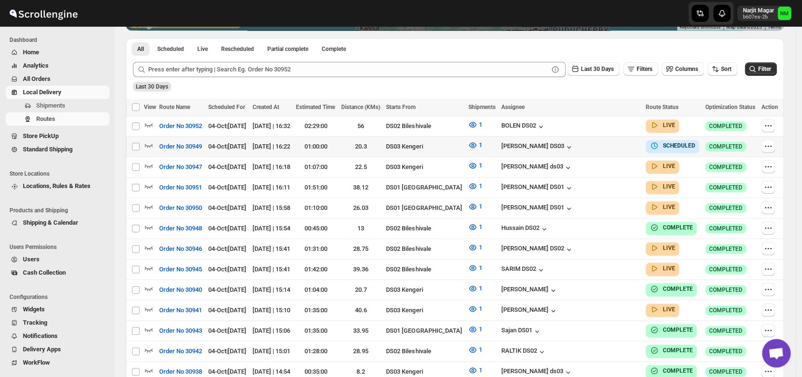
scroll to position [213, 0]
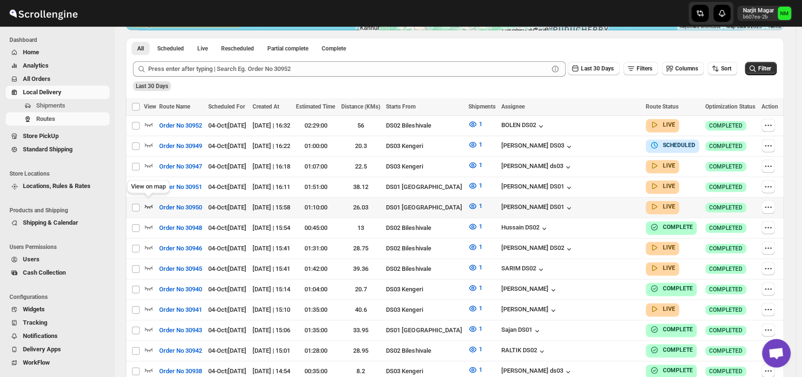
click at [145, 202] on icon "button" at bounding box center [149, 207] width 10 height 10
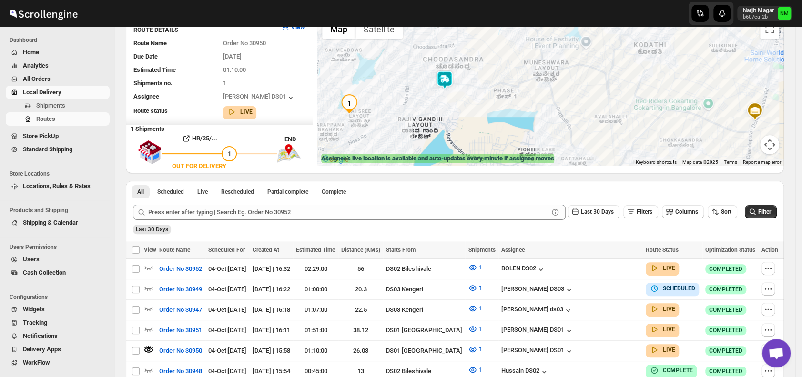
scroll to position [84, 0]
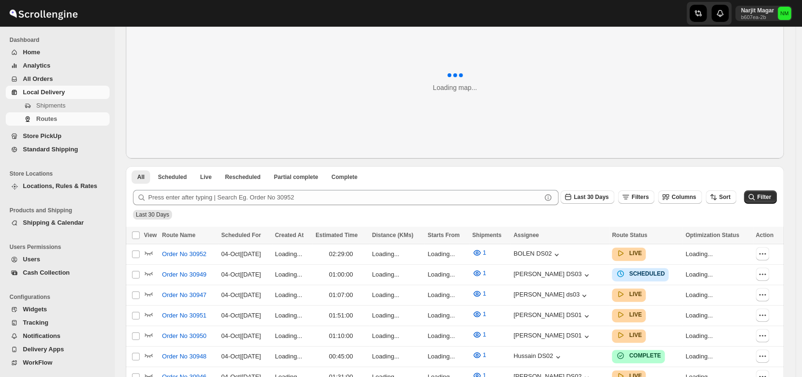
scroll to position [49, 0]
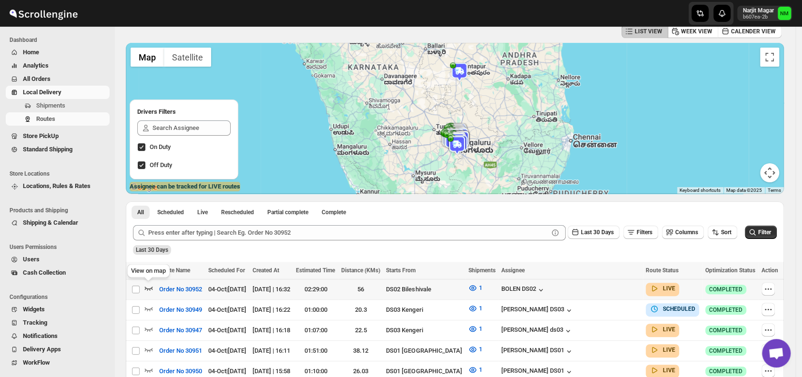
click at [150, 286] on icon "button" at bounding box center [149, 288] width 10 height 10
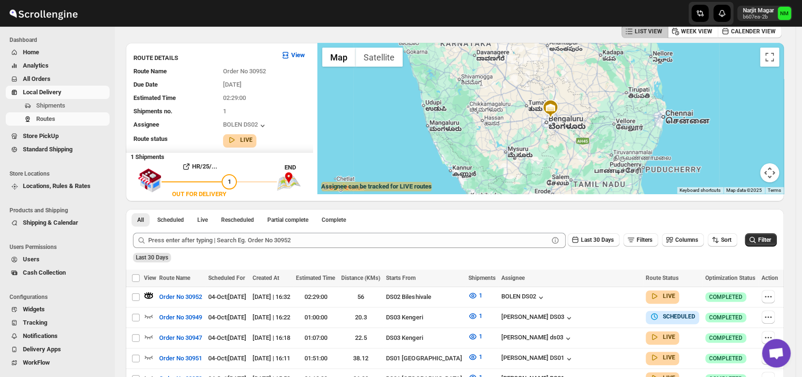
scroll to position [0, 0]
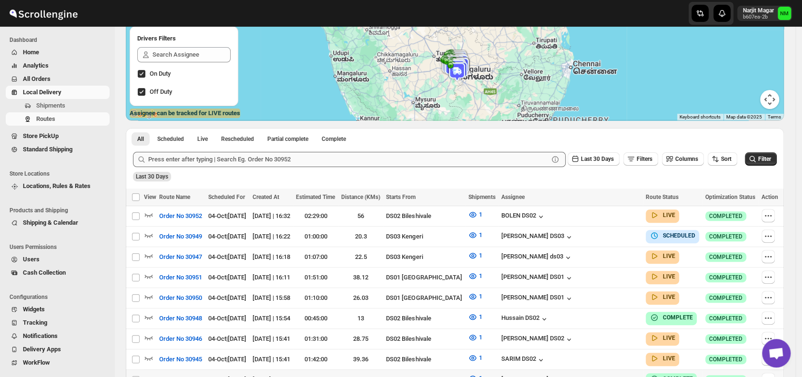
scroll to position [220, 0]
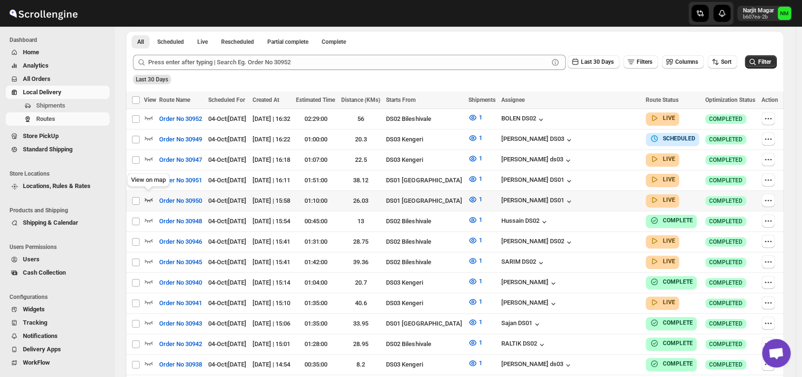
click at [147, 196] on icon "button" at bounding box center [149, 200] width 10 height 10
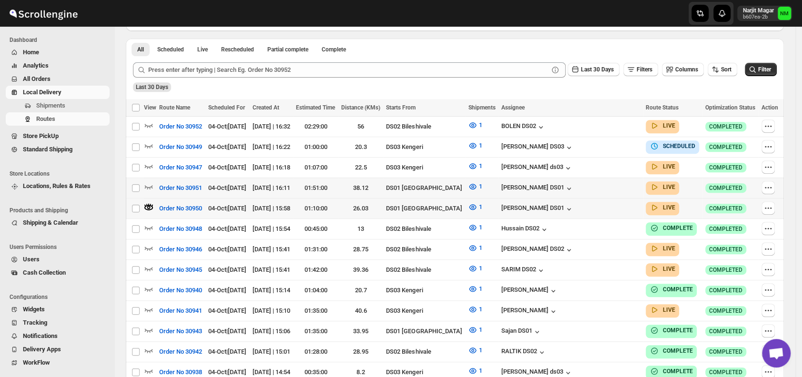
scroll to position [0, 0]
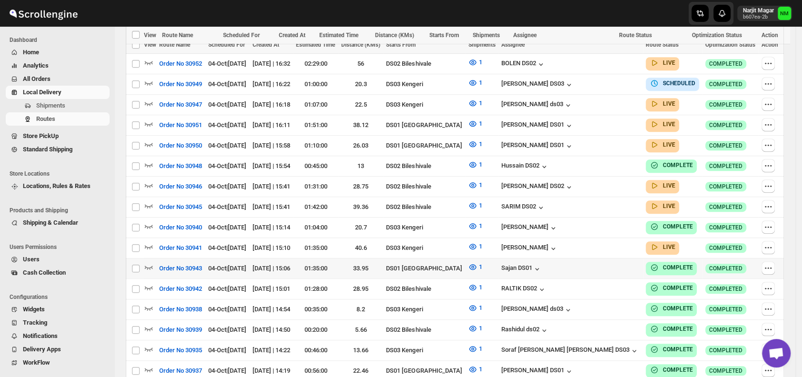
scroll to position [301, 0]
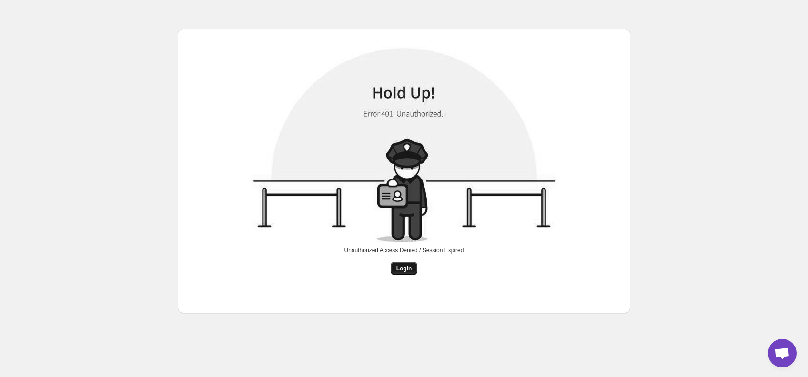
click at [405, 270] on span "Login" at bounding box center [404, 269] width 16 height 8
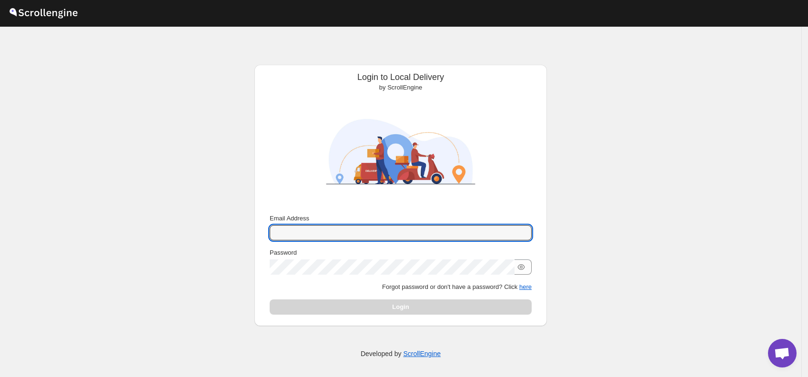
type input "narjit.magar@home-run.co"
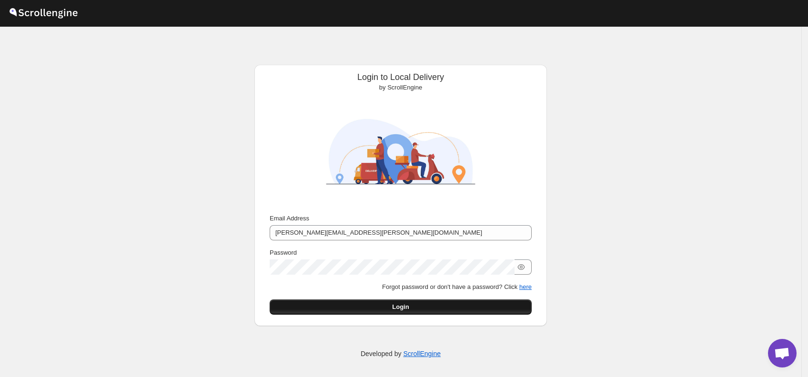
click at [382, 305] on button "Login" at bounding box center [401, 307] width 262 height 15
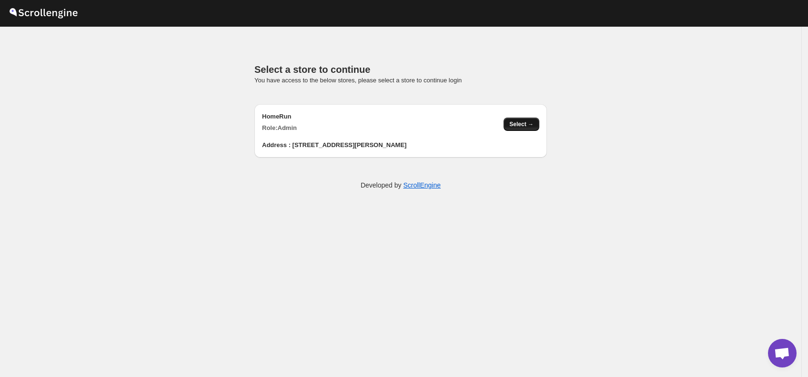
click at [515, 122] on span "Select →" at bounding box center [521, 125] width 24 height 8
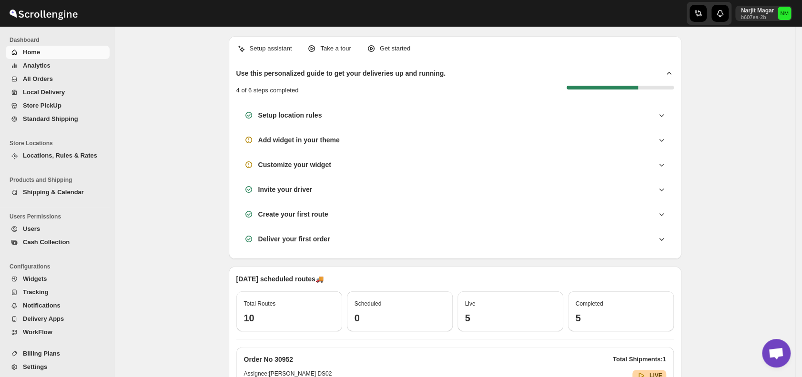
click at [47, 81] on span "All Orders" at bounding box center [38, 78] width 30 height 7
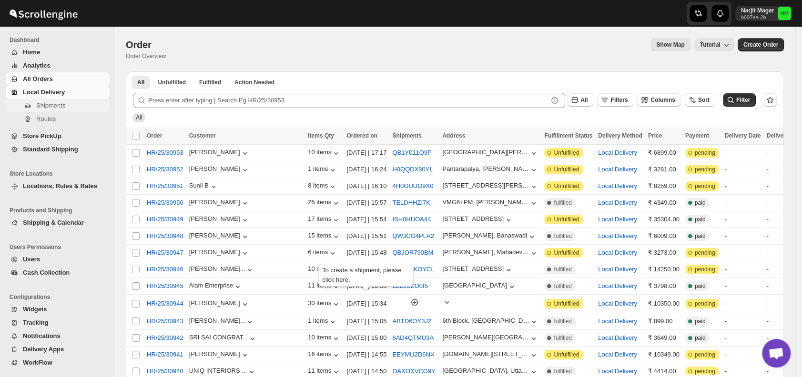
click at [50, 102] on span "Shipments" at bounding box center [50, 105] width 29 height 7
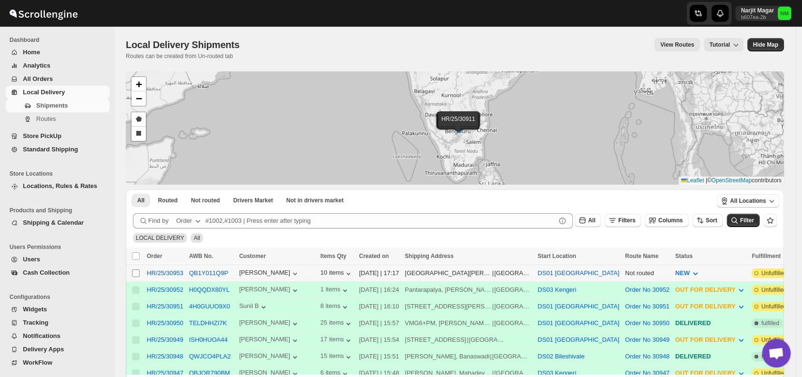
click at [136, 274] on input "Select shipment" at bounding box center [136, 274] width 8 height 8
checkbox input "true"
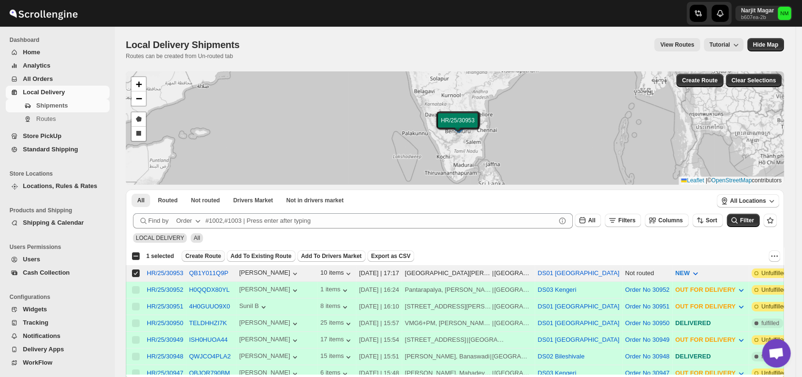
click at [201, 259] on button "Create Route" at bounding box center [203, 256] width 43 height 11
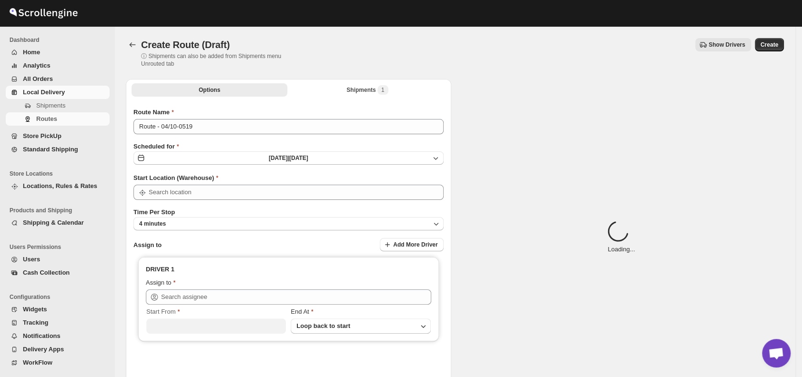
type input "DS01 [GEOGRAPHIC_DATA]"
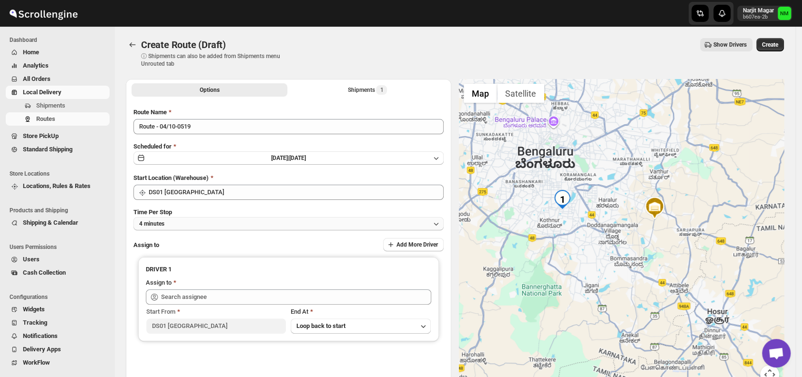
click at [194, 221] on button "4 minutes" at bounding box center [288, 223] width 310 height 13
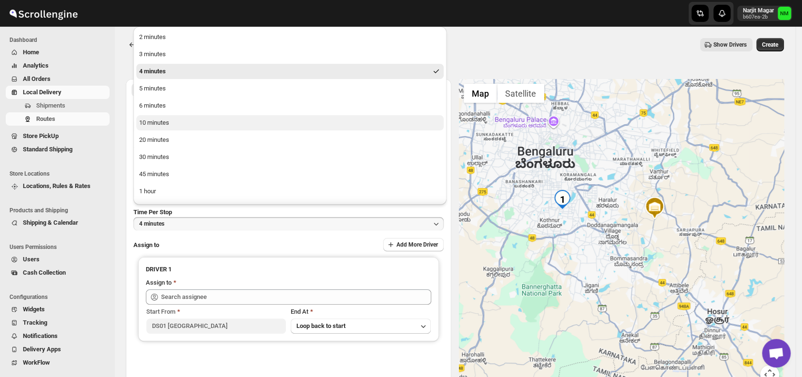
click at [157, 122] on div "10 minutes" at bounding box center [154, 123] width 30 height 10
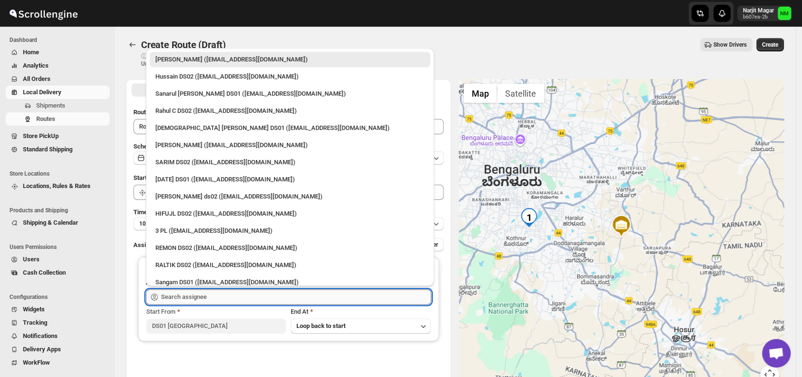
click at [230, 303] on input "text" at bounding box center [296, 297] width 270 height 15
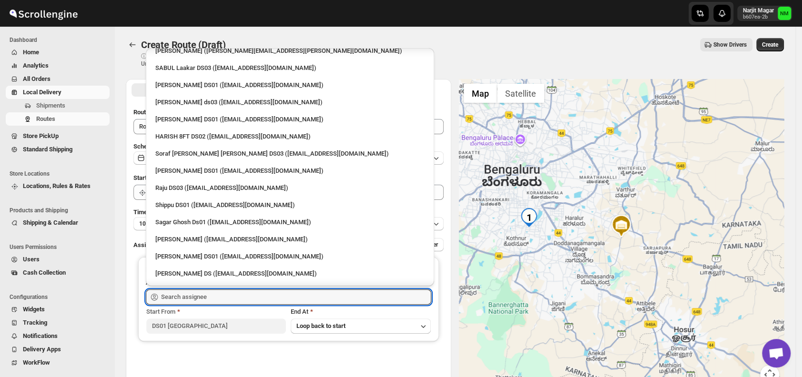
scroll to position [650, 0]
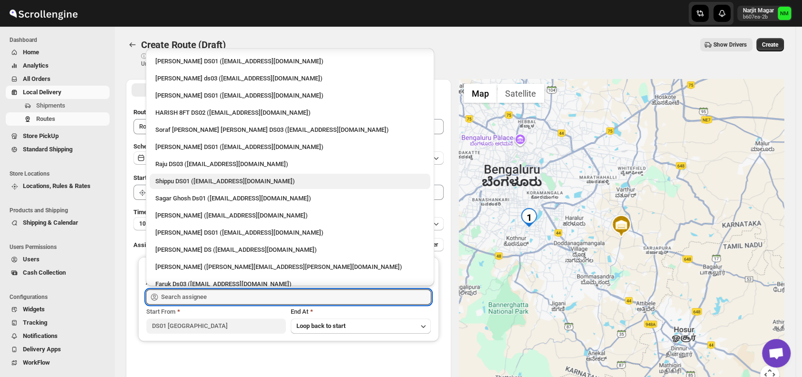
click at [171, 183] on div "Shippu DS01 ([EMAIL_ADDRESS][DOMAIN_NAME])" at bounding box center [289, 182] width 269 height 10
type input "Shippu DS01 (lahaye5487@certve.com)"
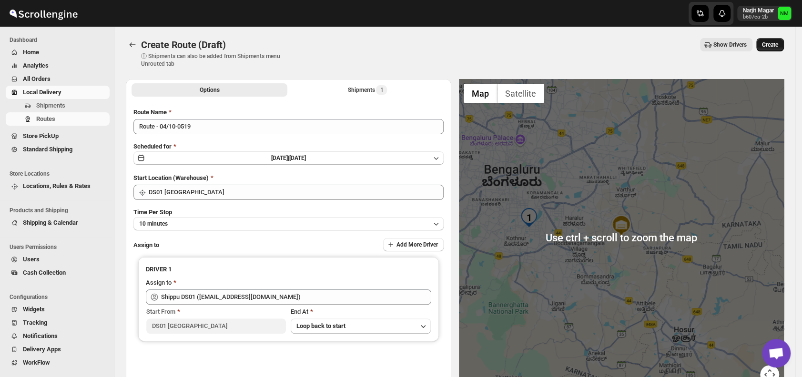
click at [778, 46] on span "Create" at bounding box center [770, 45] width 16 height 8
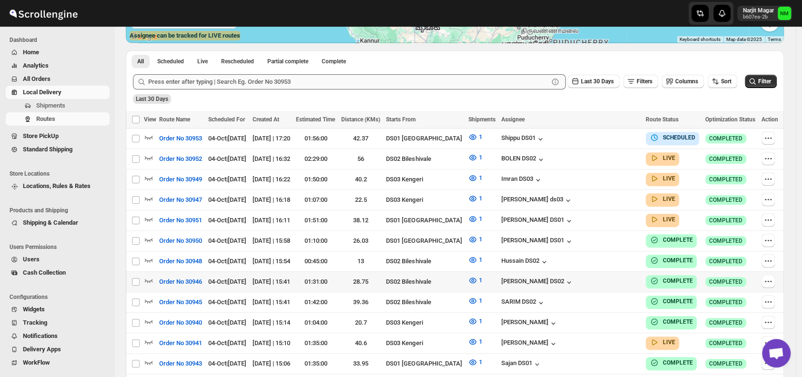
scroll to position [202, 0]
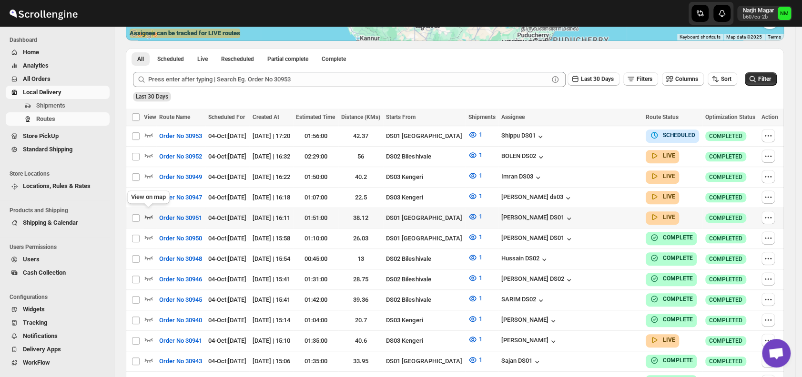
click at [149, 212] on icon "button" at bounding box center [149, 217] width 10 height 10
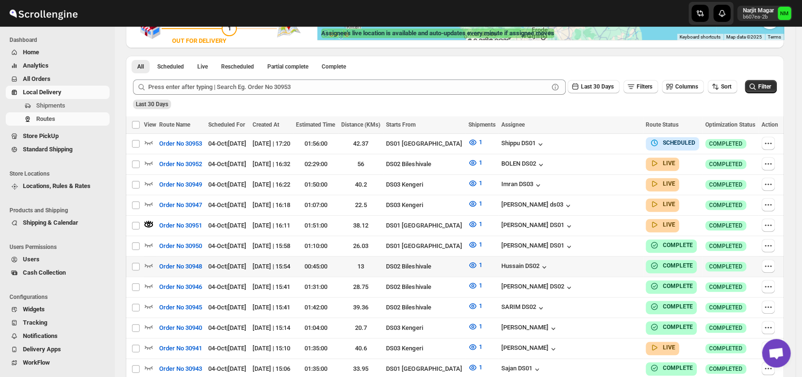
scroll to position [0, 0]
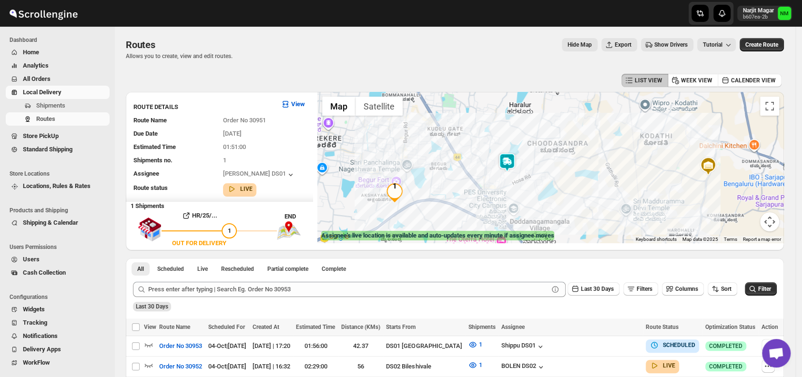
click at [507, 160] on img at bounding box center [506, 162] width 19 height 19
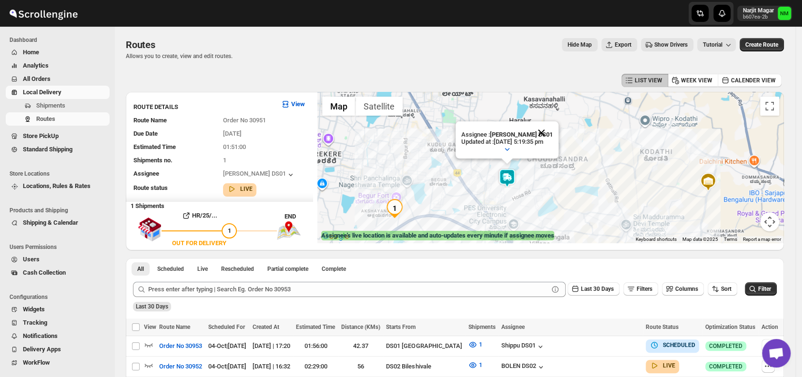
click at [553, 132] on button "Close" at bounding box center [541, 132] width 23 height 23
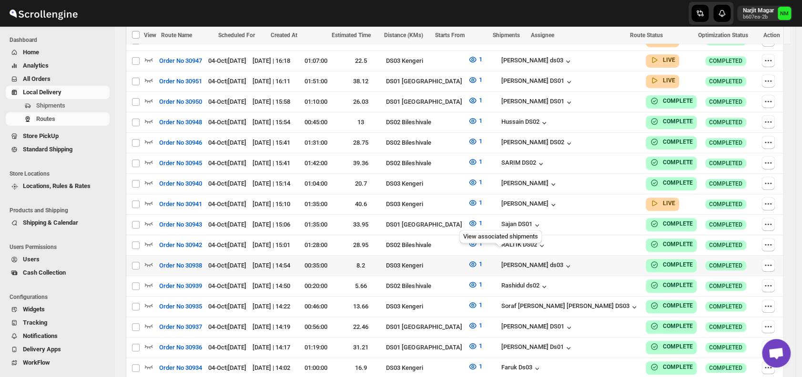
scroll to position [340, 0]
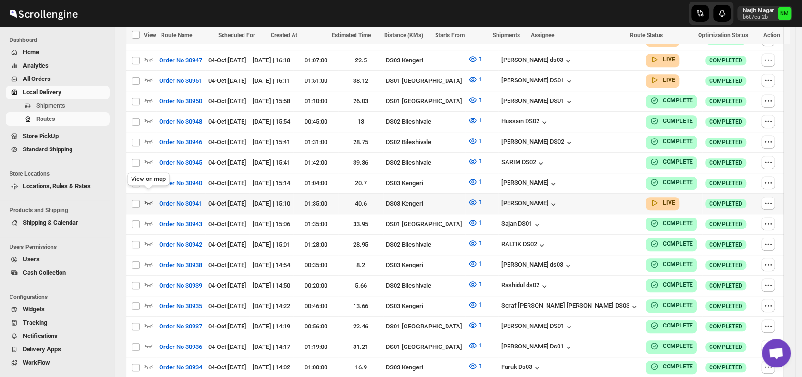
click at [150, 198] on icon "button" at bounding box center [149, 203] width 10 height 10
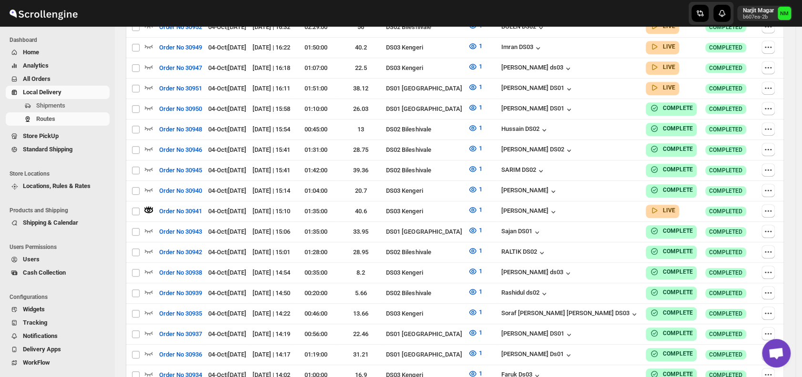
scroll to position [0, 0]
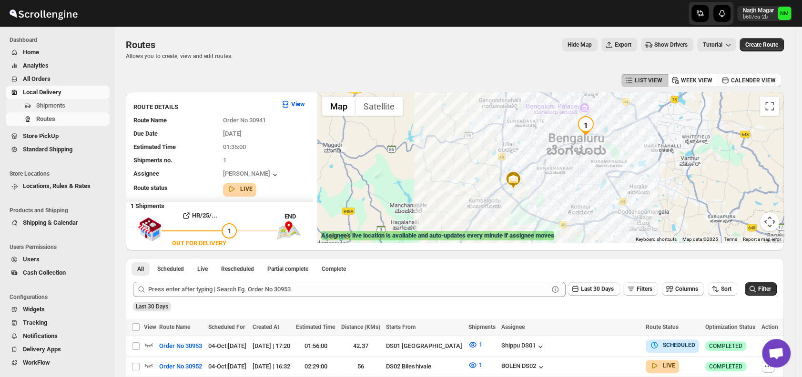
click at [73, 107] on span "Shipments" at bounding box center [71, 106] width 71 height 10
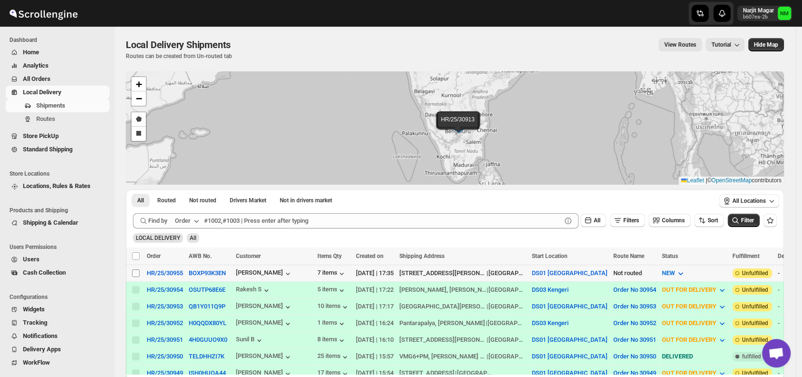
click at [135, 274] on input "Select shipment" at bounding box center [136, 274] width 8 height 8
checkbox input "true"
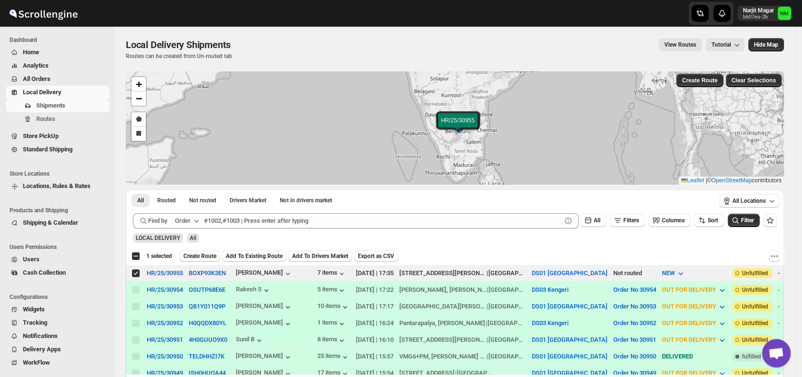
click at [191, 259] on button "Create Route" at bounding box center [200, 256] width 40 height 11
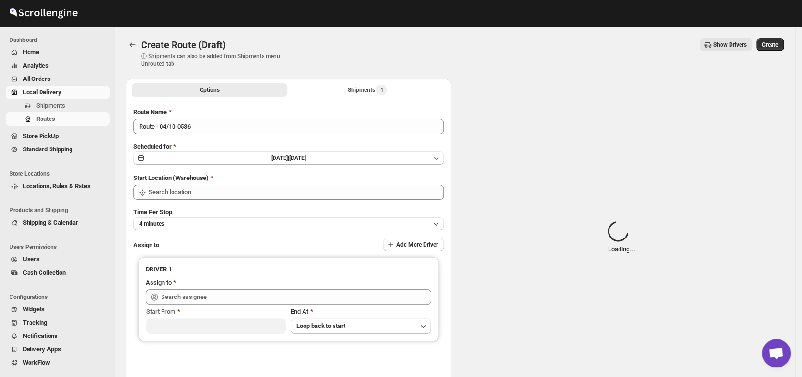
type input "DS01 [GEOGRAPHIC_DATA]"
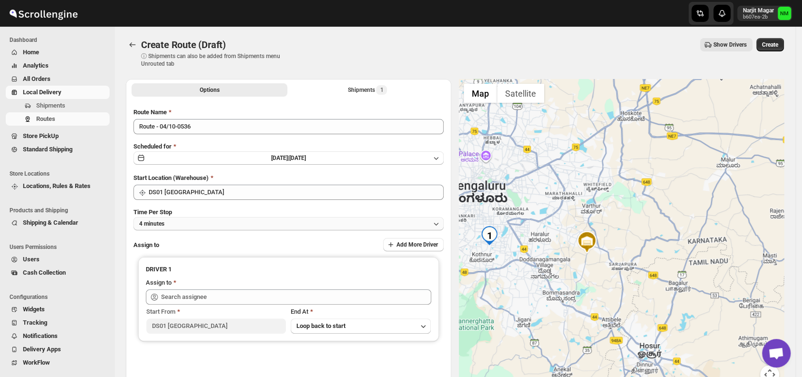
click at [202, 229] on button "4 minutes" at bounding box center [288, 223] width 310 height 13
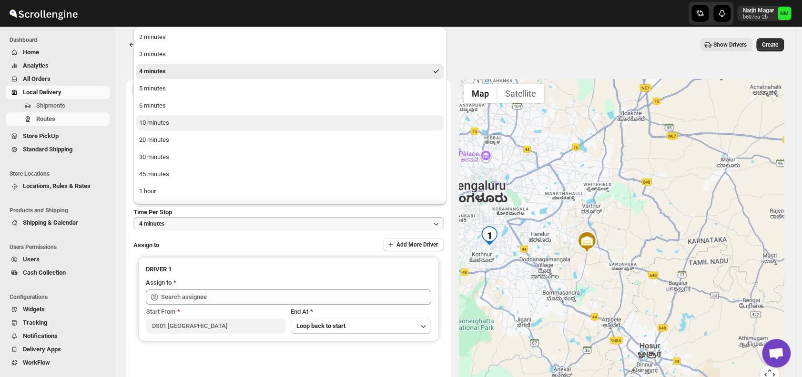
click at [157, 129] on button "10 minutes" at bounding box center [289, 122] width 307 height 15
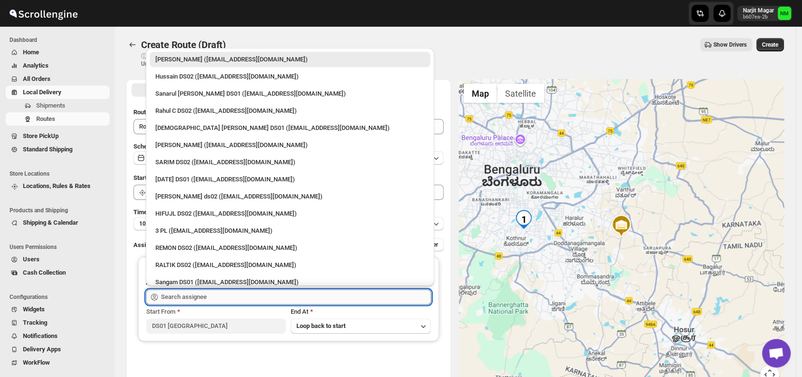
click at [216, 290] on input "text" at bounding box center [296, 297] width 270 height 15
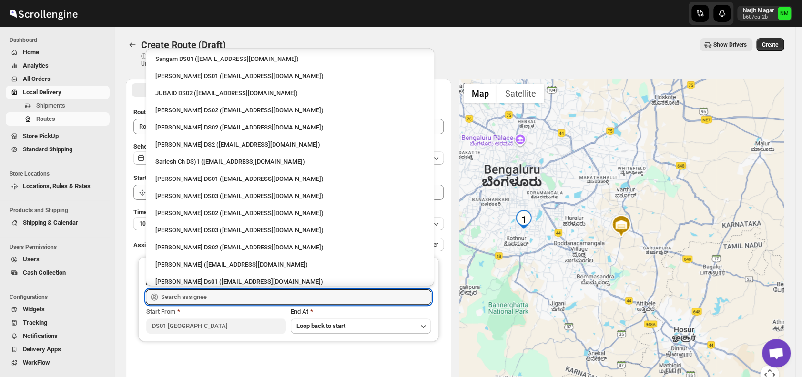
scroll to position [224, 0]
click at [176, 161] on div "Sarlesh Ch DS)1 ([EMAIL_ADDRESS][DOMAIN_NAME])" at bounding box center [289, 161] width 269 height 10
type input "Sarlesh Ch DS)1 ([EMAIL_ADDRESS][DOMAIN_NAME])"
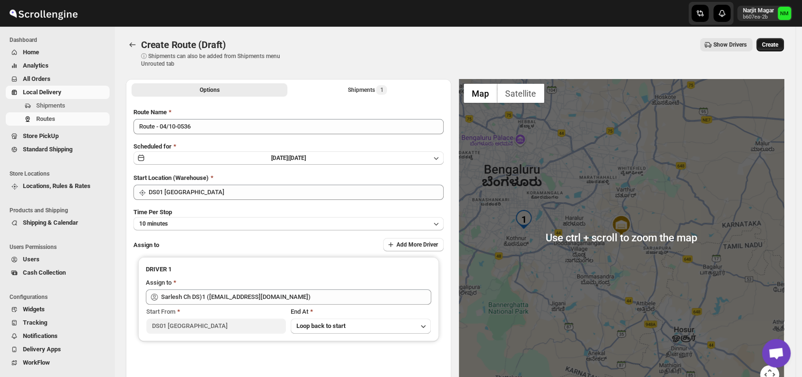
click at [778, 48] on span "Create" at bounding box center [770, 45] width 16 height 8
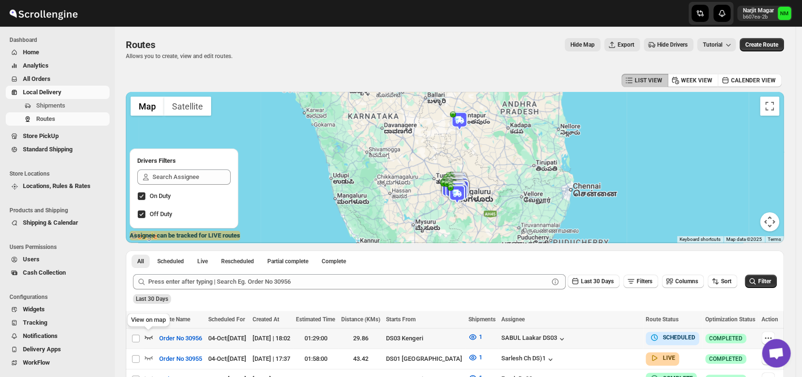
click at [151, 338] on icon "button" at bounding box center [149, 338] width 10 height 10
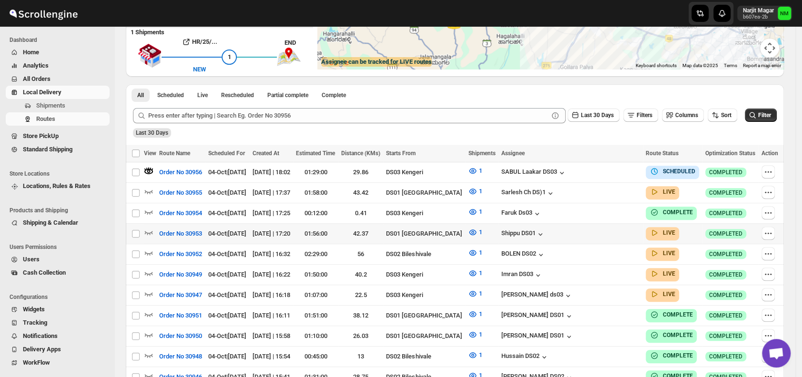
scroll to position [175, 0]
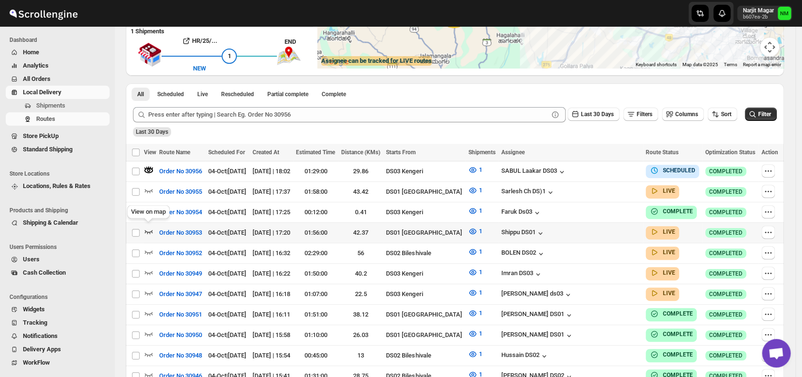
click at [152, 230] on icon "button" at bounding box center [149, 232] width 10 height 10
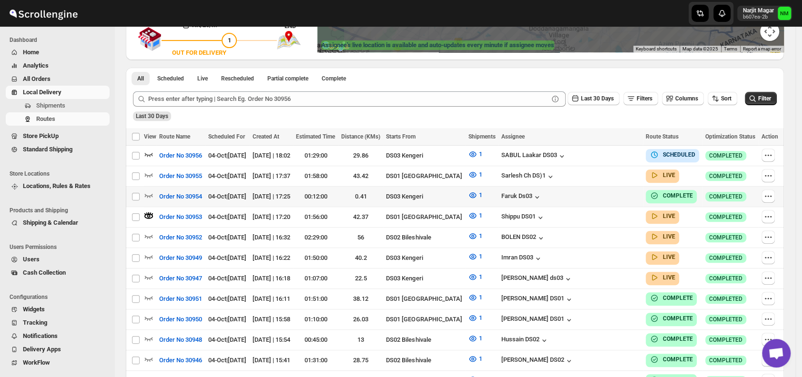
scroll to position [191, 0]
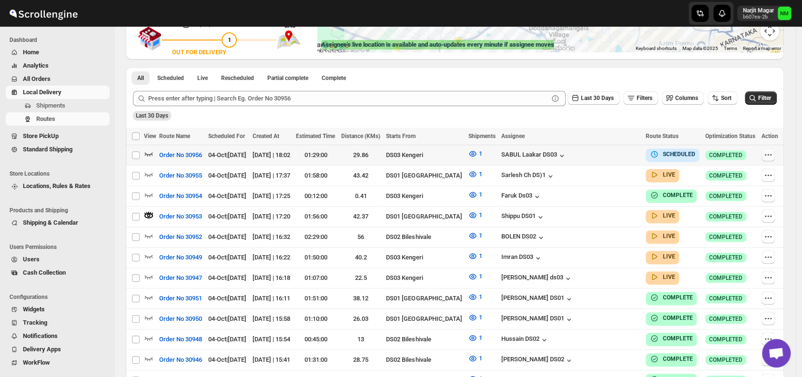
click at [769, 154] on icon "button" at bounding box center [768, 155] width 10 height 10
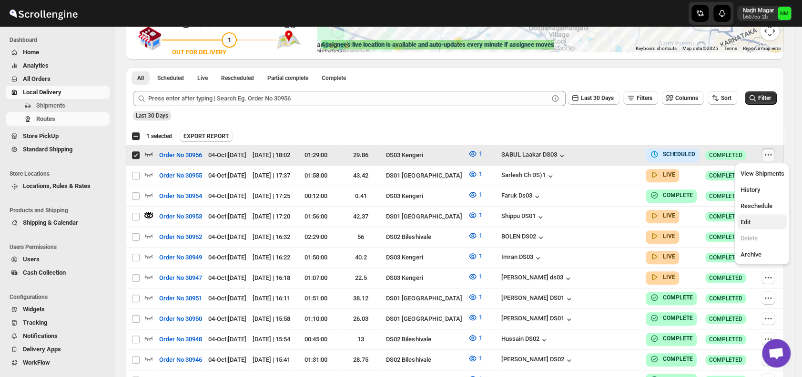
click at [750, 226] on span "Edit" at bounding box center [762, 223] width 44 height 10
checkbox input "false"
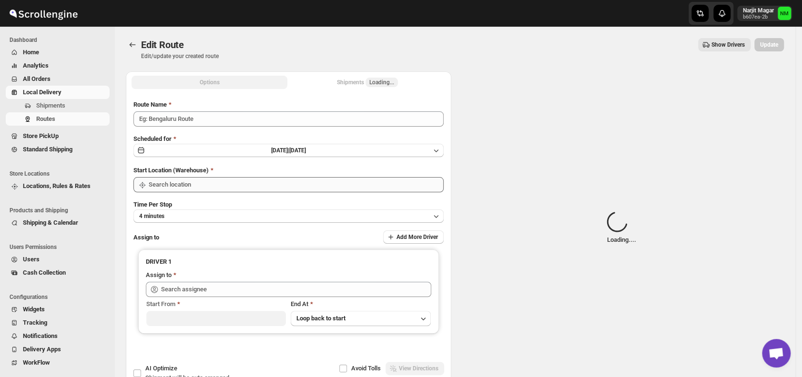
type input "Order No 30956"
type input "DS03 Kengeri"
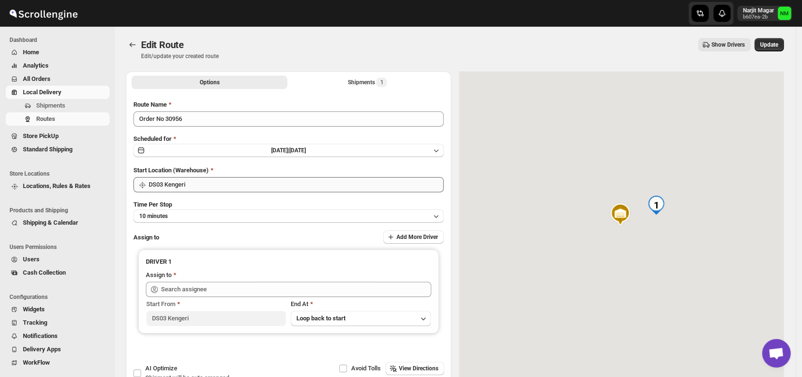
type input "SABUL Laakar DS03 (pokogin390@dextrago.com)"
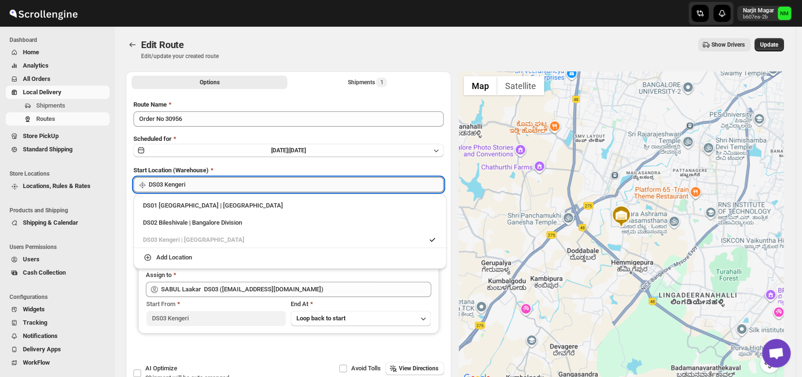
click at [289, 183] on input "DS03 Kengeri" at bounding box center [296, 184] width 295 height 15
click at [167, 203] on div "DS01 Sarjapur | Bengaluru" at bounding box center [290, 206] width 294 height 10
type input "DS01 [GEOGRAPHIC_DATA]"
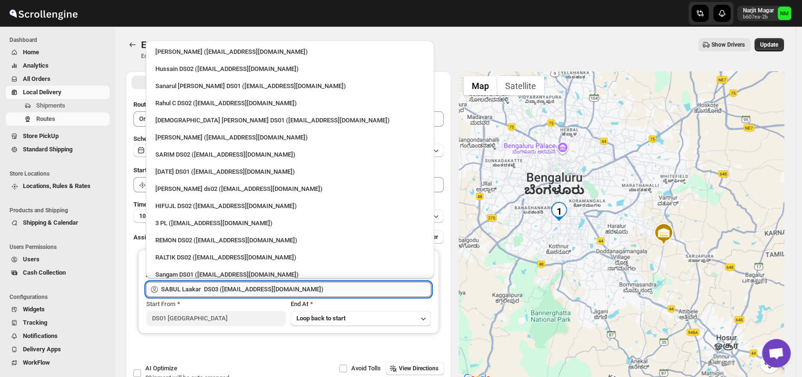
click at [320, 288] on input "SABUL Laakar DS03 ([EMAIL_ADDRESS][DOMAIN_NAME])" at bounding box center [296, 289] width 270 height 15
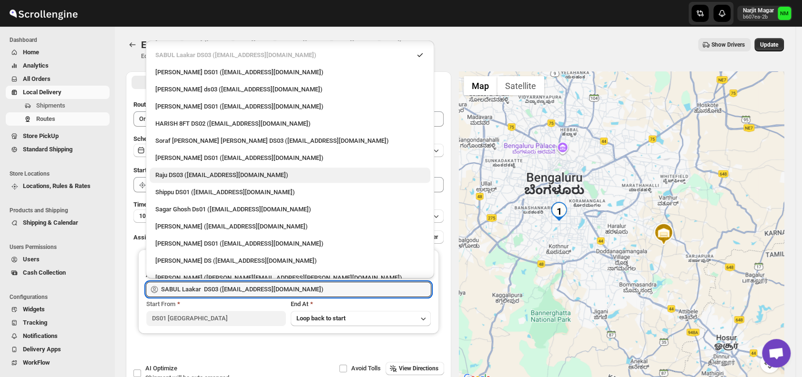
scroll to position [636, 0]
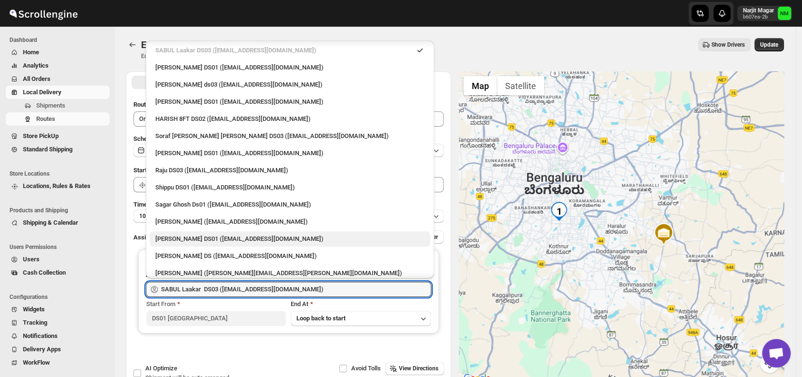
click at [203, 238] on div "[PERSON_NAME] DS01 ([EMAIL_ADDRESS][DOMAIN_NAME])" at bounding box center [289, 239] width 269 height 10
type input "[PERSON_NAME] DS01 ([EMAIL_ADDRESS][DOMAIN_NAME])"
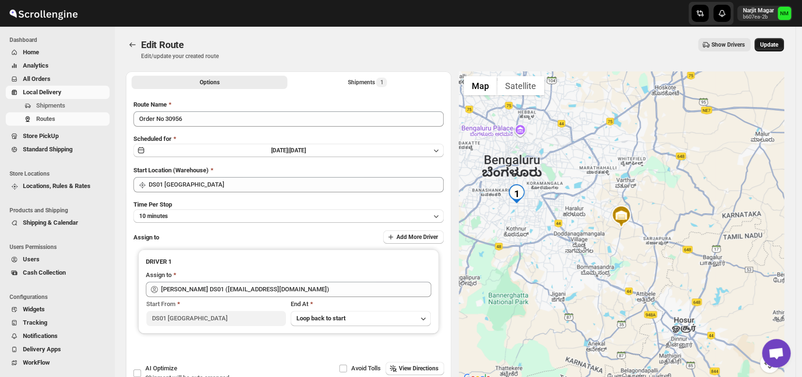
click at [772, 50] on button "Update" at bounding box center [769, 44] width 30 height 13
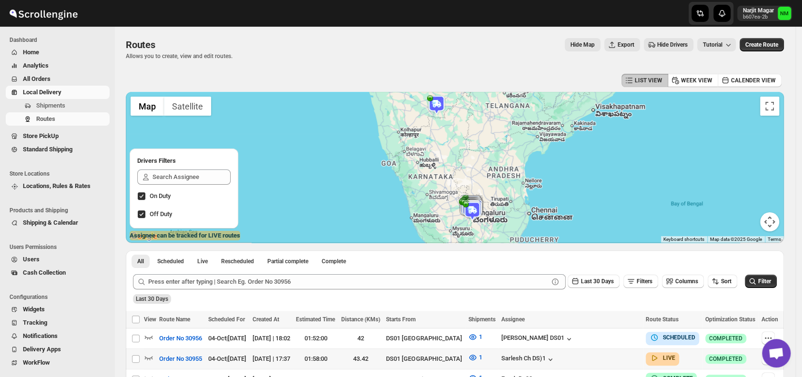
scroll to position [91, 0]
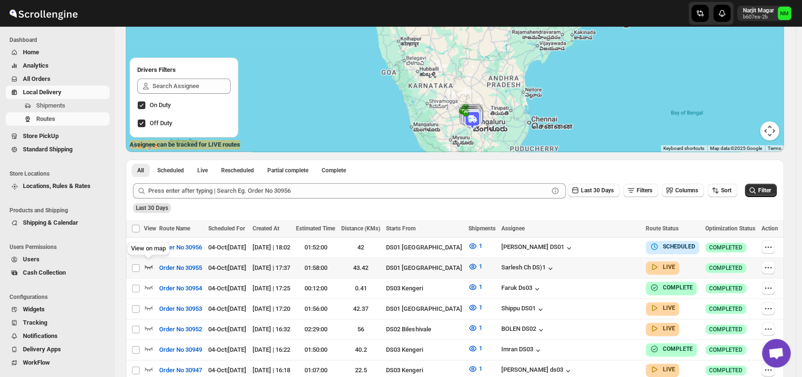
click at [150, 265] on icon "button" at bounding box center [149, 267] width 10 height 10
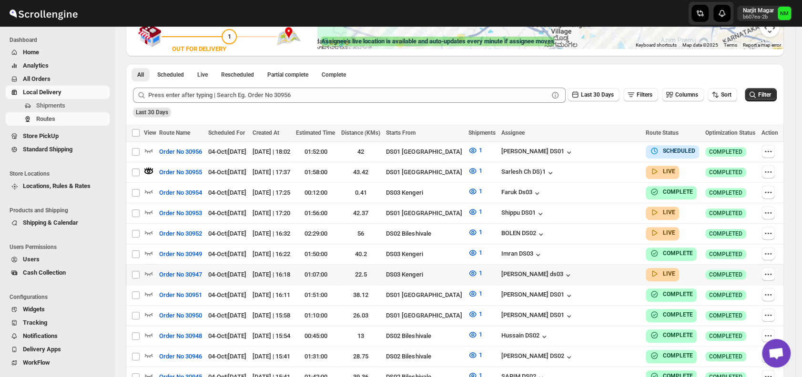
scroll to position [197, 0]
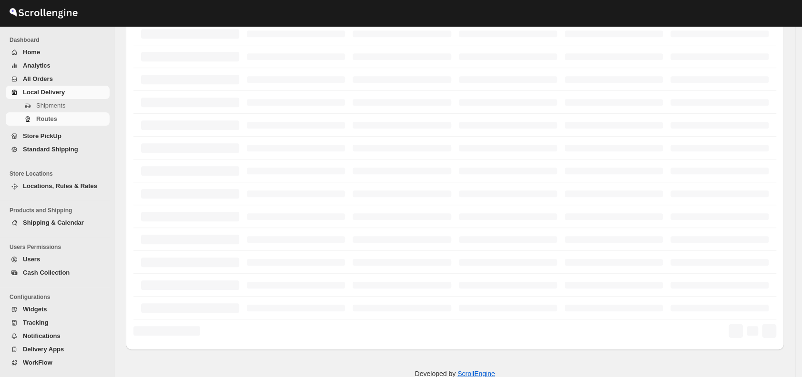
scroll to position [197, 0]
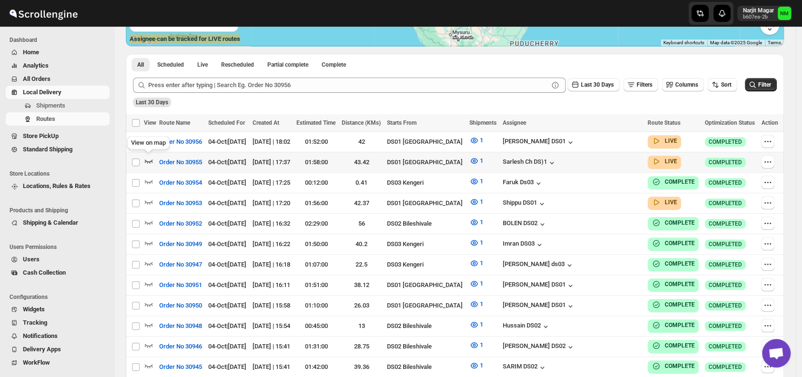
click at [148, 160] on icon "button" at bounding box center [149, 161] width 10 height 10
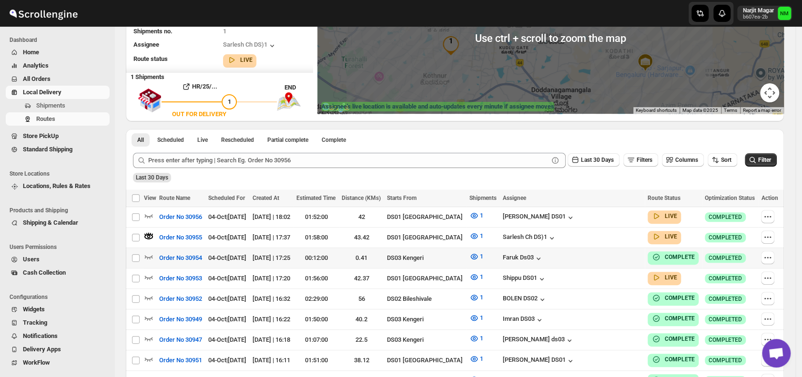
scroll to position [130, 0]
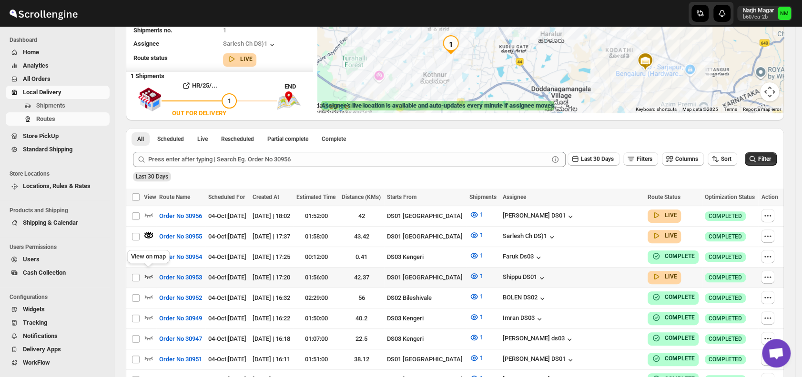
click at [150, 275] on icon "button" at bounding box center [149, 277] width 8 height 4
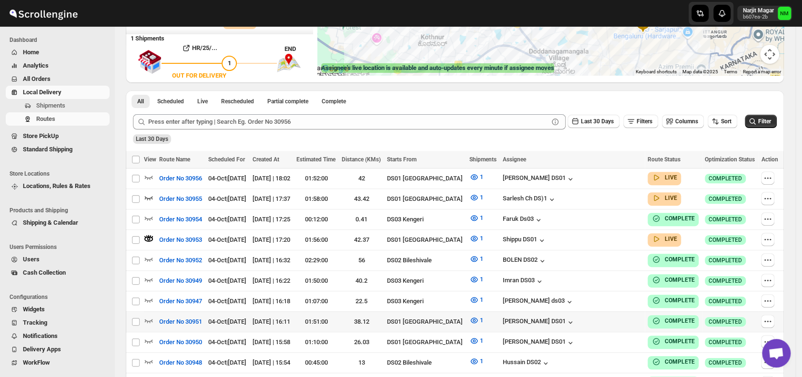
scroll to position [215, 0]
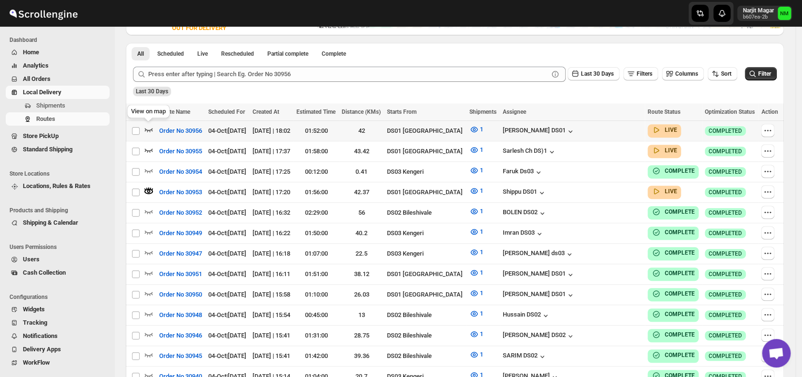
click at [146, 128] on icon "button" at bounding box center [149, 130] width 8 height 4
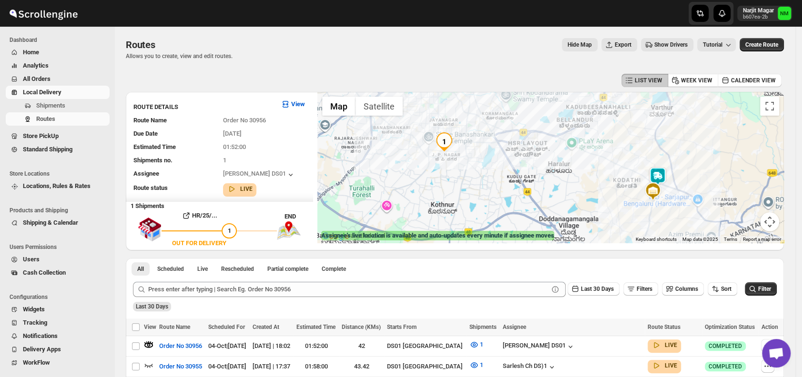
click at [658, 172] on img at bounding box center [657, 176] width 19 height 19
click at [703, 129] on button "Close" at bounding box center [691, 132] width 23 height 23
click at [63, 107] on span "Shipments" at bounding box center [50, 105] width 29 height 7
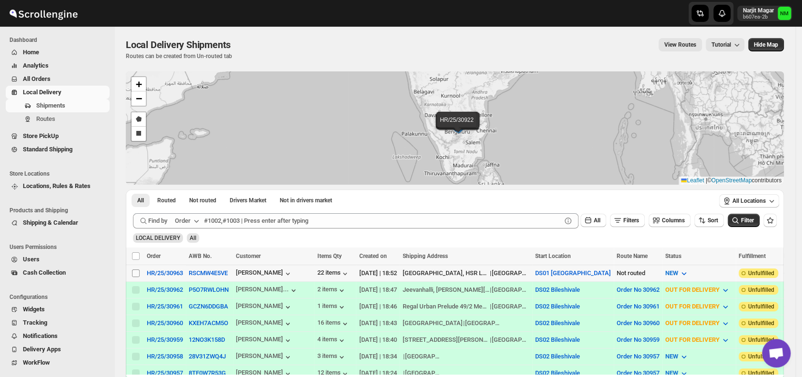
click at [134, 271] on input "Select shipment" at bounding box center [136, 274] width 8 height 8
checkbox input "true"
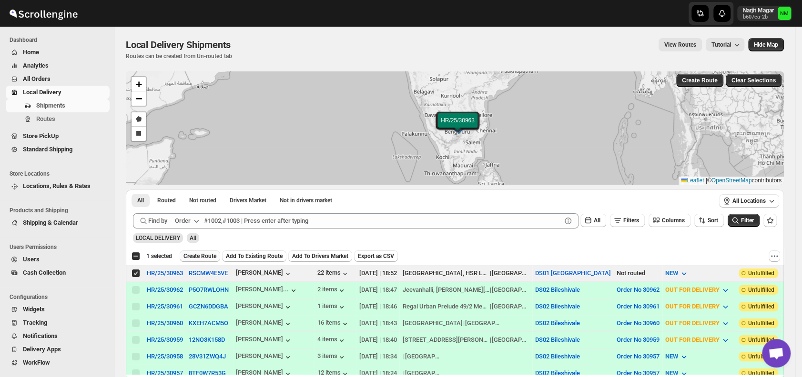
click at [198, 252] on span "Create Route" at bounding box center [199, 256] width 33 height 8
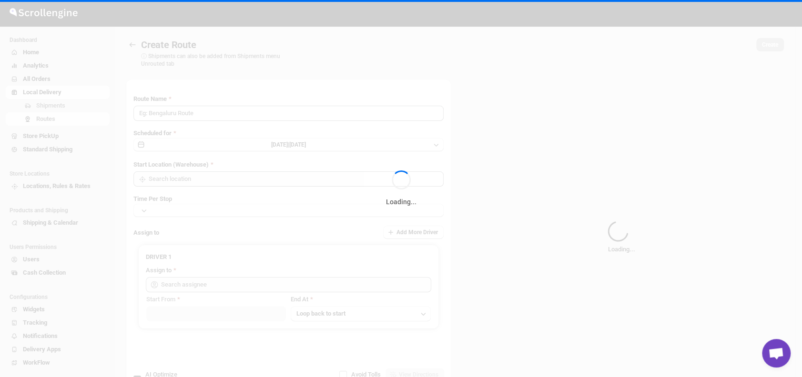
type input "Route - 04/10-0653"
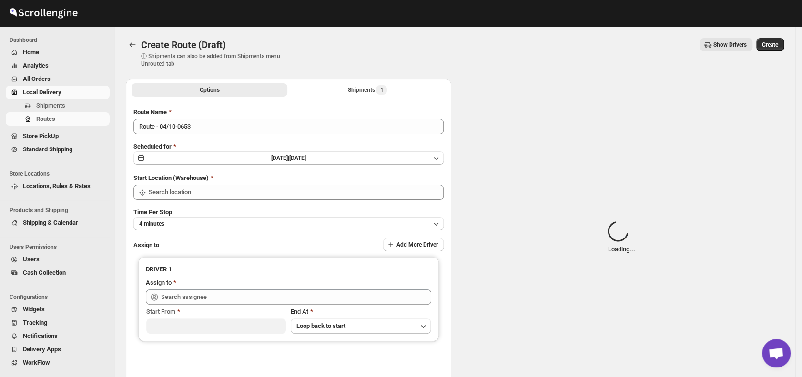
type input "DS01 [GEOGRAPHIC_DATA]"
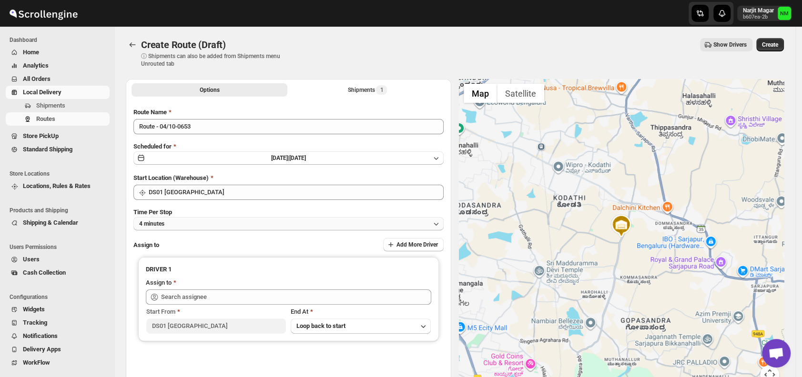
click at [230, 229] on button "4 minutes" at bounding box center [288, 223] width 310 height 13
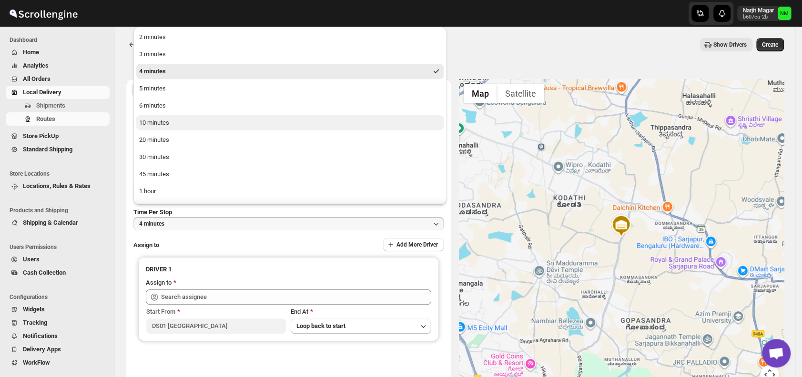
click at [180, 124] on button "10 minutes" at bounding box center [289, 122] width 307 height 15
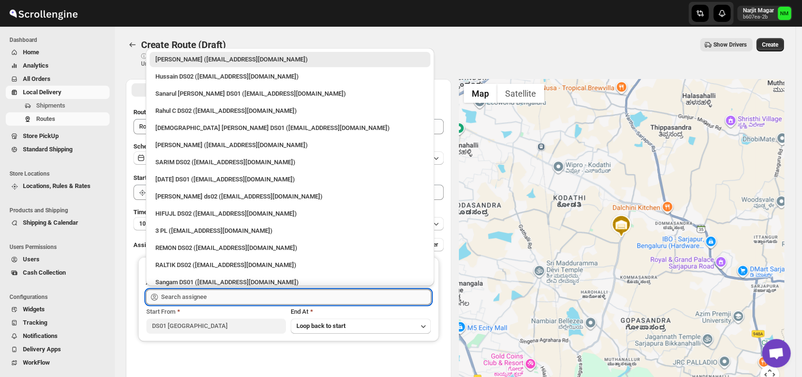
click at [237, 303] on input "text" at bounding box center [296, 297] width 270 height 15
click at [166, 124] on div "[DEMOGRAPHIC_DATA] [PERSON_NAME] DS01 ([EMAIL_ADDRESS][DOMAIN_NAME])" at bounding box center [289, 128] width 269 height 10
type input "[DEMOGRAPHIC_DATA] [PERSON_NAME] DS01 ([EMAIL_ADDRESS][DOMAIN_NAME])"
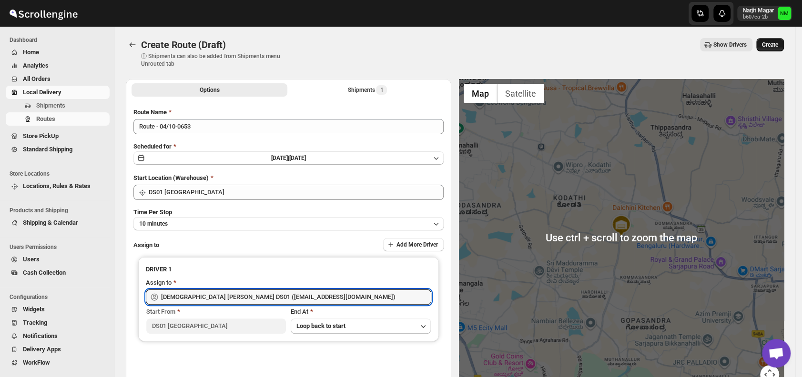
click at [769, 46] on span "Create" at bounding box center [770, 45] width 16 height 8
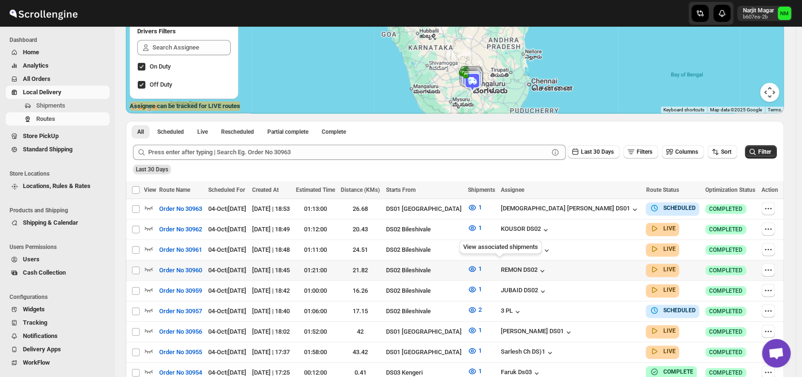
scroll to position [131, 0]
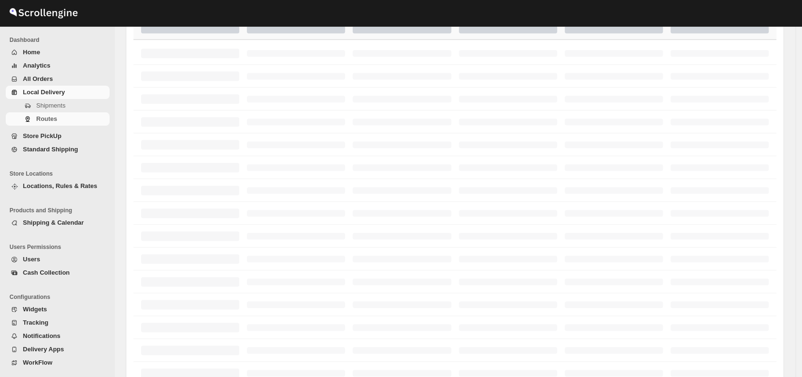
scroll to position [131, 0]
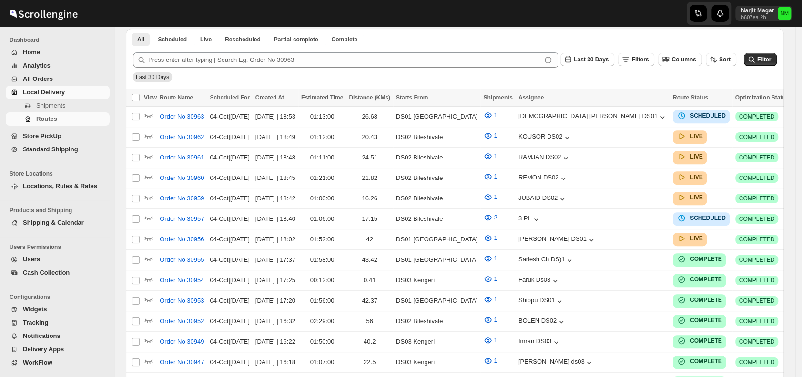
scroll to position [283, 0]
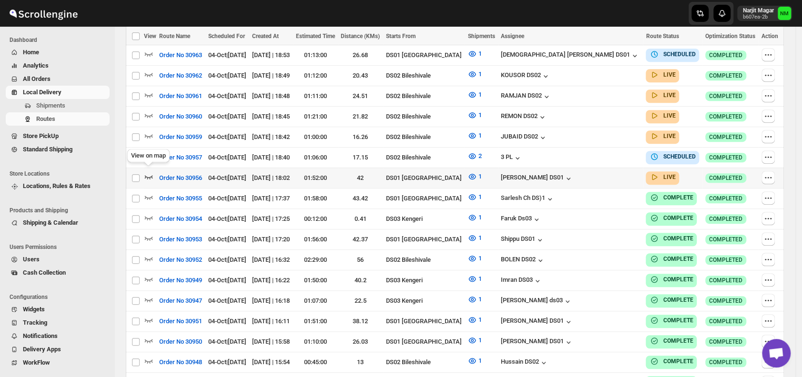
click at [149, 172] on icon "button" at bounding box center [149, 177] width 10 height 10
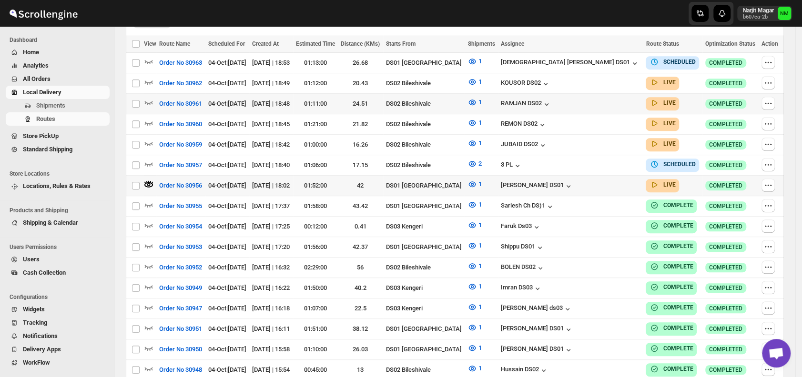
scroll to position [0, 0]
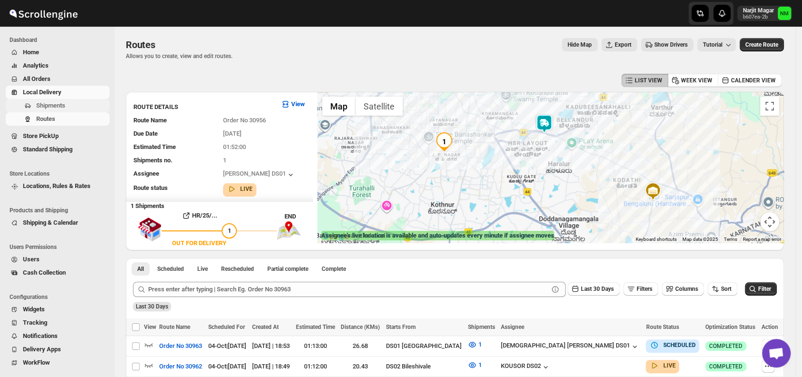
click at [39, 107] on span "Shipments" at bounding box center [50, 105] width 29 height 7
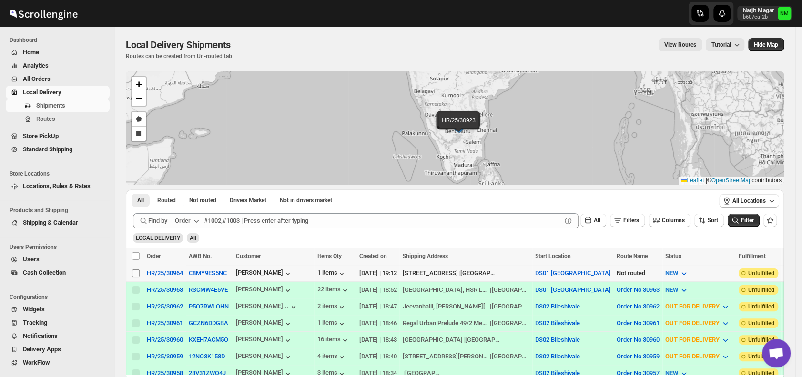
click at [137, 270] on input "Select shipment" at bounding box center [136, 274] width 8 height 8
checkbox input "true"
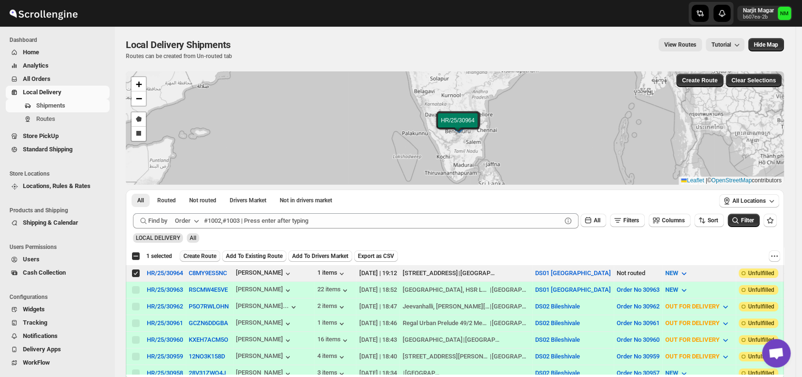
click at [207, 255] on span "Create Route" at bounding box center [199, 256] width 33 height 8
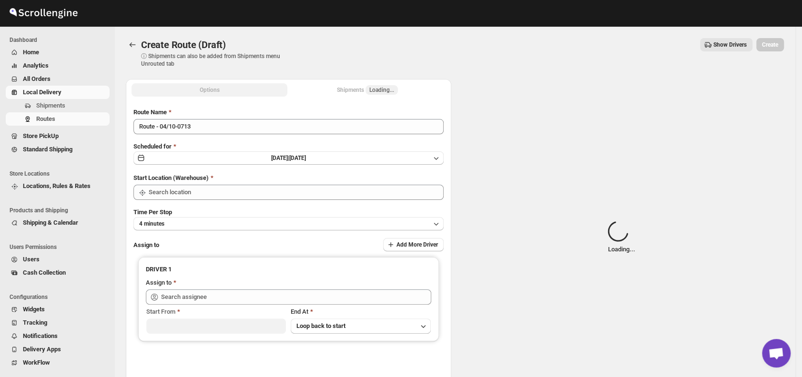
type input "DS01 [GEOGRAPHIC_DATA]"
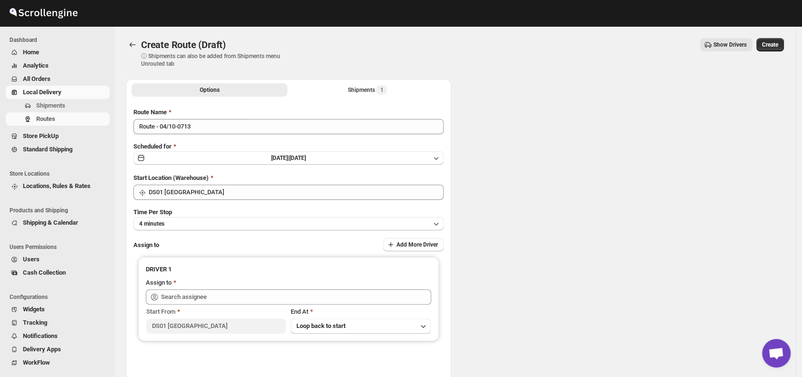
type input "DS01 [GEOGRAPHIC_DATA]"
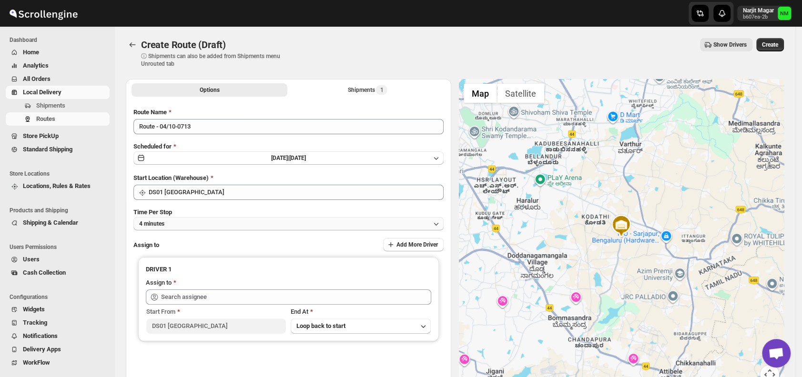
click at [223, 222] on button "4 minutes" at bounding box center [288, 223] width 310 height 13
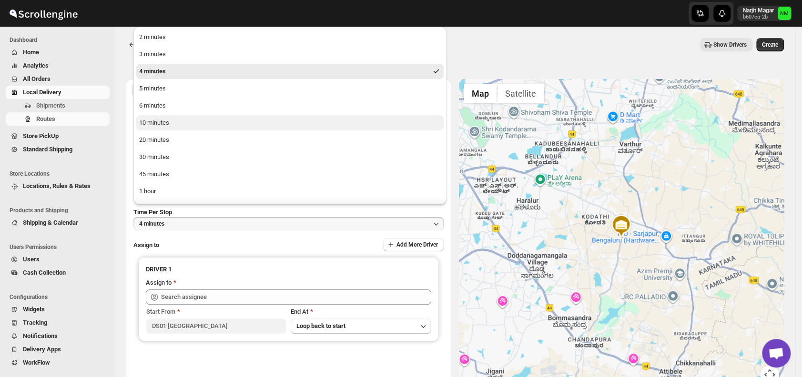
click at [177, 125] on button "10 minutes" at bounding box center [289, 122] width 307 height 15
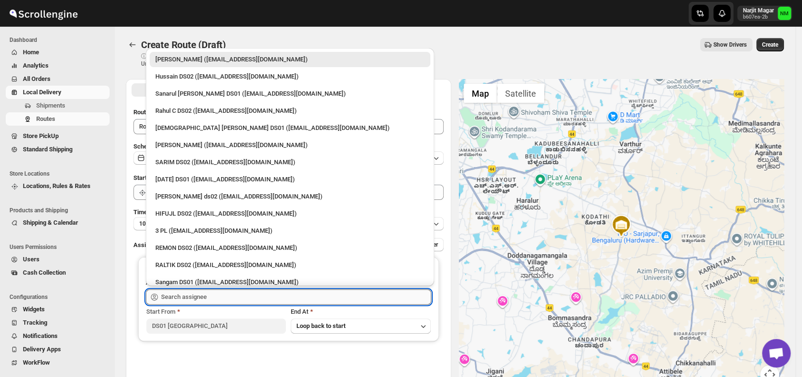
click at [223, 303] on input "text" at bounding box center [296, 297] width 270 height 15
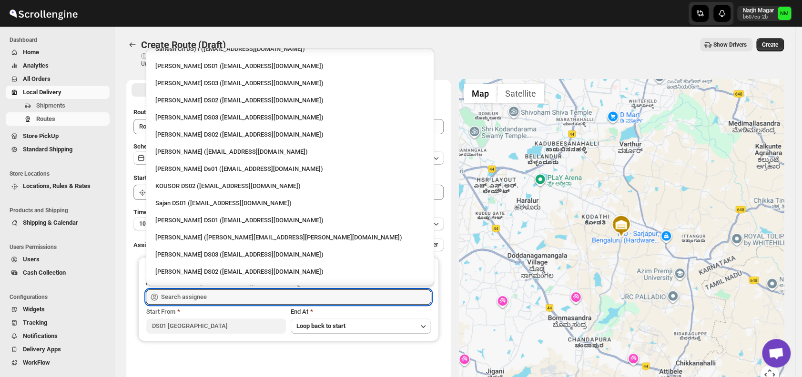
scroll to position [340, 0]
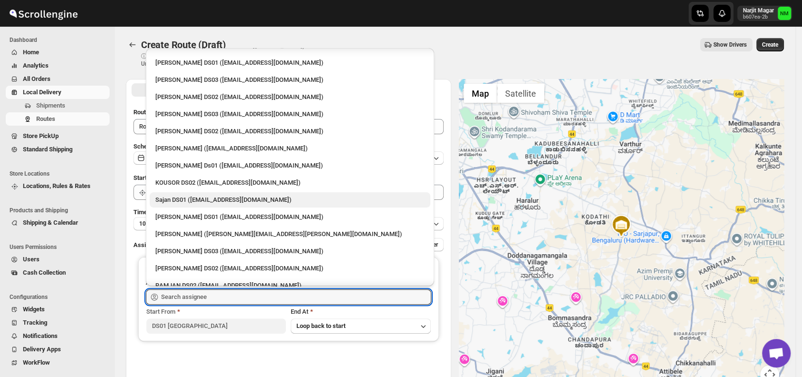
click at [169, 196] on div "Sajan DS01 ([EMAIL_ADDRESS][DOMAIN_NAME])" at bounding box center [289, 200] width 269 height 10
type input "Sajan DS01 ([EMAIL_ADDRESS][DOMAIN_NAME])"
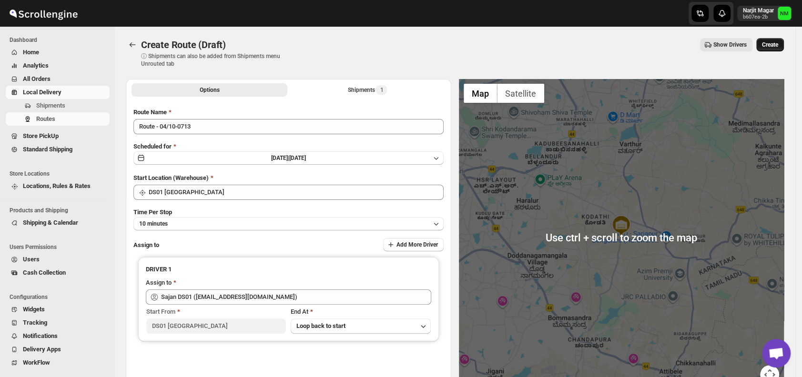
click at [782, 49] on button "Create" at bounding box center [770, 44] width 28 height 13
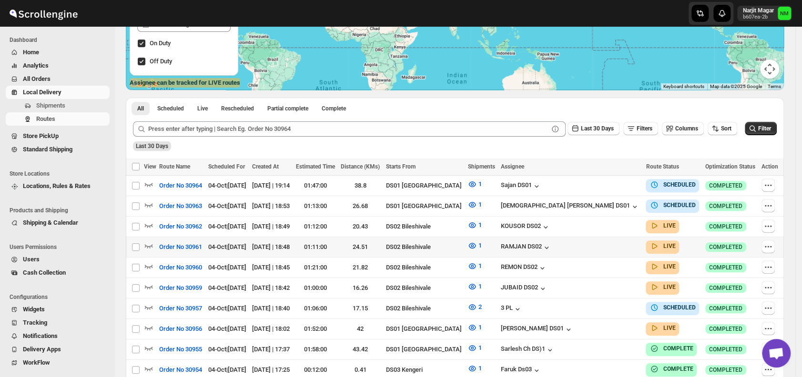
scroll to position [225, 0]
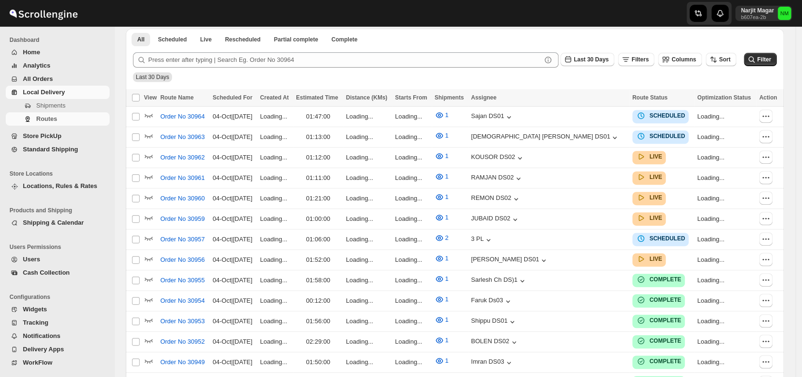
scroll to position [225, 0]
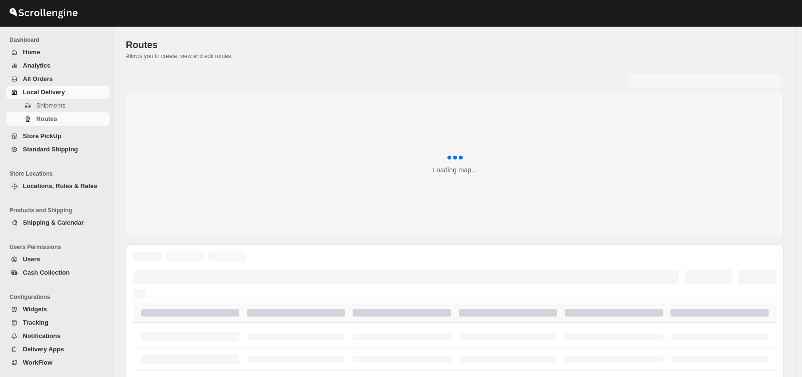
scroll to position [225, 0]
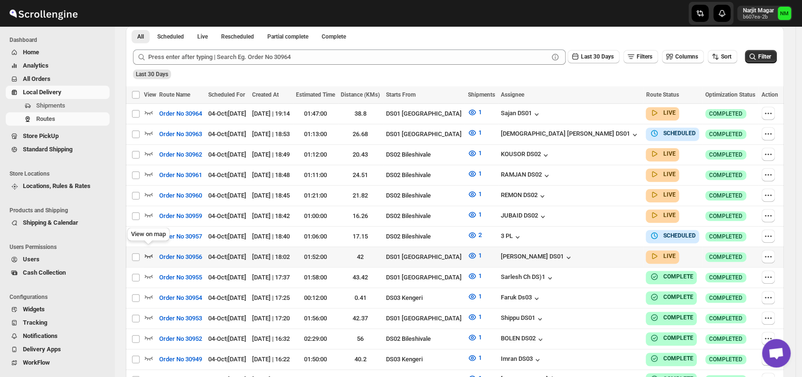
click at [150, 251] on icon "button" at bounding box center [149, 256] width 10 height 10
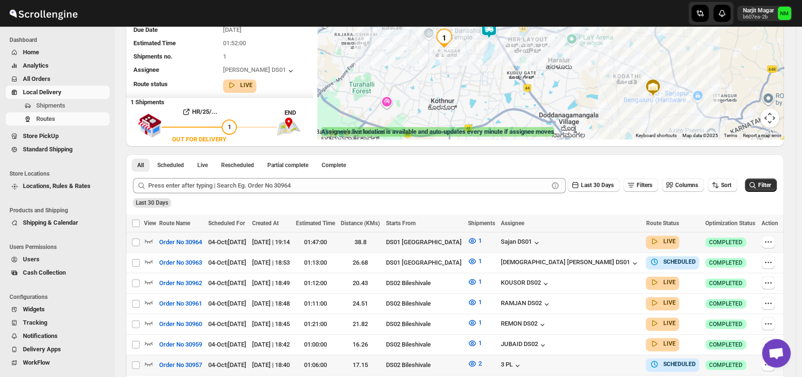
scroll to position [105, 0]
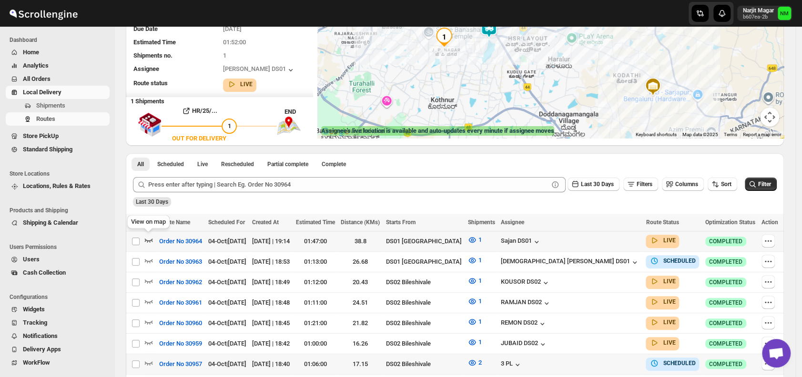
click at [147, 239] on icon "button" at bounding box center [149, 240] width 10 height 10
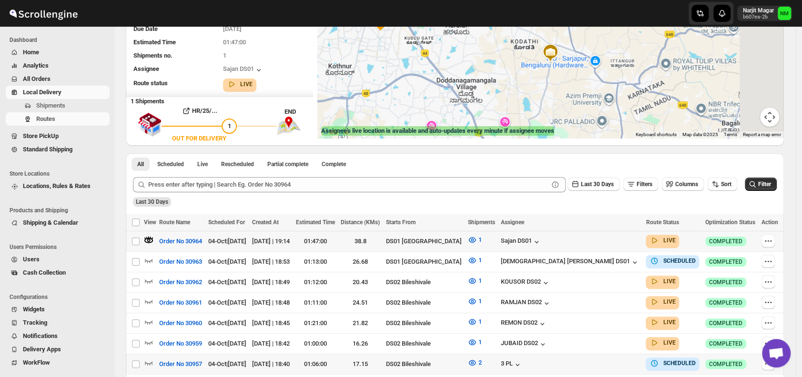
scroll to position [0, 0]
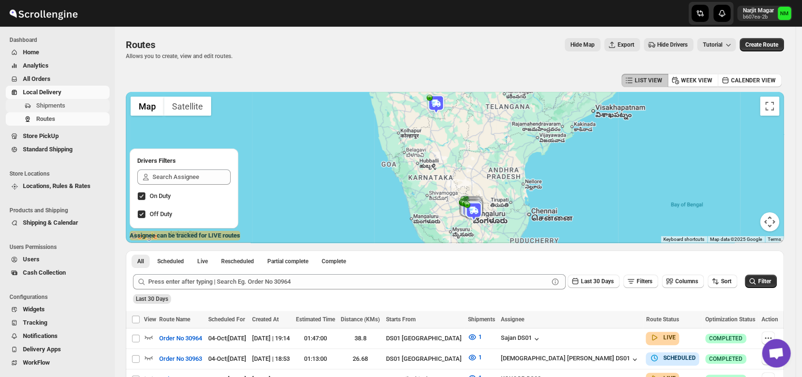
click at [46, 107] on span "Shipments" at bounding box center [50, 105] width 29 height 7
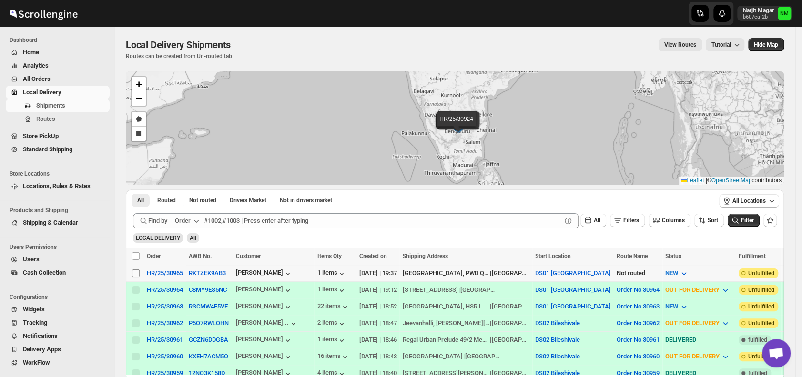
click at [136, 274] on input "Select shipment" at bounding box center [136, 274] width 8 height 8
checkbox input "true"
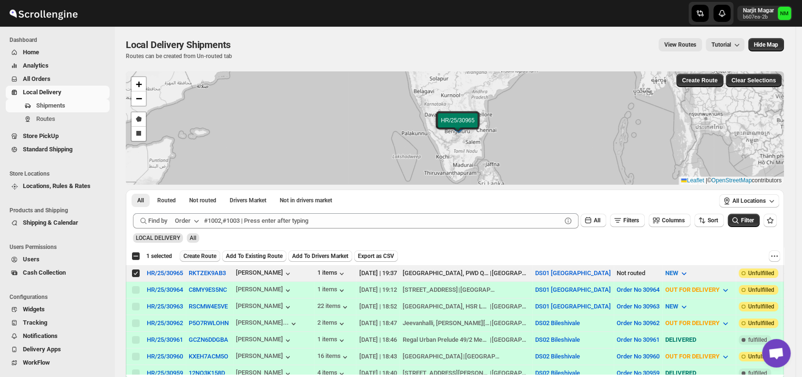
click at [192, 254] on span "Create Route" at bounding box center [199, 256] width 33 height 8
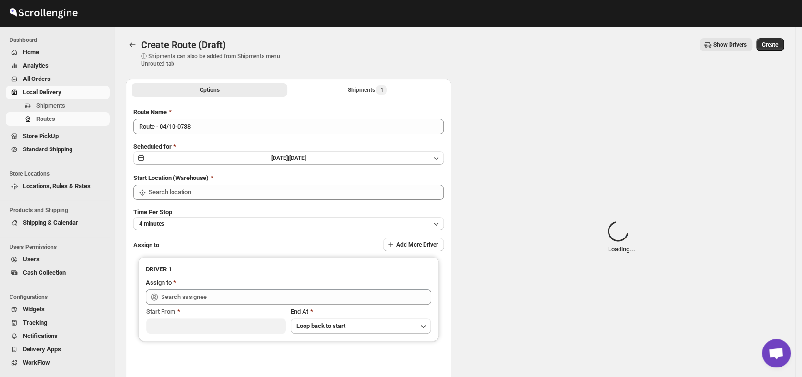
type input "DS01 [GEOGRAPHIC_DATA]"
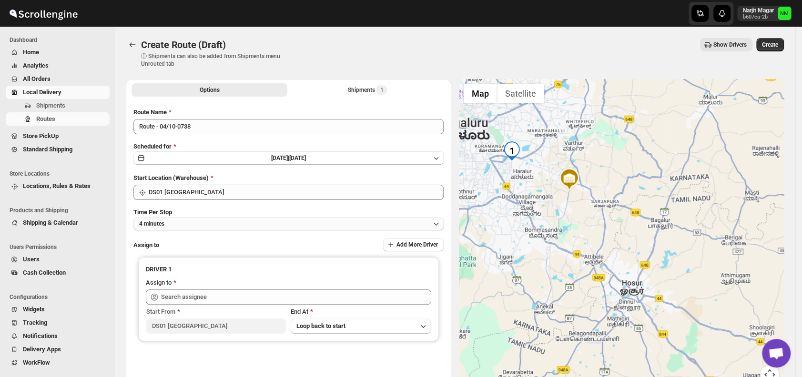
click at [210, 222] on button "4 minutes" at bounding box center [288, 223] width 310 height 13
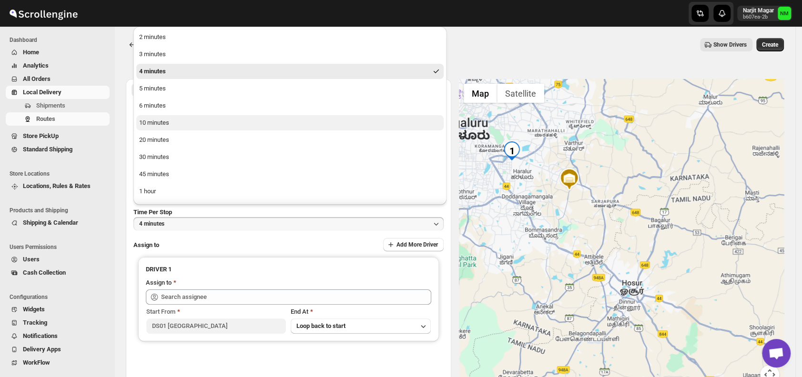
click at [165, 126] on div "10 minutes" at bounding box center [154, 123] width 30 height 10
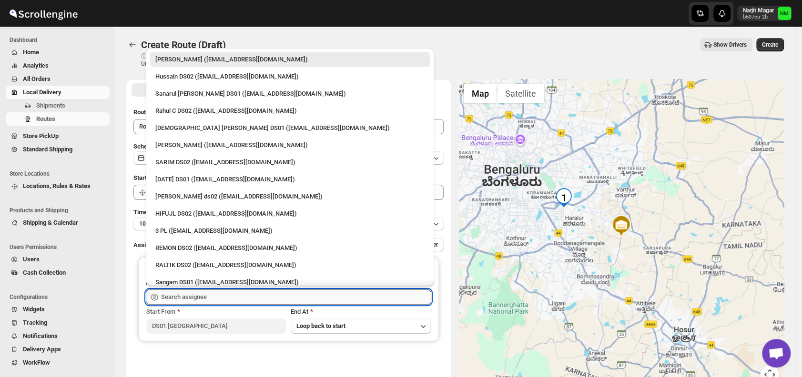
click at [219, 294] on input "text" at bounding box center [296, 297] width 270 height 15
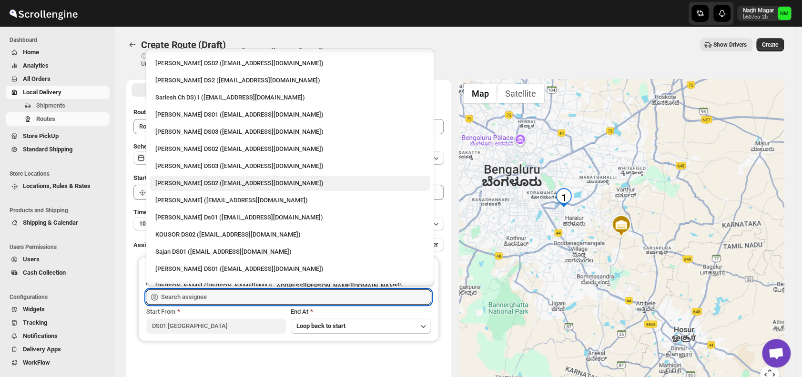
scroll to position [297, 0]
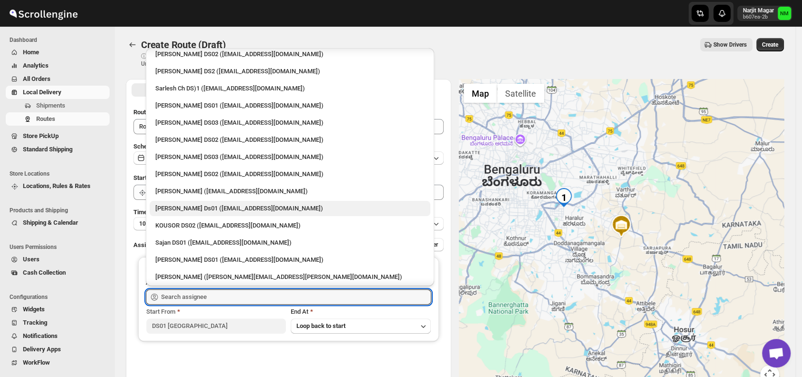
click at [183, 211] on div "Sourab Ghosh Ds01 (xadira4890@asimarif.com)" at bounding box center [289, 209] width 269 height 10
type input "Sourab Ghosh Ds01 (xadira4890@asimarif.com)"
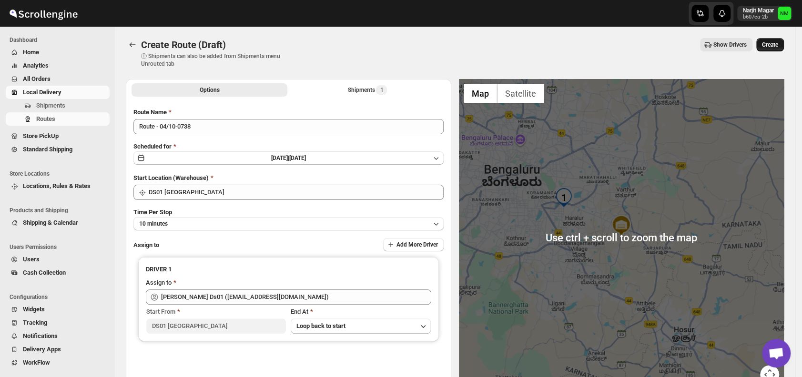
click at [774, 45] on span "Create" at bounding box center [770, 45] width 16 height 8
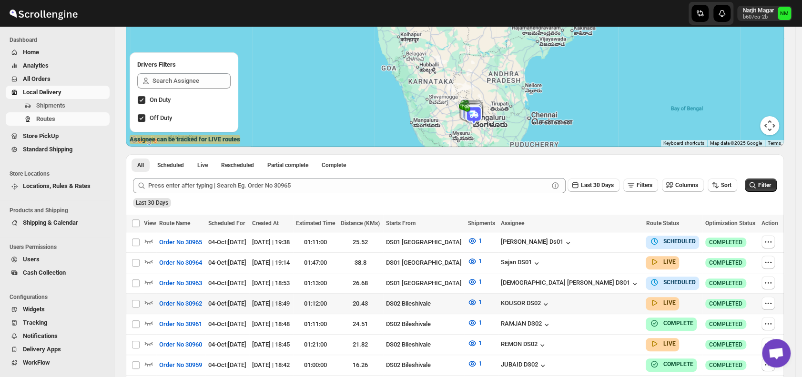
scroll to position [138, 0]
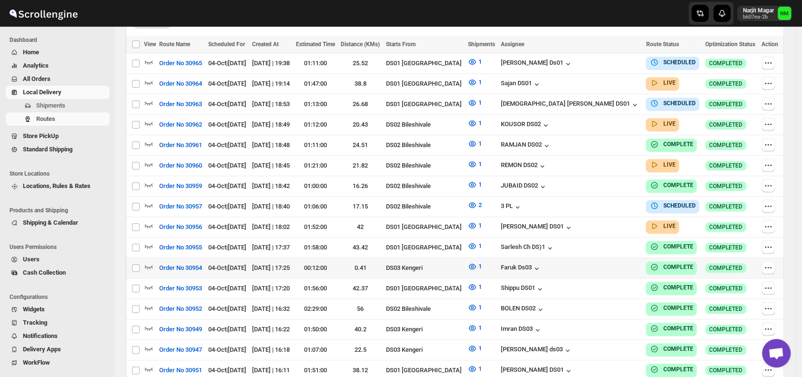
scroll to position [284, 0]
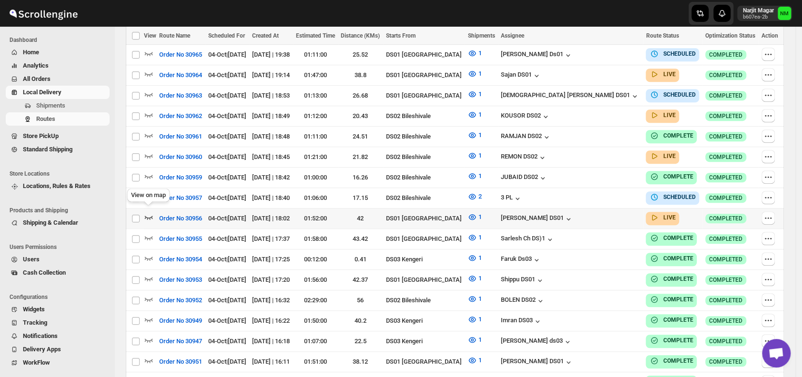
click at [153, 212] on icon "button" at bounding box center [149, 217] width 10 height 10
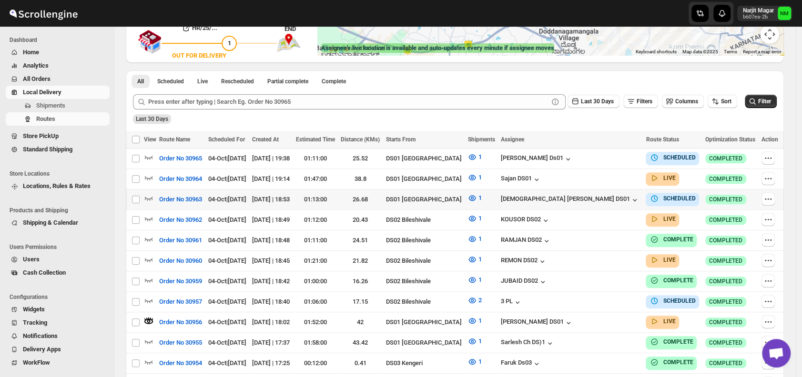
scroll to position [187, 0]
click at [148, 174] on icon "button" at bounding box center [149, 178] width 10 height 10
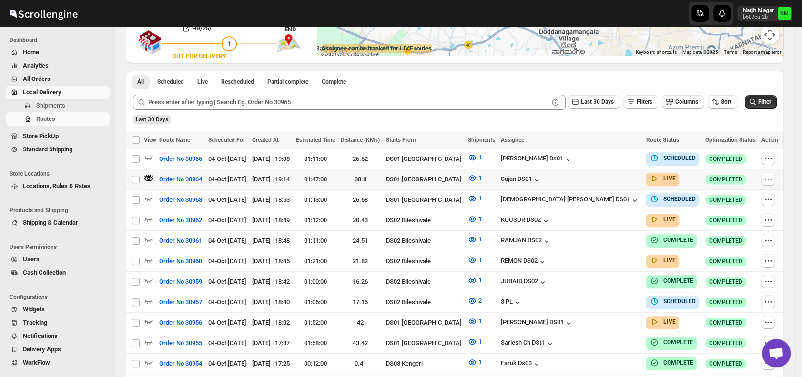
scroll to position [0, 0]
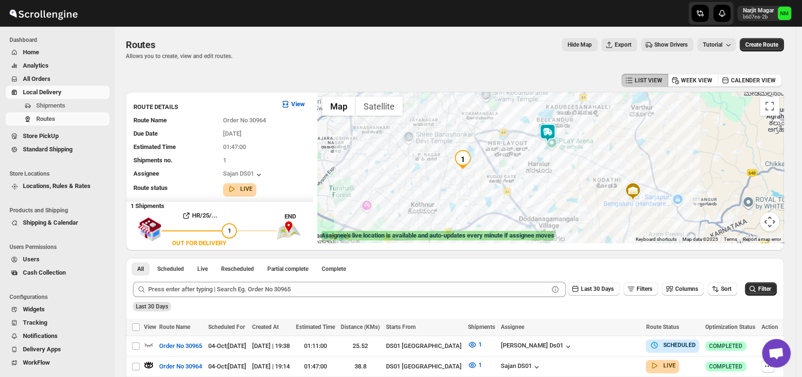
click at [552, 127] on img at bounding box center [547, 132] width 19 height 19
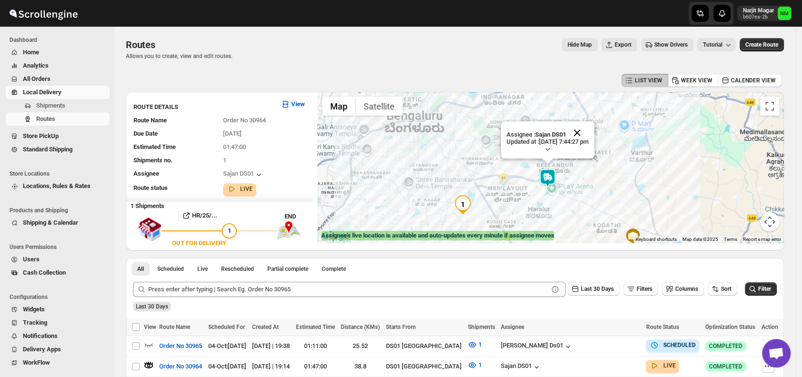
click at [588, 131] on button "Close" at bounding box center [576, 132] width 23 height 23
click at [51, 107] on span "Shipments" at bounding box center [50, 105] width 29 height 7
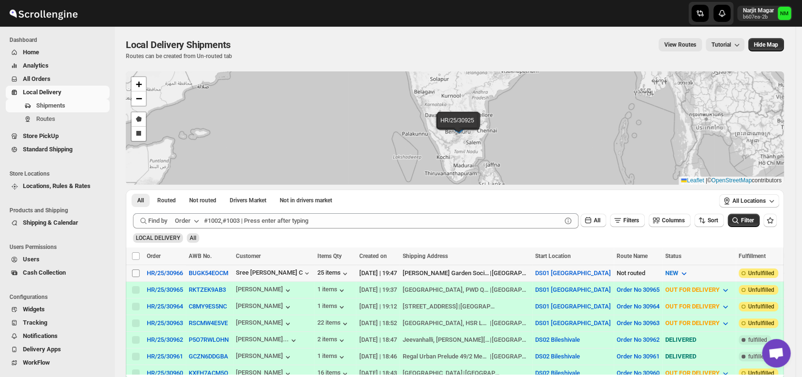
click at [135, 273] on input "Select shipment" at bounding box center [136, 274] width 8 height 8
checkbox input "true"
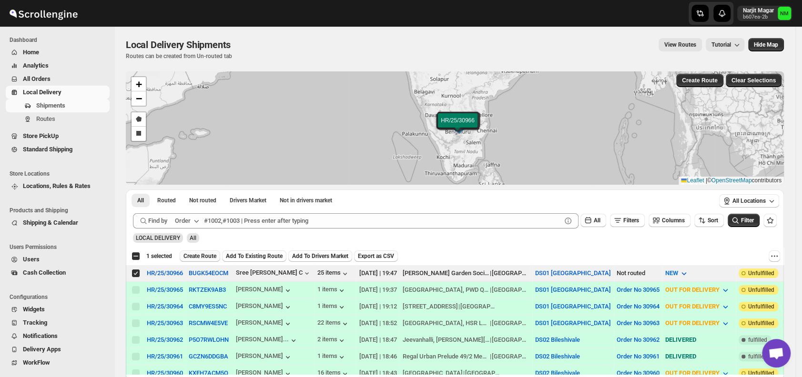
click at [195, 255] on span "Create Route" at bounding box center [199, 256] width 33 height 8
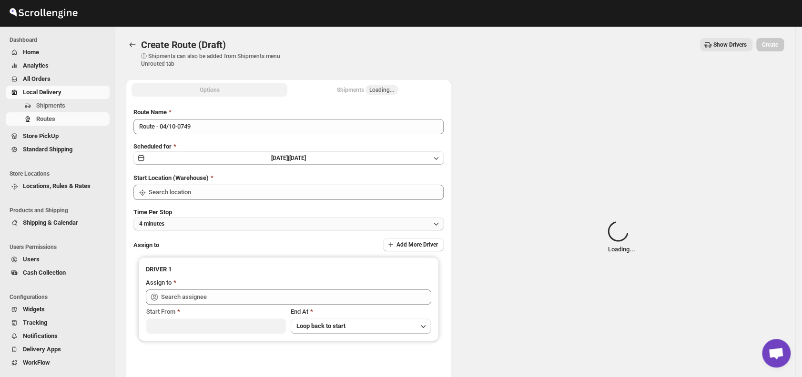
type input "DS01 [GEOGRAPHIC_DATA]"
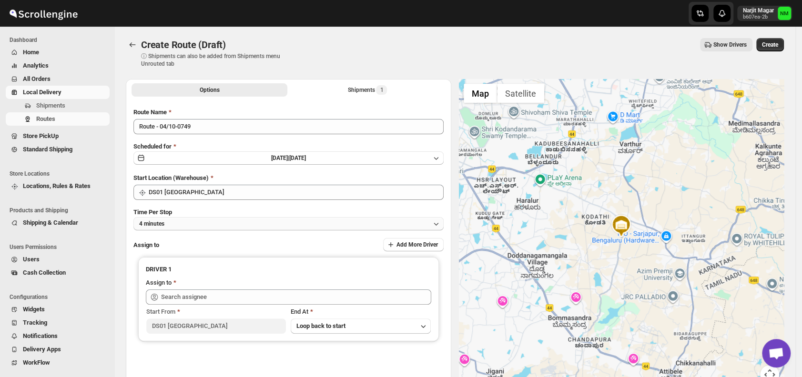
click at [200, 224] on button "4 minutes" at bounding box center [288, 223] width 310 height 13
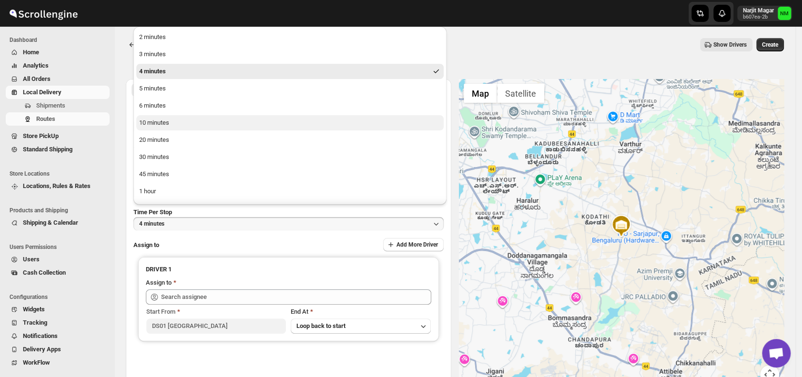
click at [166, 121] on div "10 minutes" at bounding box center [154, 123] width 30 height 10
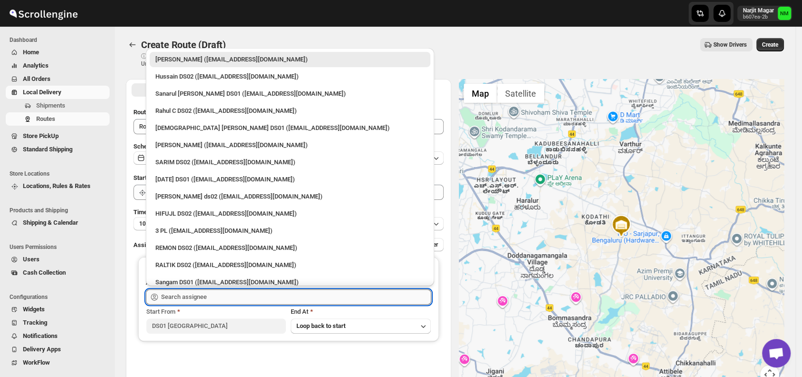
click at [213, 302] on input "text" at bounding box center [296, 297] width 270 height 15
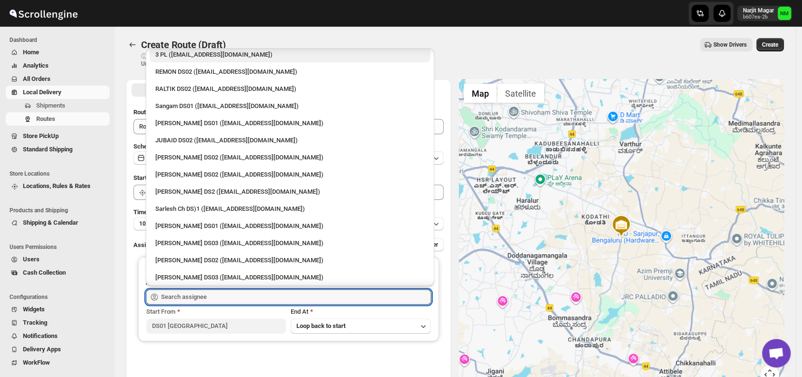
scroll to position [178, 0]
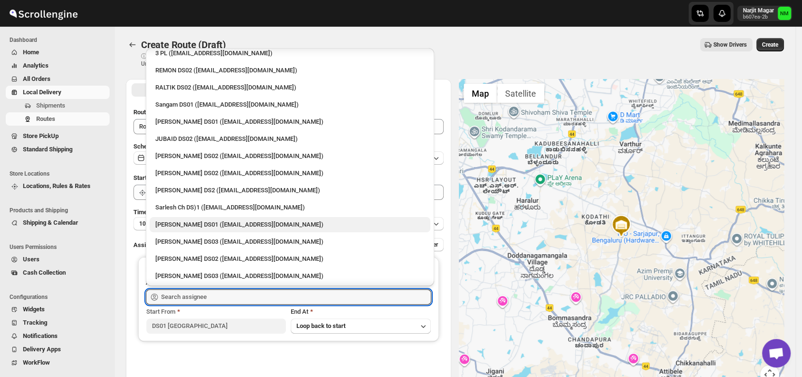
click at [199, 222] on div "Siraj Uddin DS01 (sopom53870@leabro.com)" at bounding box center [289, 225] width 269 height 10
type input "Siraj Uddin DS01 (sopom53870@leabro.com)"
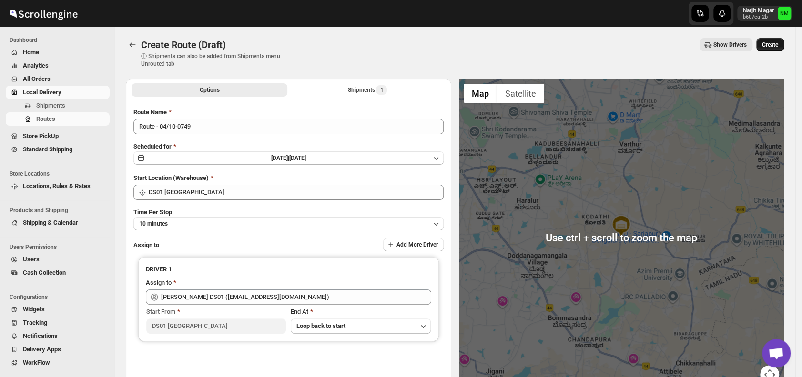
click at [776, 46] on span "Create" at bounding box center [770, 45] width 16 height 8
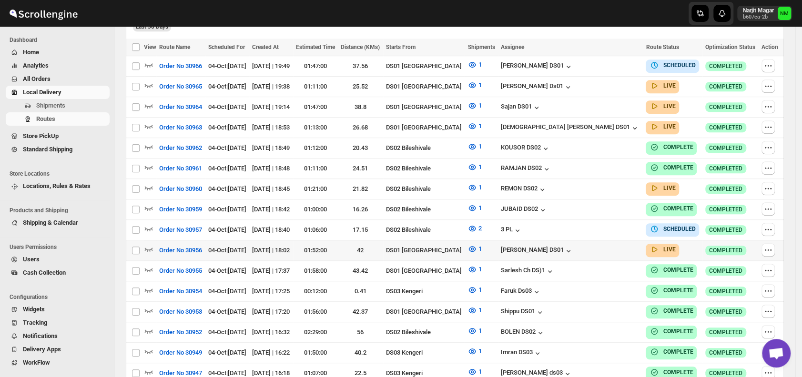
scroll to position [275, 0]
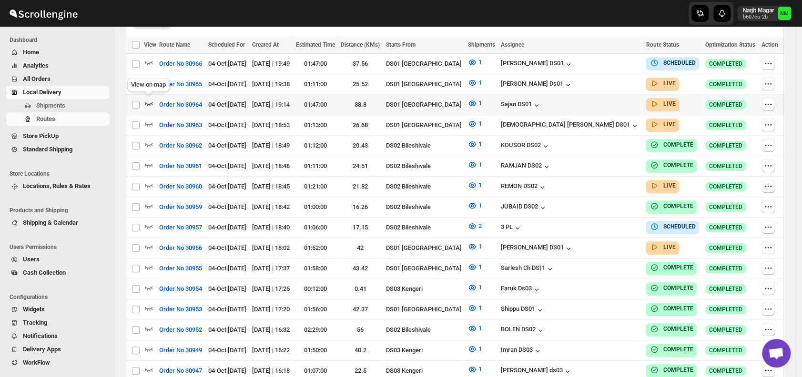
click at [149, 103] on icon "button" at bounding box center [149, 104] width 10 height 10
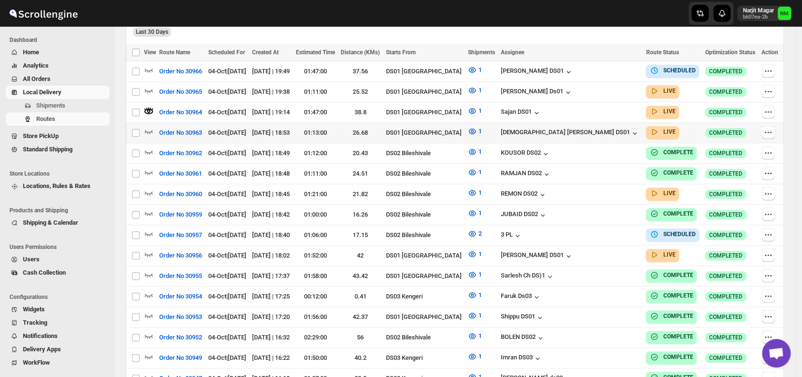
scroll to position [7, 0]
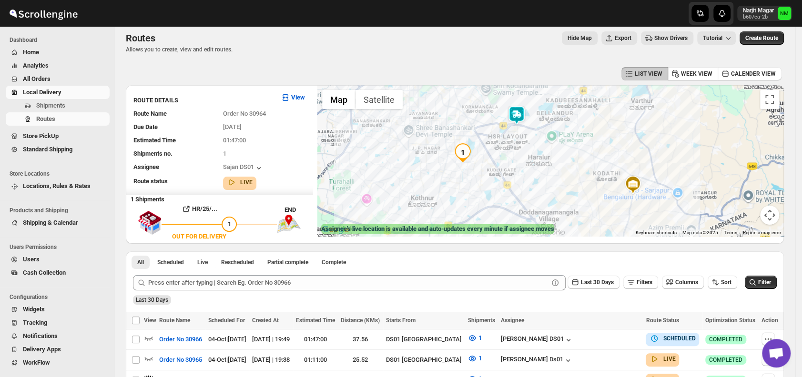
click at [515, 103] on div at bounding box center [550, 160] width 466 height 151
click at [521, 120] on img at bounding box center [516, 115] width 19 height 19
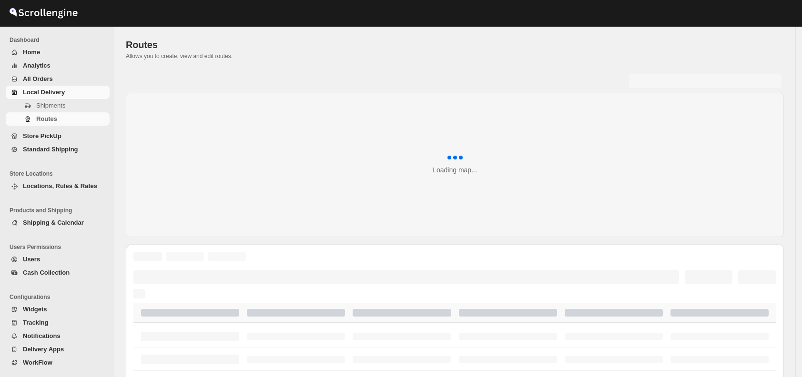
scroll to position [7, 0]
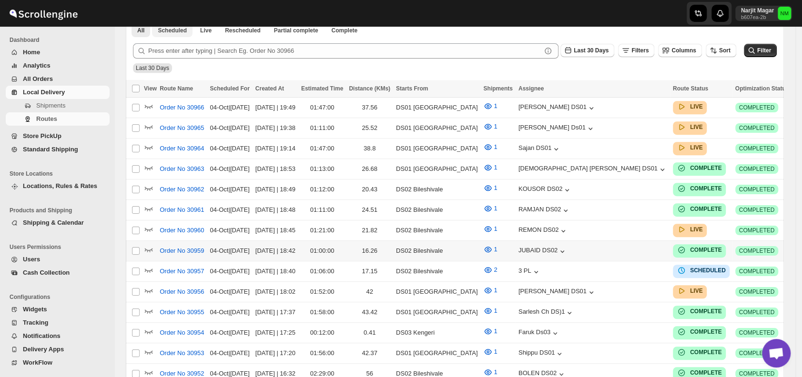
scroll to position [232, 0]
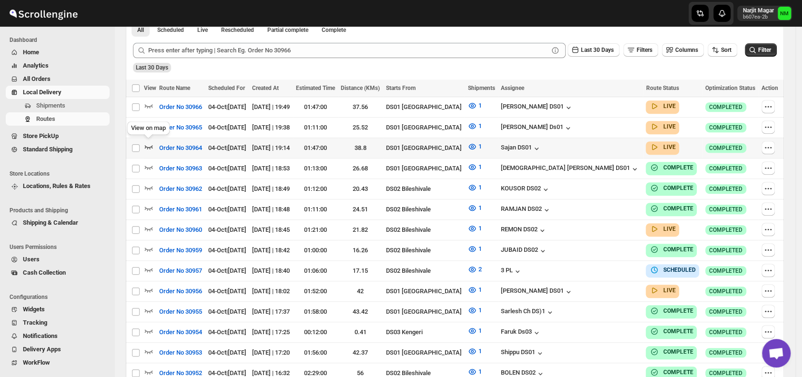
click at [150, 144] on icon "button" at bounding box center [149, 147] width 10 height 10
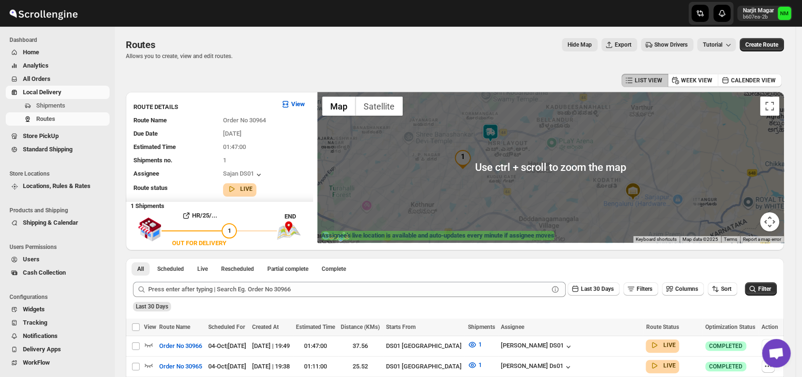
click at [493, 132] on img at bounding box center [490, 132] width 19 height 19
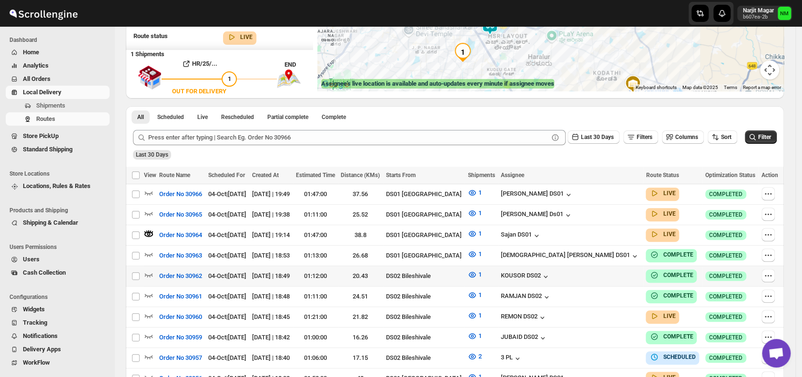
scroll to position [156, 0]
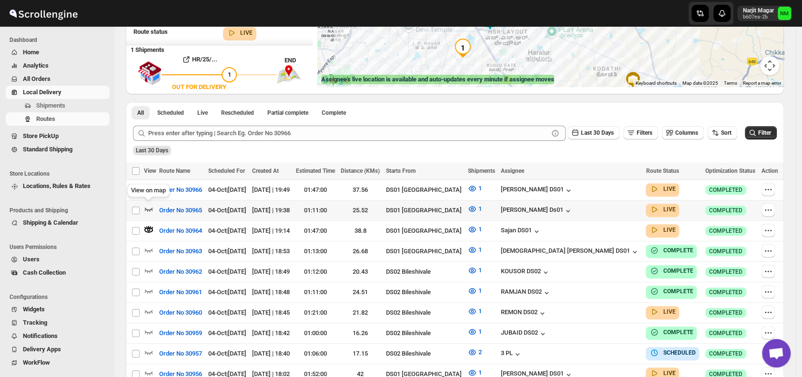
click at [148, 209] on icon "button" at bounding box center [149, 210] width 8 height 4
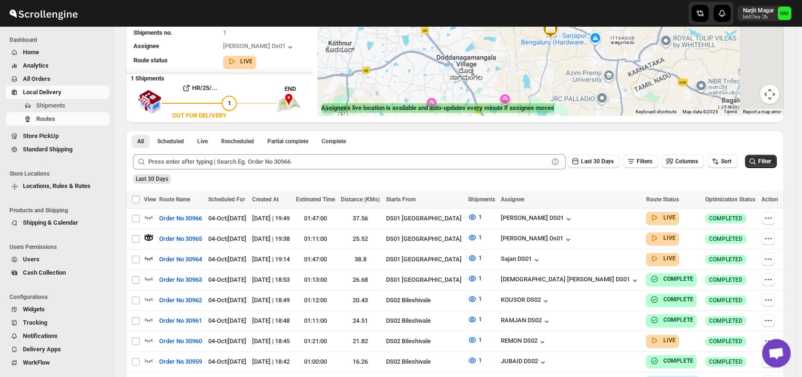
scroll to position [0, 0]
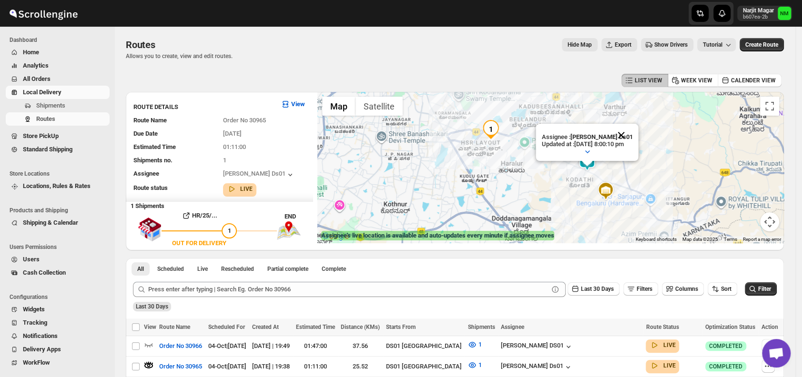
click at [628, 131] on button "Close" at bounding box center [621, 135] width 23 height 23
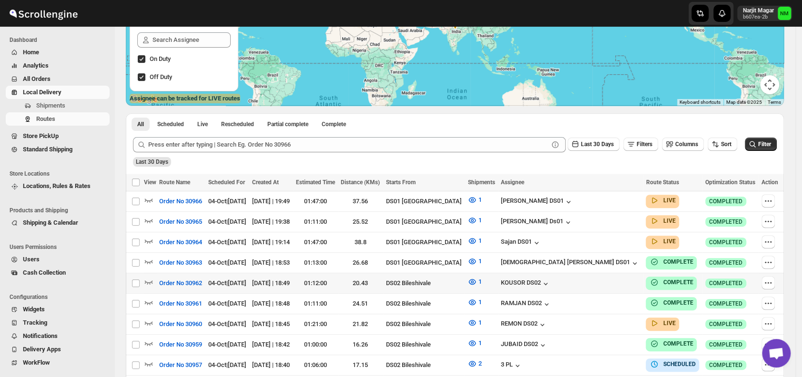
scroll to position [138, 0]
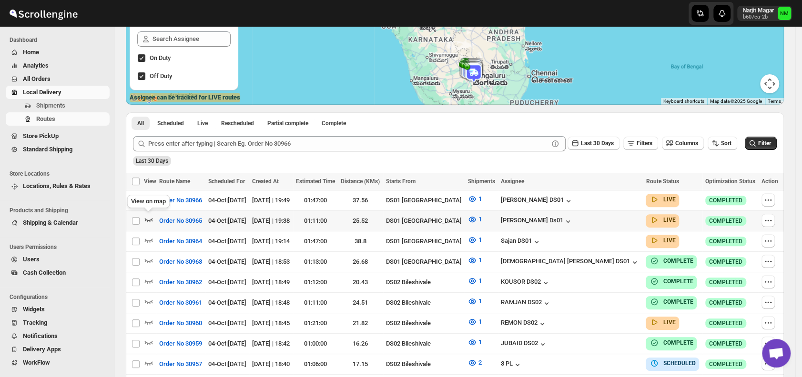
click at [151, 217] on icon "button" at bounding box center [149, 220] width 10 height 10
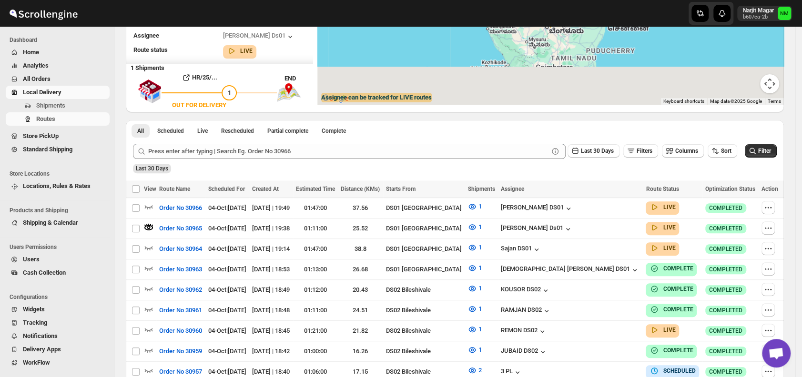
scroll to position [0, 0]
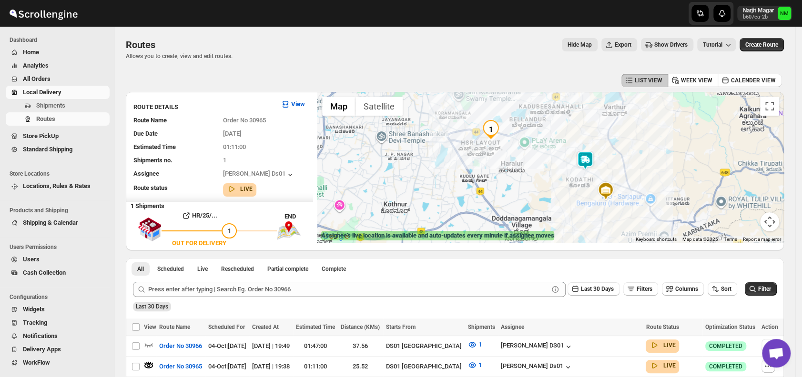
click at [593, 159] on img at bounding box center [584, 160] width 19 height 19
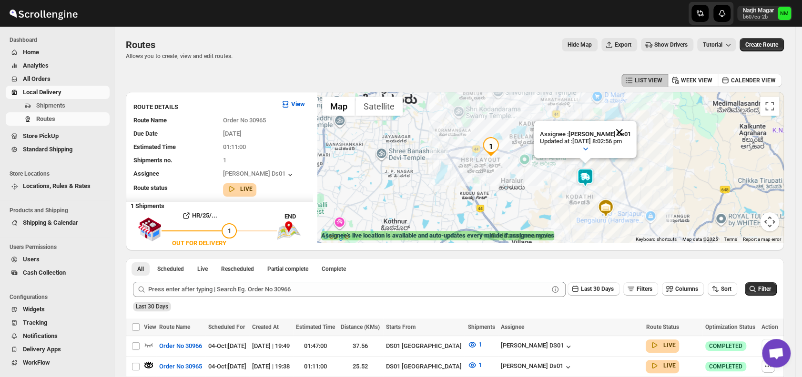
click at [629, 135] on button "Close" at bounding box center [619, 132] width 23 height 23
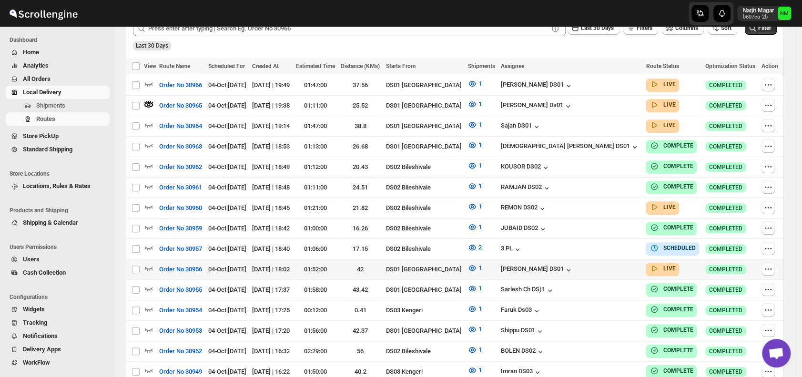
scroll to position [262, 0]
